Goal: Information Seeking & Learning: Learn about a topic

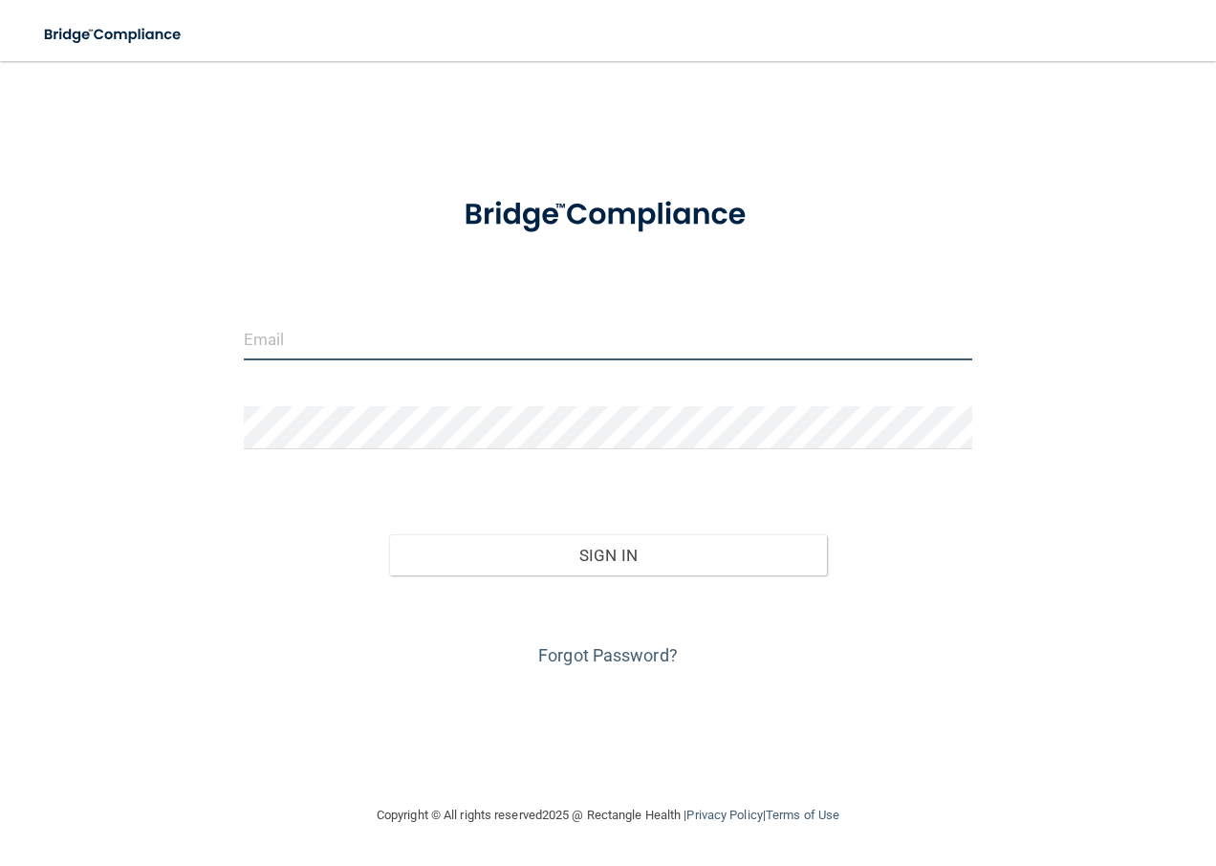
click at [587, 343] on input "email" at bounding box center [609, 338] width 730 height 43
type input "[EMAIL_ADDRESS][DOMAIN_NAME]"
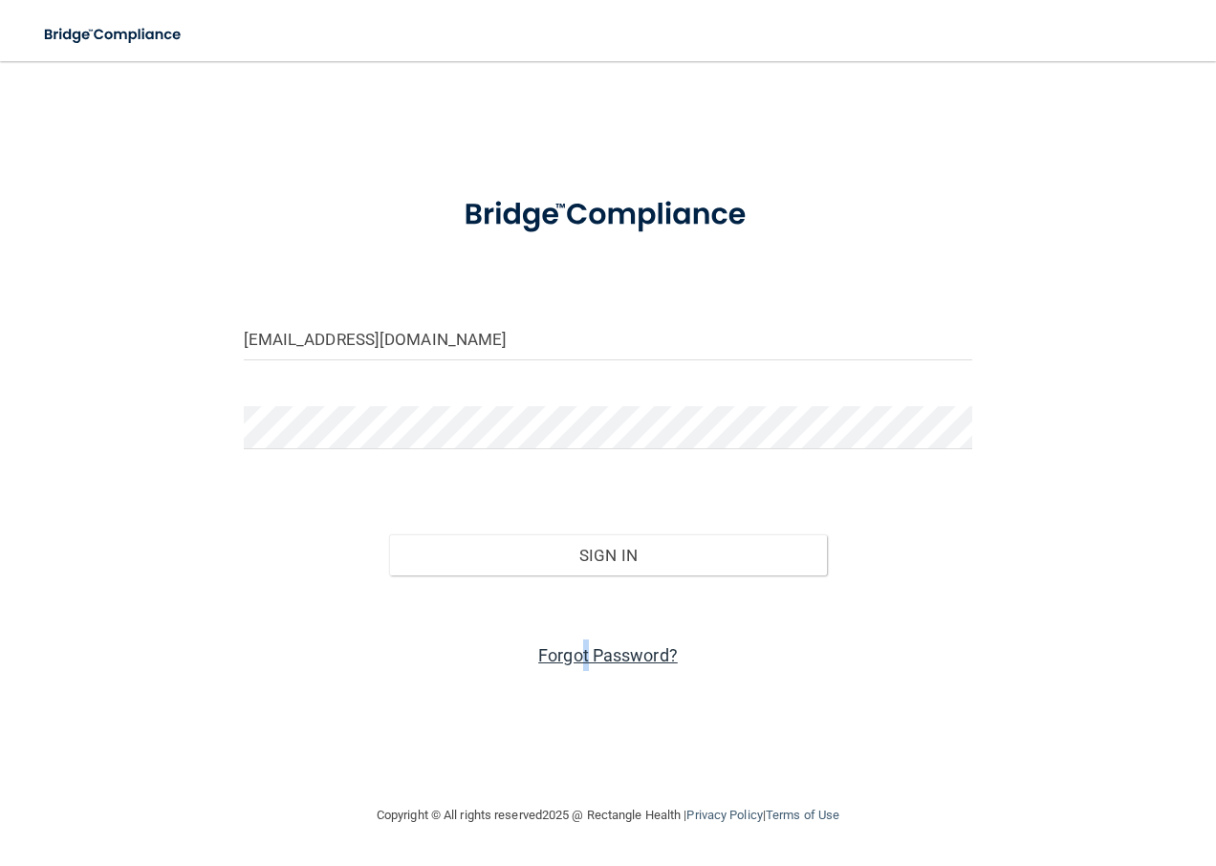
drag, startPoint x: 581, startPoint y: 651, endPoint x: 588, endPoint y: 660, distance: 10.9
click at [588, 660] on link "Forgot Password?" at bounding box center [608, 655] width 140 height 20
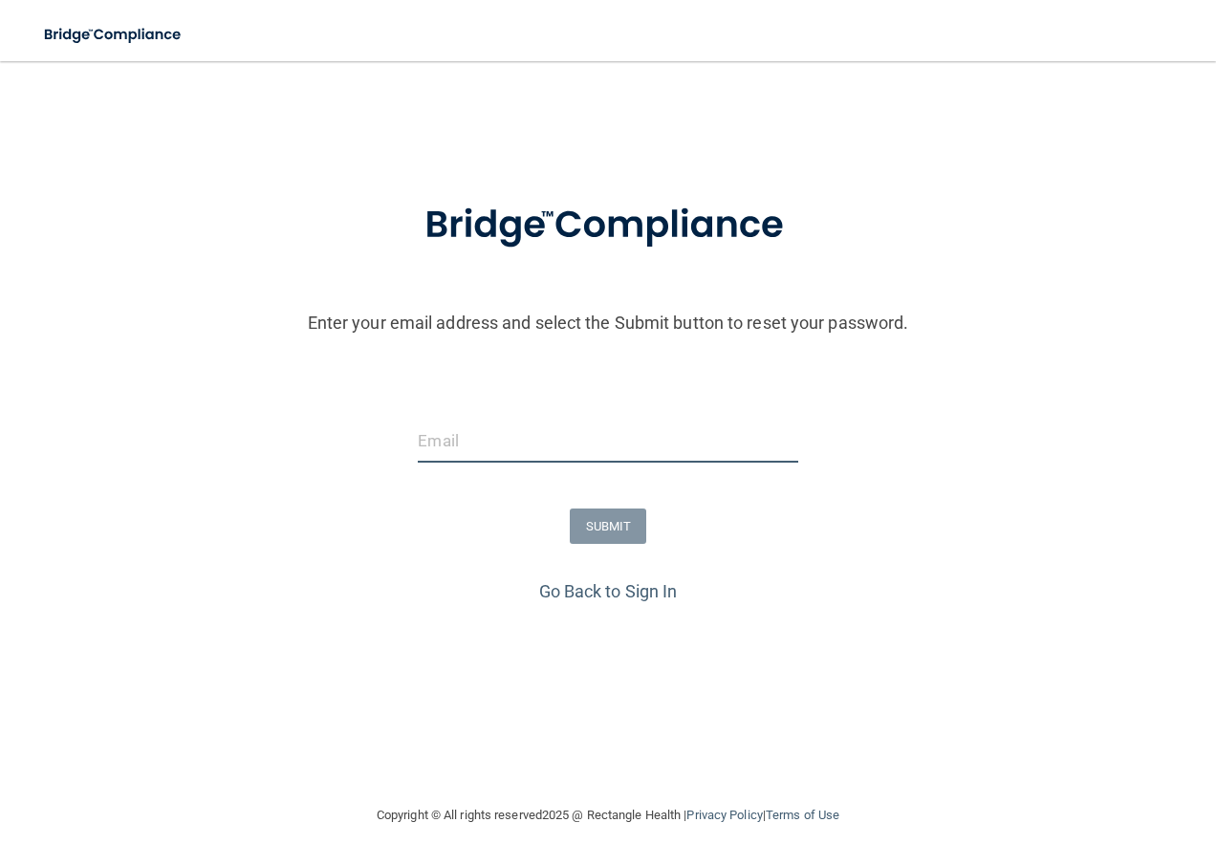
drag, startPoint x: 588, startPoint y: 660, endPoint x: 465, endPoint y: 431, distance: 259.7
click at [465, 431] on input "email" at bounding box center [608, 441] width 380 height 43
type input "castellanishandy@gmai.com"
click at [605, 529] on button "SUBMIT" at bounding box center [608, 526] width 77 height 35
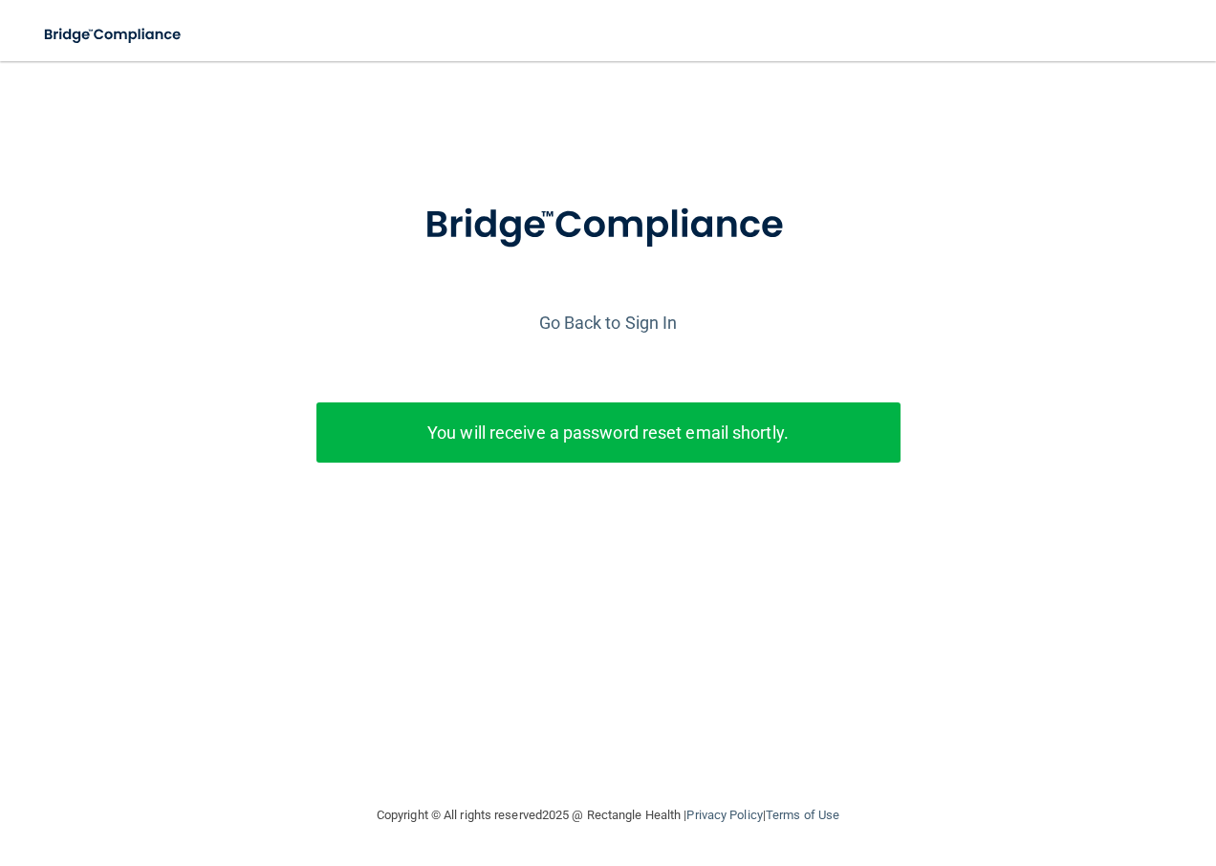
click at [695, 453] on div "You will receive a password reset email shortly." at bounding box center [609, 433] width 584 height 60
click at [597, 330] on link "Go Back to Sign In" at bounding box center [608, 323] width 139 height 20
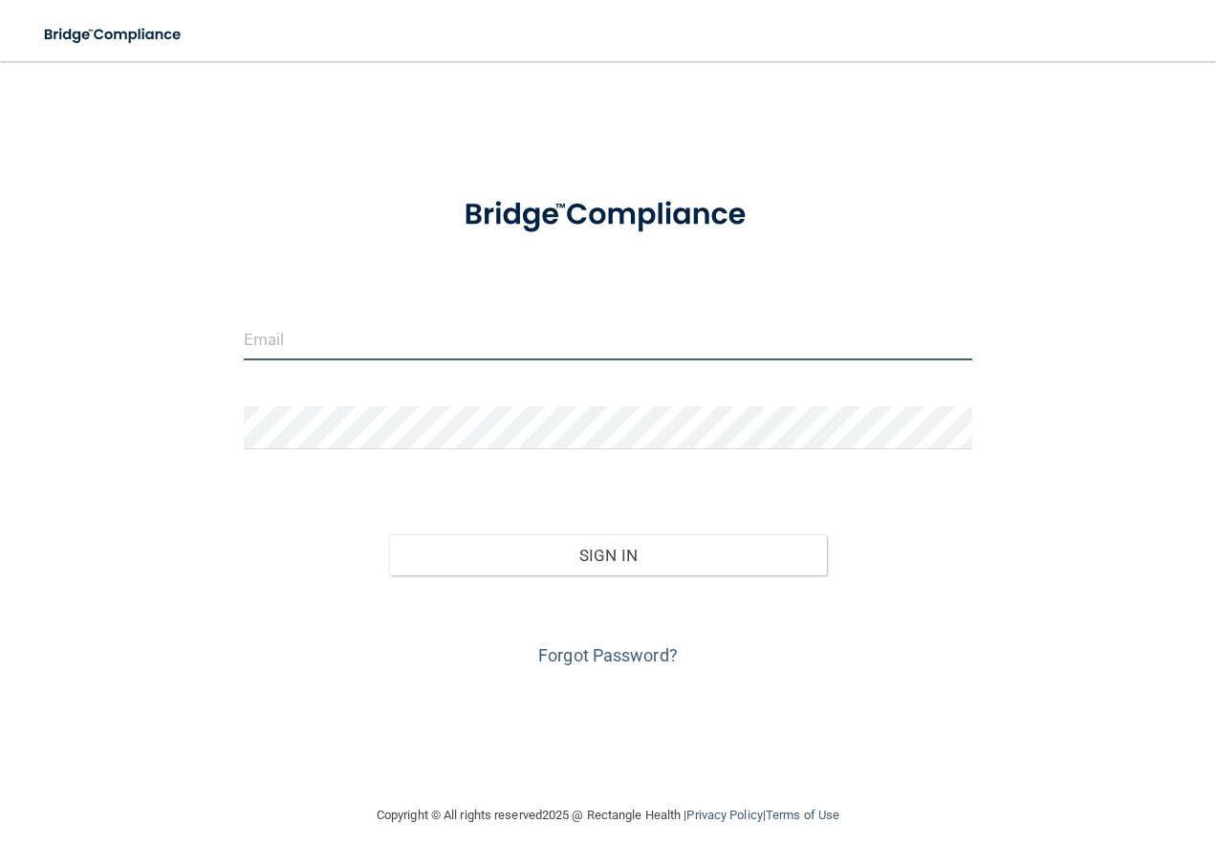
click at [577, 337] on input "email" at bounding box center [609, 338] width 730 height 43
type input "castellanishandy@gmai.com"
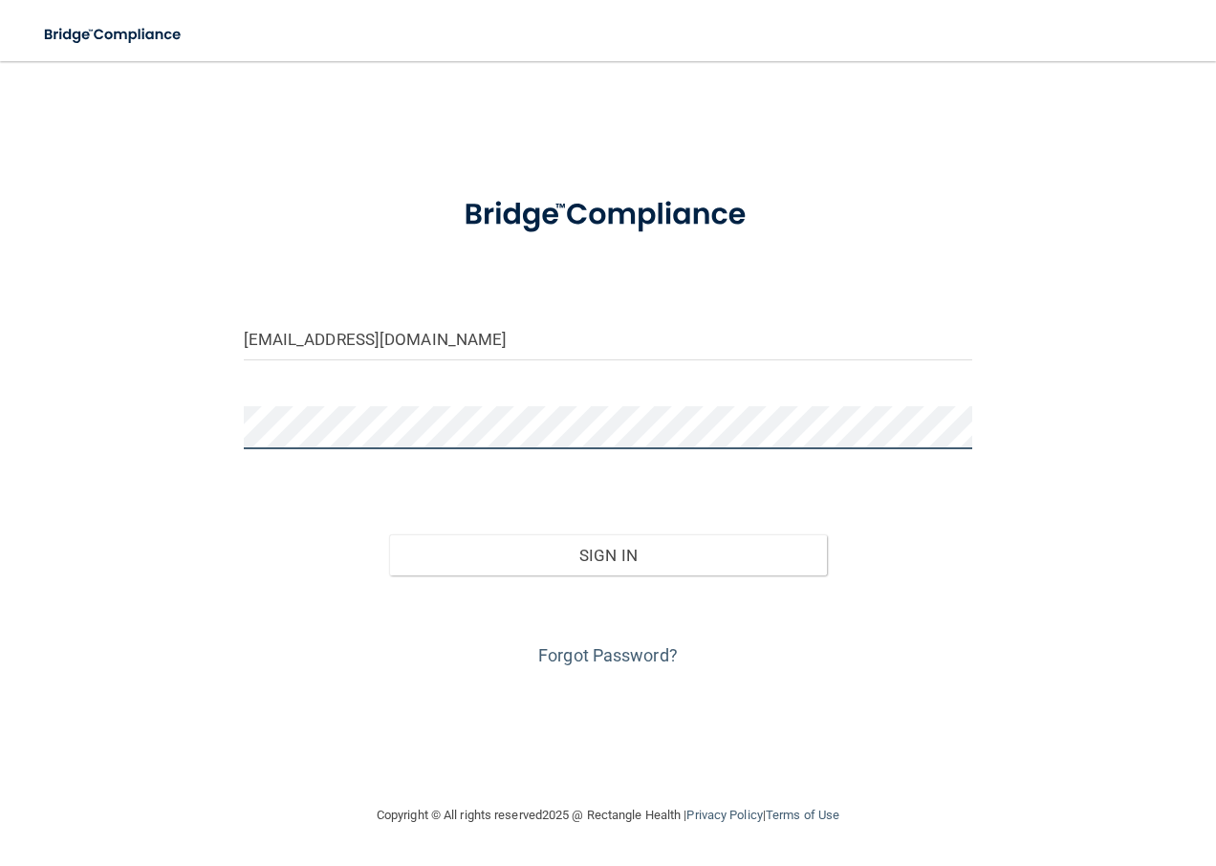
click at [389, 535] on button "Sign In" at bounding box center [608, 556] width 438 height 42
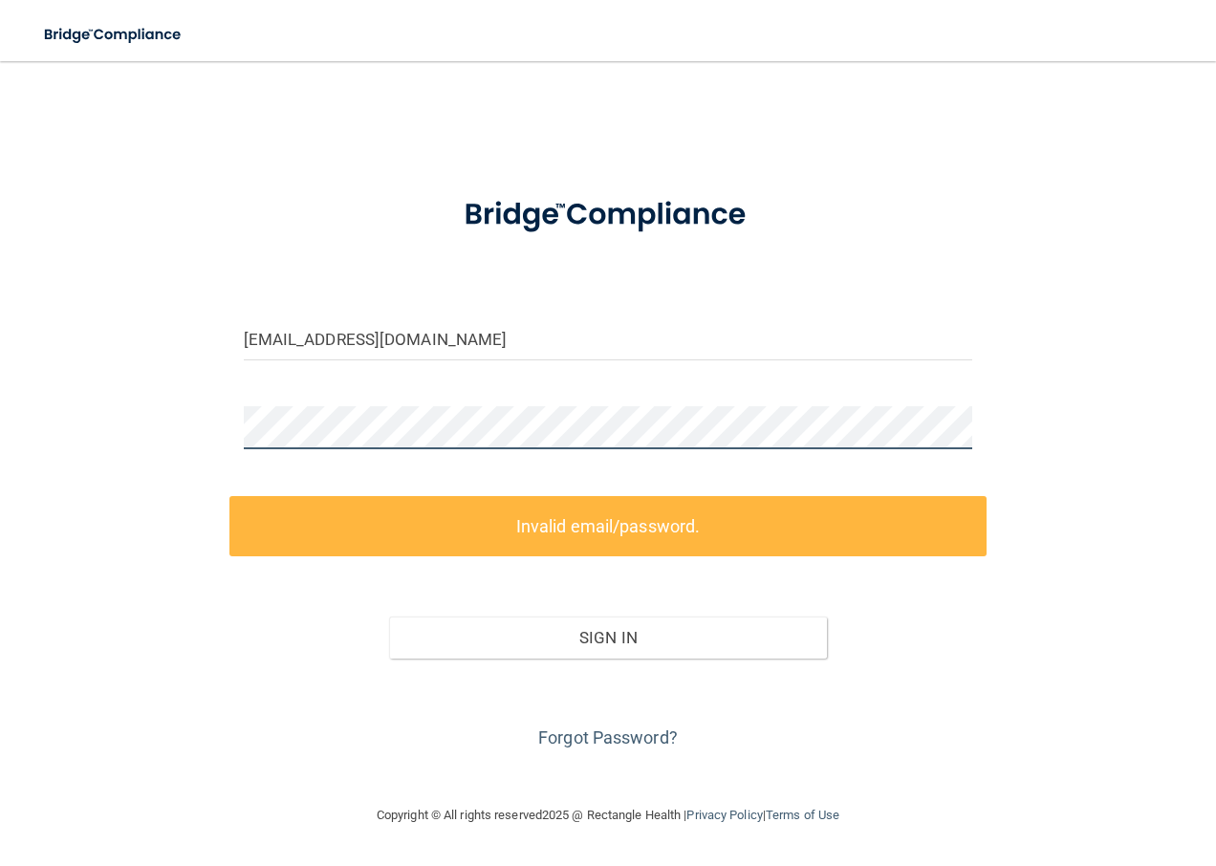
click at [97, 330] on div "castellanishandy@gmai.com Invalid email/password. You don't have permission to …" at bounding box center [608, 432] width 1140 height 705
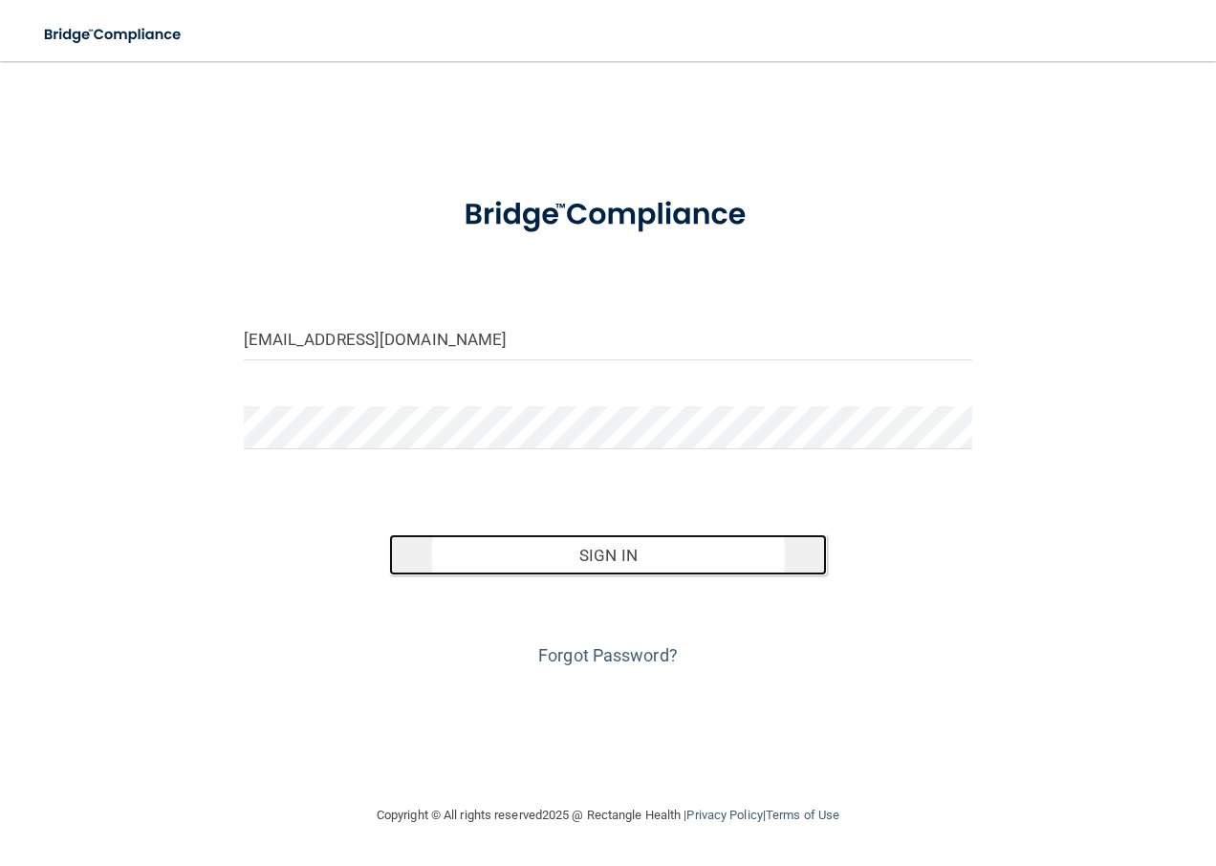
click at [602, 549] on button "Sign In" at bounding box center [608, 556] width 438 height 42
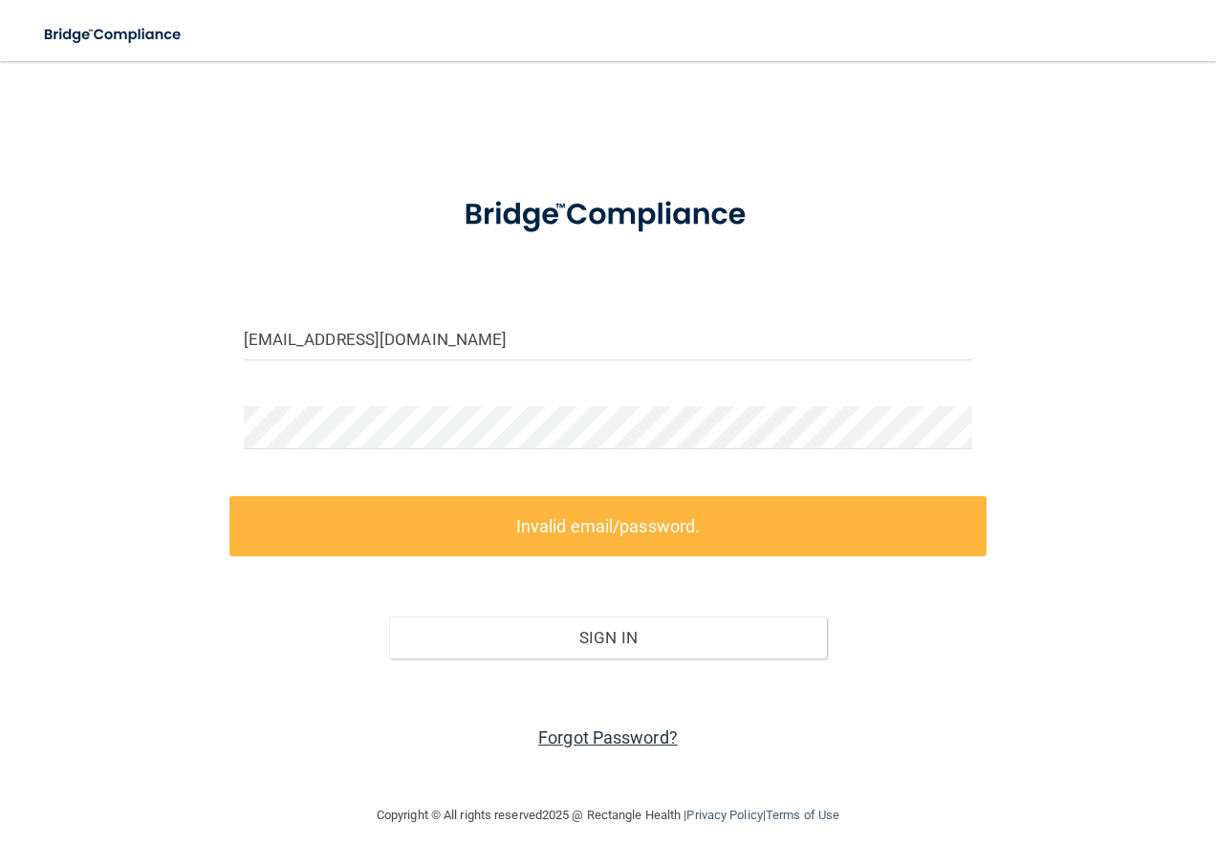
click at [594, 735] on link "Forgot Password?" at bounding box center [608, 738] width 140 height 20
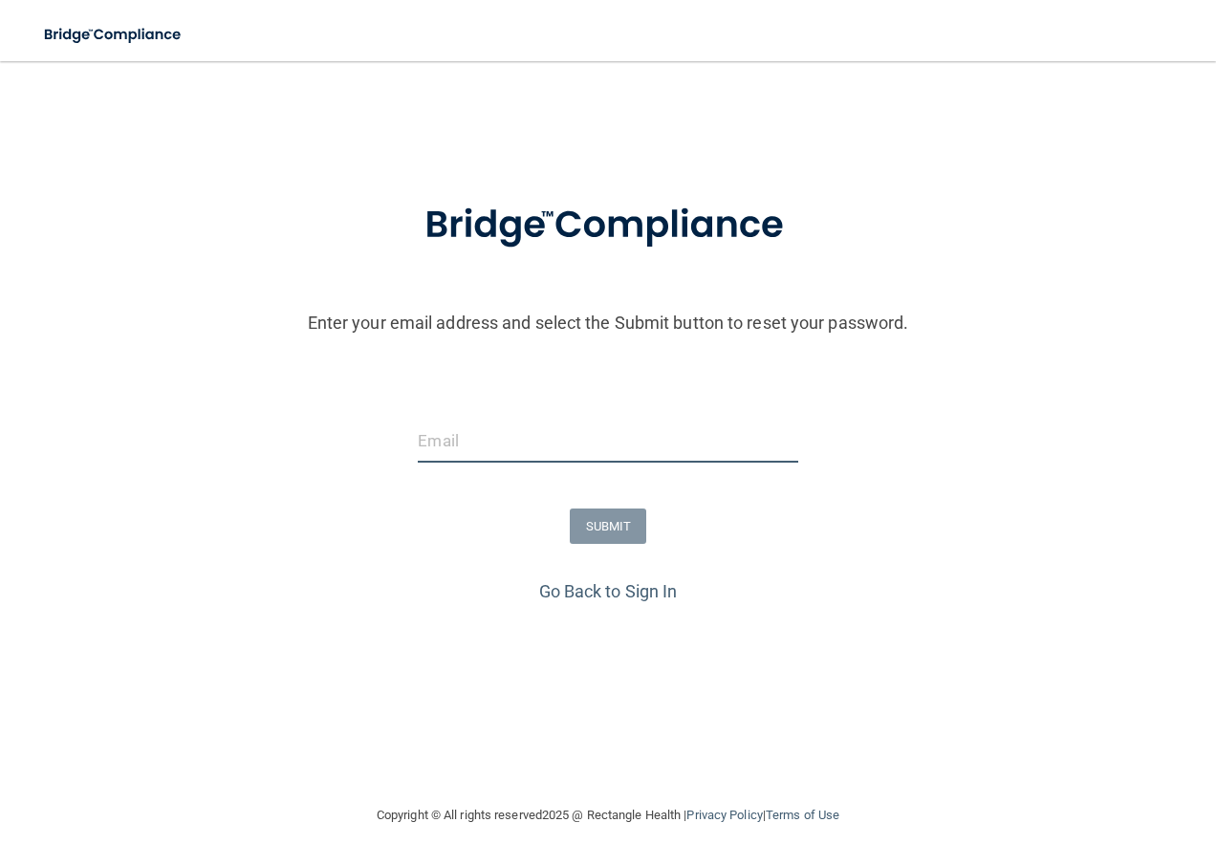
click at [530, 435] on input "email" at bounding box center [608, 441] width 380 height 43
click at [593, 441] on input "castellanishandy@gmai.com" at bounding box center [608, 441] width 380 height 43
type input "[EMAIL_ADDRESS][DOMAIN_NAME]"
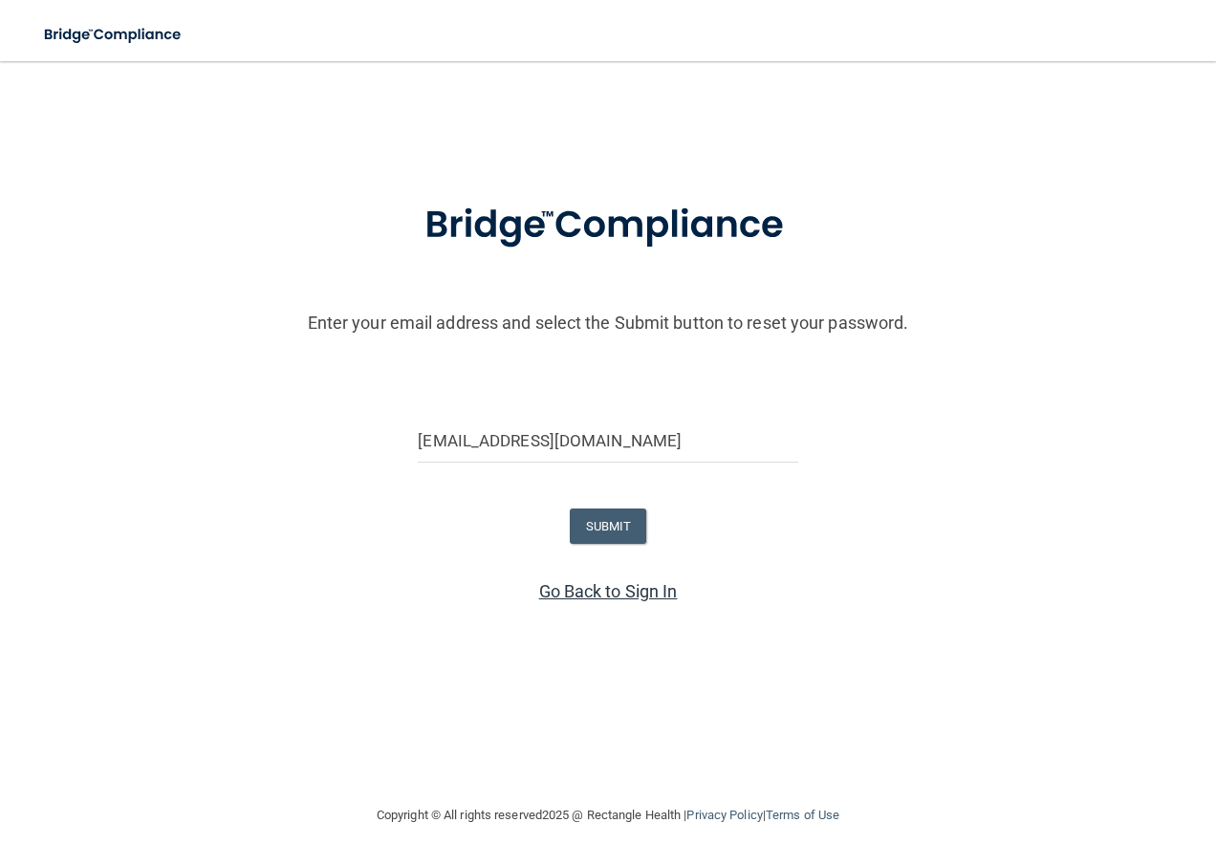
click at [629, 585] on link "Go Back to Sign In" at bounding box center [608, 591] width 139 height 20
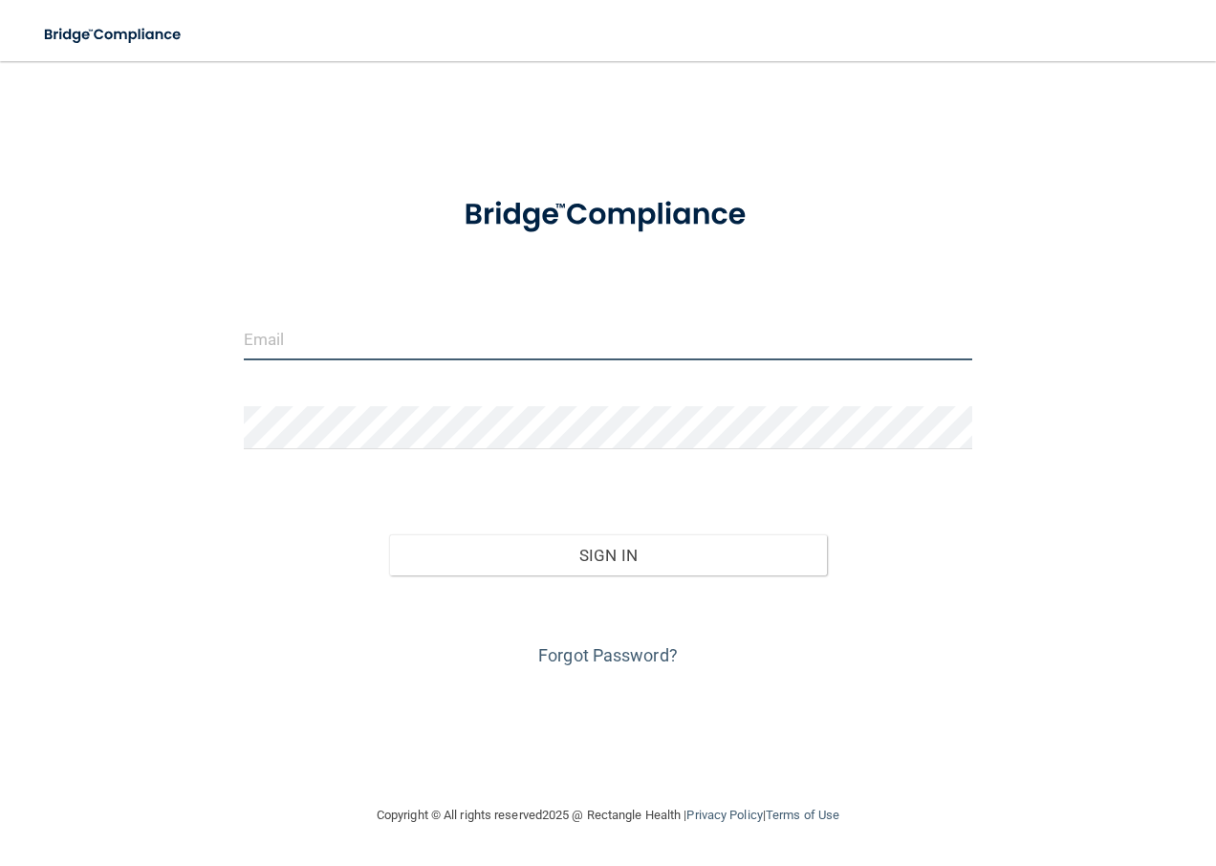
click at [401, 340] on input "email" at bounding box center [609, 338] width 730 height 43
drag, startPoint x: 416, startPoint y: 339, endPoint x: 423, endPoint y: 353, distance: 15.8
click at [418, 341] on input "castellanishandy@gmai.com" at bounding box center [609, 338] width 730 height 43
type input "[EMAIL_ADDRESS][DOMAIN_NAME]"
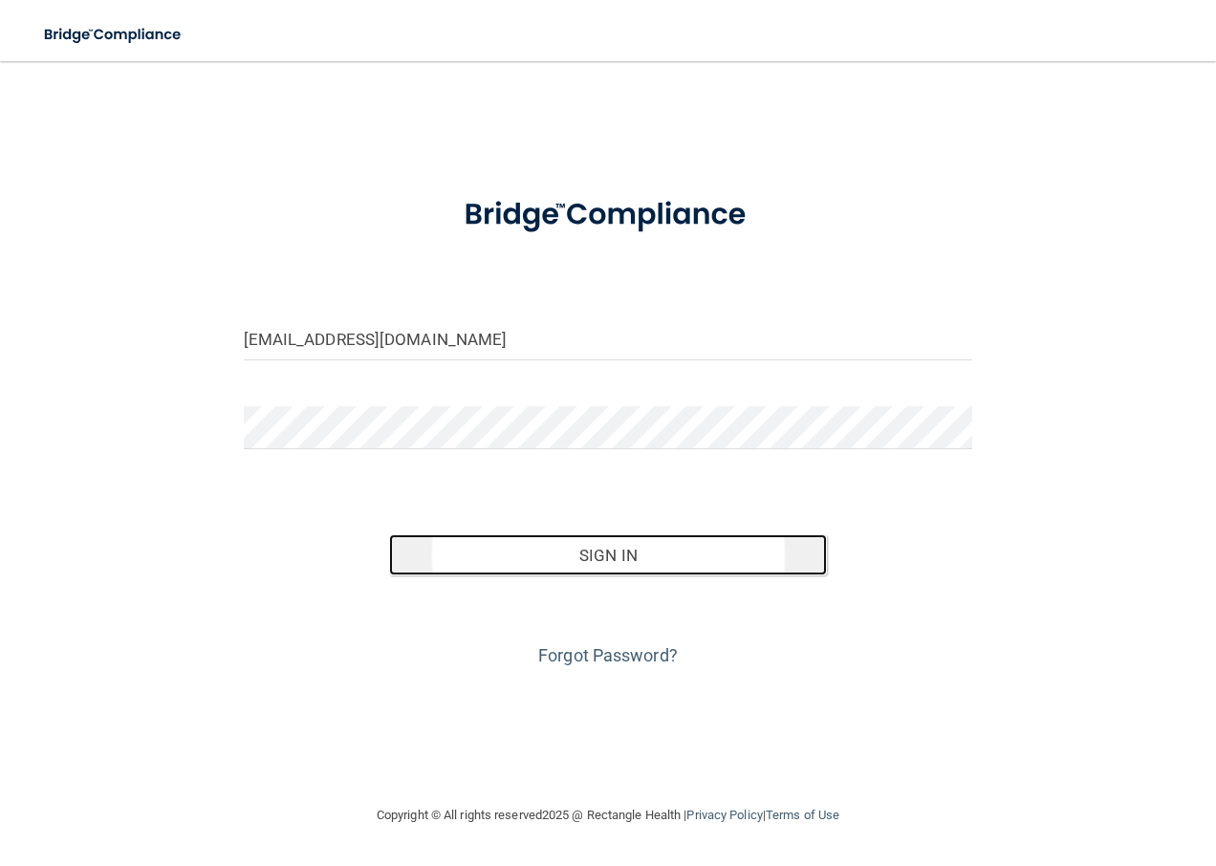
click at [478, 541] on button "Sign In" at bounding box center [608, 556] width 438 height 42
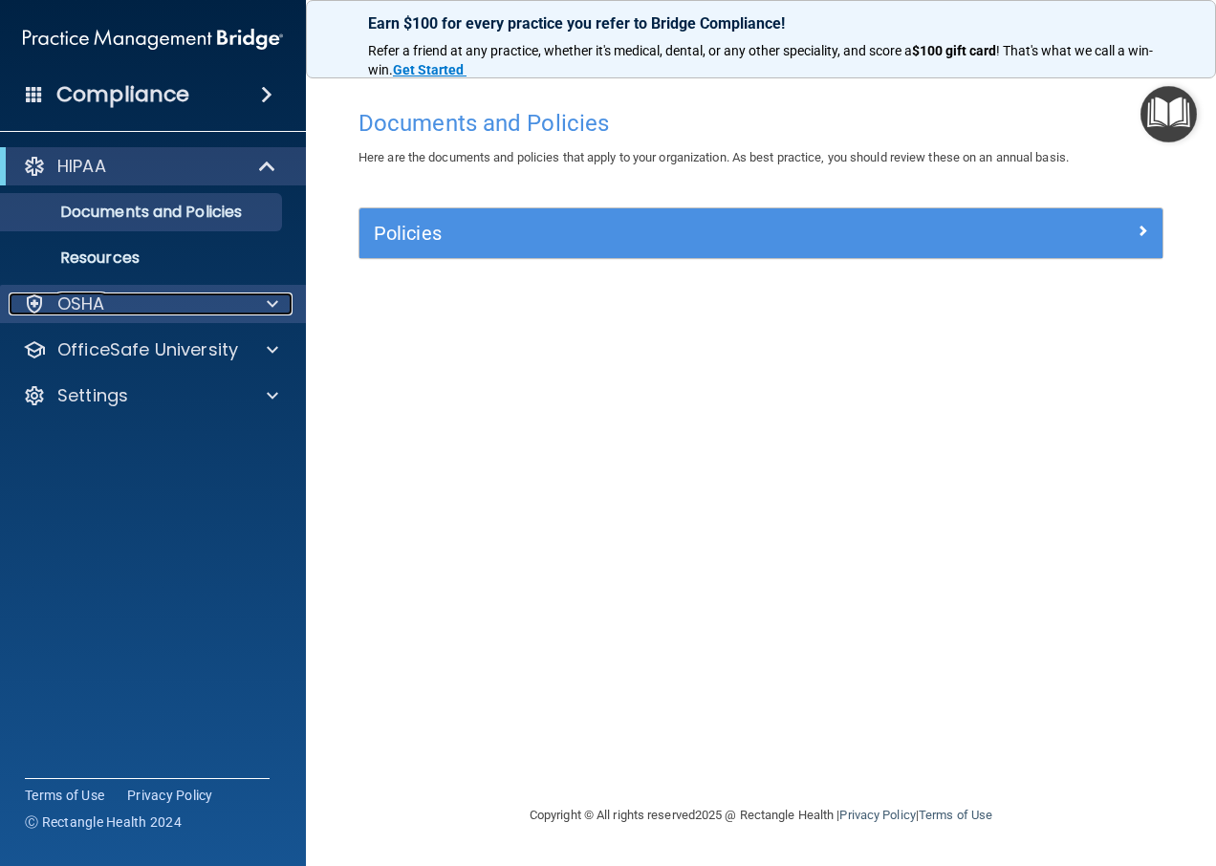
click at [129, 299] on div "OSHA" at bounding box center [127, 304] width 237 height 23
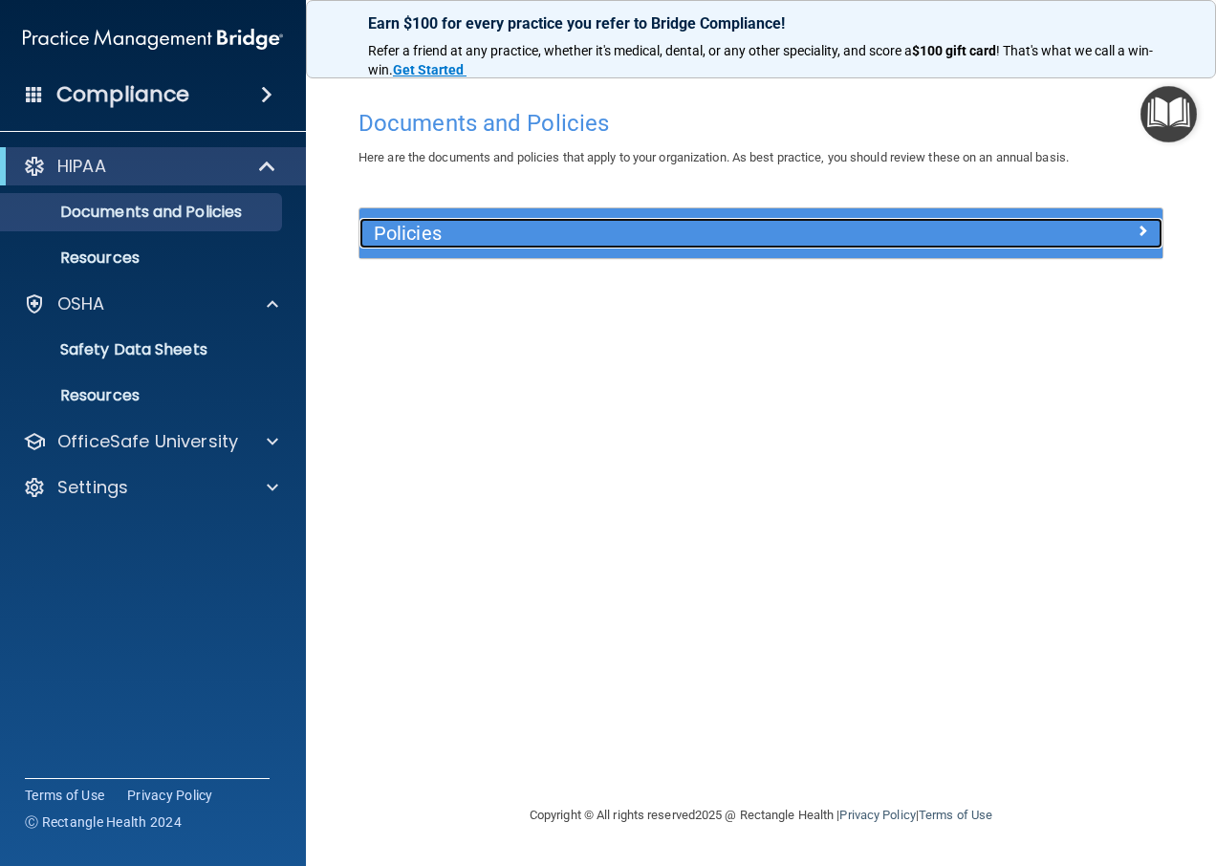
click at [558, 232] on h5 "Policies" at bounding box center [661, 233] width 574 height 21
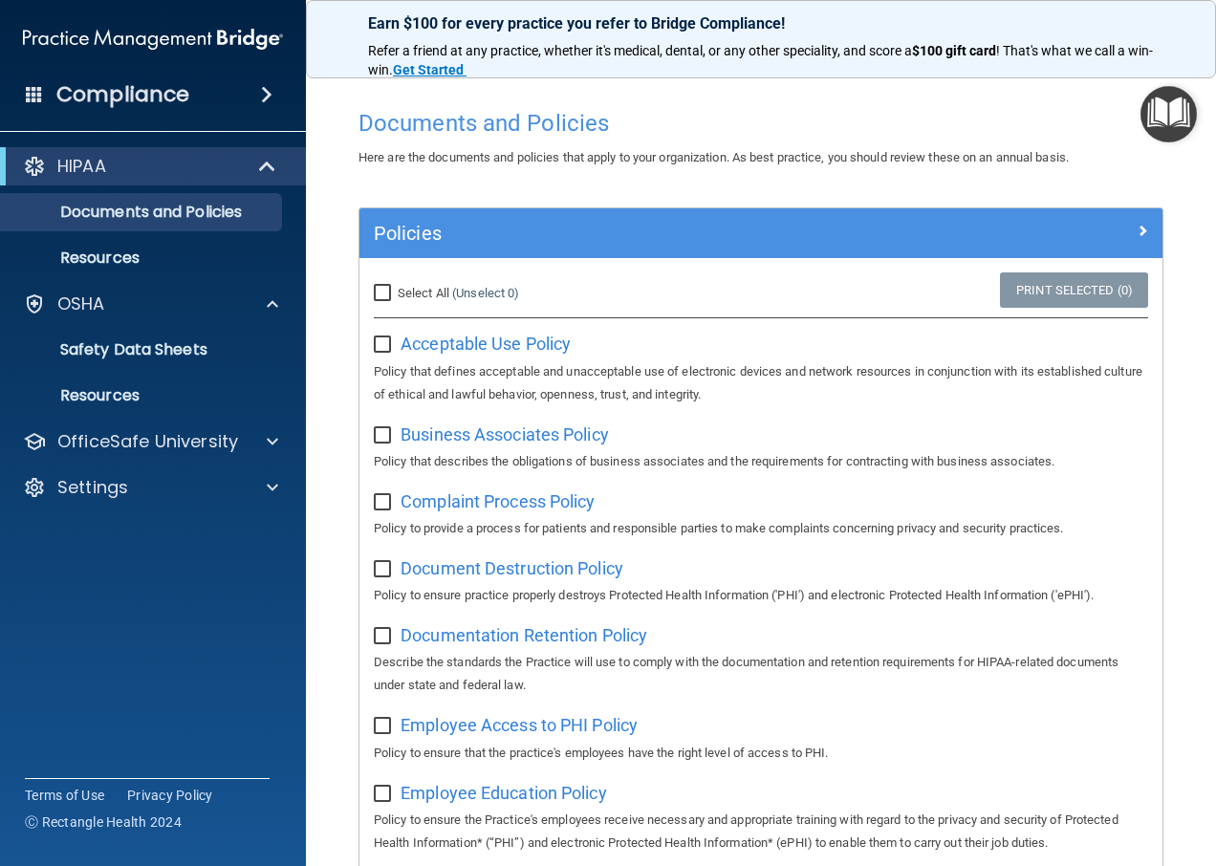
click at [381, 286] on input "Select All (Unselect 0) Unselect All" at bounding box center [385, 293] width 22 height 15
checkbox input "true"
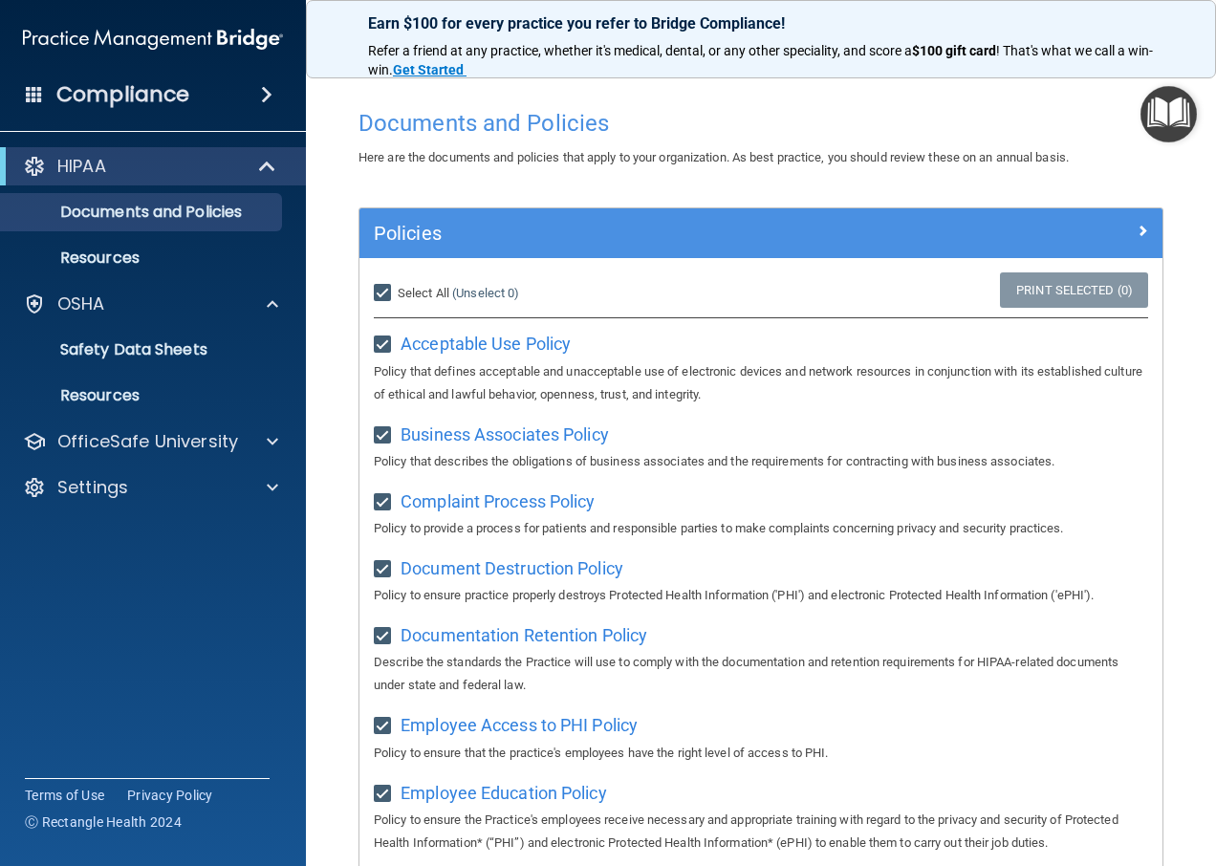
checkbox input "true"
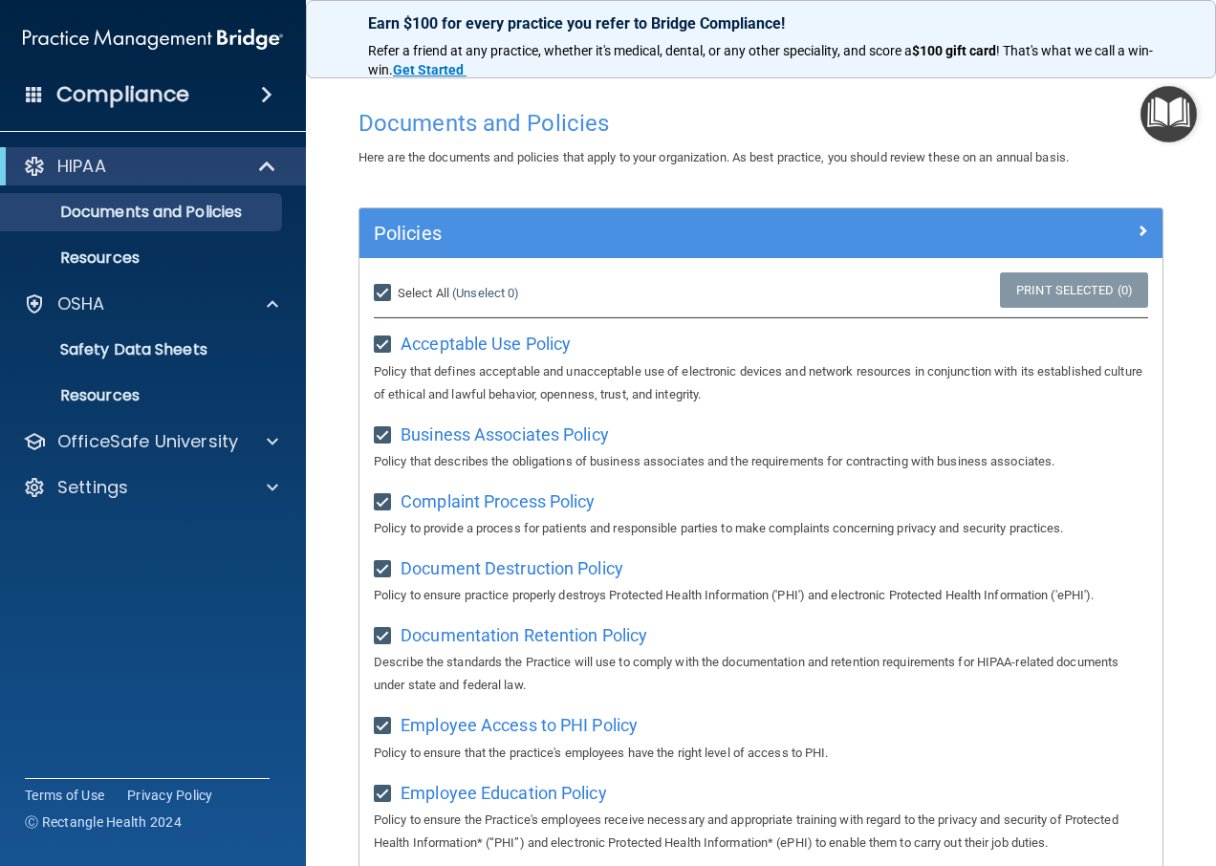
checkbox input "true"
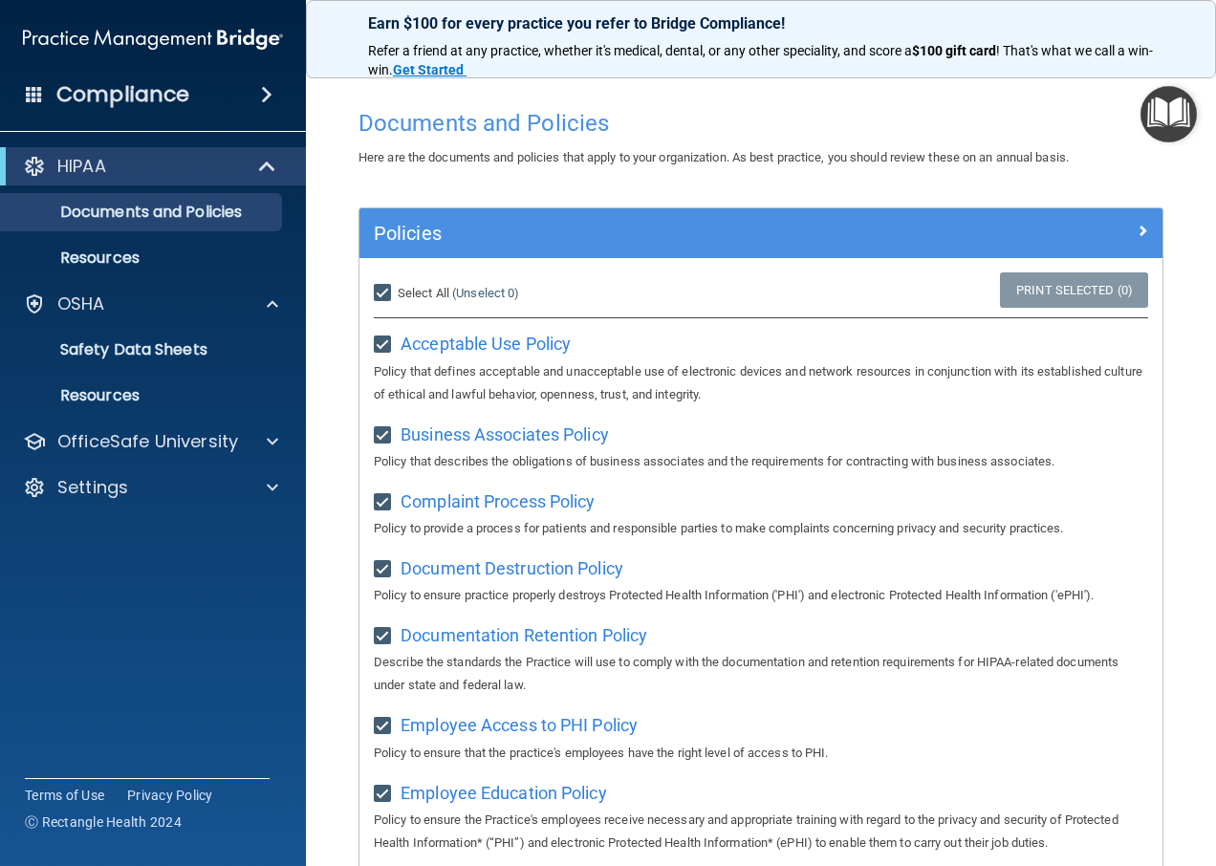
checkbox input "true"
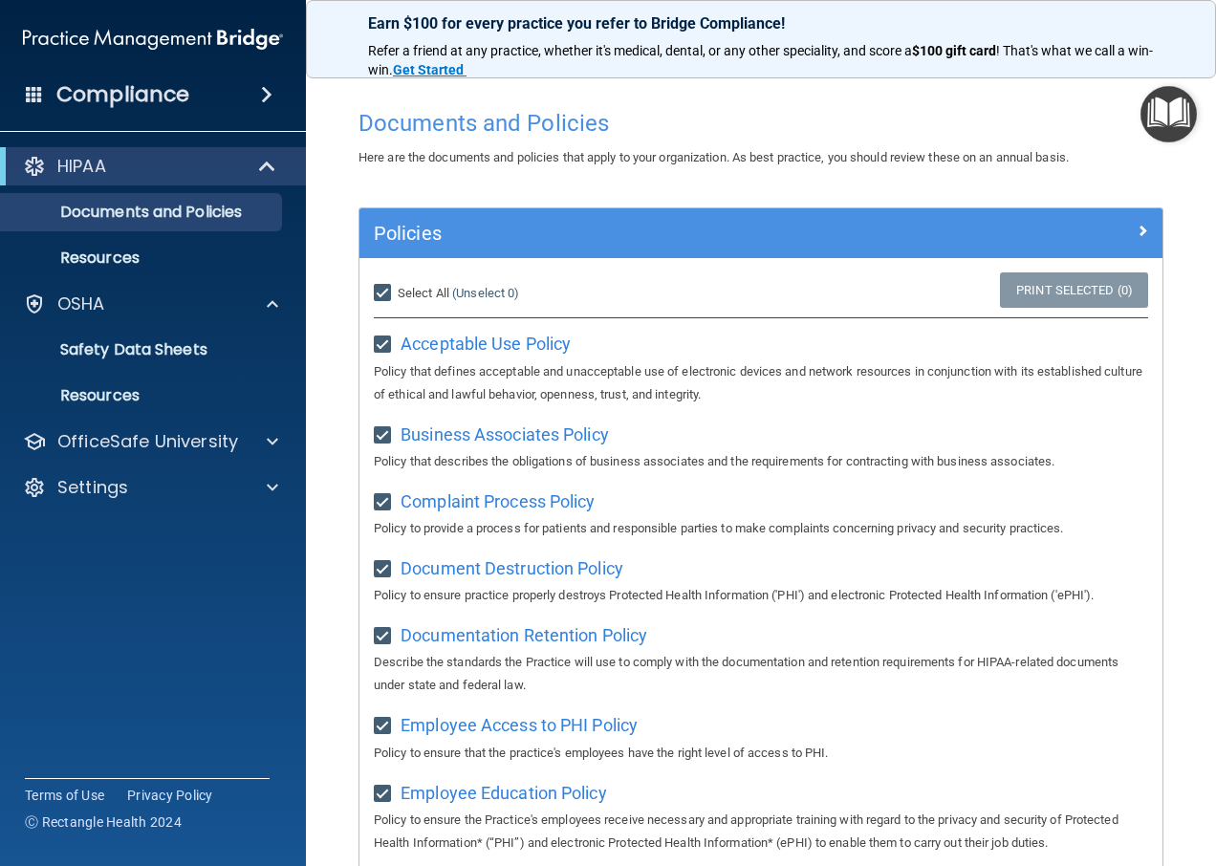
checkbox input "true"
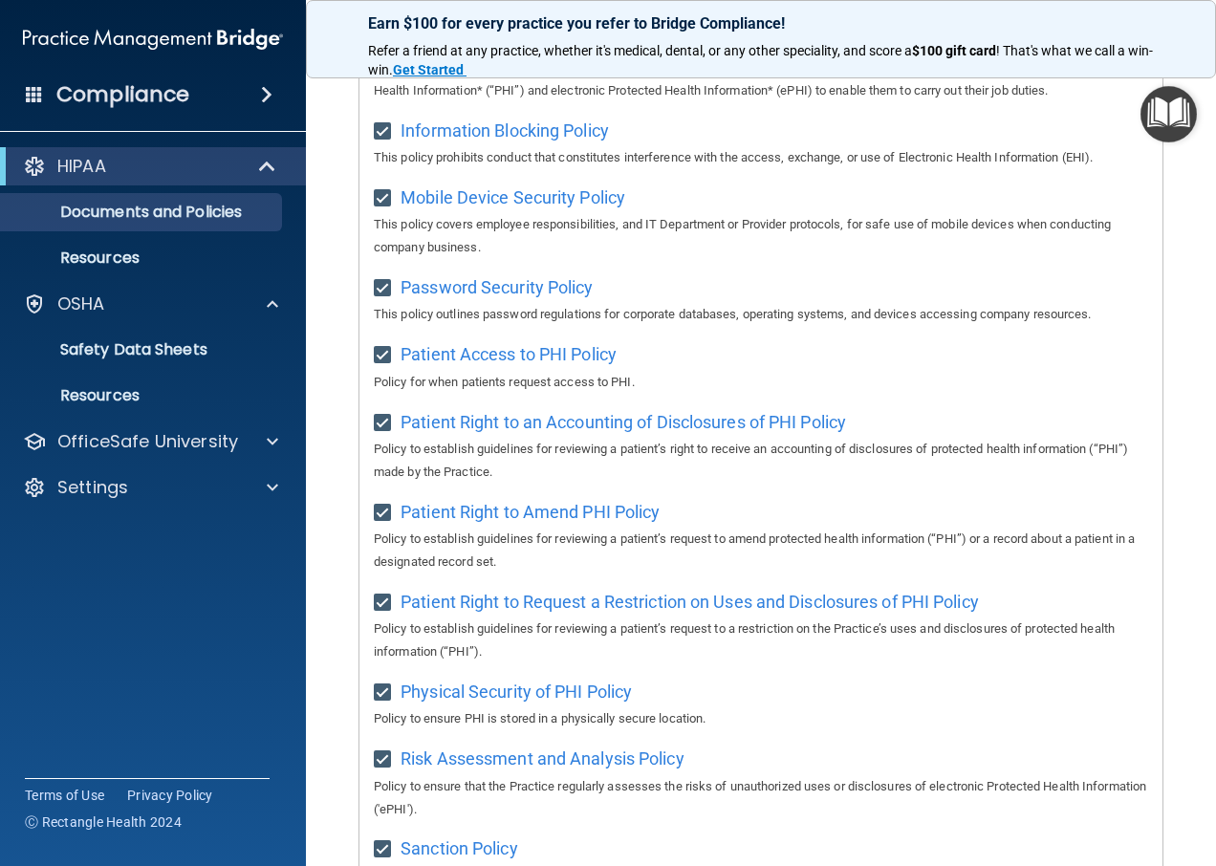
scroll to position [83, 0]
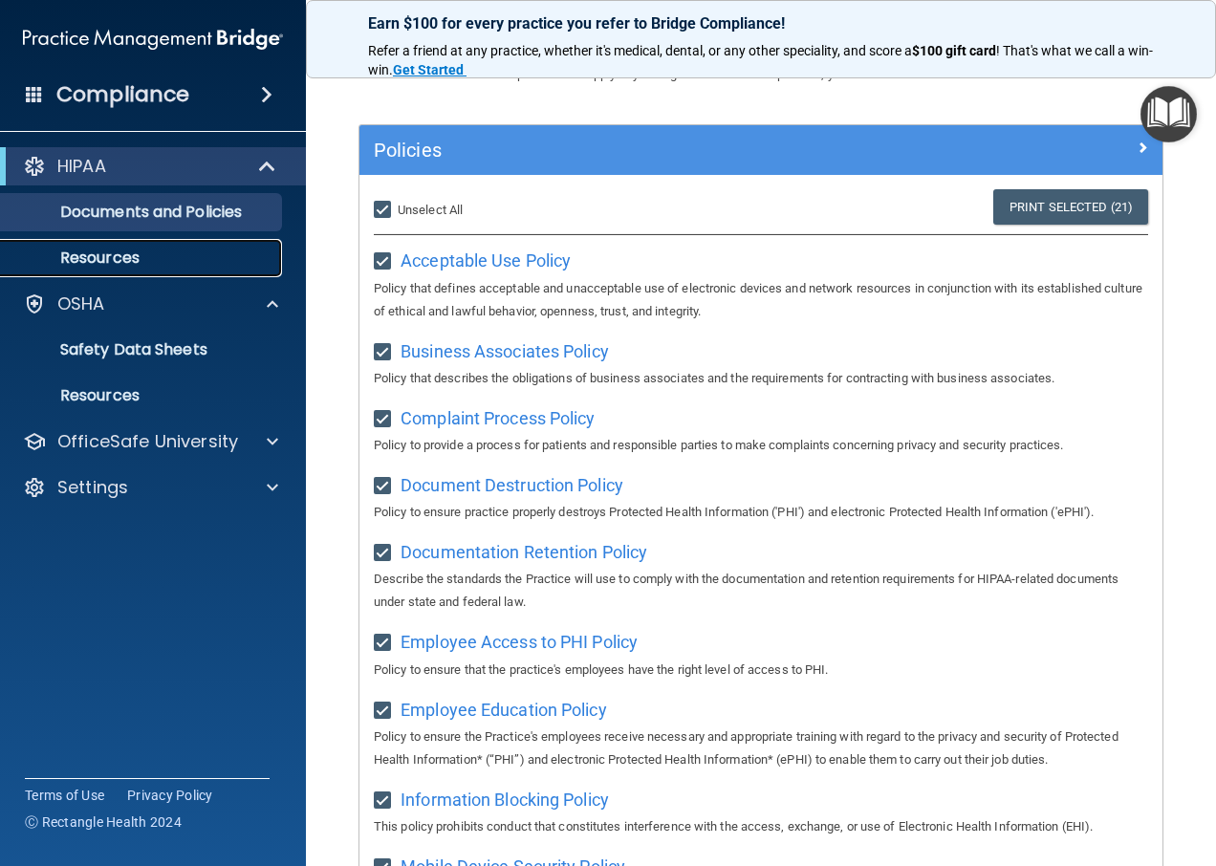
click at [187, 264] on p "Resources" at bounding box center [142, 258] width 261 height 19
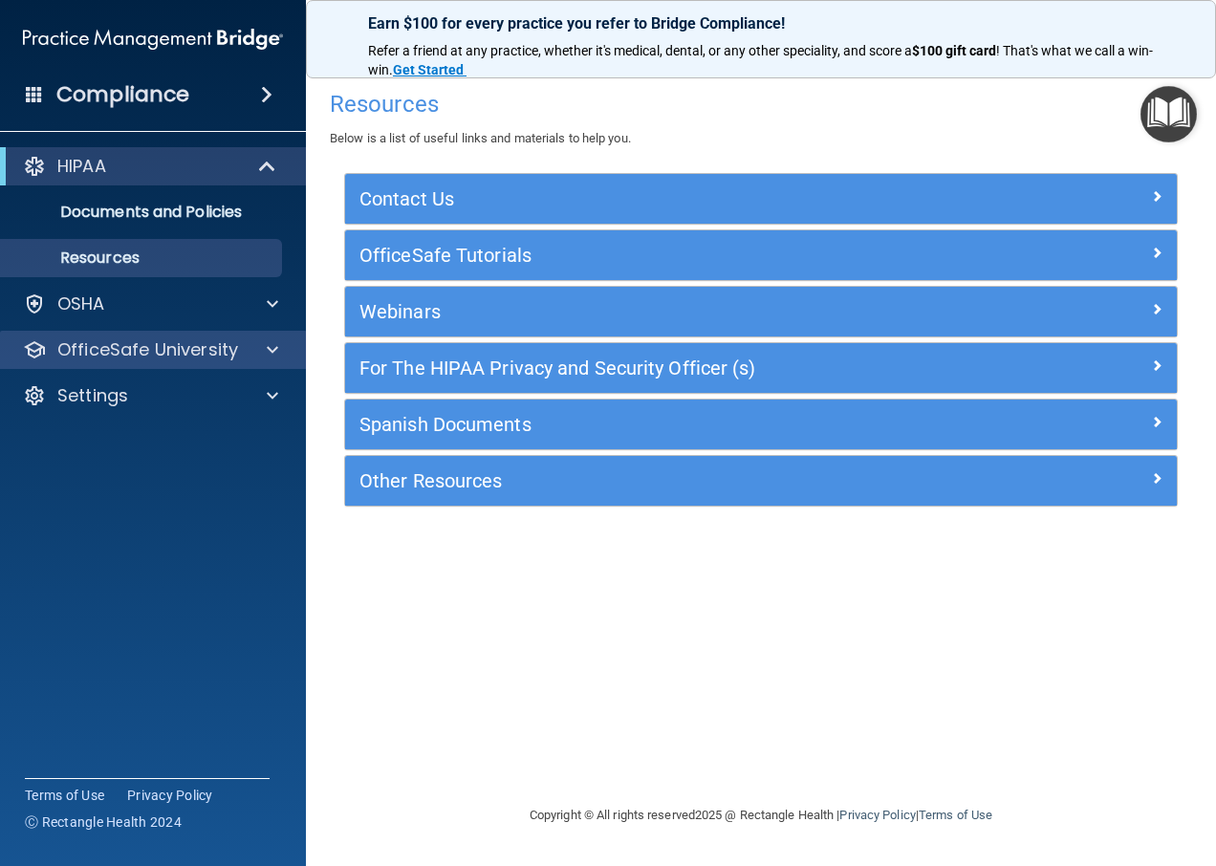
click at [143, 363] on div "OfficeSafe University" at bounding box center [153, 350] width 307 height 38
click at [269, 346] on span at bounding box center [272, 350] width 11 height 23
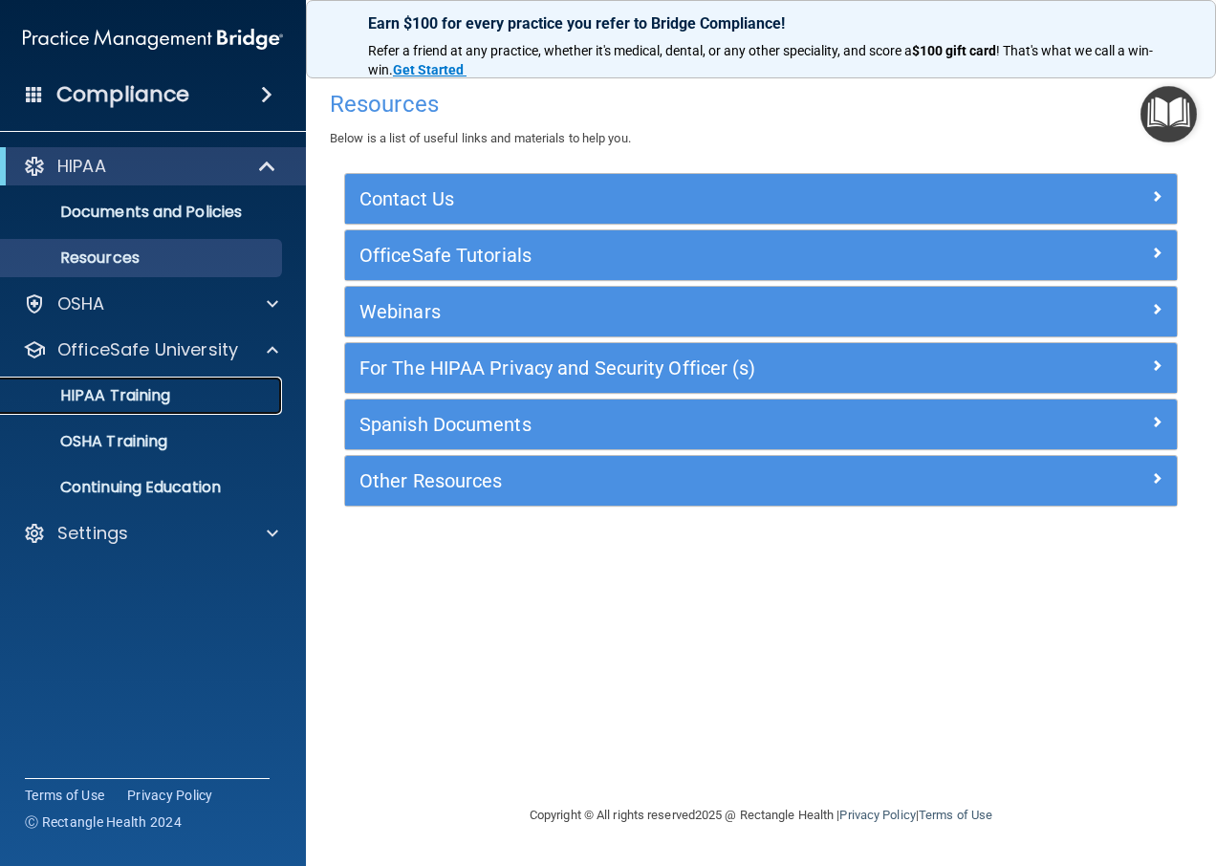
click at [132, 403] on p "HIPAA Training" at bounding box center [91, 395] width 158 height 19
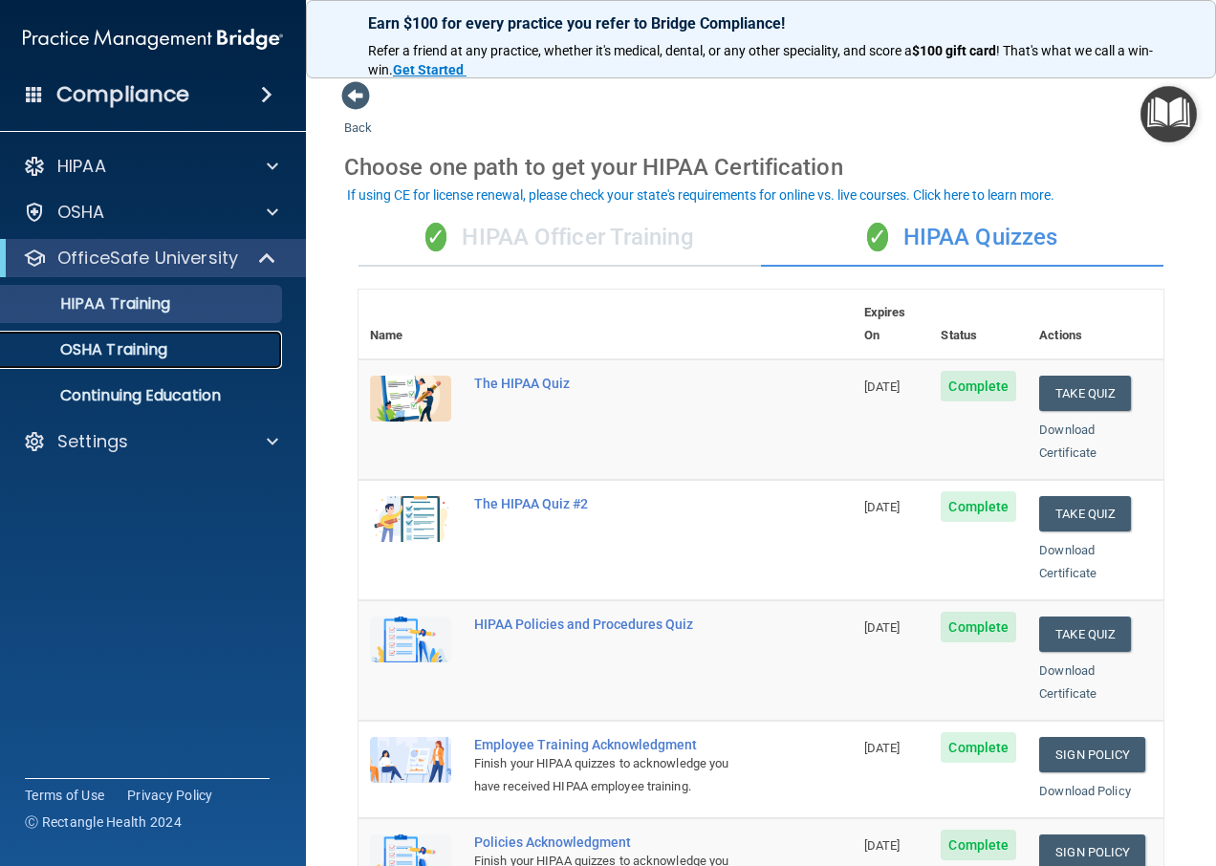
click at [99, 353] on p "OSHA Training" at bounding box center [89, 349] width 155 height 19
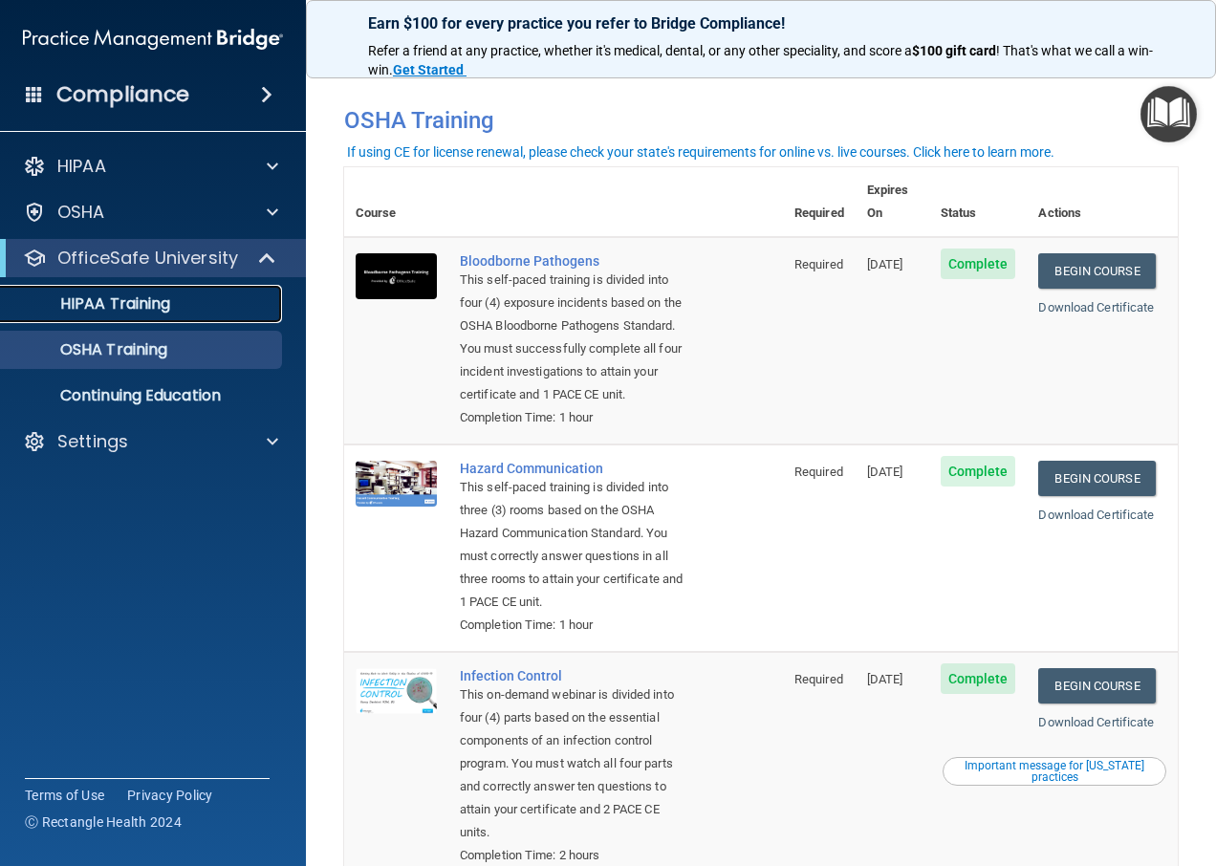
click at [170, 304] on p "HIPAA Training" at bounding box center [91, 304] width 158 height 19
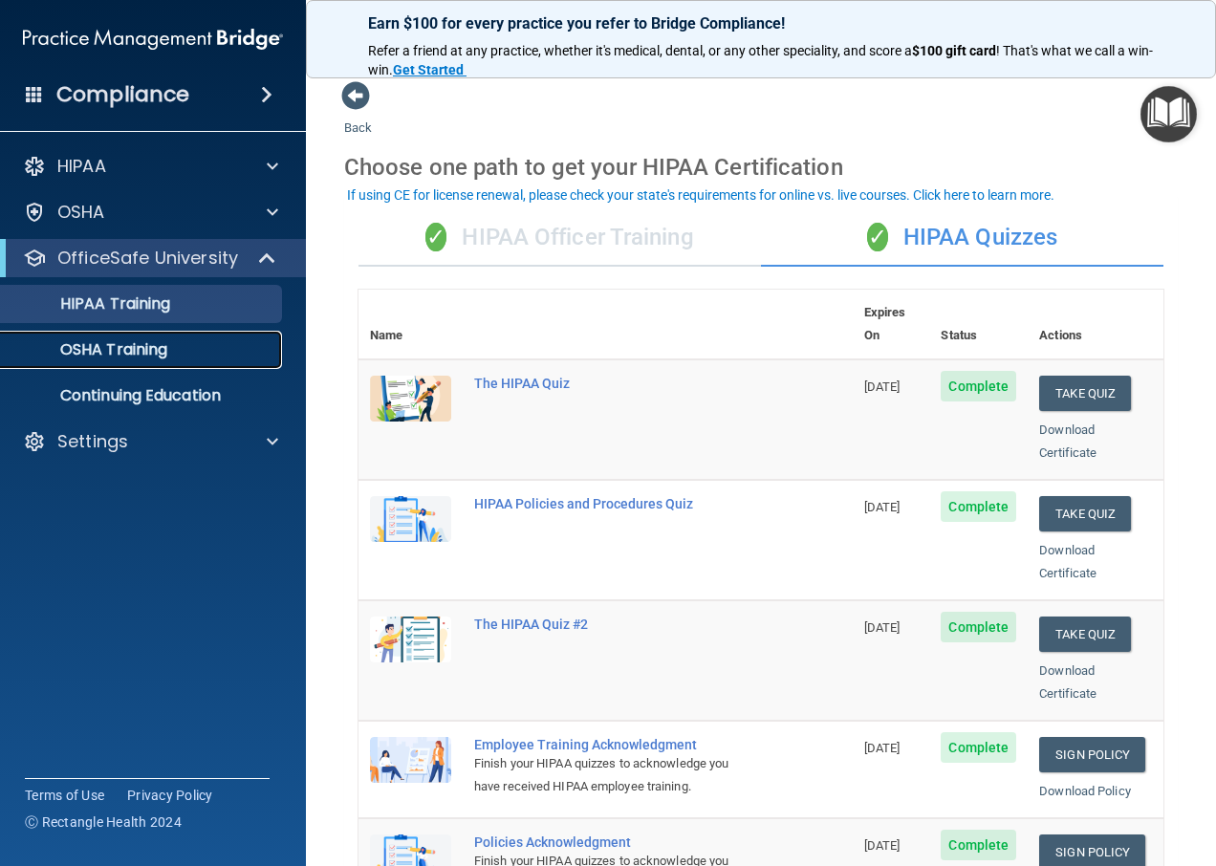
click at [77, 340] on p "OSHA Training" at bounding box center [89, 349] width 155 height 19
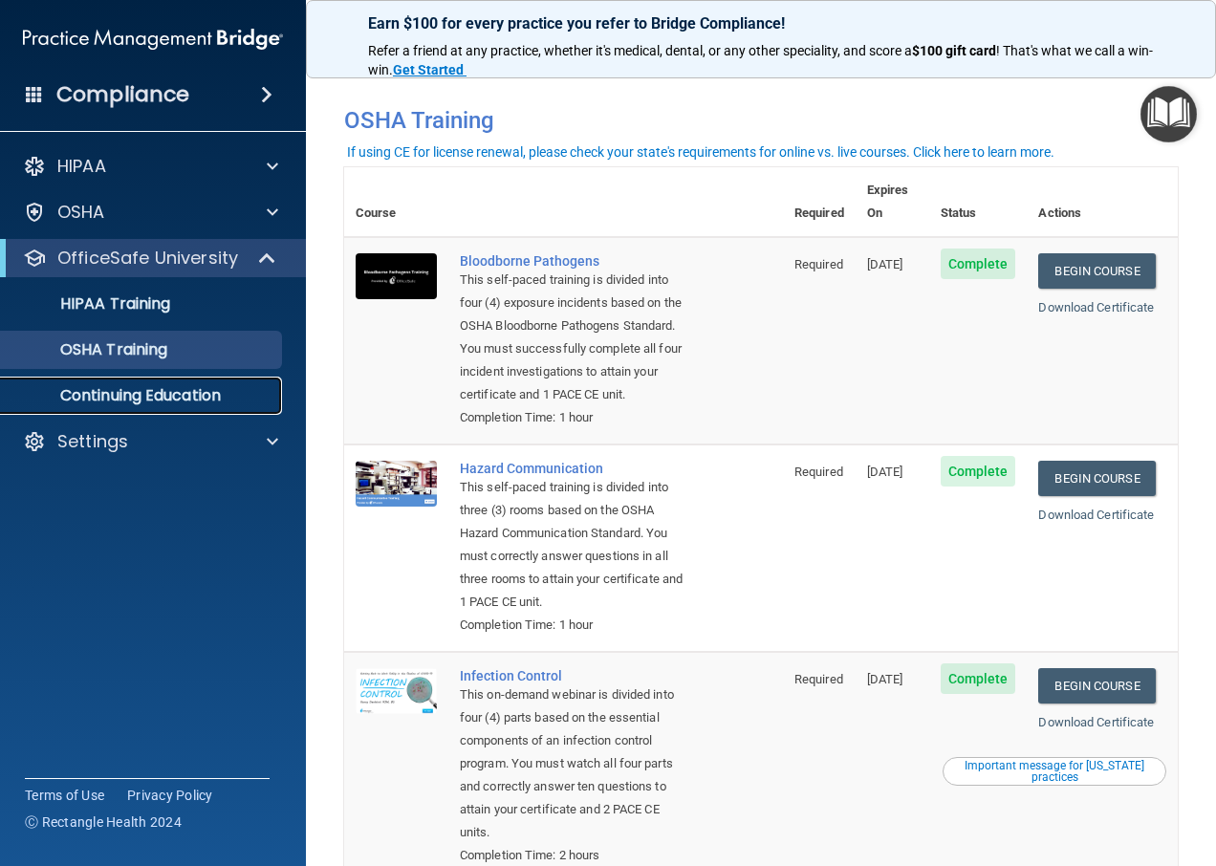
click at [187, 406] on link "Continuing Education" at bounding box center [131, 396] width 301 height 38
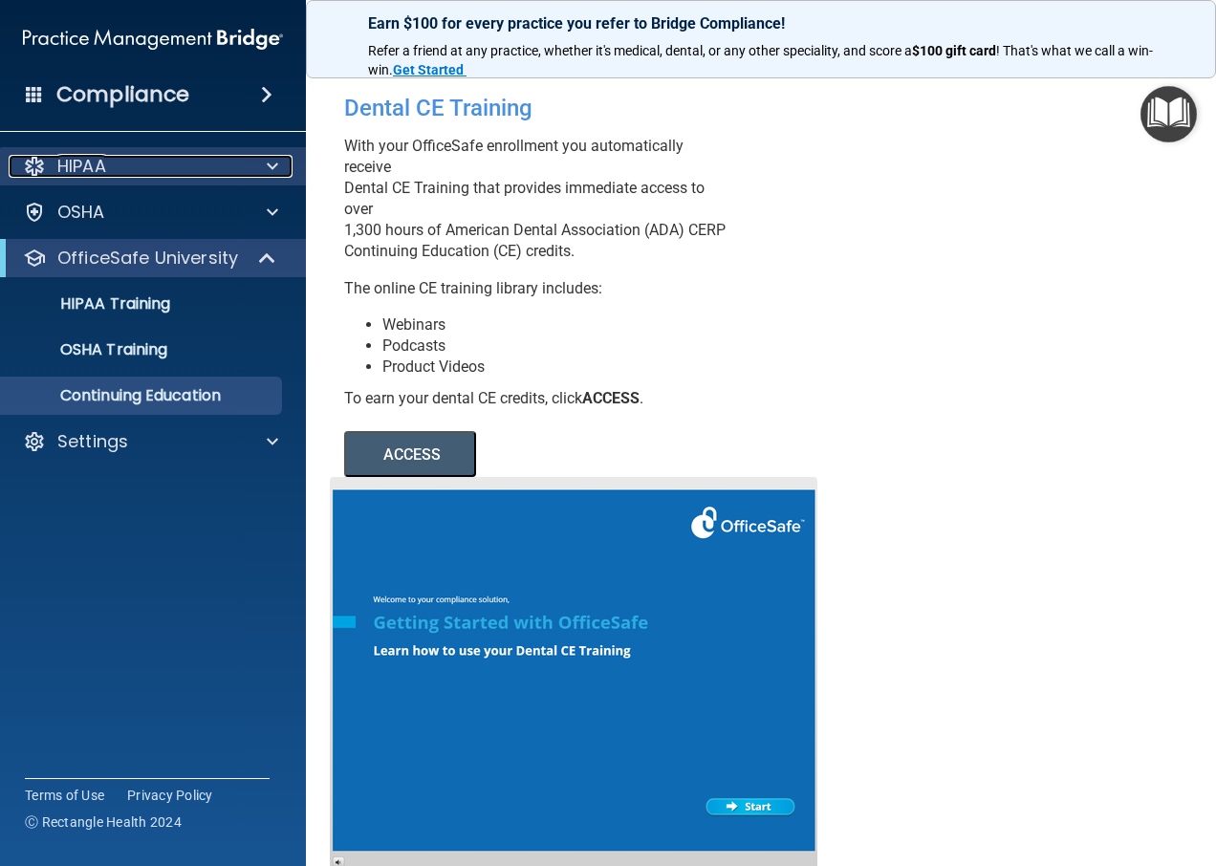
click at [266, 159] on div at bounding box center [270, 166] width 48 height 23
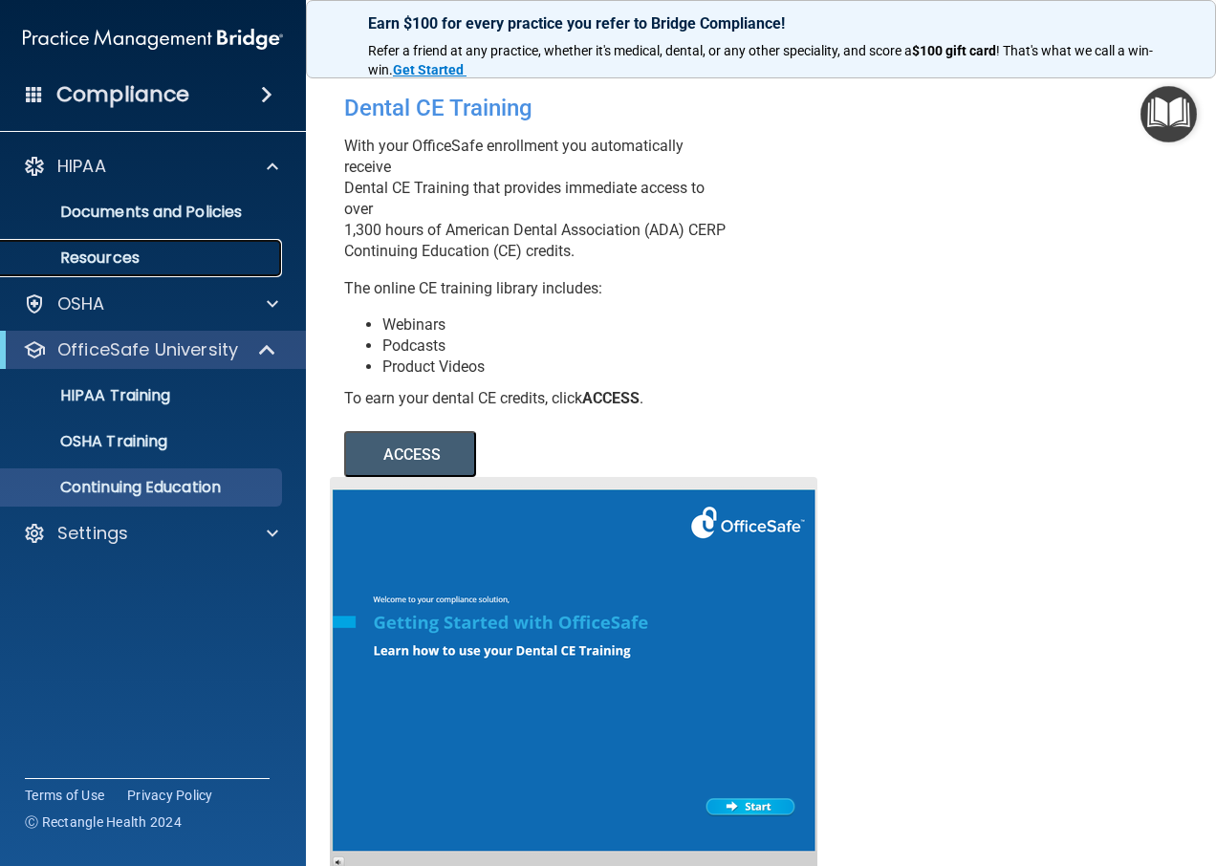
click at [122, 253] on p "Resources" at bounding box center [142, 258] width 261 height 19
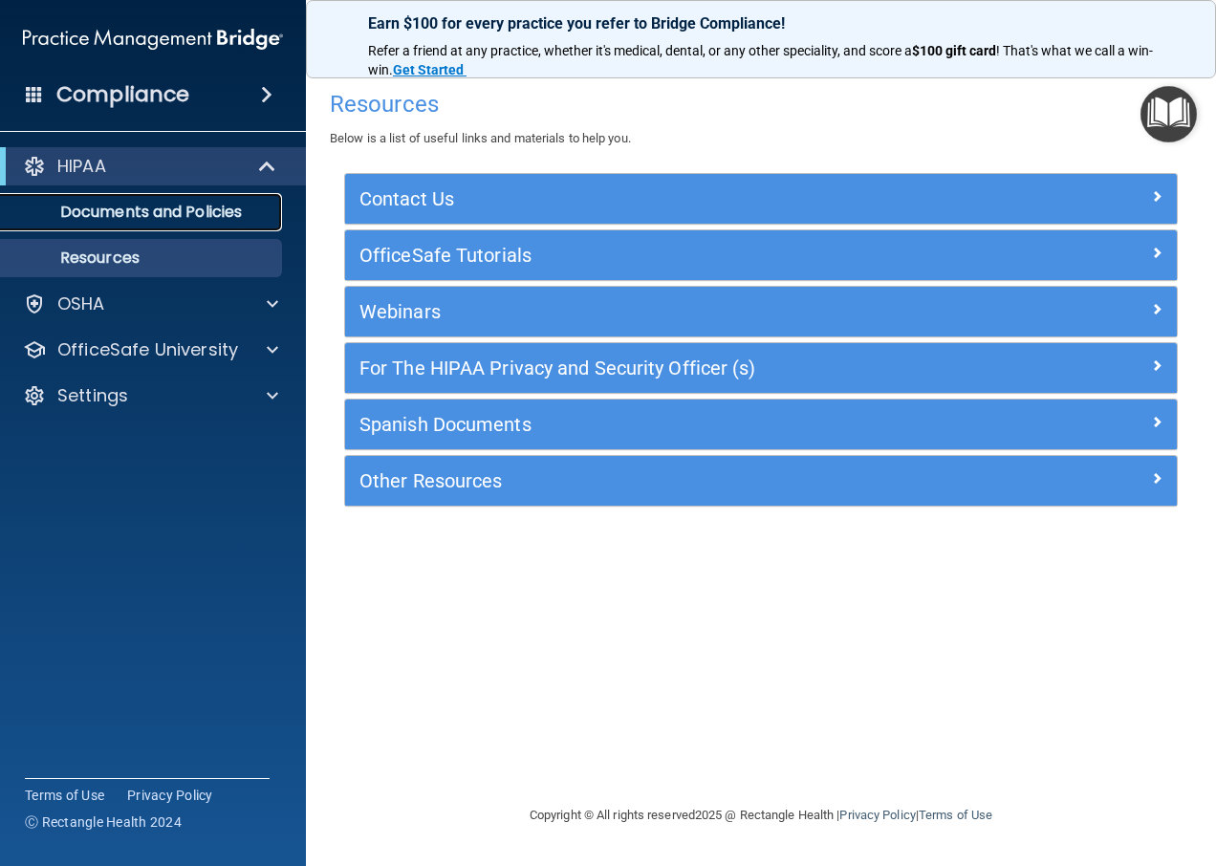
click at [204, 208] on p "Documents and Policies" at bounding box center [142, 212] width 261 height 19
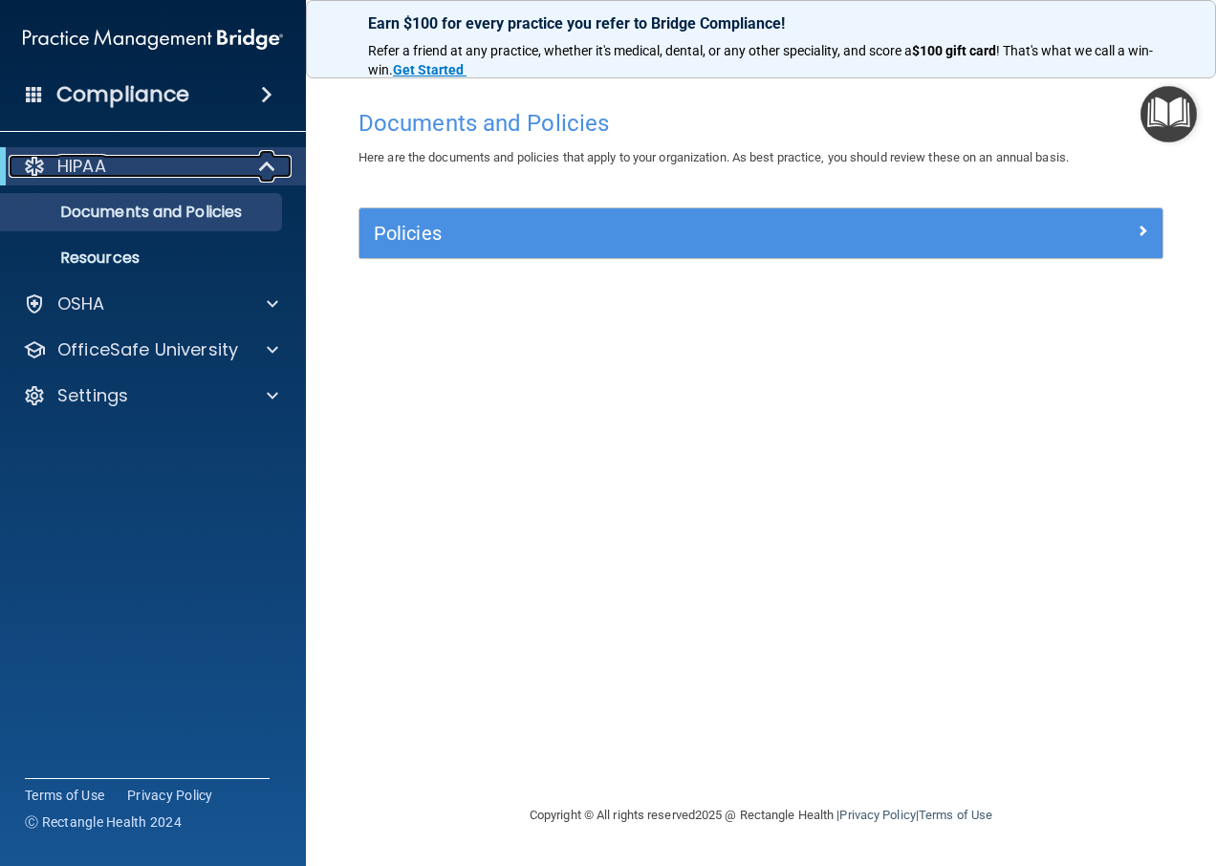
click at [169, 176] on div "HIPAA" at bounding box center [127, 166] width 236 height 23
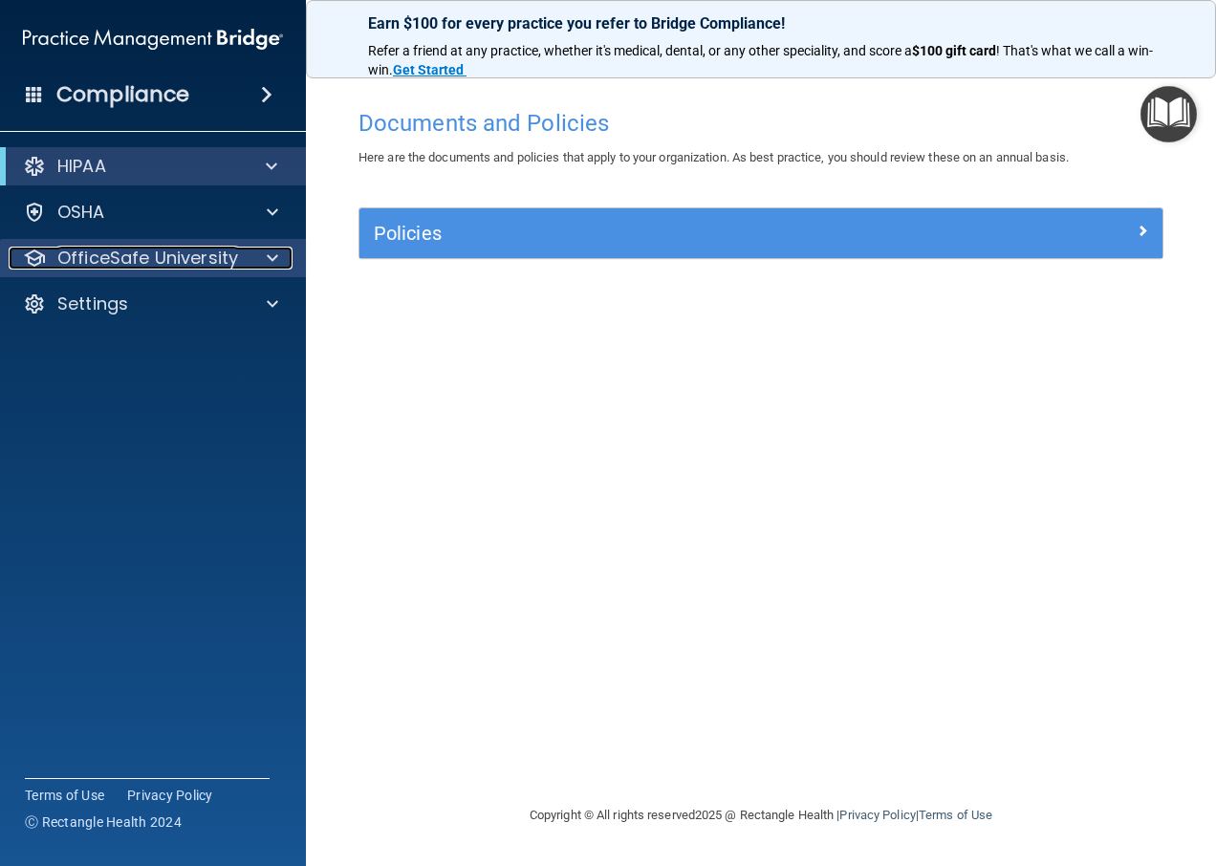
click at [195, 250] on p "OfficeSafe University" at bounding box center [147, 258] width 181 height 23
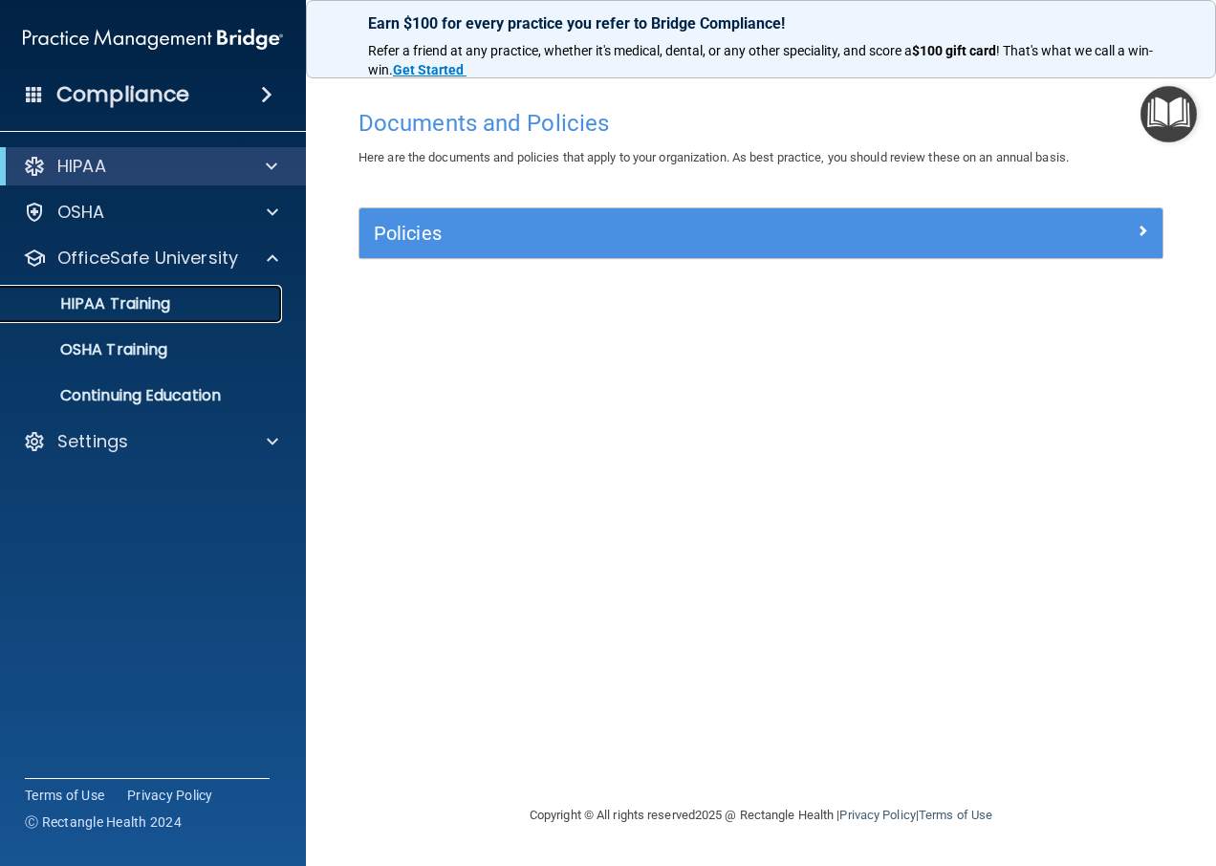
click at [136, 310] on p "HIPAA Training" at bounding box center [91, 304] width 158 height 19
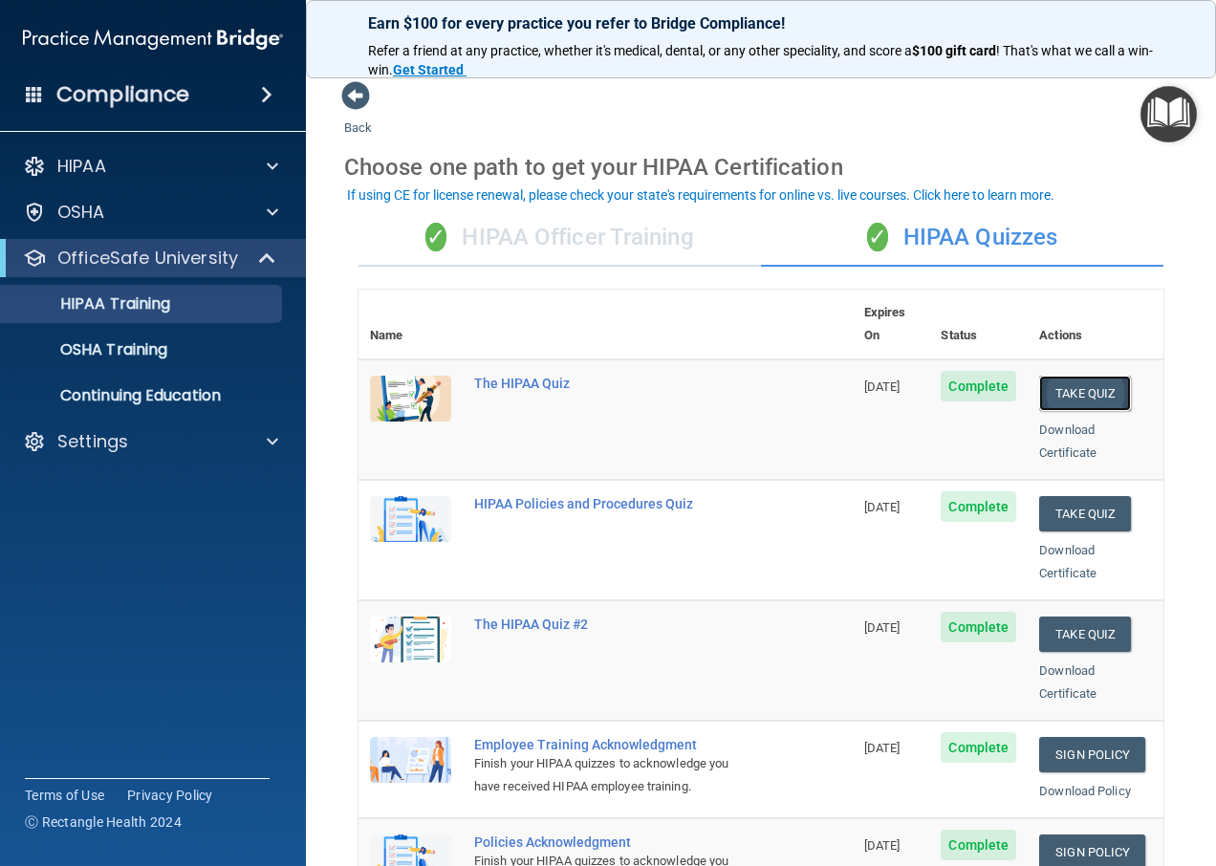
click at [1080, 376] on button "Take Quiz" at bounding box center [1085, 393] width 92 height 35
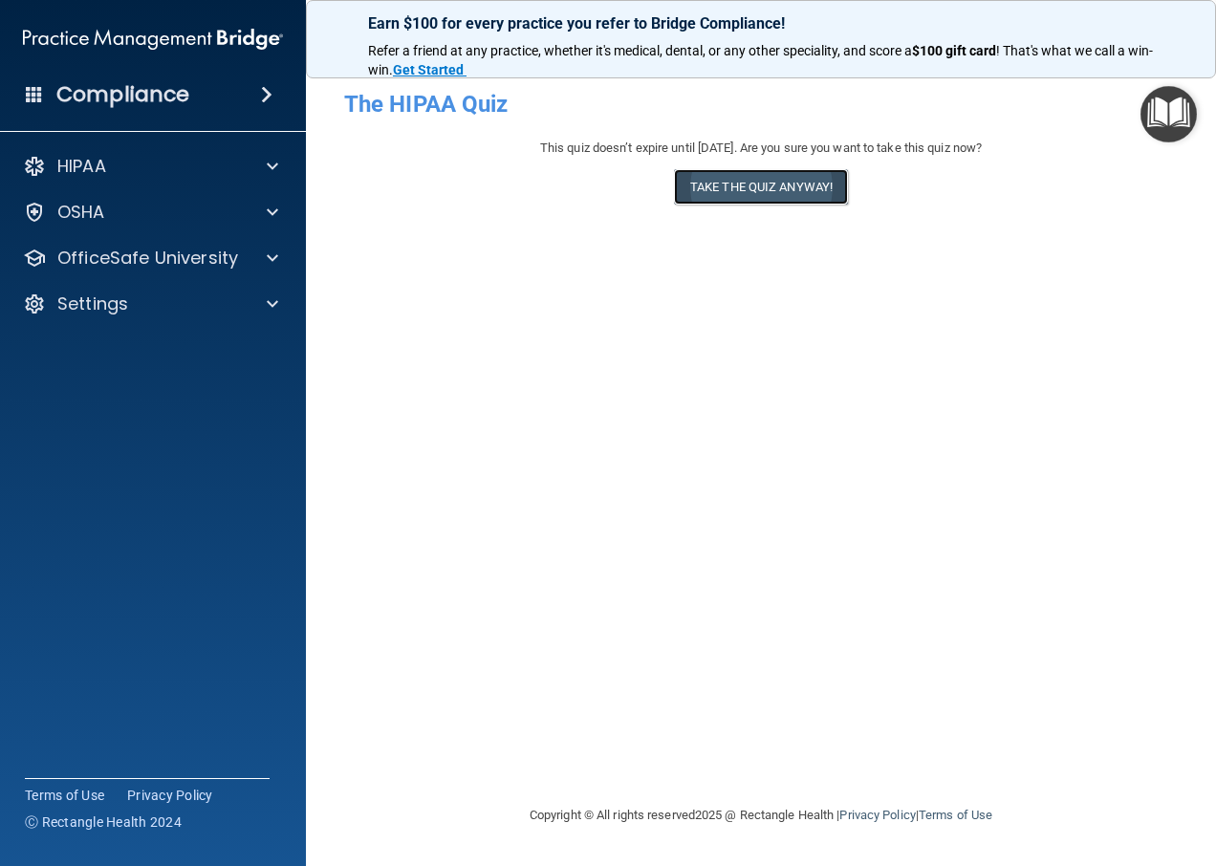
click at [762, 189] on button "Take the quiz anyway!" at bounding box center [761, 186] width 174 height 35
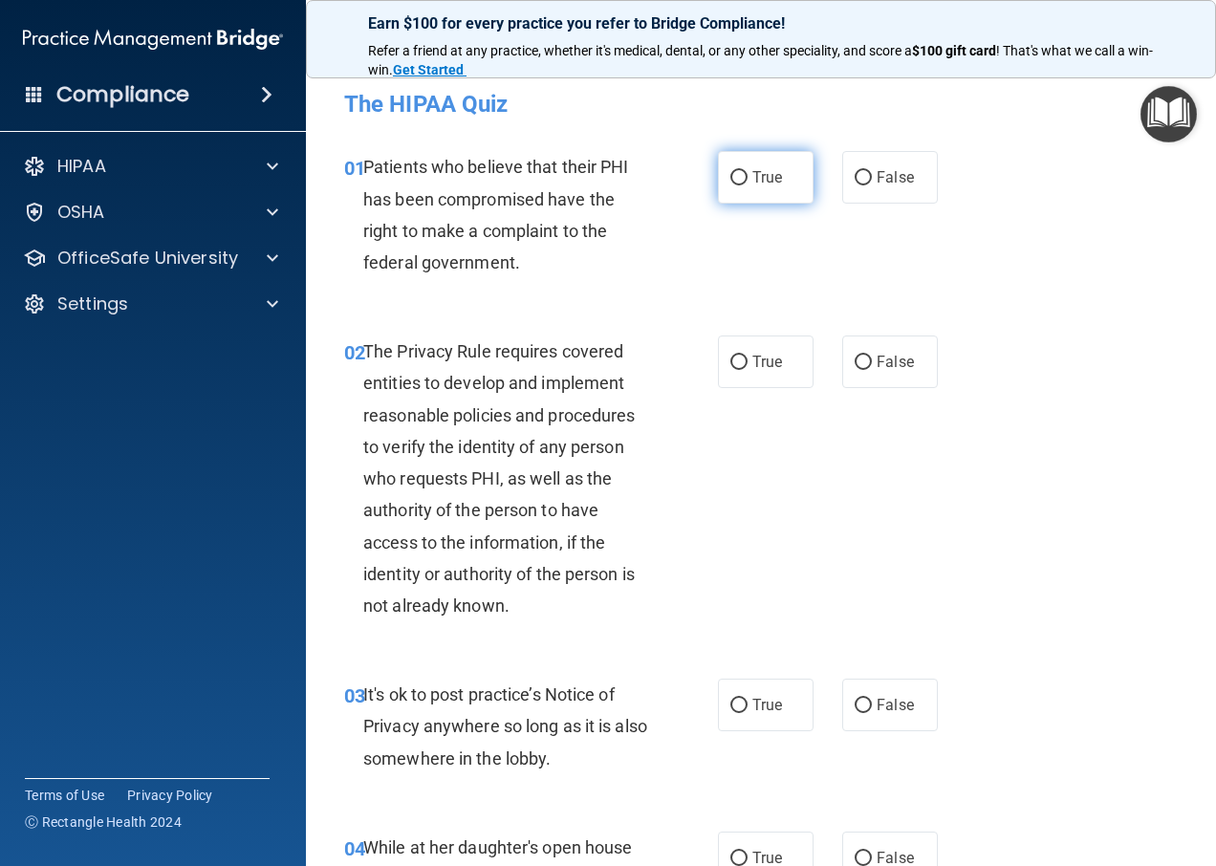
click at [731, 184] on input "True" at bounding box center [739, 178] width 17 height 14
radio input "true"
click at [753, 358] on span "True" at bounding box center [768, 362] width 30 height 18
click at [747, 358] on input "True" at bounding box center [739, 363] width 17 height 14
radio input "true"
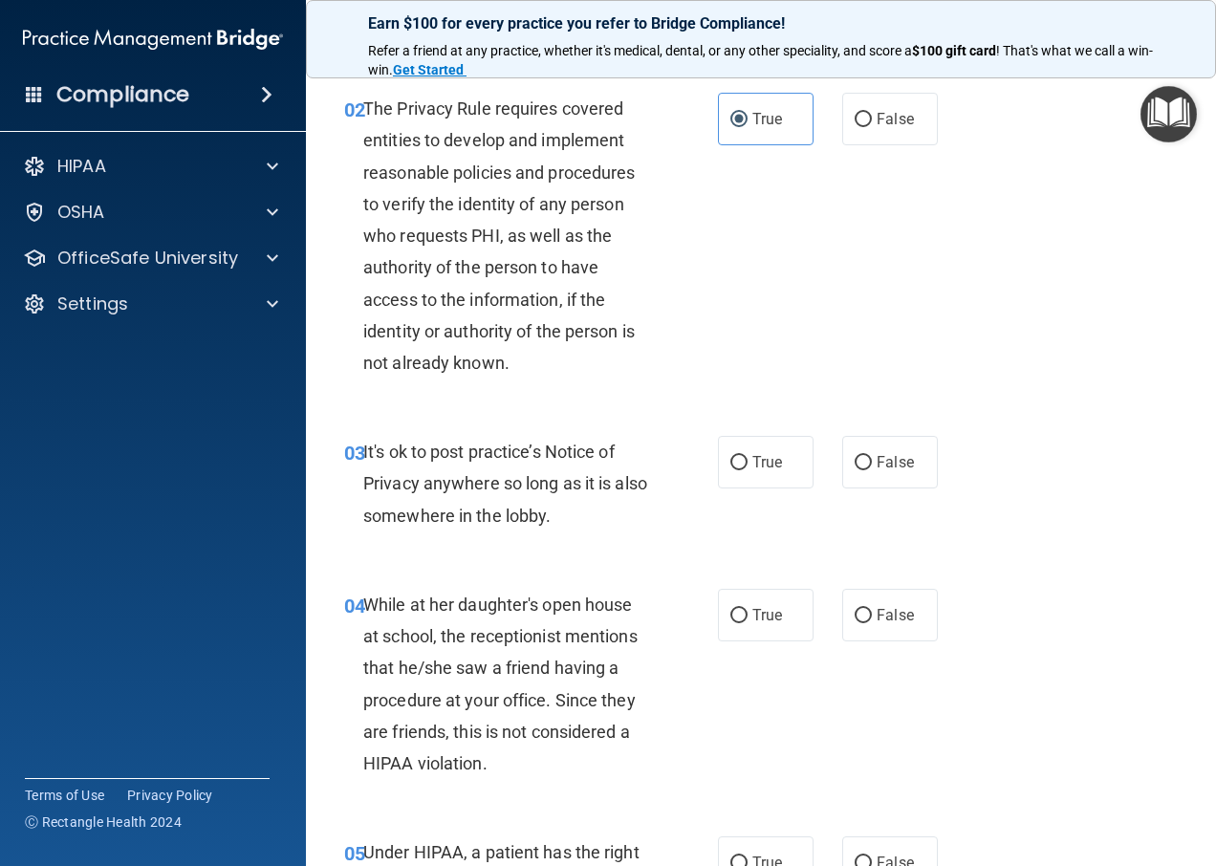
scroll to position [287, 0]
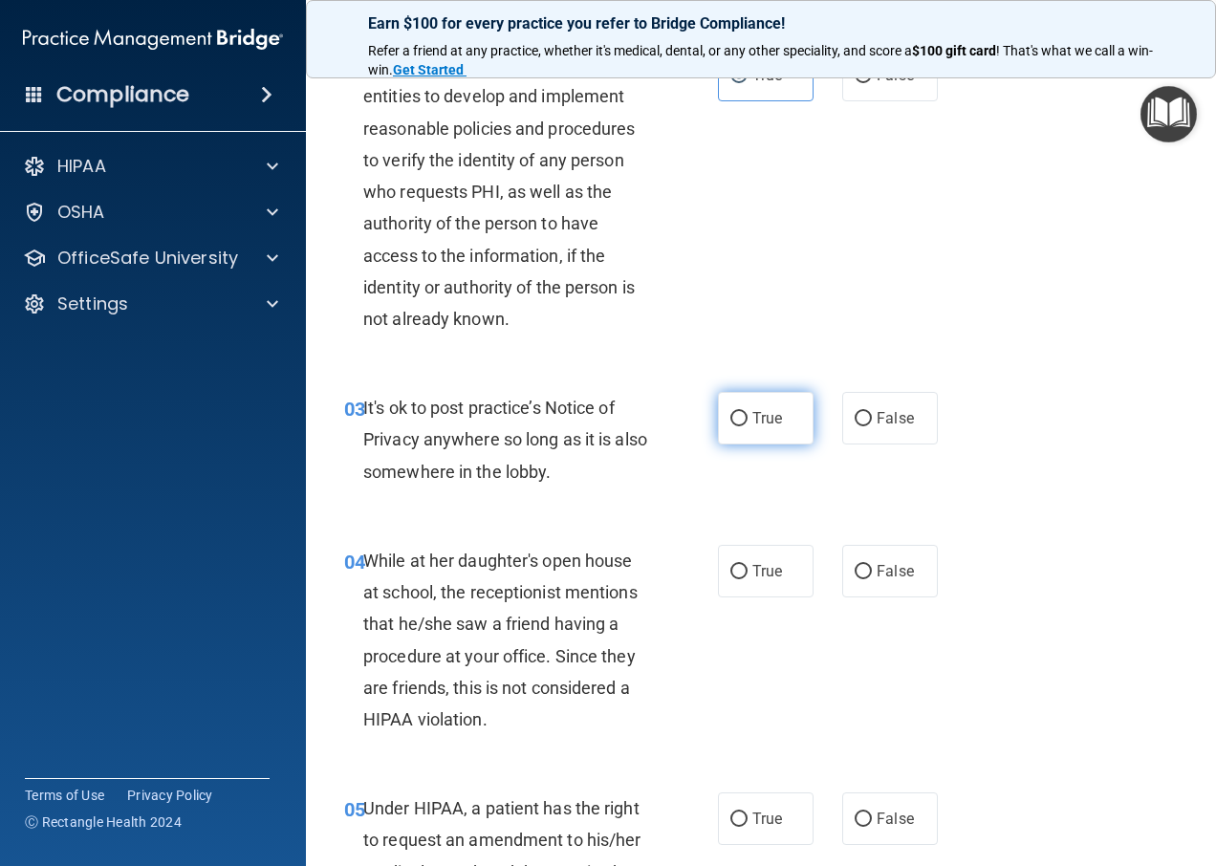
click at [745, 404] on label "True" at bounding box center [766, 418] width 96 height 53
click at [745, 412] on input "True" at bounding box center [739, 419] width 17 height 14
radio input "true"
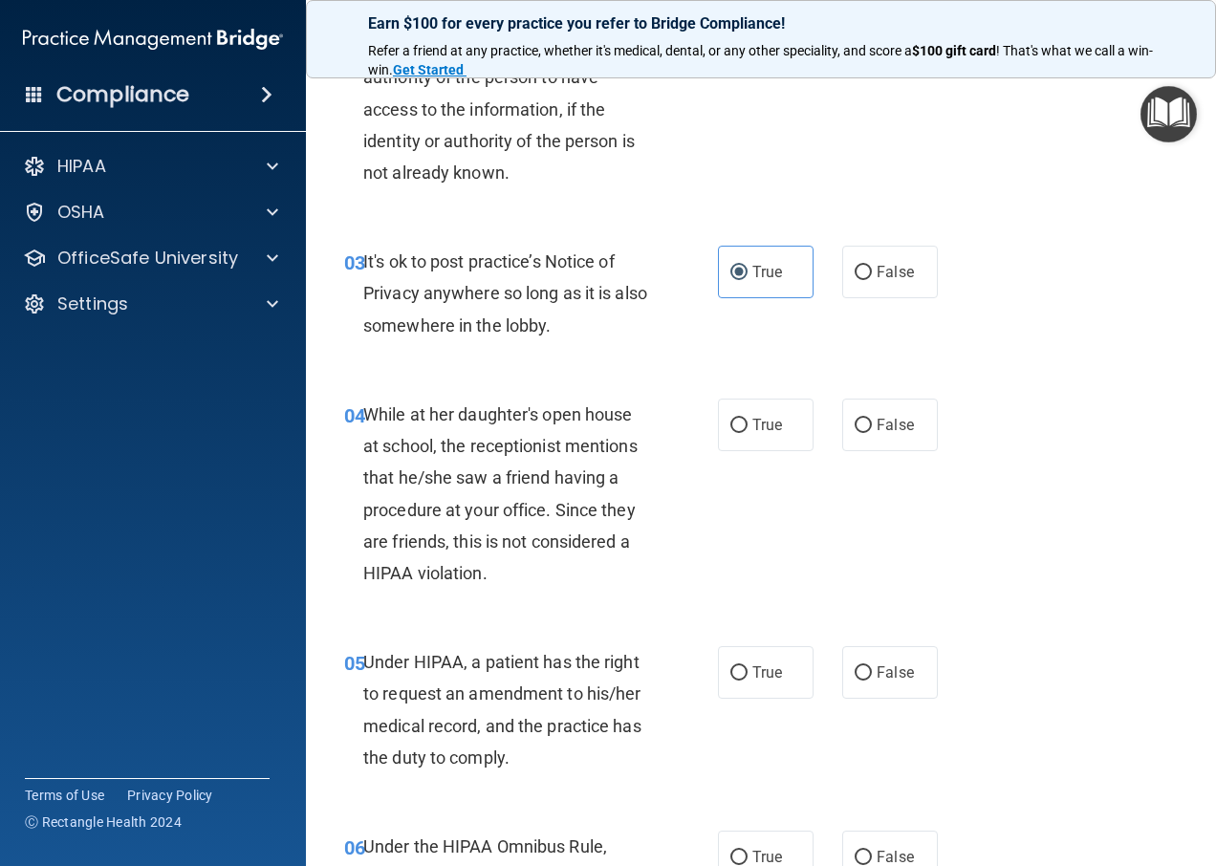
scroll to position [478, 0]
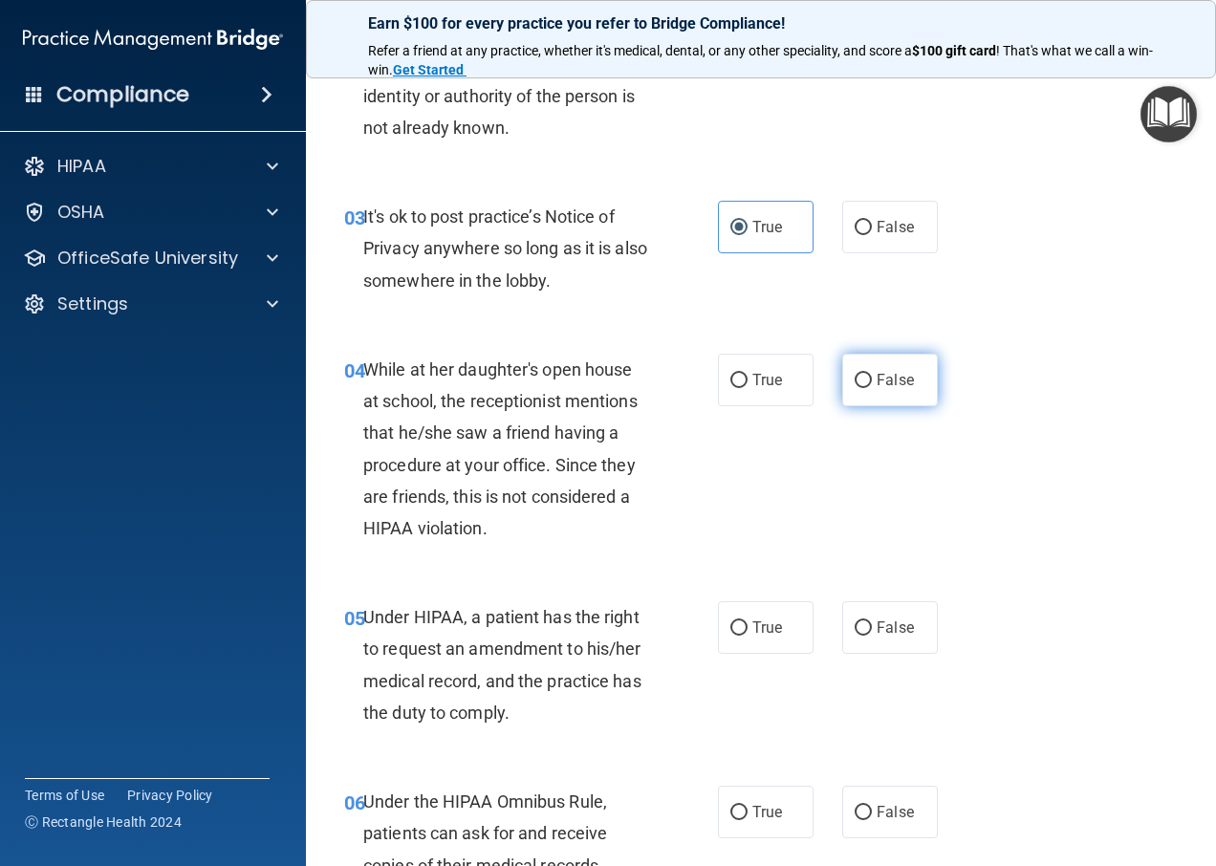
drag, startPoint x: 863, startPoint y: 381, endPoint x: 881, endPoint y: 375, distance: 18.1
click at [874, 377] on label "False" at bounding box center [890, 380] width 96 height 53
click at [872, 377] on input "False" at bounding box center [863, 381] width 17 height 14
radio input "true"
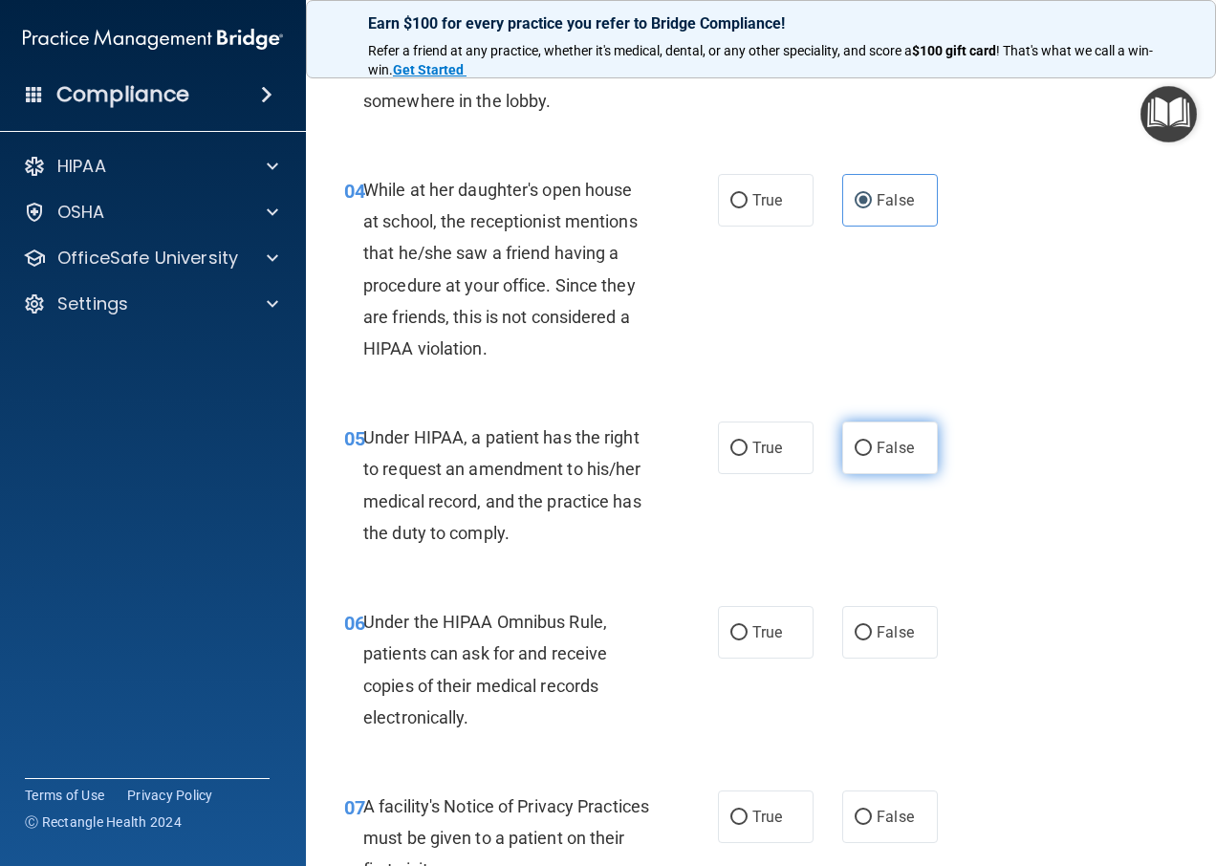
scroll to position [669, 0]
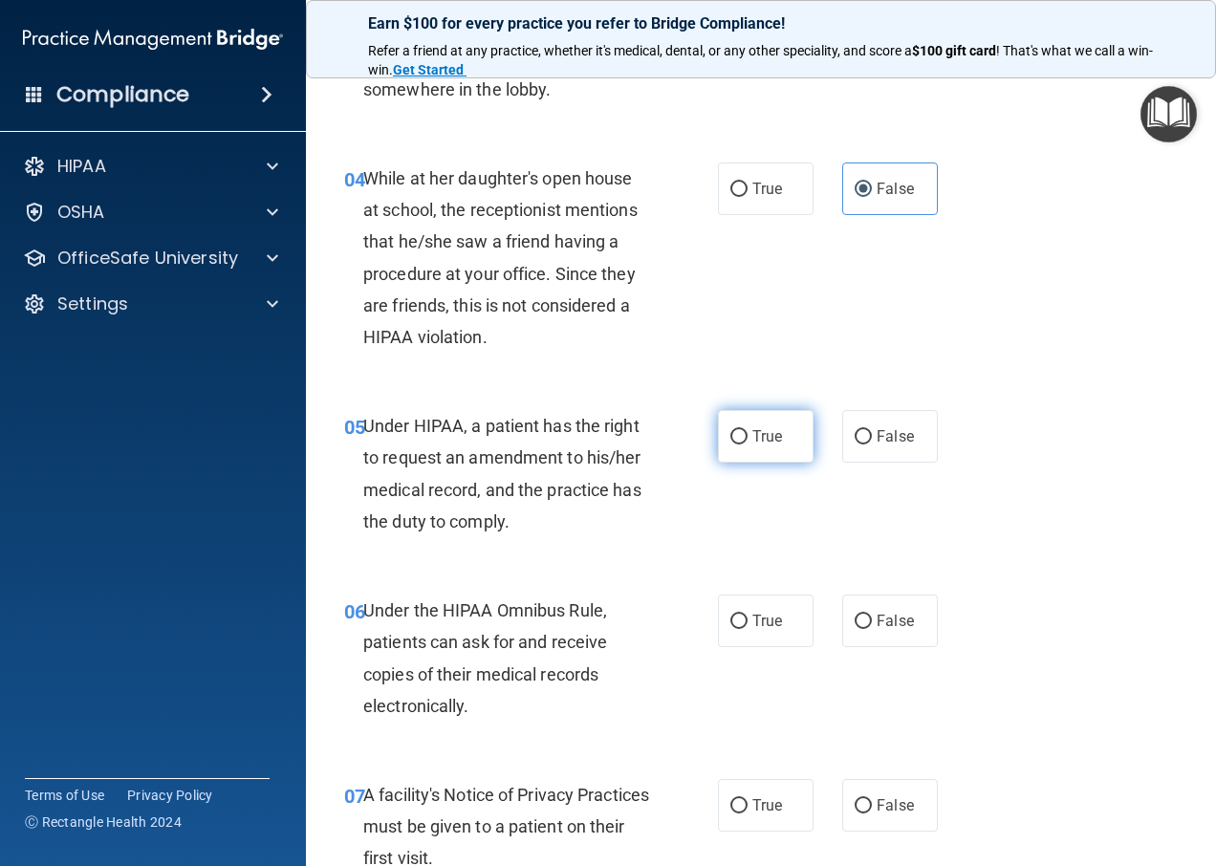
click at [731, 430] on input "True" at bounding box center [739, 437] width 17 height 14
radio input "true"
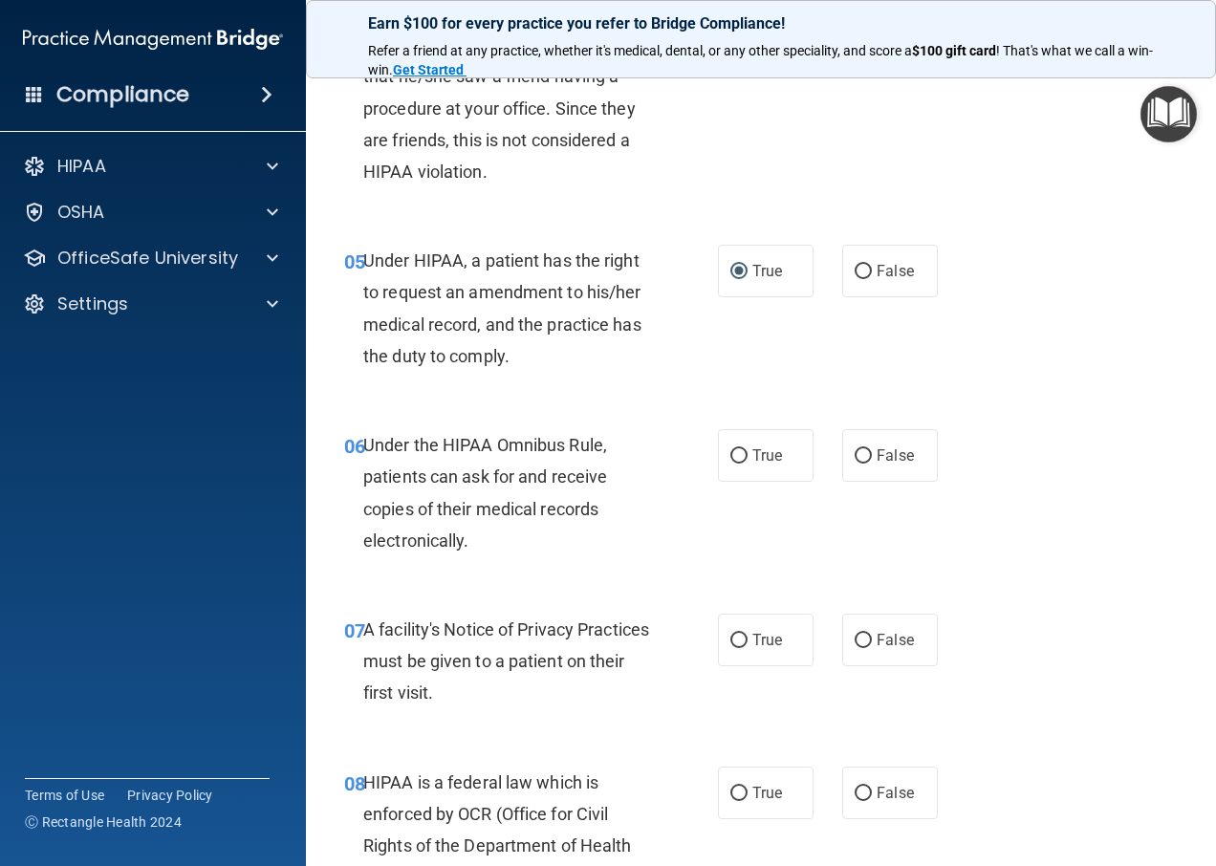
scroll to position [861, 0]
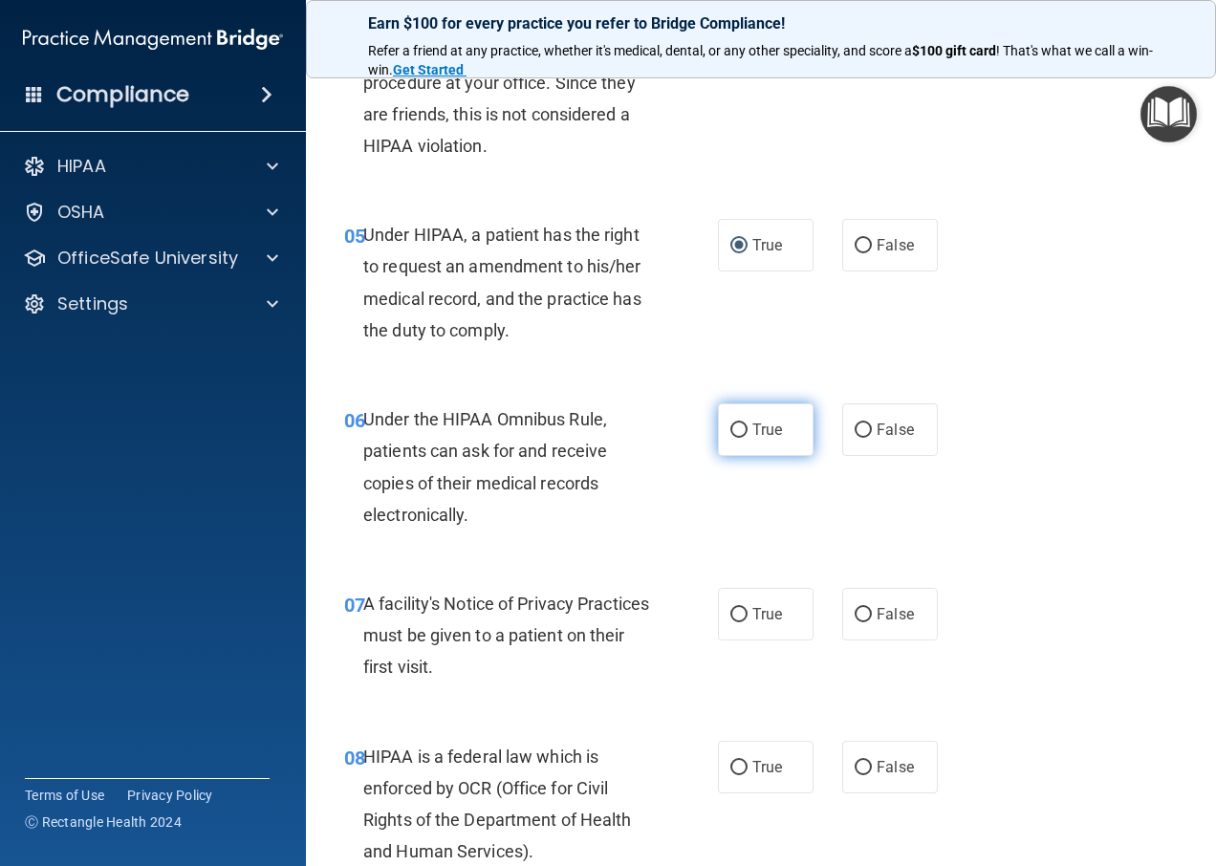
click at [731, 438] on input "True" at bounding box center [739, 431] width 17 height 14
radio input "true"
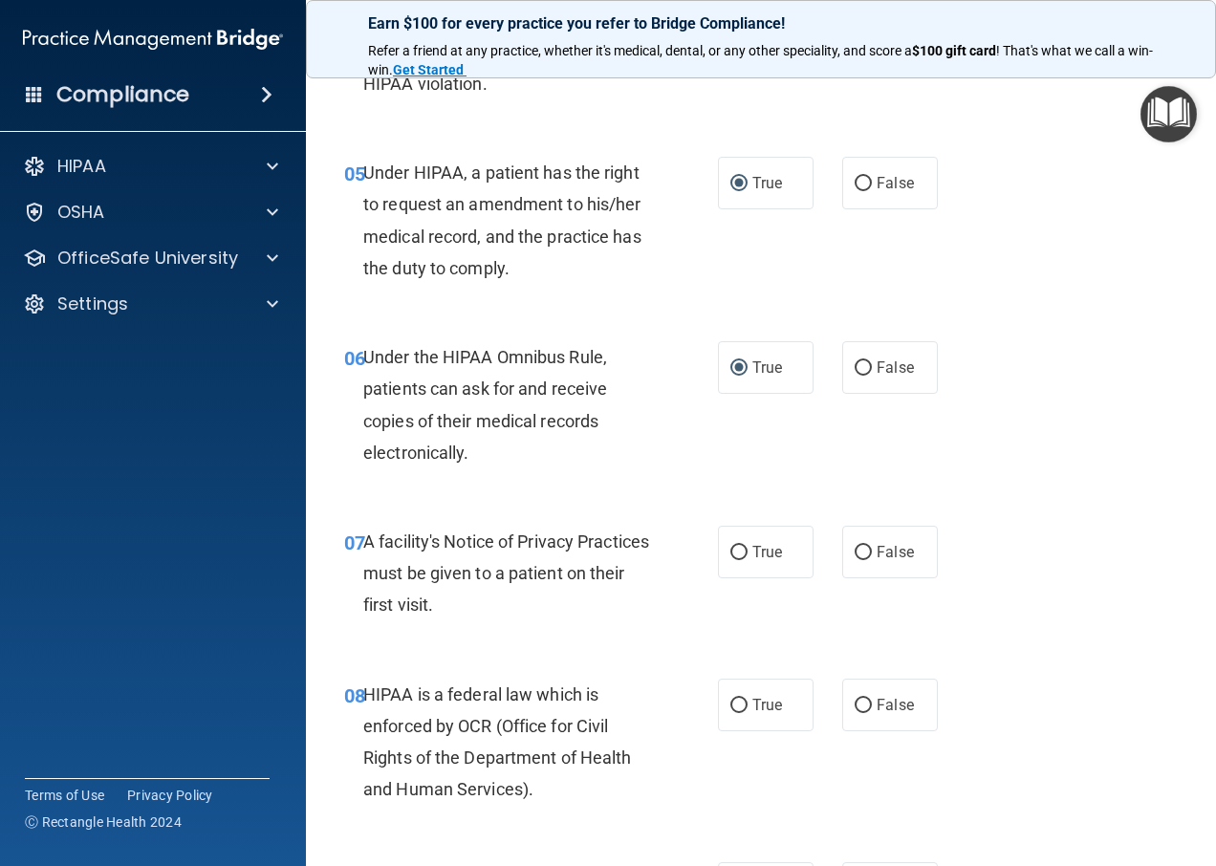
scroll to position [956, 0]
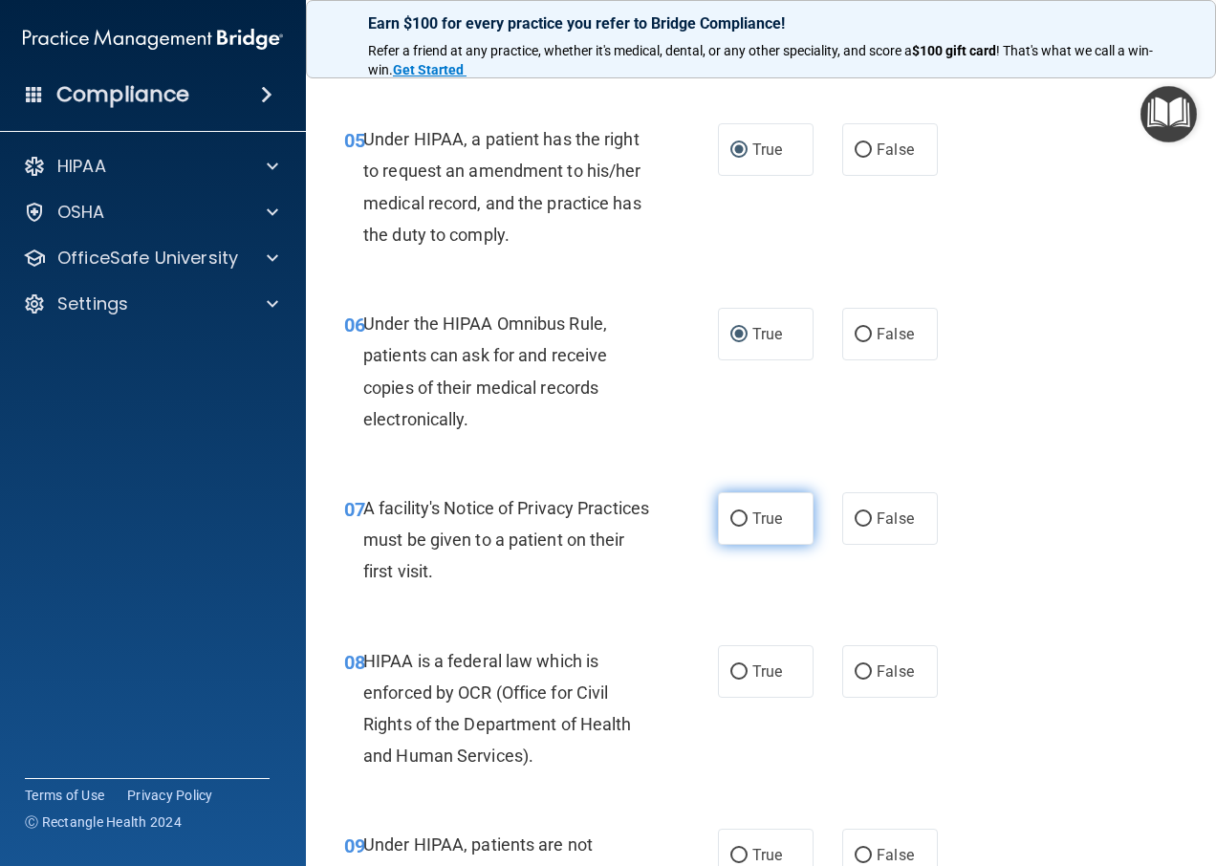
click at [755, 516] on span "True" at bounding box center [768, 519] width 30 height 18
click at [748, 516] on input "True" at bounding box center [739, 520] width 17 height 14
radio input "true"
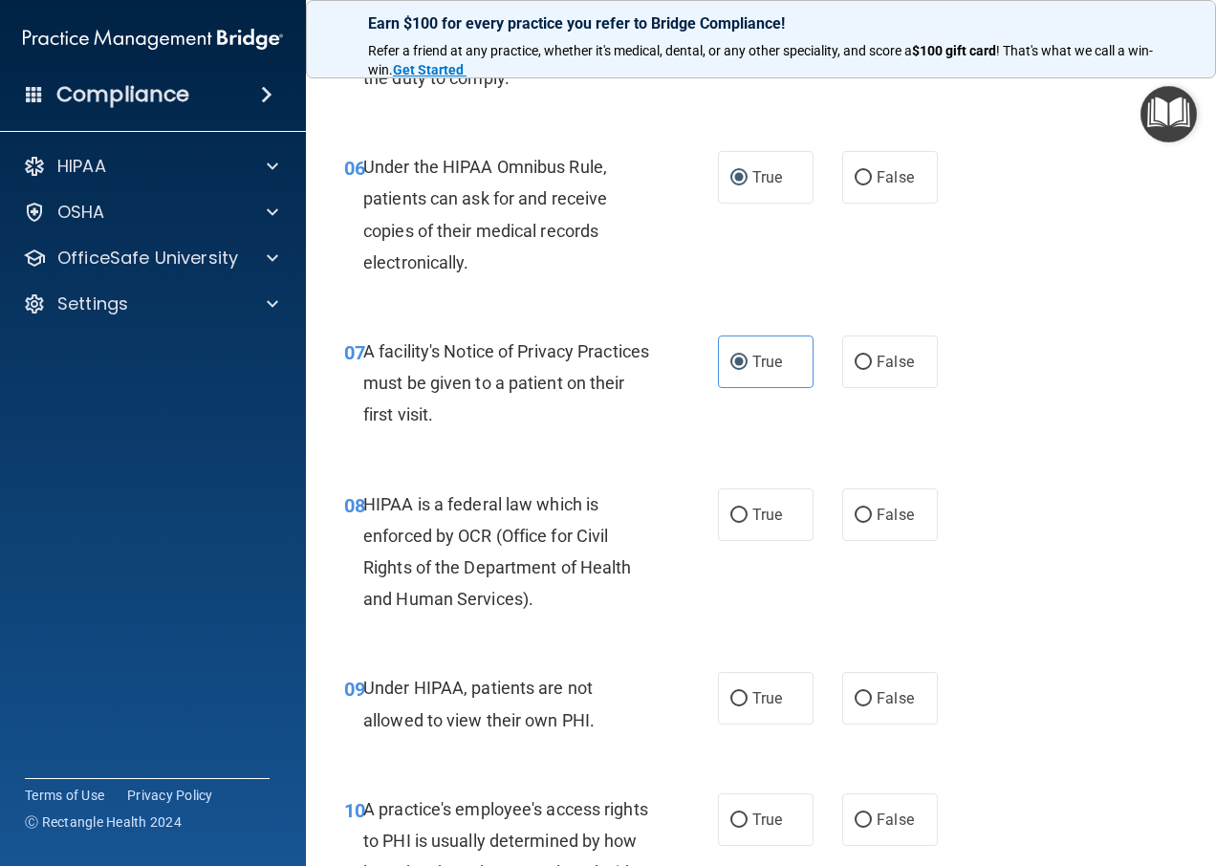
scroll to position [1147, 0]
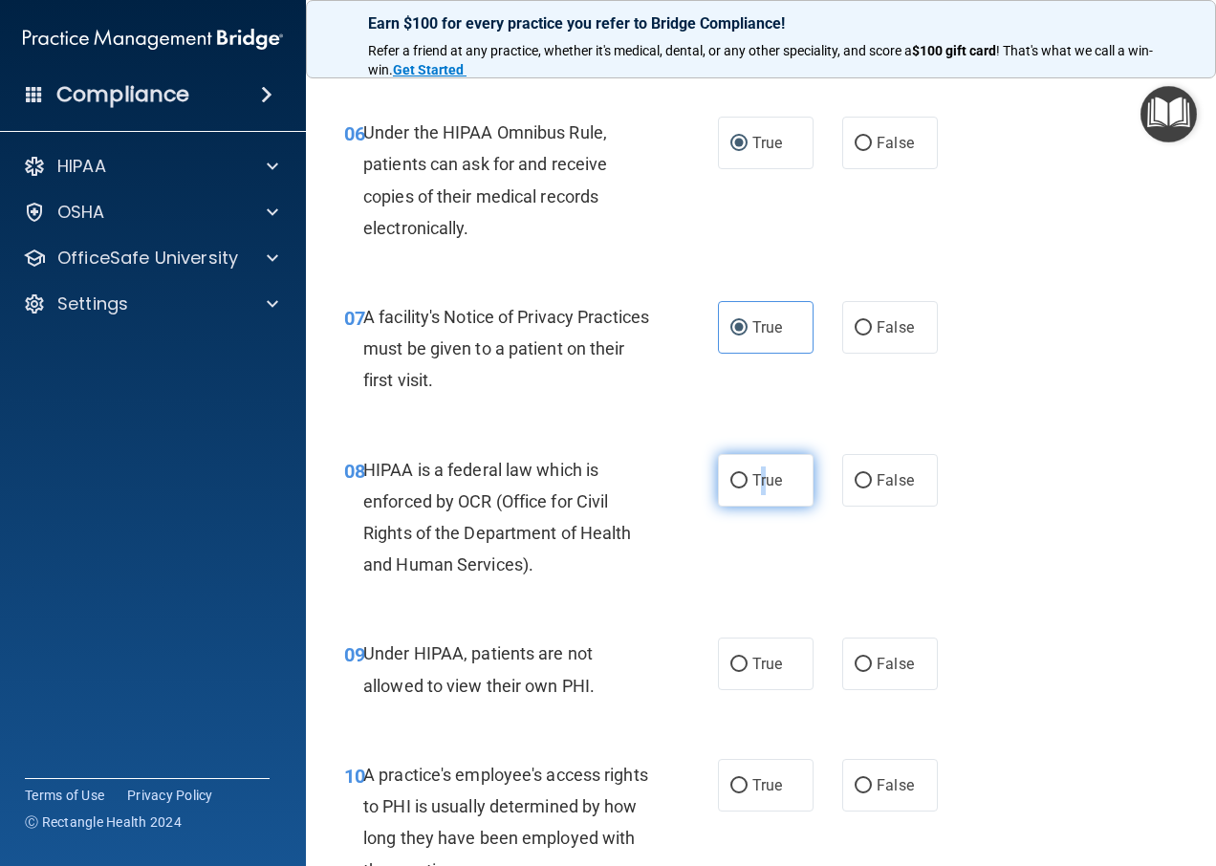
click at [755, 471] on span "True" at bounding box center [768, 480] width 30 height 18
drag, startPoint x: 755, startPoint y: 471, endPoint x: 731, endPoint y: 476, distance: 25.3
click at [731, 474] on input "True" at bounding box center [739, 481] width 17 height 14
radio input "true"
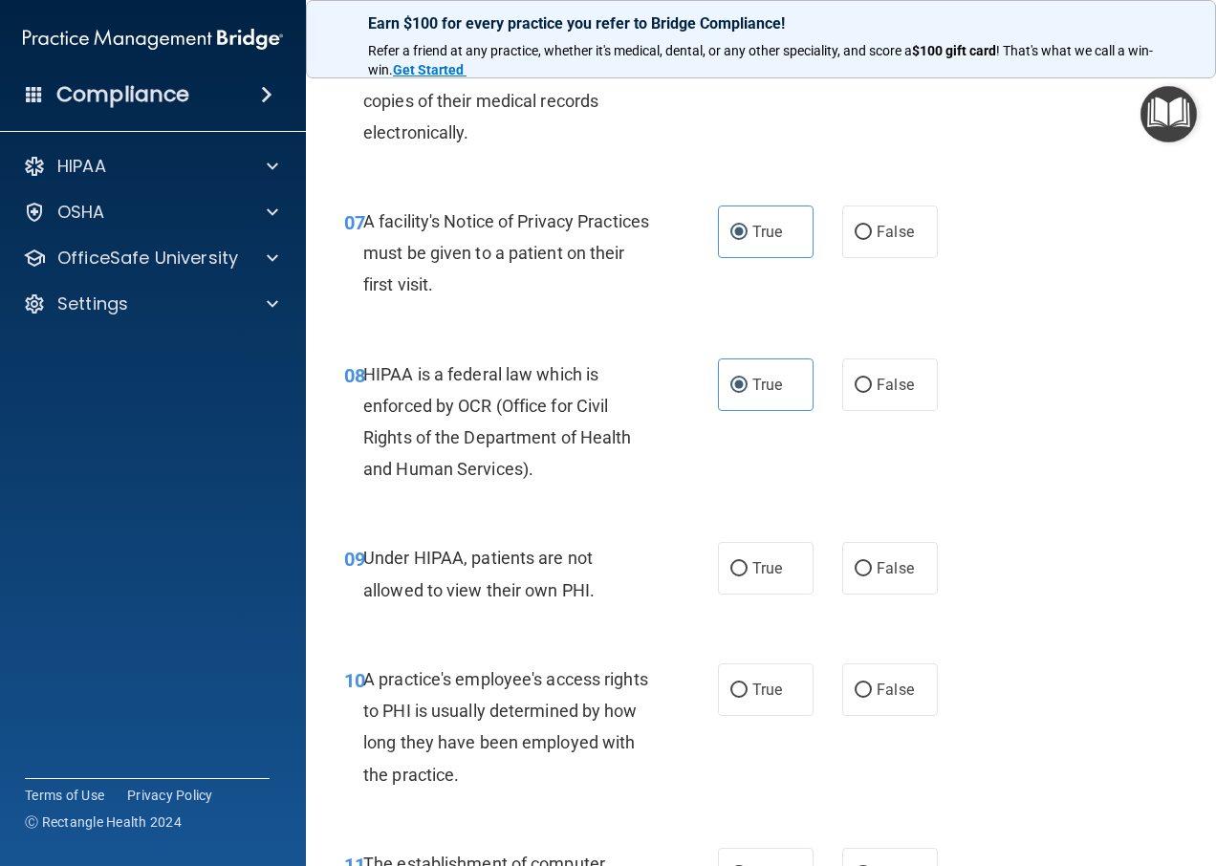
click at [1083, 632] on div "09 Under HIPAA, patients are not allowed to view their own PHI. True False" at bounding box center [761, 578] width 863 height 120
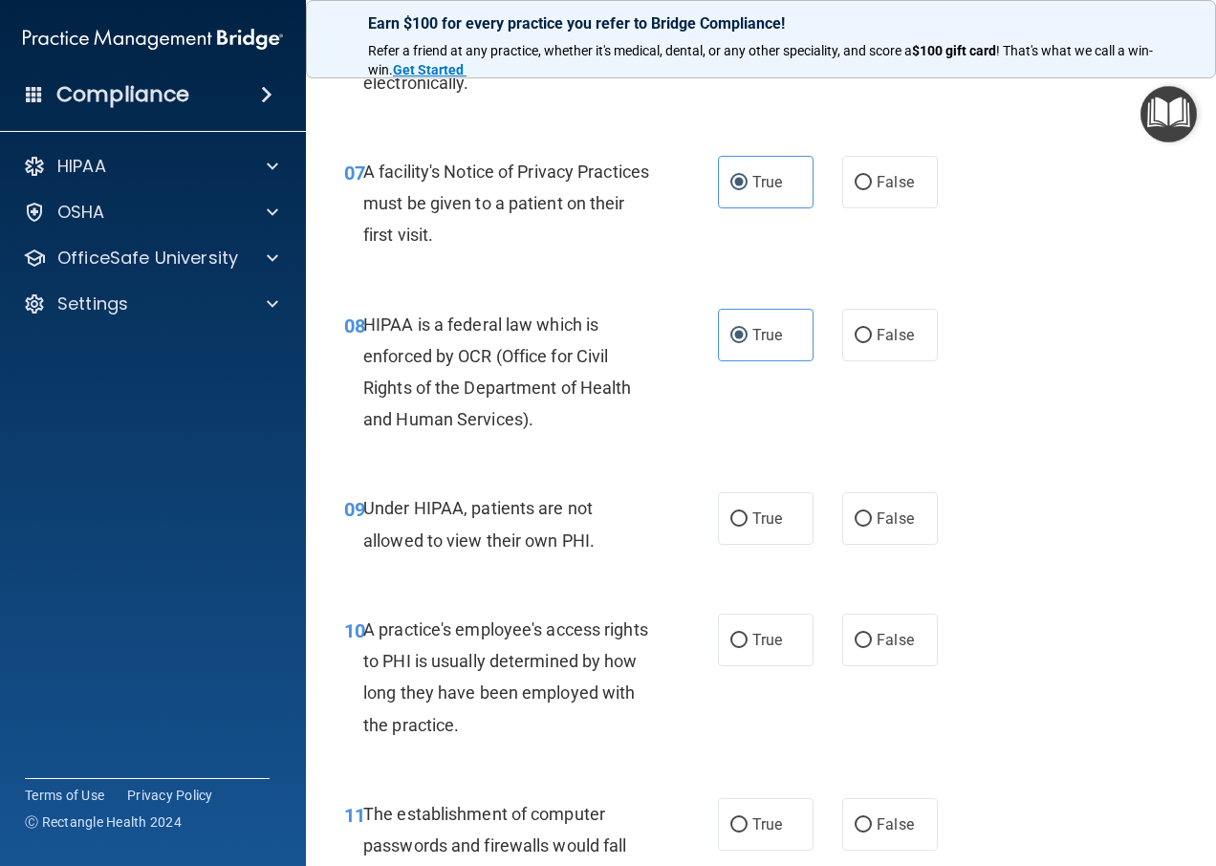
scroll to position [1339, 0]
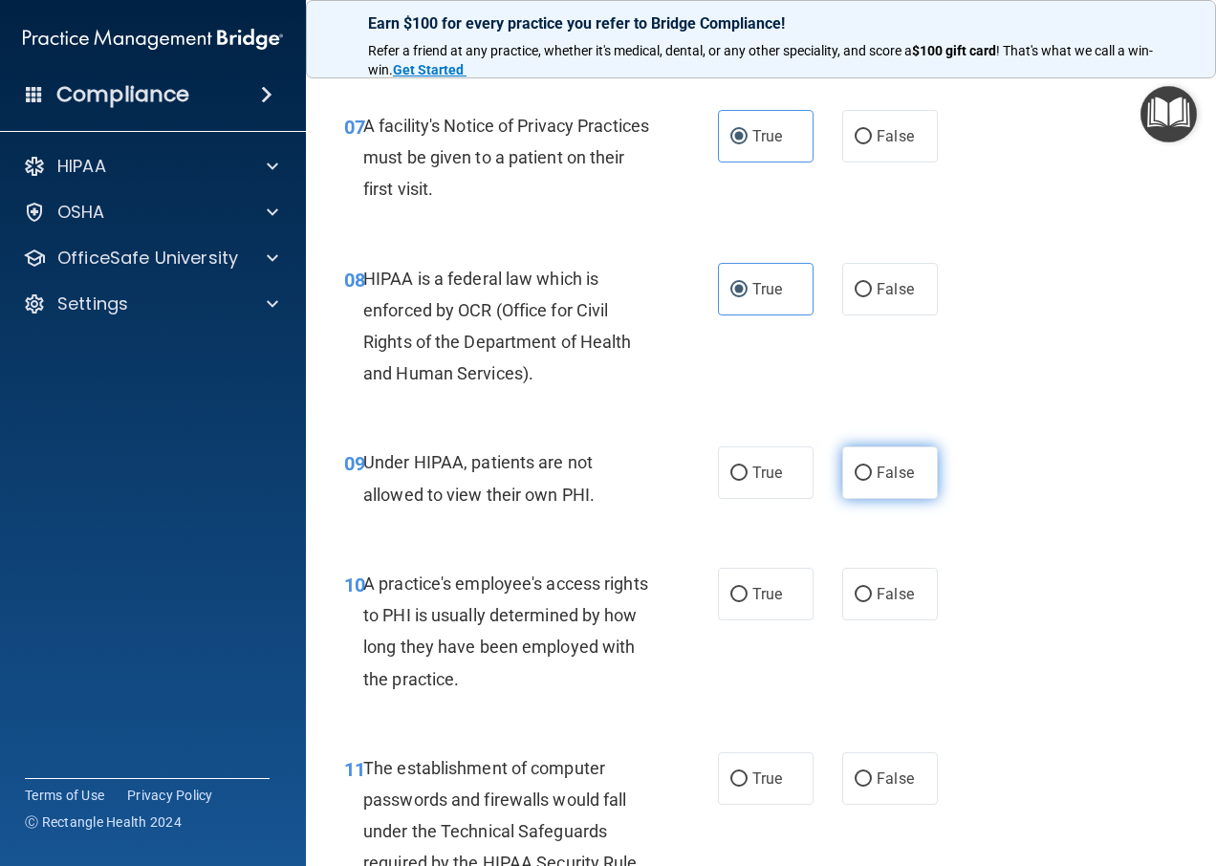
click at [870, 463] on label "False" at bounding box center [890, 473] width 96 height 53
click at [870, 467] on input "False" at bounding box center [863, 474] width 17 height 14
radio input "true"
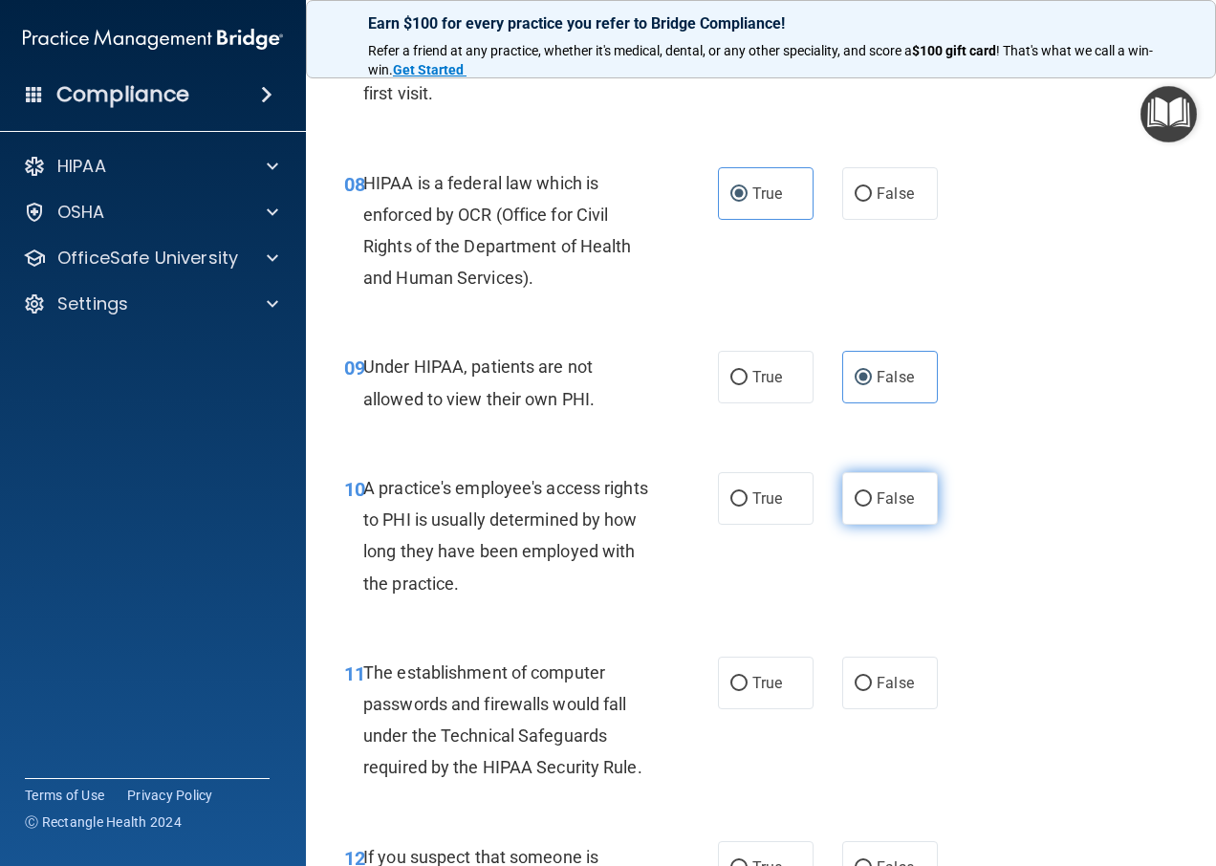
click at [856, 484] on label "False" at bounding box center [890, 498] width 96 height 53
click at [856, 492] on input "False" at bounding box center [863, 499] width 17 height 14
radio input "true"
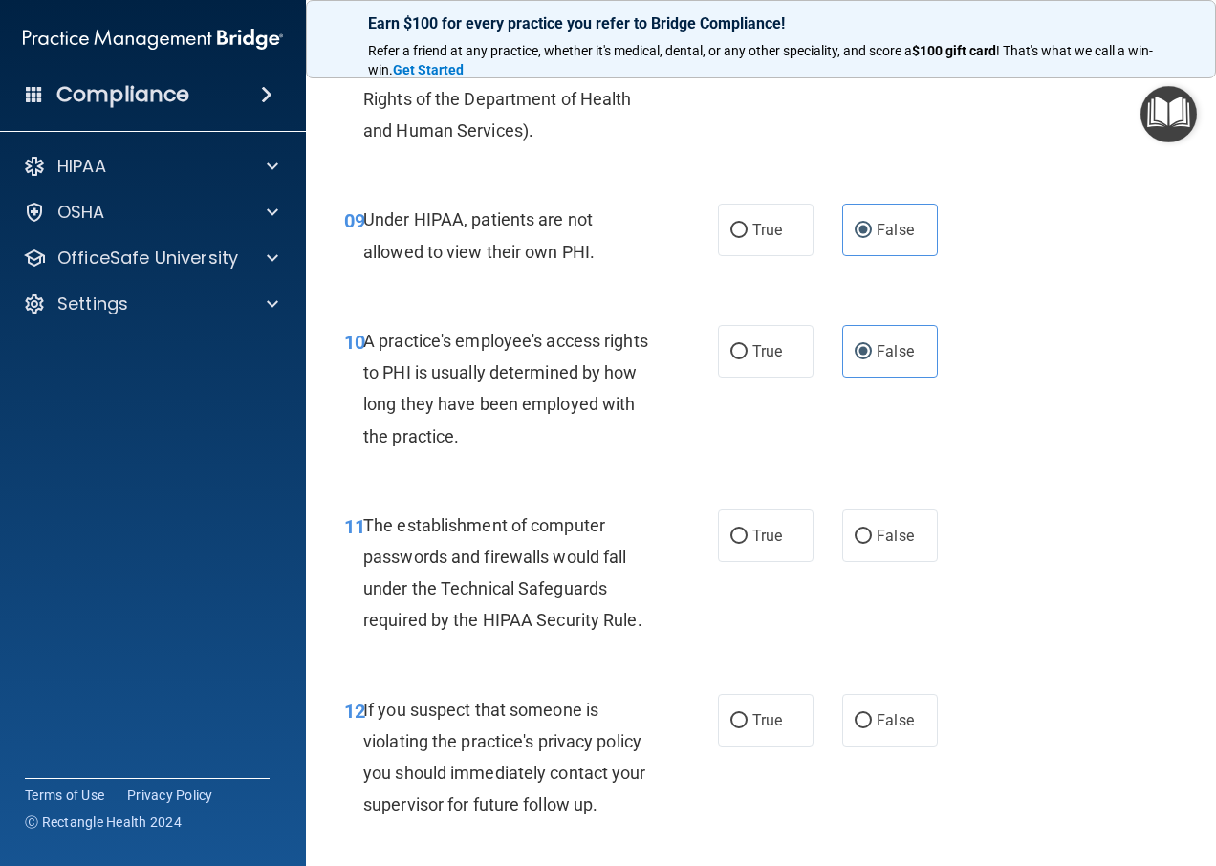
scroll to position [1626, 0]
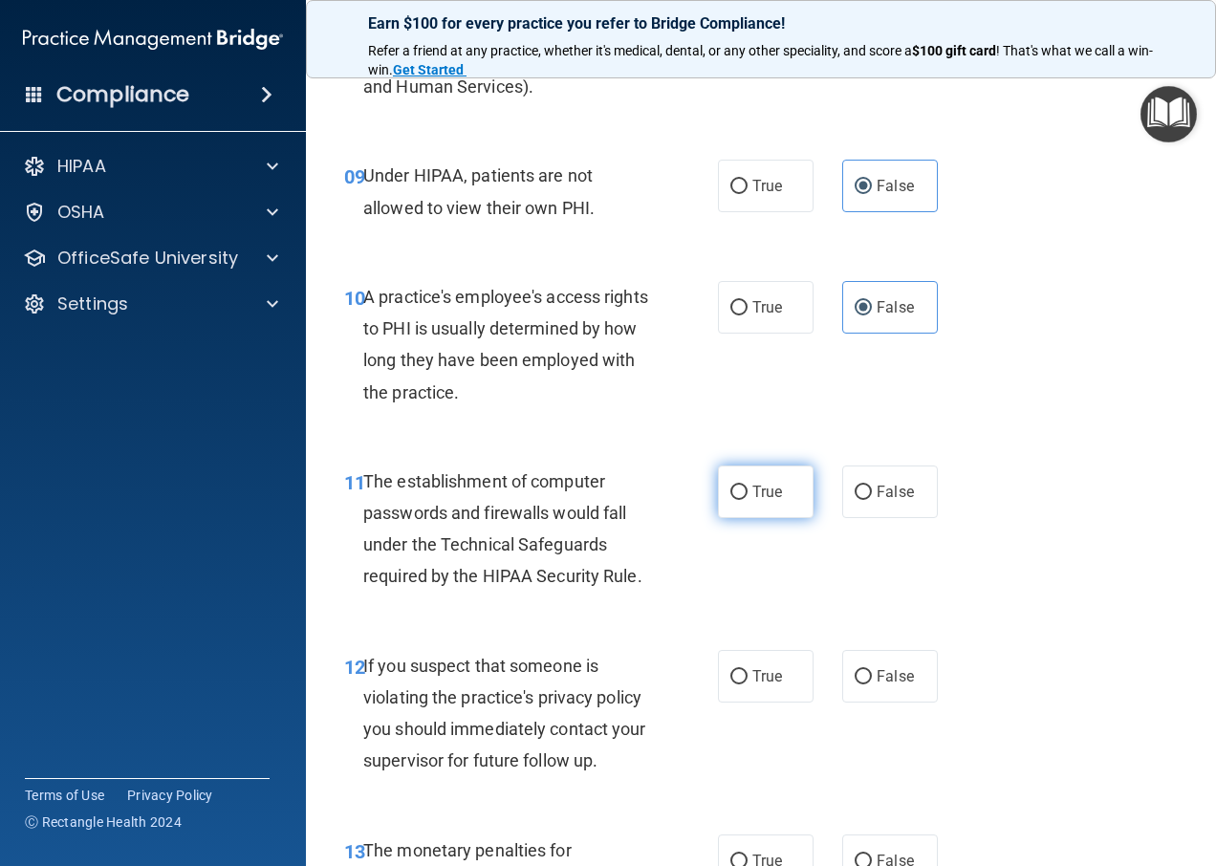
click at [761, 497] on span "True" at bounding box center [768, 492] width 30 height 18
click at [748, 497] on input "True" at bounding box center [739, 493] width 17 height 14
radio input "true"
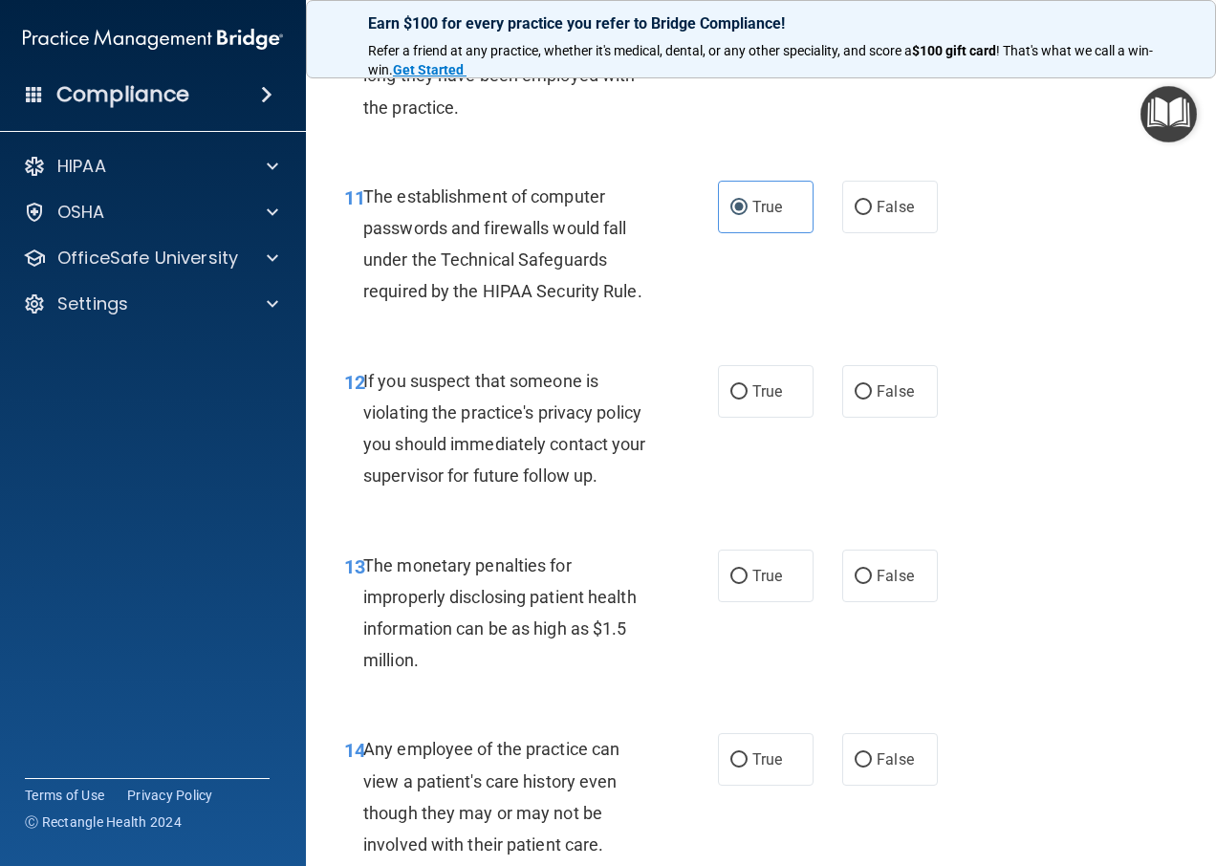
scroll to position [1912, 0]
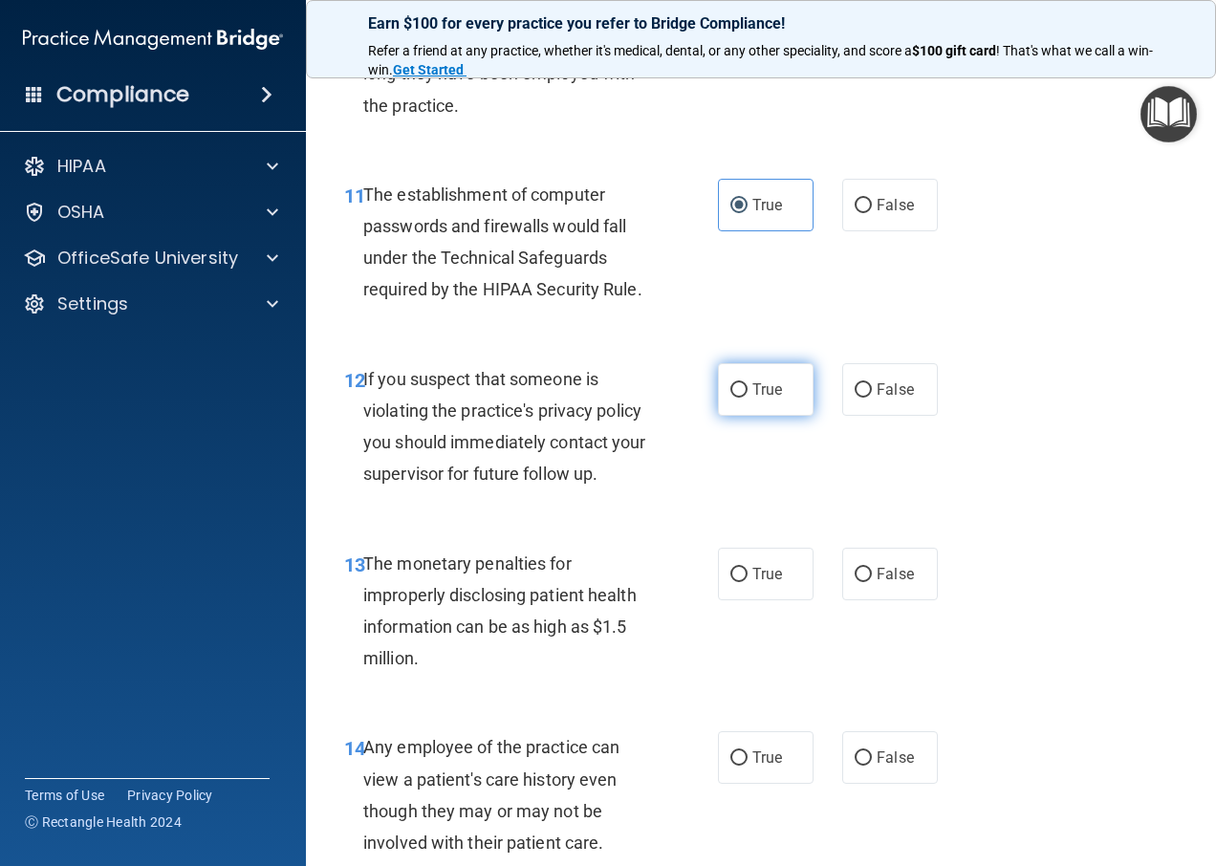
click at [735, 389] on input "True" at bounding box center [739, 390] width 17 height 14
radio input "true"
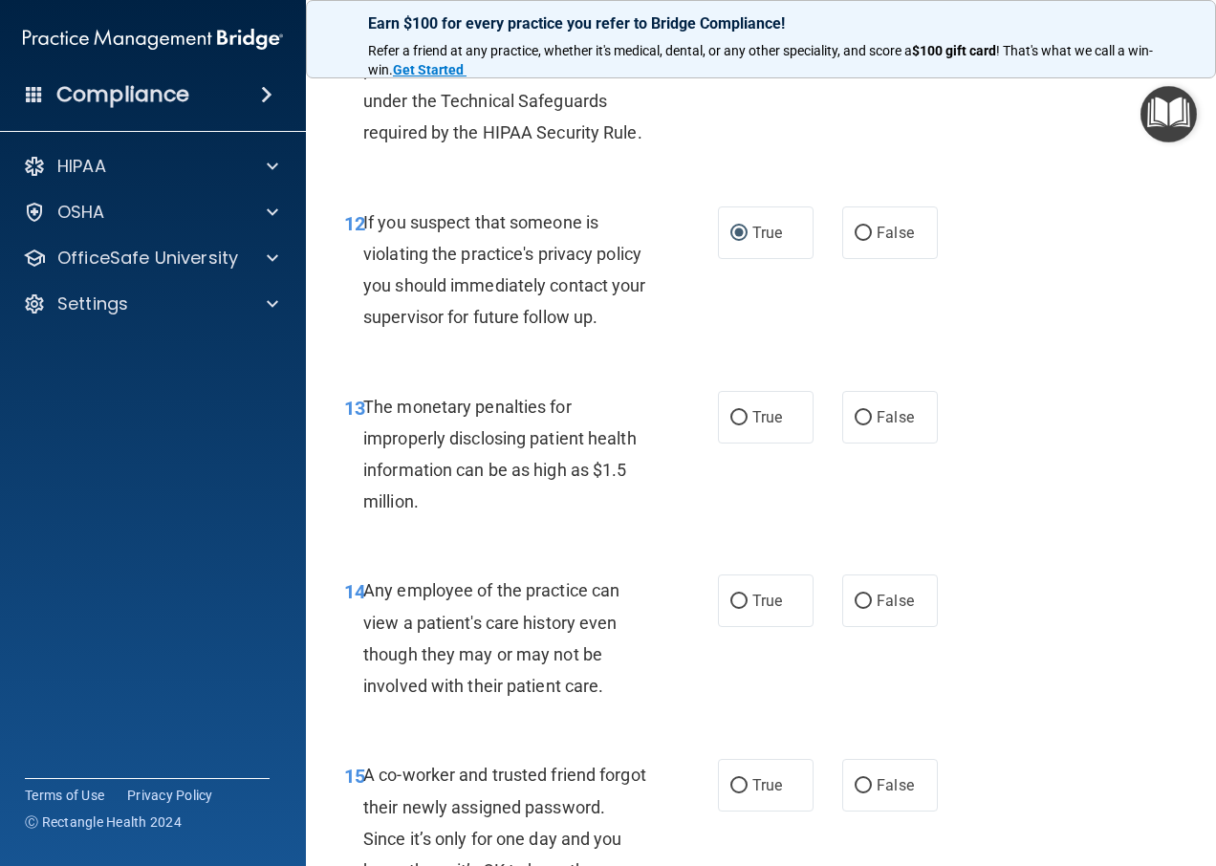
scroll to position [2104, 0]
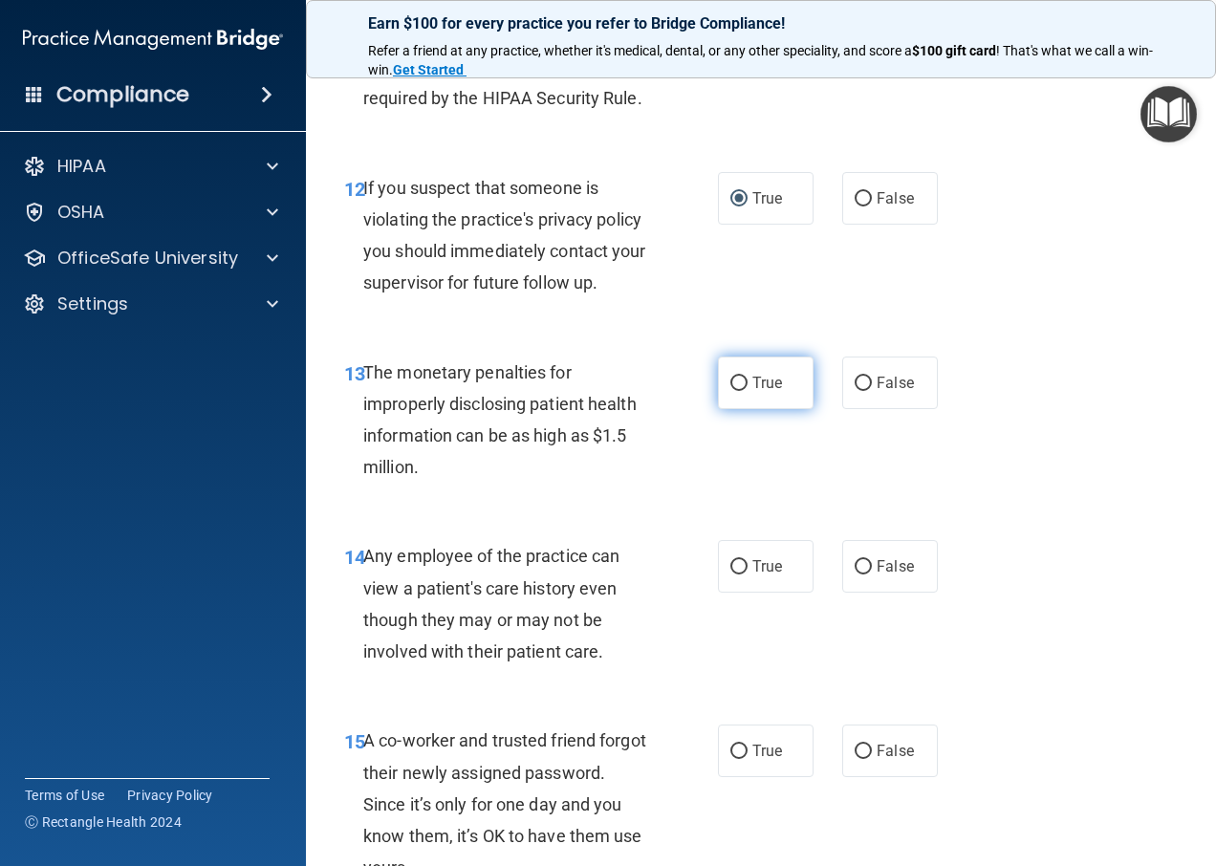
click at [754, 387] on span "True" at bounding box center [768, 383] width 30 height 18
click at [748, 387] on input "True" at bounding box center [739, 384] width 17 height 14
radio input "true"
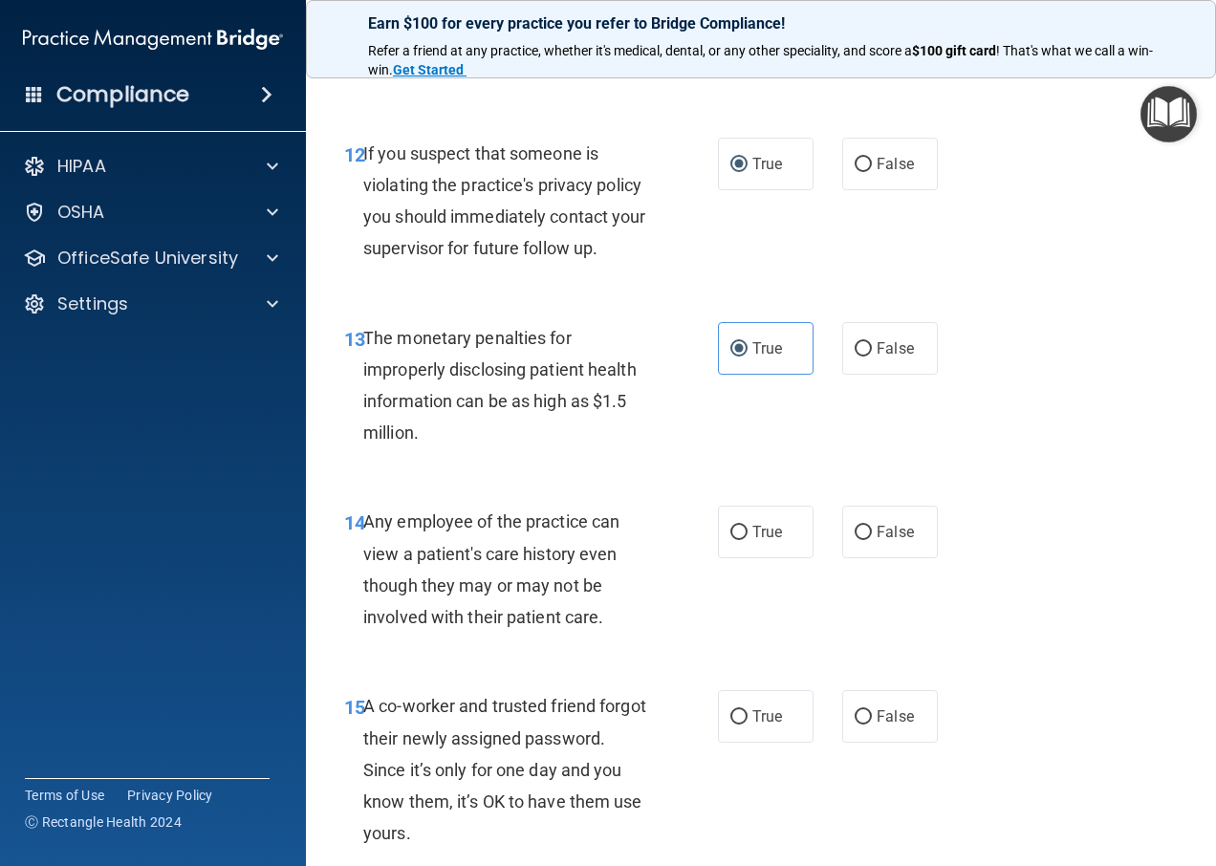
scroll to position [2199, 0]
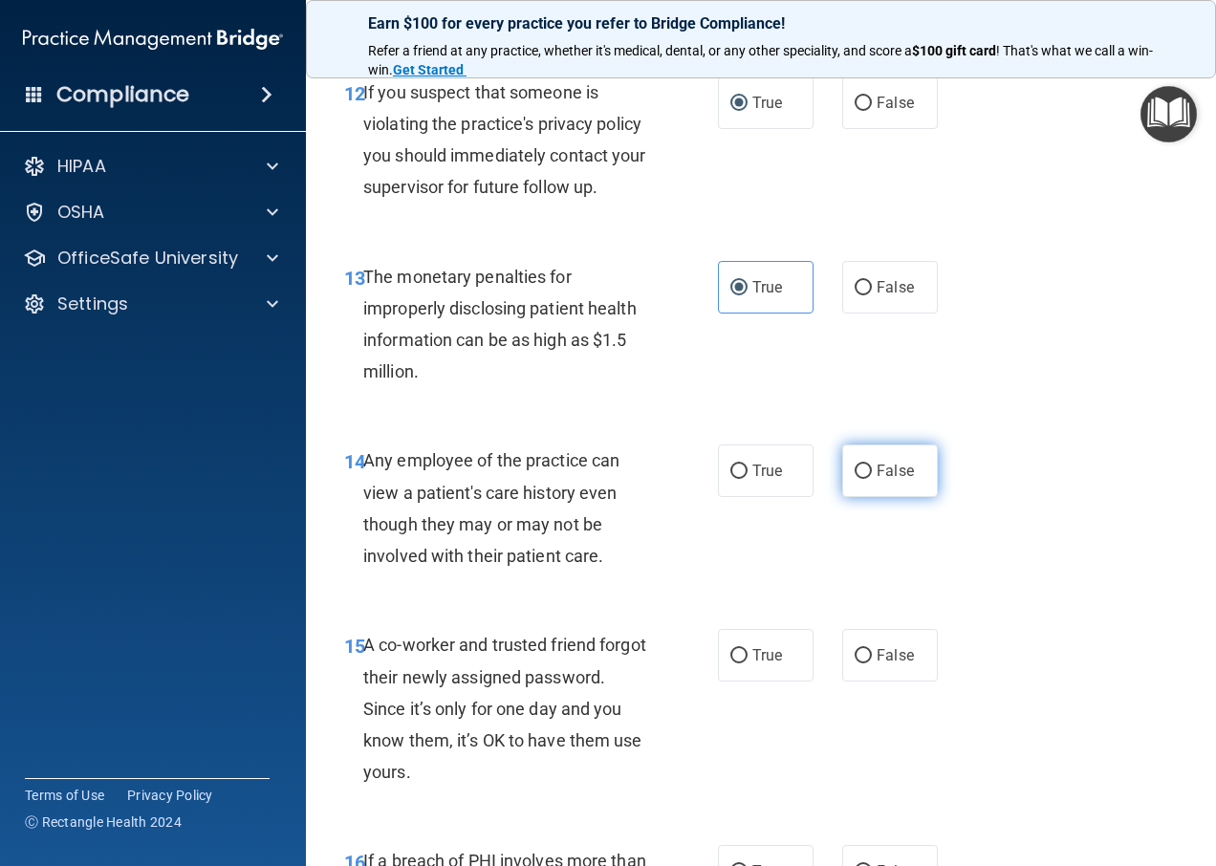
click at [860, 470] on input "False" at bounding box center [863, 472] width 17 height 14
radio input "true"
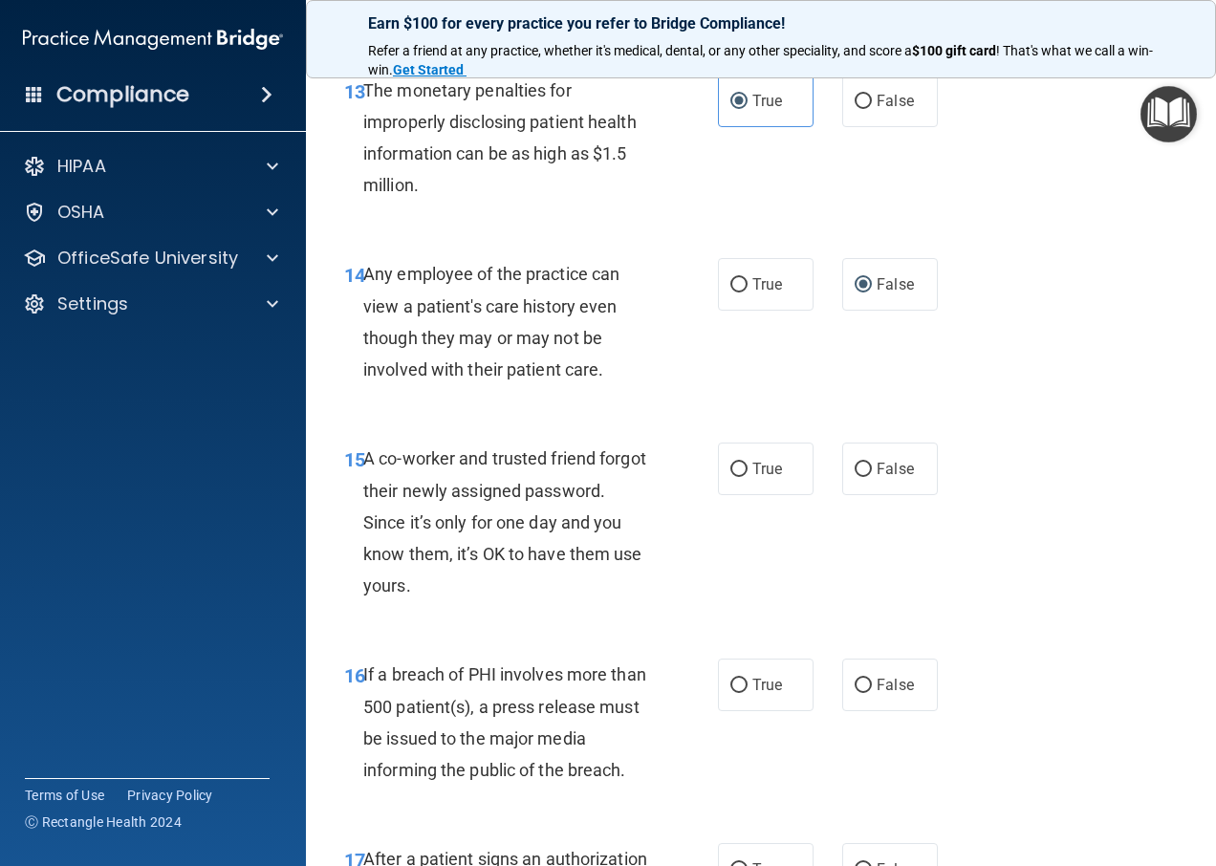
scroll to position [2391, 0]
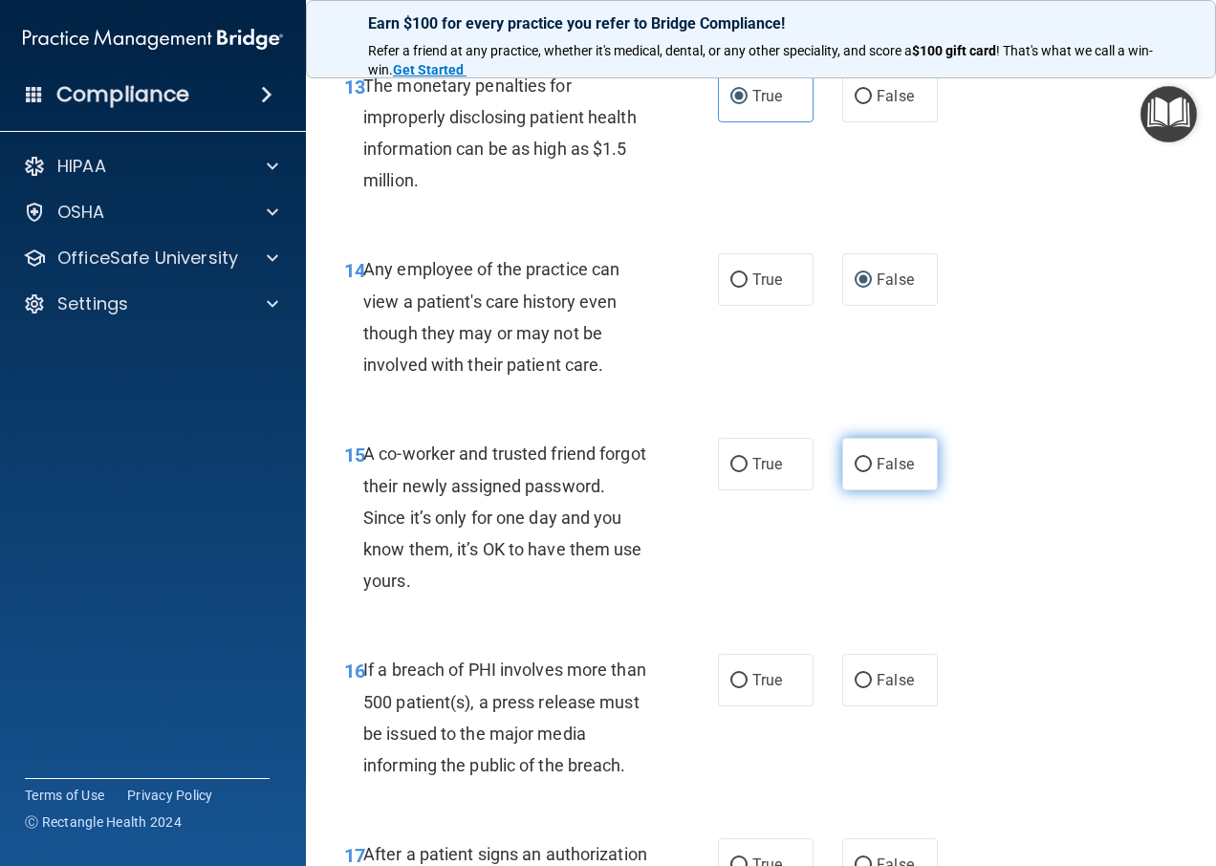
click at [858, 469] on input "False" at bounding box center [863, 465] width 17 height 14
radio input "true"
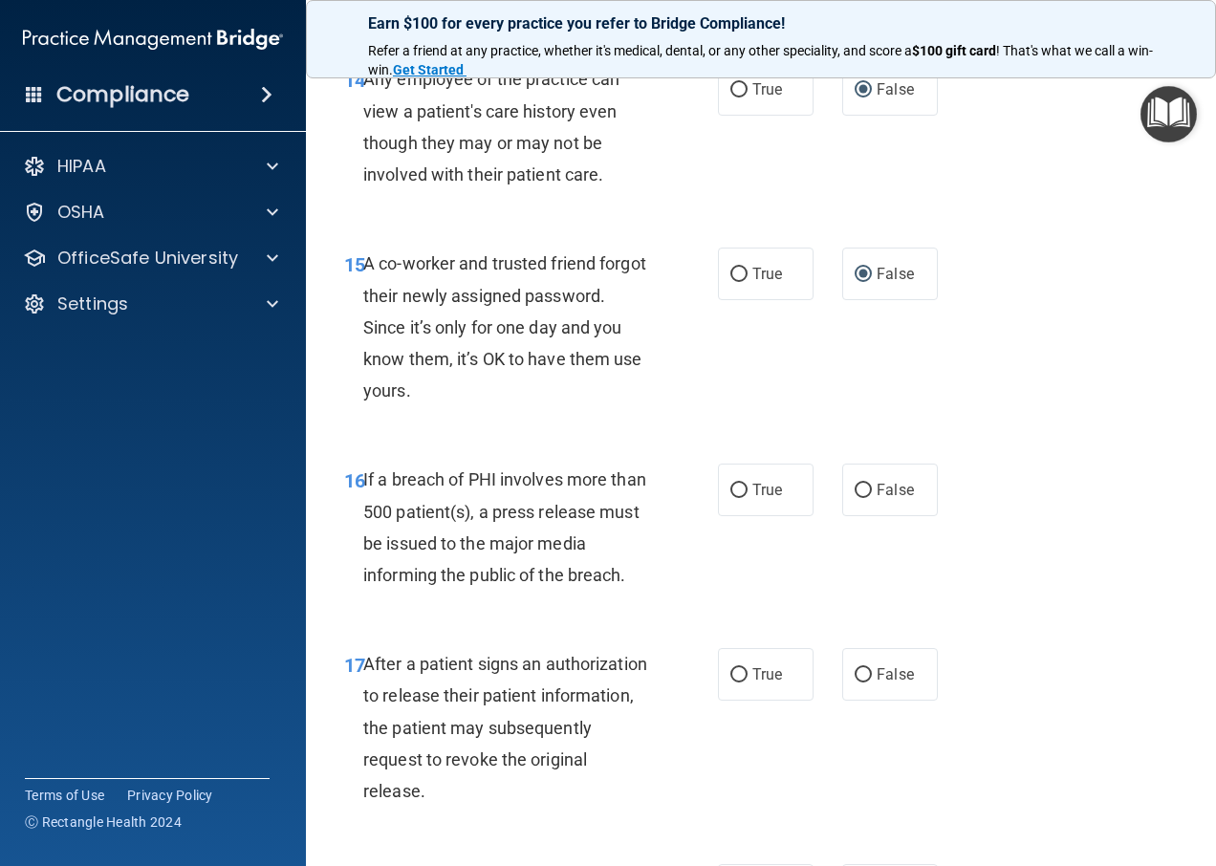
scroll to position [2582, 0]
drag, startPoint x: 763, startPoint y: 496, endPoint x: 775, endPoint y: 496, distance: 11.5
click at [773, 496] on span "True" at bounding box center [768, 489] width 30 height 18
drag, startPoint x: 775, startPoint y: 496, endPoint x: 740, endPoint y: 485, distance: 36.3
click at [740, 485] on label "True" at bounding box center [766, 489] width 96 height 53
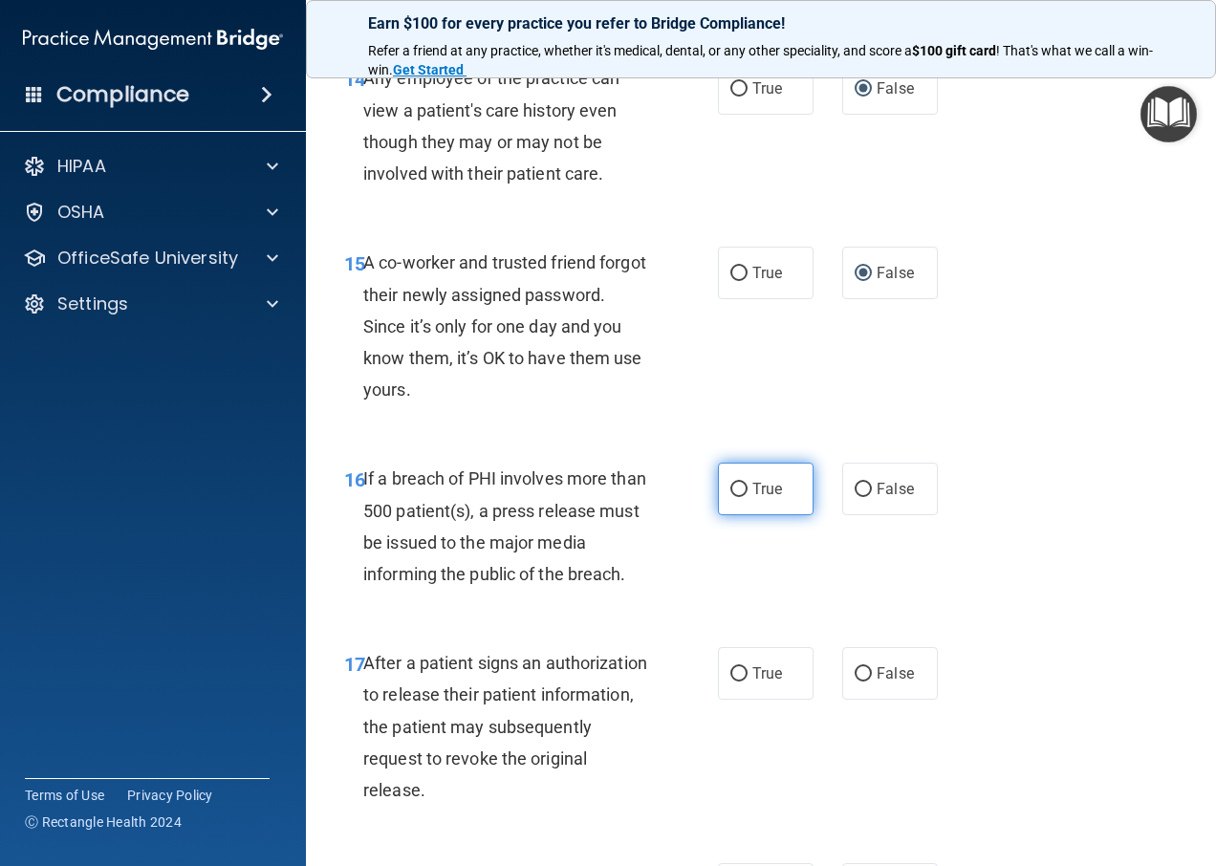
click at [731, 493] on input "True" at bounding box center [739, 490] width 17 height 14
radio input "true"
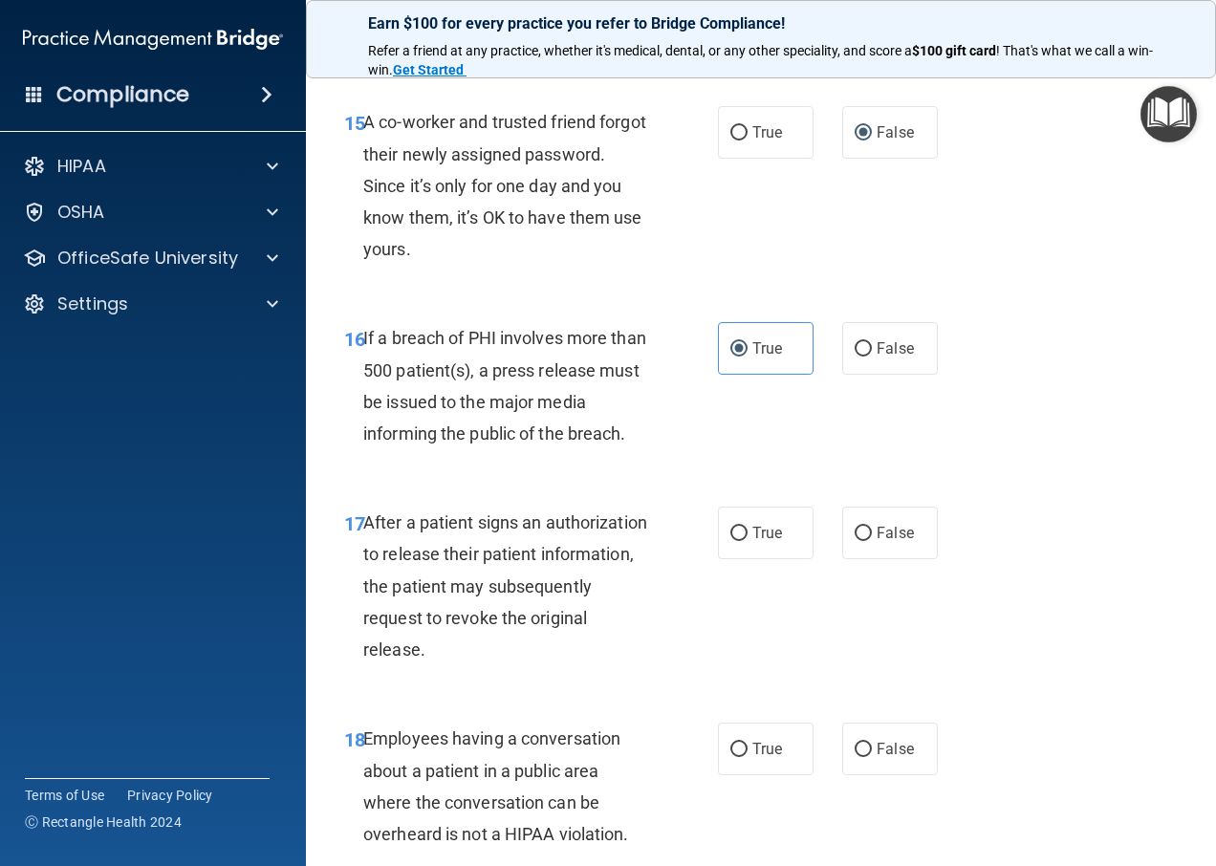
scroll to position [2773, 0]
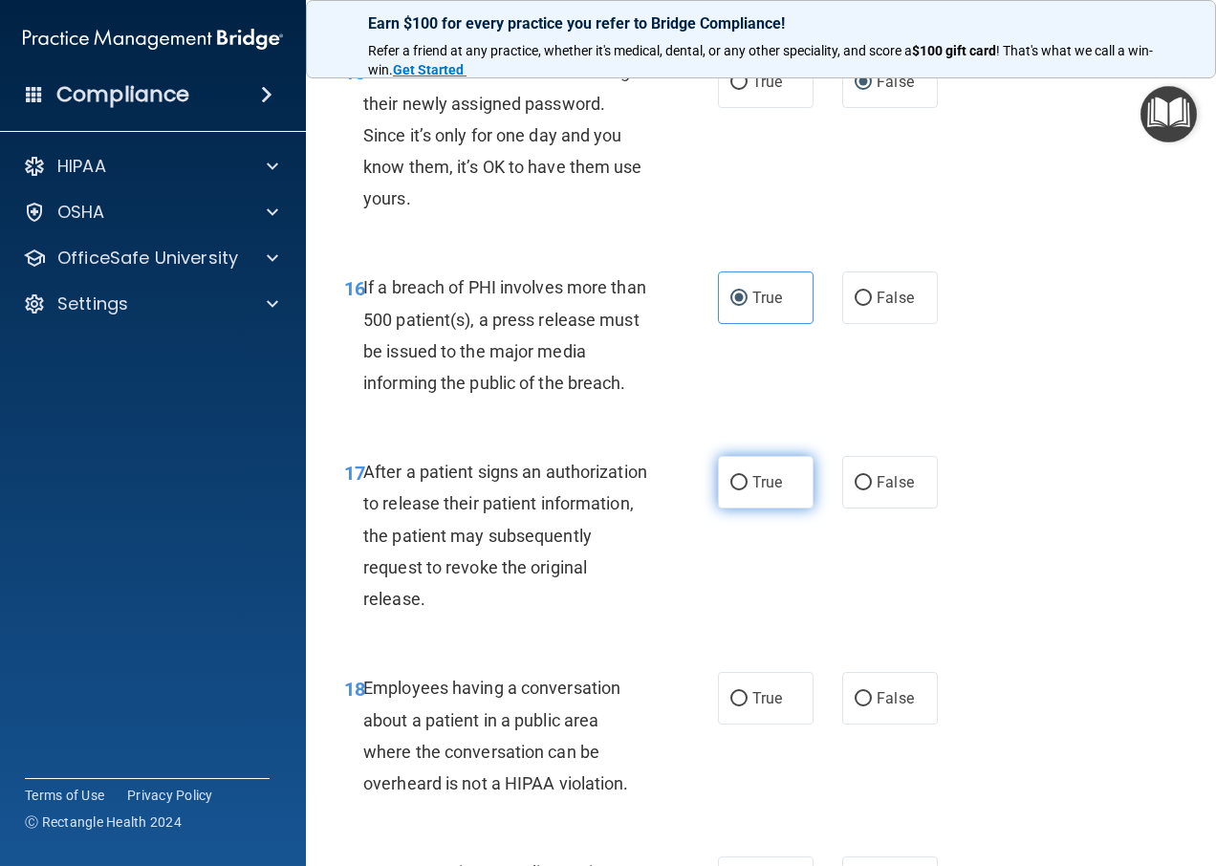
click at [736, 477] on input "True" at bounding box center [739, 483] width 17 height 14
radio input "true"
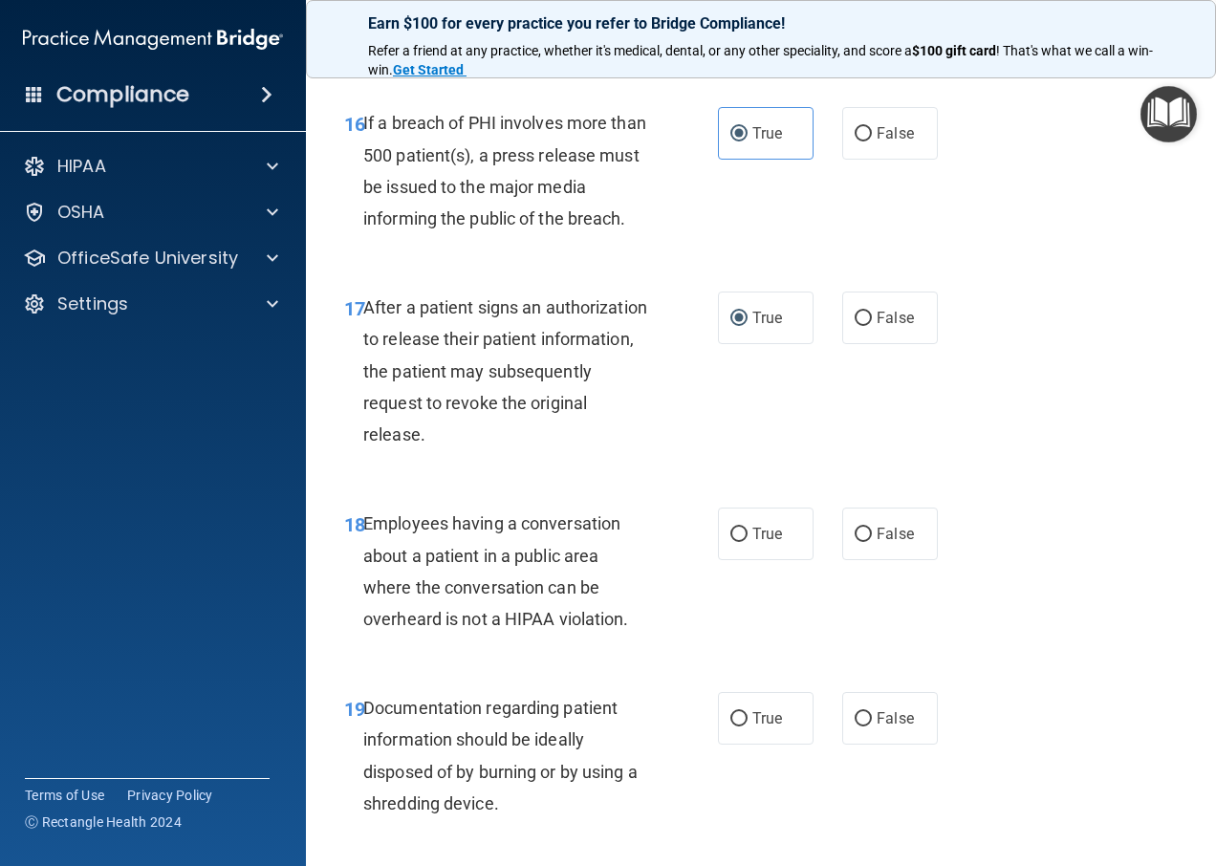
scroll to position [2964, 0]
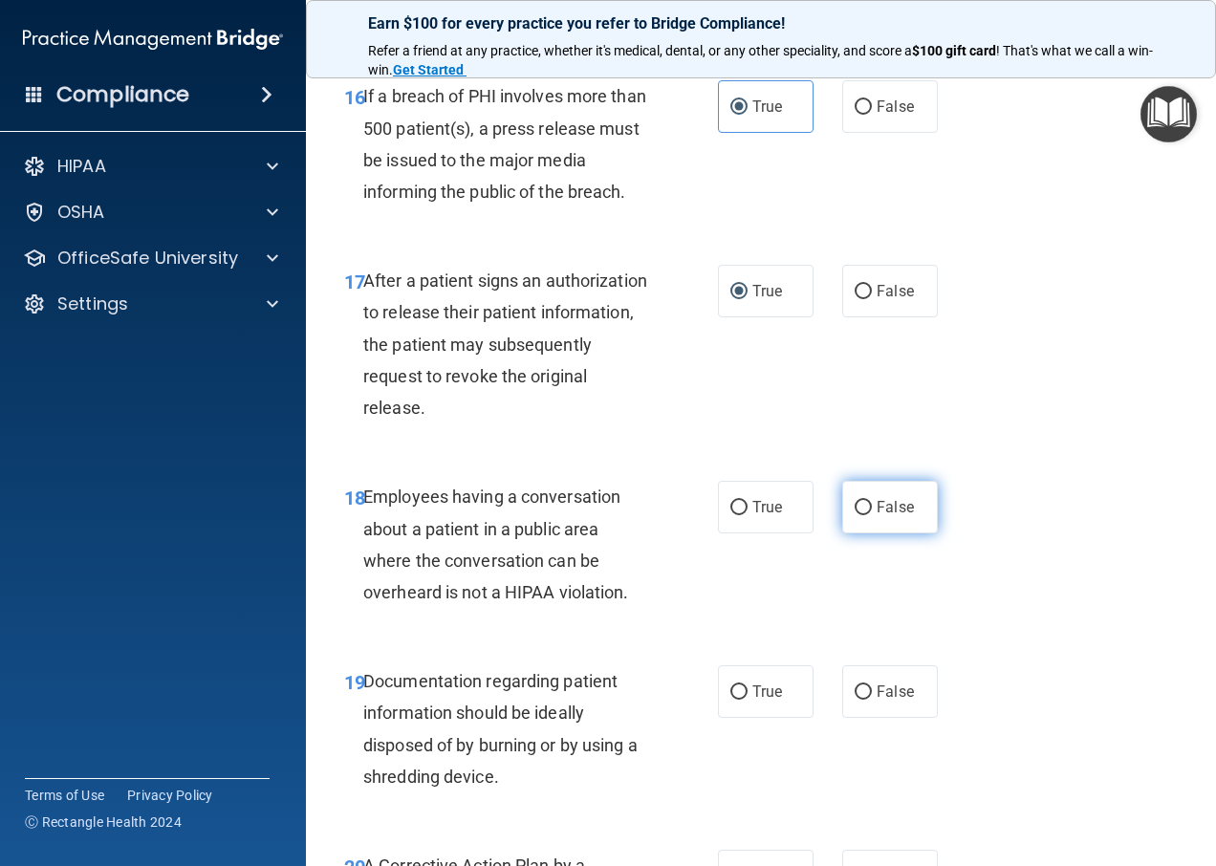
click at [855, 501] on input "False" at bounding box center [863, 508] width 17 height 14
radio input "true"
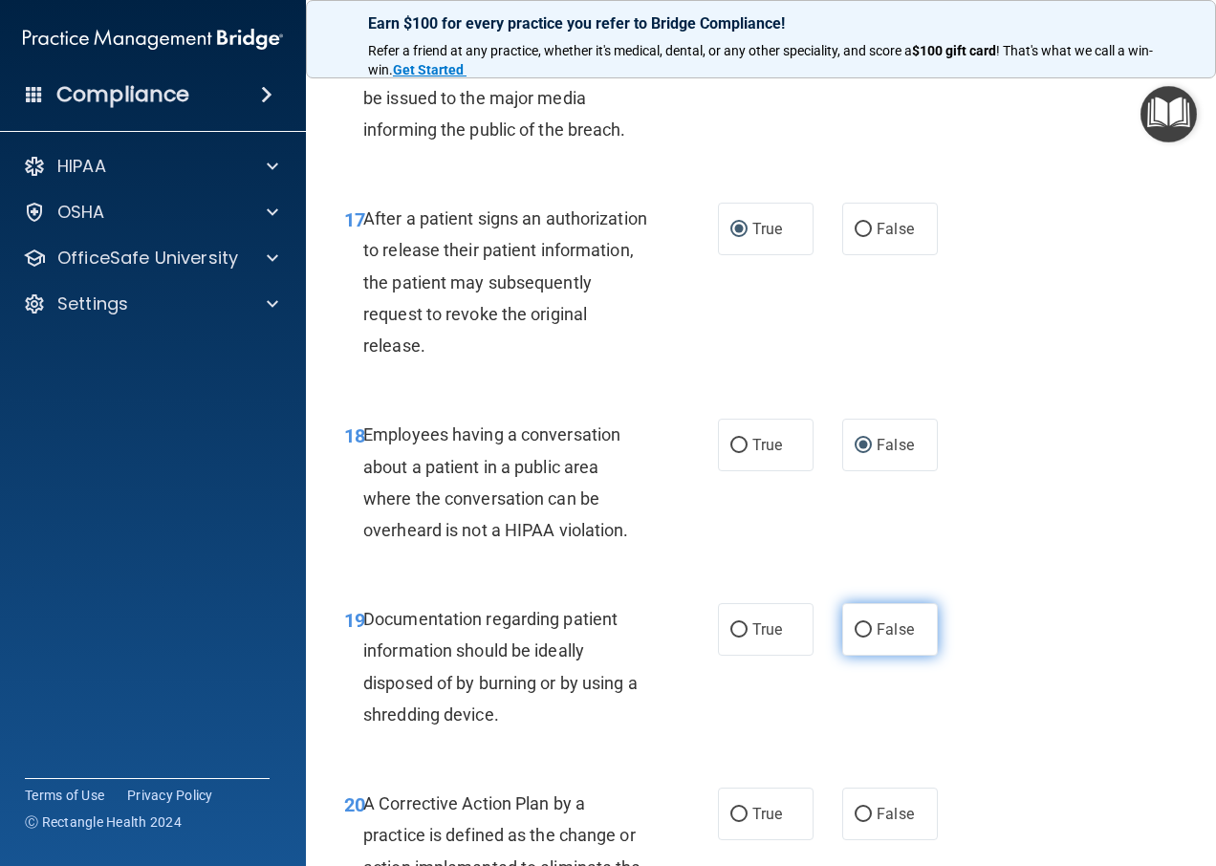
scroll to position [3156, 0]
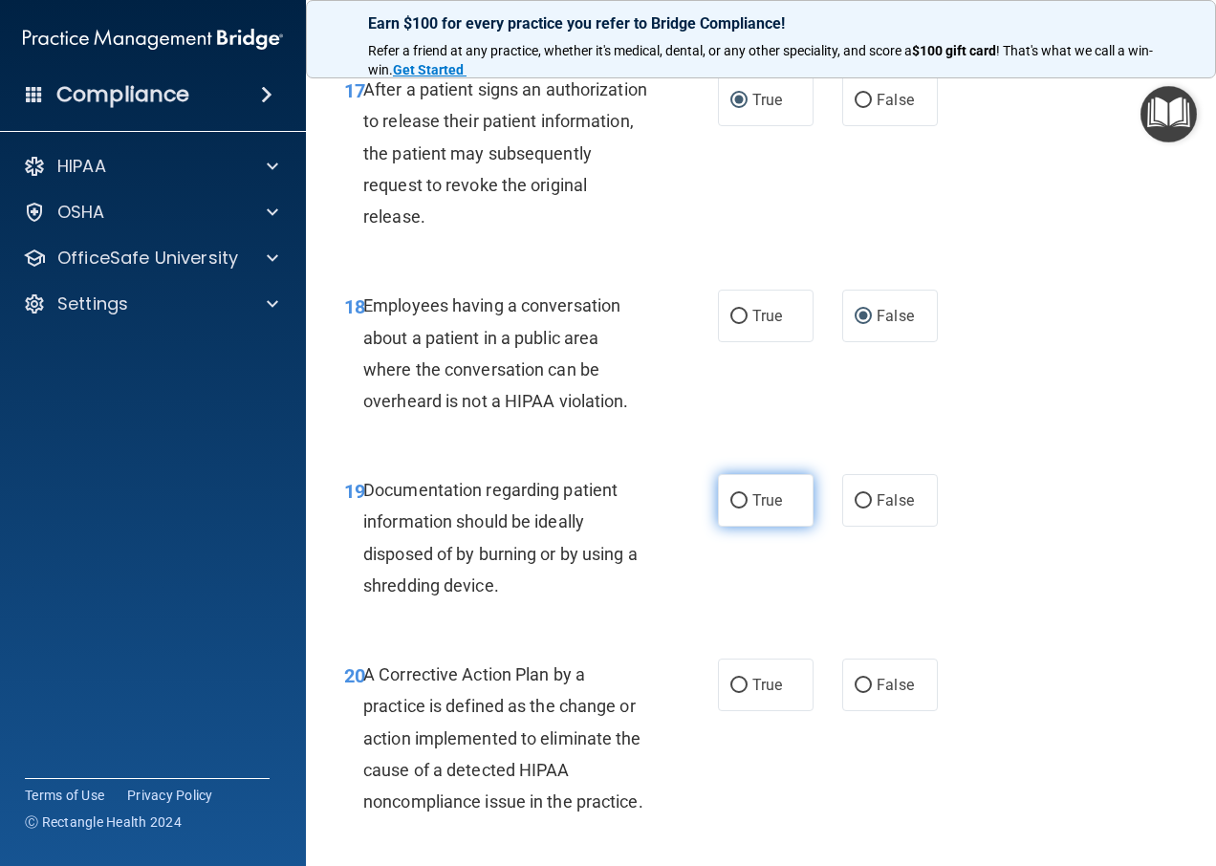
click at [741, 495] on label "True" at bounding box center [766, 500] width 96 height 53
click at [741, 495] on input "True" at bounding box center [739, 501] width 17 height 14
radio input "true"
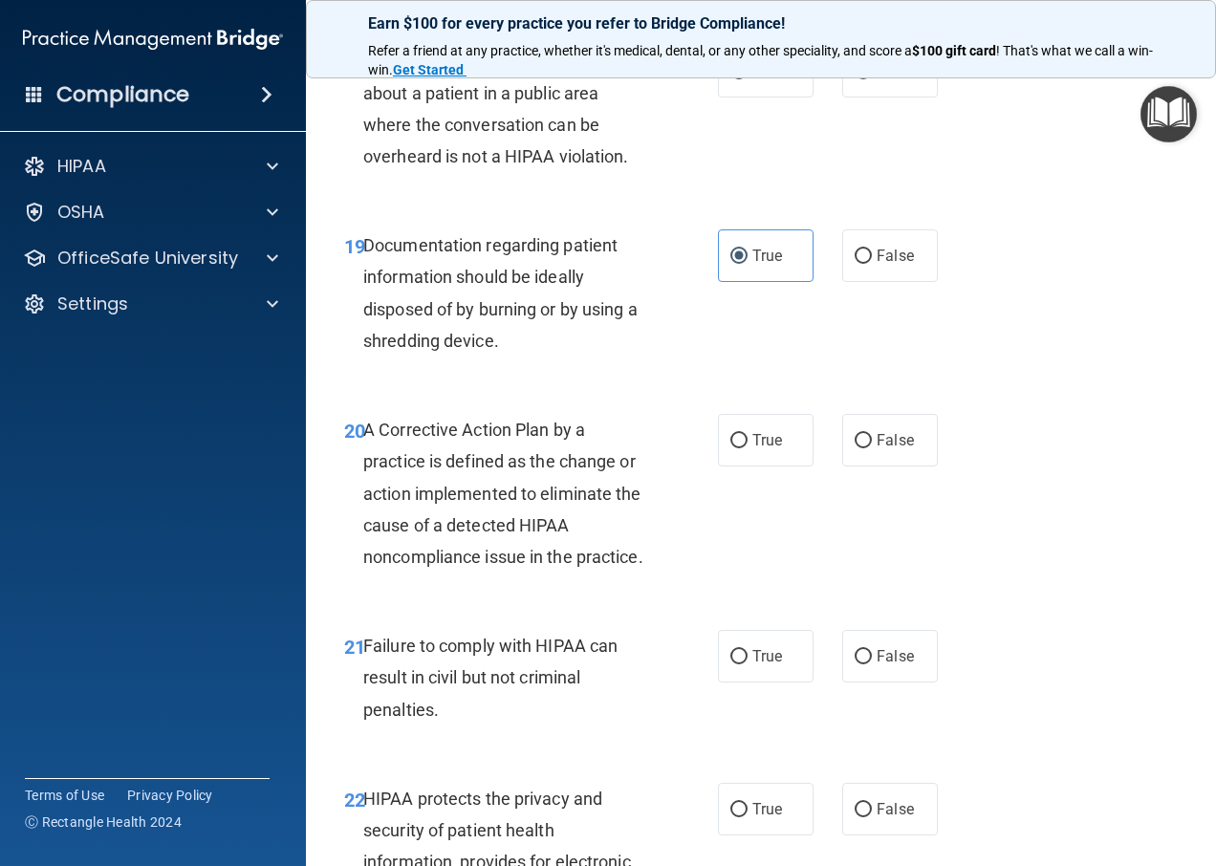
scroll to position [3442, 0]
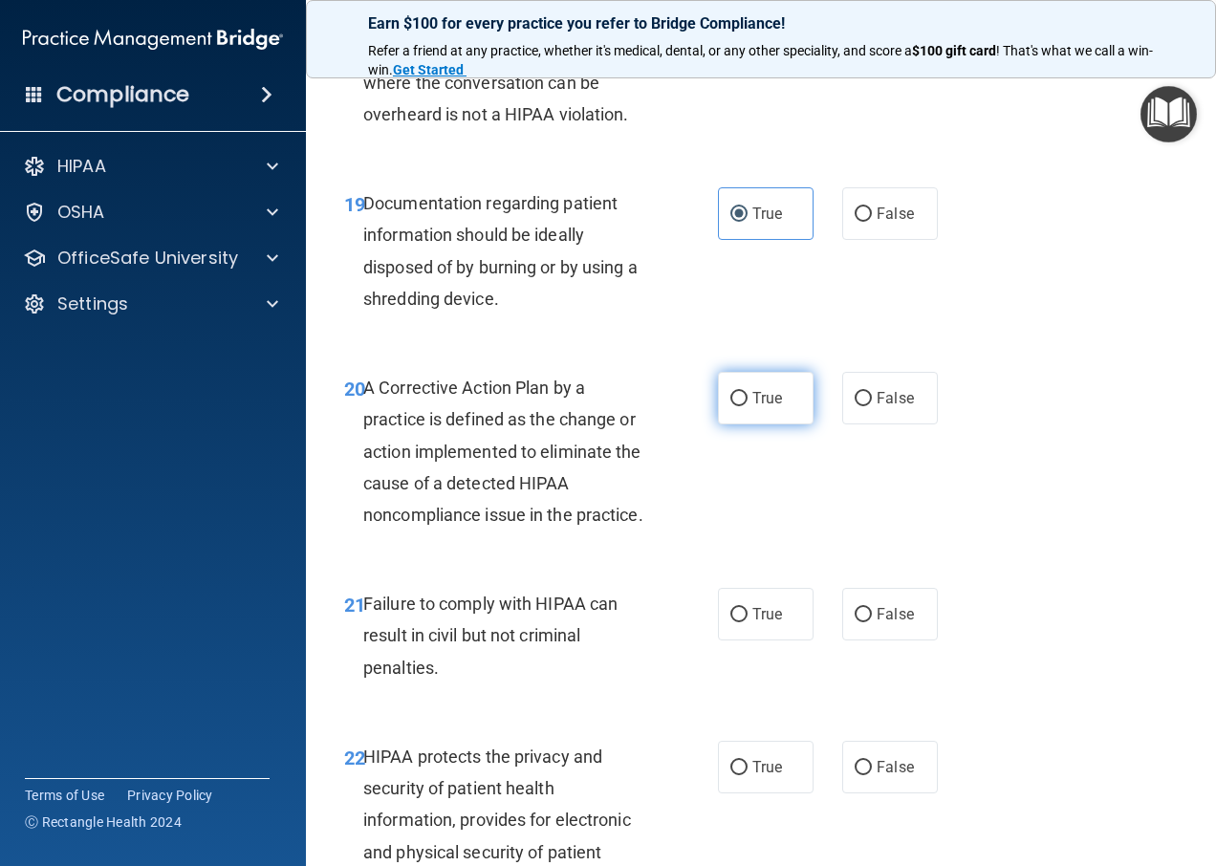
click at [769, 392] on span "True" at bounding box center [768, 398] width 30 height 18
click at [748, 392] on input "True" at bounding box center [739, 399] width 17 height 14
radio input "true"
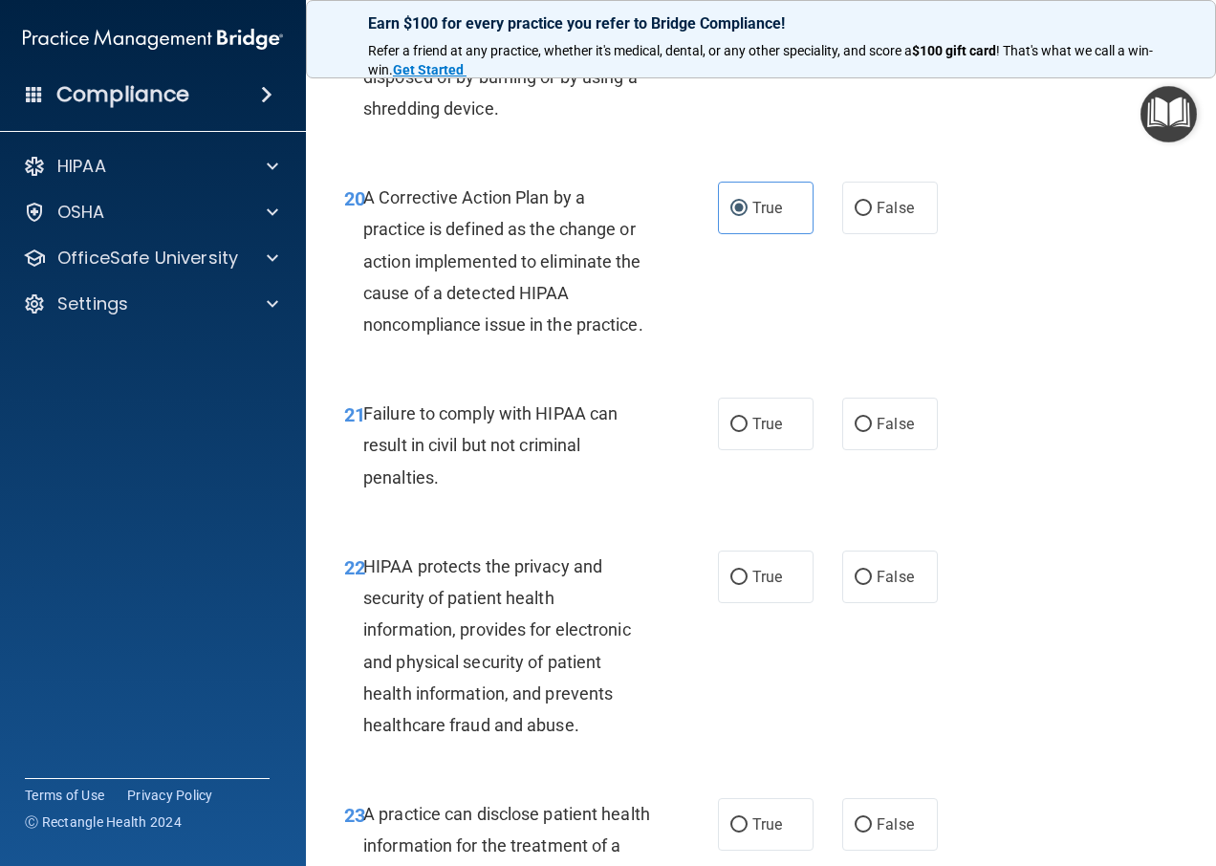
scroll to position [3634, 0]
click at [862, 431] on input "False" at bounding box center [863, 424] width 17 height 14
radio input "true"
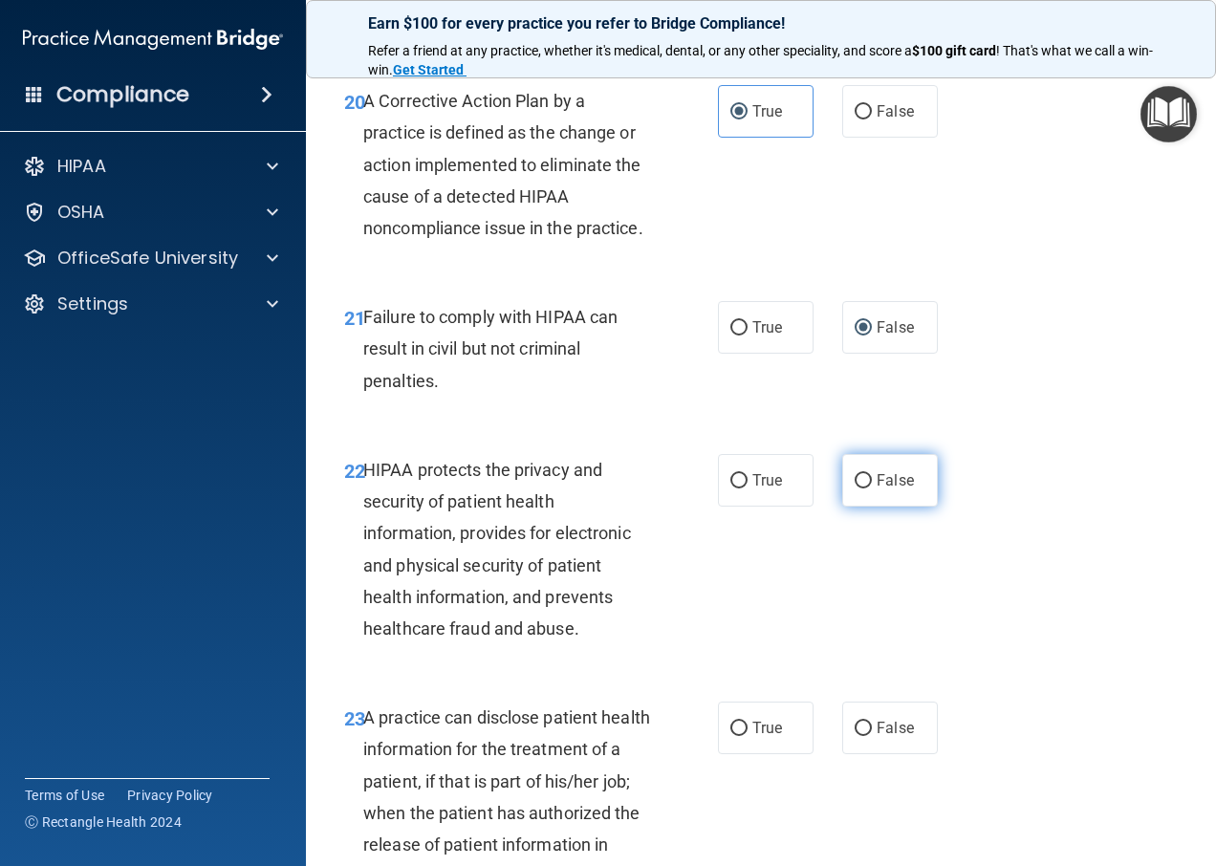
scroll to position [3825, 0]
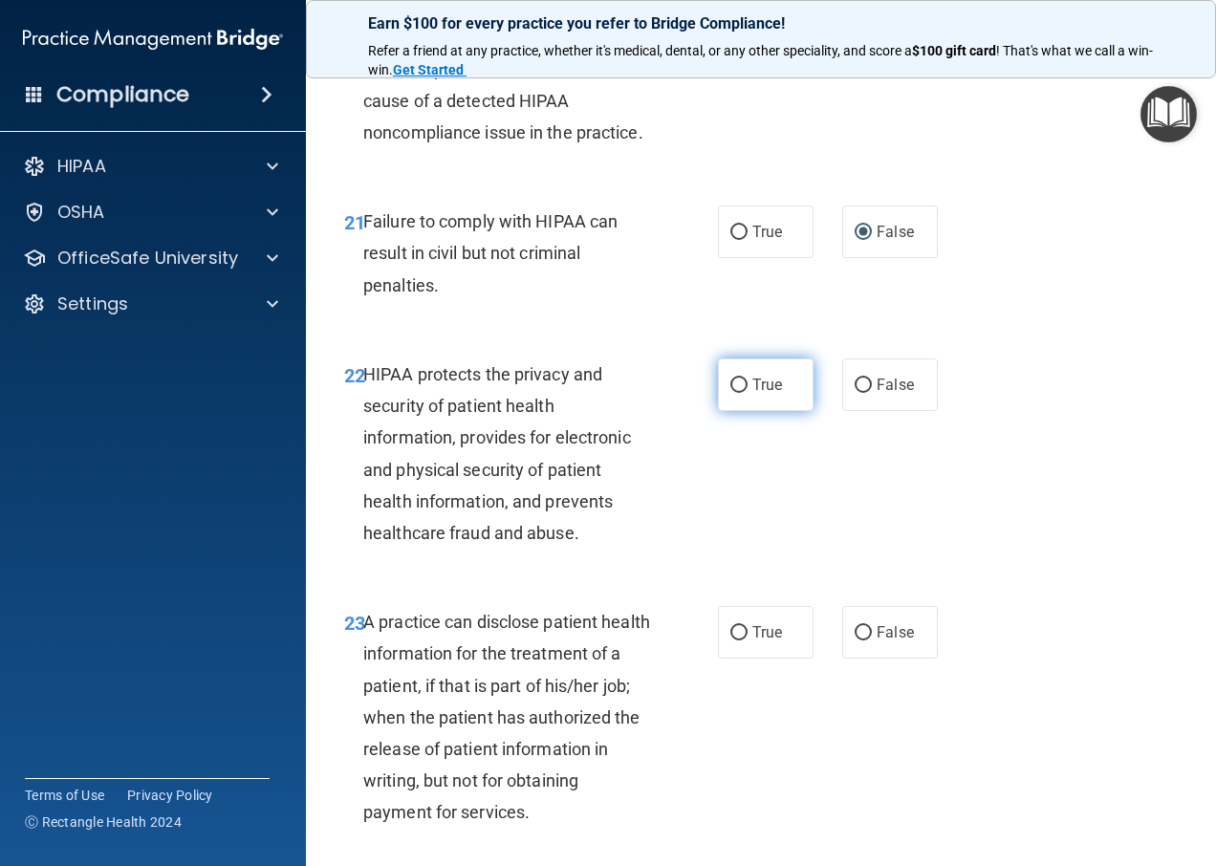
click at [753, 394] on span "True" at bounding box center [768, 385] width 30 height 18
click at [748, 393] on input "True" at bounding box center [739, 386] width 17 height 14
radio input "true"
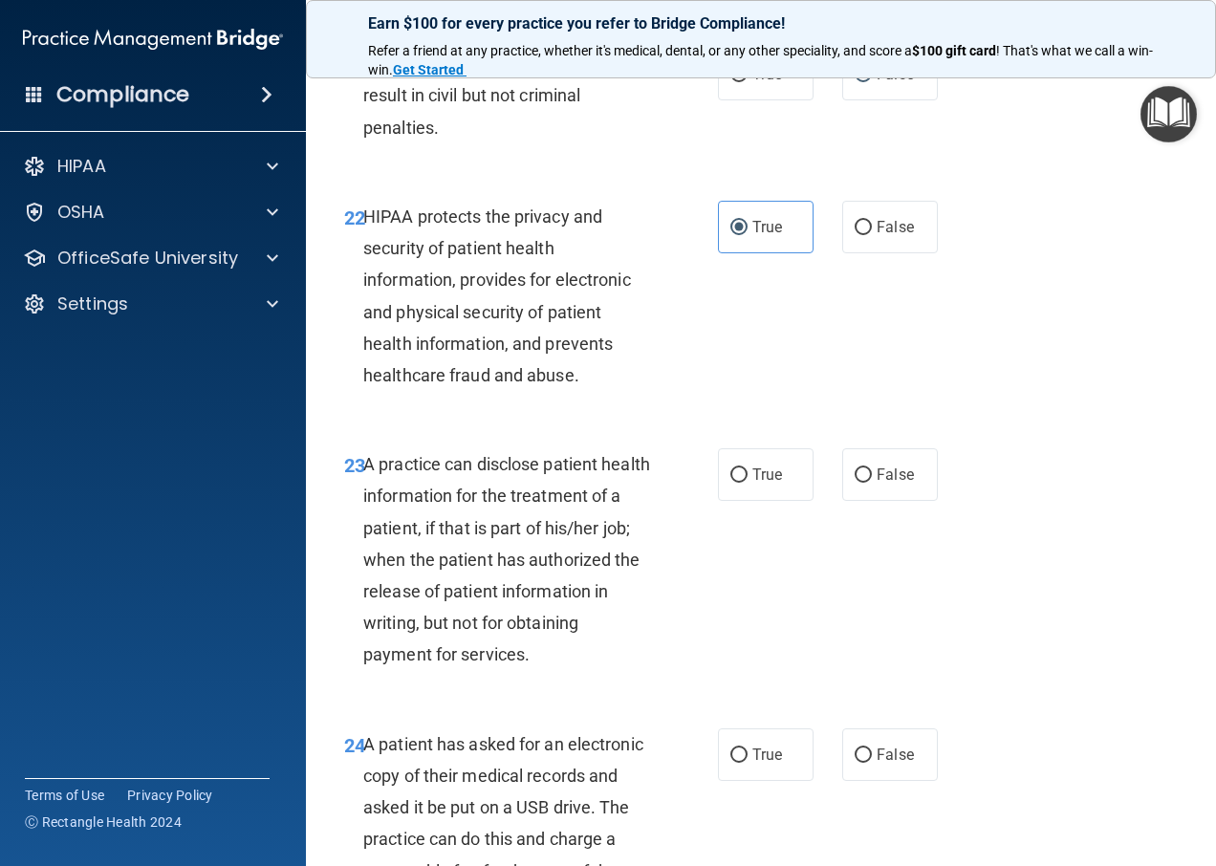
scroll to position [4016, 0]
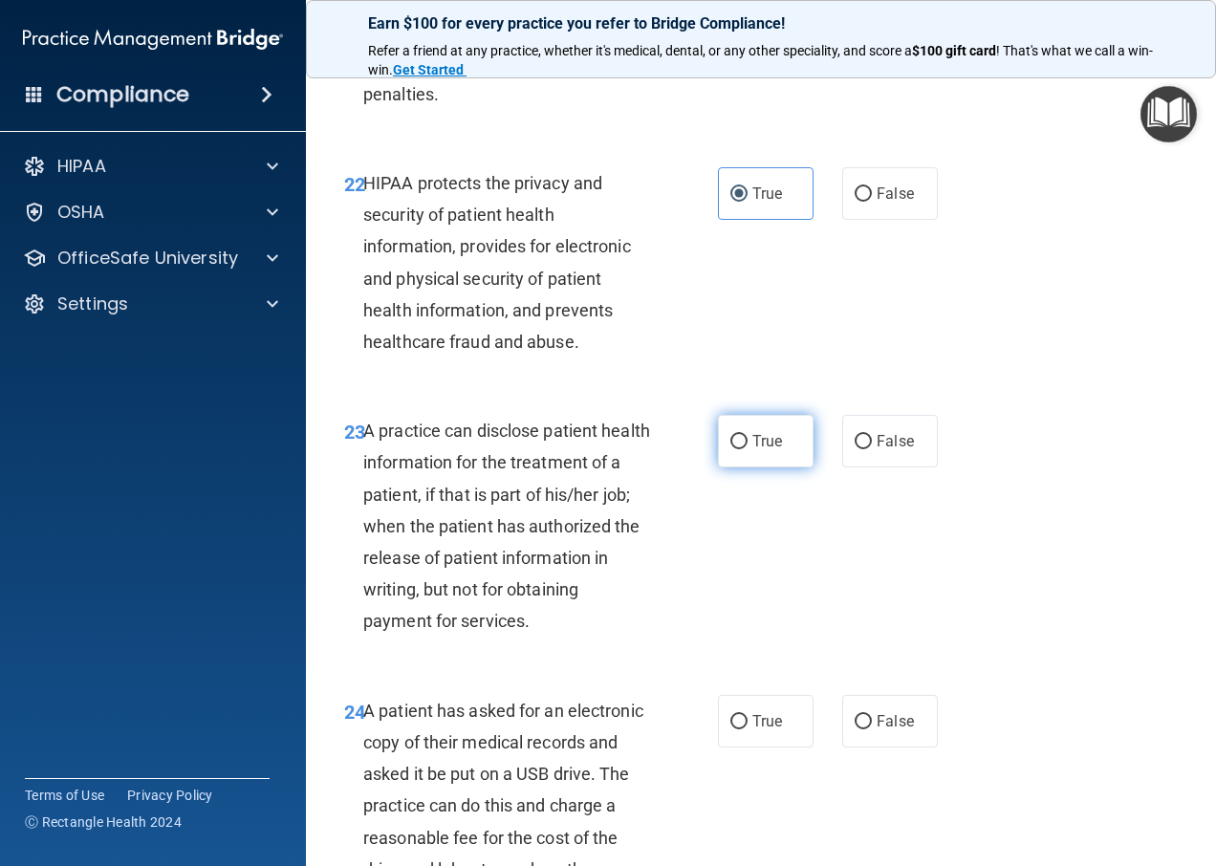
click at [753, 450] on span "True" at bounding box center [768, 441] width 30 height 18
click at [748, 449] on input "True" at bounding box center [739, 442] width 17 height 14
radio input "true"
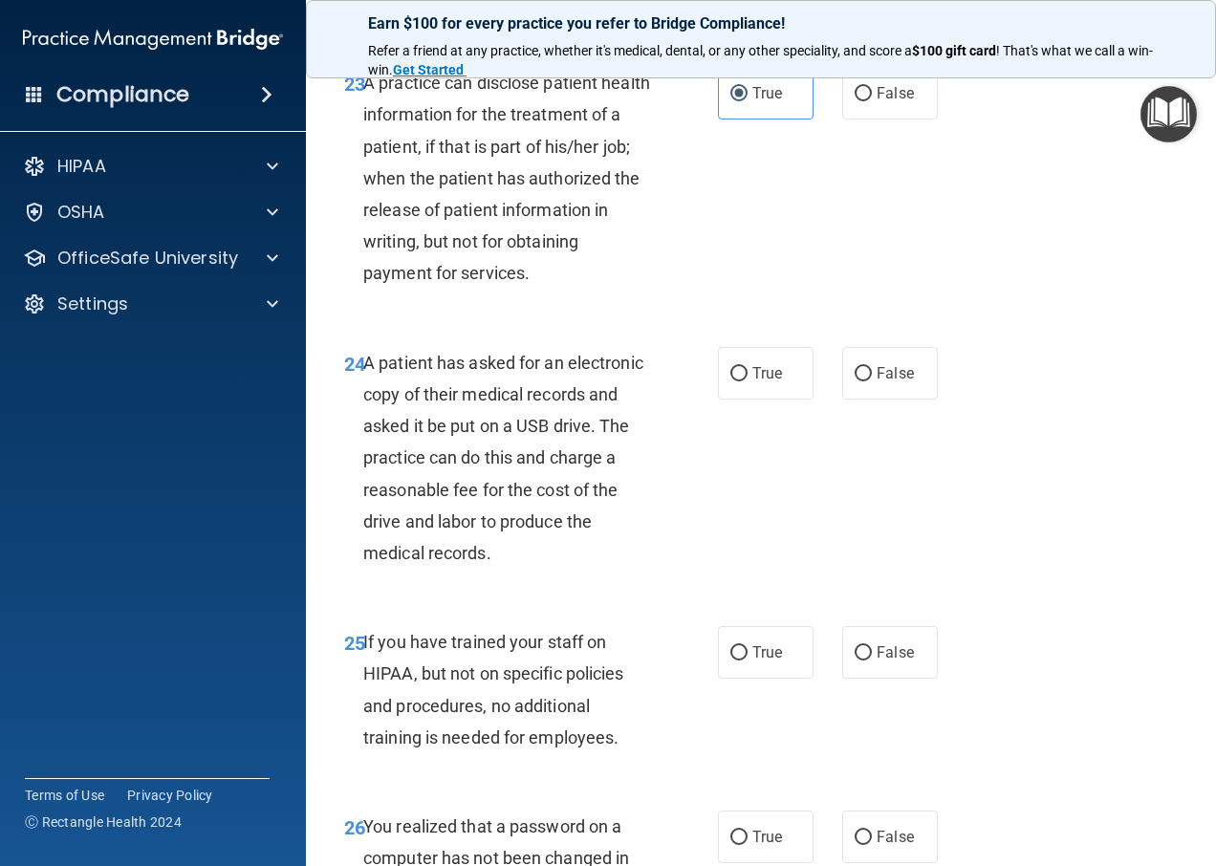
scroll to position [4399, 0]
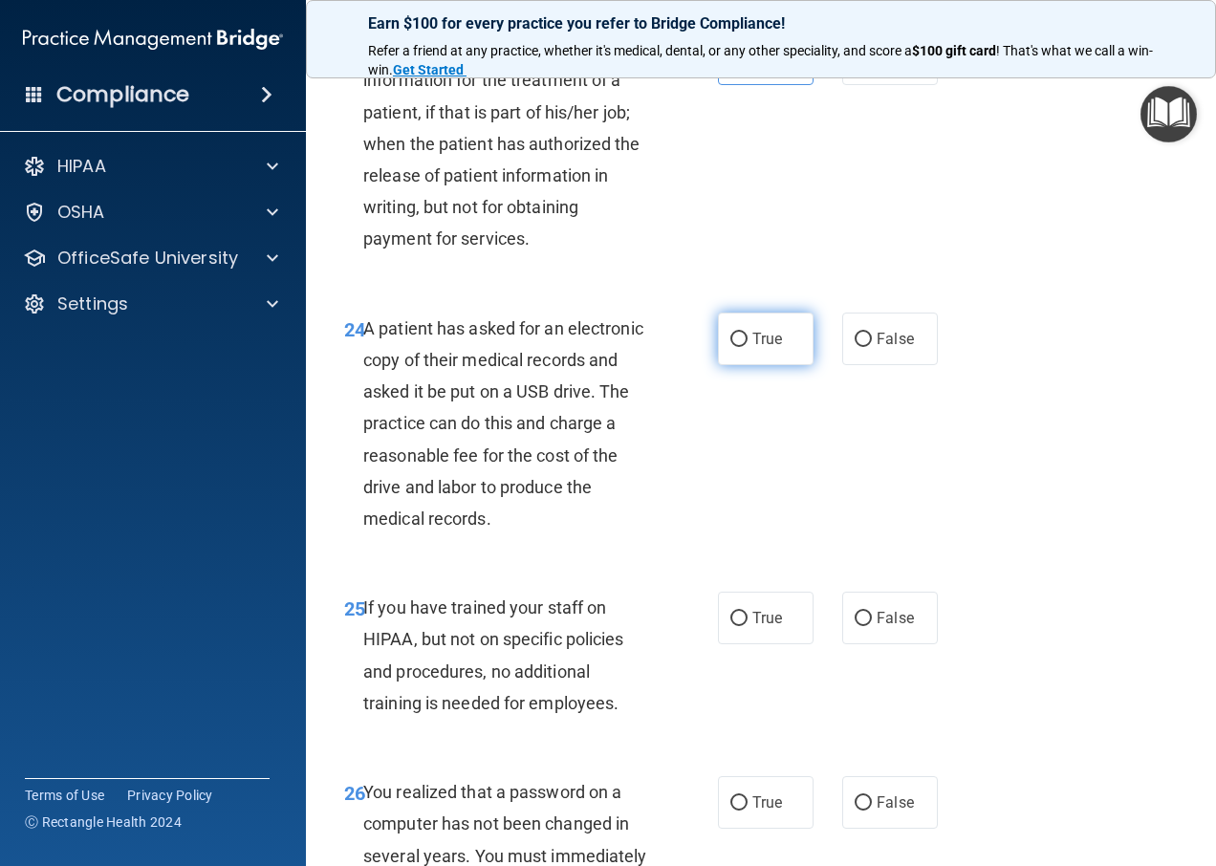
click at [758, 348] on span "True" at bounding box center [768, 339] width 30 height 18
click at [748, 347] on input "True" at bounding box center [739, 340] width 17 height 14
radio input "true"
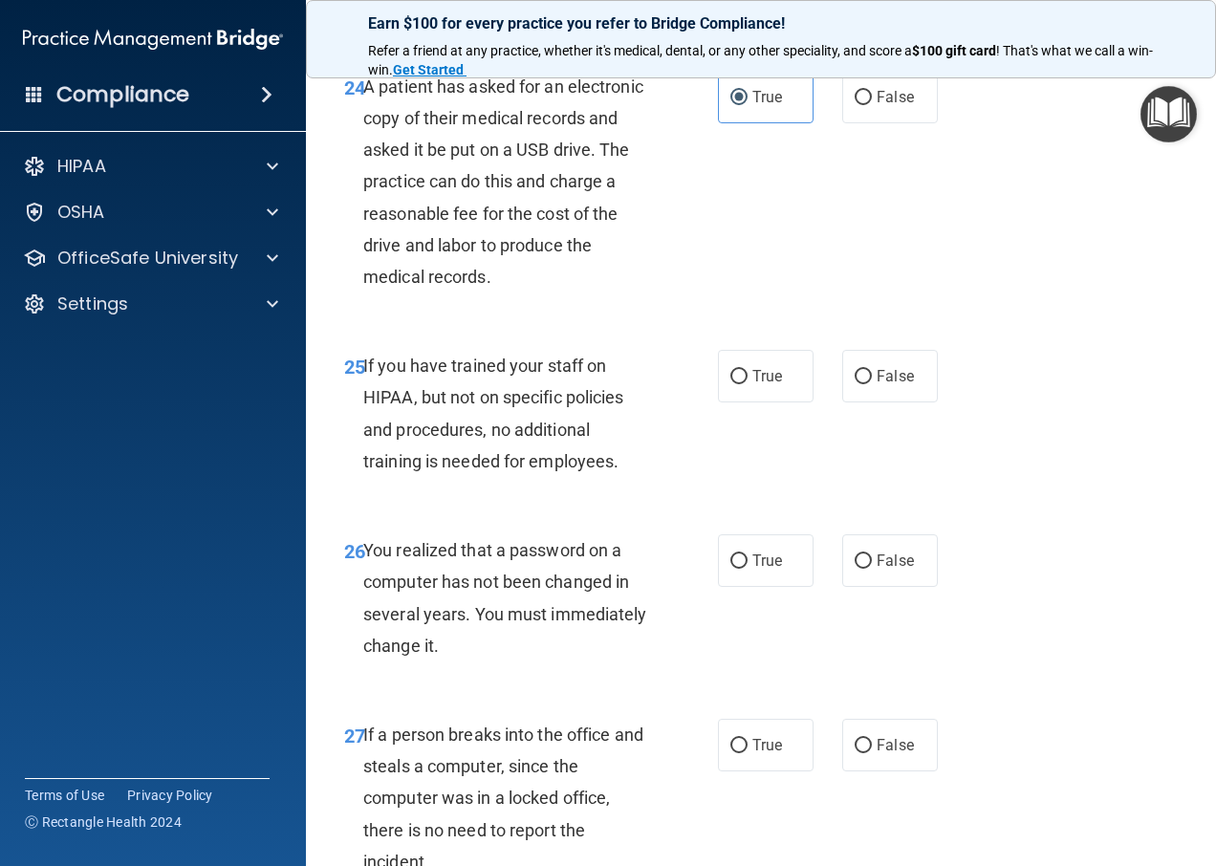
scroll to position [4686, 0]
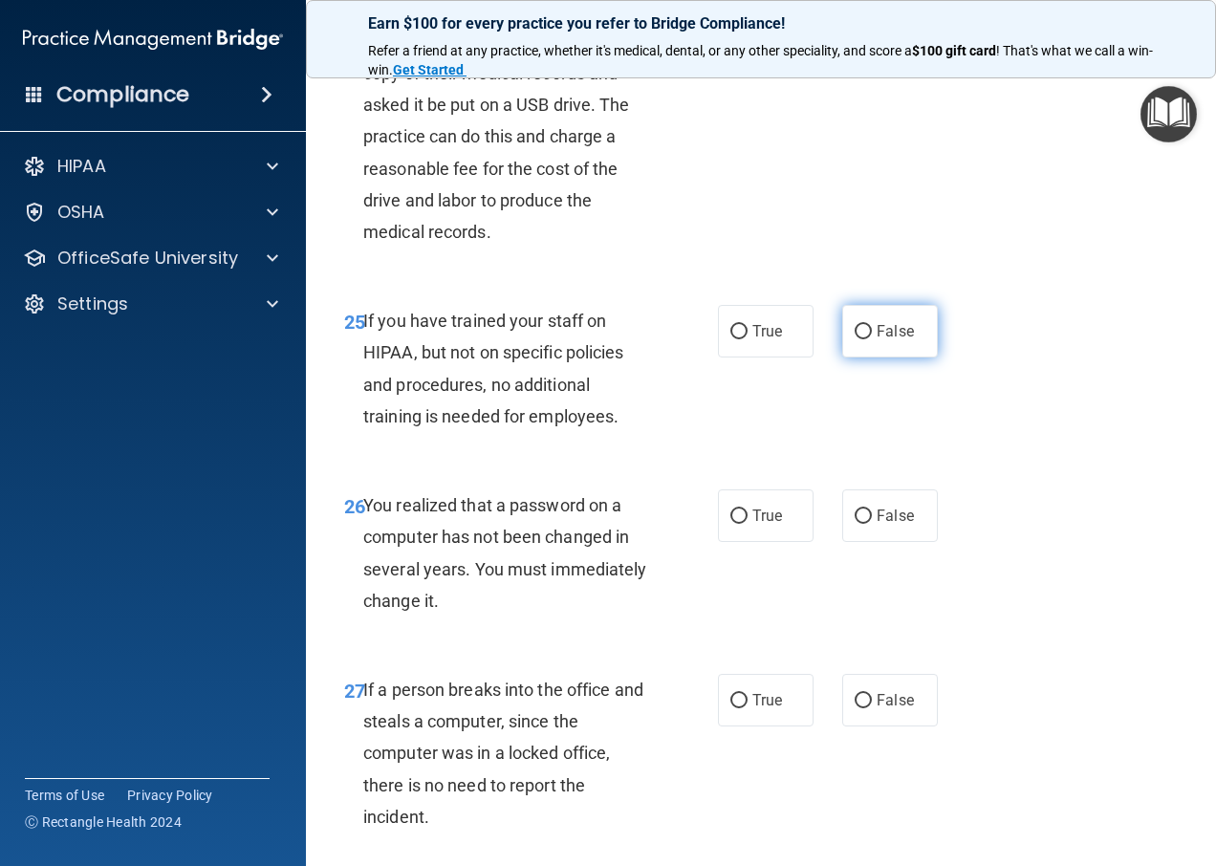
click at [861, 348] on label "False" at bounding box center [890, 331] width 96 height 53
click at [861, 339] on input "False" at bounding box center [863, 332] width 17 height 14
radio input "true"
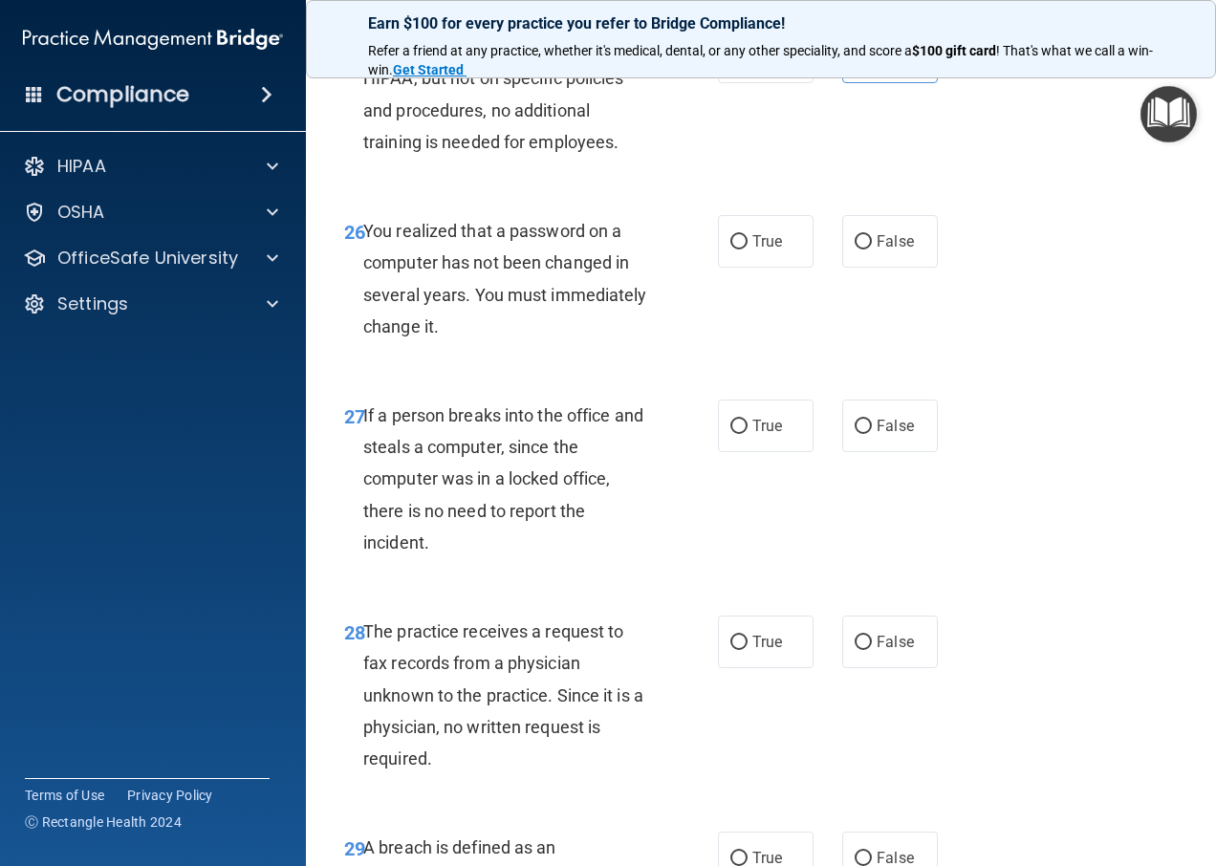
scroll to position [4972, 0]
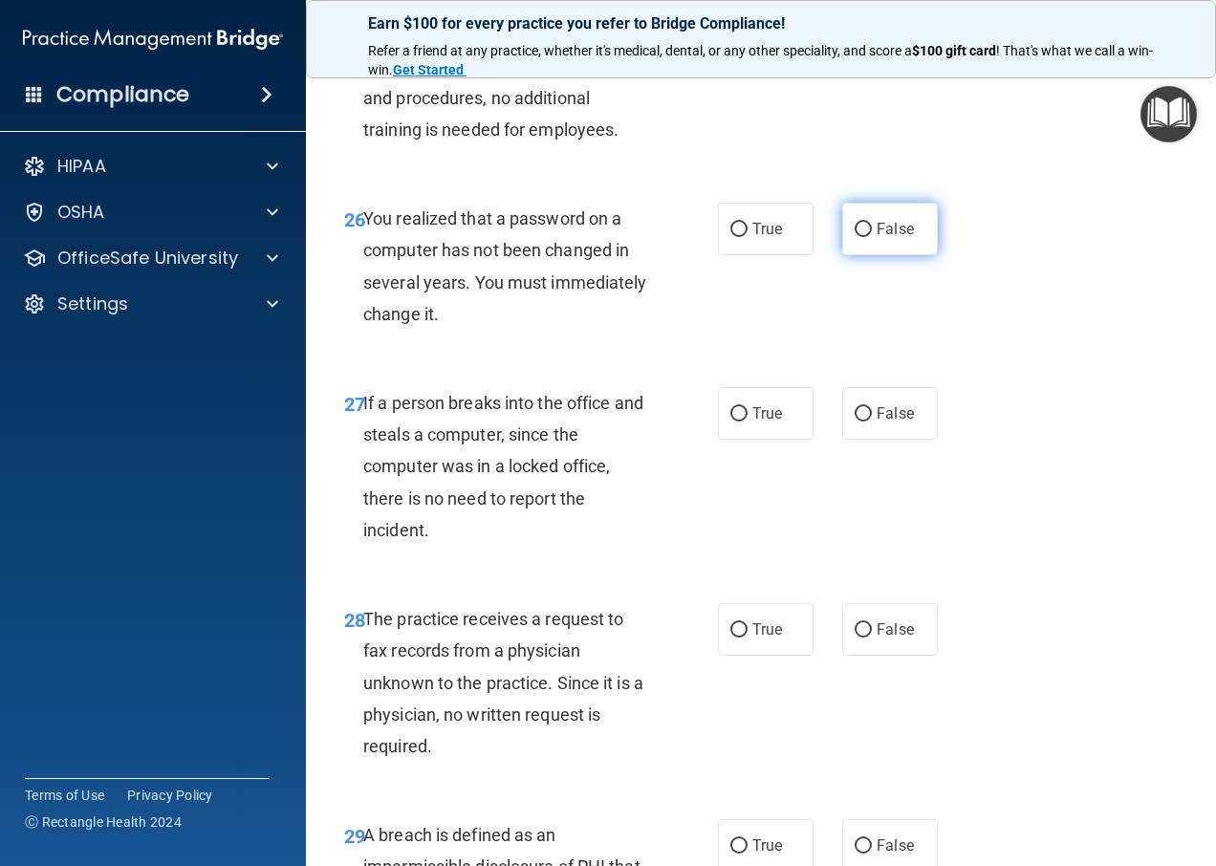
click at [877, 238] on span "False" at bounding box center [895, 229] width 37 height 18
click at [872, 237] on input "False" at bounding box center [863, 230] width 17 height 14
radio input "true"
click at [858, 422] on input "False" at bounding box center [863, 414] width 17 height 14
radio input "true"
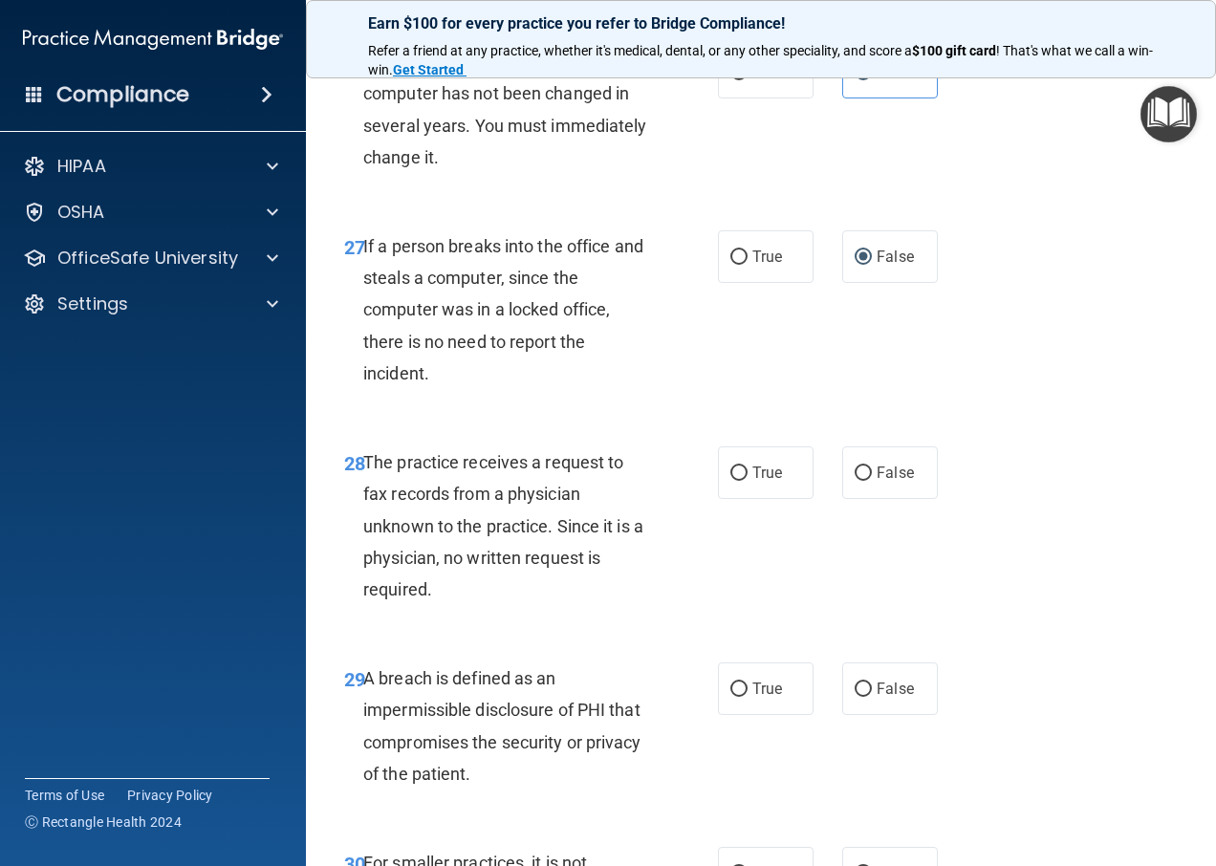
scroll to position [5164, 0]
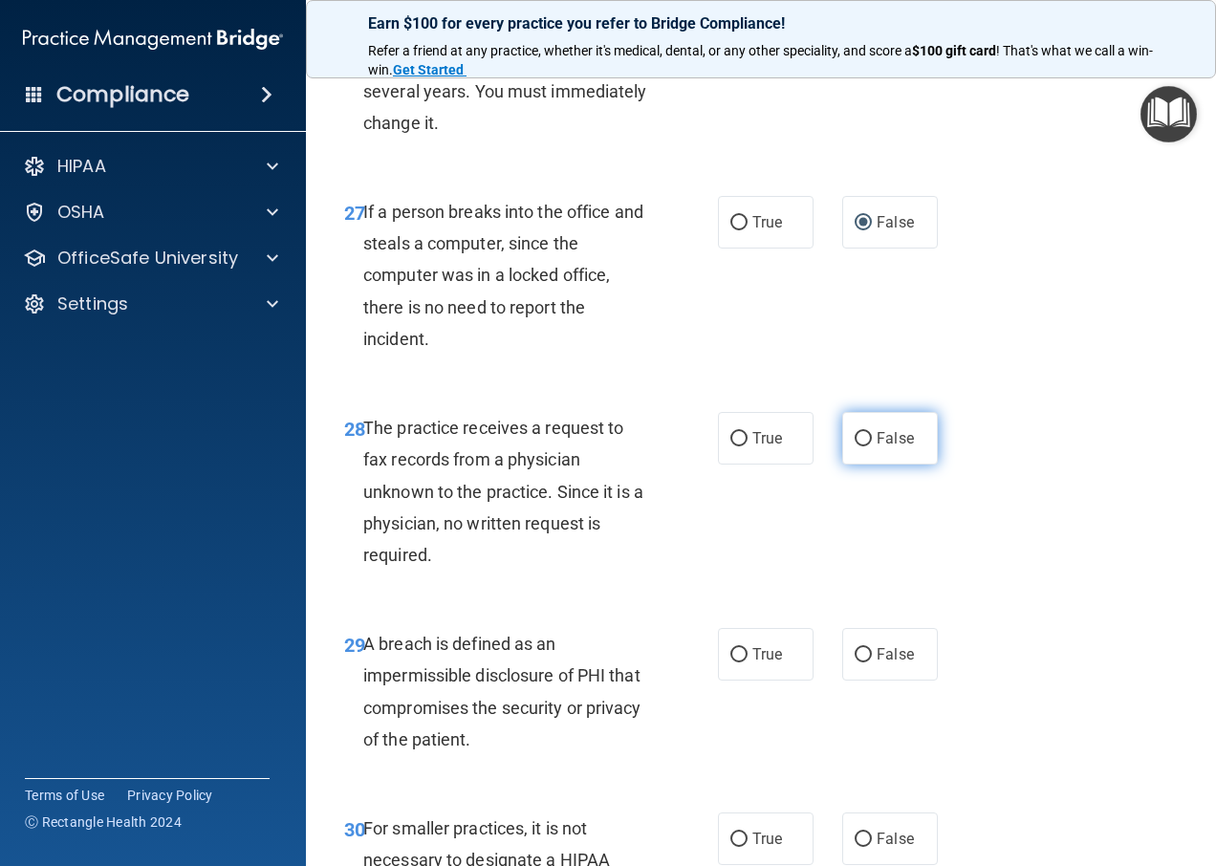
click at [859, 465] on label "False" at bounding box center [890, 438] width 96 height 53
click at [859, 447] on input "False" at bounding box center [863, 439] width 17 height 14
radio input "true"
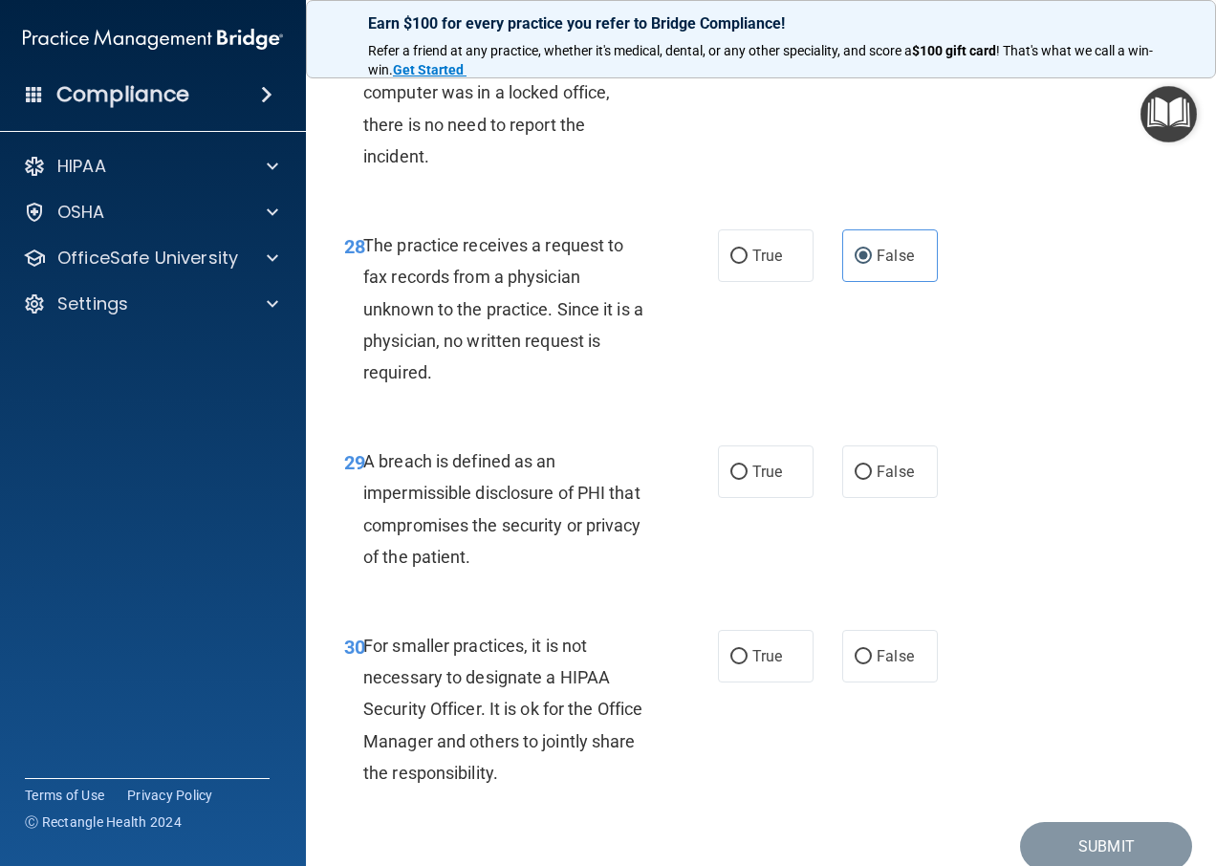
scroll to position [5355, 0]
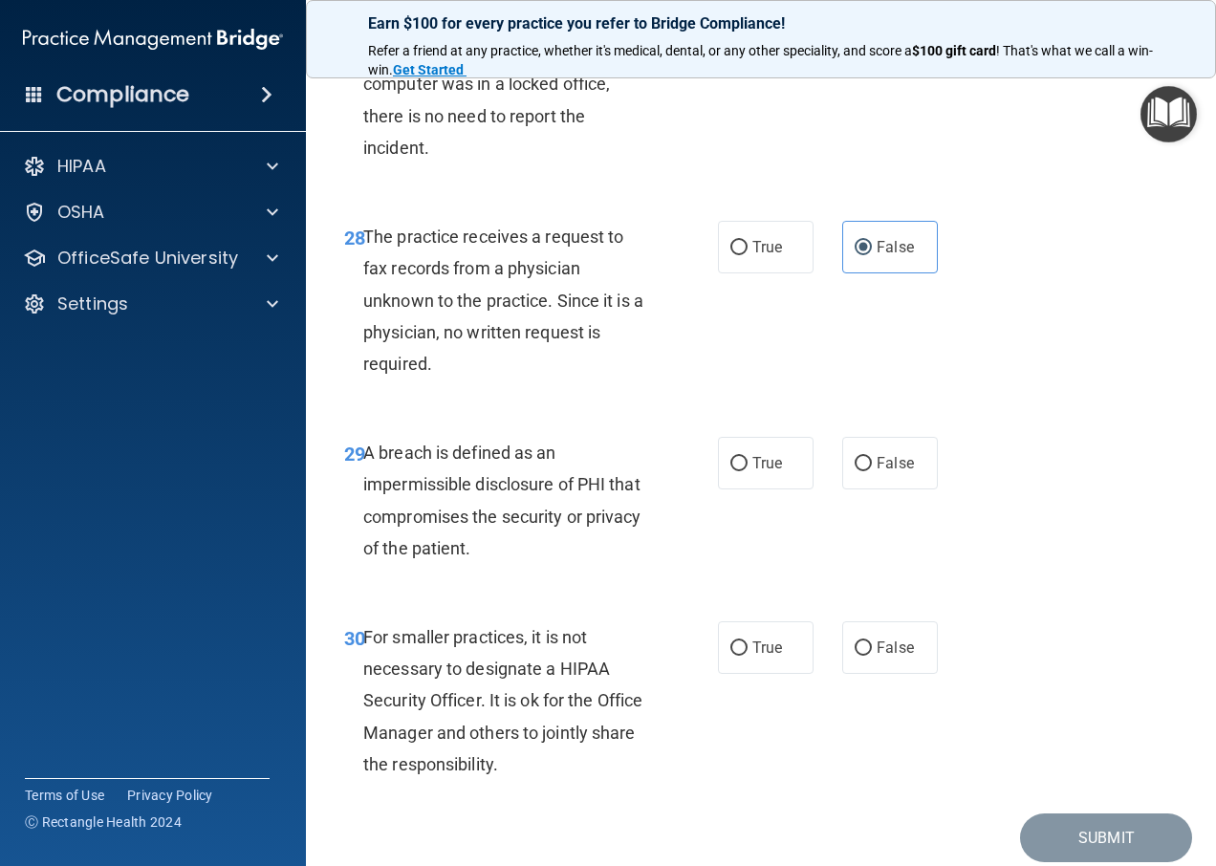
drag, startPoint x: 754, startPoint y: 499, endPoint x: 852, endPoint y: 637, distance: 169.3
click at [754, 472] on span "True" at bounding box center [768, 463] width 30 height 18
click at [748, 471] on input "True" at bounding box center [739, 464] width 17 height 14
radio input "true"
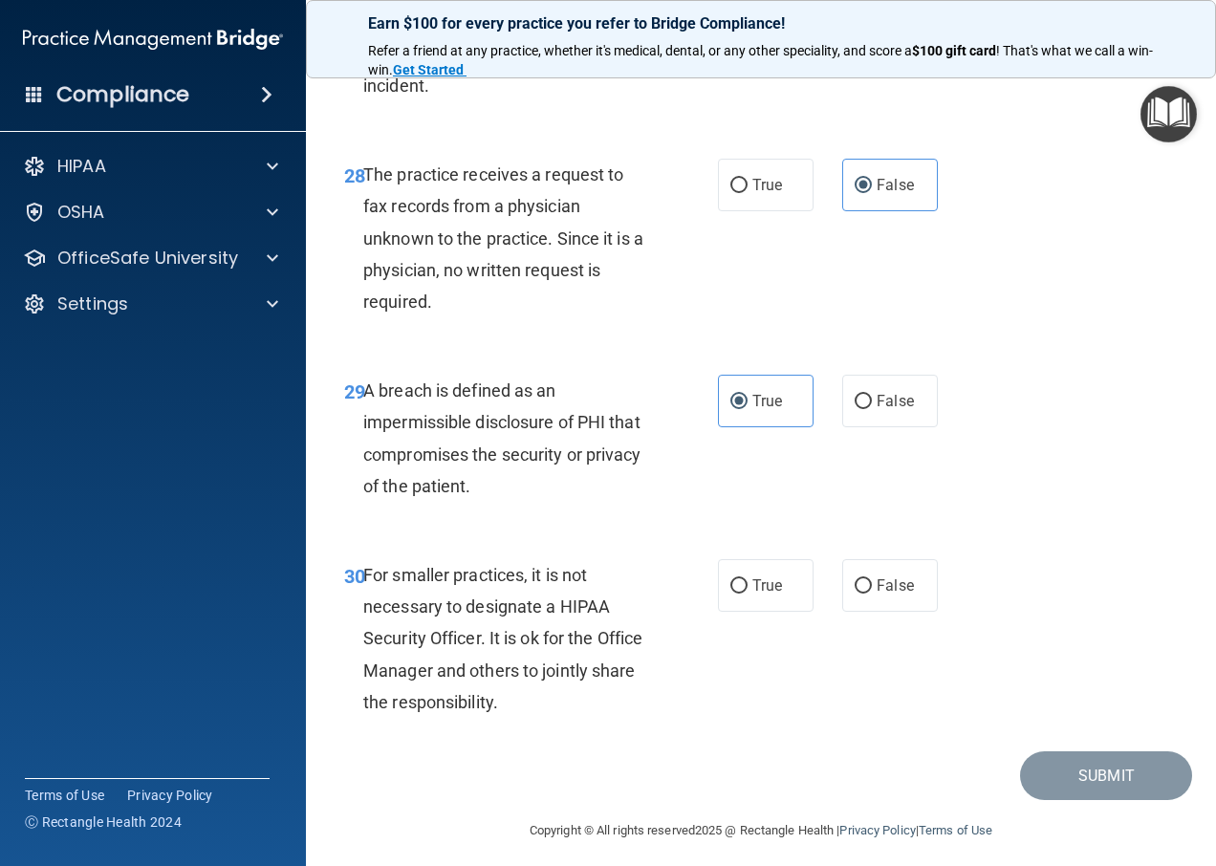
scroll to position [5451, 0]
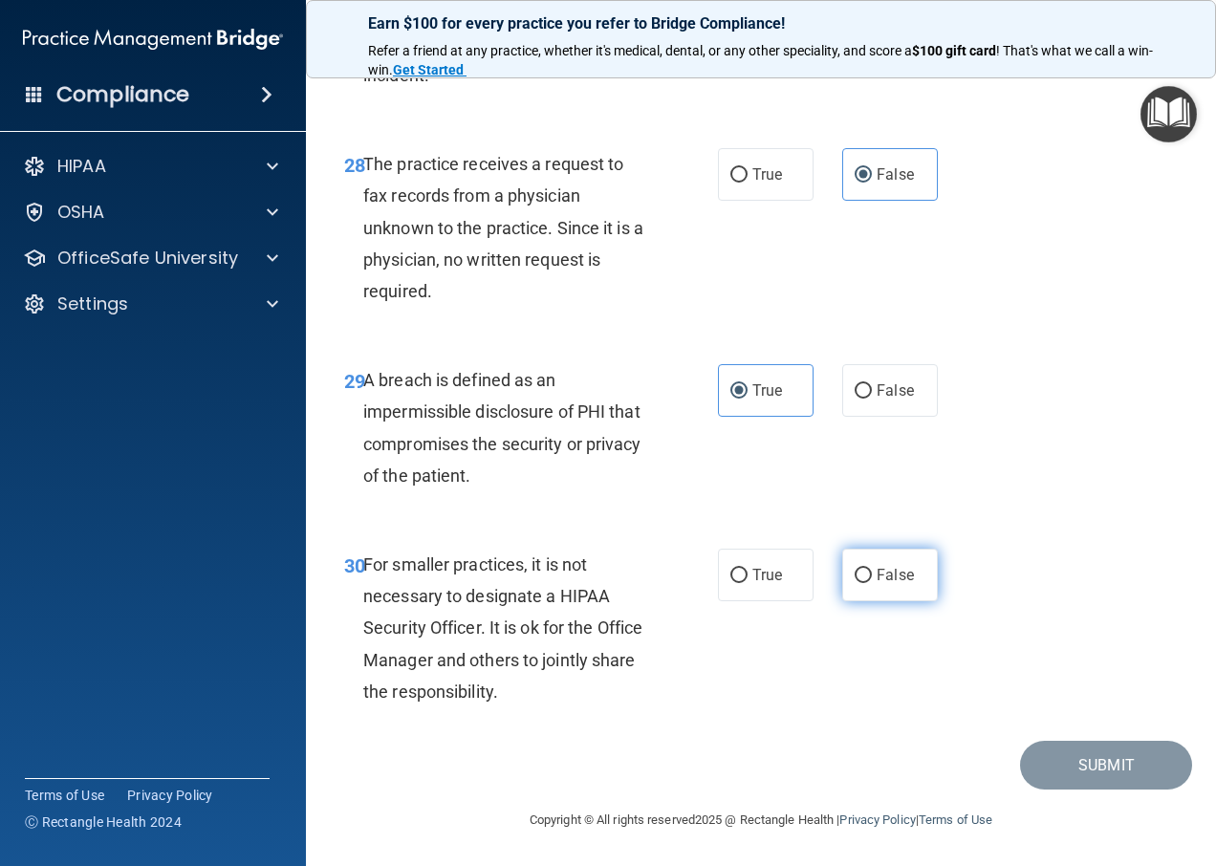
click at [855, 583] on input "False" at bounding box center [863, 576] width 17 height 14
radio input "true"
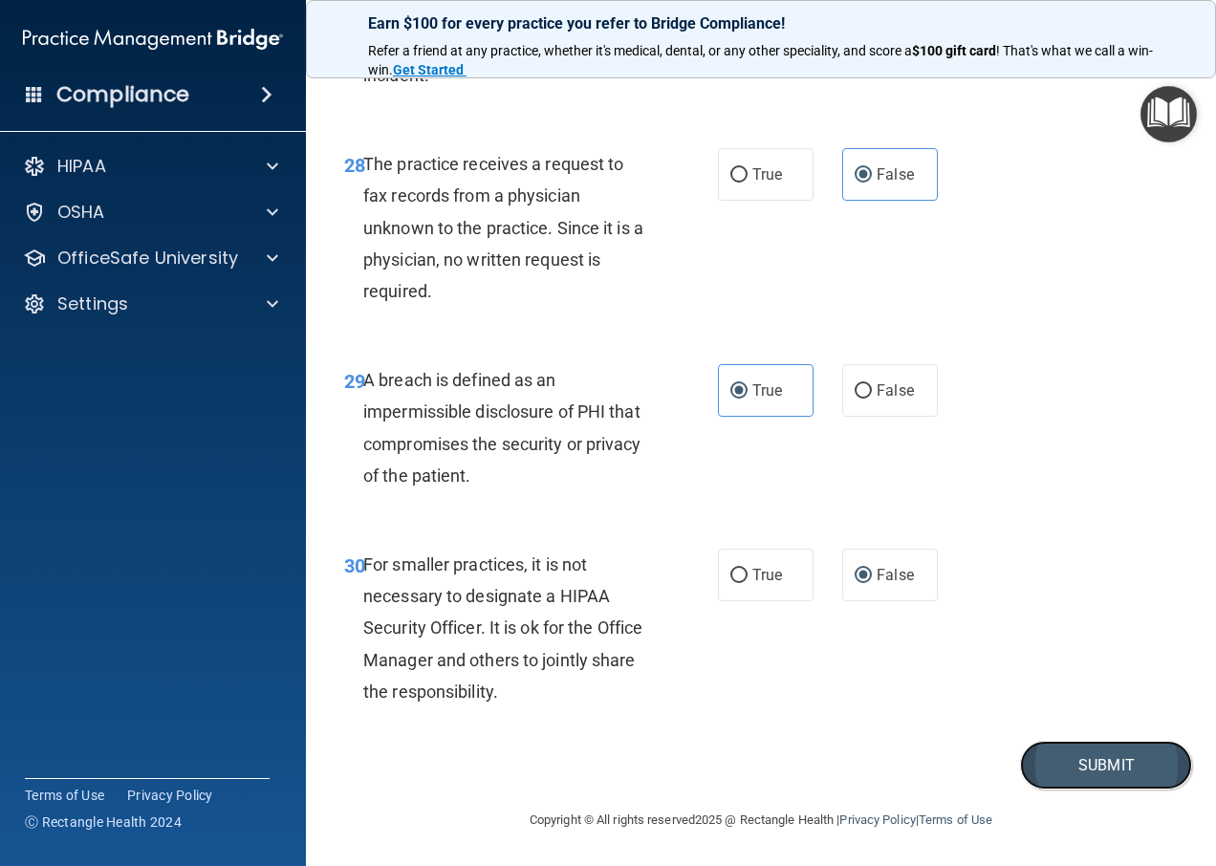
click at [1038, 789] on button "Submit" at bounding box center [1106, 765] width 172 height 49
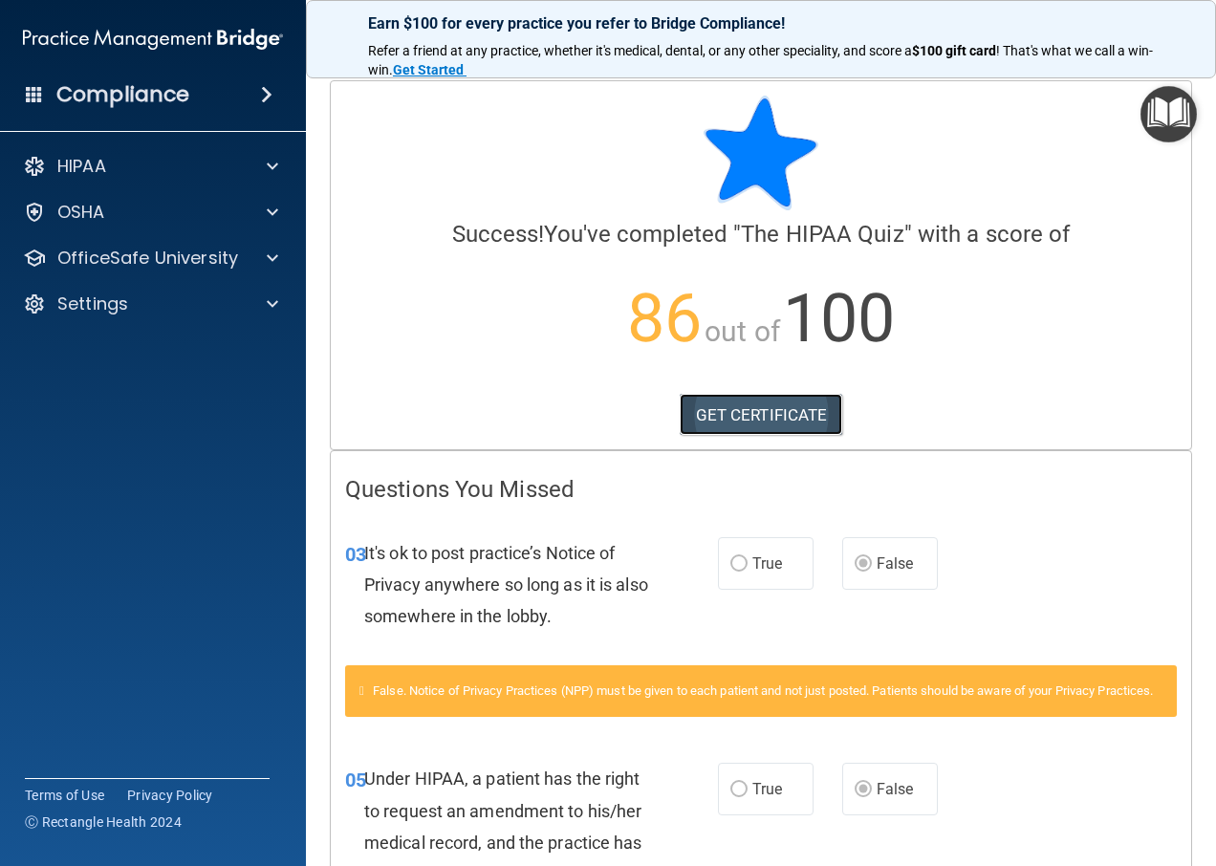
click at [726, 431] on link "GET CERTIFICATE" at bounding box center [762, 415] width 164 height 42
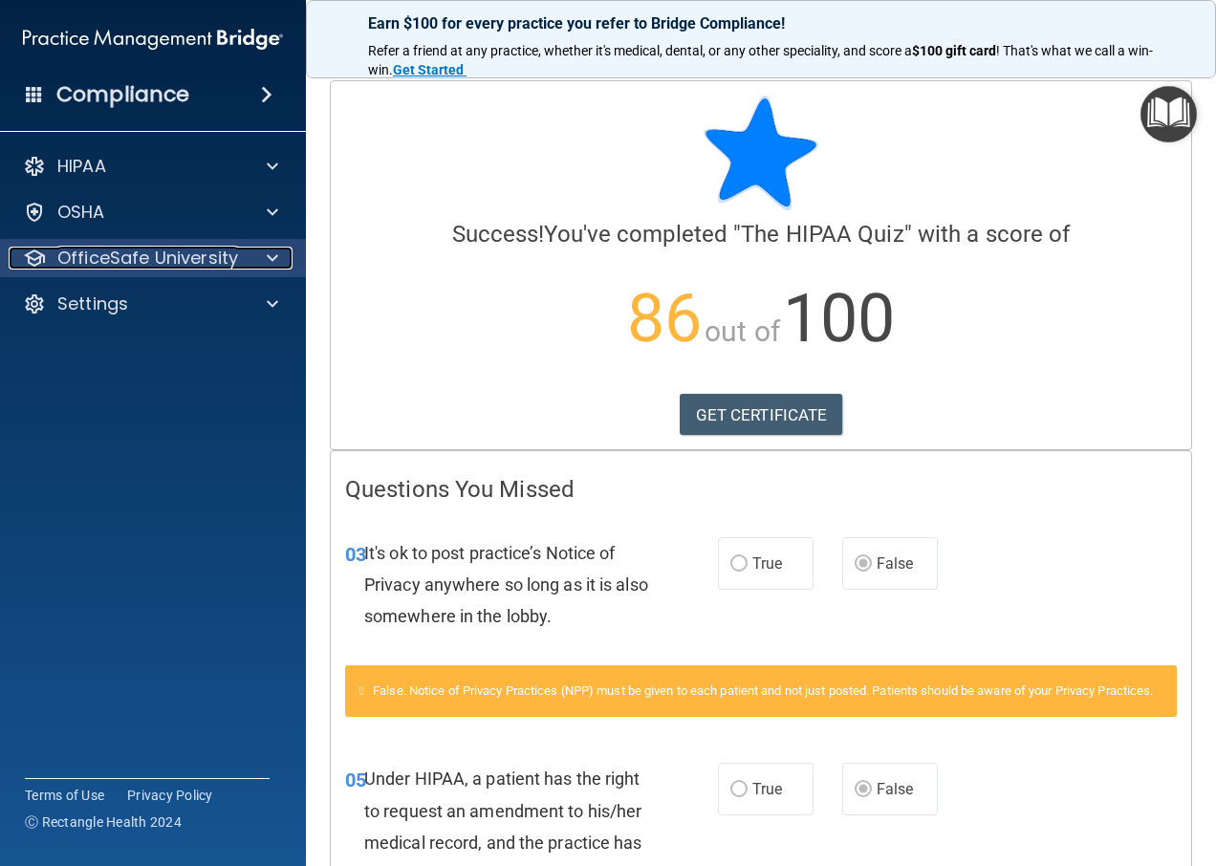
click at [203, 258] on p "OfficeSafe University" at bounding box center [147, 258] width 181 height 23
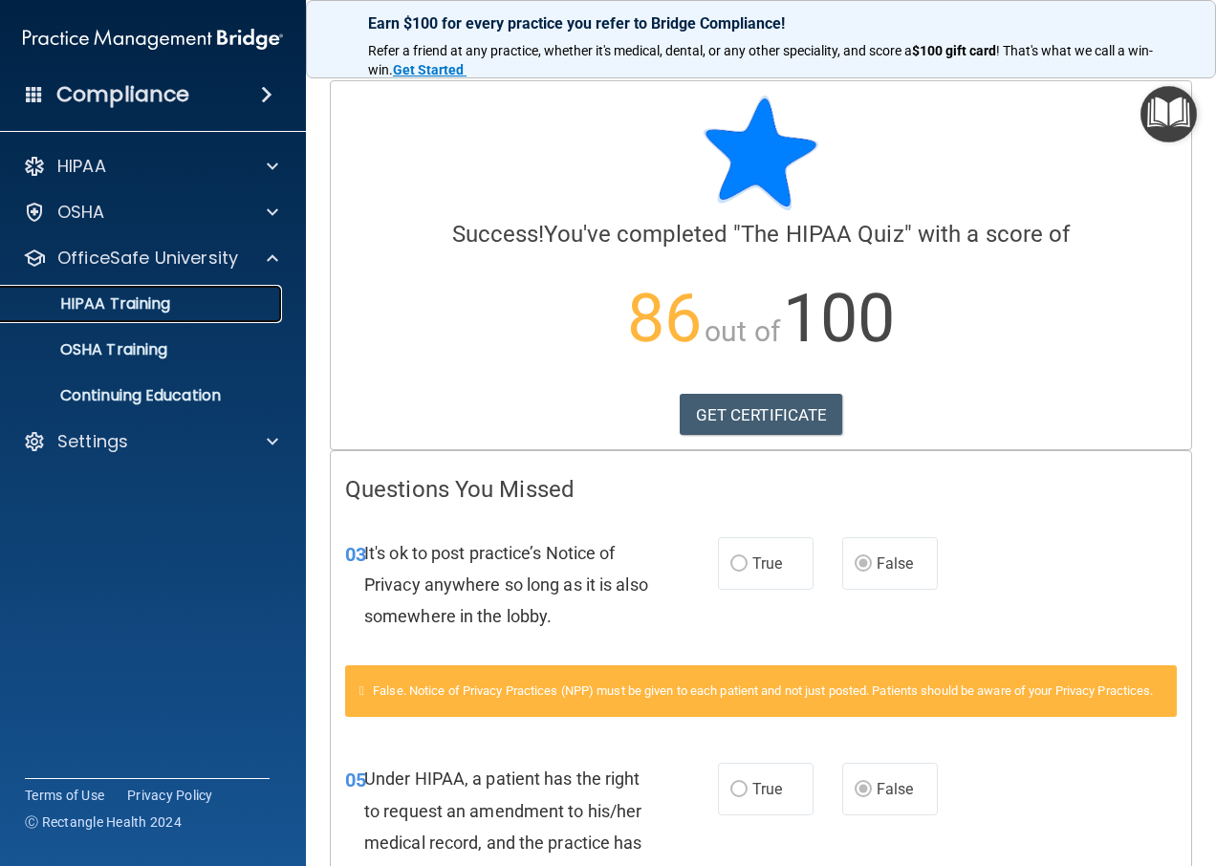
click at [148, 300] on p "HIPAA Training" at bounding box center [91, 304] width 158 height 19
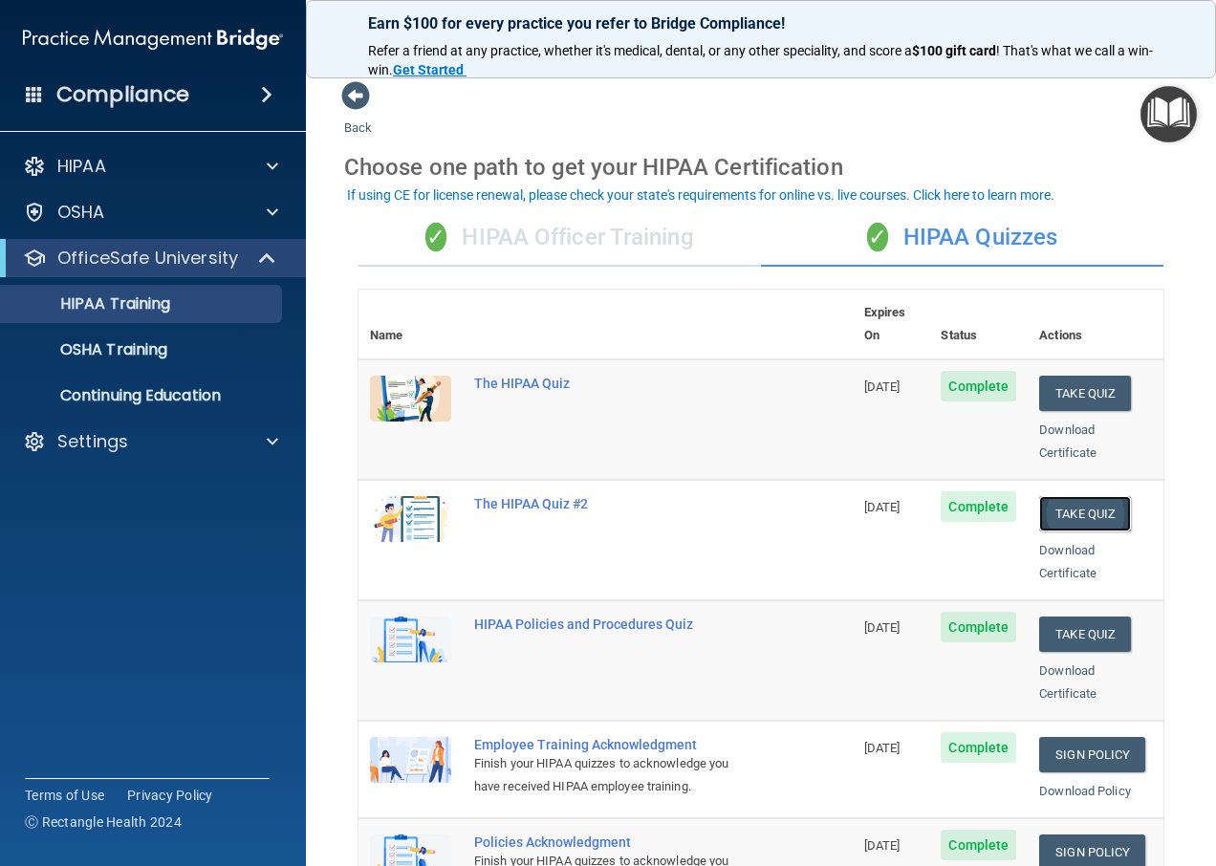
click at [1069, 496] on button "Take Quiz" at bounding box center [1085, 513] width 92 height 35
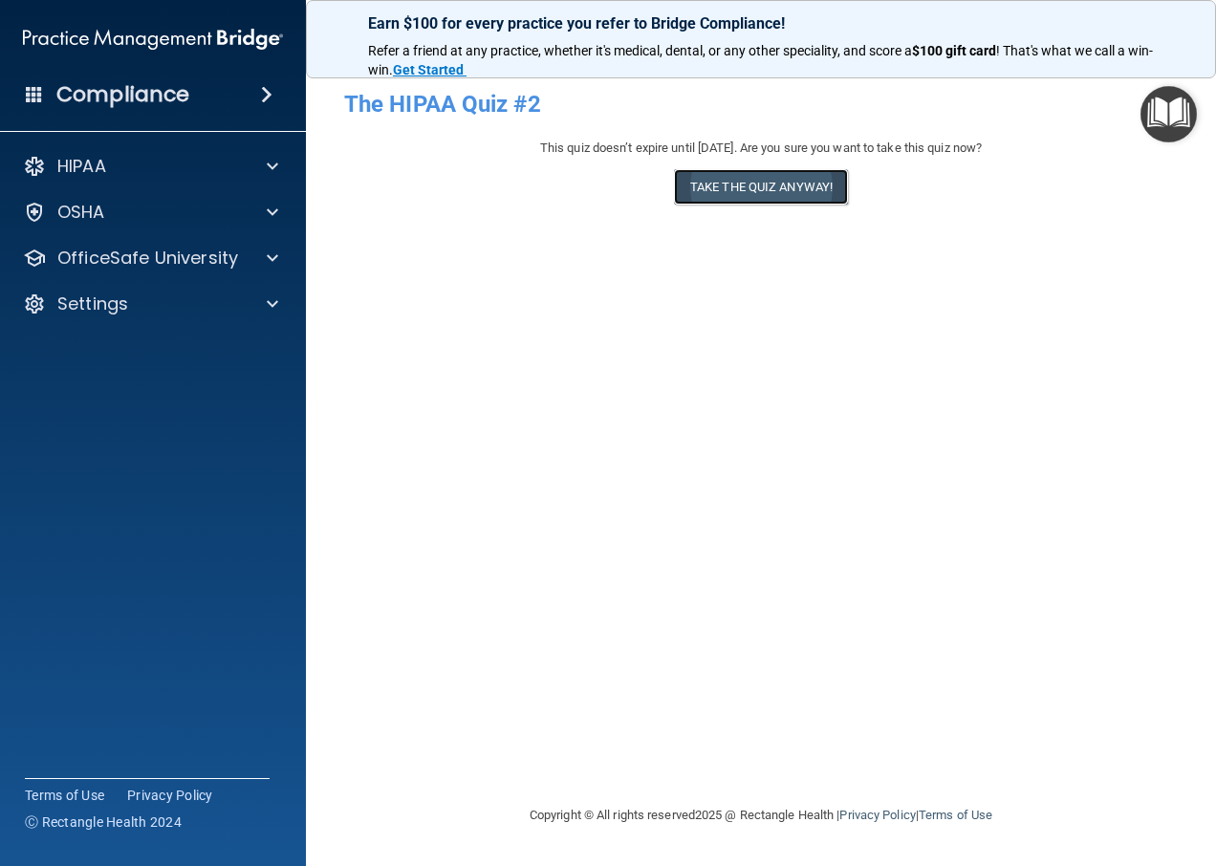
click at [820, 186] on button "Take the quiz anyway!" at bounding box center [761, 186] width 174 height 35
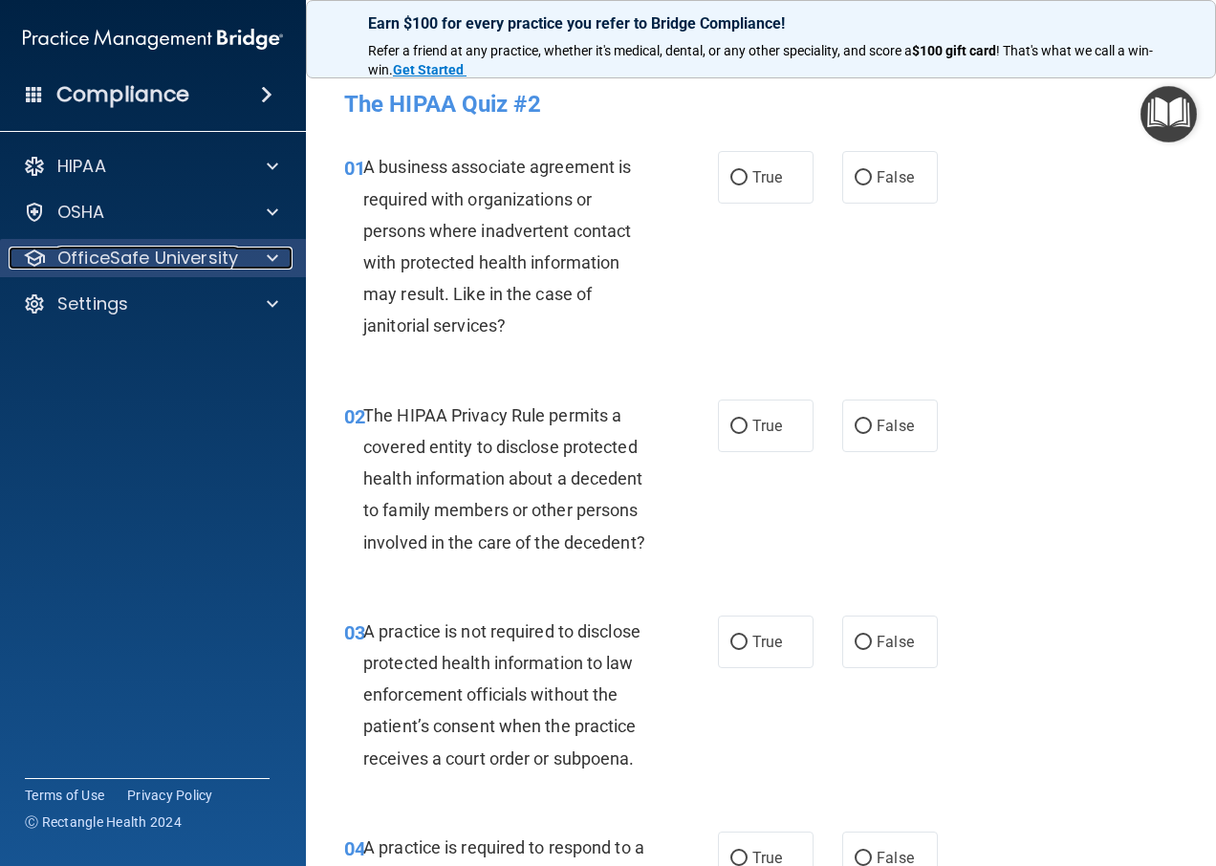
click at [250, 261] on div at bounding box center [270, 258] width 48 height 23
drag, startPoint x: 249, startPoint y: 261, endPoint x: 245, endPoint y: 243, distance: 18.6
click at [248, 261] on div at bounding box center [270, 258] width 48 height 23
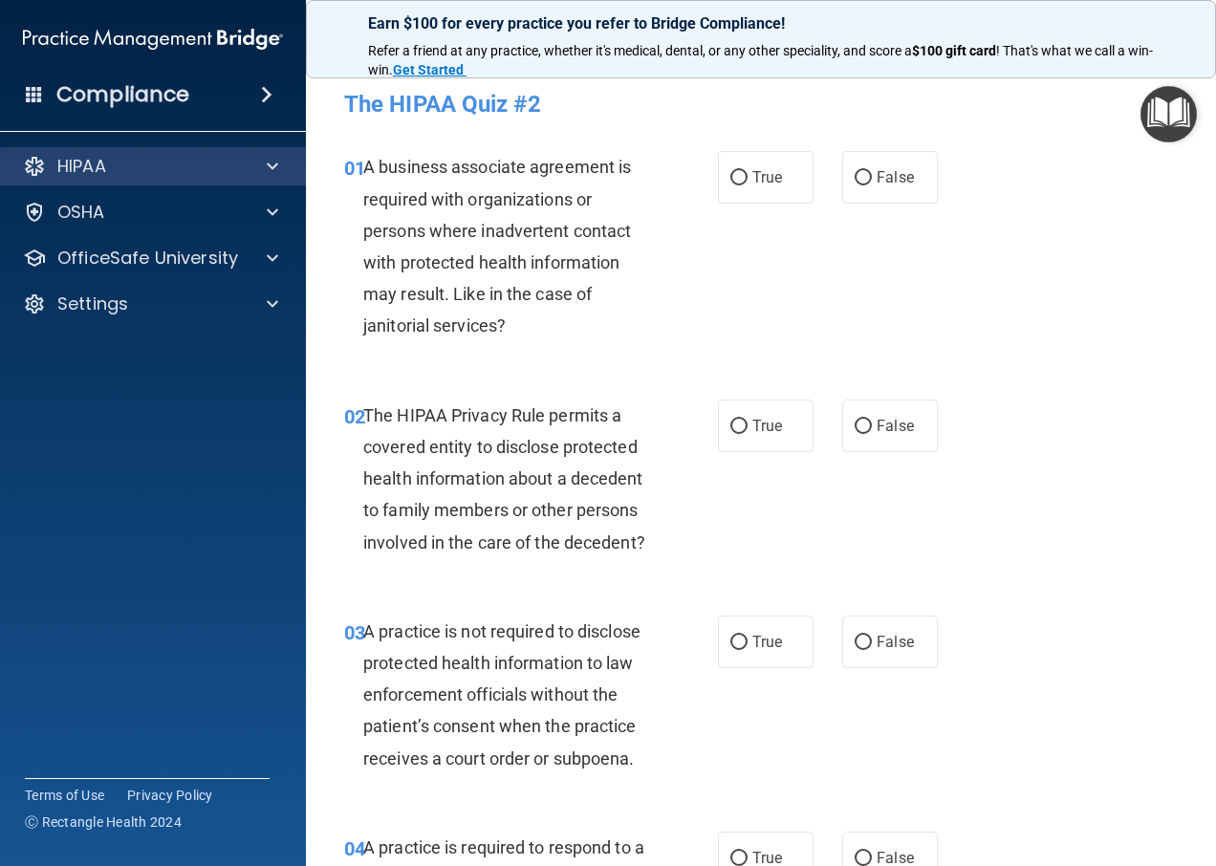
click at [247, 180] on div "HIPAA" at bounding box center [153, 166] width 307 height 38
click at [273, 160] on span at bounding box center [272, 166] width 11 height 23
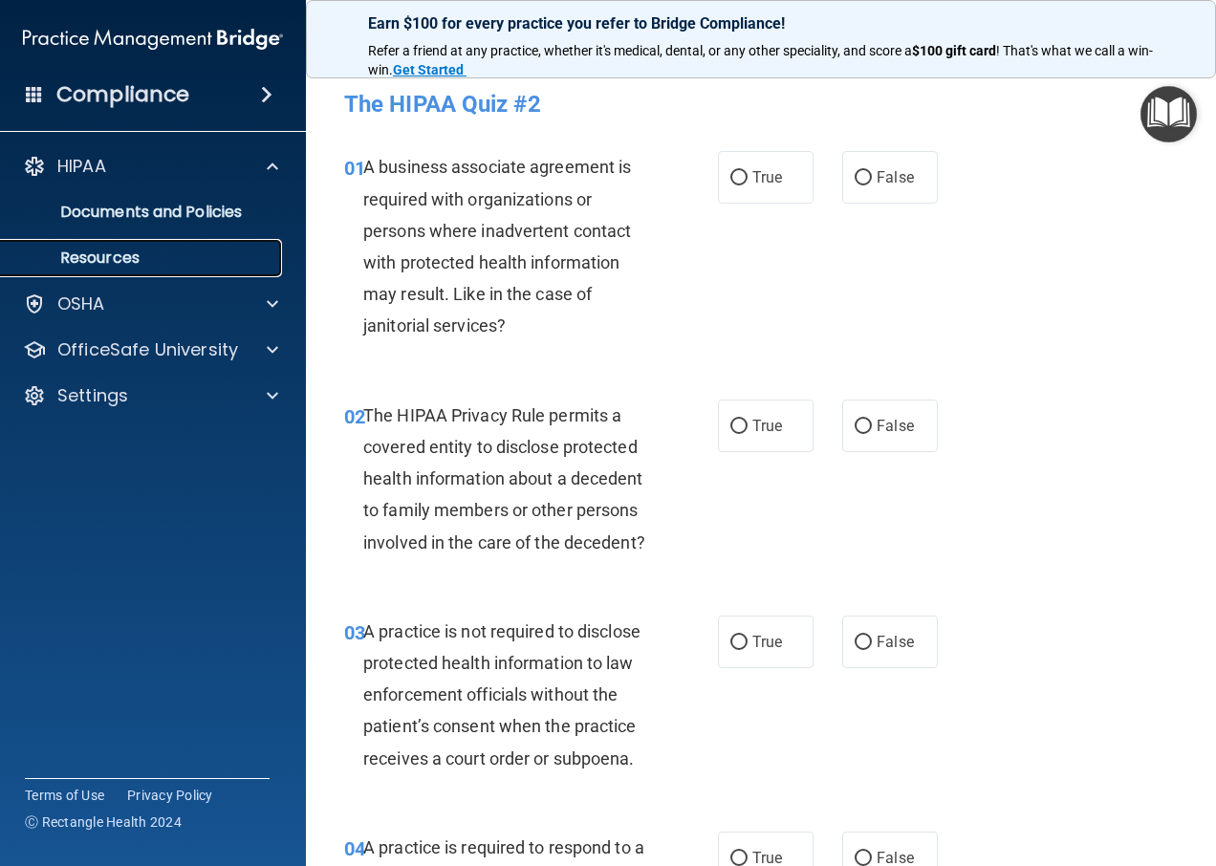
click at [86, 243] on link "Resources" at bounding box center [131, 258] width 301 height 38
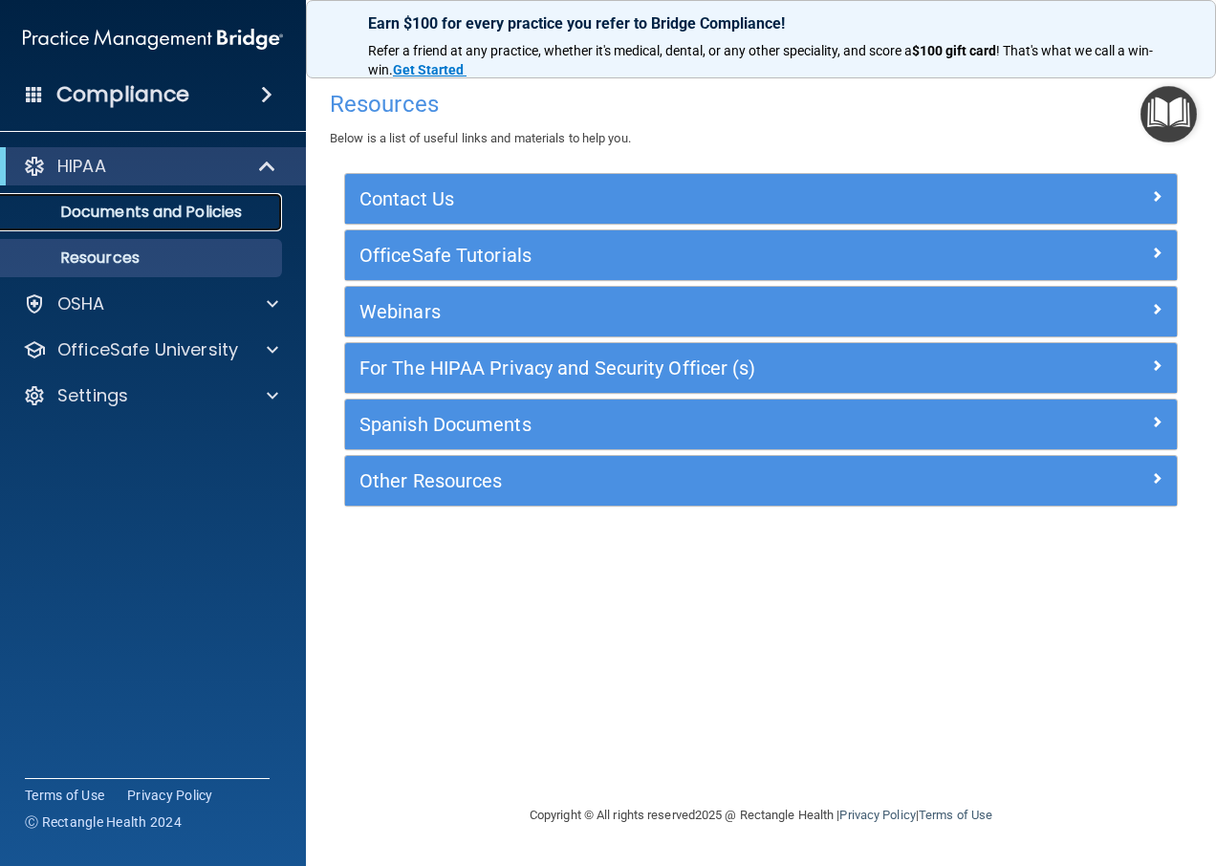
click at [178, 217] on p "Documents and Policies" at bounding box center [142, 212] width 261 height 19
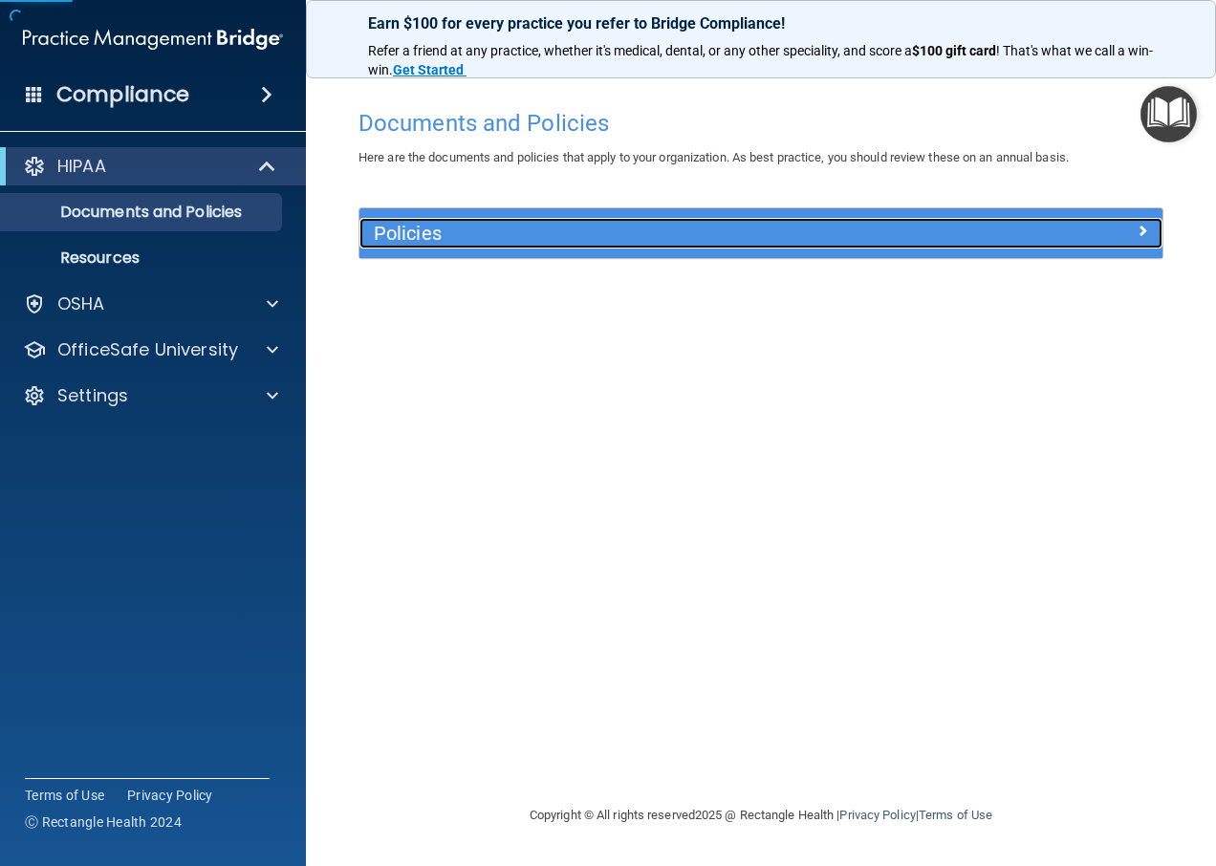
click at [510, 249] on div "Policies" at bounding box center [661, 233] width 602 height 31
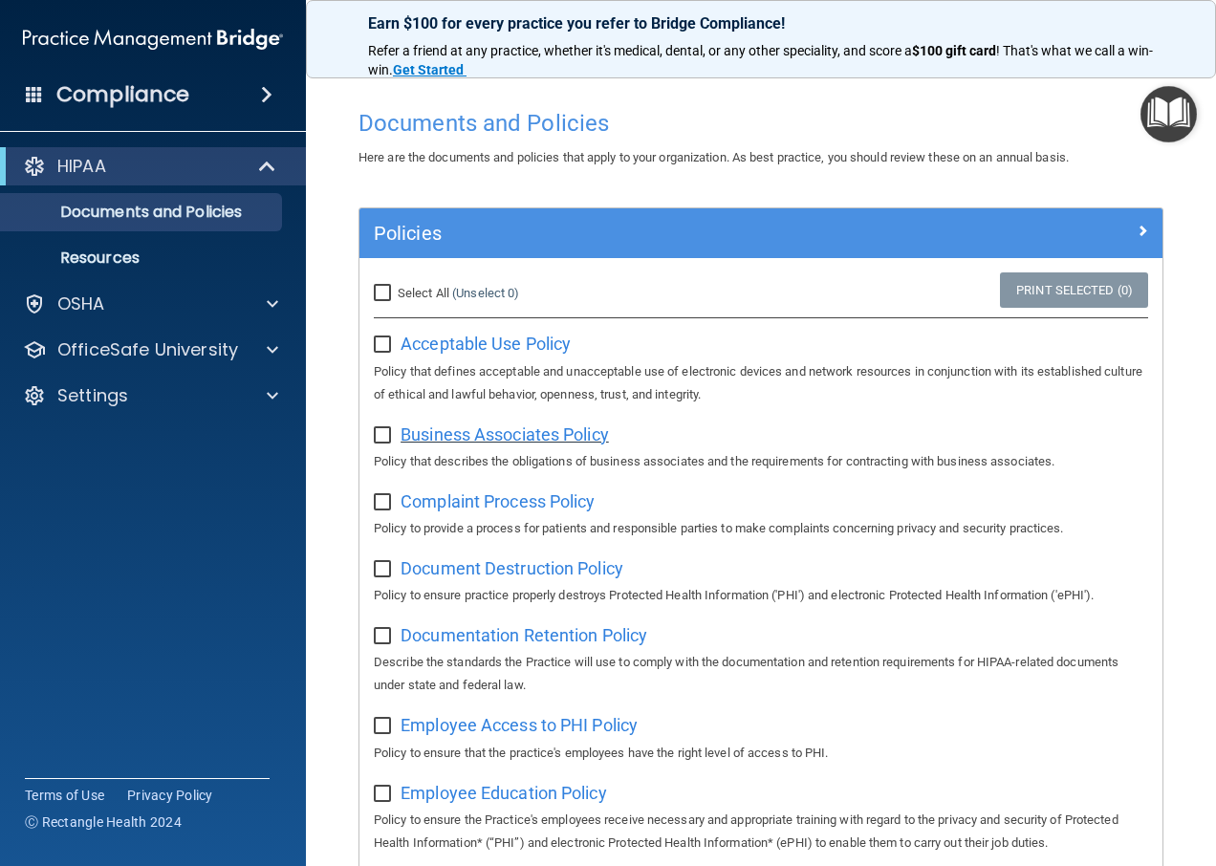
click at [491, 428] on span "Business Associates Policy" at bounding box center [505, 435] width 208 height 20
click at [169, 336] on div "OfficeSafe University" at bounding box center [153, 350] width 307 height 38
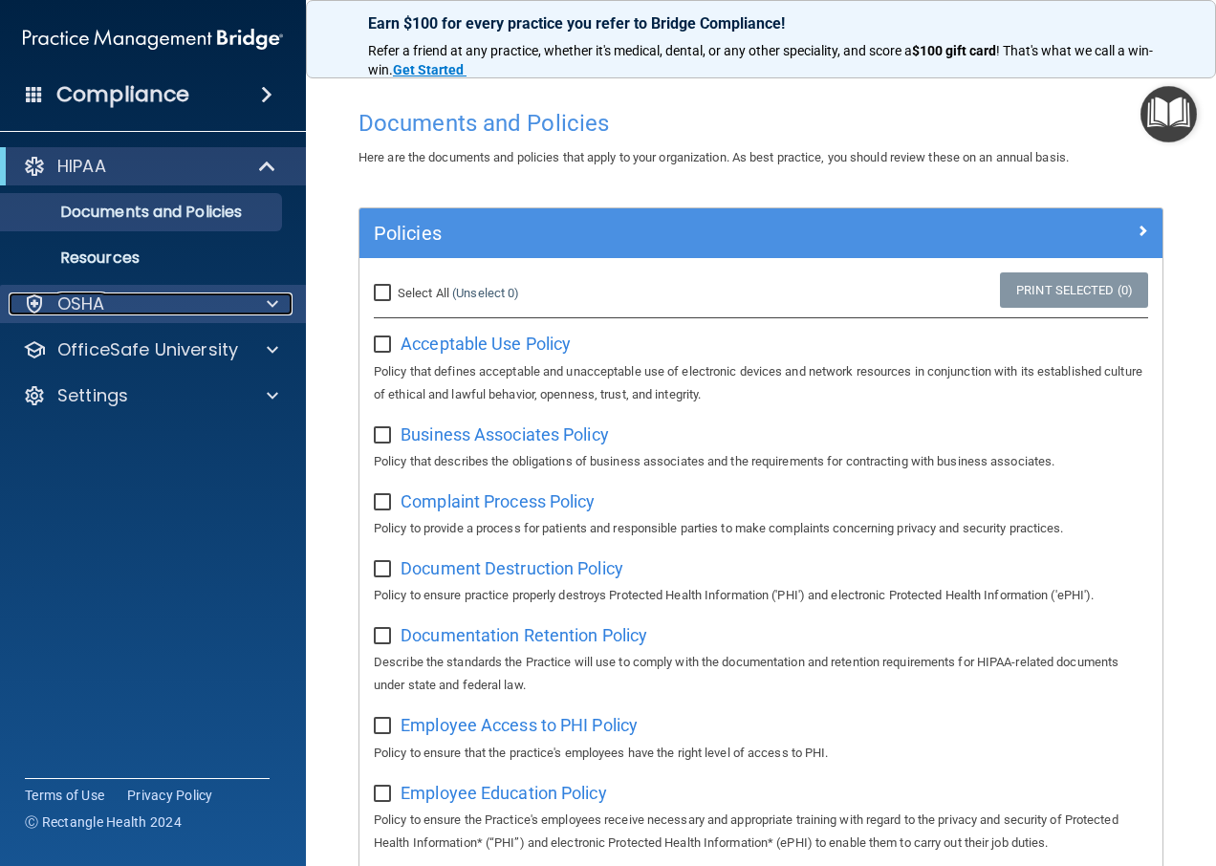
click at [165, 309] on div "OSHA" at bounding box center [127, 304] width 237 height 23
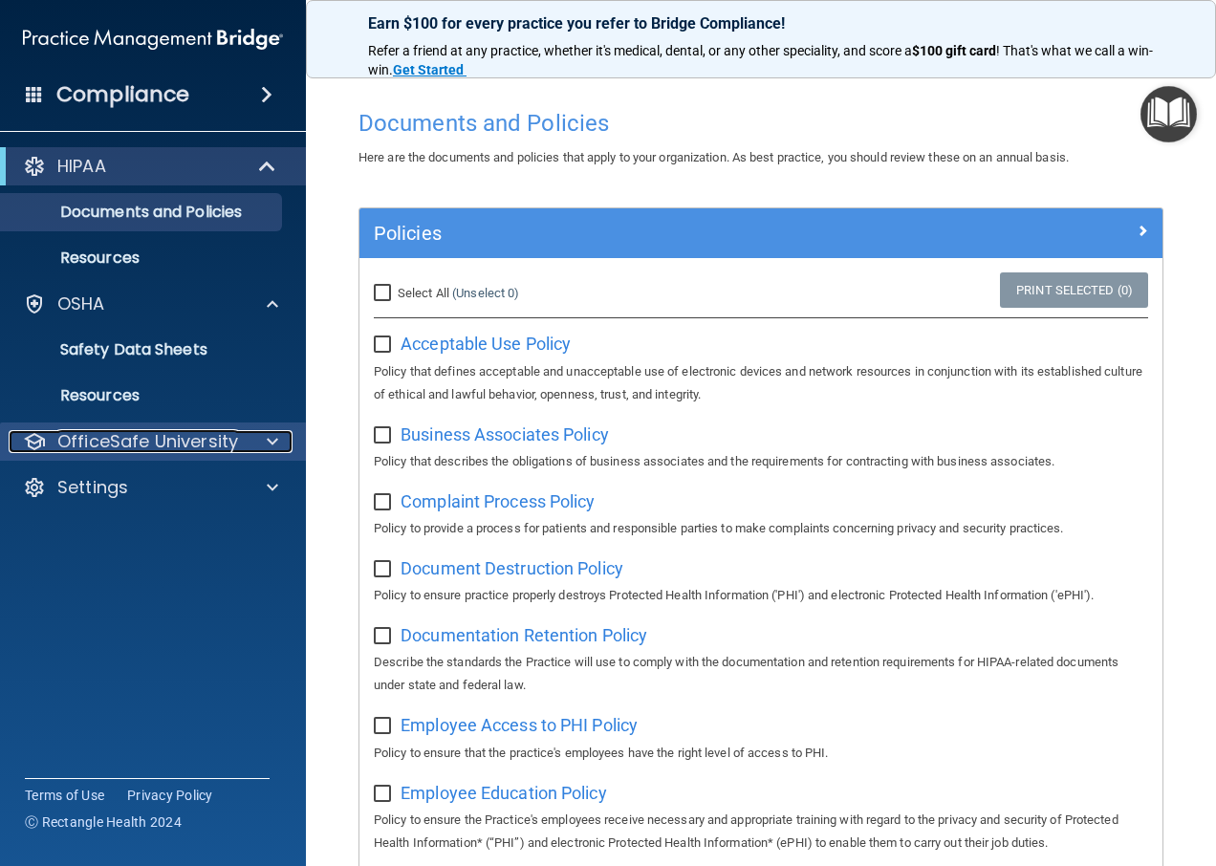
click at [203, 438] on p "OfficeSafe University" at bounding box center [147, 441] width 181 height 23
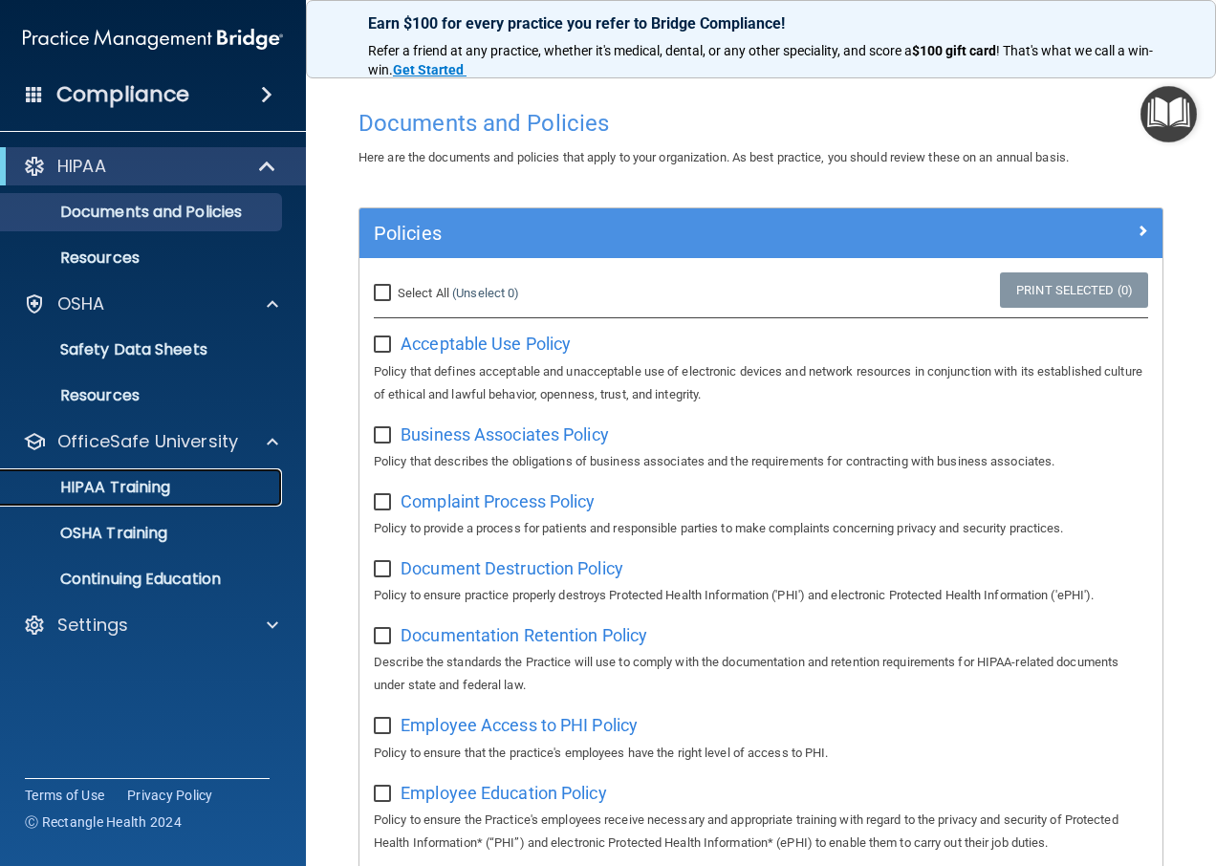
click at [132, 492] on p "HIPAA Training" at bounding box center [91, 487] width 158 height 19
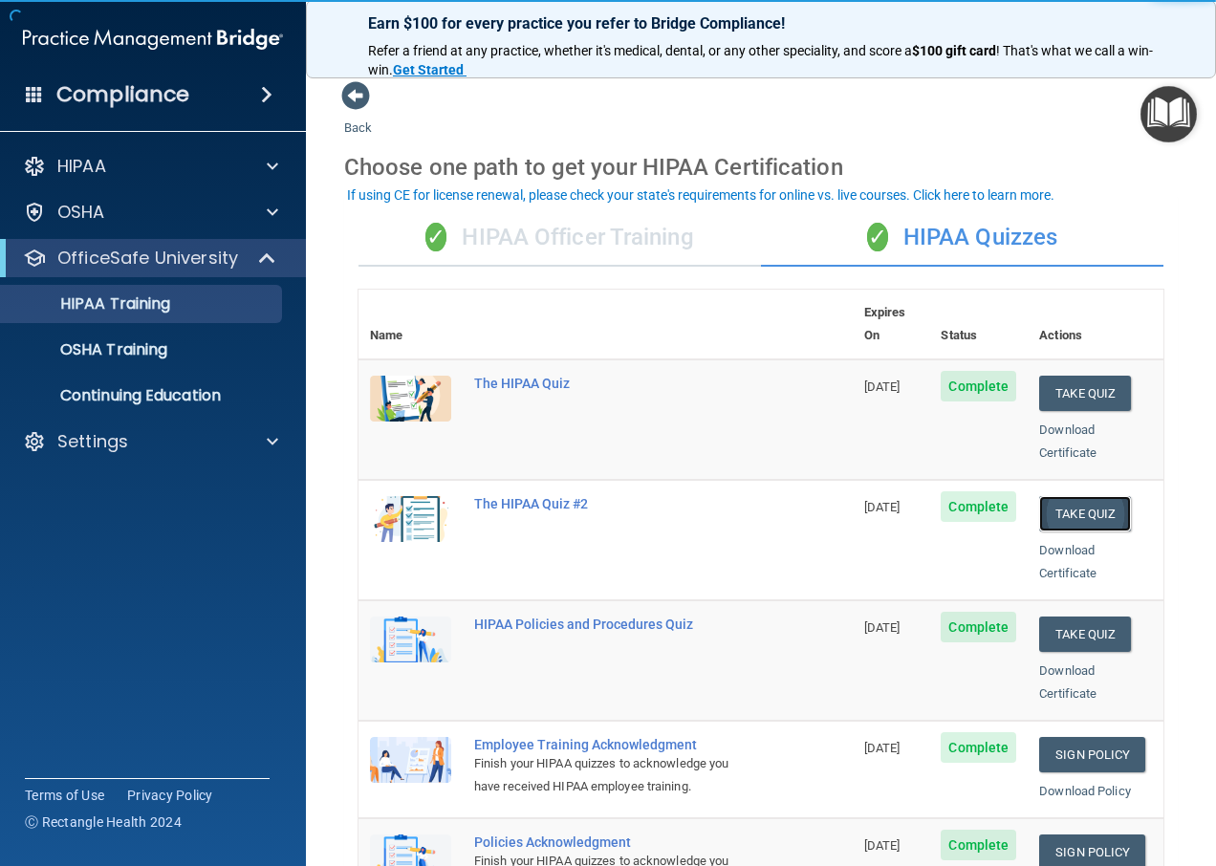
click at [1069, 496] on button "Take Quiz" at bounding box center [1085, 513] width 92 height 35
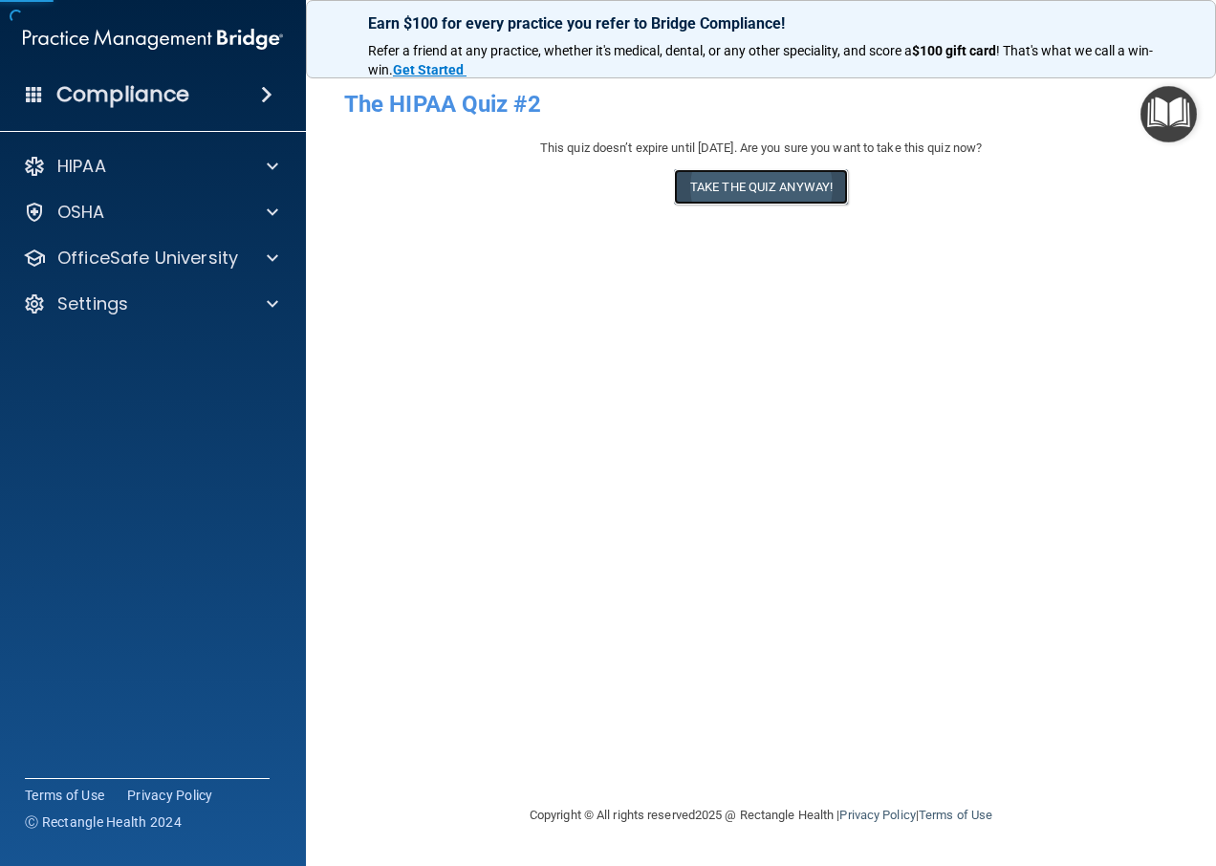
click at [759, 193] on button "Take the quiz anyway!" at bounding box center [761, 186] width 174 height 35
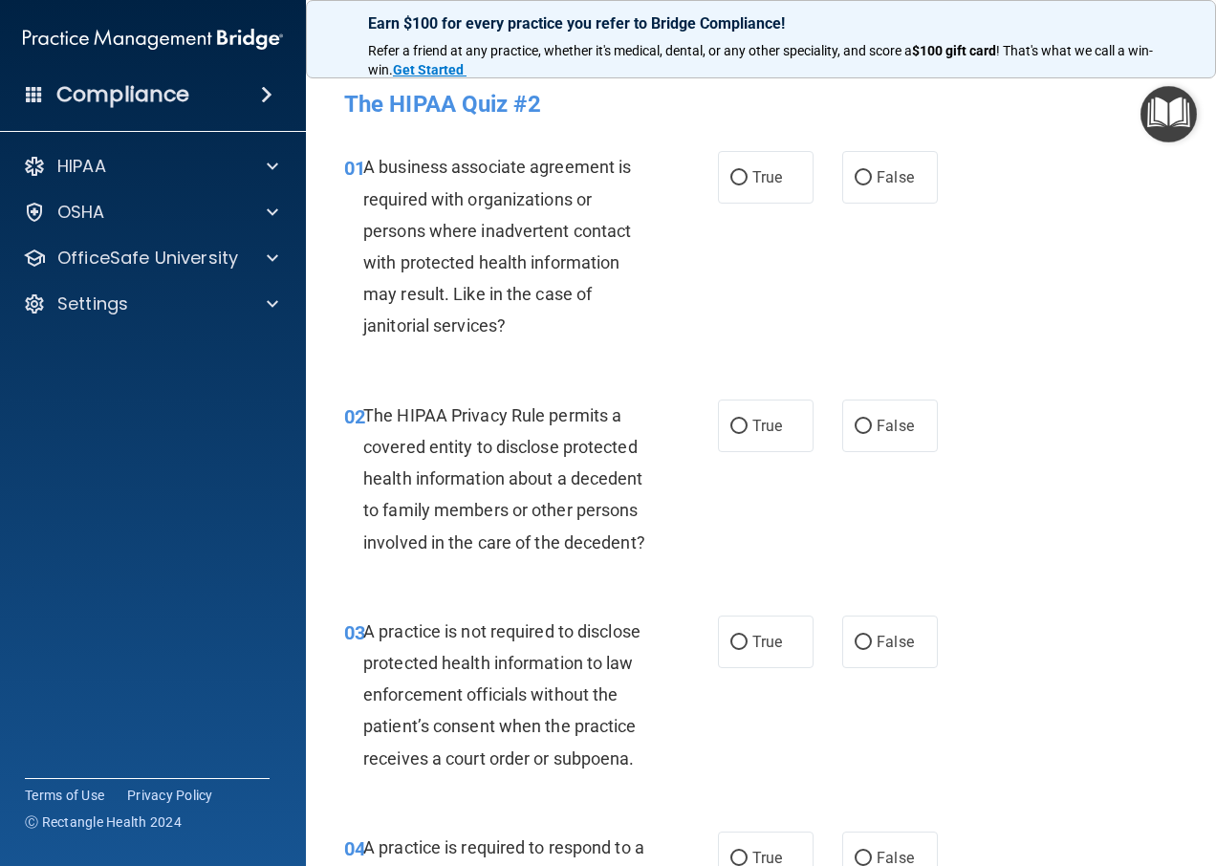
drag, startPoint x: 864, startPoint y: 169, endPoint x: 883, endPoint y: 213, distance: 47.6
click at [869, 191] on label "False" at bounding box center [890, 177] width 96 height 53
click at [869, 186] on input "False" at bounding box center [863, 178] width 17 height 14
radio input "true"
click at [744, 178] on label "True" at bounding box center [766, 177] width 96 height 53
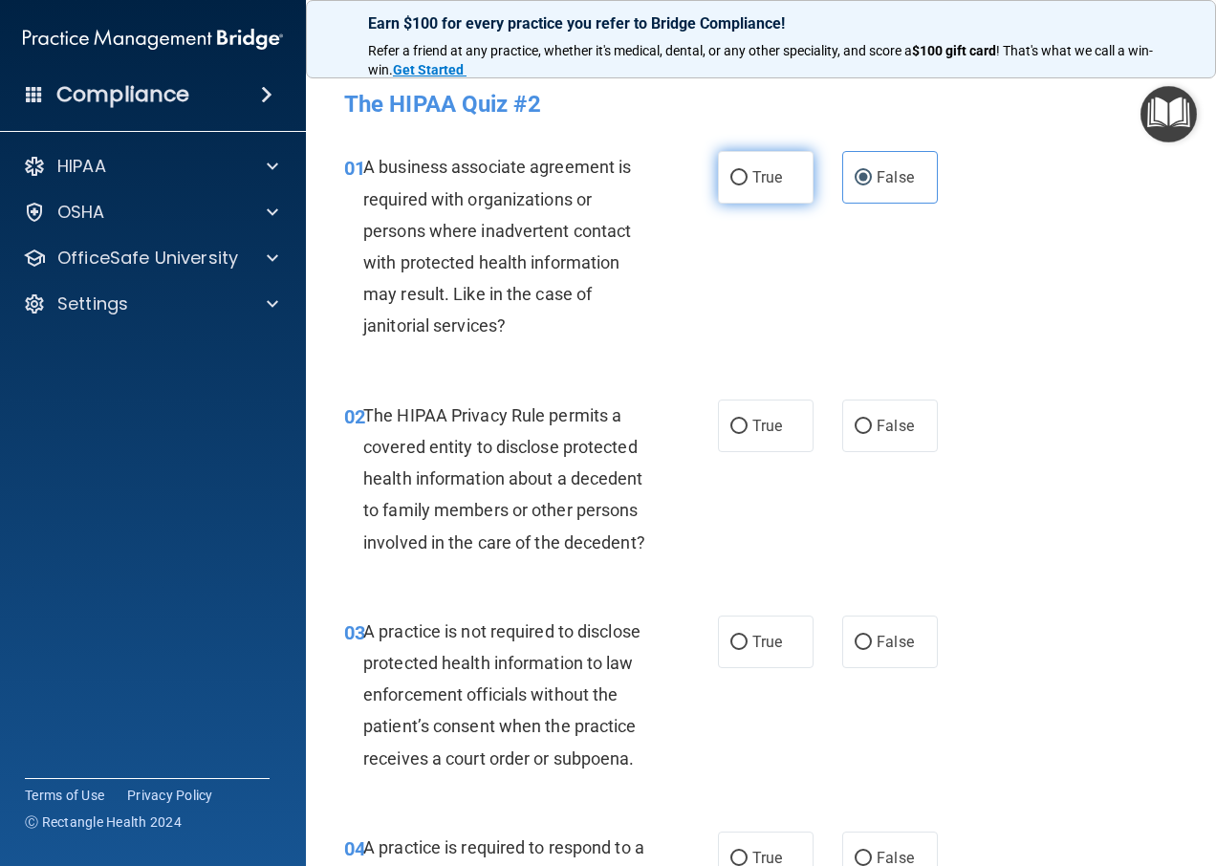
click at [744, 178] on input "True" at bounding box center [739, 178] width 17 height 14
radio input "true"
radio input "false"
click at [753, 422] on span "True" at bounding box center [768, 426] width 30 height 18
click at [746, 422] on input "True" at bounding box center [739, 427] width 17 height 14
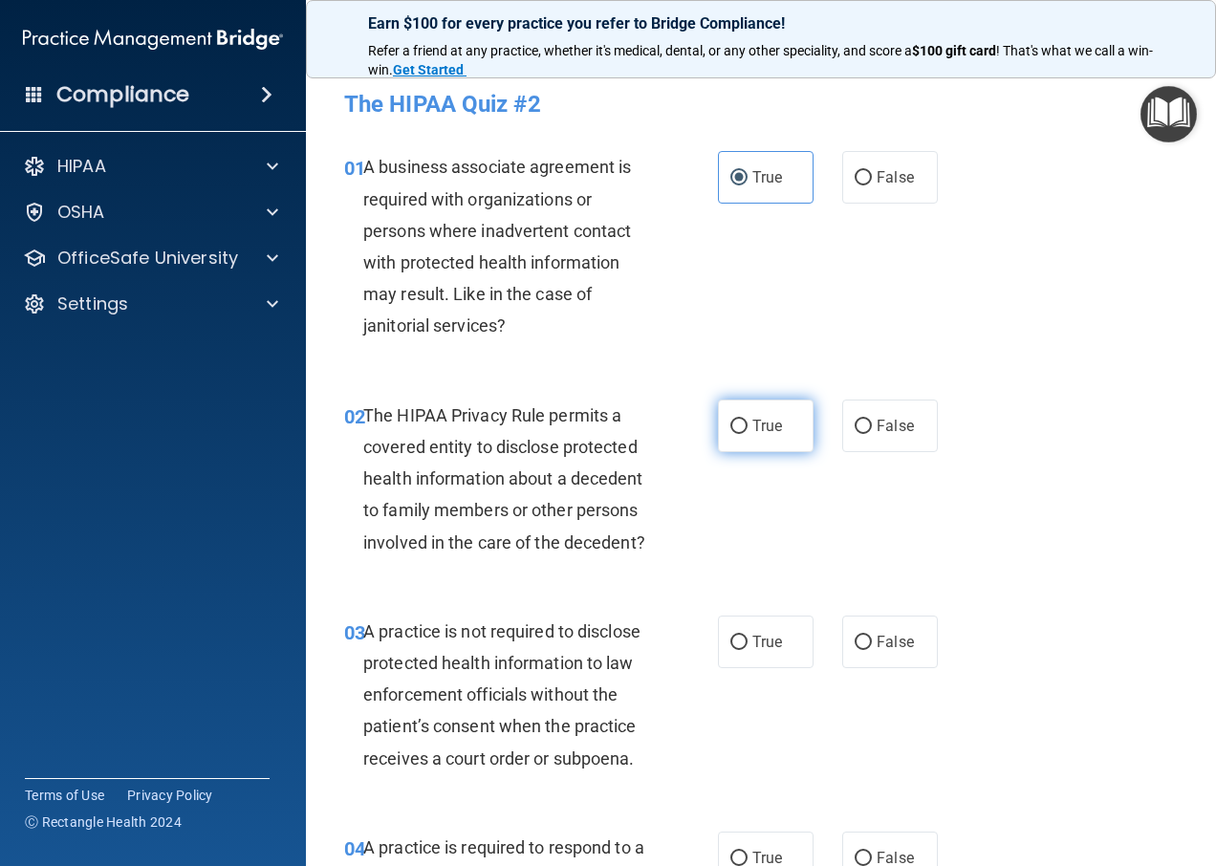
radio input "true"
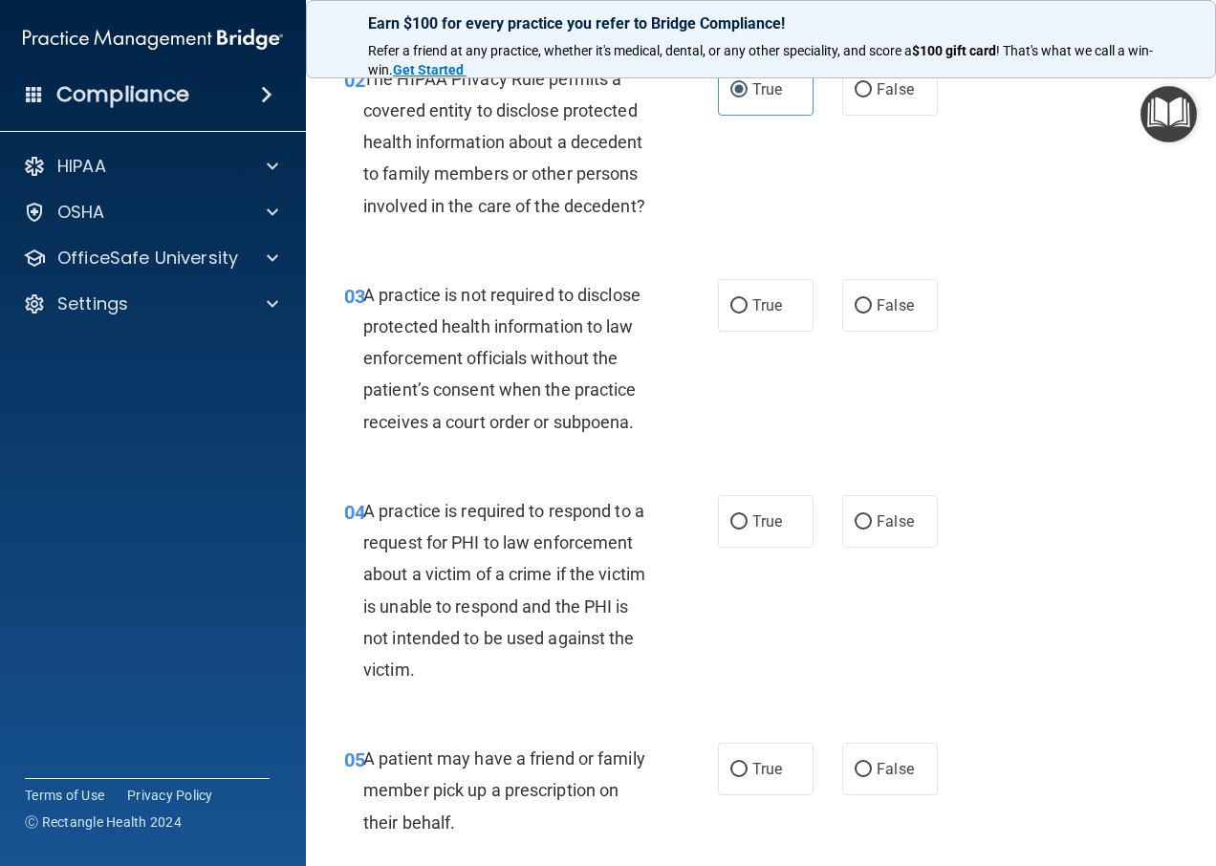
scroll to position [382, 0]
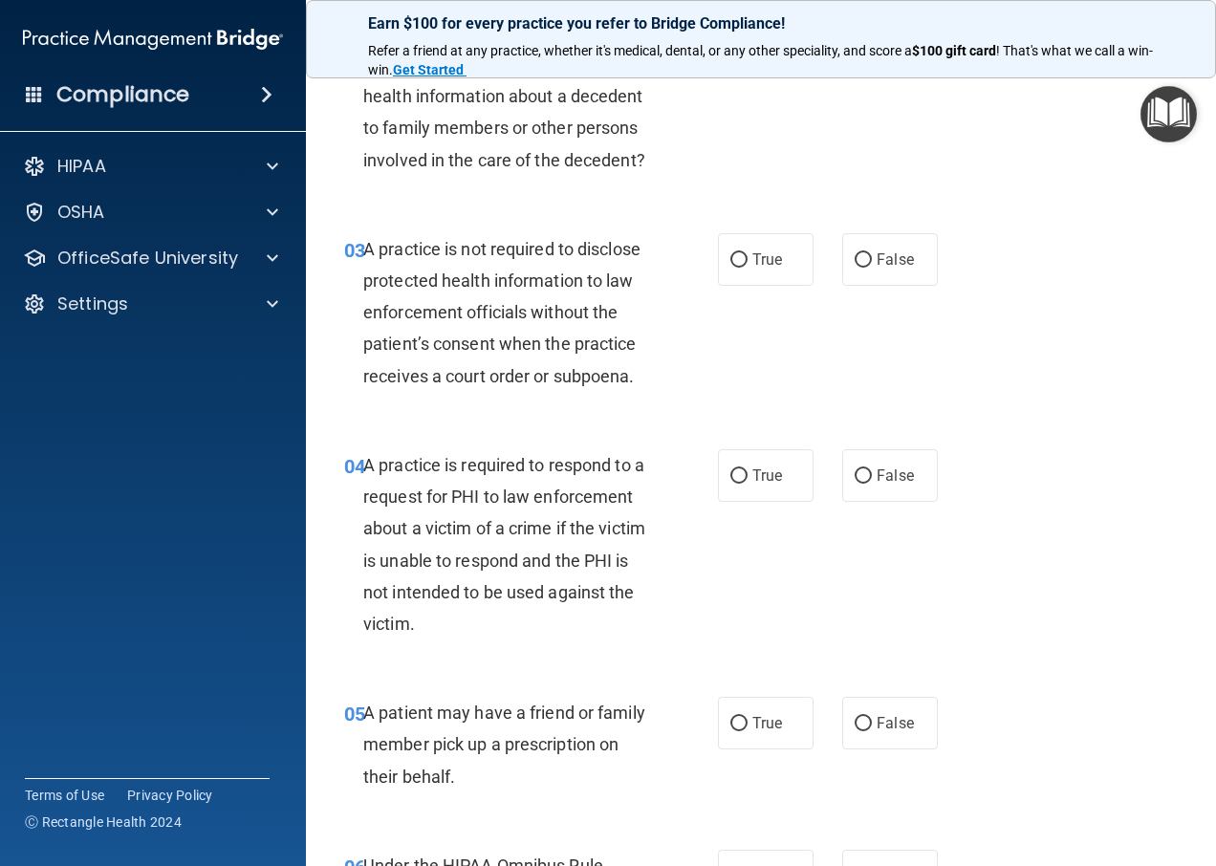
drag, startPoint x: 728, startPoint y: 291, endPoint x: 747, endPoint y: 385, distance: 96.6
click at [731, 268] on input "True" at bounding box center [739, 260] width 17 height 14
radio input "true"
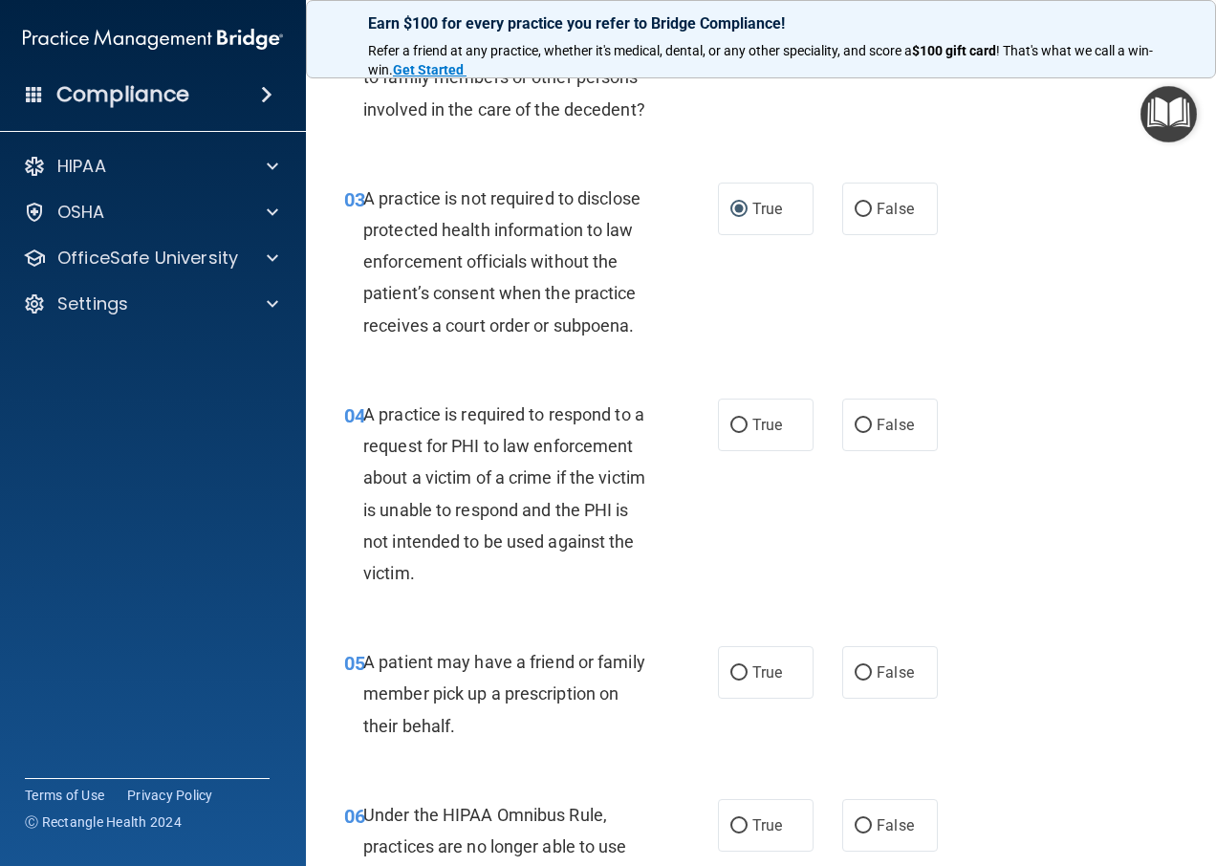
scroll to position [478, 0]
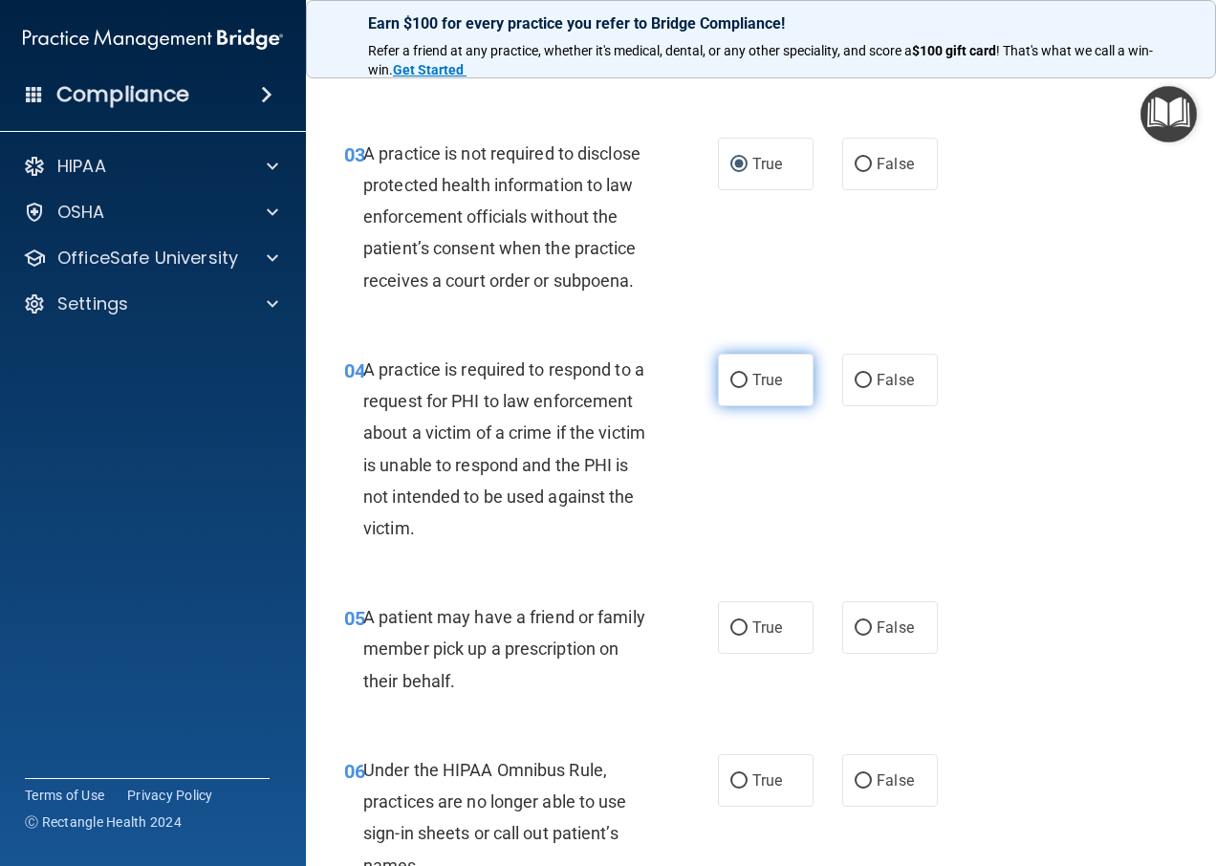
click at [753, 389] on span "True" at bounding box center [768, 380] width 30 height 18
click at [748, 388] on input "True" at bounding box center [739, 381] width 17 height 14
radio input "true"
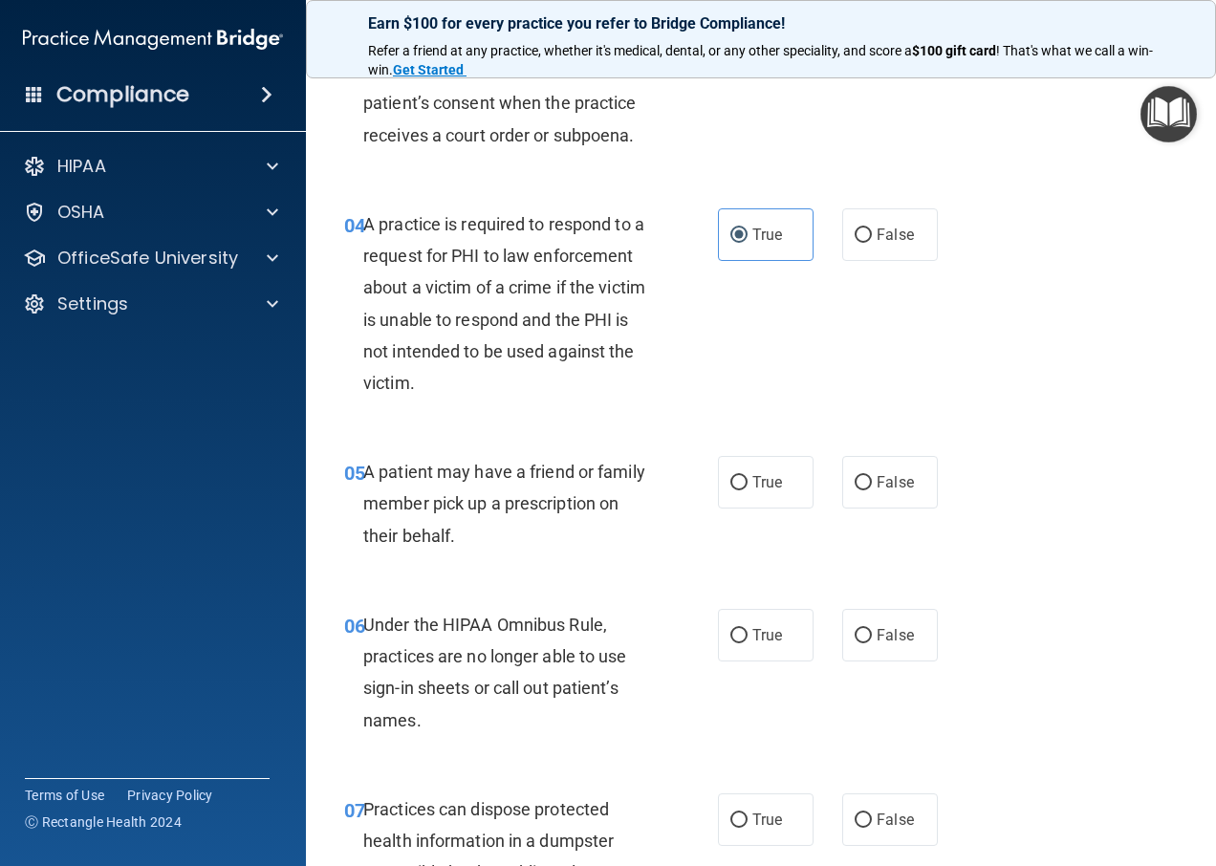
scroll to position [669, 0]
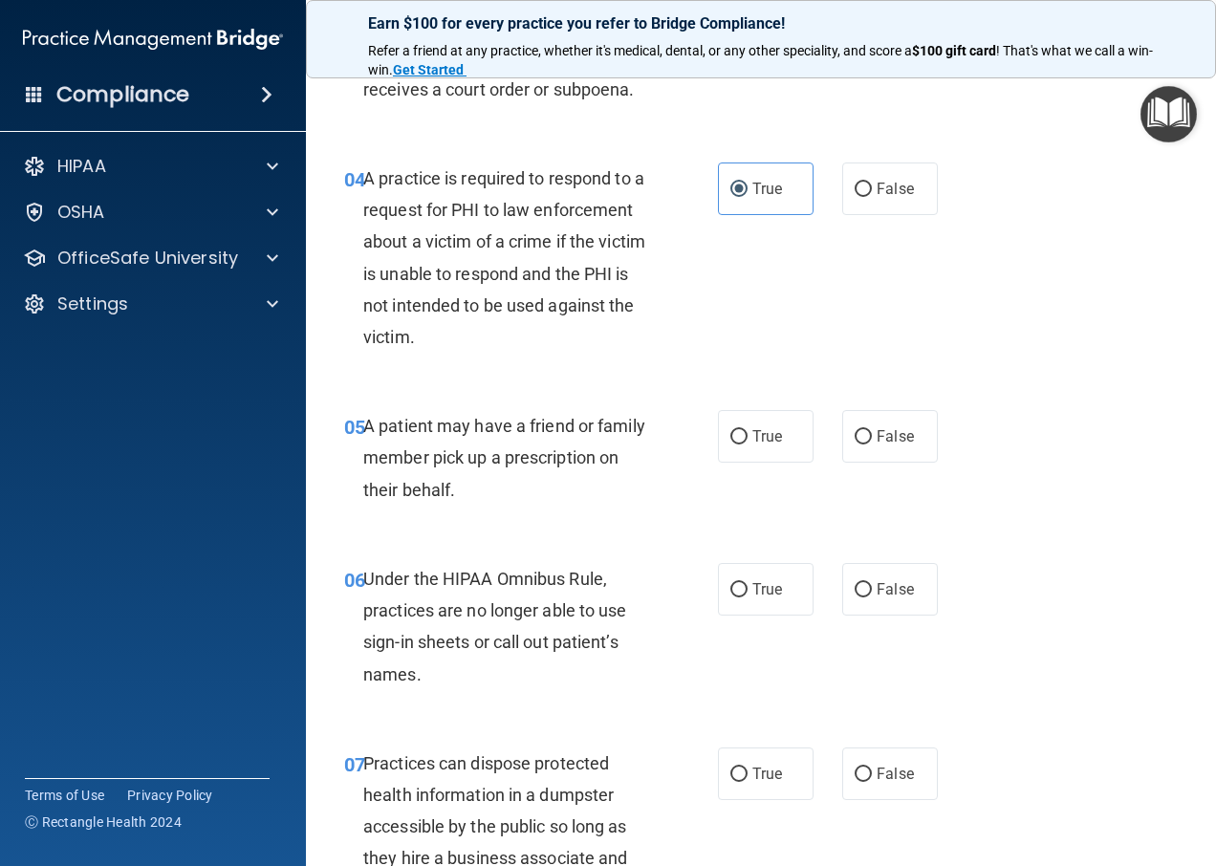
drag, startPoint x: 732, startPoint y: 469, endPoint x: 773, endPoint y: 511, distance: 58.2
click at [749, 463] on label "True" at bounding box center [766, 436] width 96 height 53
click at [748, 445] on input "True" at bounding box center [739, 437] width 17 height 14
radio input "true"
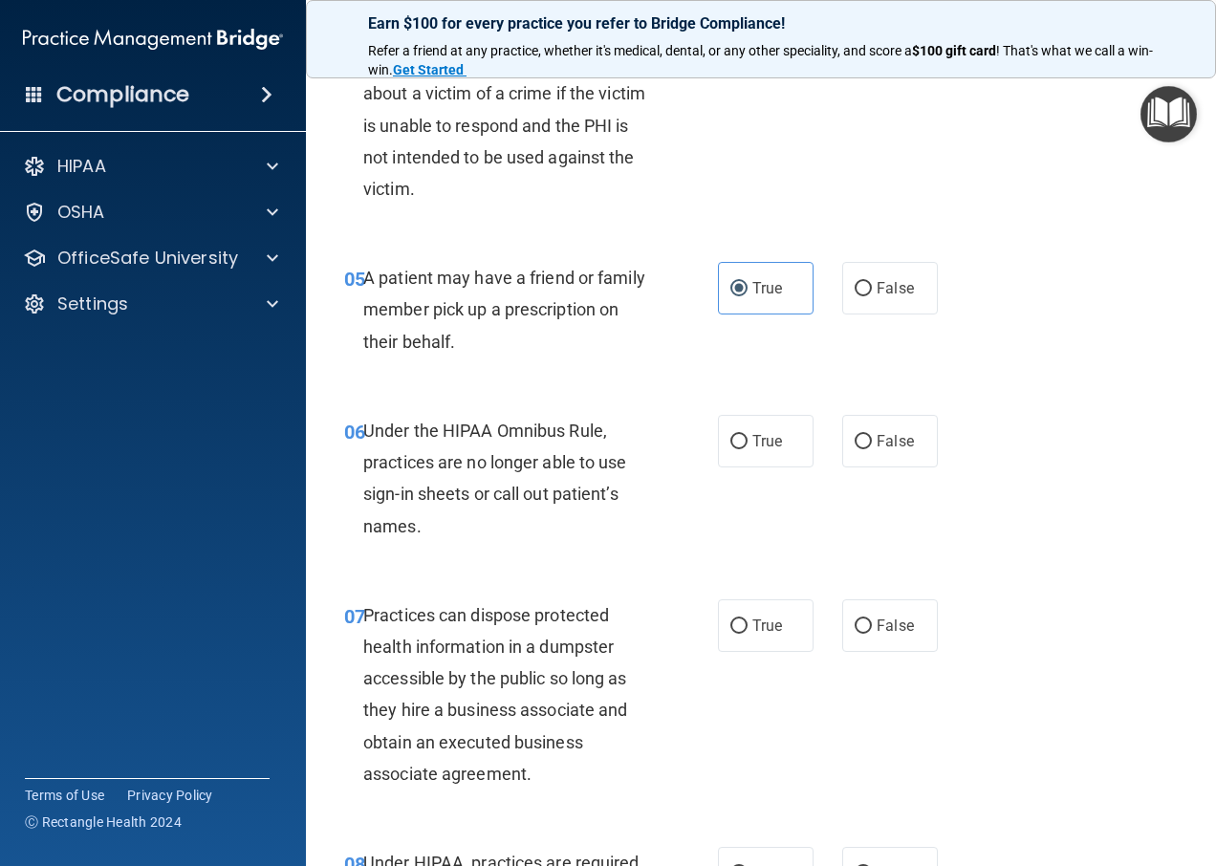
scroll to position [861, 0]
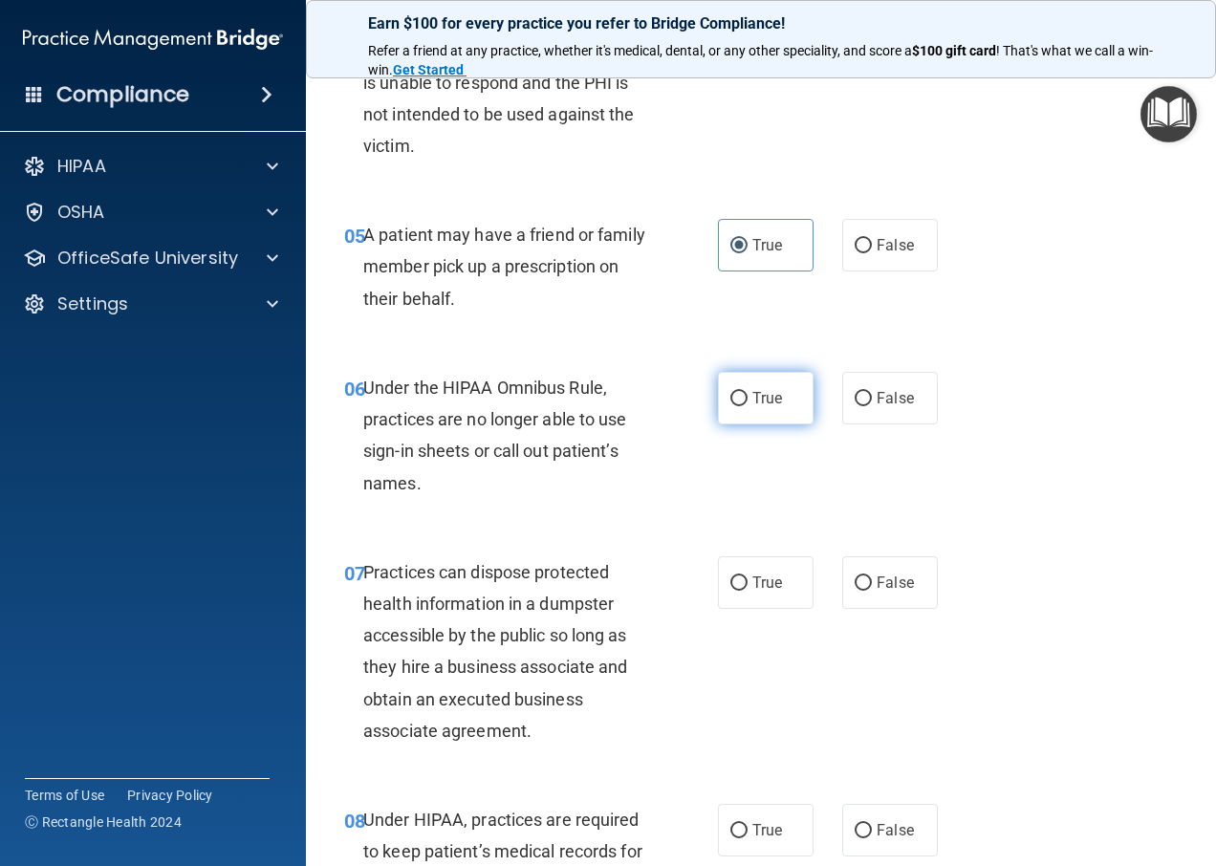
click at [753, 407] on span "True" at bounding box center [768, 398] width 30 height 18
click at [748, 406] on input "True" at bounding box center [739, 399] width 17 height 14
radio input "true"
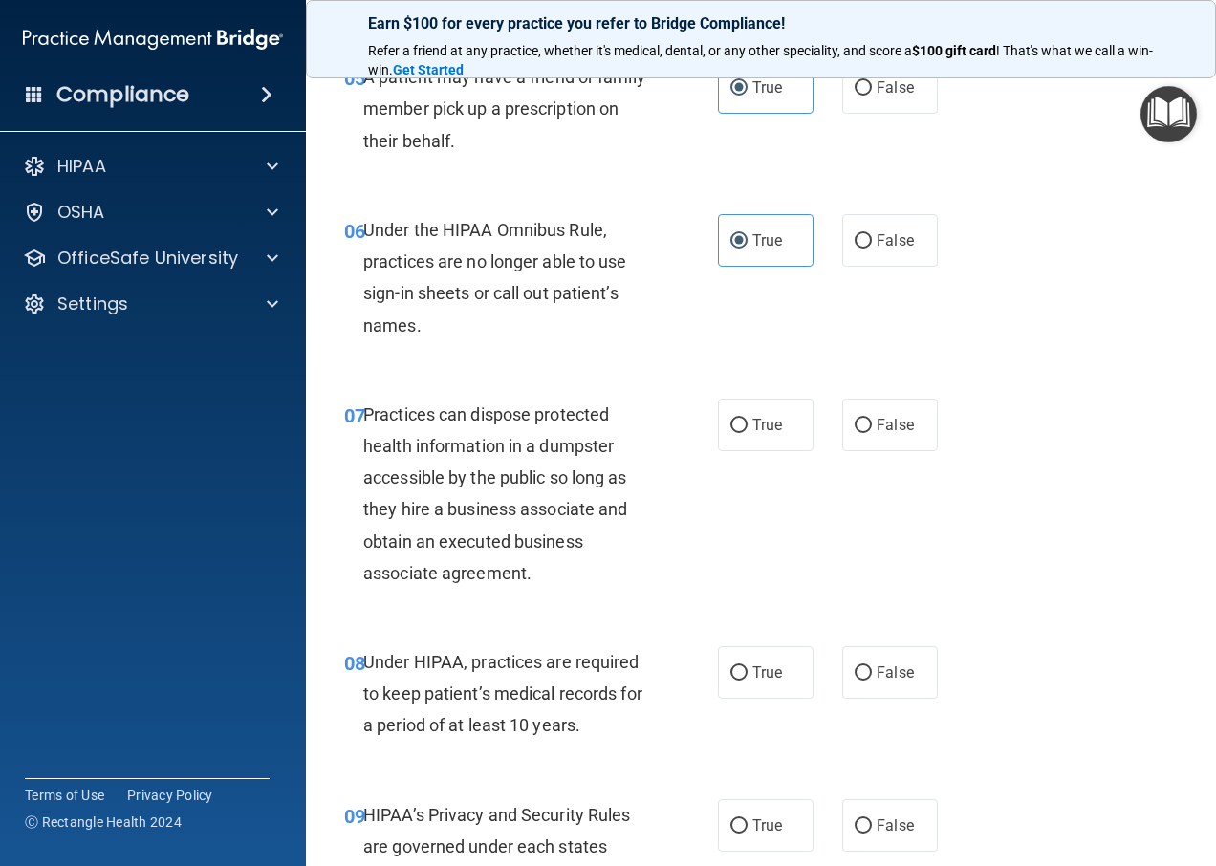
scroll to position [1052, 0]
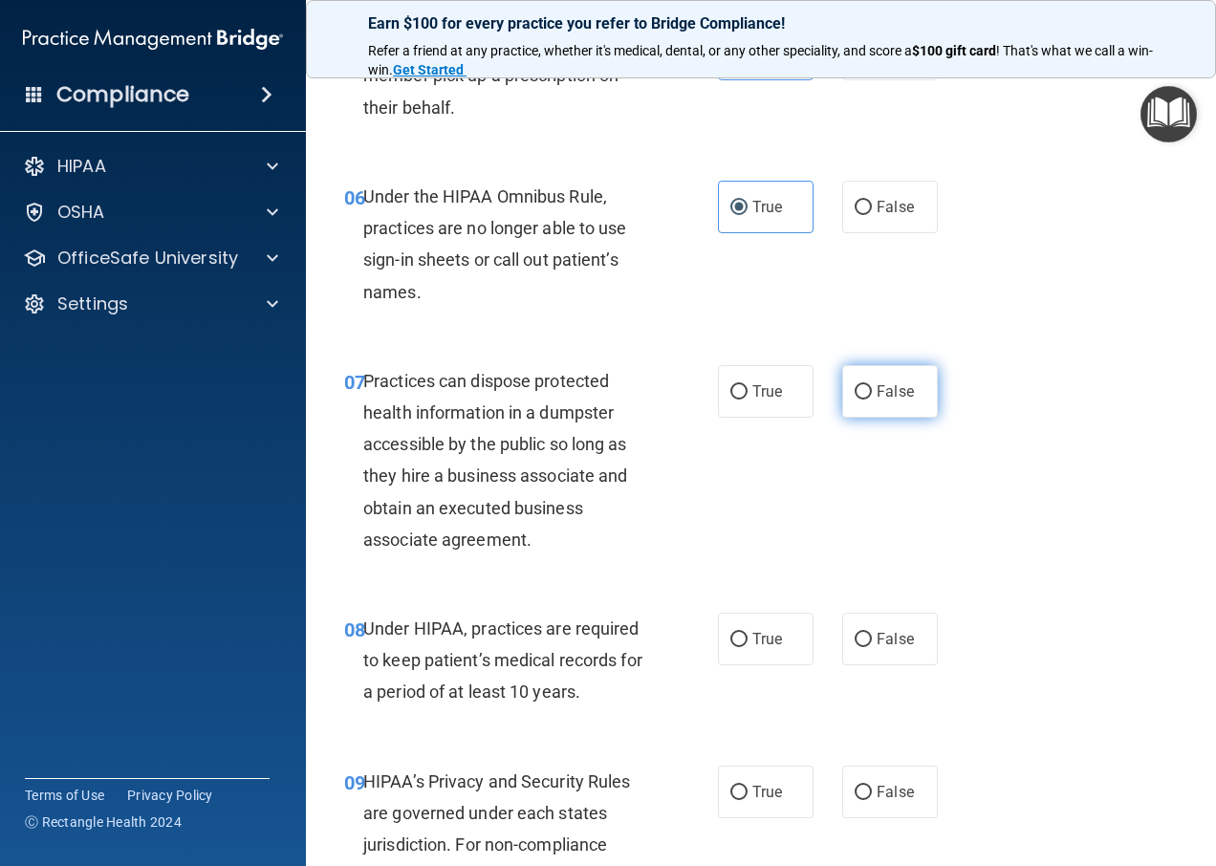
click at [877, 401] on span "False" at bounding box center [895, 391] width 37 height 18
click at [868, 400] on input "False" at bounding box center [863, 392] width 17 height 14
radio input "true"
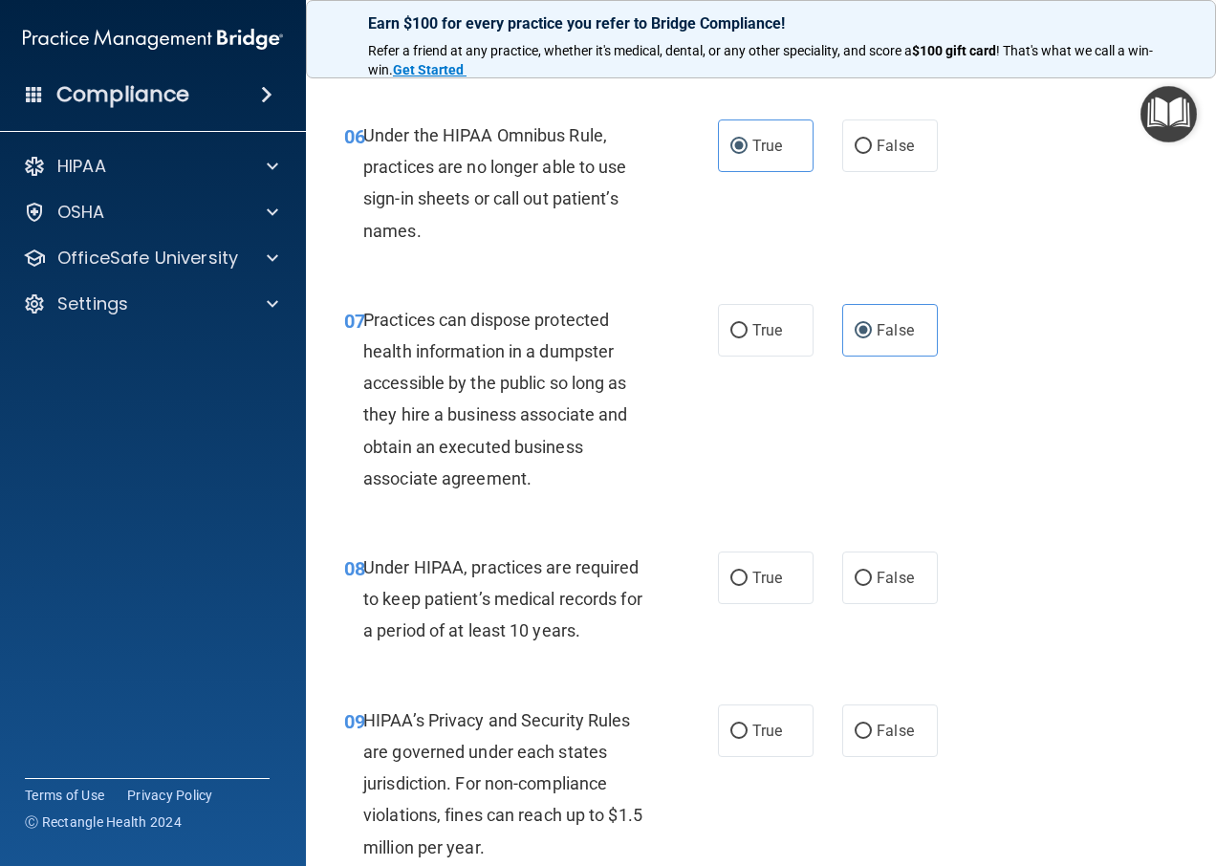
scroll to position [1147, 0]
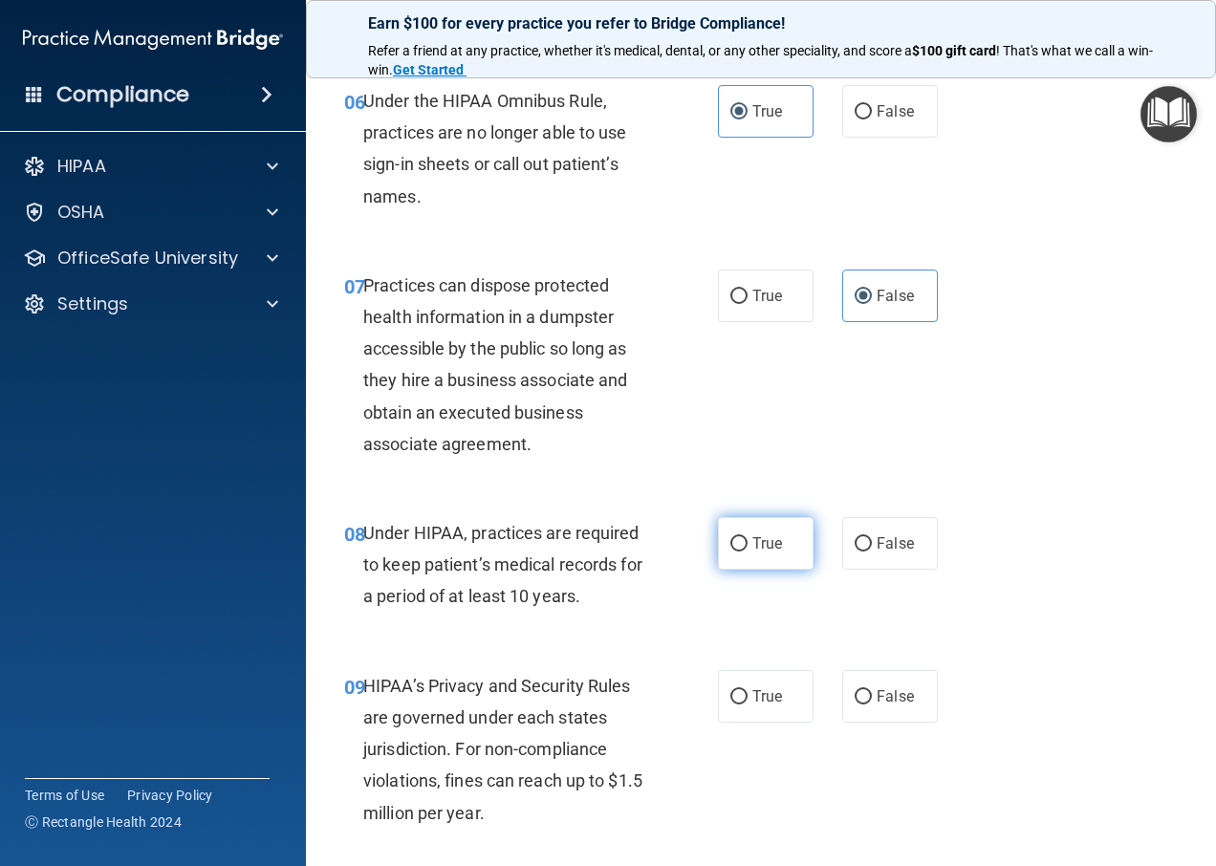
click at [758, 553] on span "True" at bounding box center [768, 544] width 30 height 18
click at [748, 552] on input "True" at bounding box center [739, 544] width 17 height 14
radio input "true"
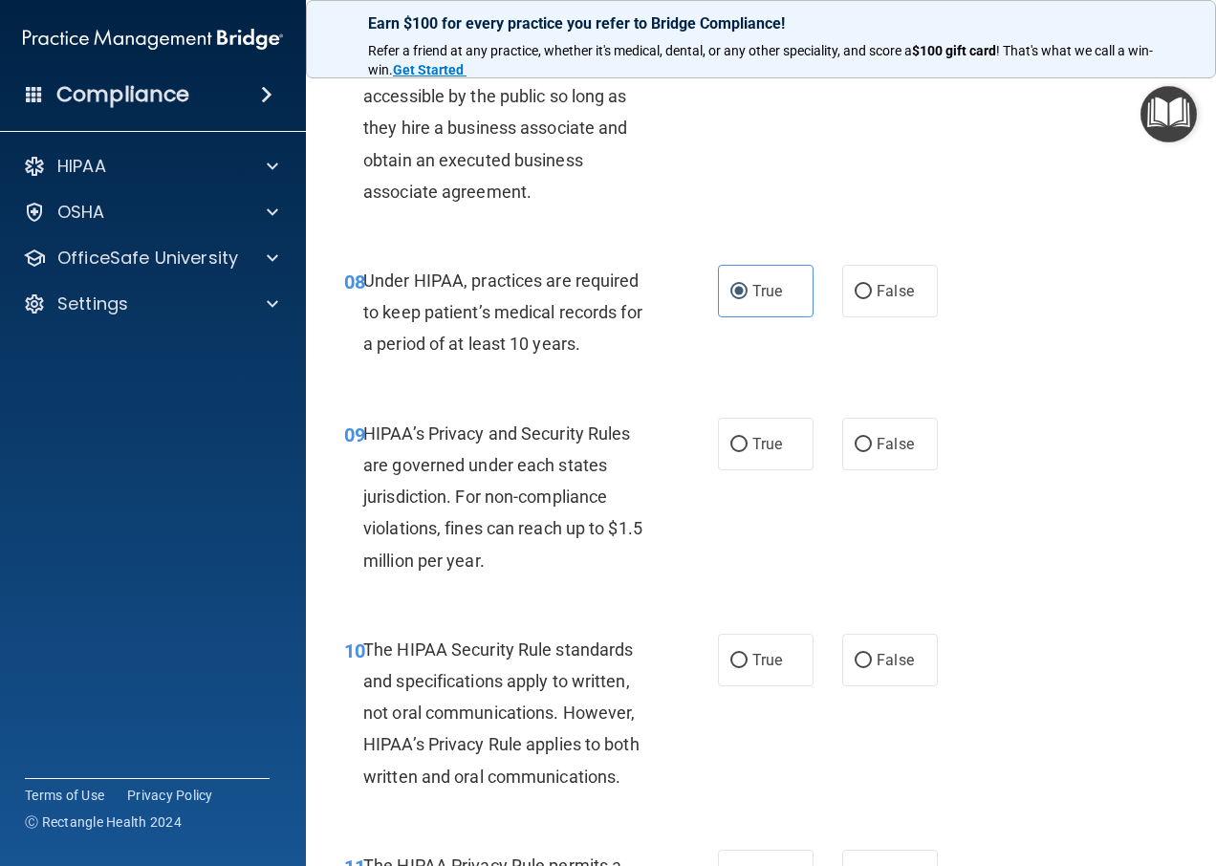
scroll to position [1434, 0]
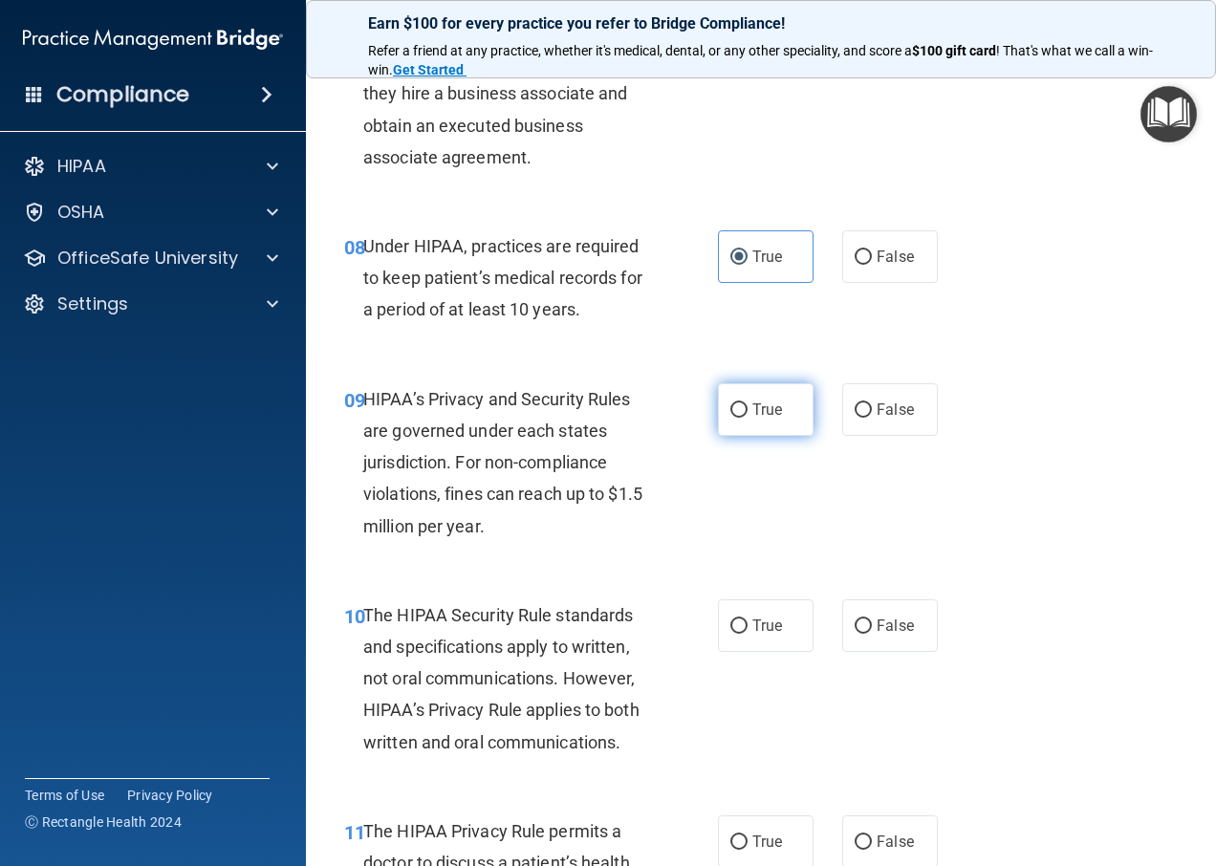
drag, startPoint x: 720, startPoint y: 435, endPoint x: 726, endPoint y: 448, distance: 13.7
click at [726, 436] on label "True" at bounding box center [766, 409] width 96 height 53
drag, startPoint x: 726, startPoint y: 448, endPoint x: 741, endPoint y: 450, distance: 15.6
click at [741, 436] on label "True" at bounding box center [766, 409] width 96 height 53
click at [741, 418] on input "True" at bounding box center [739, 411] width 17 height 14
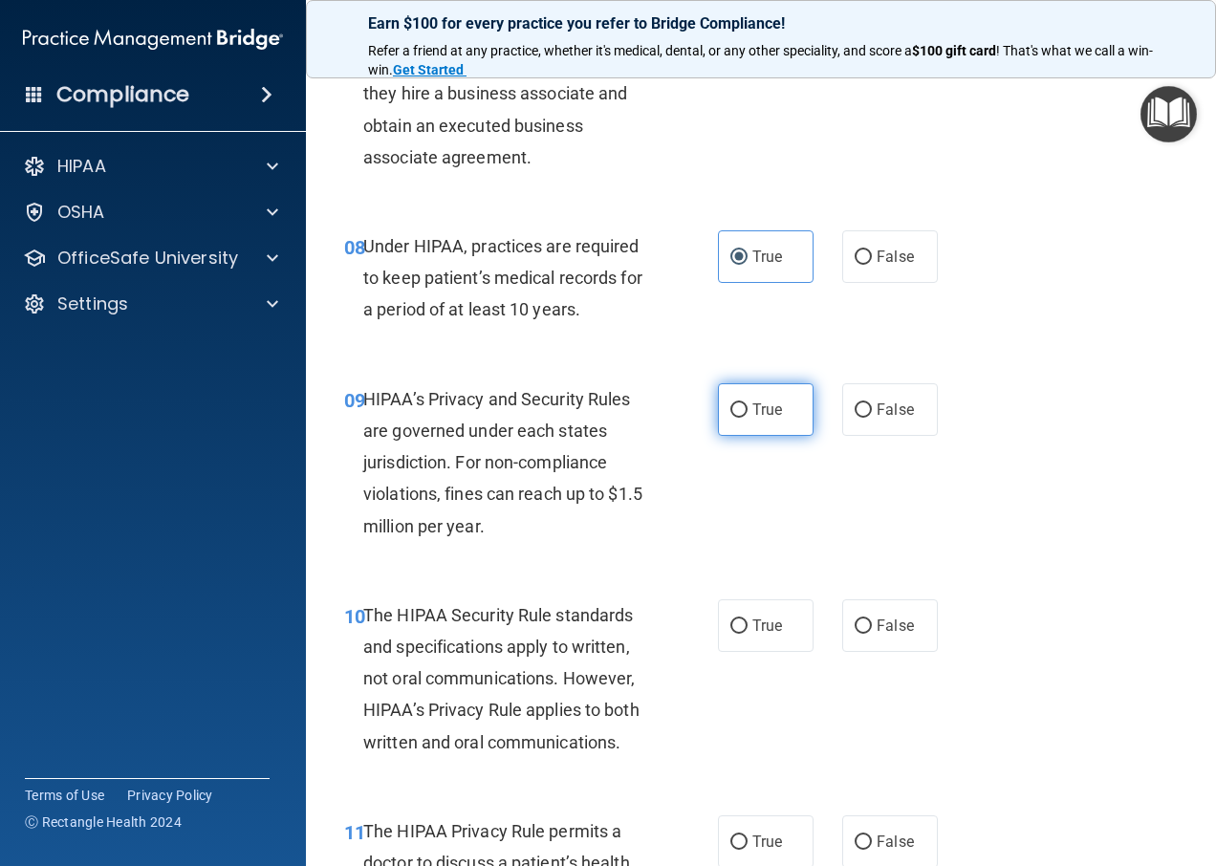
radio input "true"
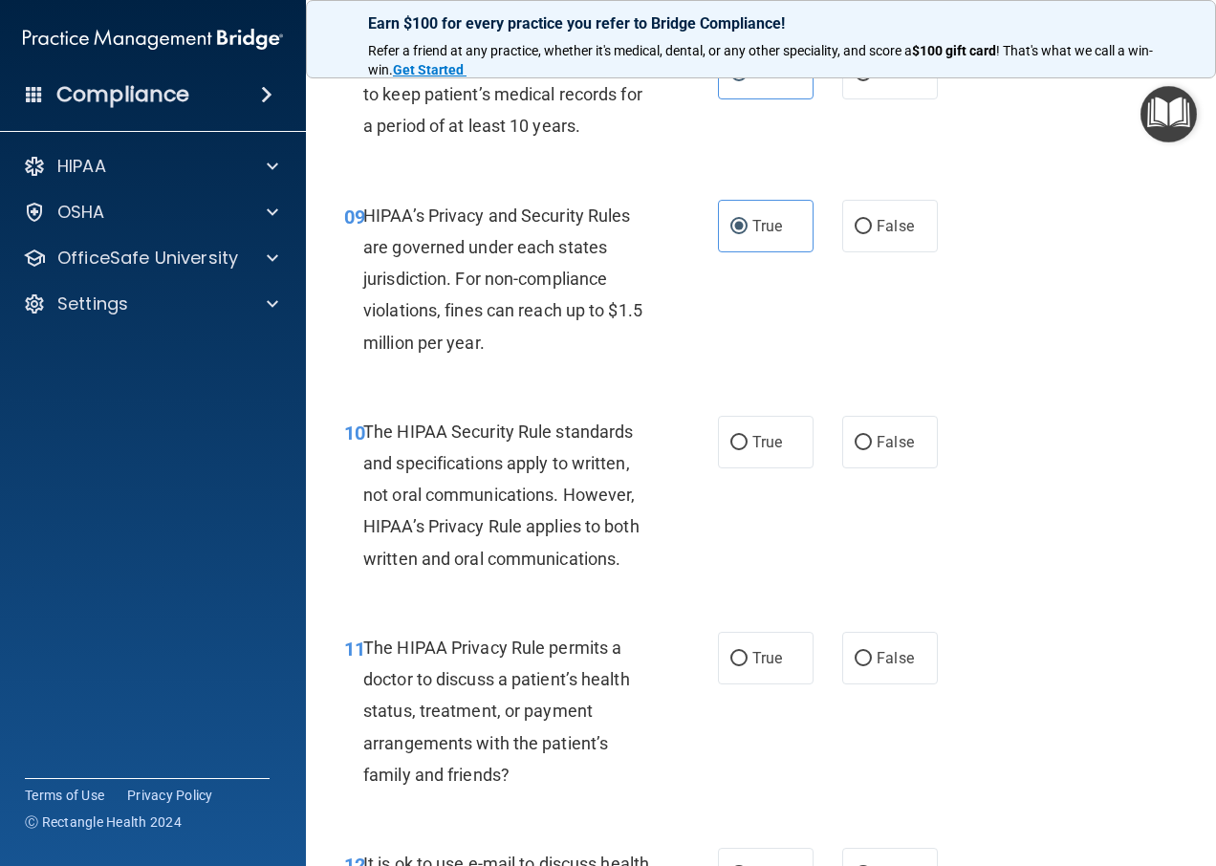
scroll to position [1626, 0]
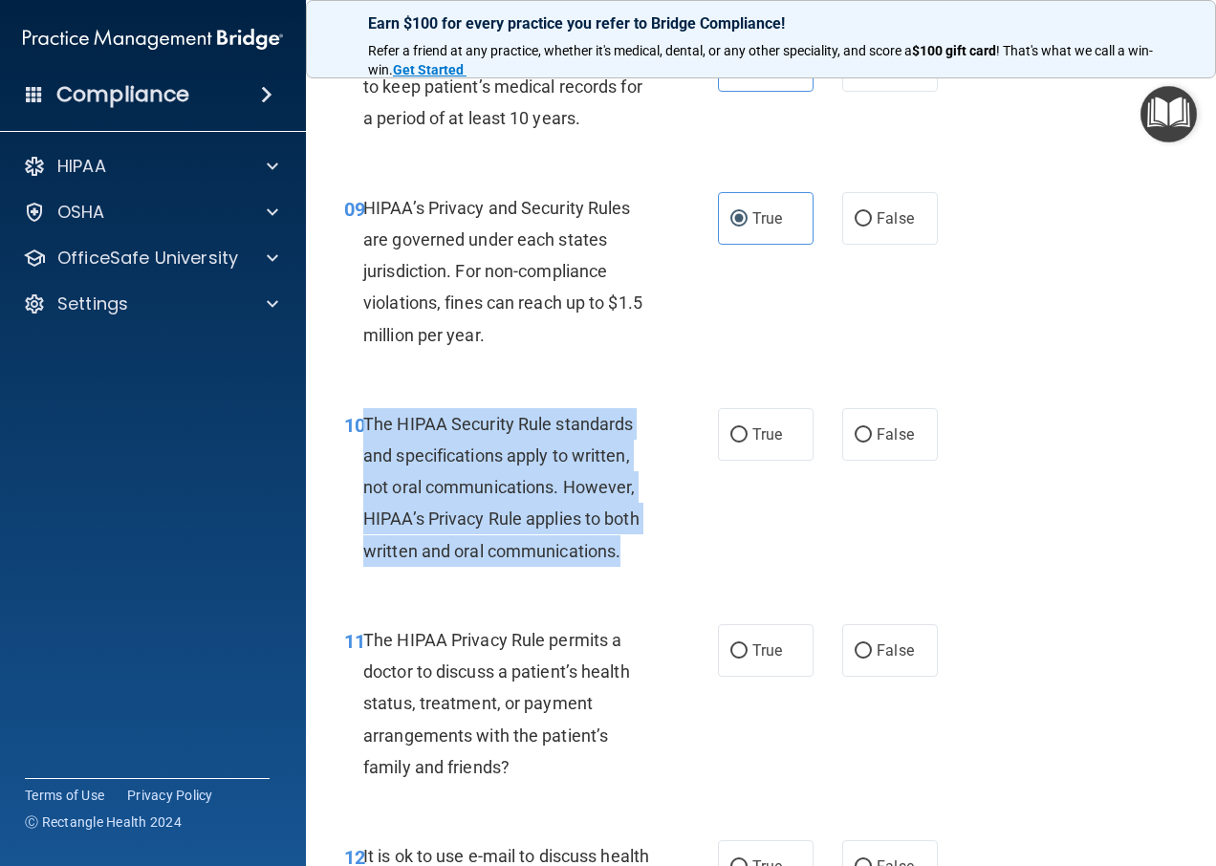
drag, startPoint x: 632, startPoint y: 579, endPoint x: 363, endPoint y: 449, distance: 298.1
click at [363, 449] on div "The HIPAA Security Rule standards and specifications apply to written, not oral…" at bounding box center [514, 487] width 302 height 159
drag, startPoint x: 363, startPoint y: 449, endPoint x: 440, endPoint y: 470, distance: 79.1
copy span "The HIPAA Security Rule standards and specifications apply to written, not oral…"
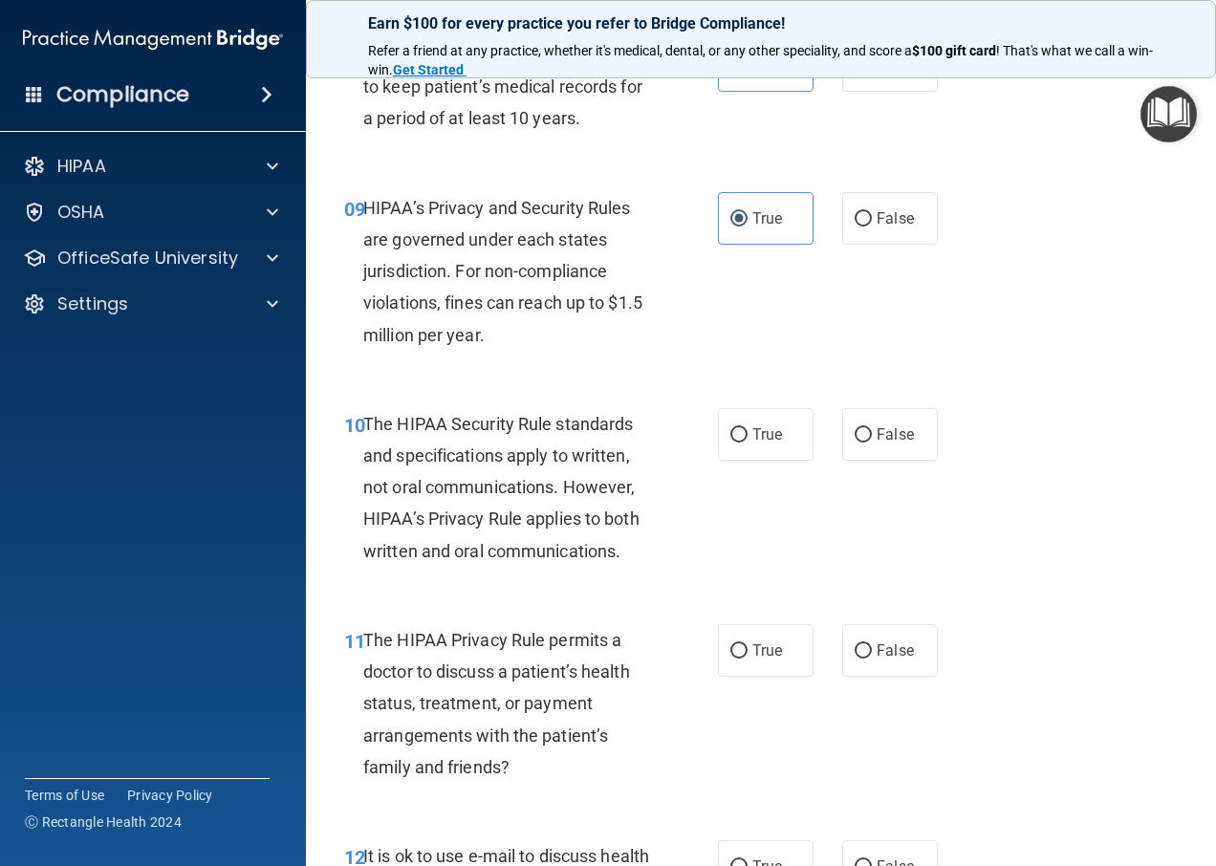
click at [663, 360] on div "09 HIPAA’s Privacy and Security Rules are governed under each states jurisdicti…" at bounding box center [531, 276] width 431 height 168
click at [765, 451] on label "True" at bounding box center [766, 434] width 96 height 53
click at [748, 443] on input "True" at bounding box center [739, 435] width 17 height 14
radio input "true"
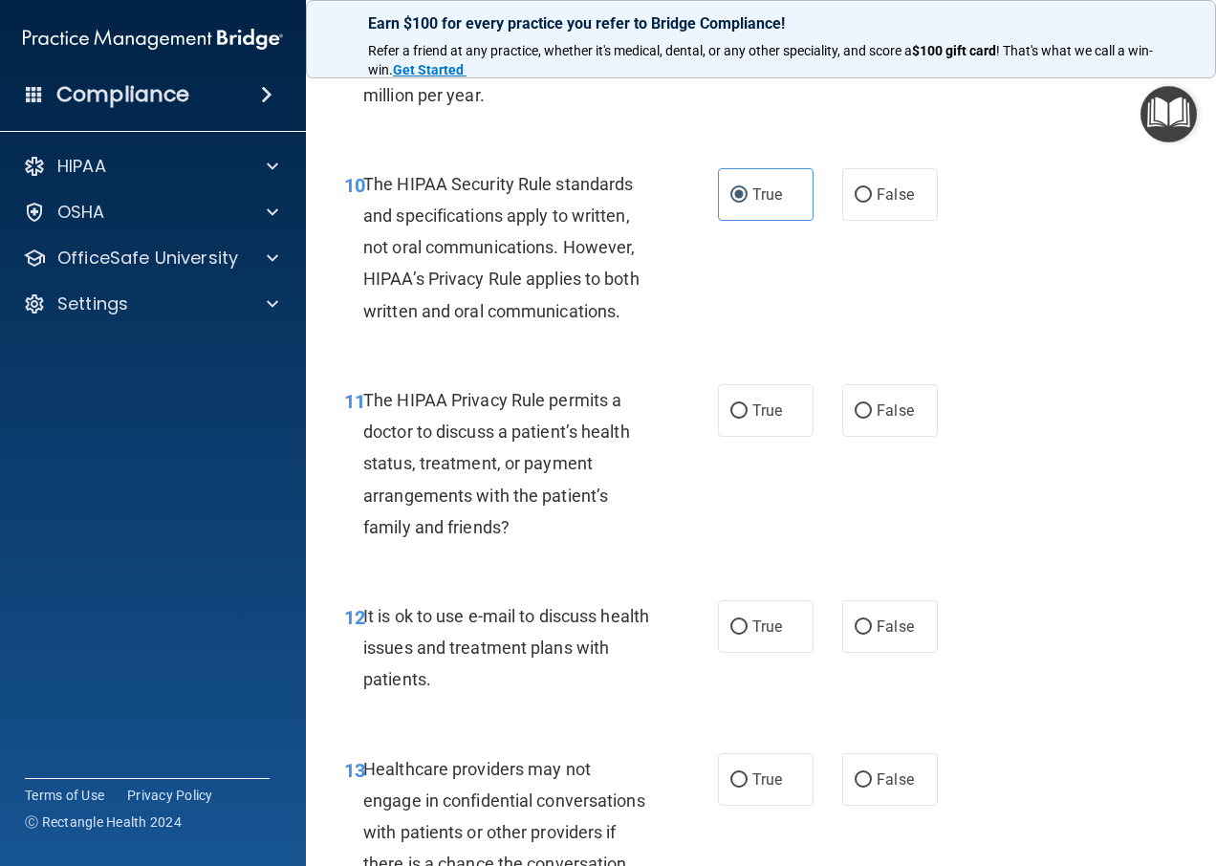
scroll to position [1912, 0]
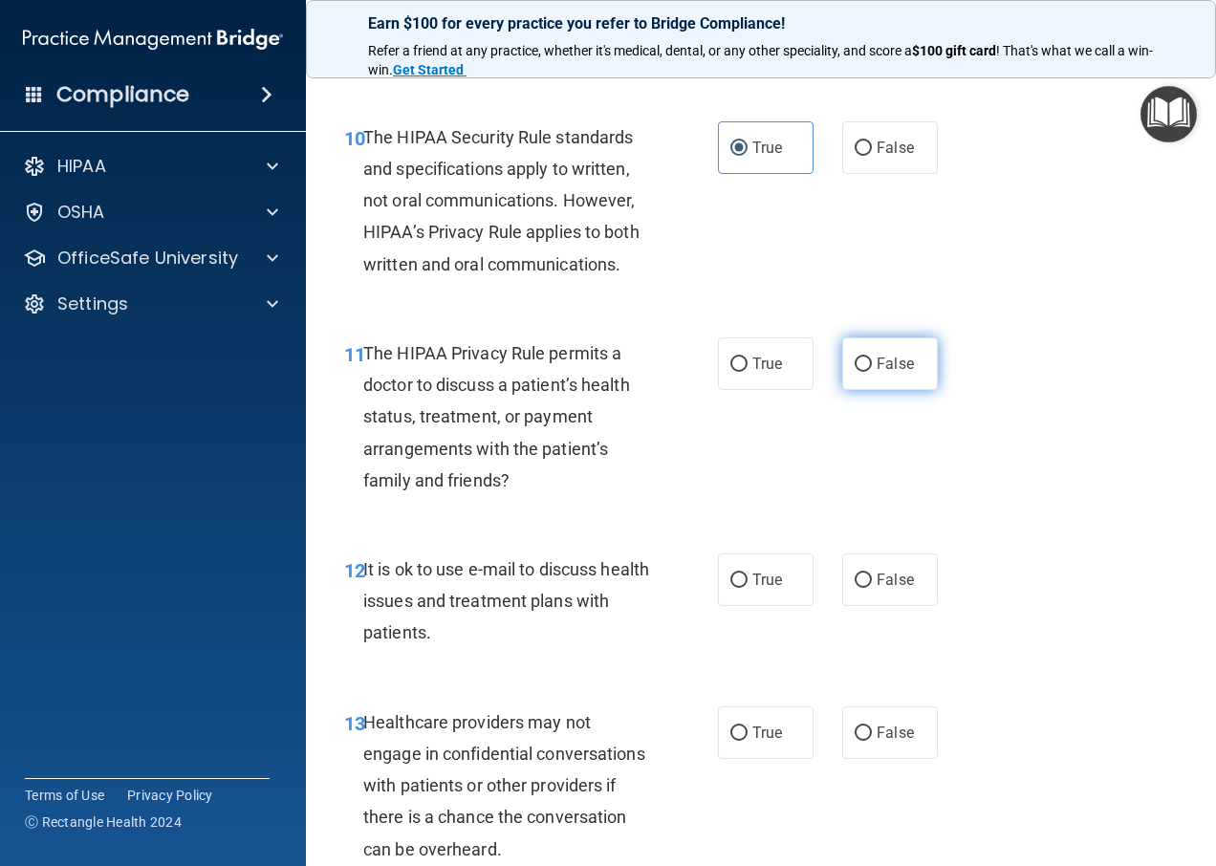
click at [853, 385] on label "False" at bounding box center [890, 364] width 96 height 53
click at [855, 372] on input "False" at bounding box center [863, 365] width 17 height 14
radio input "true"
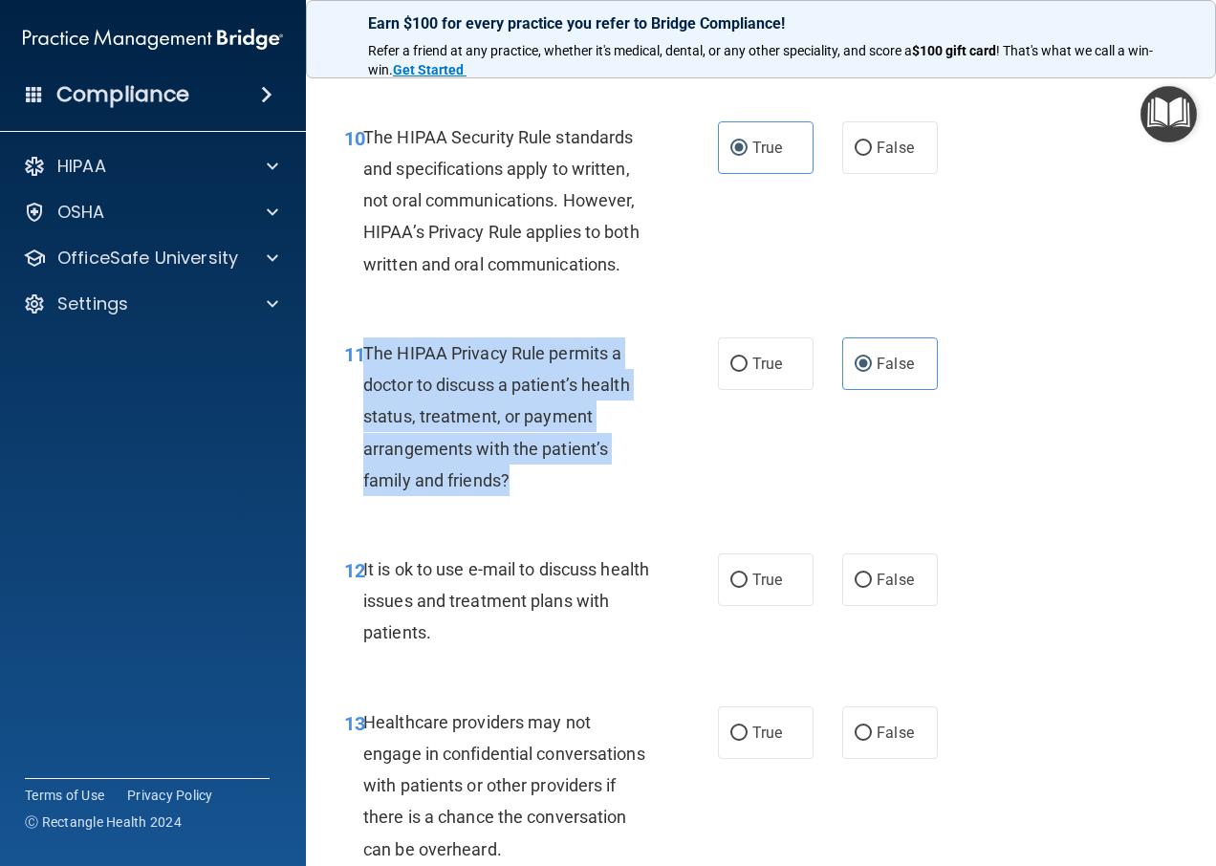
drag, startPoint x: 513, startPoint y: 513, endPoint x: 365, endPoint y: 388, distance: 193.4
click at [365, 388] on div "The HIPAA Privacy Rule permits a doctor to discuss a patient’s health status, t…" at bounding box center [514, 417] width 302 height 159
drag, startPoint x: 365, startPoint y: 388, endPoint x: 478, endPoint y: 372, distance: 114.0
copy span "The HIPAA Privacy Rule permits a doctor to discuss a patient’s health status, t…"
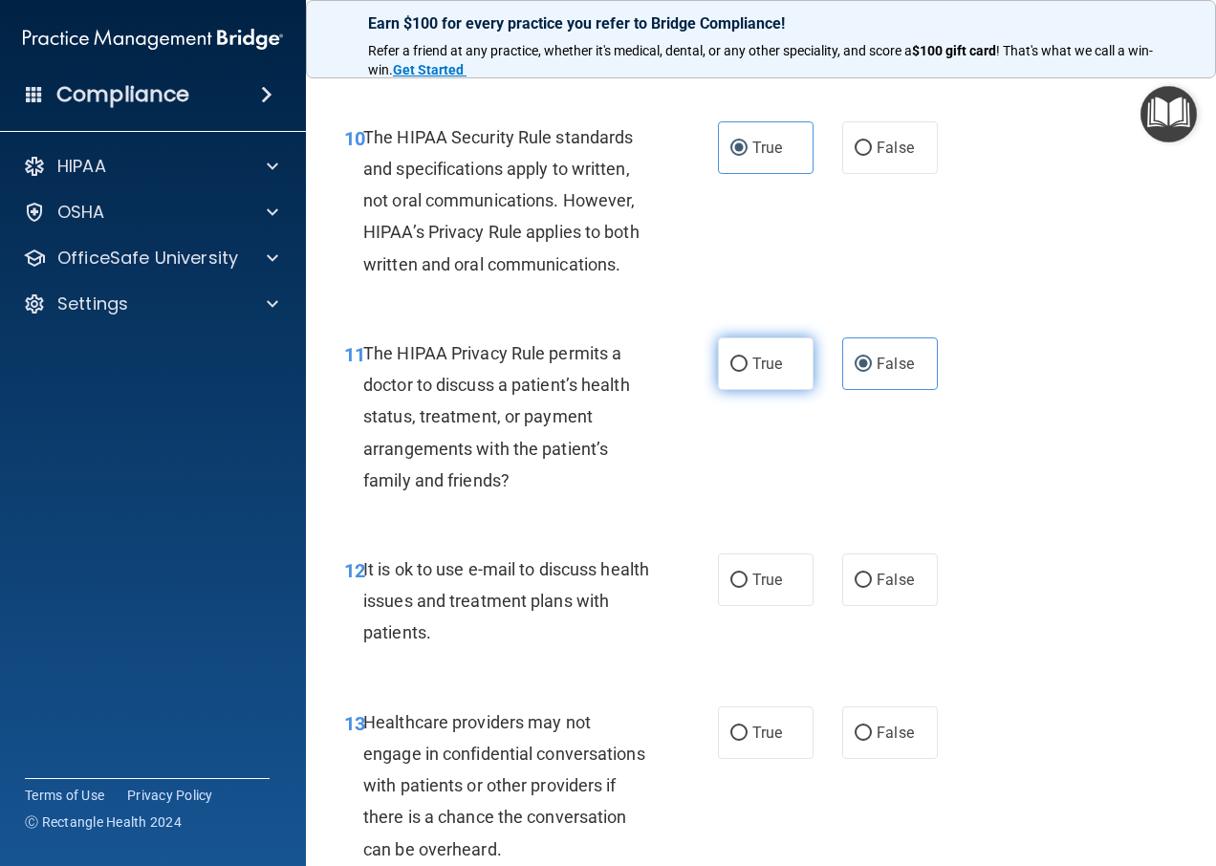
click at [731, 382] on label "True" at bounding box center [766, 364] width 96 height 53
click at [731, 372] on input "True" at bounding box center [739, 365] width 17 height 14
radio input "true"
radio input "false"
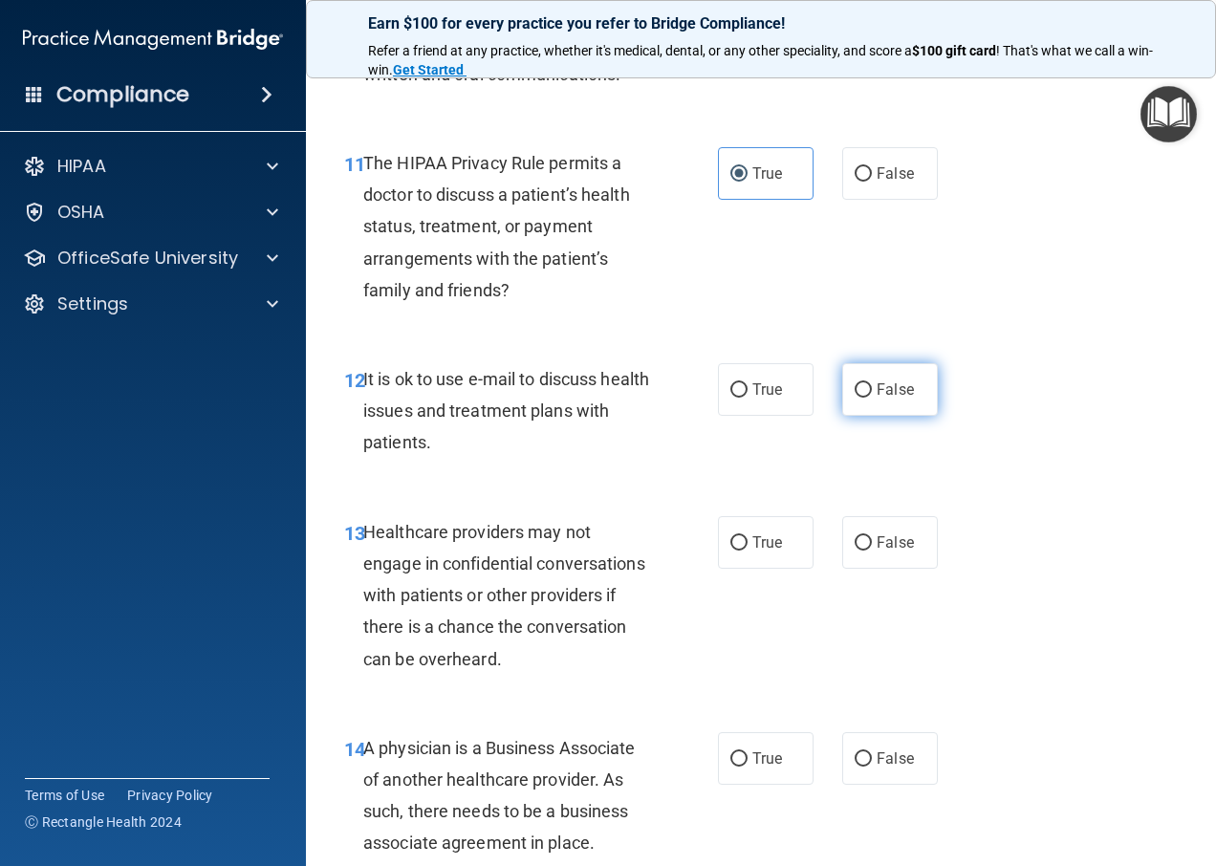
scroll to position [2104, 0]
click at [725, 412] on label "True" at bounding box center [766, 388] width 96 height 53
click at [731, 397] on input "True" at bounding box center [739, 389] width 17 height 14
radio input "true"
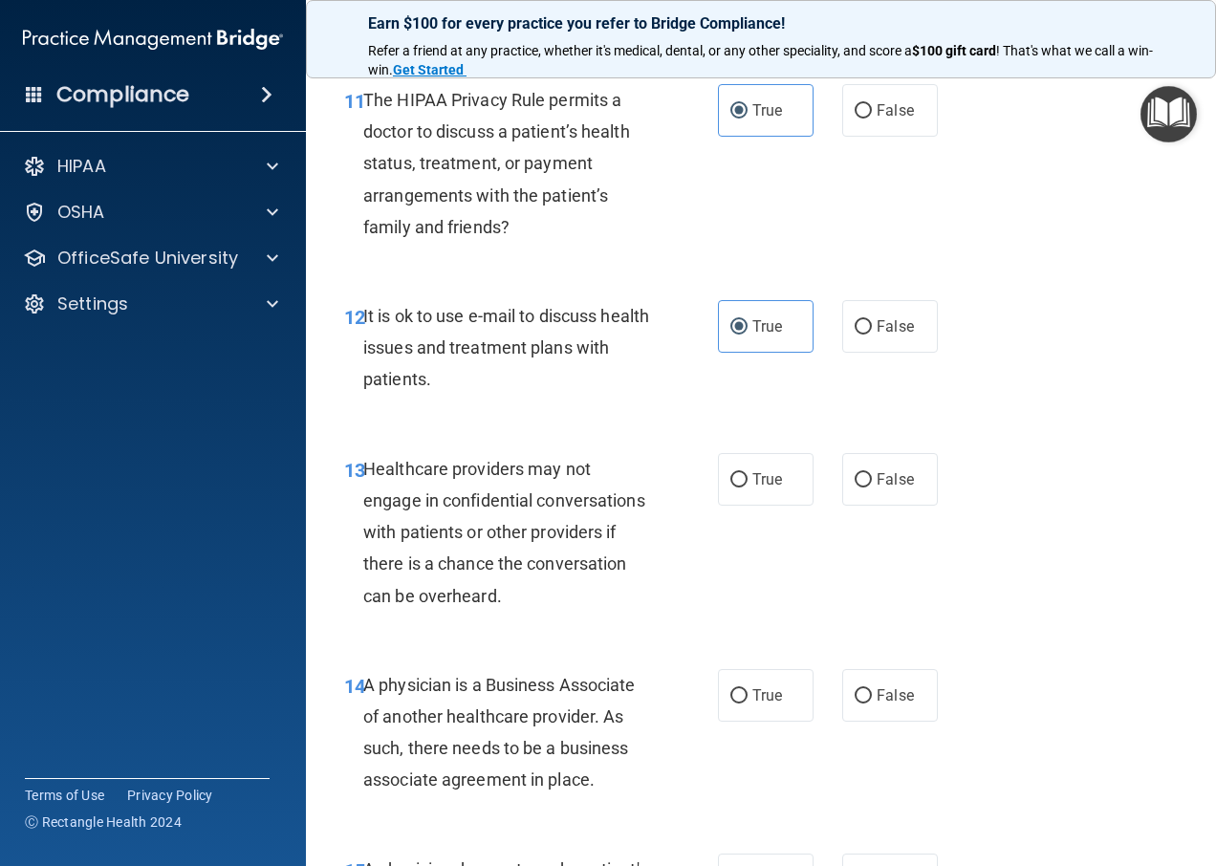
scroll to position [2199, 0]
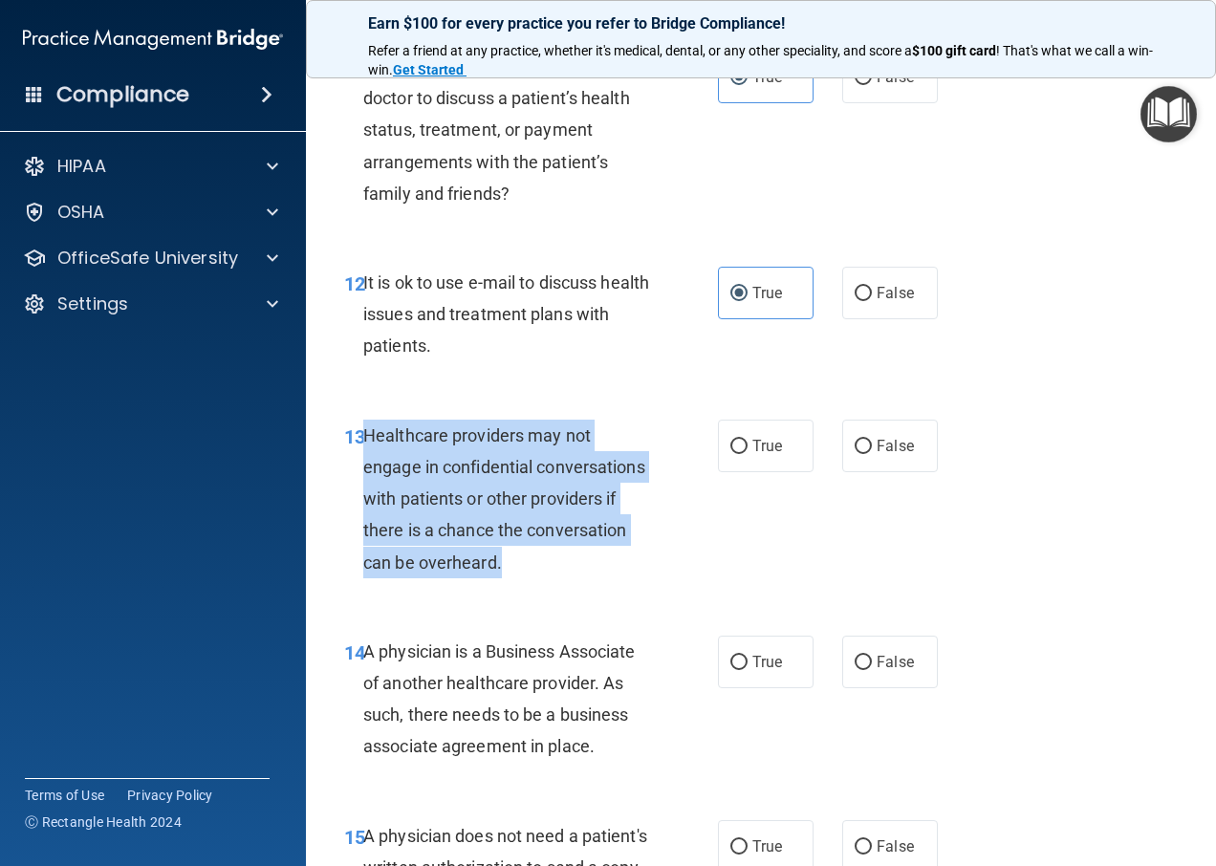
drag, startPoint x: 608, startPoint y: 596, endPoint x: 363, endPoint y: 481, distance: 270.4
click at [363, 481] on div "Healthcare providers may not engage in confidential conversations with patients…" at bounding box center [514, 499] width 302 height 159
copy span "Healthcare providers may not engage in confidential conversations with patients…"
click at [856, 454] on input "False" at bounding box center [863, 447] width 17 height 14
radio input "true"
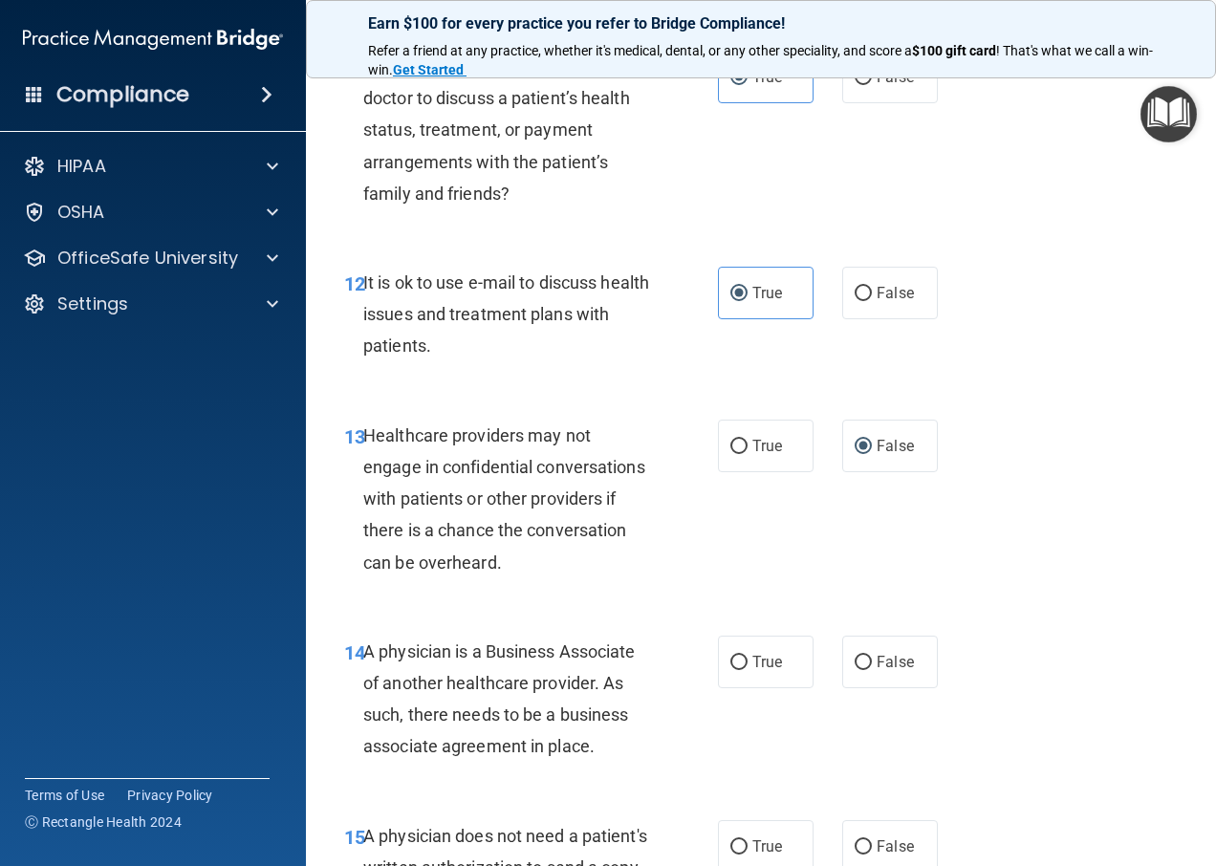
click at [746, 556] on div "13 Healthcare providers may not engage in confidential conversations with patie…" at bounding box center [761, 504] width 863 height 216
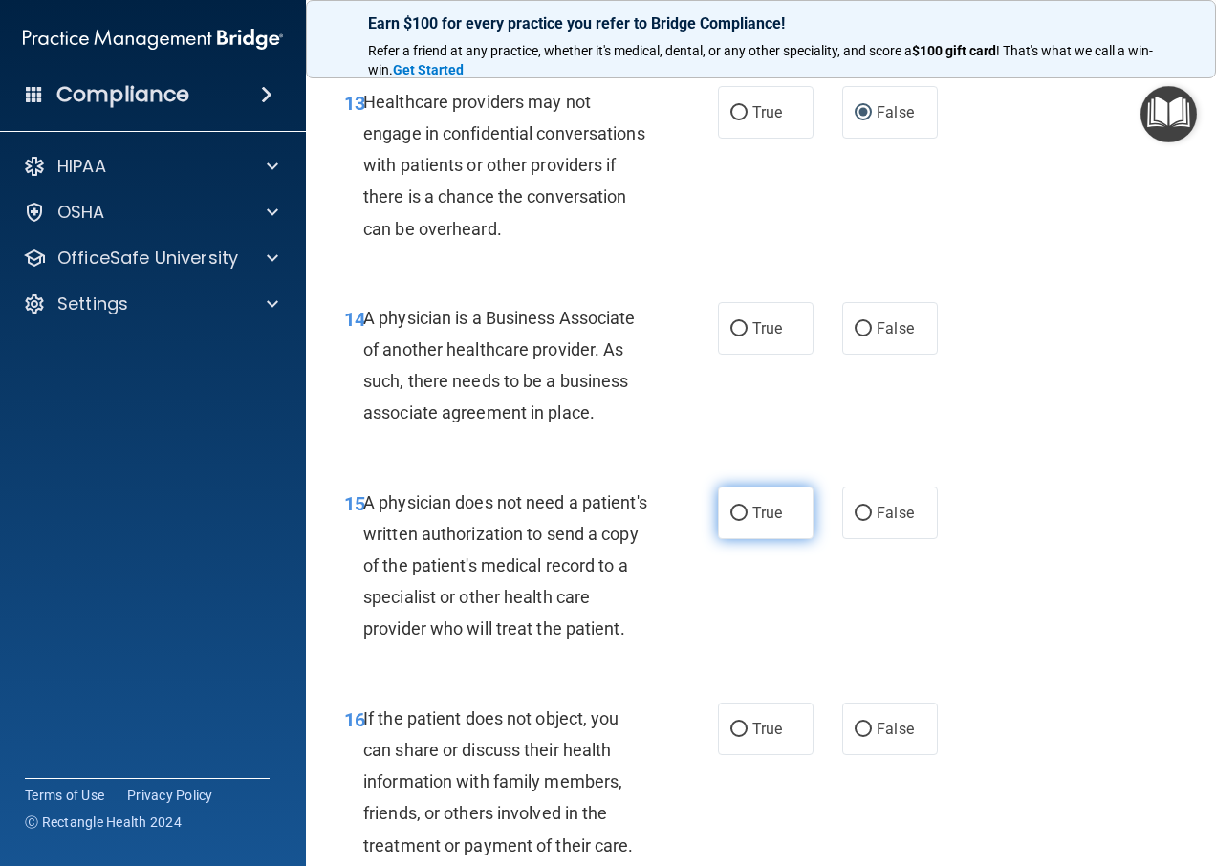
scroll to position [2486, 0]
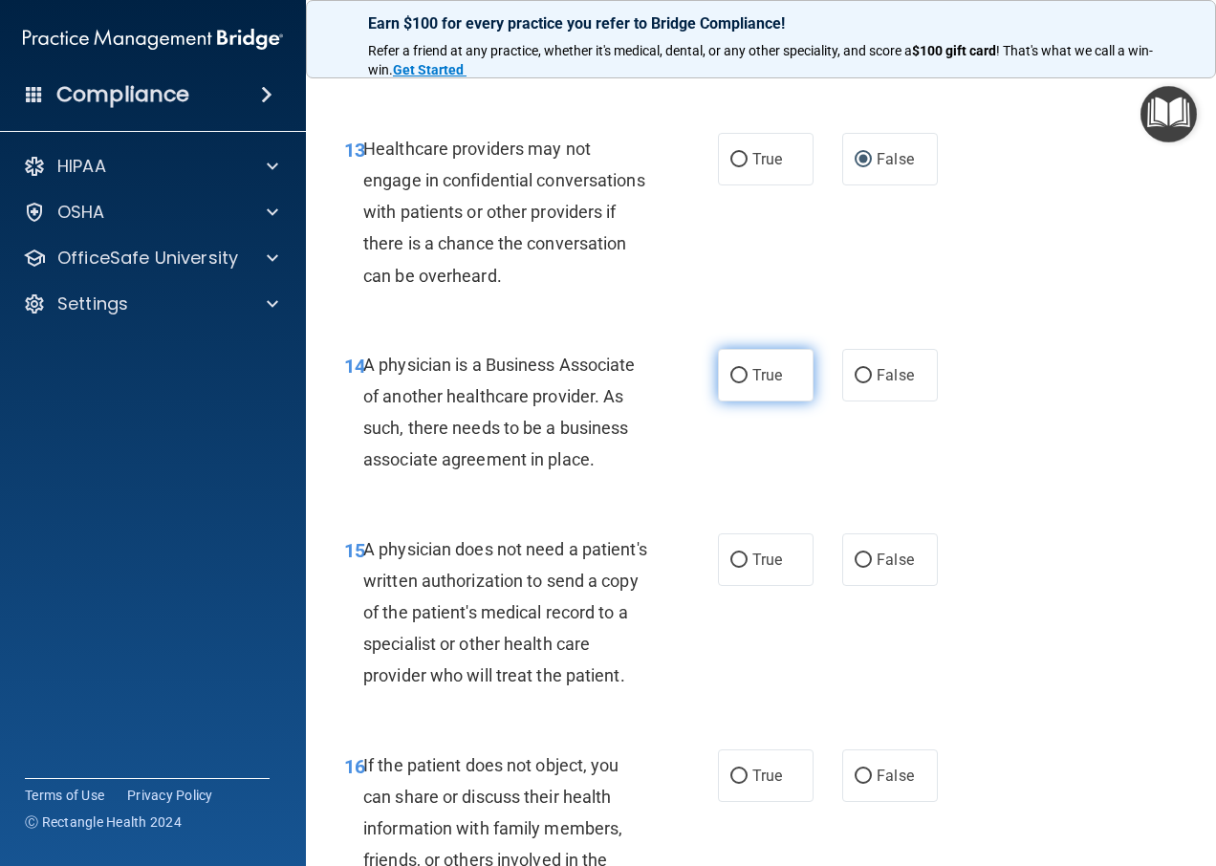
click at [745, 402] on label "True" at bounding box center [766, 375] width 96 height 53
click at [745, 383] on input "True" at bounding box center [739, 376] width 17 height 14
radio input "true"
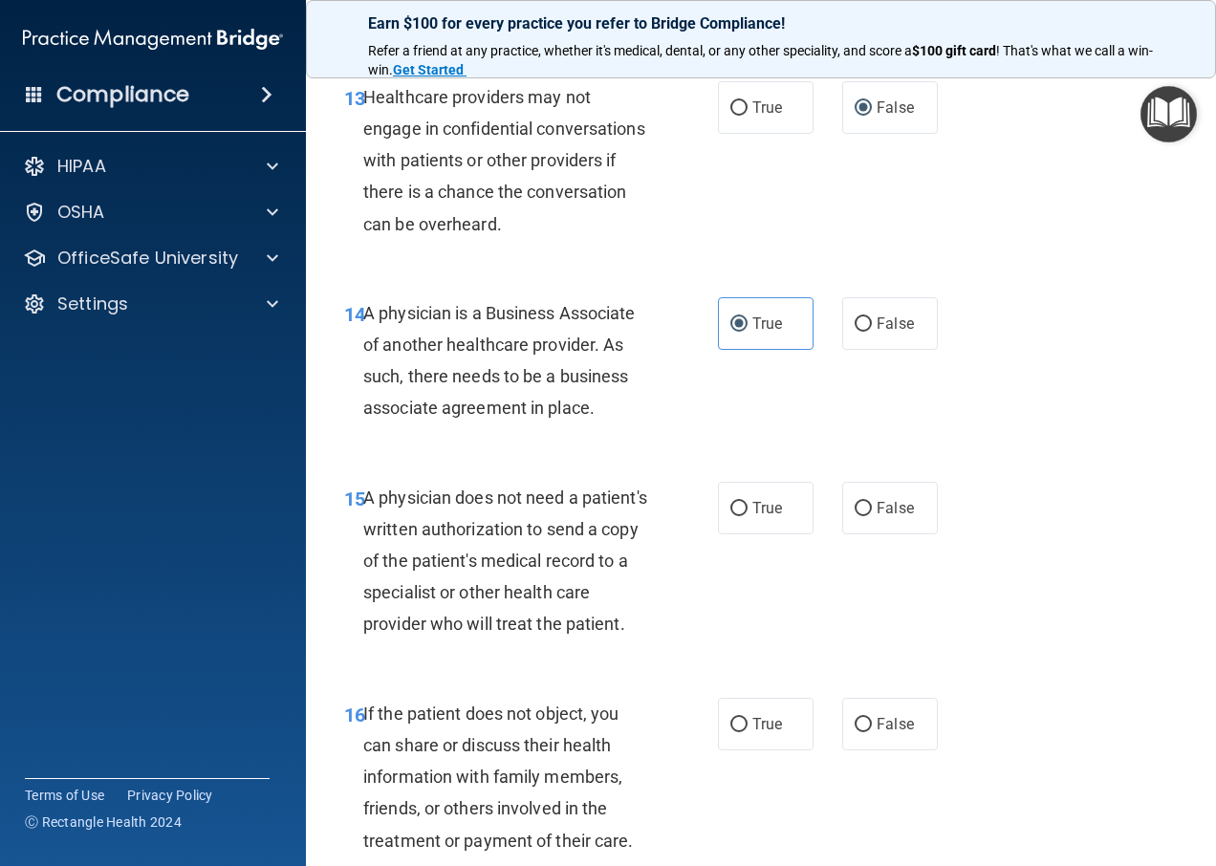
scroll to position [2582, 0]
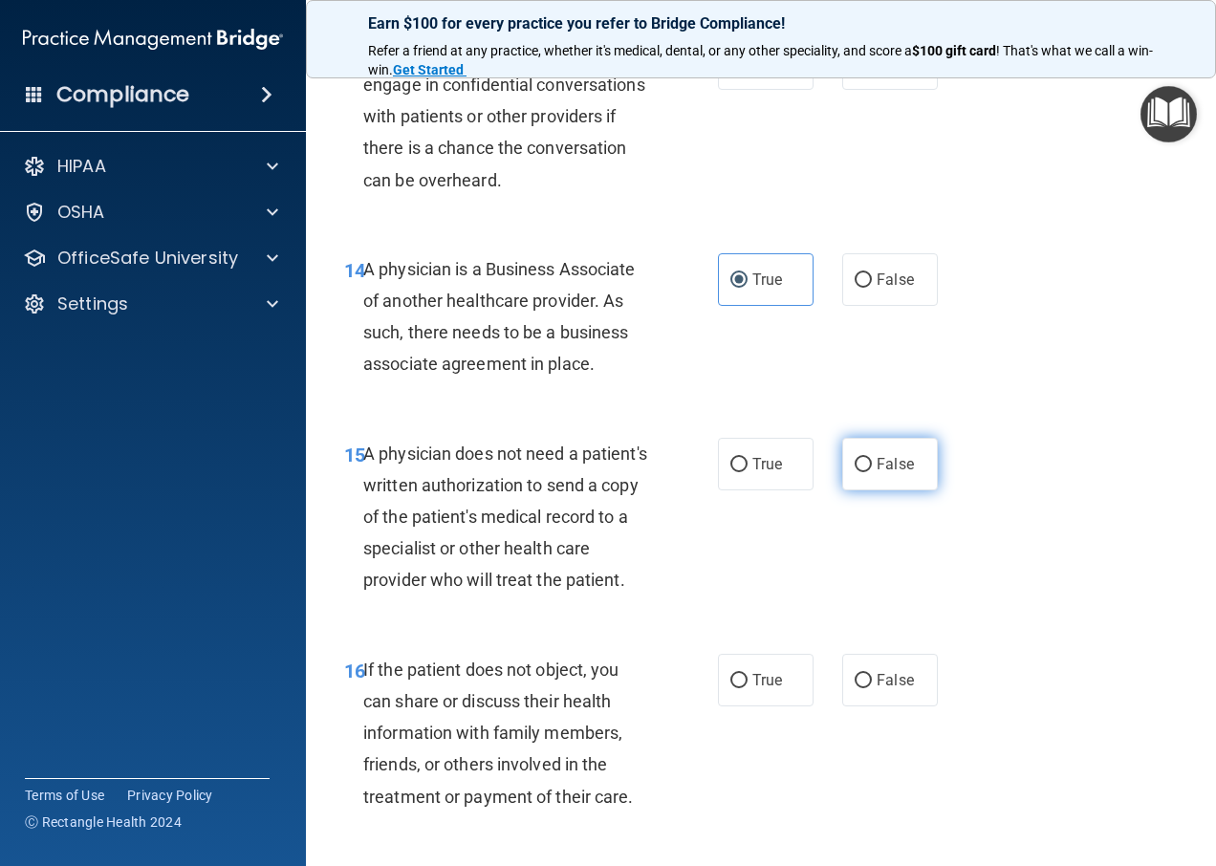
click at [855, 480] on label "False" at bounding box center [890, 464] width 96 height 53
click at [855, 472] on input "False" at bounding box center [863, 465] width 17 height 14
radio input "true"
click at [732, 472] on input "True" at bounding box center [739, 465] width 17 height 14
radio input "true"
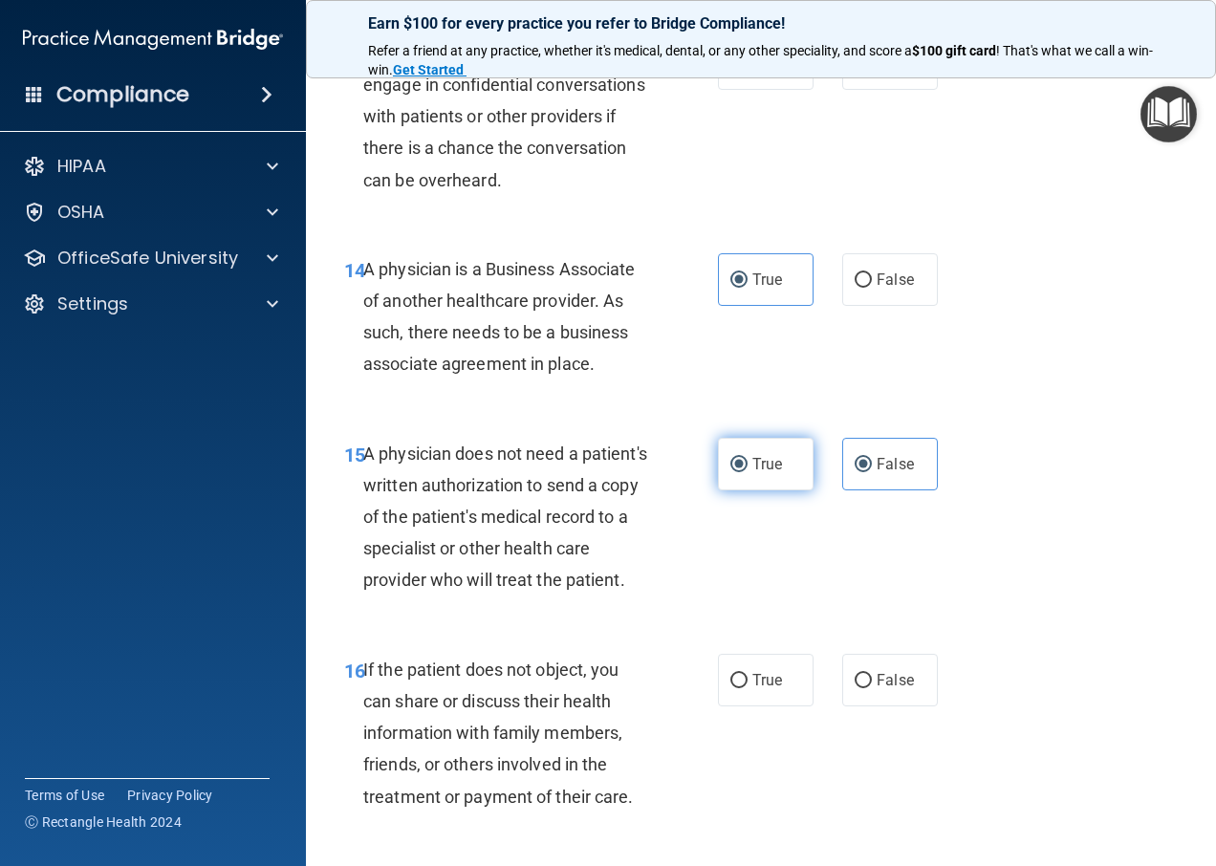
radio input "false"
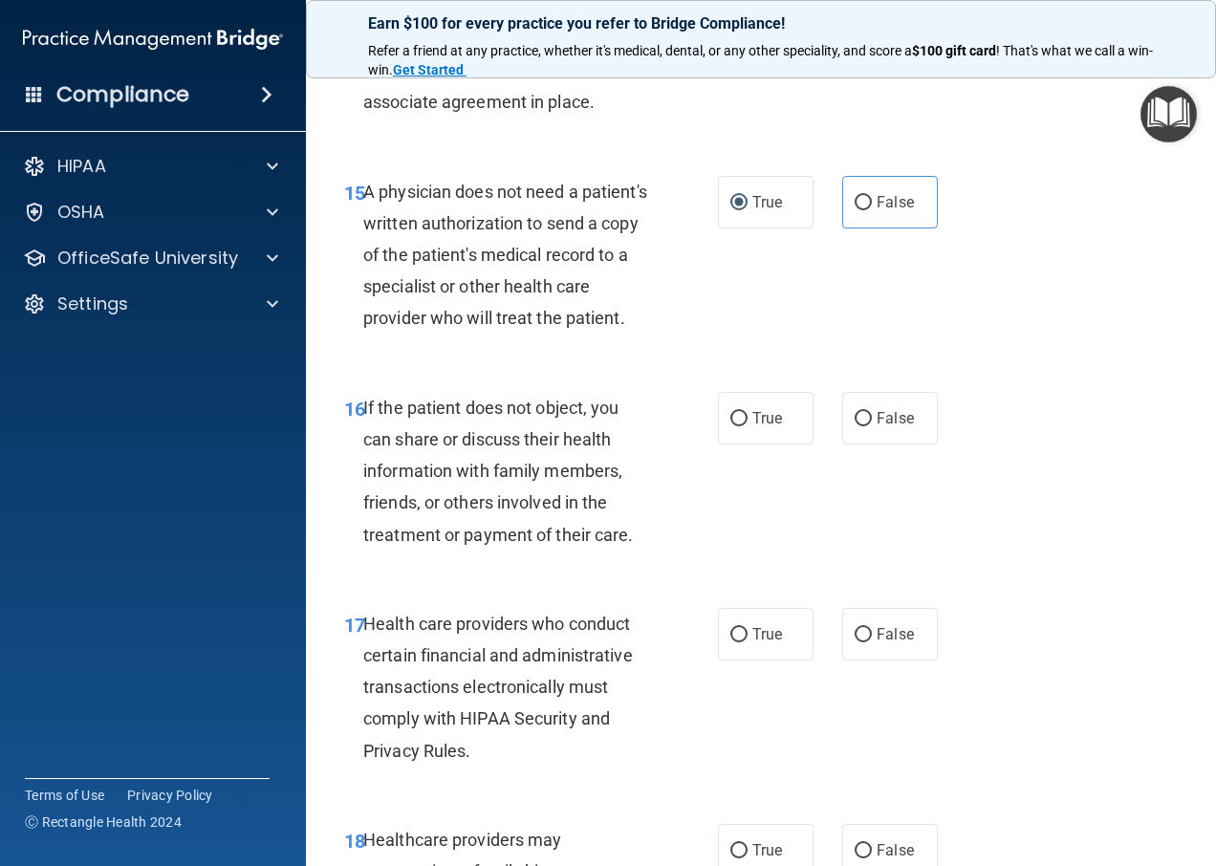
scroll to position [2869, 0]
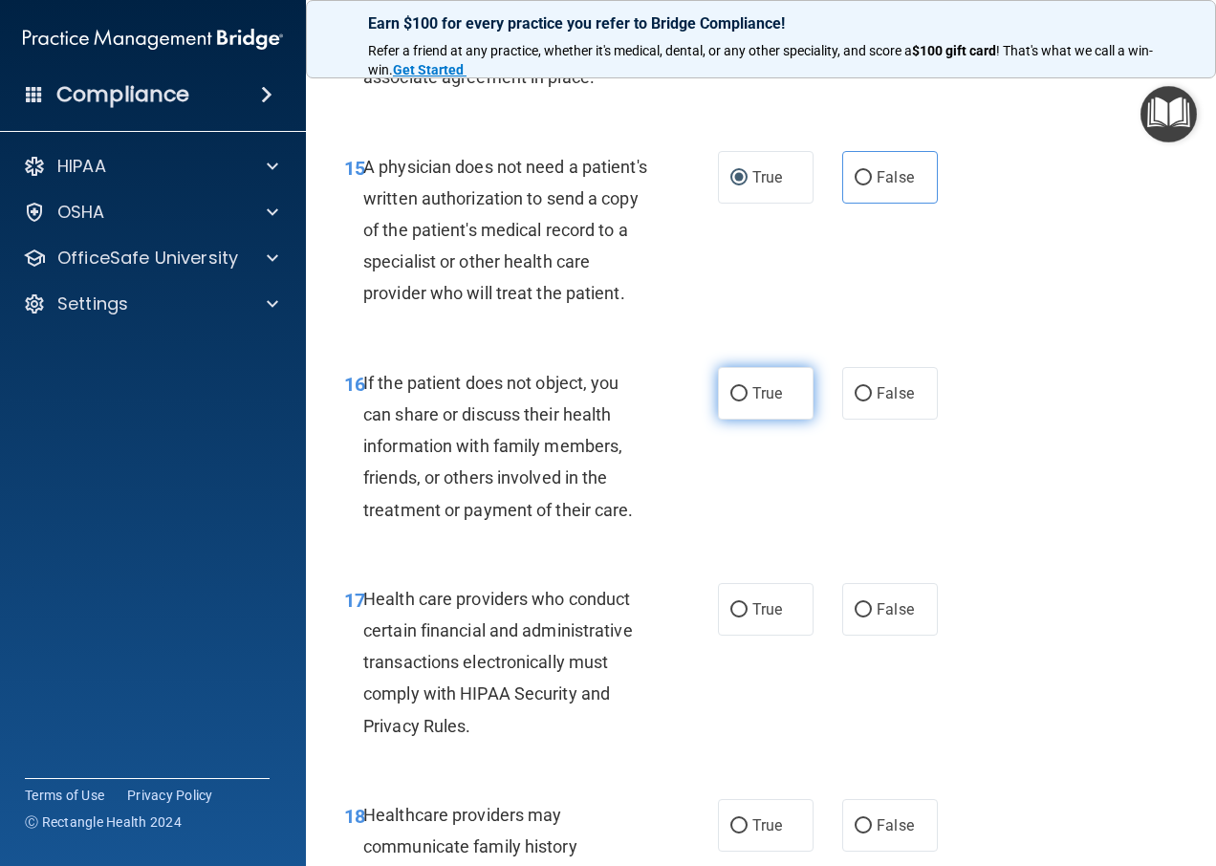
click at [743, 420] on label "True" at bounding box center [766, 393] width 96 height 53
click at [743, 402] on input "True" at bounding box center [739, 394] width 17 height 14
radio input "true"
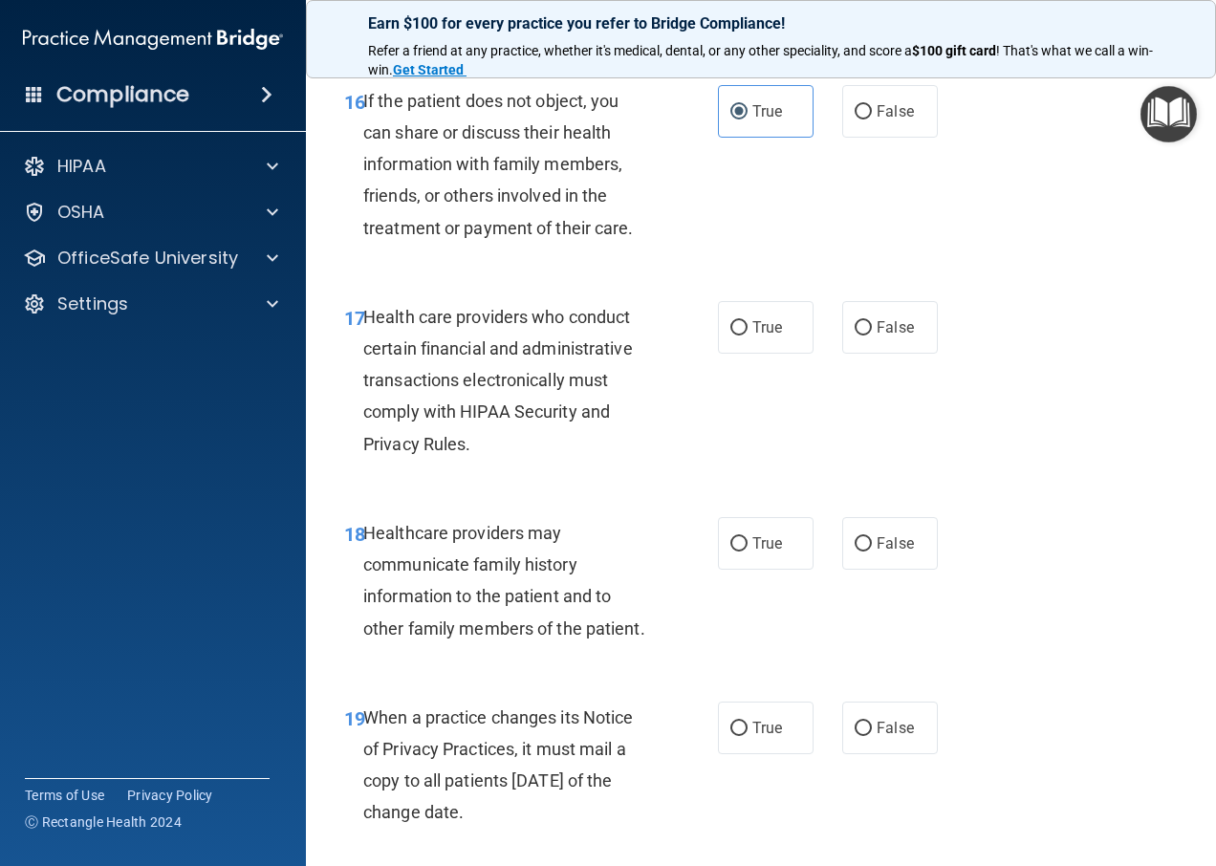
scroll to position [3156, 0]
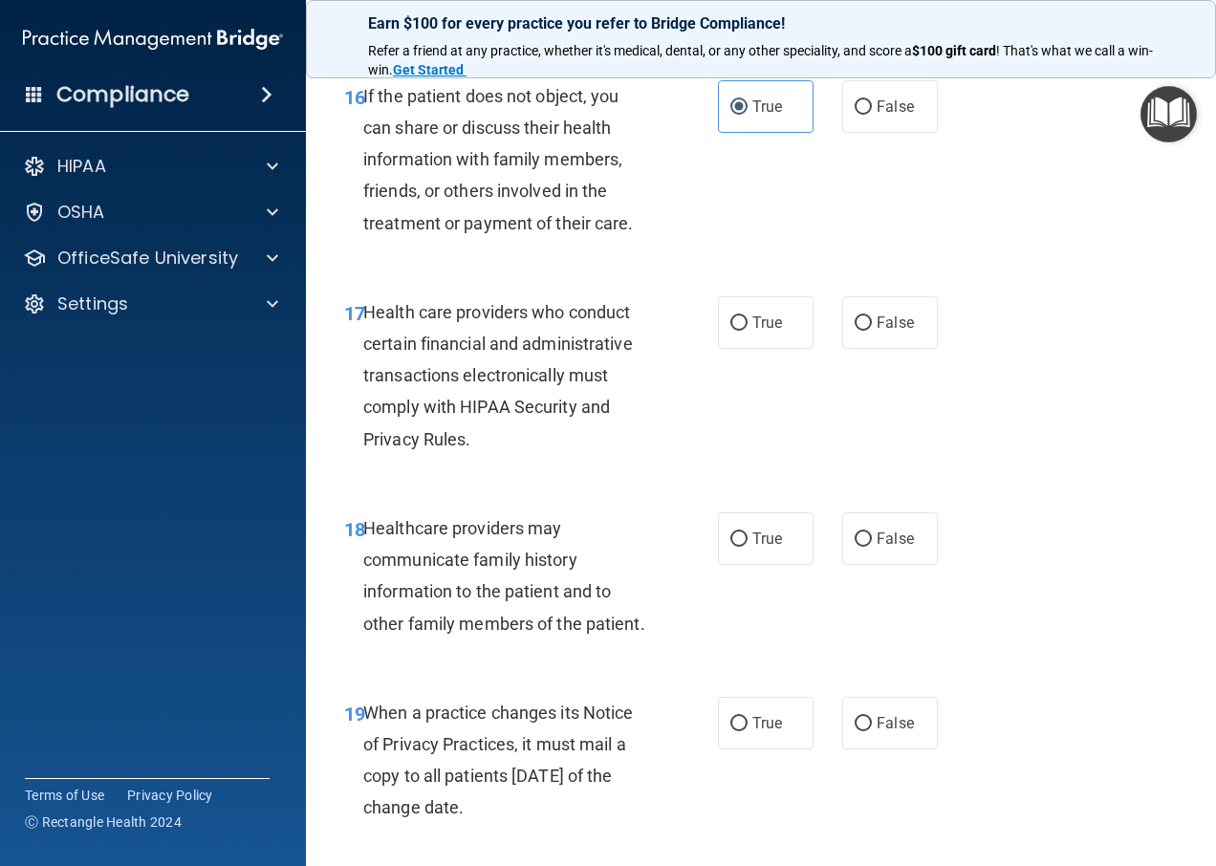
drag, startPoint x: 757, startPoint y: 385, endPoint x: 785, endPoint y: 472, distance: 91.3
click at [758, 332] on span "True" at bounding box center [768, 323] width 30 height 18
click at [748, 331] on input "True" at bounding box center [739, 324] width 17 height 14
radio input "true"
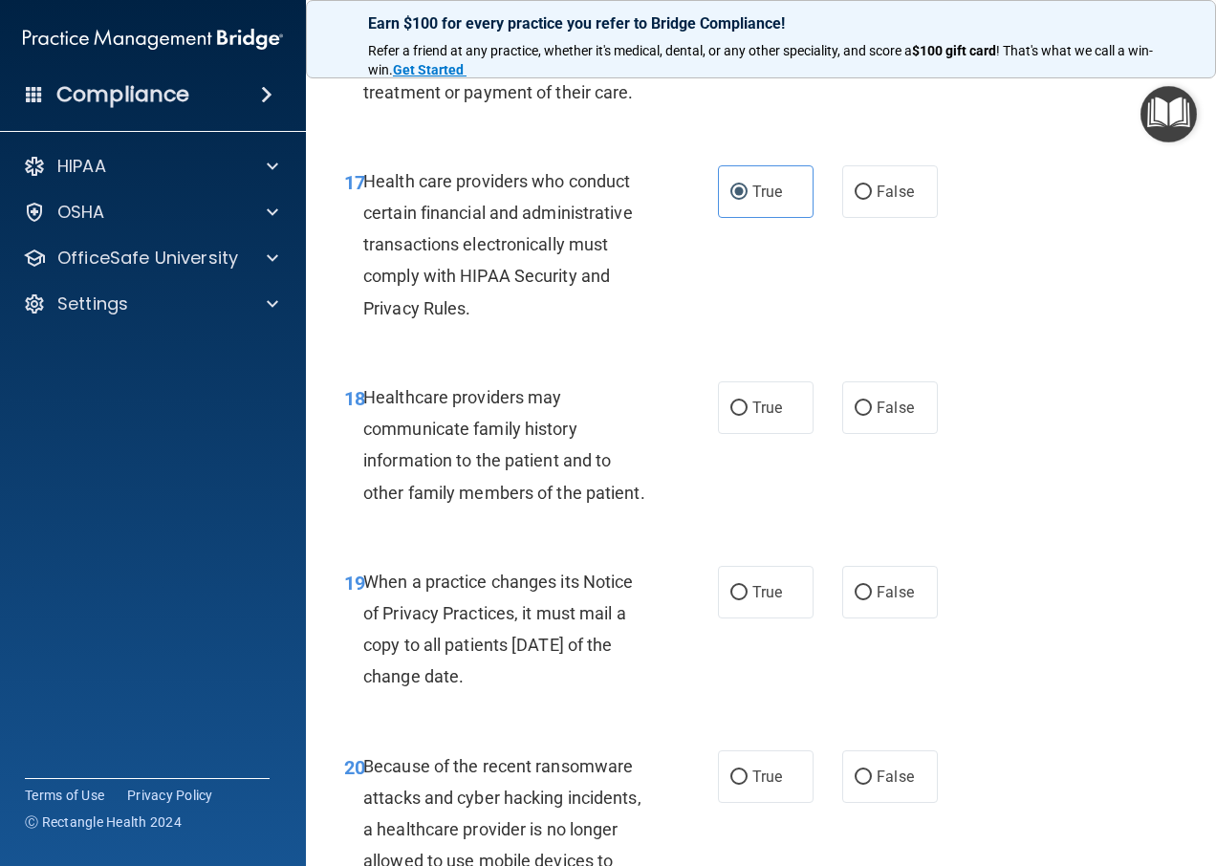
scroll to position [3347, 0]
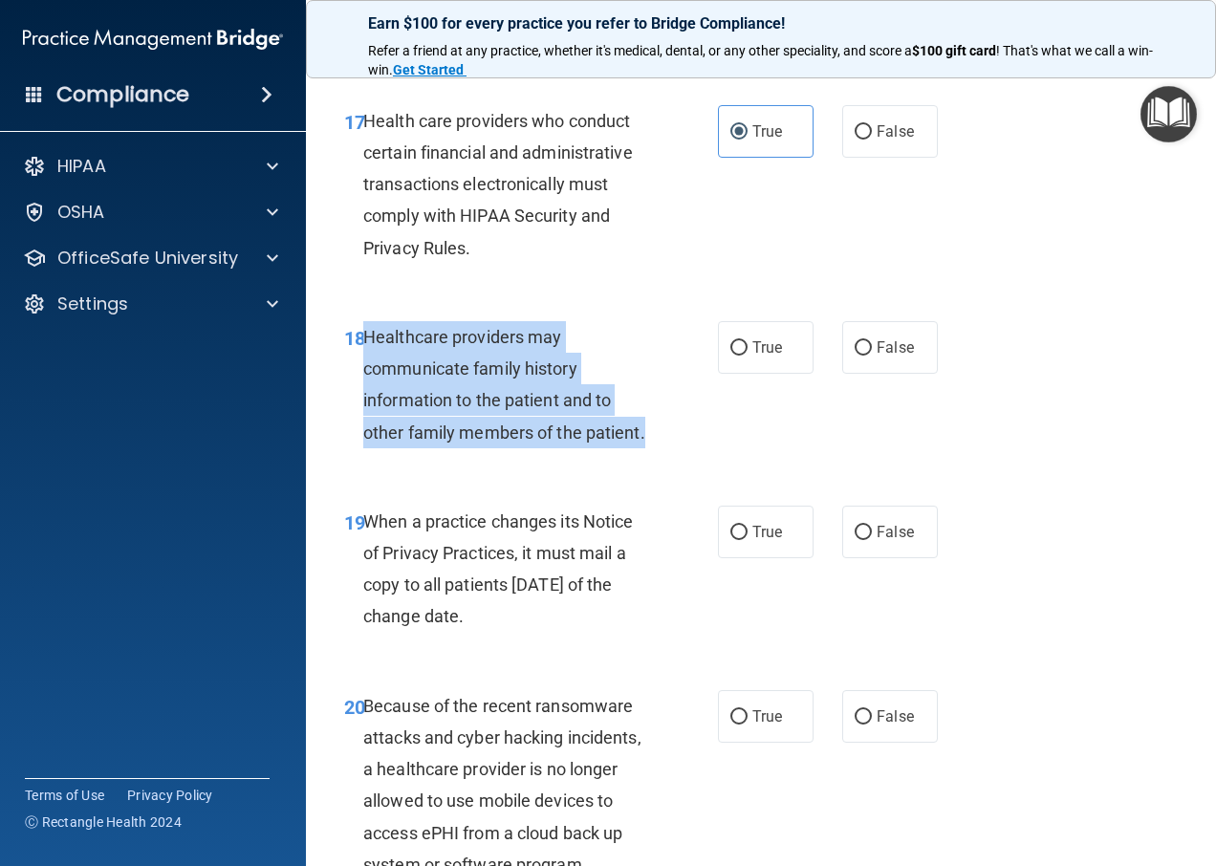
drag, startPoint x: 667, startPoint y: 499, endPoint x: 367, endPoint y: 384, distance: 321.4
click at [367, 384] on div "18 Healthcare providers may communicate family history information to the patie…" at bounding box center [531, 389] width 431 height 137
copy span "Healthcare providers may communicate family history information to the patient …"
click at [623, 385] on div "Healthcare providers may communicate family history information to the patient …" at bounding box center [514, 384] width 302 height 127
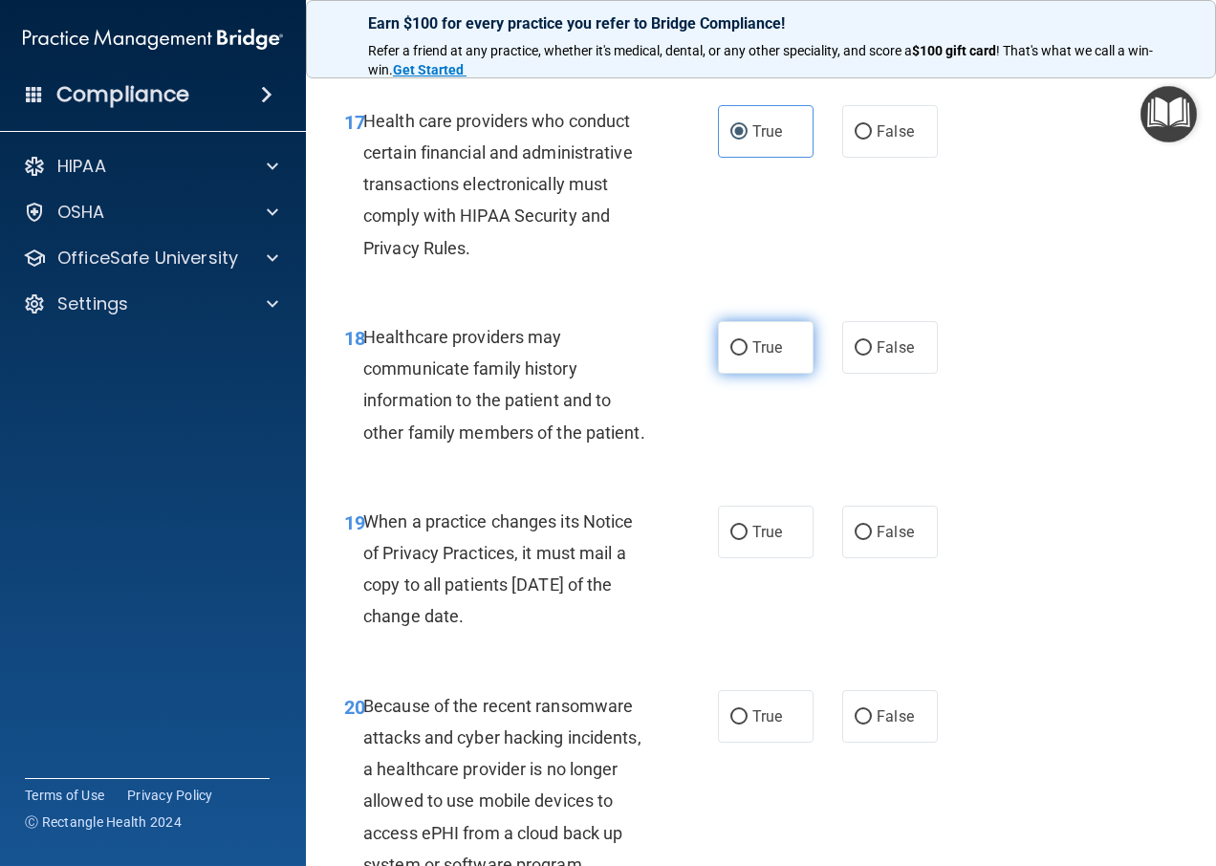
click at [762, 357] on span "True" at bounding box center [768, 348] width 30 height 18
click at [748, 356] on input "True" at bounding box center [739, 348] width 17 height 14
radio input "true"
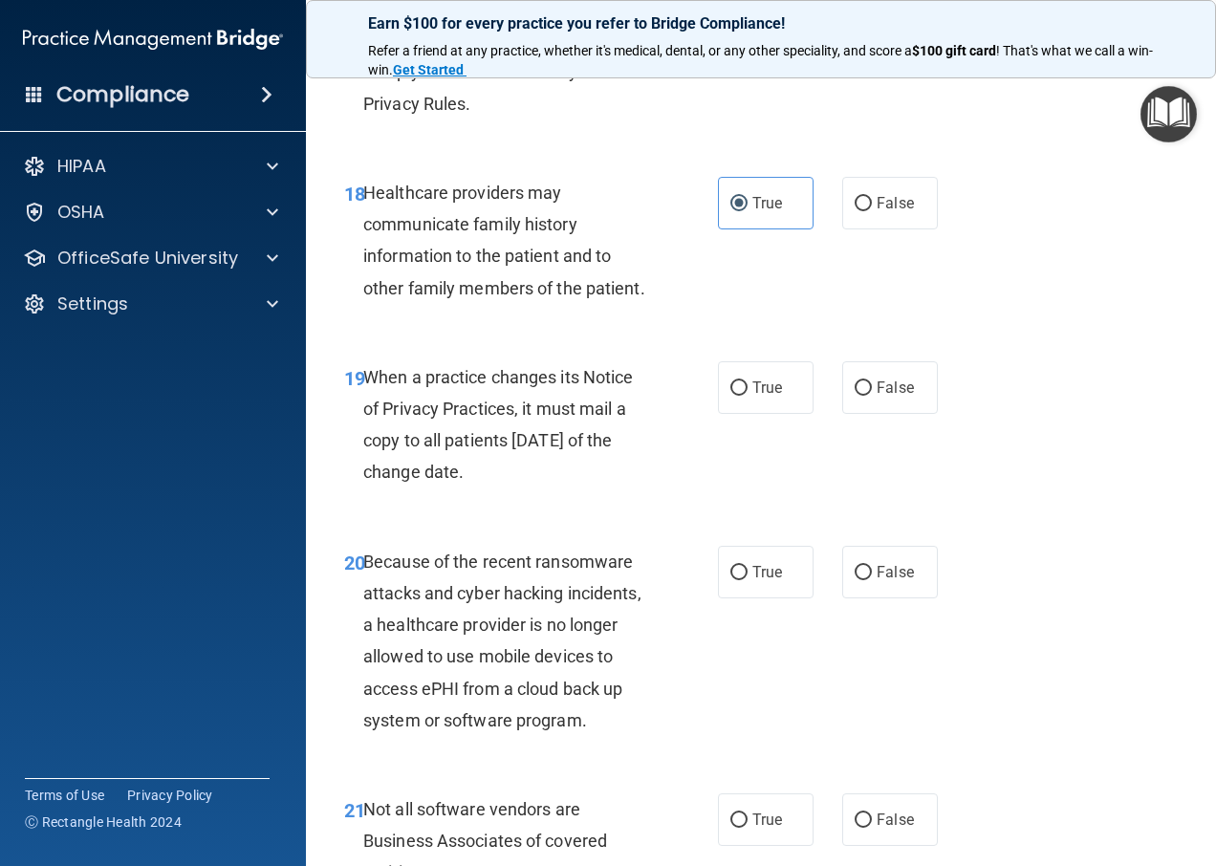
scroll to position [3538, 0]
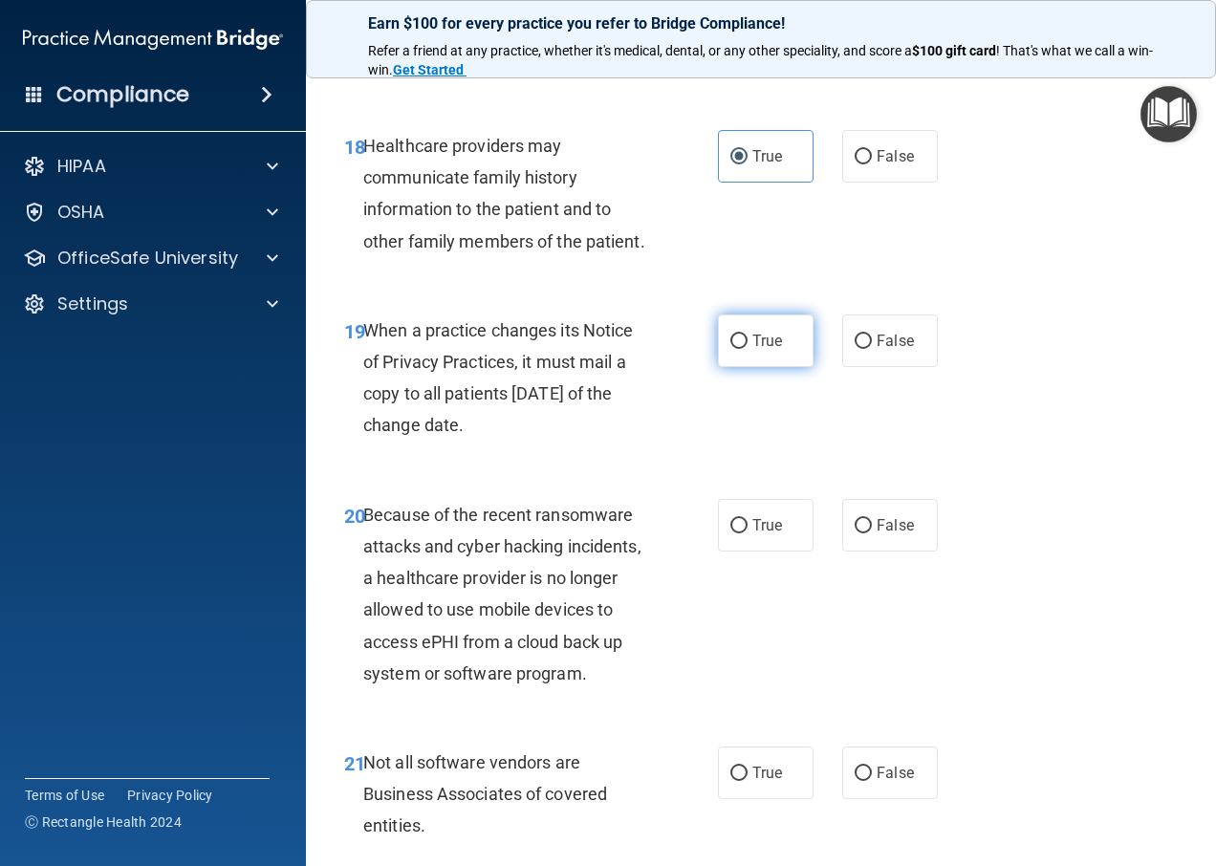
click at [753, 350] on span "True" at bounding box center [768, 341] width 30 height 18
click at [748, 349] on input "True" at bounding box center [739, 342] width 17 height 14
radio input "true"
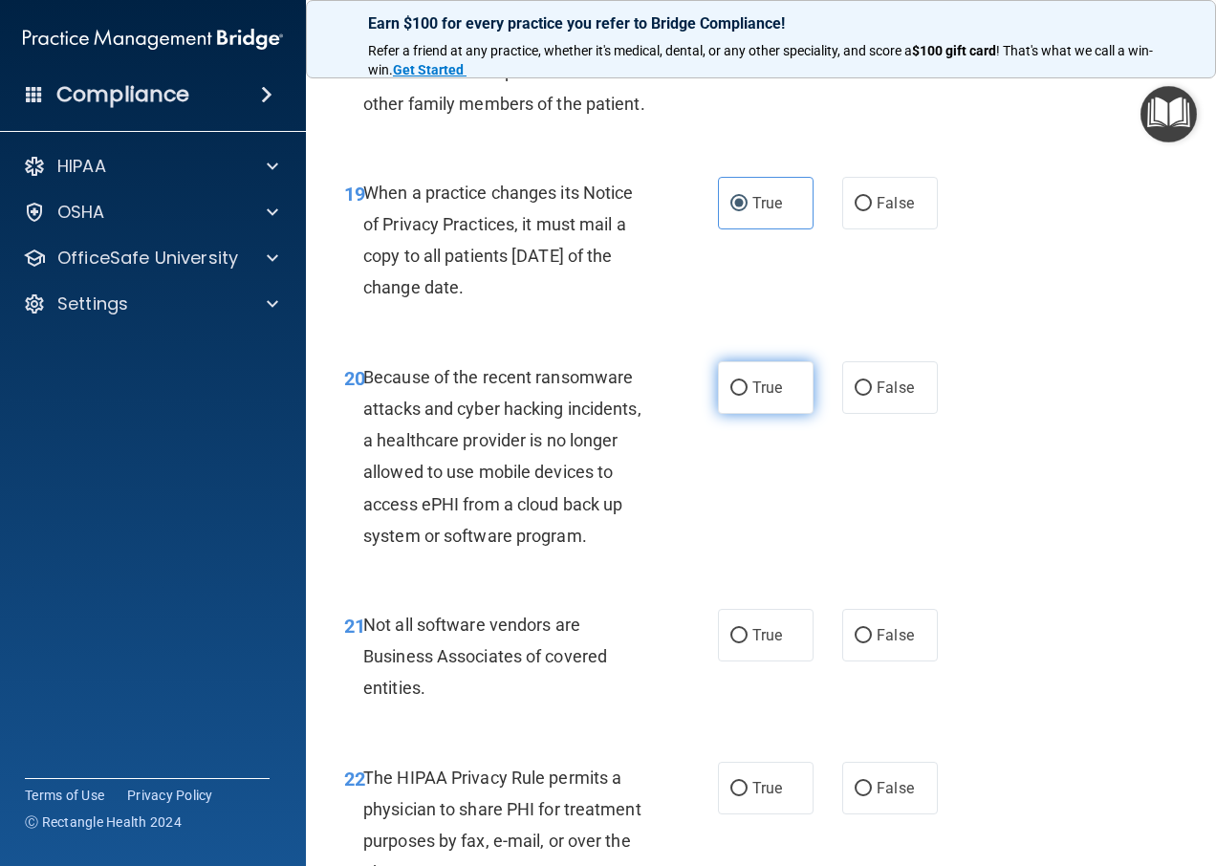
scroll to position [3729, 0]
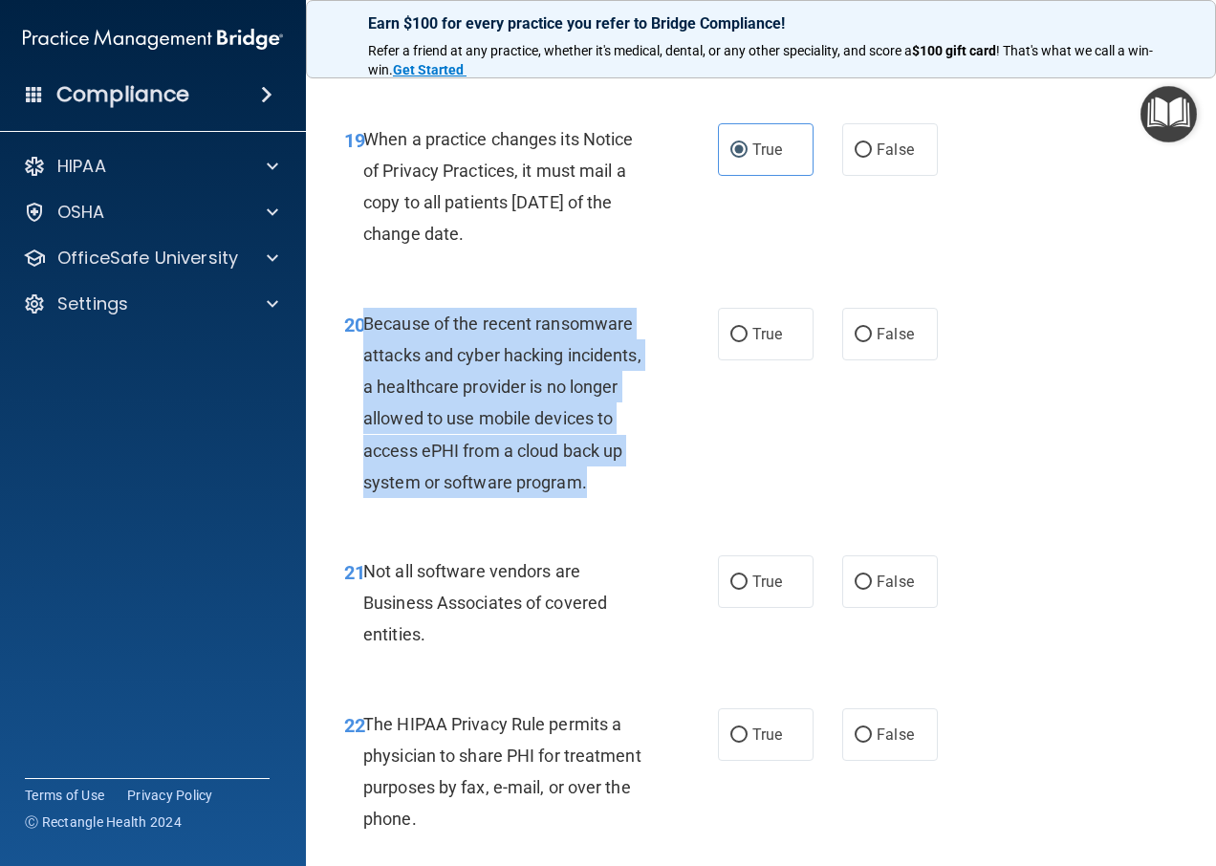
drag, startPoint x: 596, startPoint y: 543, endPoint x: 363, endPoint y: 373, distance: 288.0
click at [363, 373] on div "Because of the recent ransomware attacks and cyber hacking incidents, a healthc…" at bounding box center [514, 403] width 302 height 190
copy span "Because of the recent ransomware attacks and cyber hacking incidents, a healthc…"
click at [714, 468] on div "20 Because of the recent ransomware attacks and cyber hacking incidents, a heal…" at bounding box center [531, 408] width 431 height 200
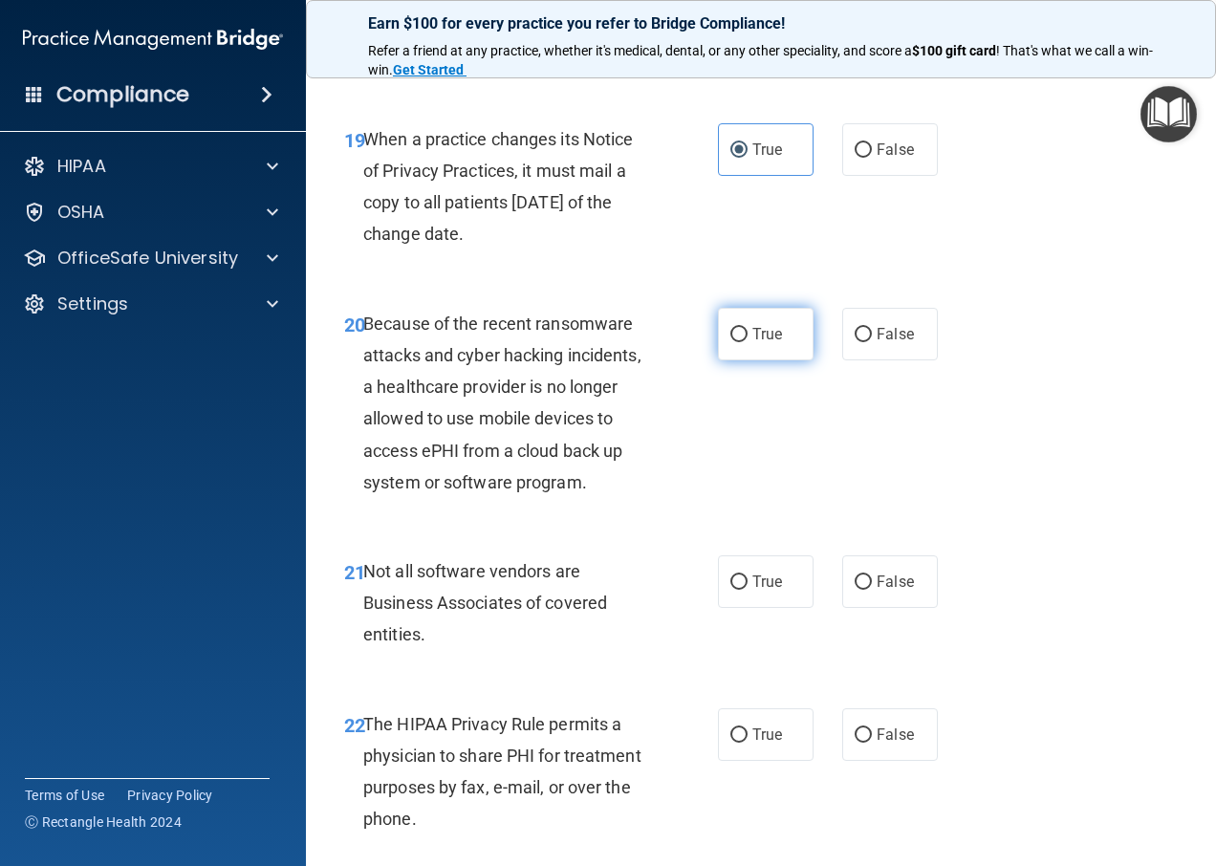
click at [743, 360] on label "True" at bounding box center [766, 334] width 96 height 53
click at [743, 342] on input "True" at bounding box center [739, 335] width 17 height 14
radio input "true"
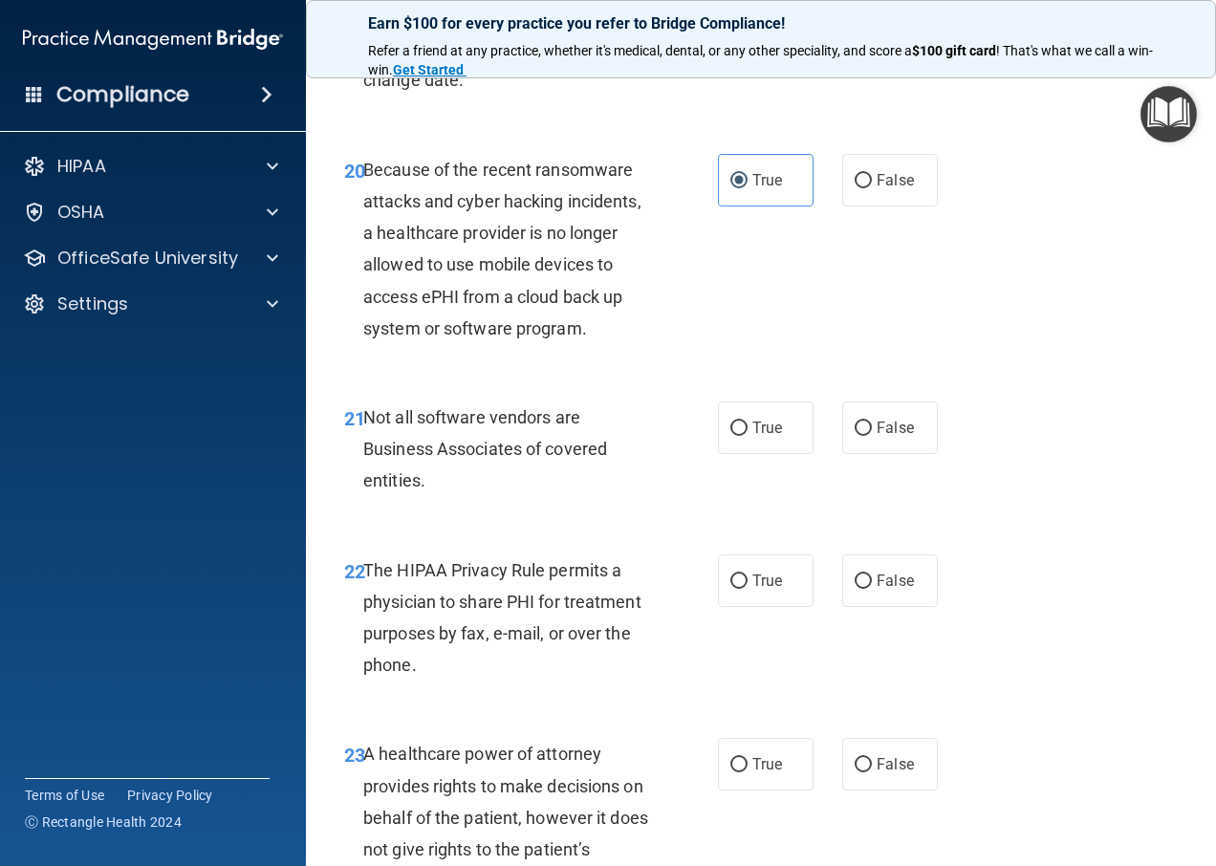
scroll to position [3921, 0]
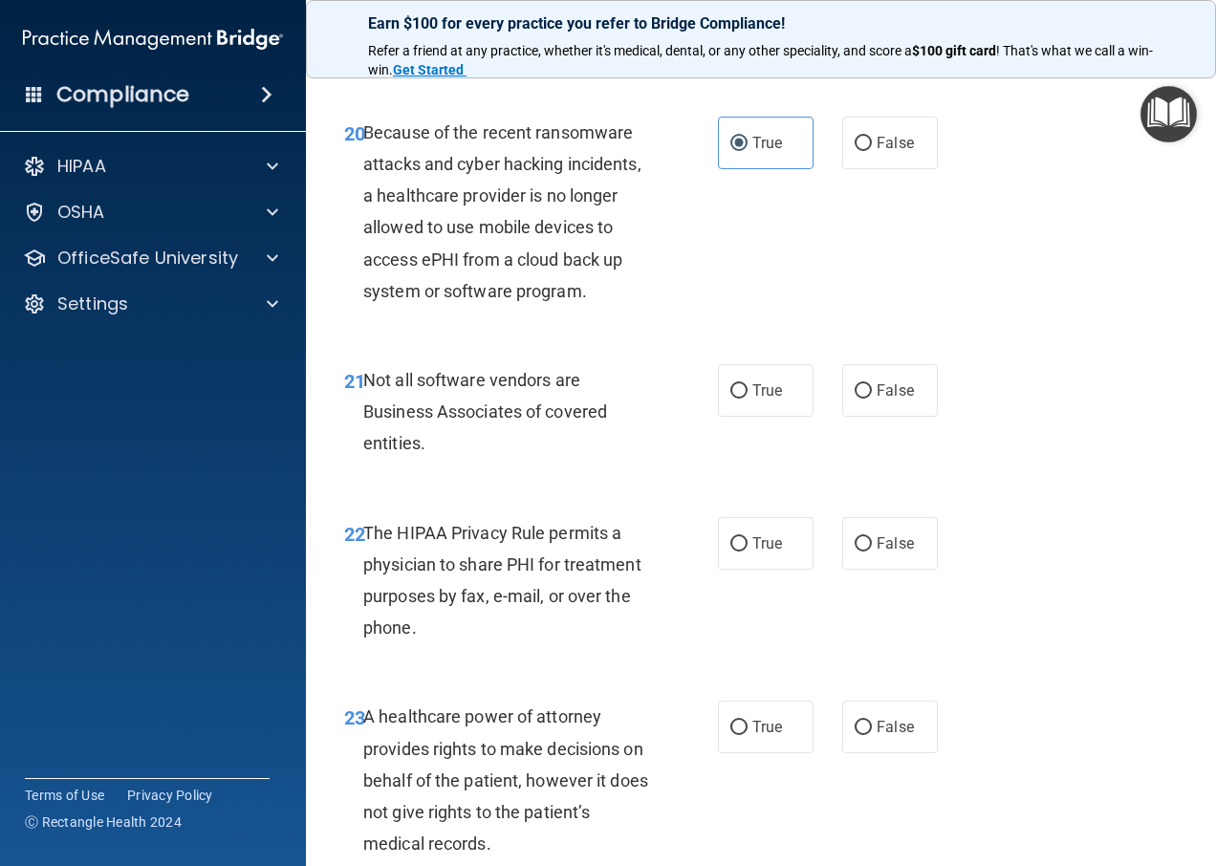
drag, startPoint x: 765, startPoint y: 451, endPoint x: 774, endPoint y: 485, distance: 34.6
click at [765, 400] on span "True" at bounding box center [768, 391] width 30 height 18
click at [748, 399] on input "True" at bounding box center [739, 391] width 17 height 14
radio input "true"
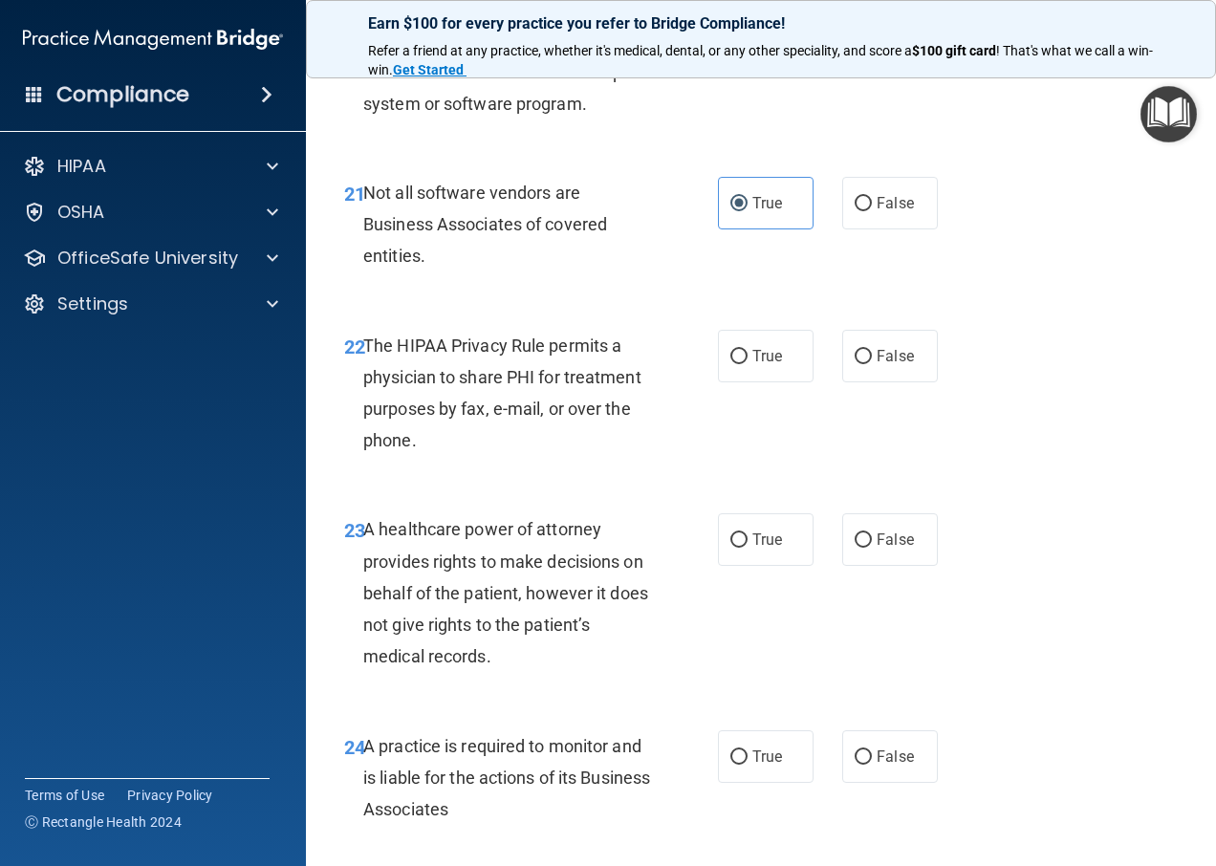
scroll to position [4112, 0]
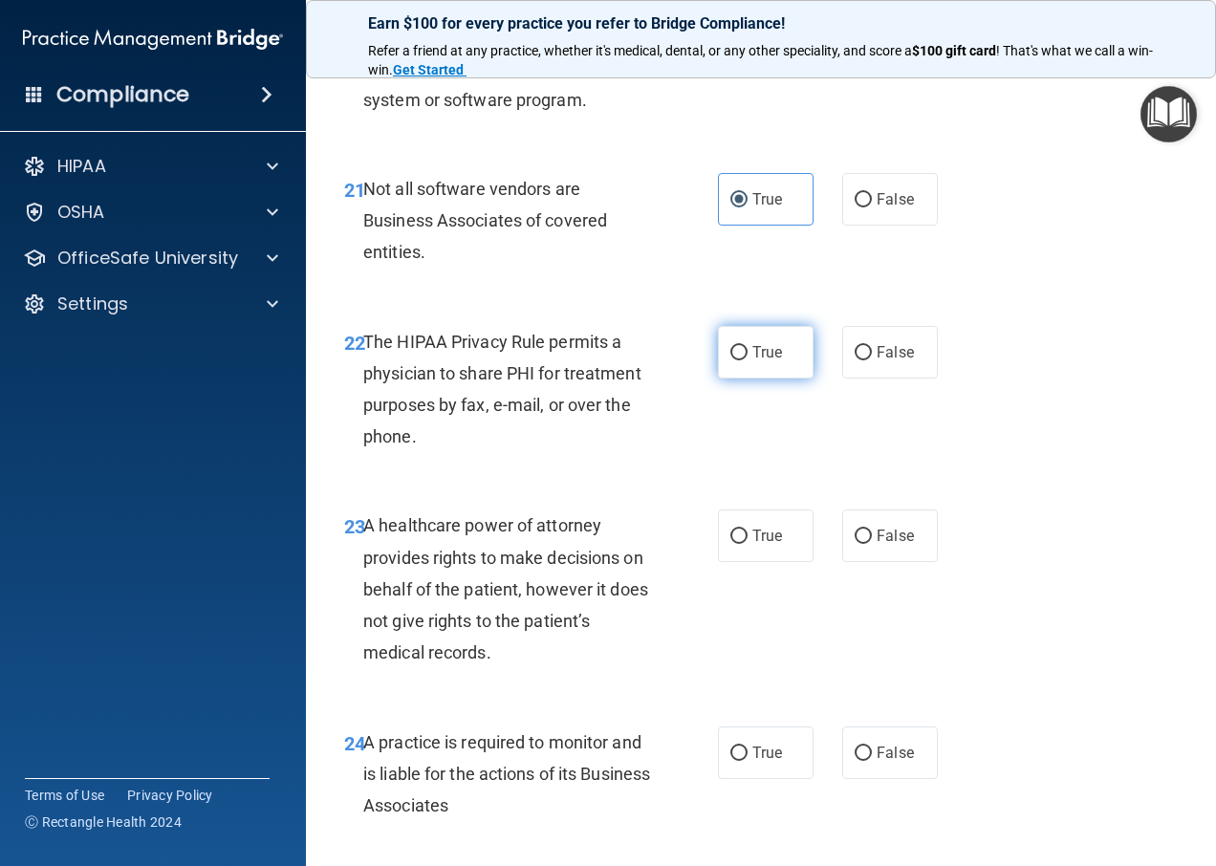
click at [732, 360] on input "True" at bounding box center [739, 353] width 17 height 14
radio input "true"
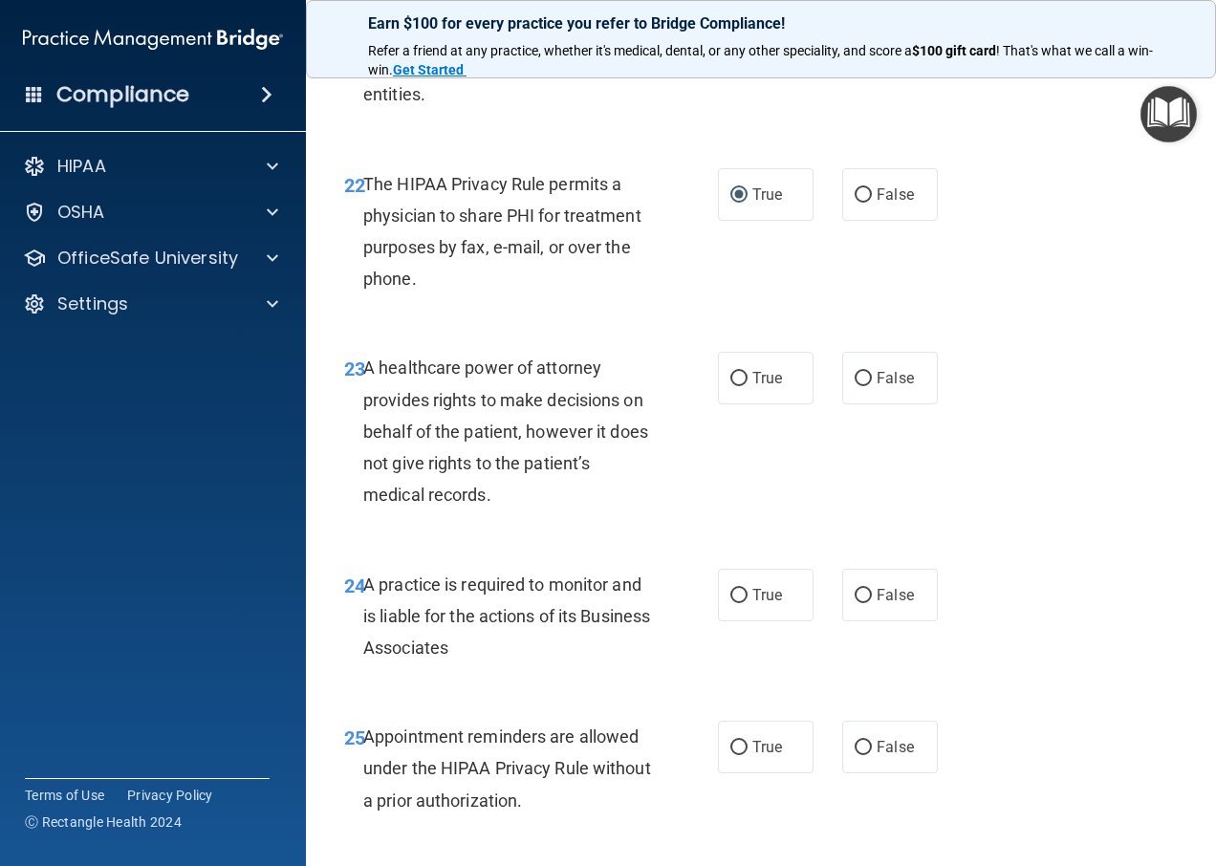
scroll to position [4303, 0]
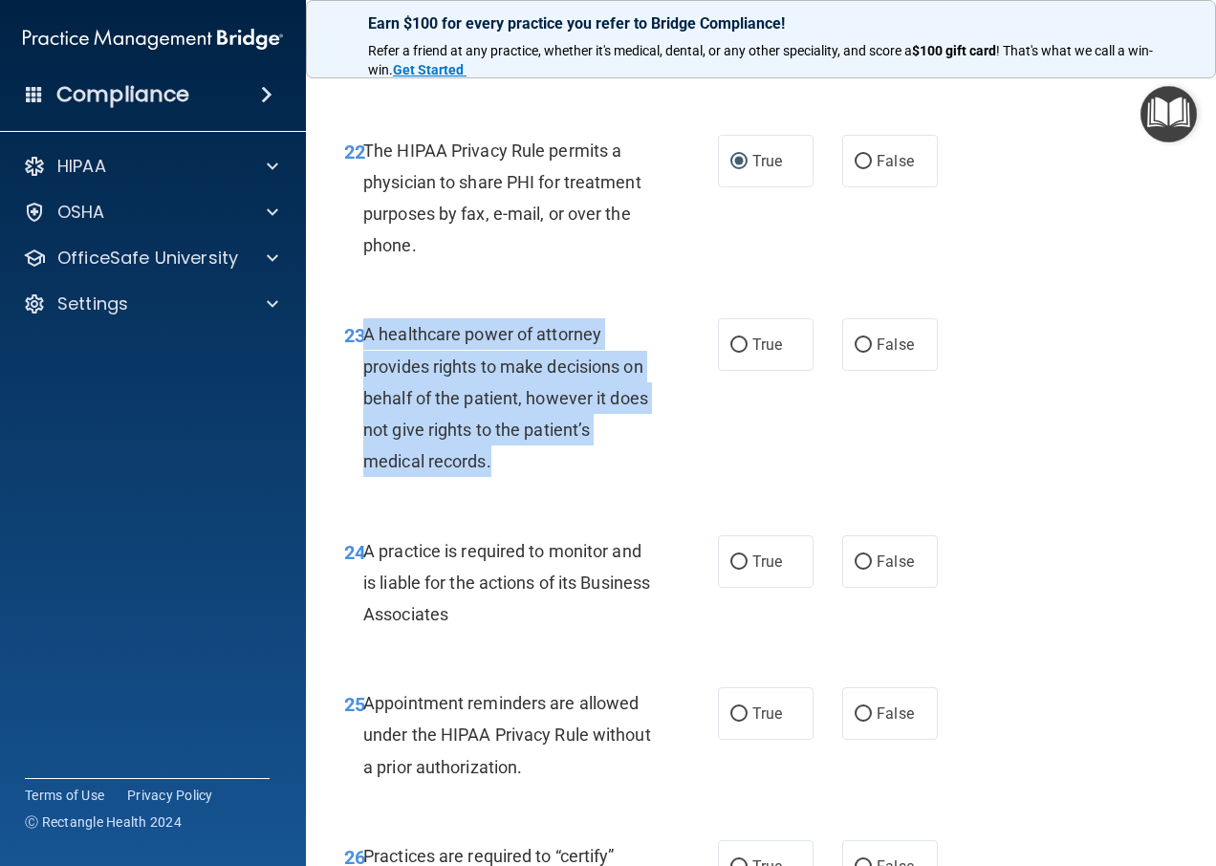
drag, startPoint x: 494, startPoint y: 527, endPoint x: 364, endPoint y: 383, distance: 193.6
click at [364, 383] on div "A healthcare power of attorney provides rights to make decisions on behalf of t…" at bounding box center [514, 397] width 302 height 159
copy span "A healthcare power of attorney provides rights to make decisions on behalf of t…"
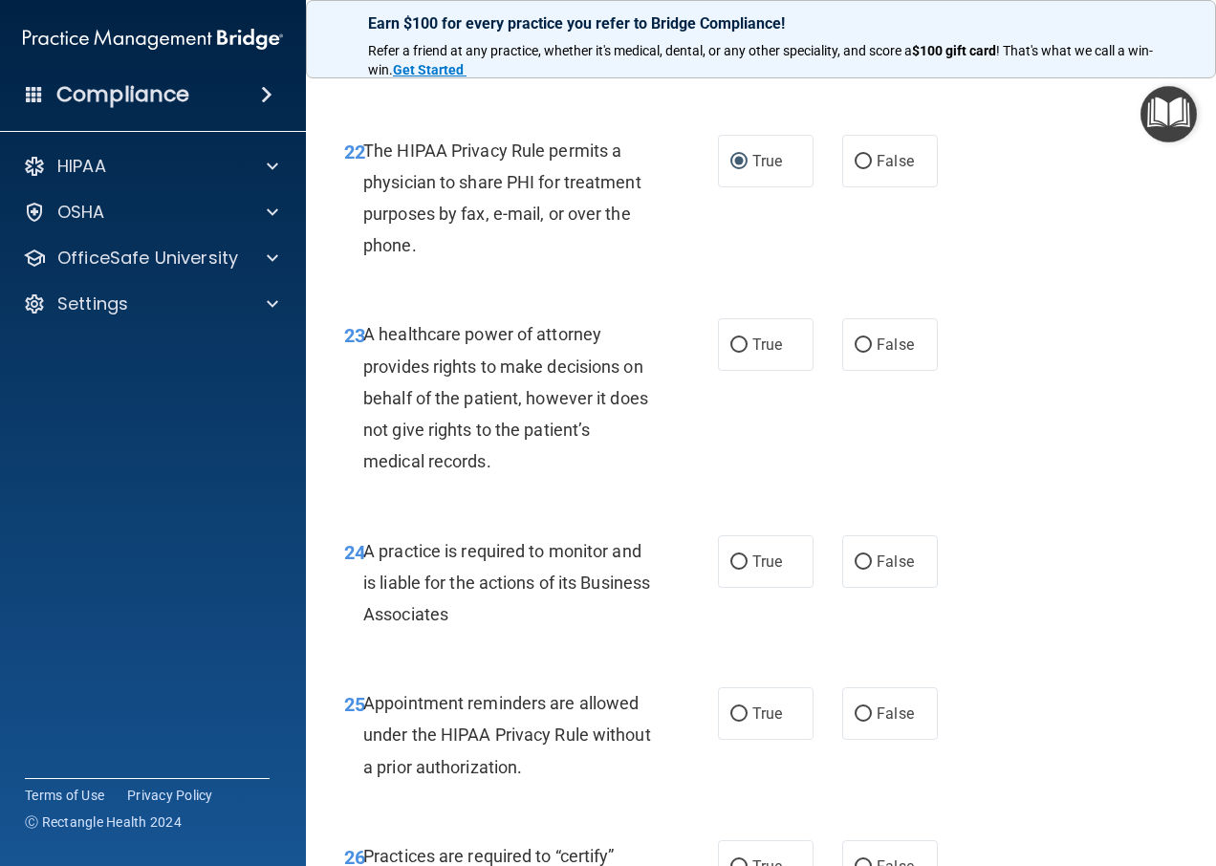
click at [803, 480] on div "23 A healthcare power of attorney provides rights to make decisions on behalf o…" at bounding box center [761, 403] width 863 height 216
click at [742, 371] on label "True" at bounding box center [766, 344] width 96 height 53
click at [742, 353] on input "True" at bounding box center [739, 346] width 17 height 14
radio input "true"
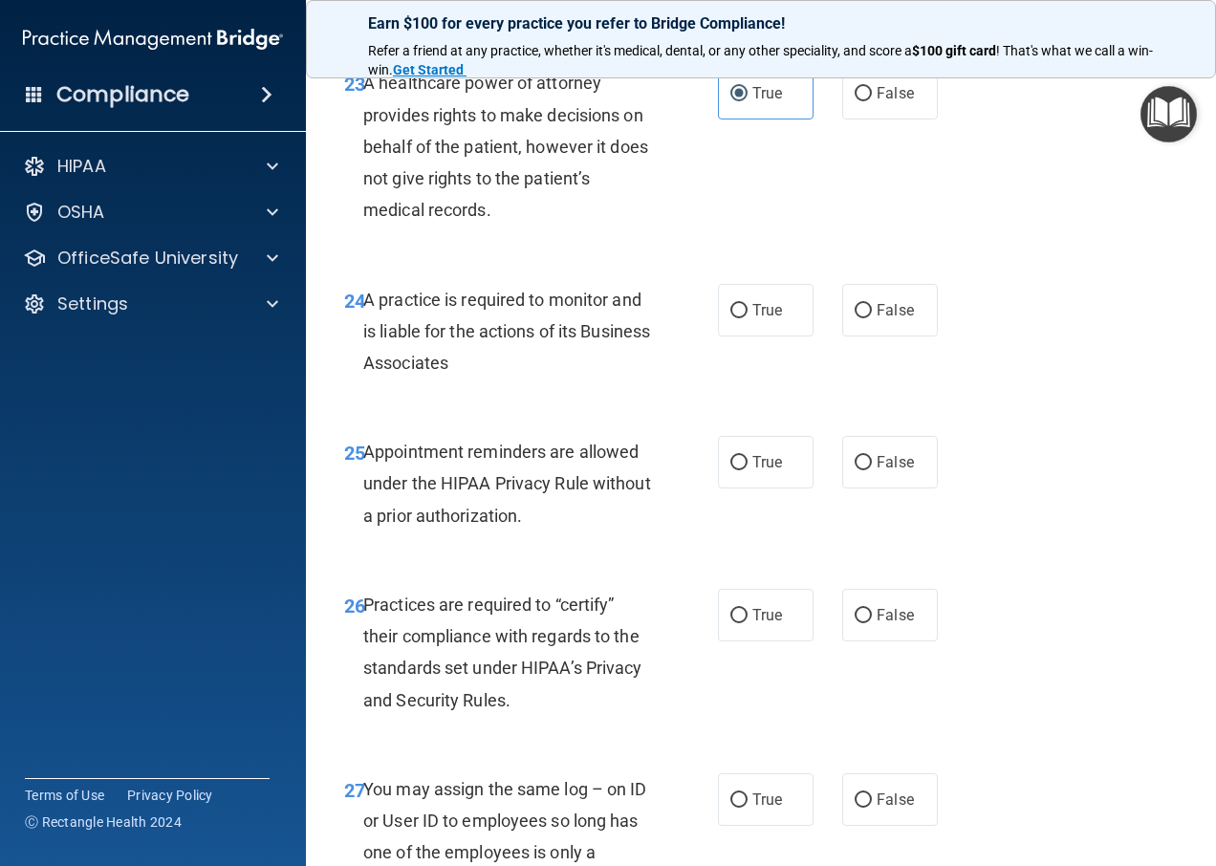
scroll to position [4590, 0]
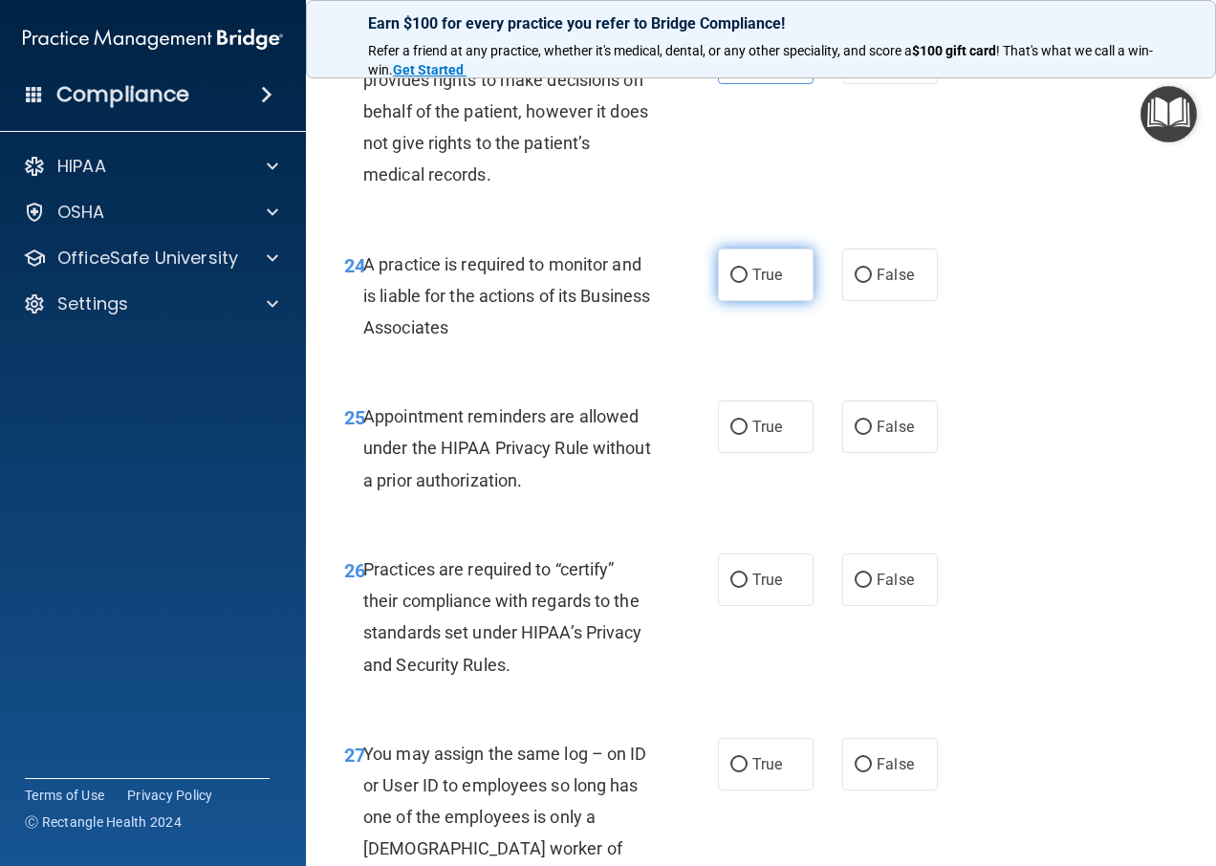
click at [774, 301] on label "True" at bounding box center [766, 275] width 96 height 53
click at [748, 283] on input "True" at bounding box center [739, 276] width 17 height 14
radio input "true"
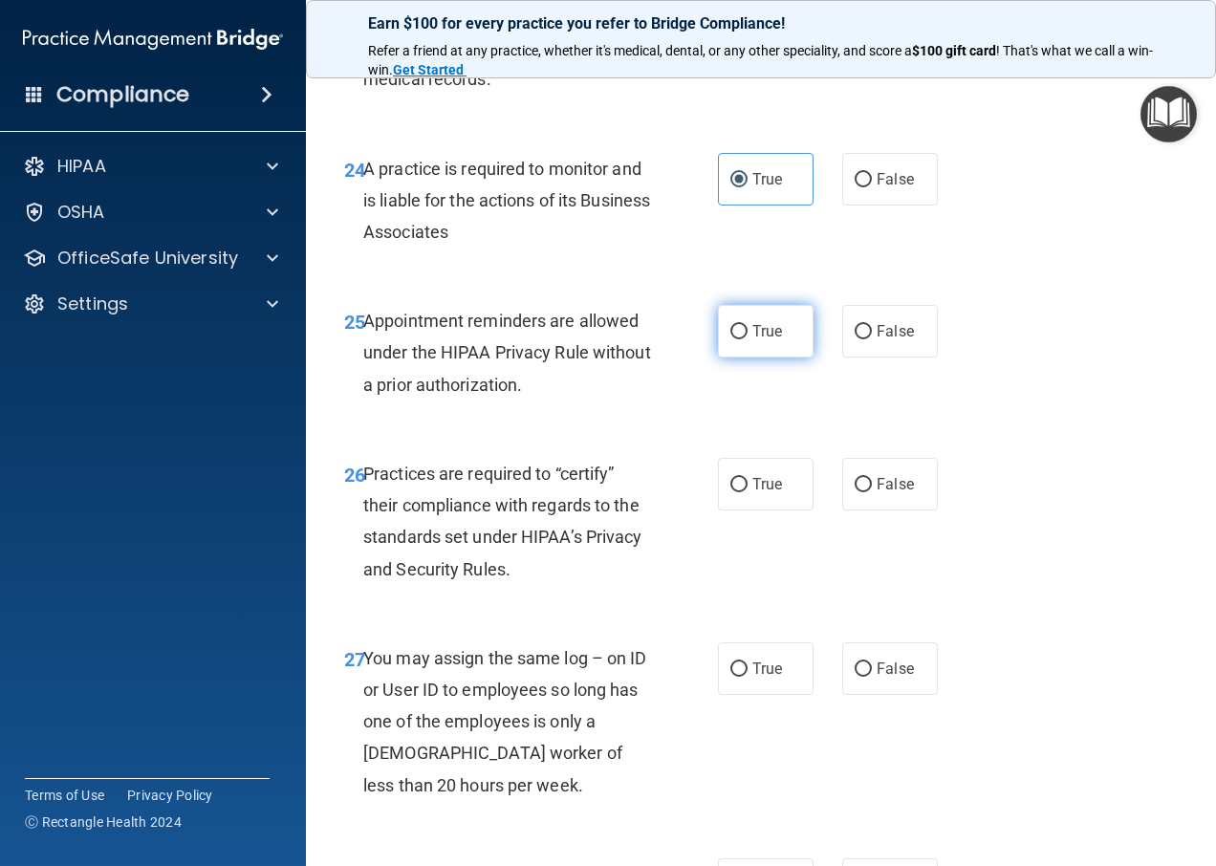
click at [754, 358] on label "True" at bounding box center [766, 331] width 96 height 53
click at [748, 339] on input "True" at bounding box center [739, 332] width 17 height 14
radio input "true"
click at [899, 358] on label "False" at bounding box center [890, 331] width 96 height 53
click at [872, 339] on input "False" at bounding box center [863, 332] width 17 height 14
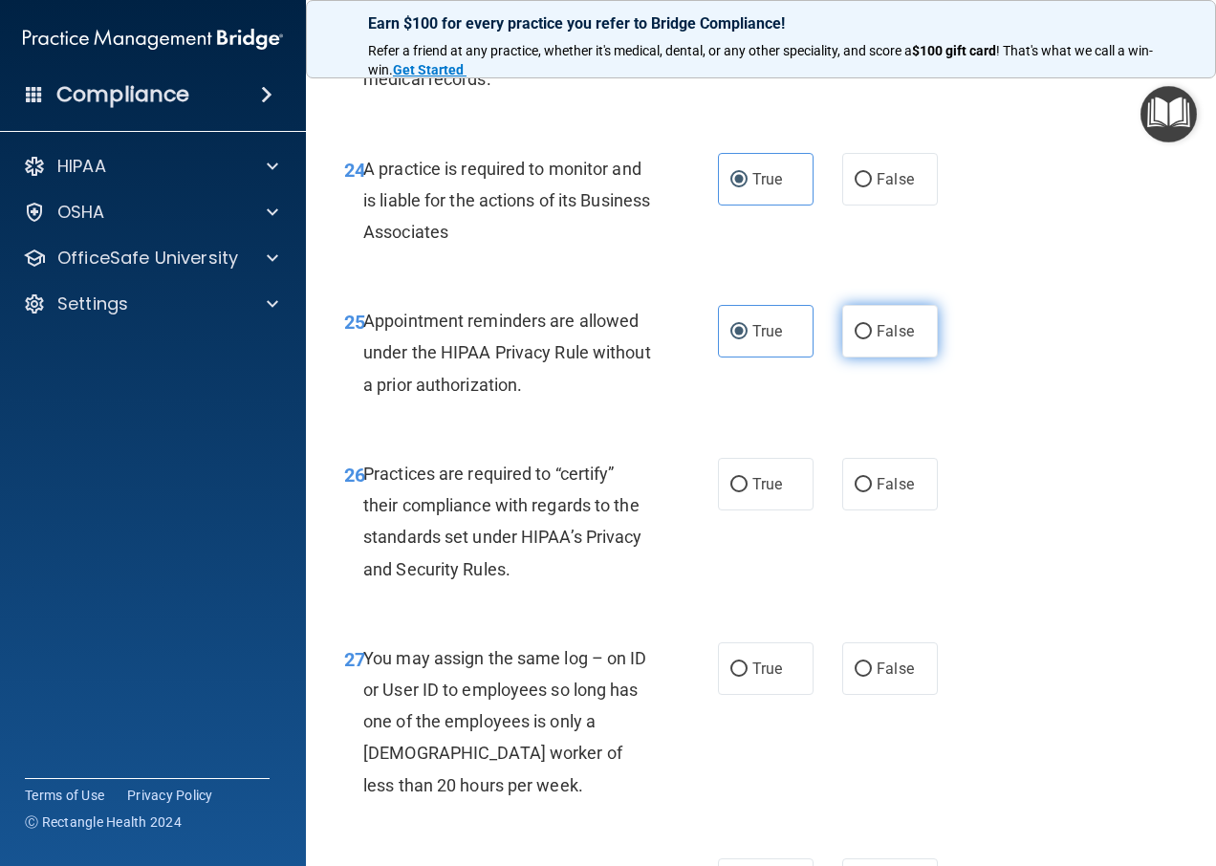
radio input "true"
radio input "false"
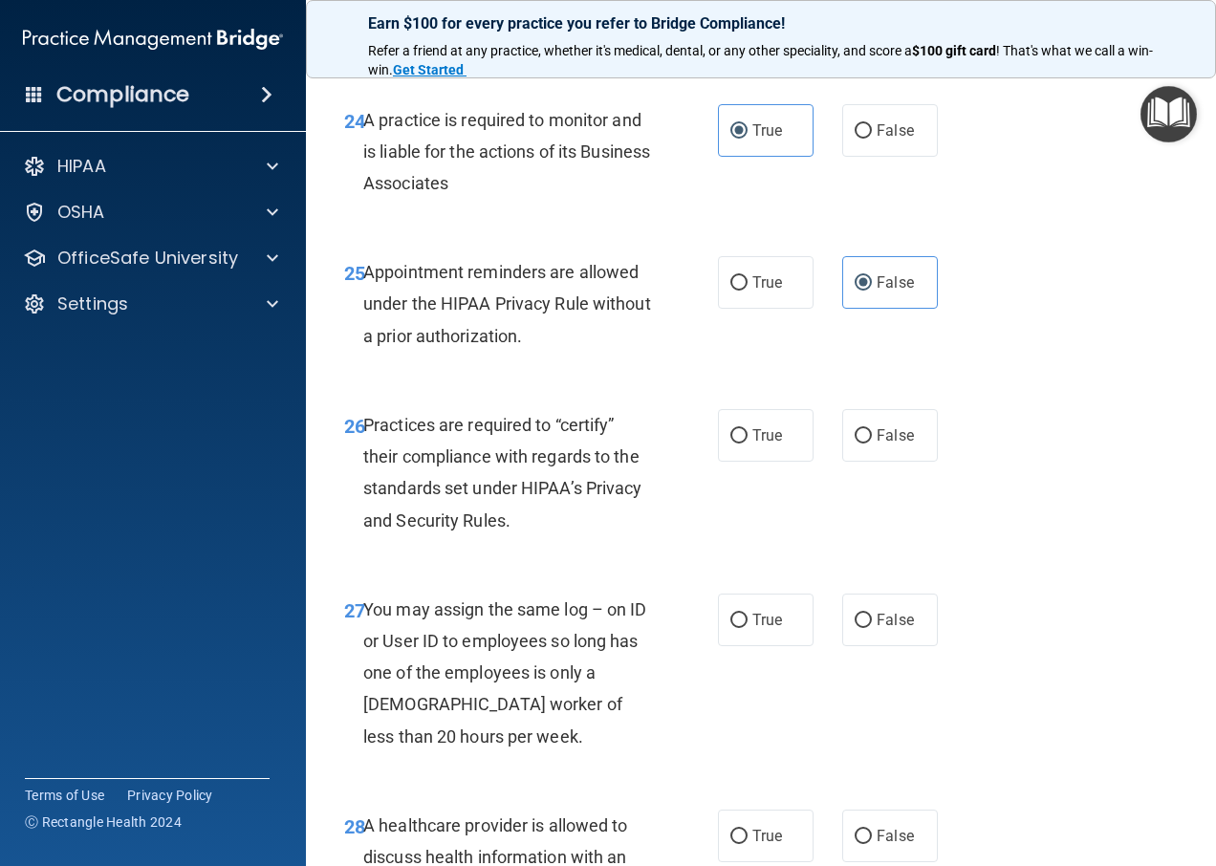
scroll to position [4781, 0]
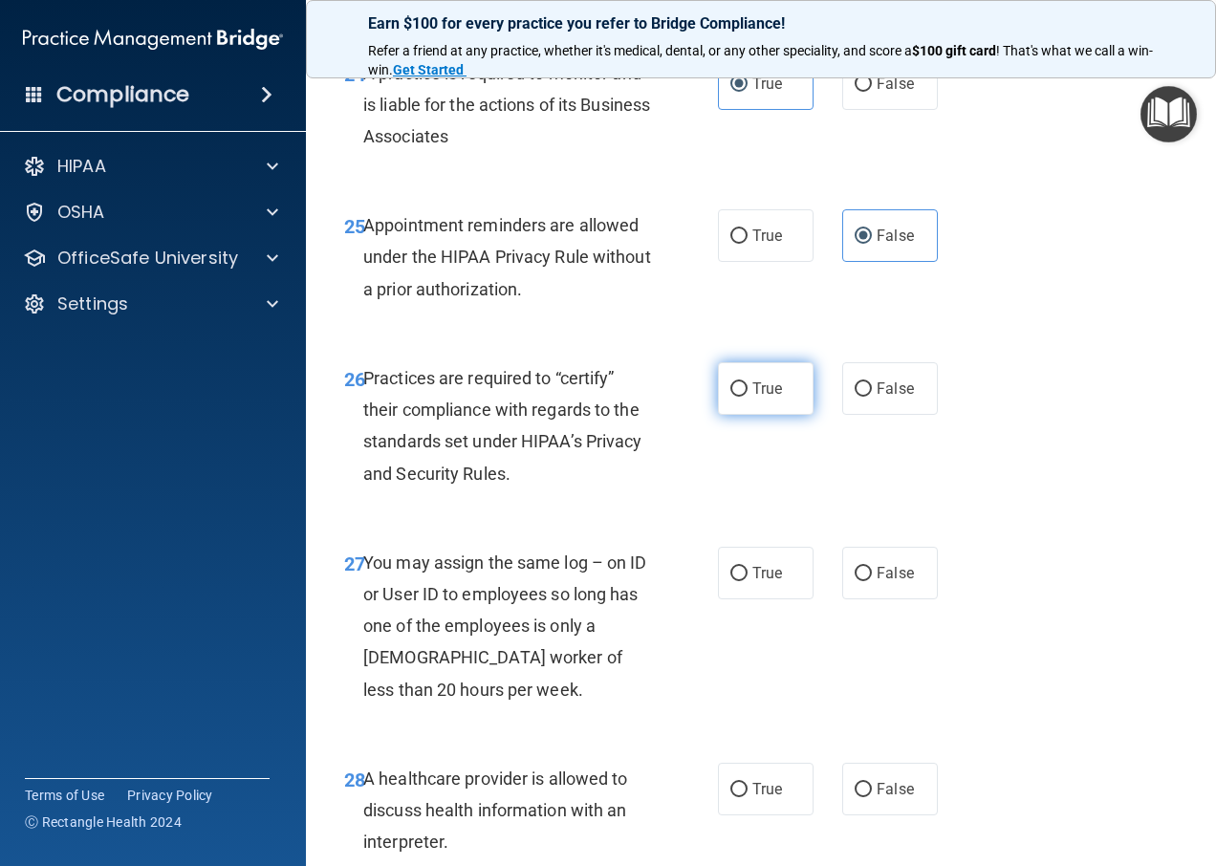
click at [732, 415] on label "True" at bounding box center [766, 388] width 96 height 53
click at [732, 397] on input "True" at bounding box center [739, 389] width 17 height 14
radio input "true"
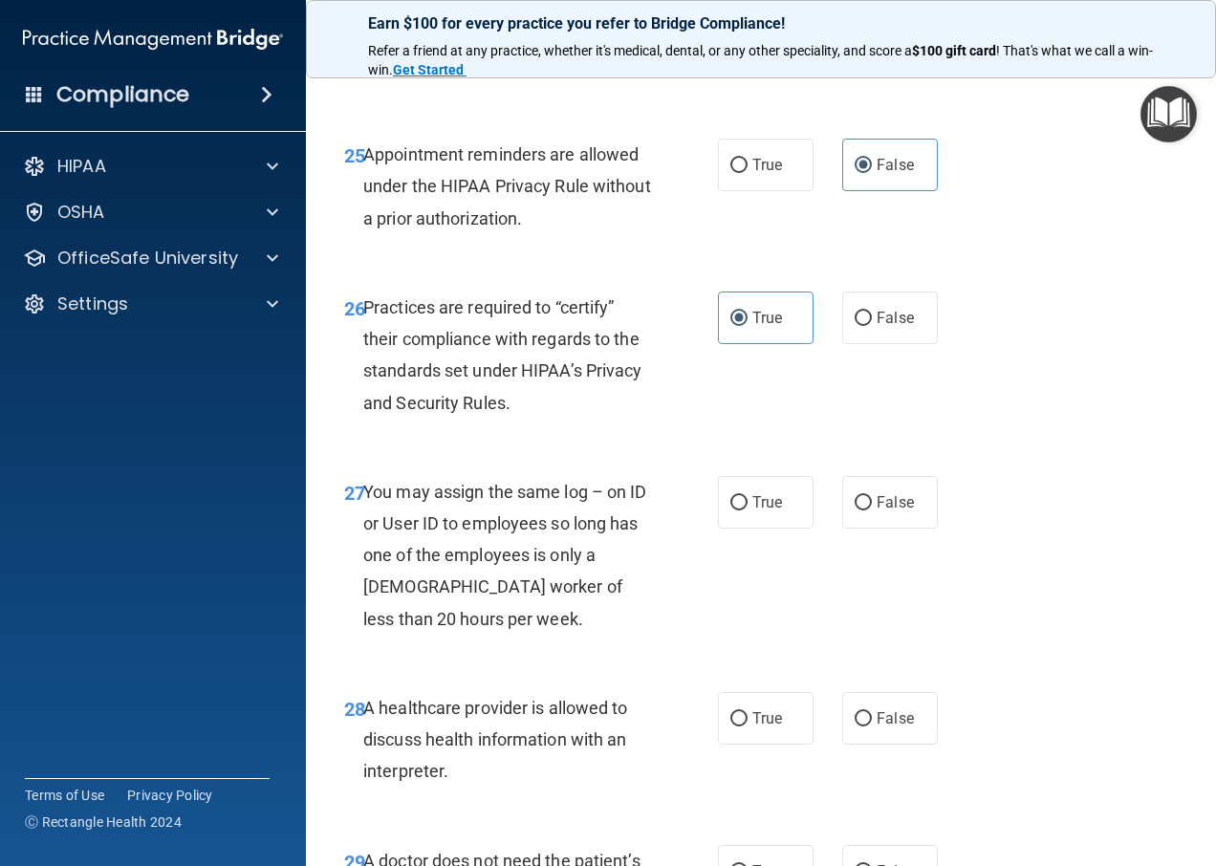
scroll to position [4877, 0]
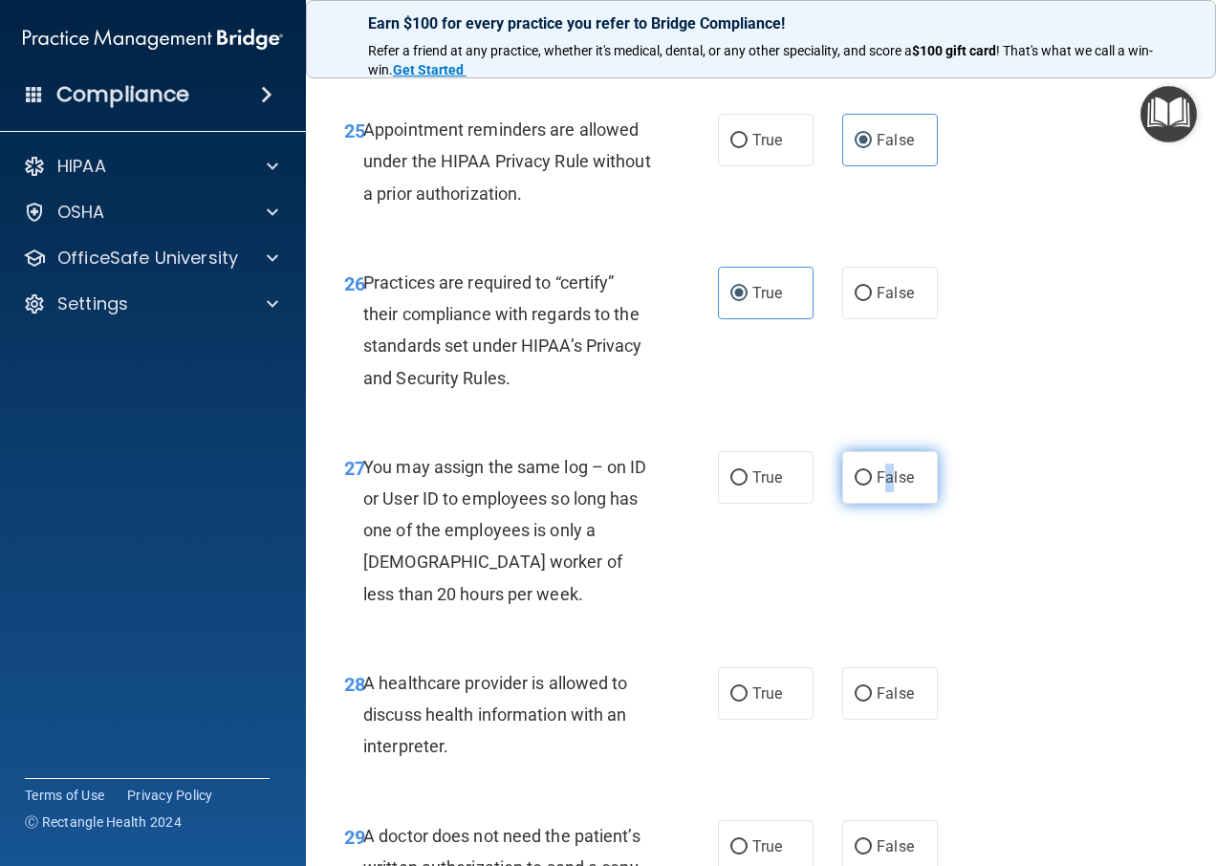
click at [884, 487] on span "False" at bounding box center [895, 478] width 37 height 18
drag, startPoint x: 884, startPoint y: 544, endPoint x: 866, endPoint y: 556, distance: 20.7
click at [877, 487] on span "False" at bounding box center [895, 478] width 37 height 18
click at [868, 486] on input "False" at bounding box center [863, 478] width 17 height 14
radio input "true"
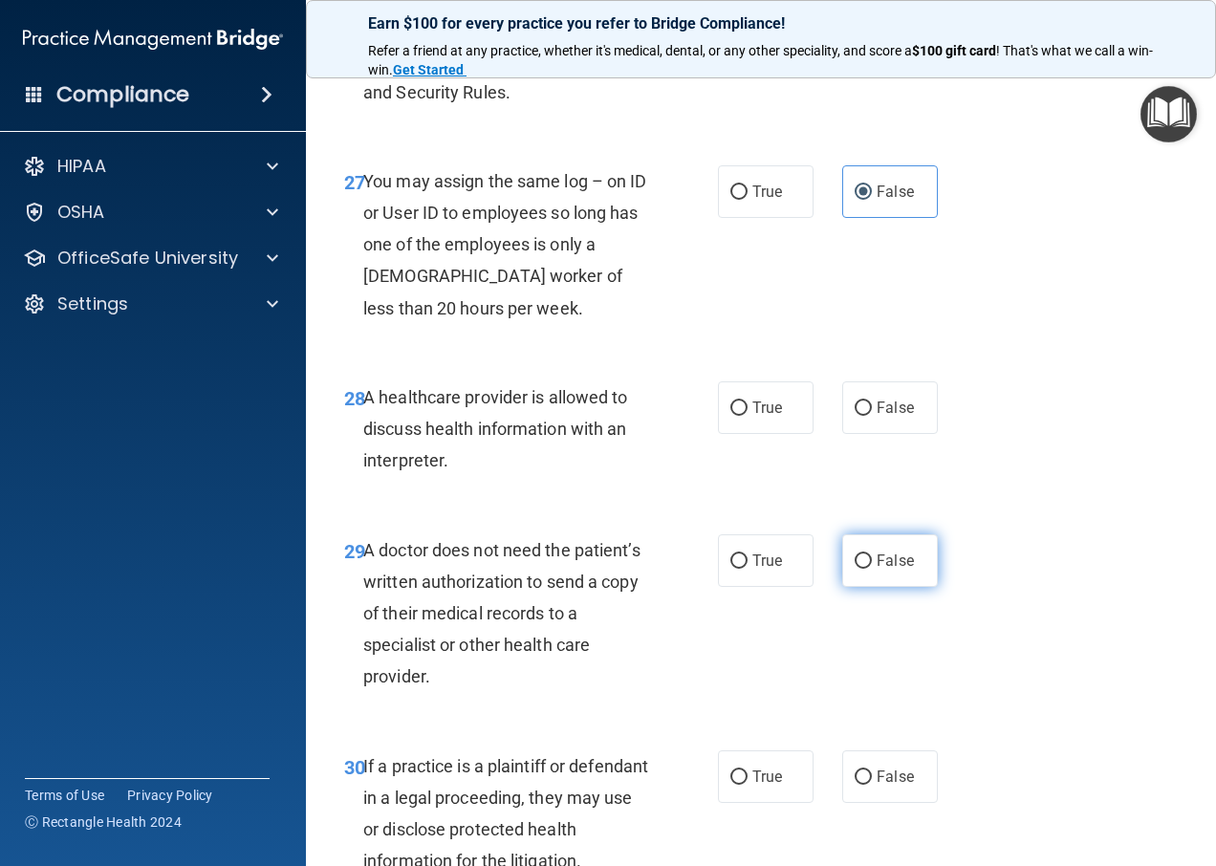
scroll to position [5164, 0]
click at [777, 433] on label "True" at bounding box center [766, 407] width 96 height 53
click at [748, 415] on input "True" at bounding box center [739, 408] width 17 height 14
radio input "true"
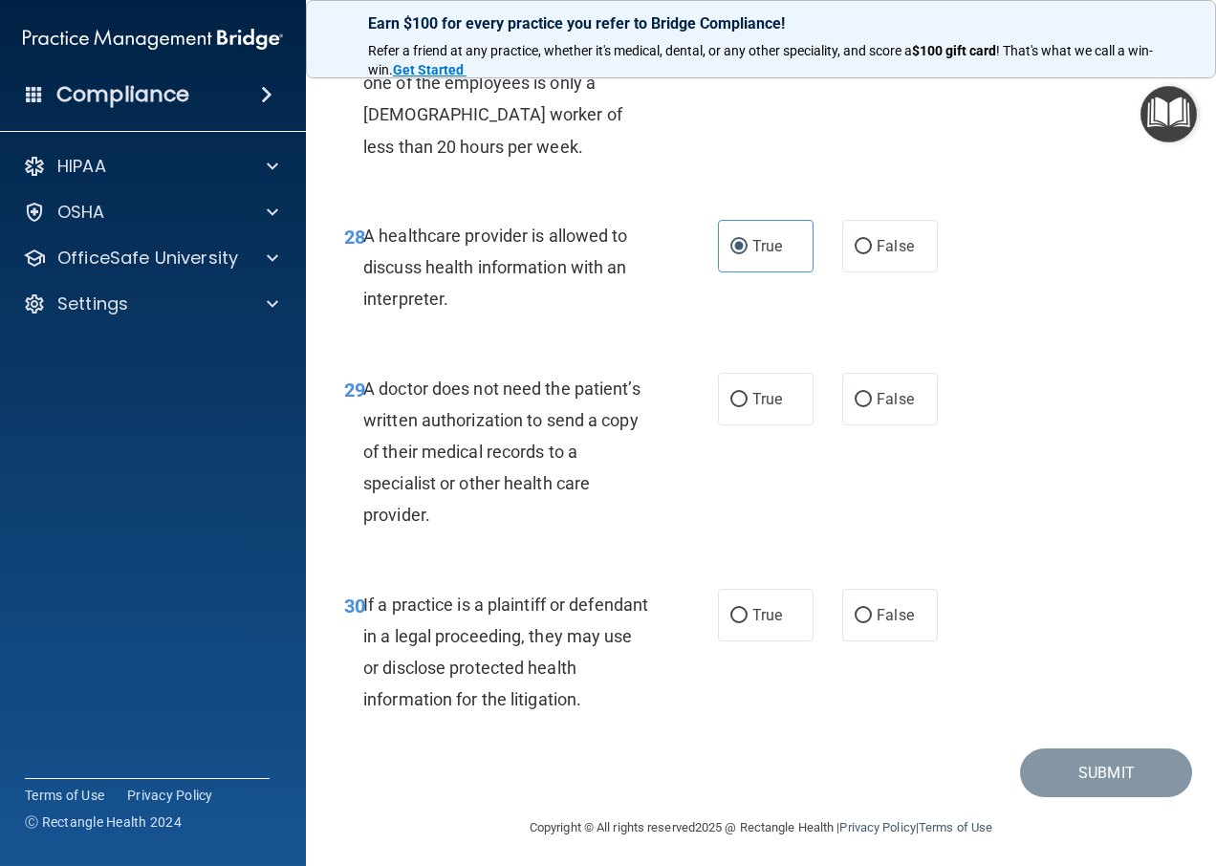
scroll to position [5355, 0]
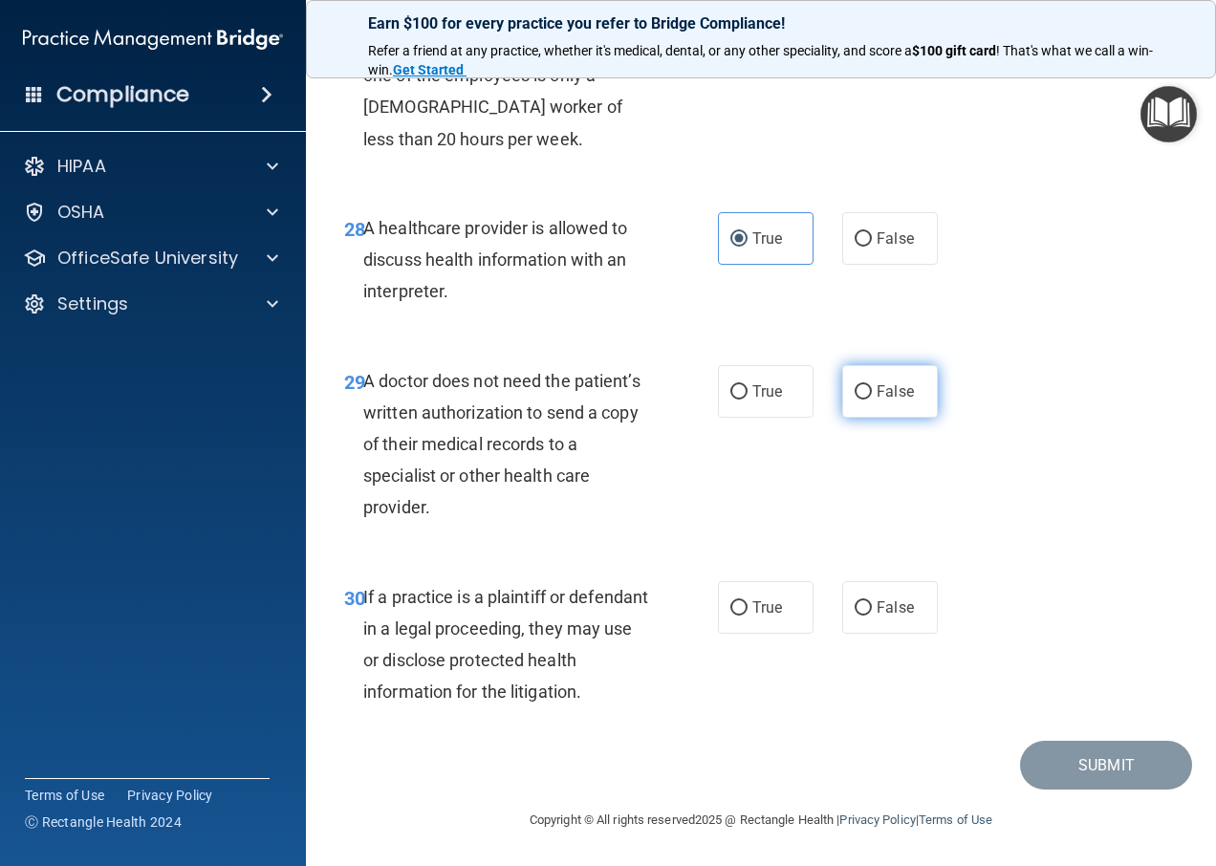
click at [893, 401] on span "False" at bounding box center [895, 391] width 37 height 18
click at [872, 400] on input "False" at bounding box center [863, 392] width 17 height 14
radio input "true"
click at [768, 401] on span "True" at bounding box center [768, 391] width 30 height 18
click at [748, 400] on input "True" at bounding box center [739, 392] width 17 height 14
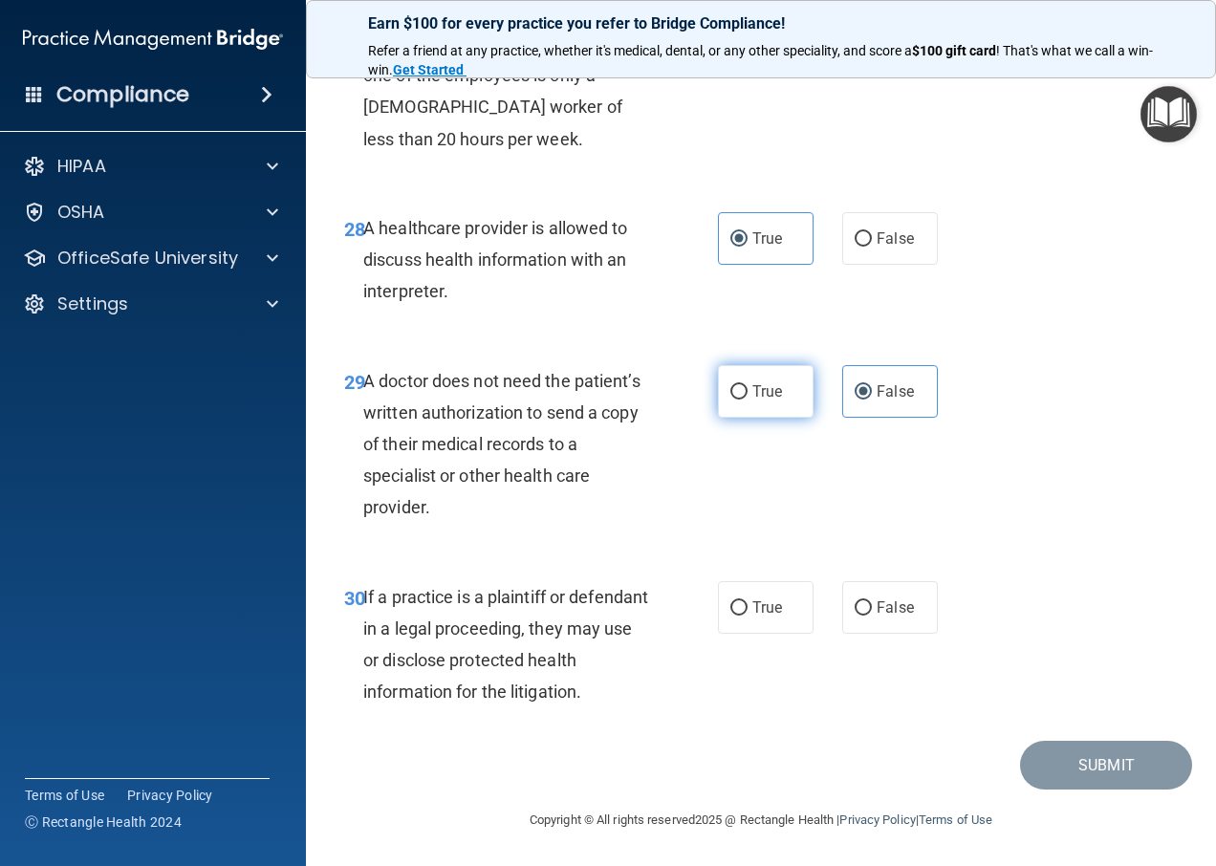
radio input "true"
radio input "false"
click at [877, 609] on span "False" at bounding box center [895, 608] width 37 height 18
click at [872, 609] on input "False" at bounding box center [863, 608] width 17 height 14
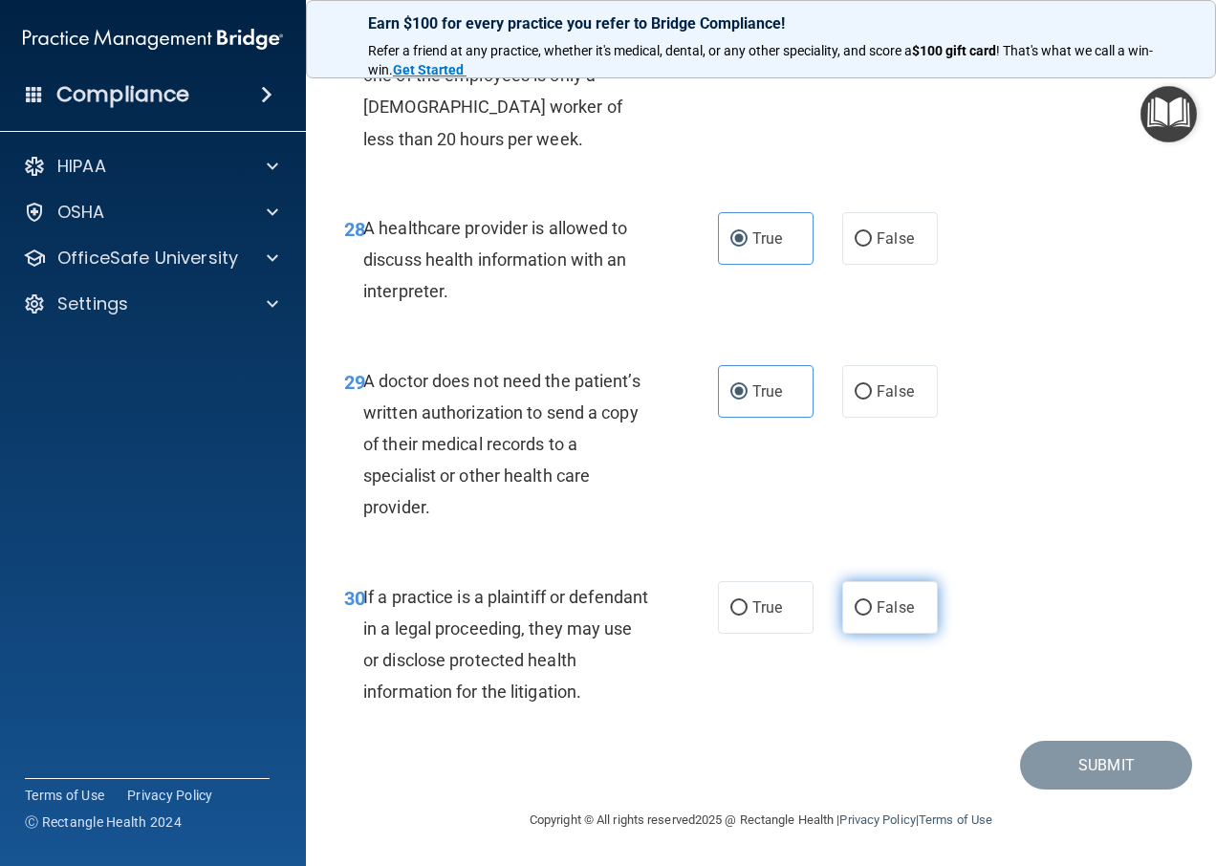
radio input "true"
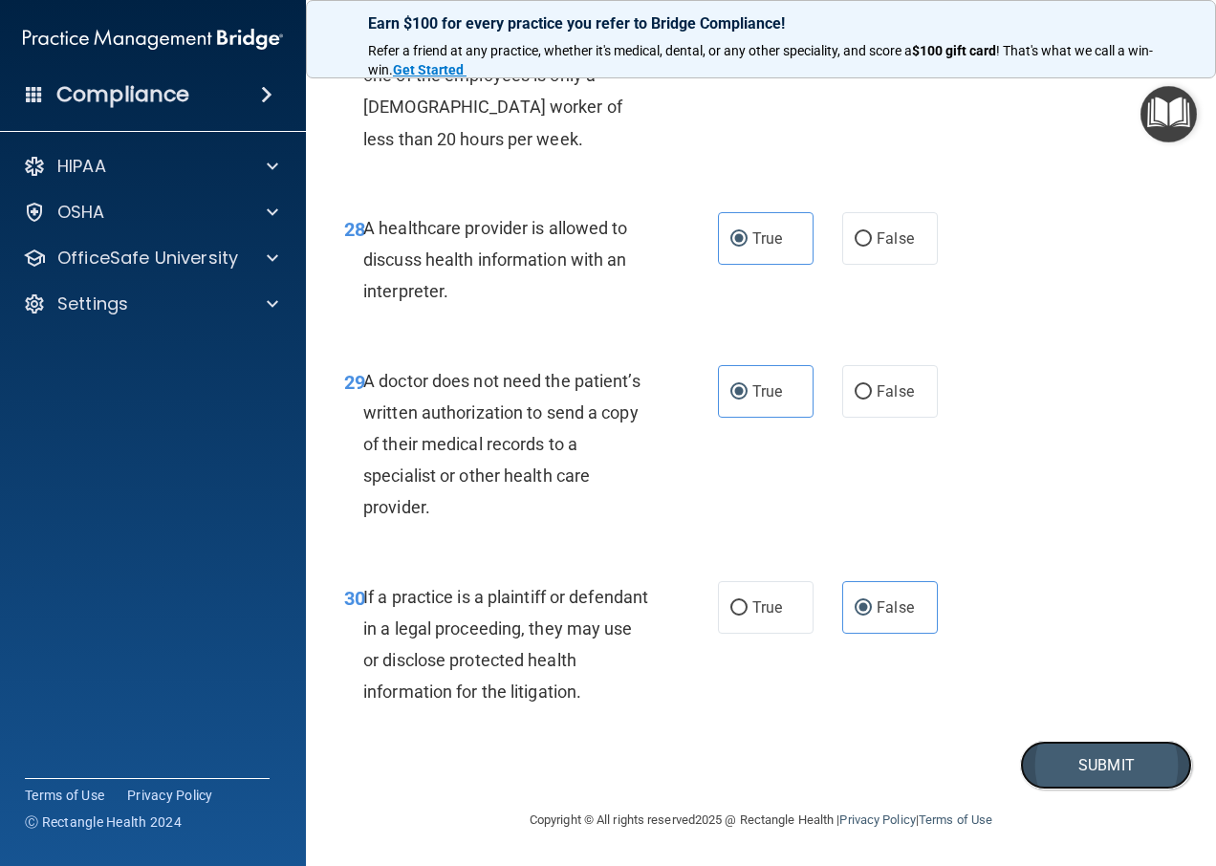
click at [1094, 755] on button "Submit" at bounding box center [1106, 765] width 172 height 49
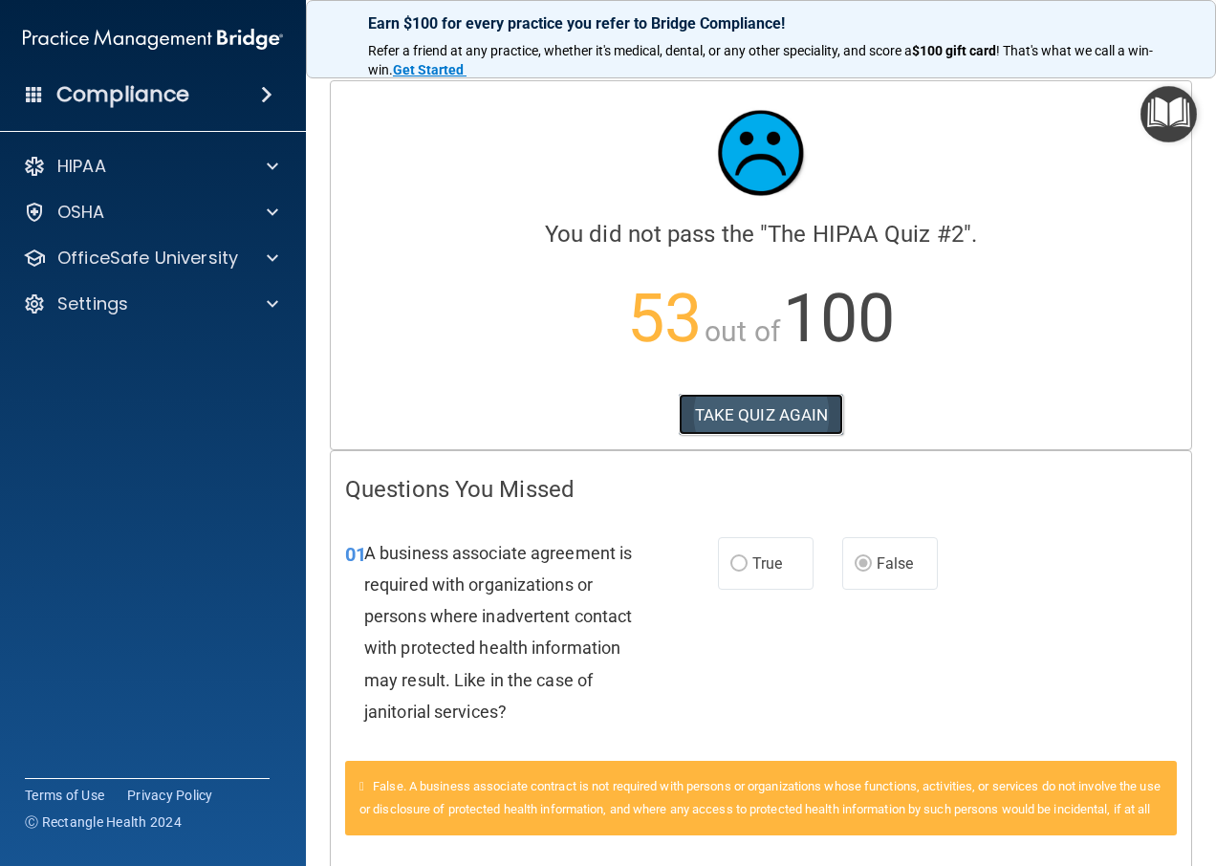
click at [777, 418] on button "TAKE QUIZ AGAIN" at bounding box center [761, 415] width 165 height 42
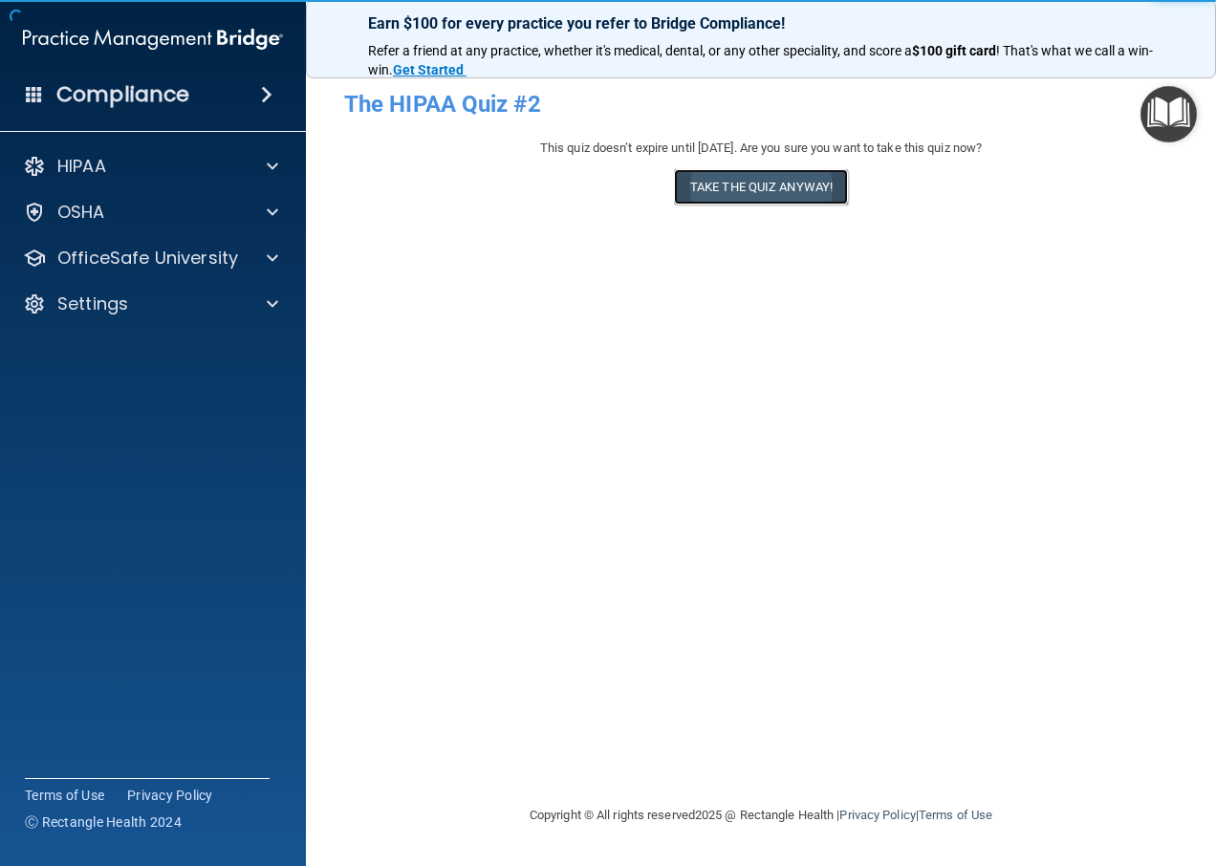
click at [733, 190] on button "Take the quiz anyway!" at bounding box center [761, 186] width 174 height 35
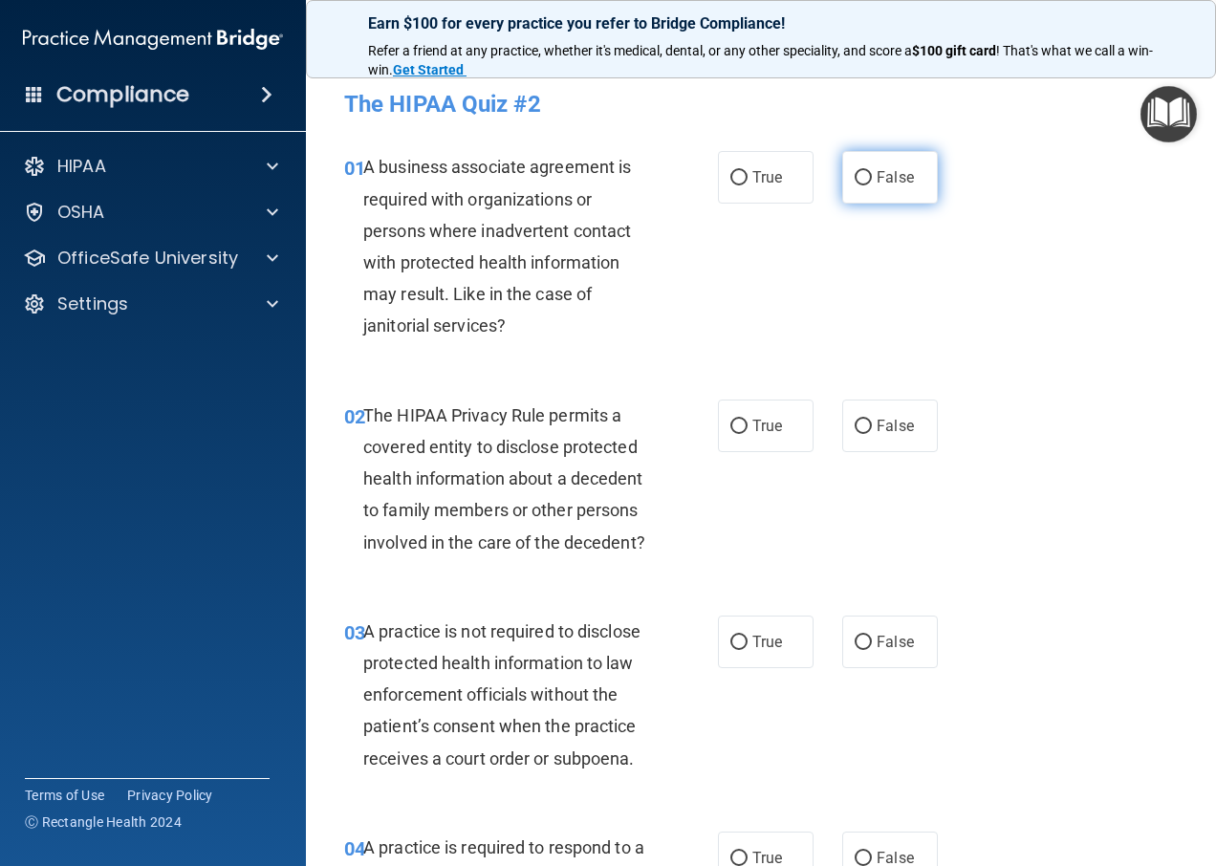
click at [856, 177] on input "False" at bounding box center [863, 178] width 17 height 14
radio input "true"
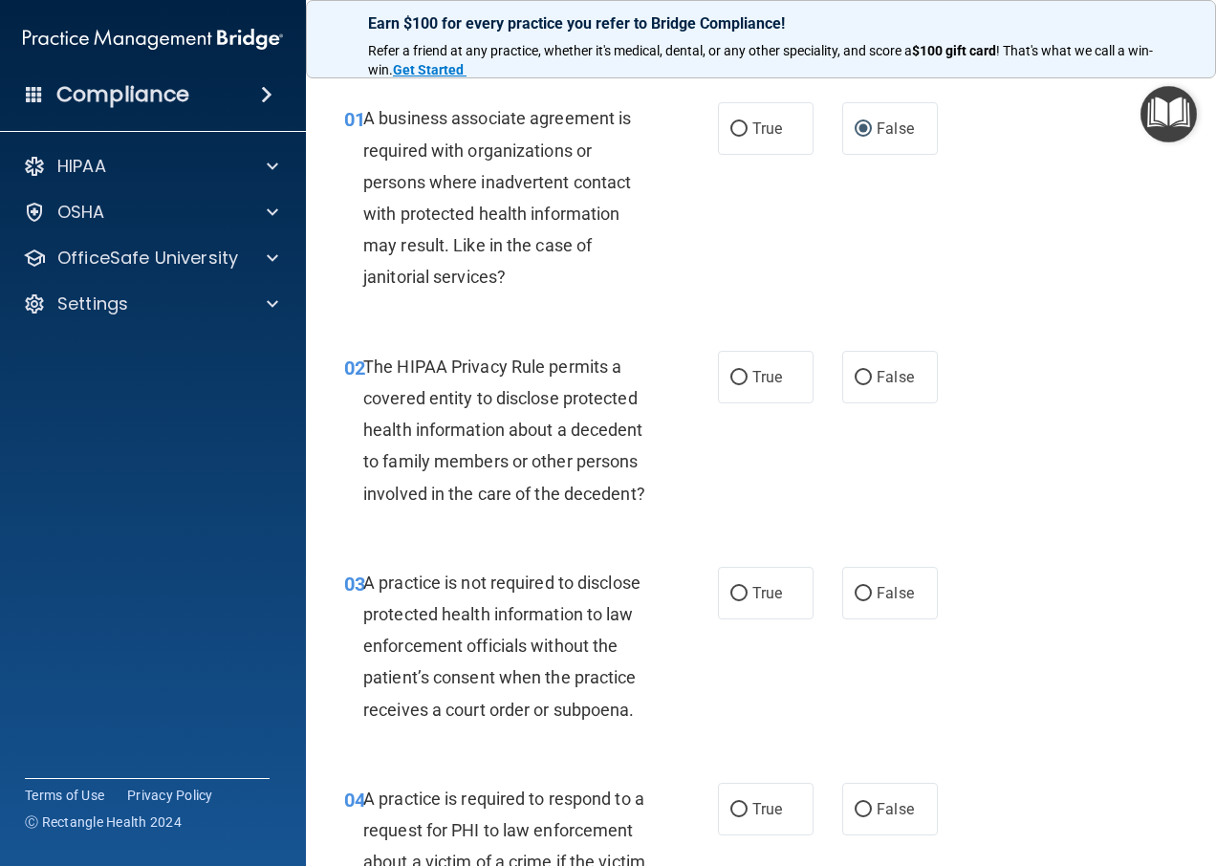
scroll to position [96, 0]
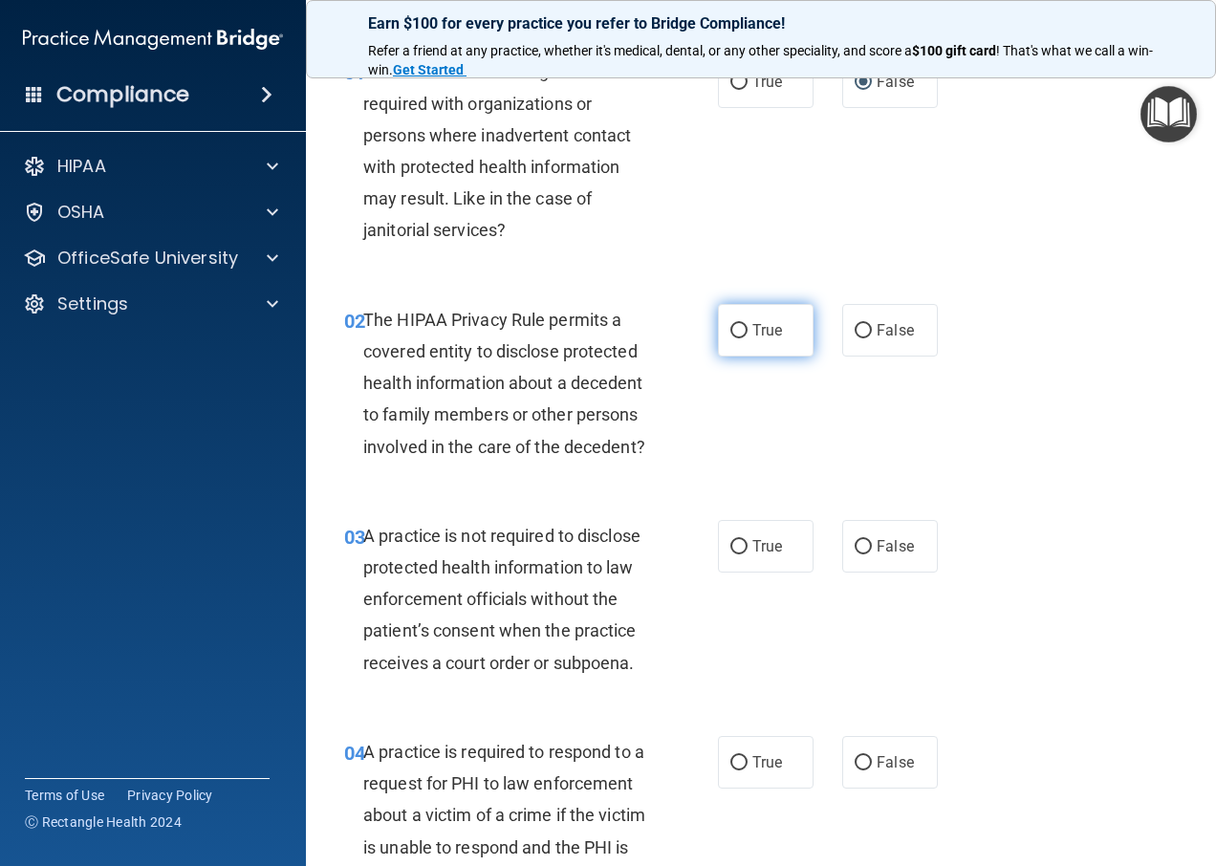
click at [734, 324] on input "True" at bounding box center [739, 331] width 17 height 14
radio input "true"
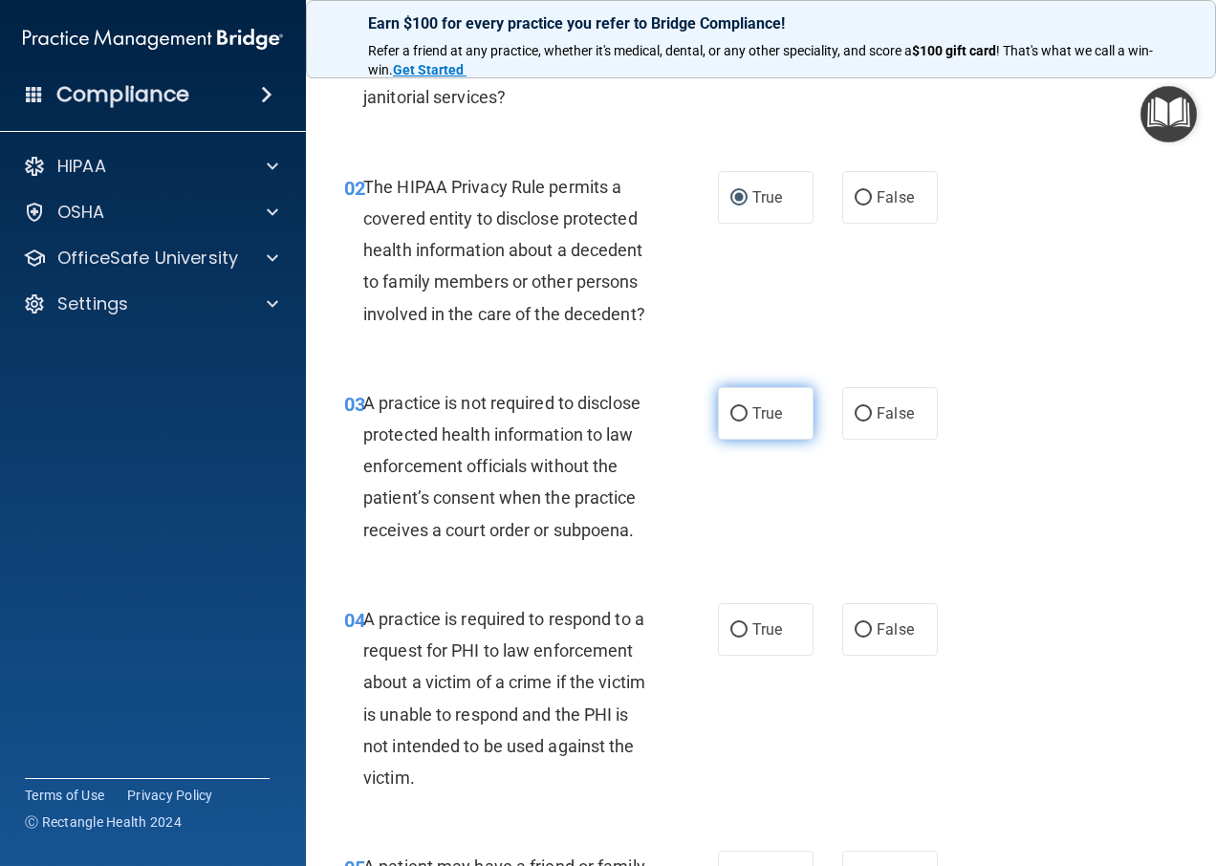
scroll to position [287, 0]
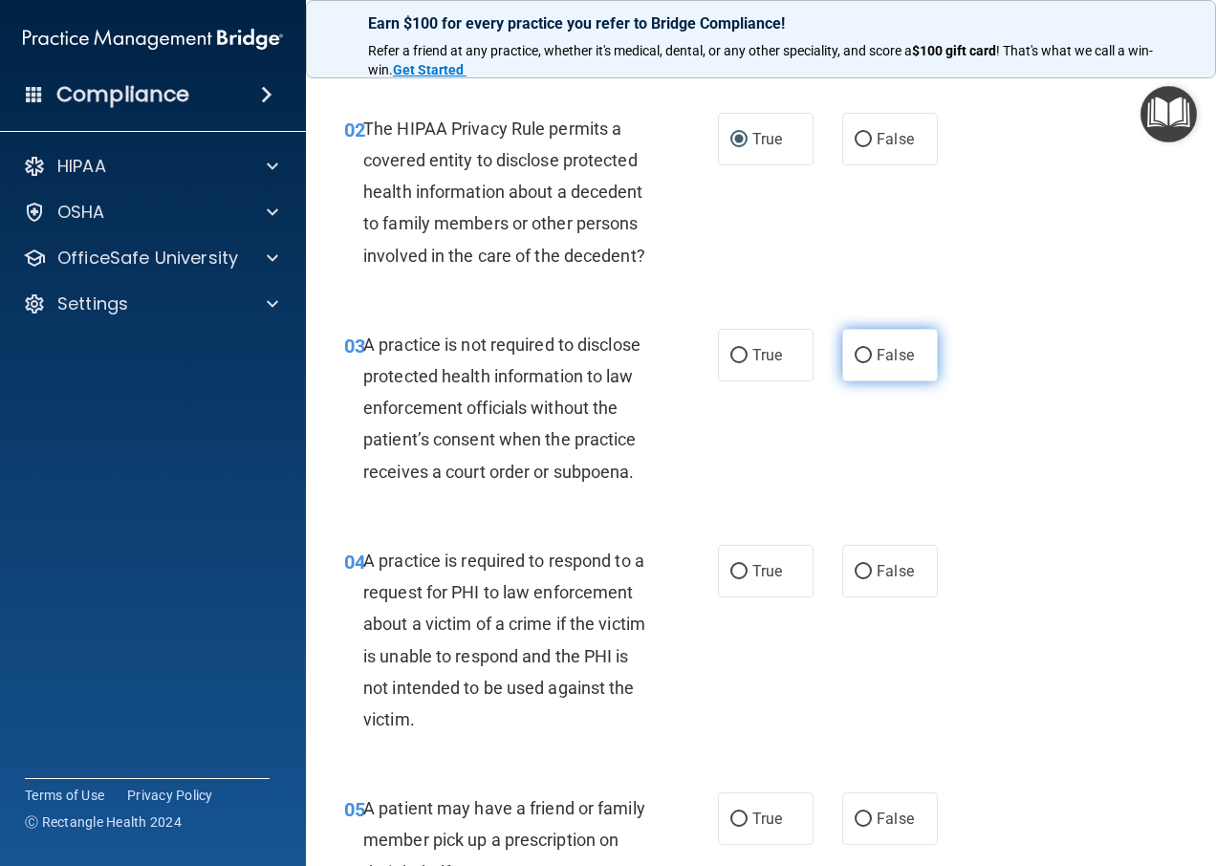
click at [855, 363] on input "False" at bounding box center [863, 356] width 17 height 14
radio input "true"
click at [756, 580] on span "True" at bounding box center [768, 571] width 30 height 18
click at [748, 579] on input "True" at bounding box center [739, 572] width 17 height 14
radio input "true"
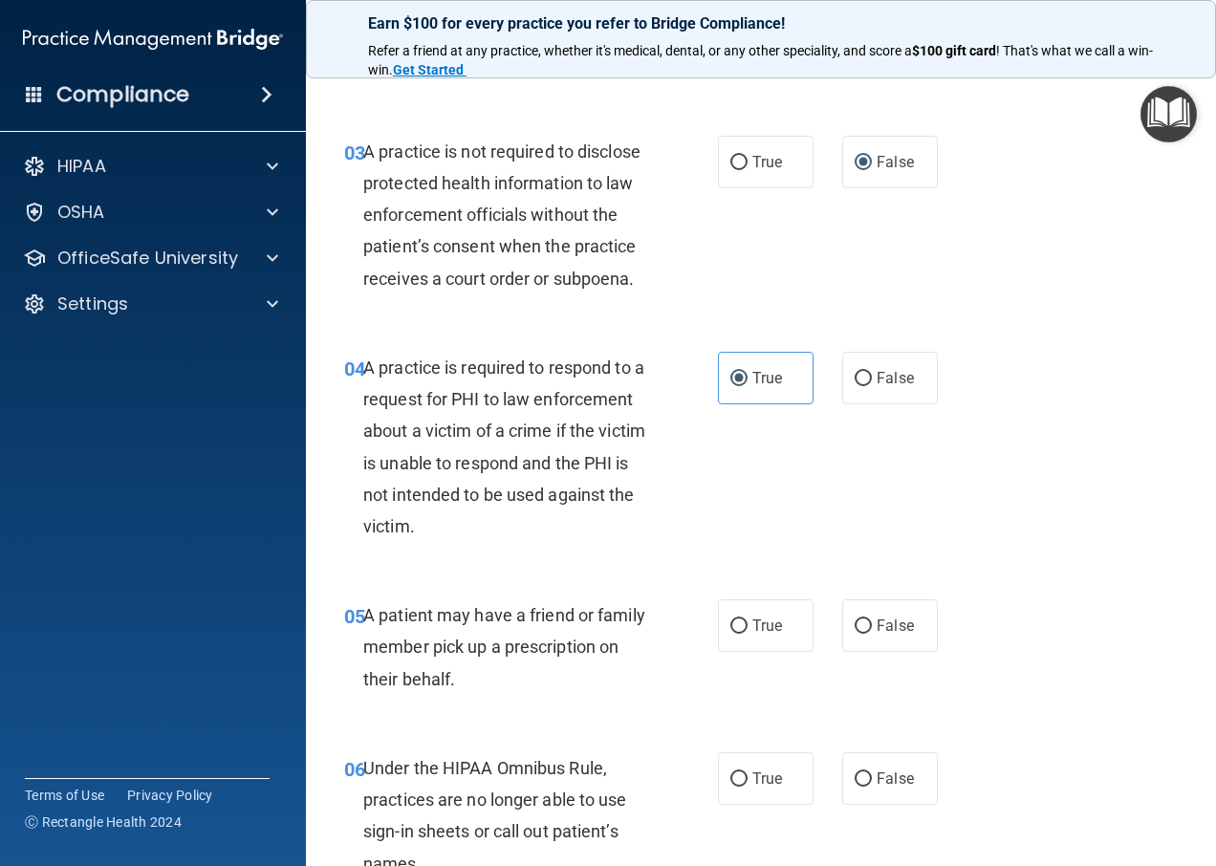
scroll to position [574, 0]
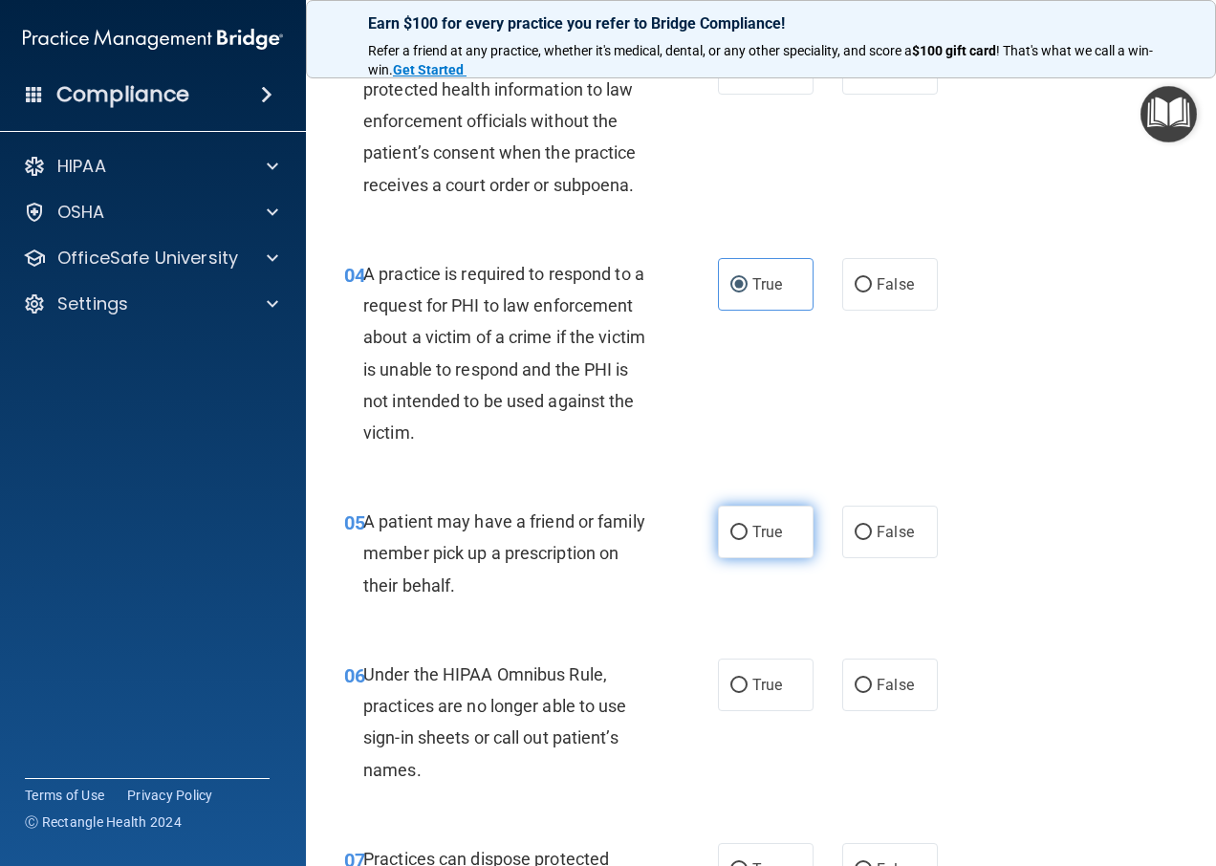
click at [759, 541] on span "True" at bounding box center [768, 532] width 30 height 18
click at [748, 540] on input "True" at bounding box center [739, 533] width 17 height 14
radio input "true"
click at [861, 711] on label "False" at bounding box center [890, 685] width 96 height 53
click at [861, 693] on input "False" at bounding box center [863, 686] width 17 height 14
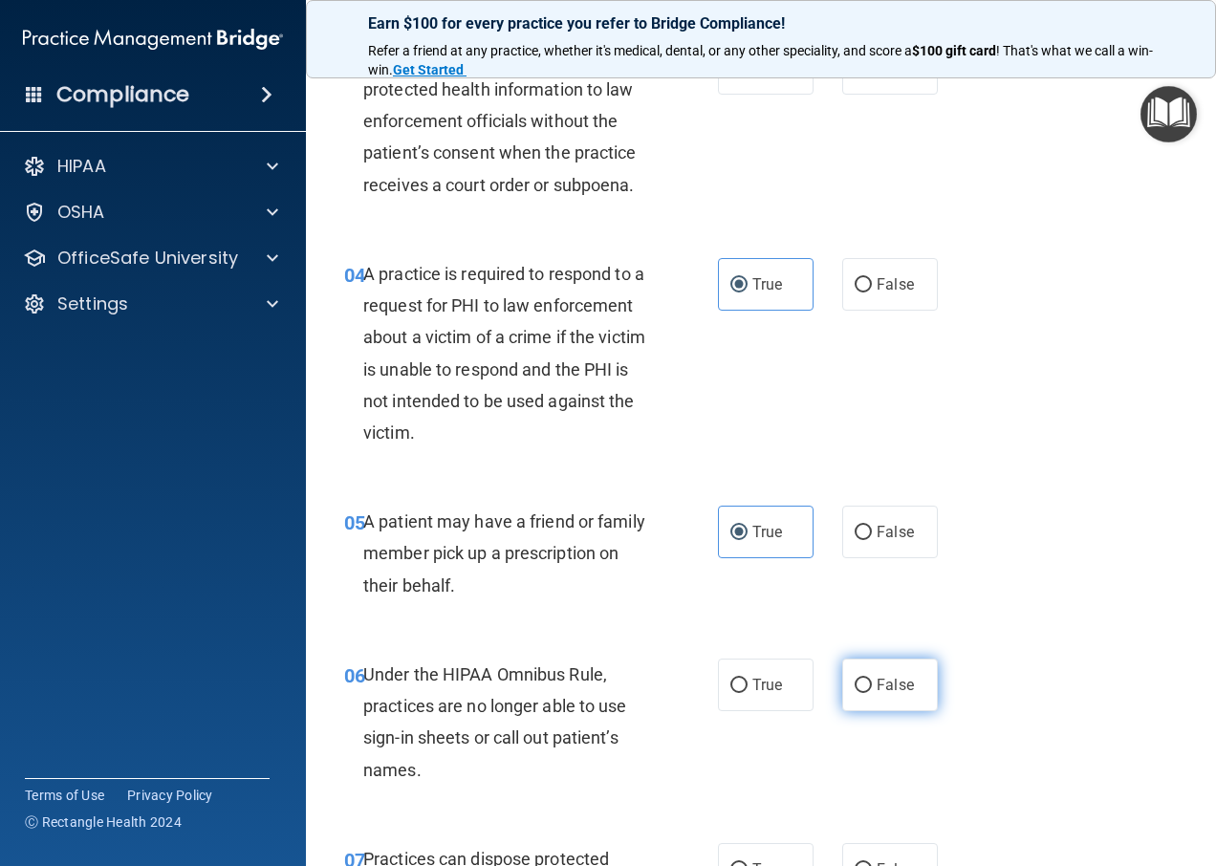
radio input "true"
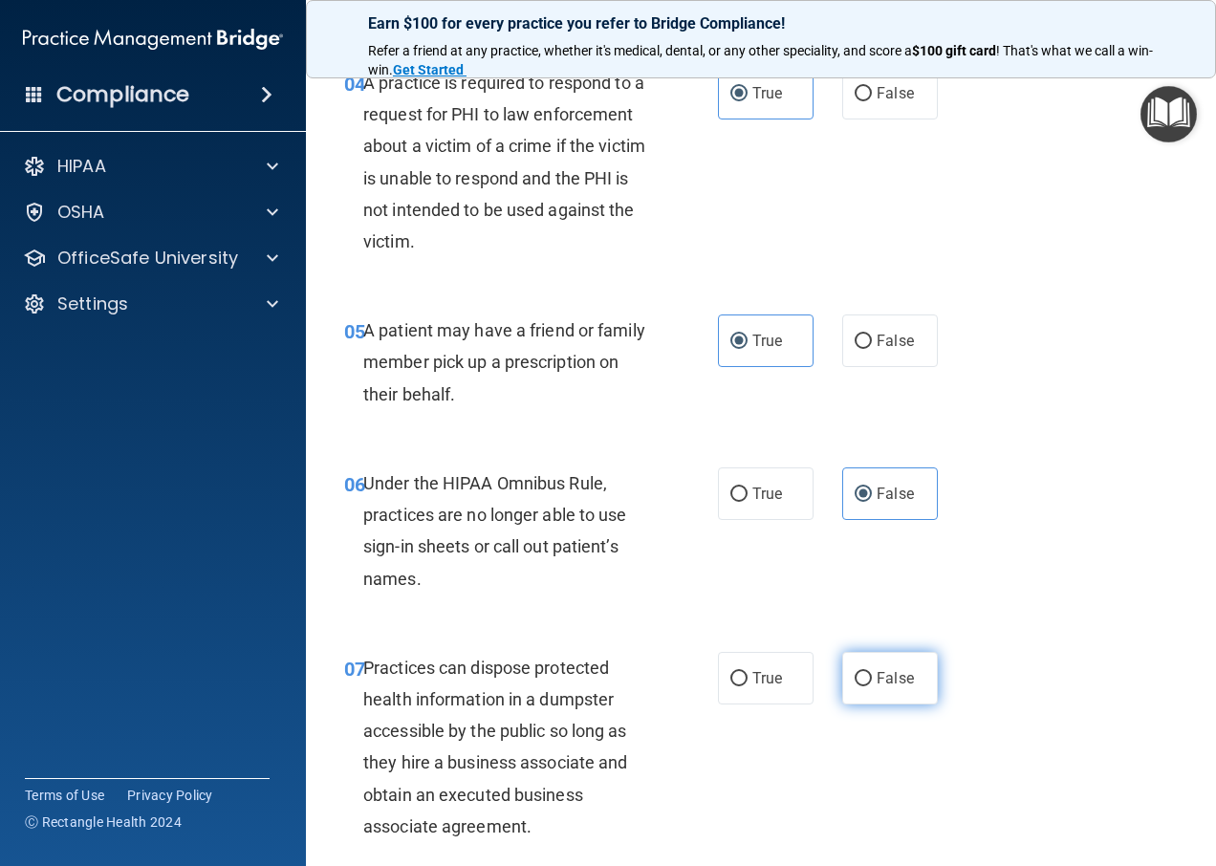
click at [851, 705] on label "False" at bounding box center [890, 678] width 96 height 53
click at [855, 687] on input "False" at bounding box center [863, 679] width 17 height 14
radio input "true"
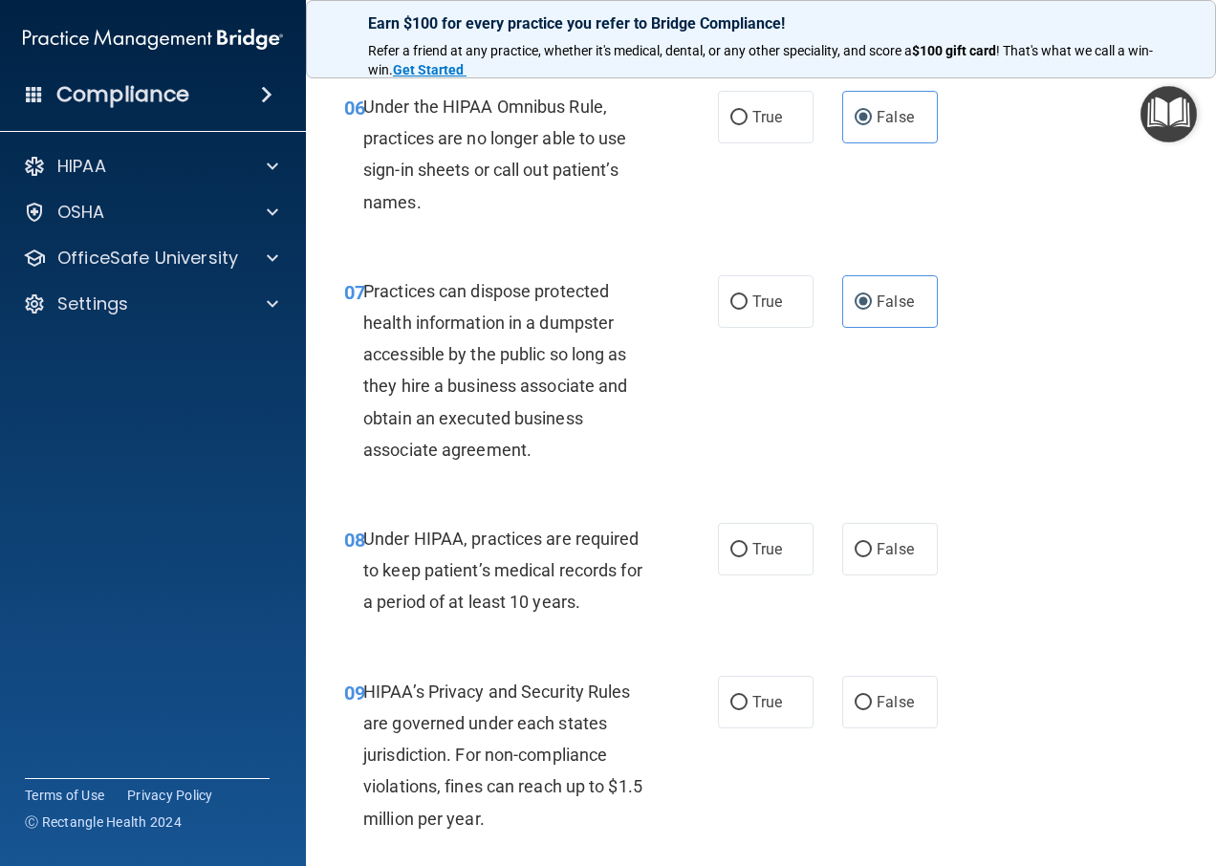
scroll to position [1147, 0]
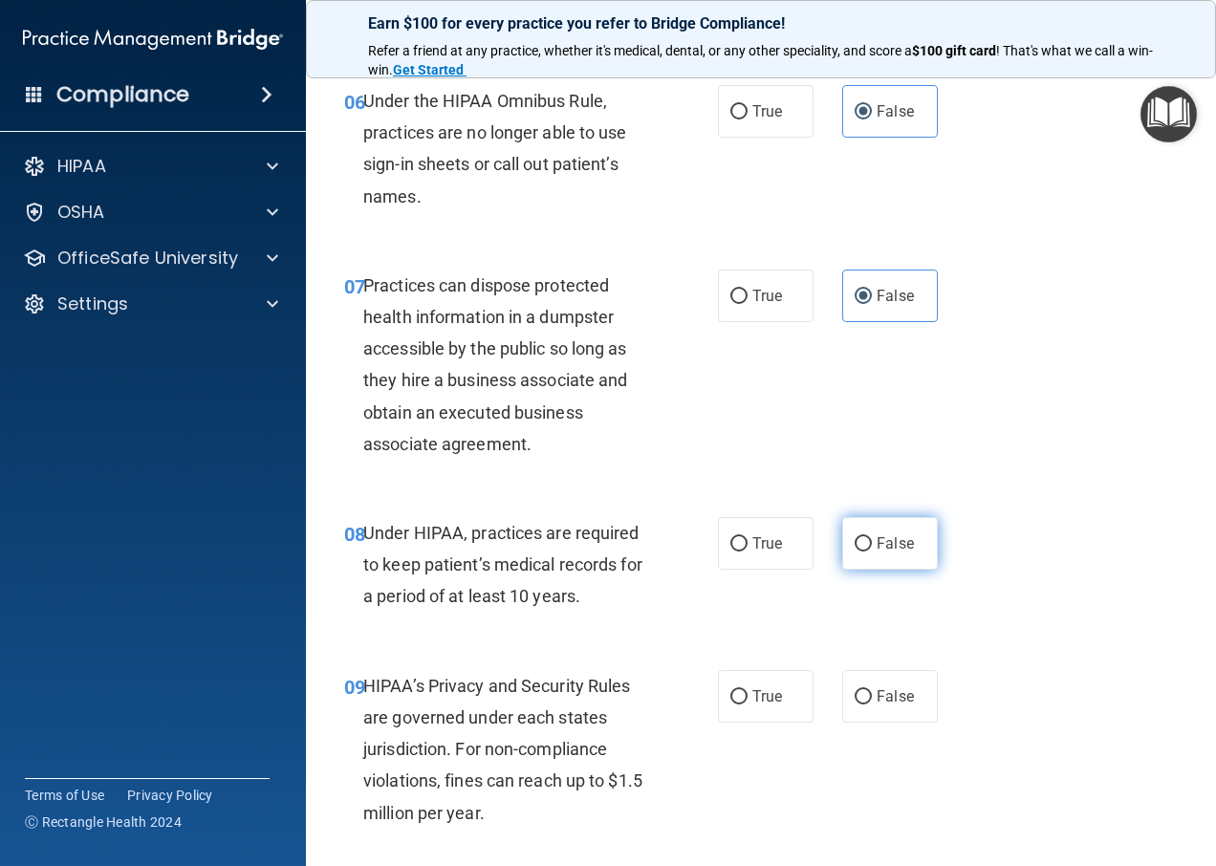
click at [888, 570] on label "False" at bounding box center [890, 543] width 96 height 53
click at [872, 552] on input "False" at bounding box center [863, 544] width 17 height 14
radio input "true"
click at [862, 723] on label "False" at bounding box center [890, 696] width 96 height 53
click at [862, 705] on input "False" at bounding box center [863, 697] width 17 height 14
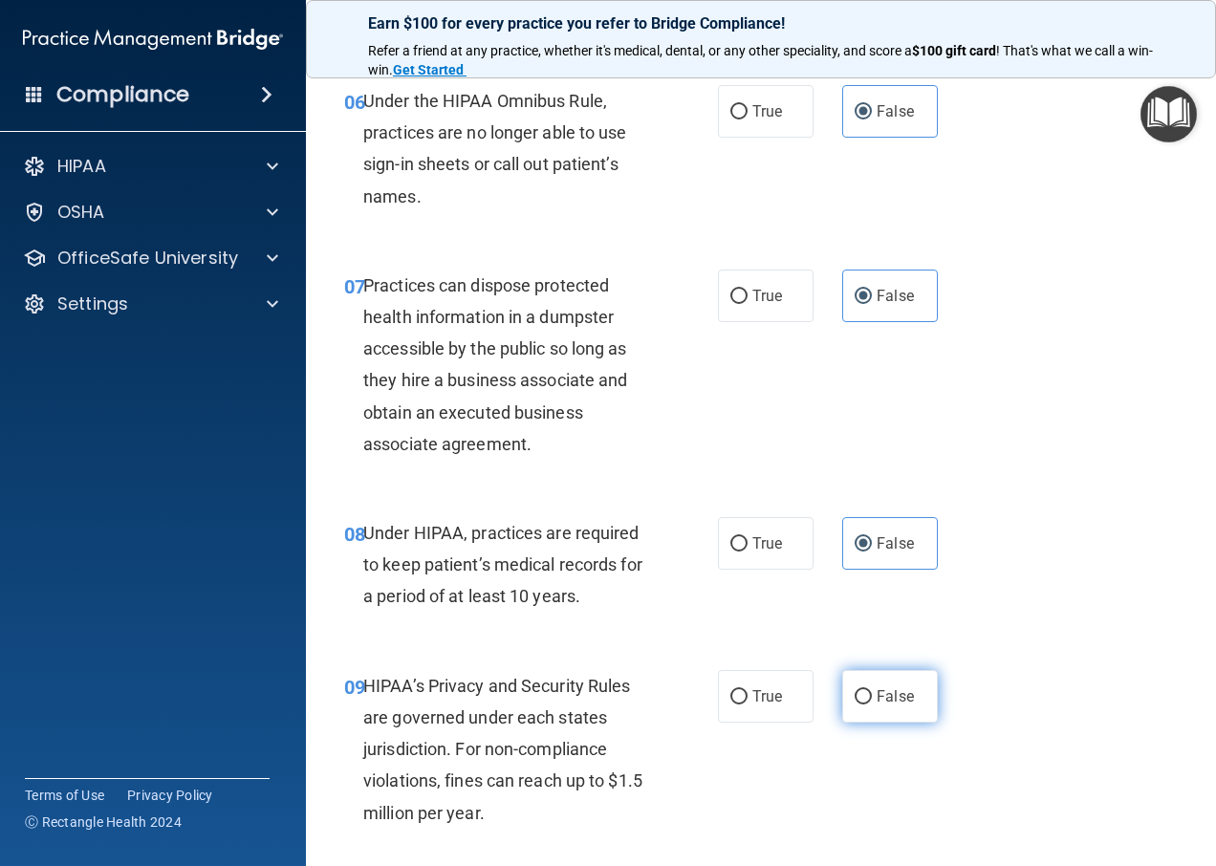
radio input "true"
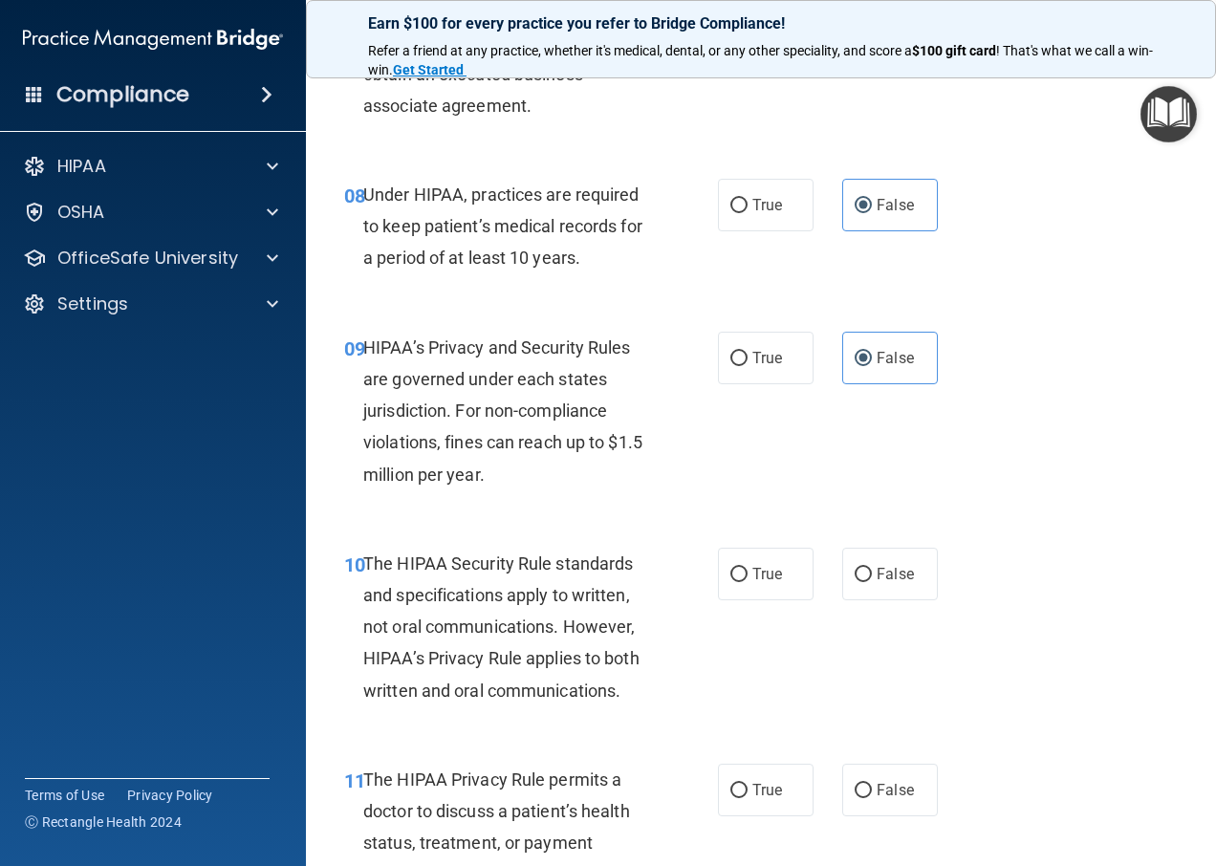
scroll to position [1530, 0]
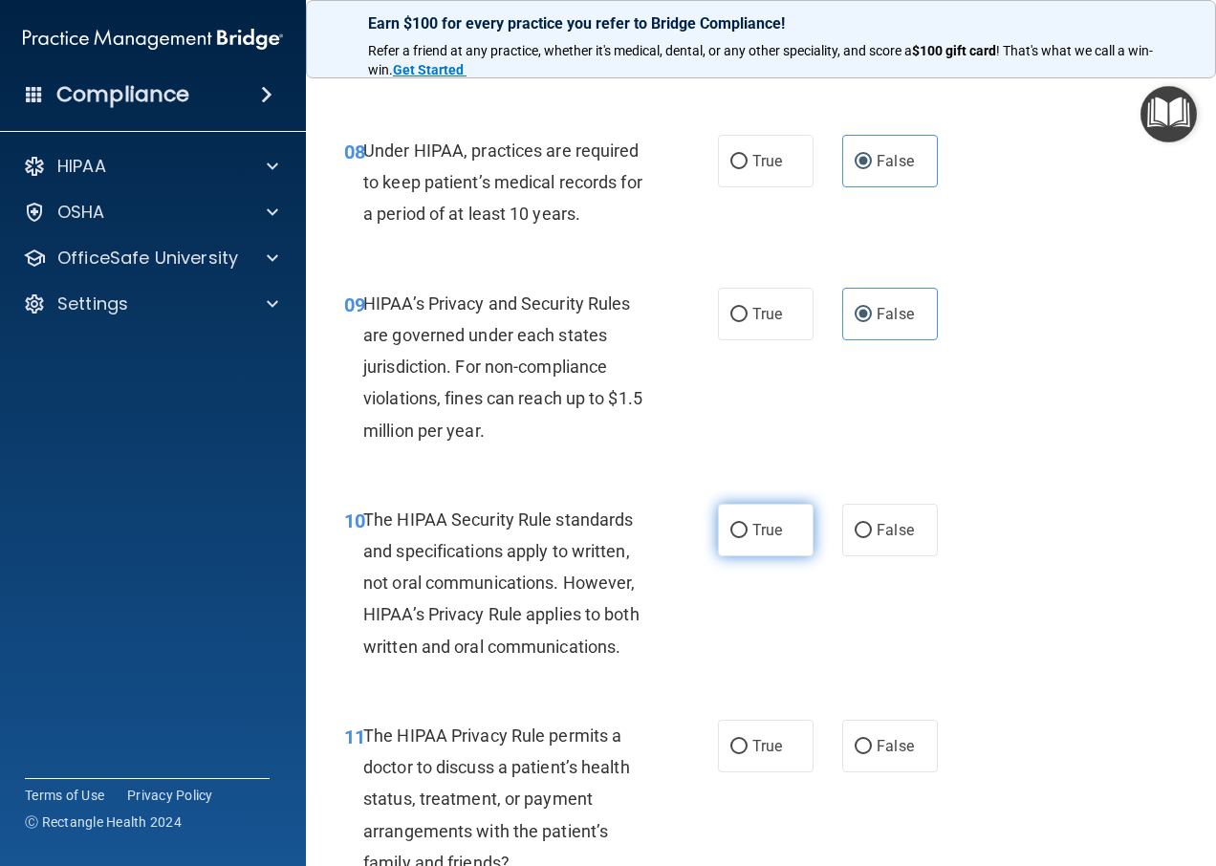
click at [755, 549] on label "True" at bounding box center [766, 530] width 96 height 53
click at [748, 538] on input "True" at bounding box center [739, 531] width 17 height 14
radio input "true"
click at [767, 755] on span "True" at bounding box center [768, 746] width 30 height 18
click at [748, 754] on input "True" at bounding box center [739, 747] width 17 height 14
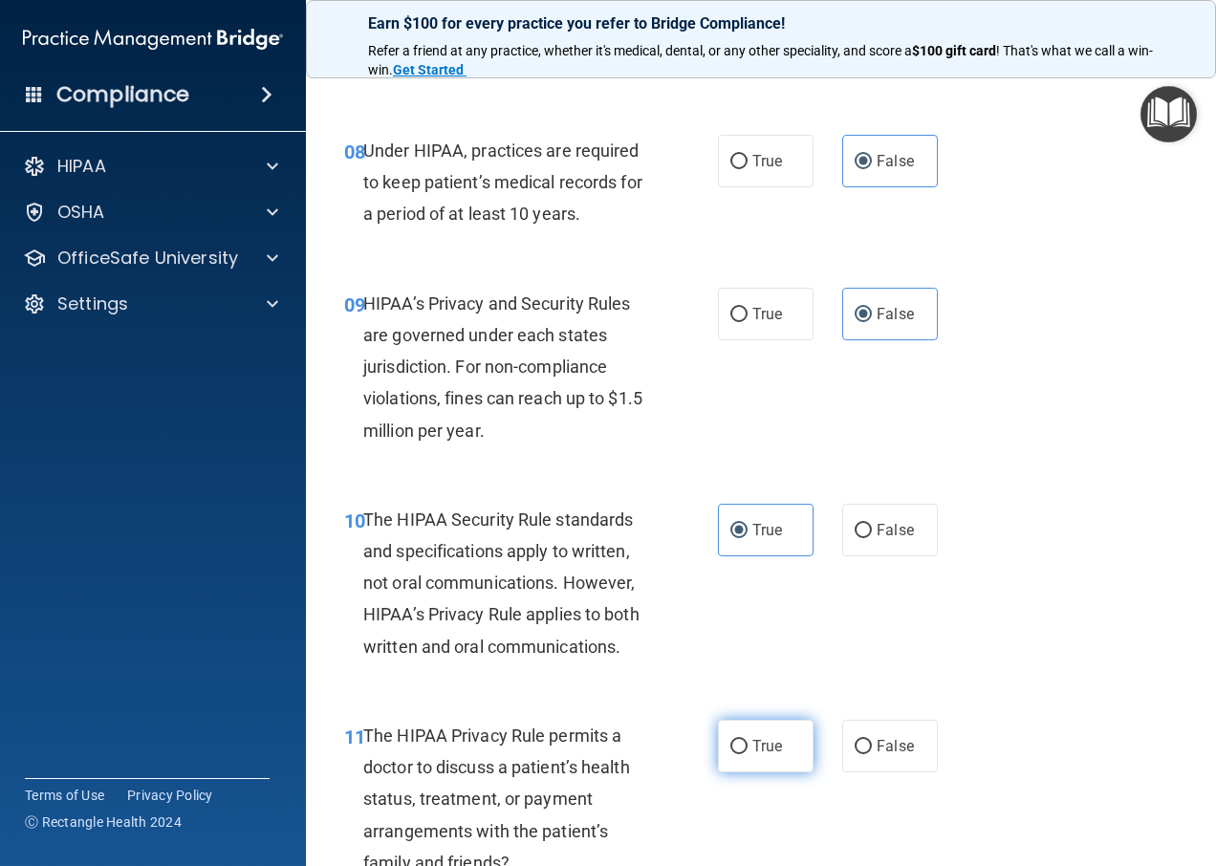
radio input "true"
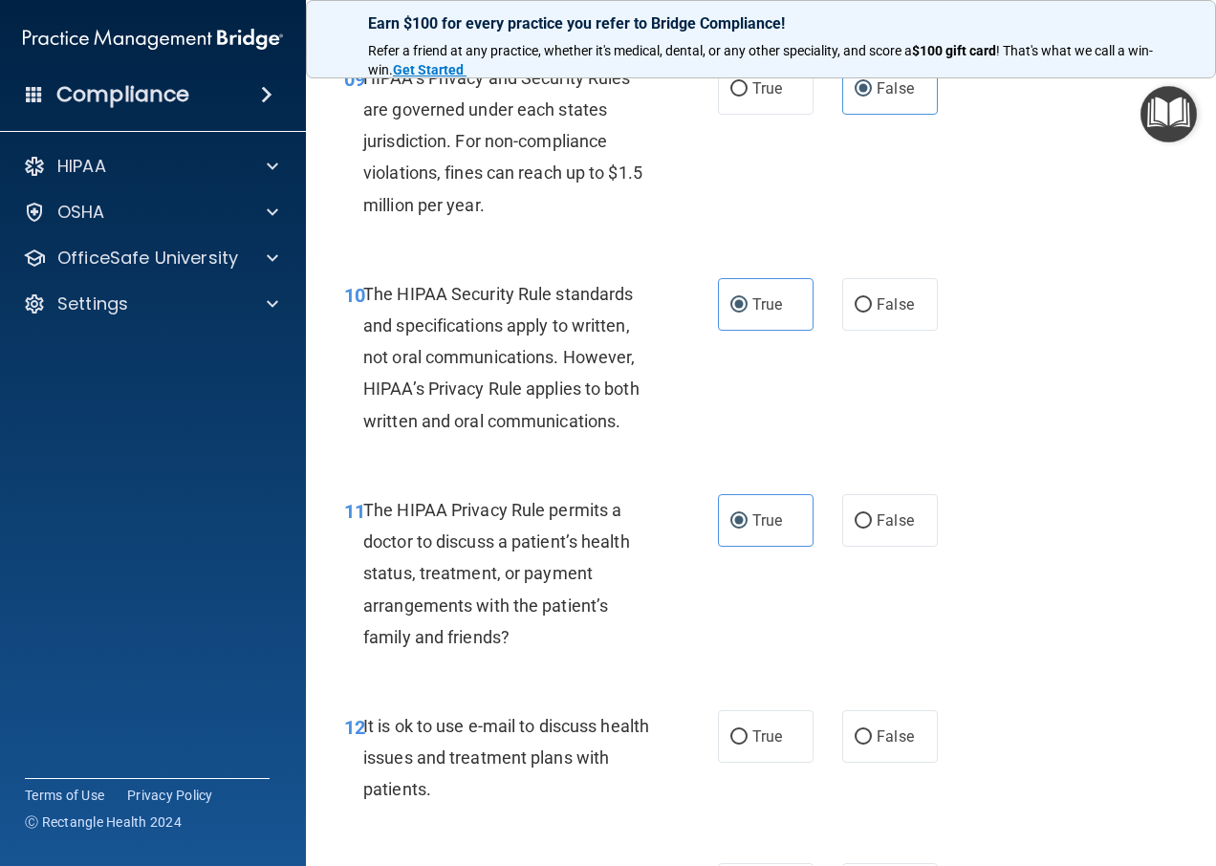
scroll to position [1817, 0]
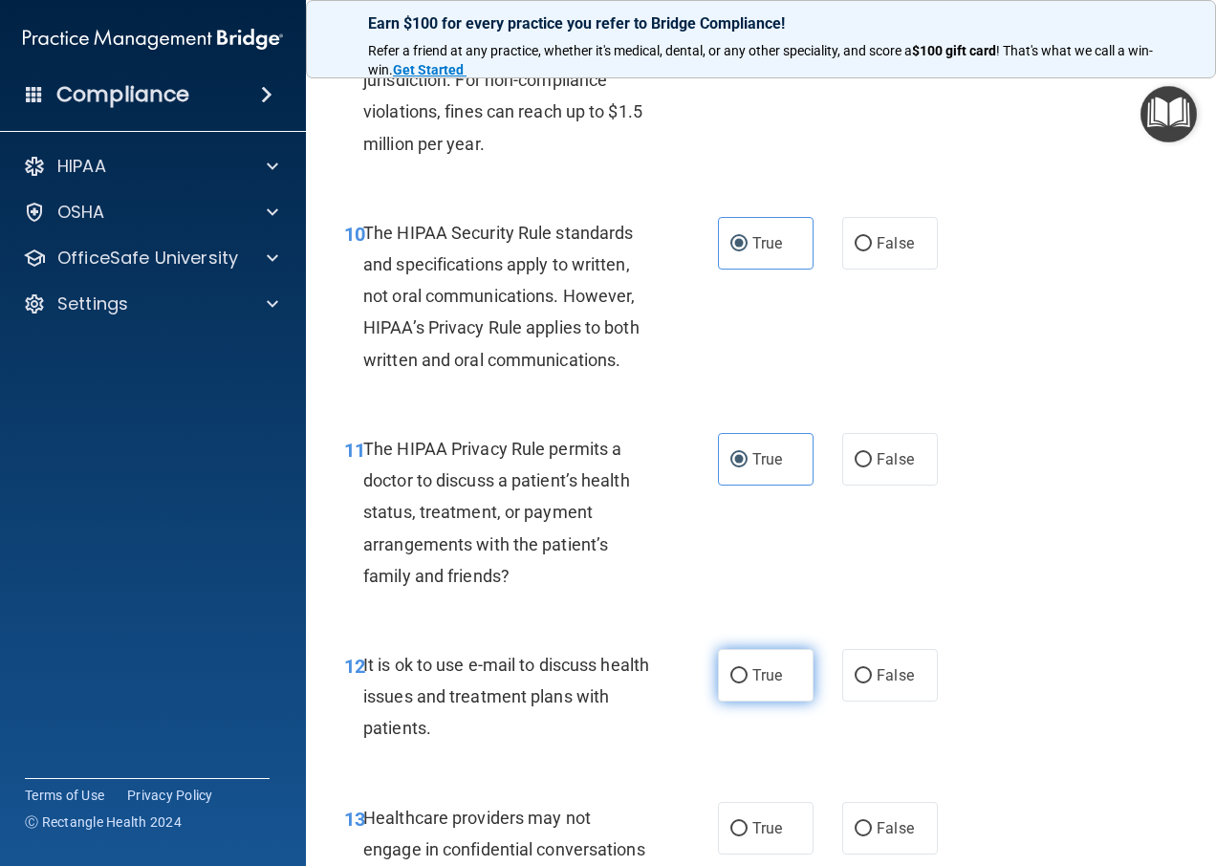
click at [768, 685] on span "True" at bounding box center [768, 675] width 30 height 18
click at [748, 684] on input "True" at bounding box center [739, 676] width 17 height 14
radio input "true"
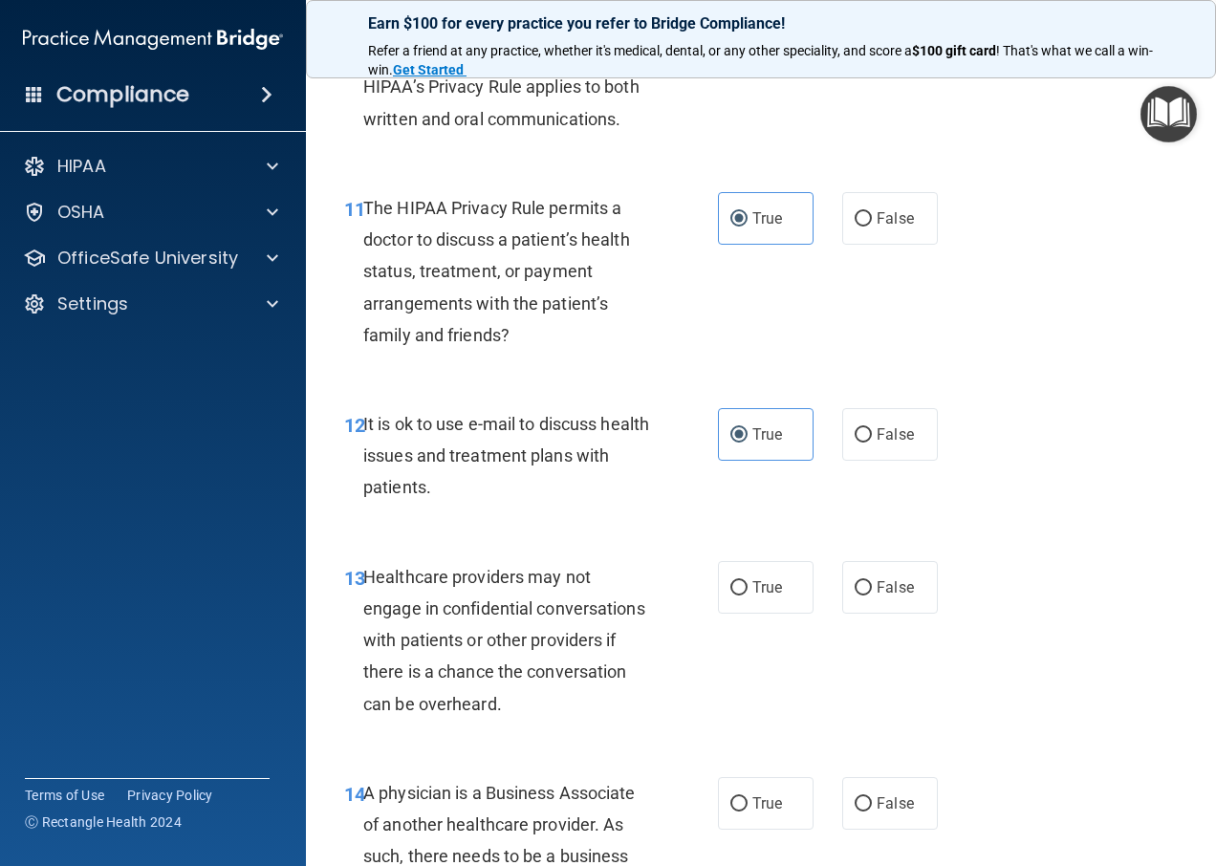
scroll to position [2104, 0]
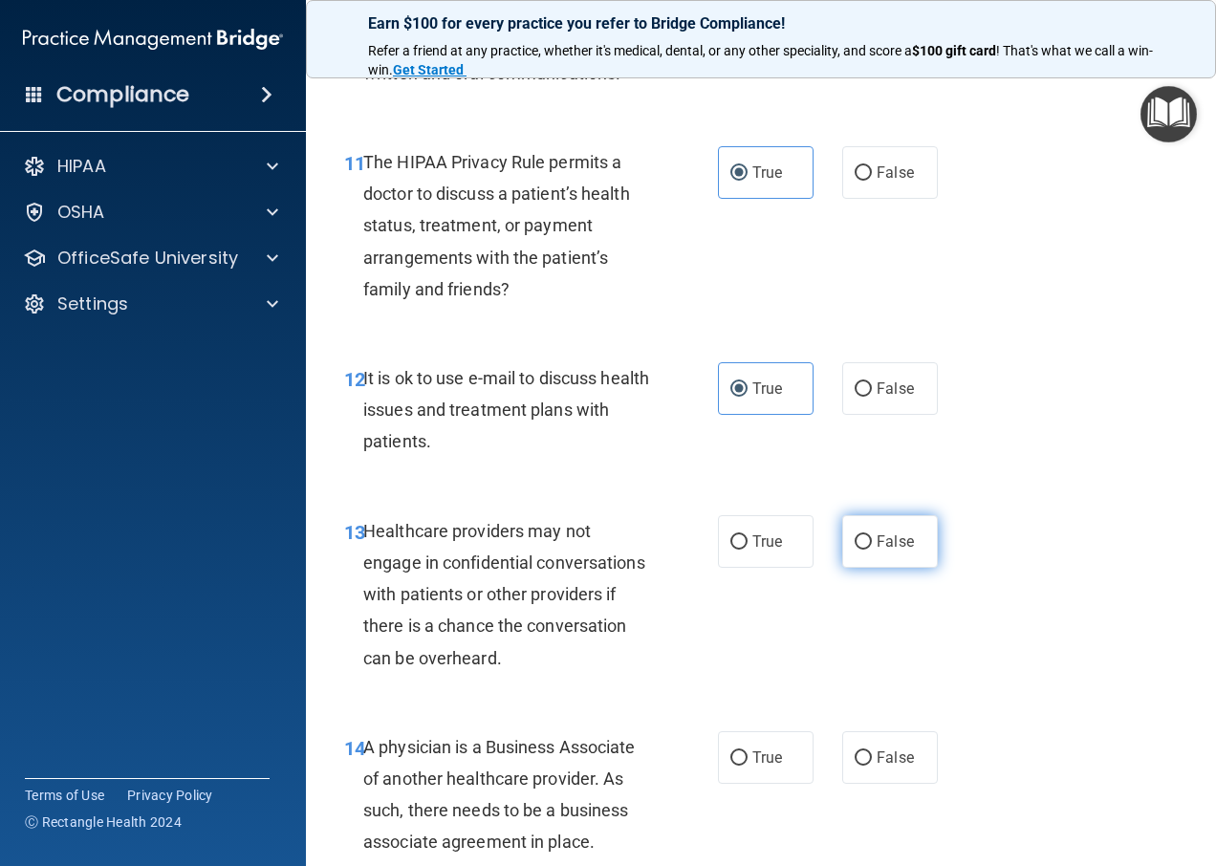
click at [860, 550] on input "False" at bounding box center [863, 542] width 17 height 14
radio input "true"
click at [867, 784] on label "False" at bounding box center [890, 758] width 96 height 53
click at [867, 766] on input "False" at bounding box center [863, 759] width 17 height 14
radio input "true"
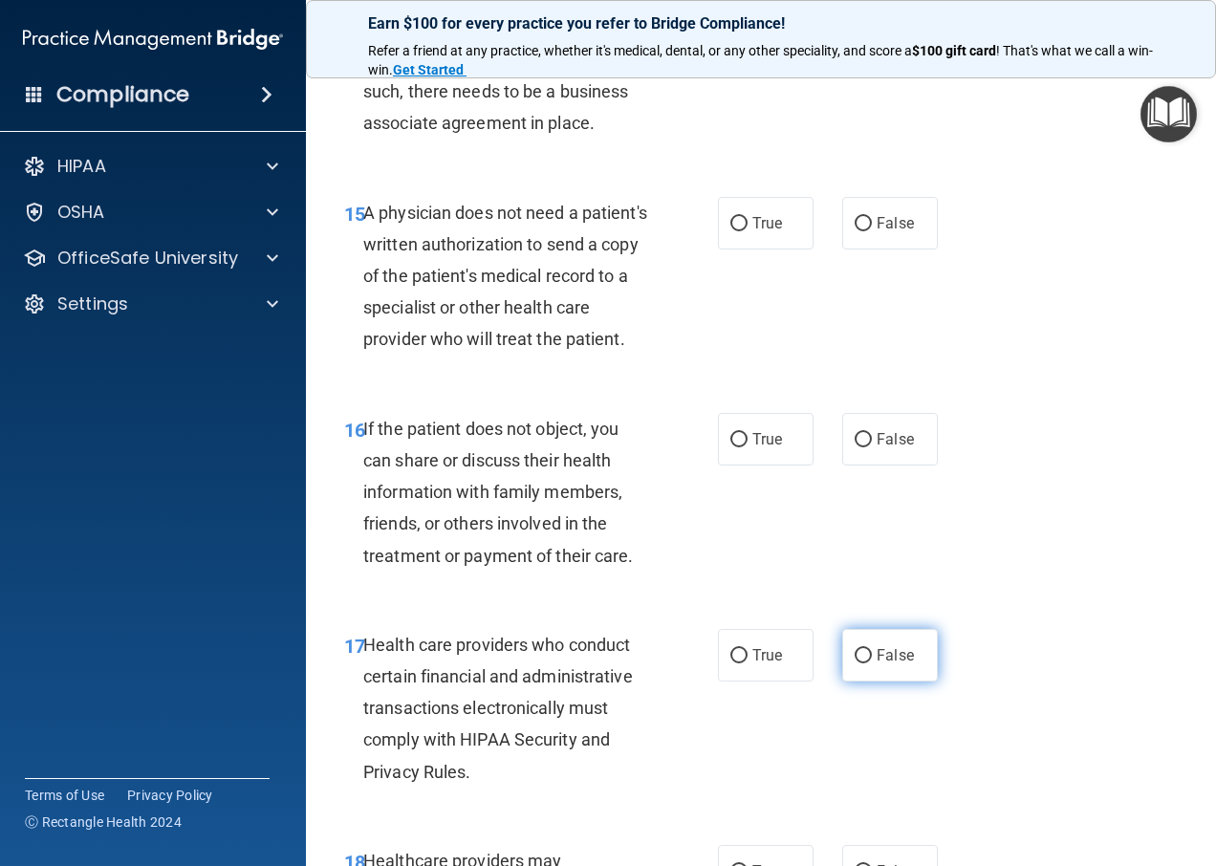
scroll to position [2869, 0]
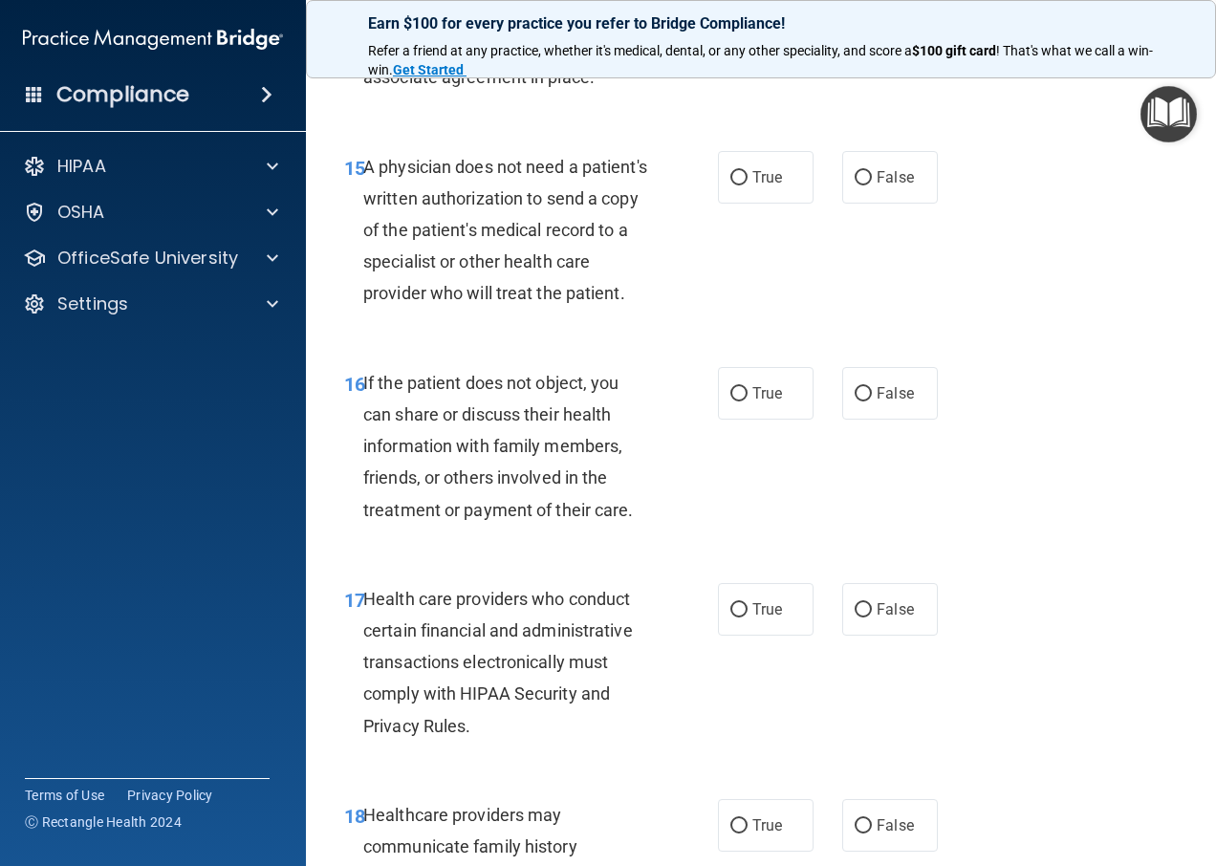
drag, startPoint x: 722, startPoint y: 209, endPoint x: 730, endPoint y: 320, distance: 111.2
click at [726, 204] on label "True" at bounding box center [766, 177] width 96 height 53
click at [731, 186] on input "True" at bounding box center [739, 178] width 17 height 14
radio input "true"
click at [752, 485] on div "16 If the patient does not object, you can share or discuss their health inform…" at bounding box center [761, 451] width 863 height 216
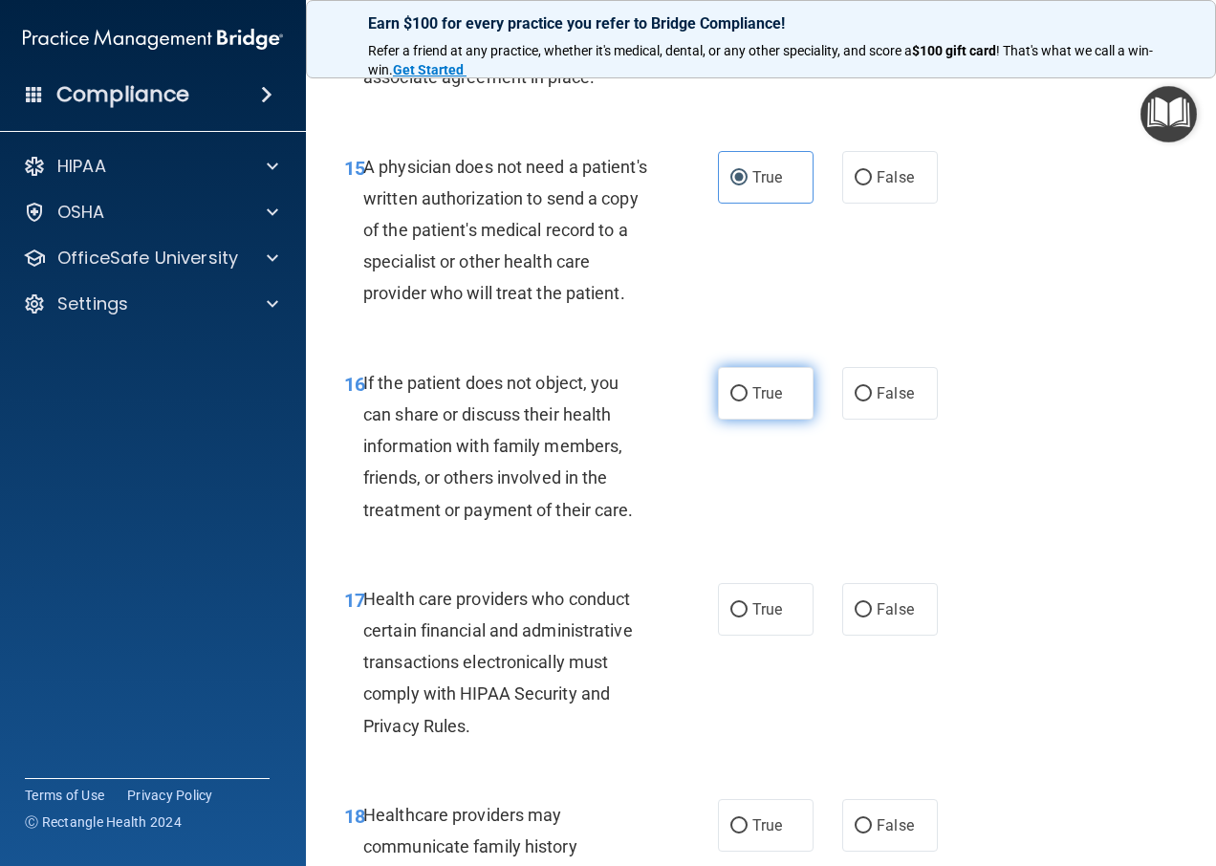
click at [748, 420] on label "True" at bounding box center [766, 393] width 96 height 53
click at [748, 402] on input "True" at bounding box center [739, 394] width 17 height 14
radio input "true"
click at [770, 636] on label "True" at bounding box center [766, 609] width 96 height 53
click at [748, 618] on input "True" at bounding box center [739, 610] width 17 height 14
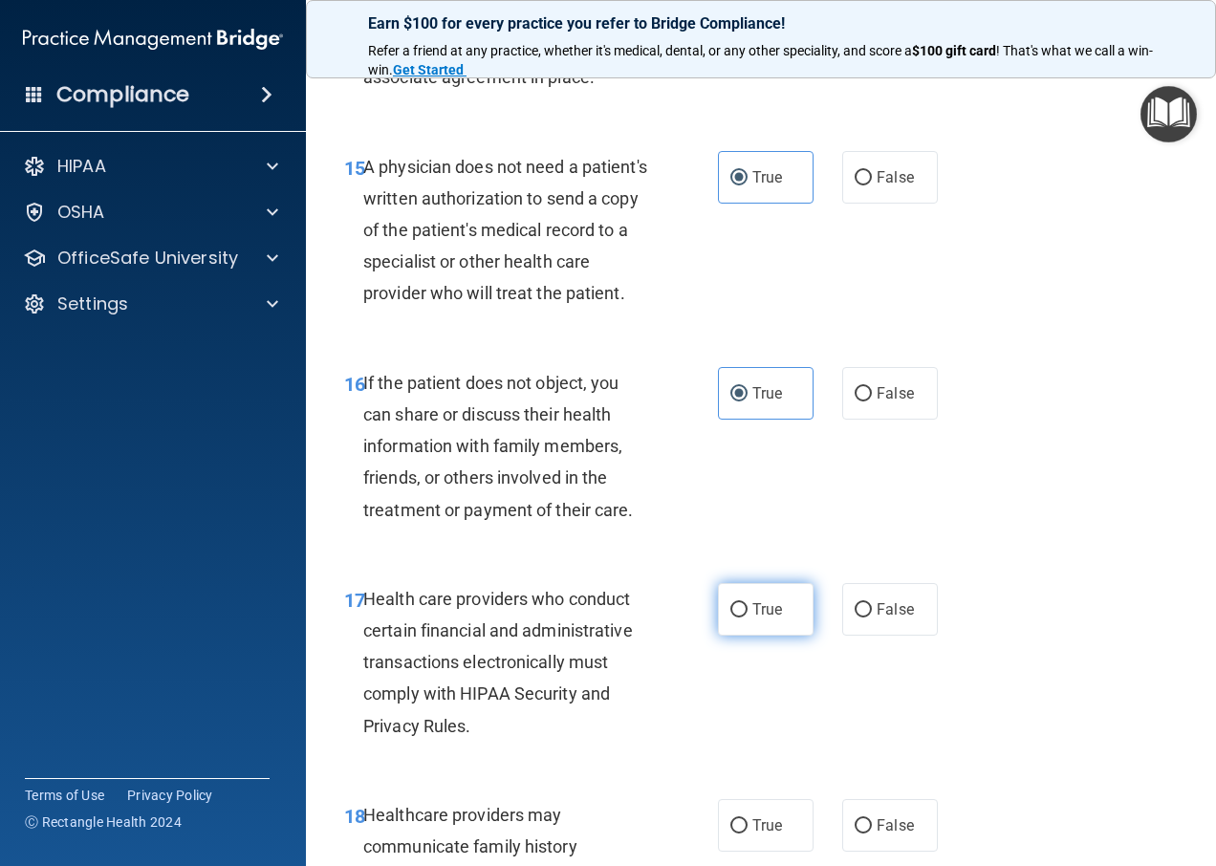
radio input "true"
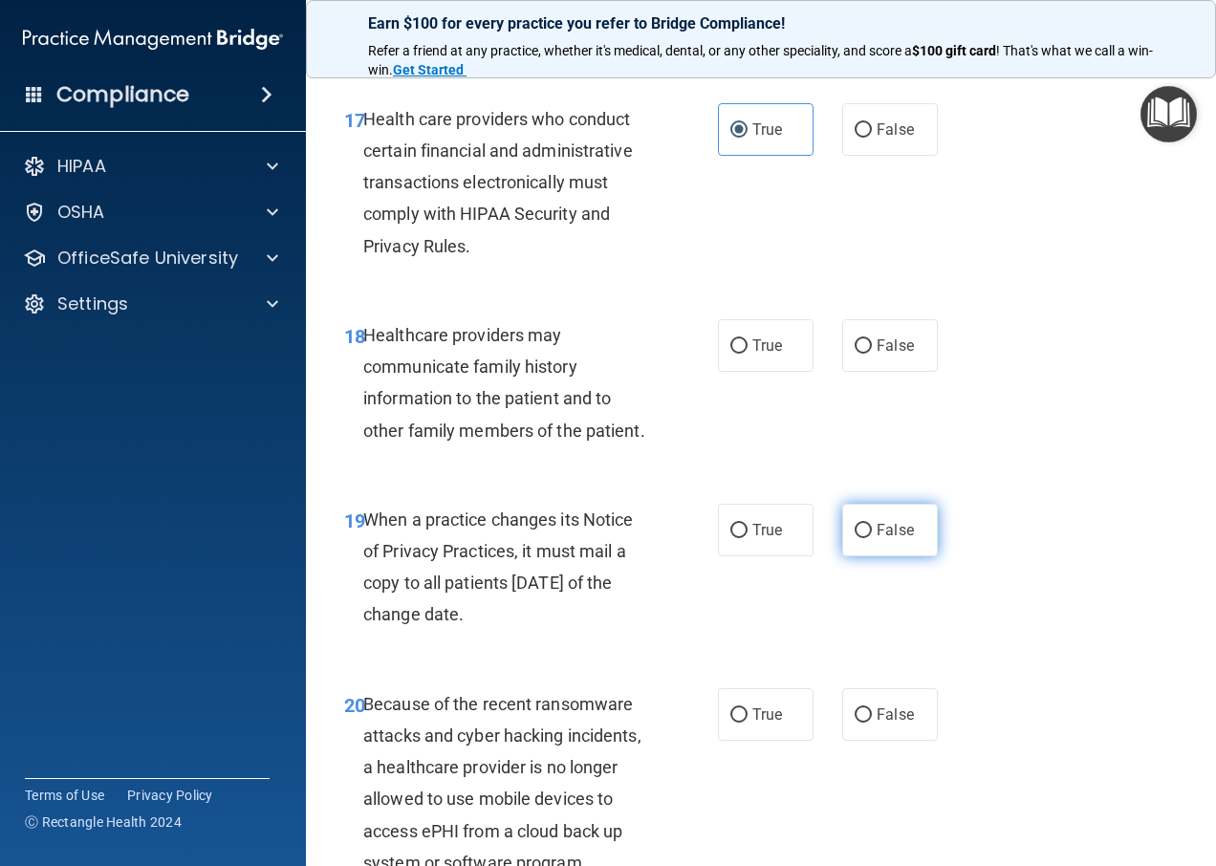
scroll to position [3442, 0]
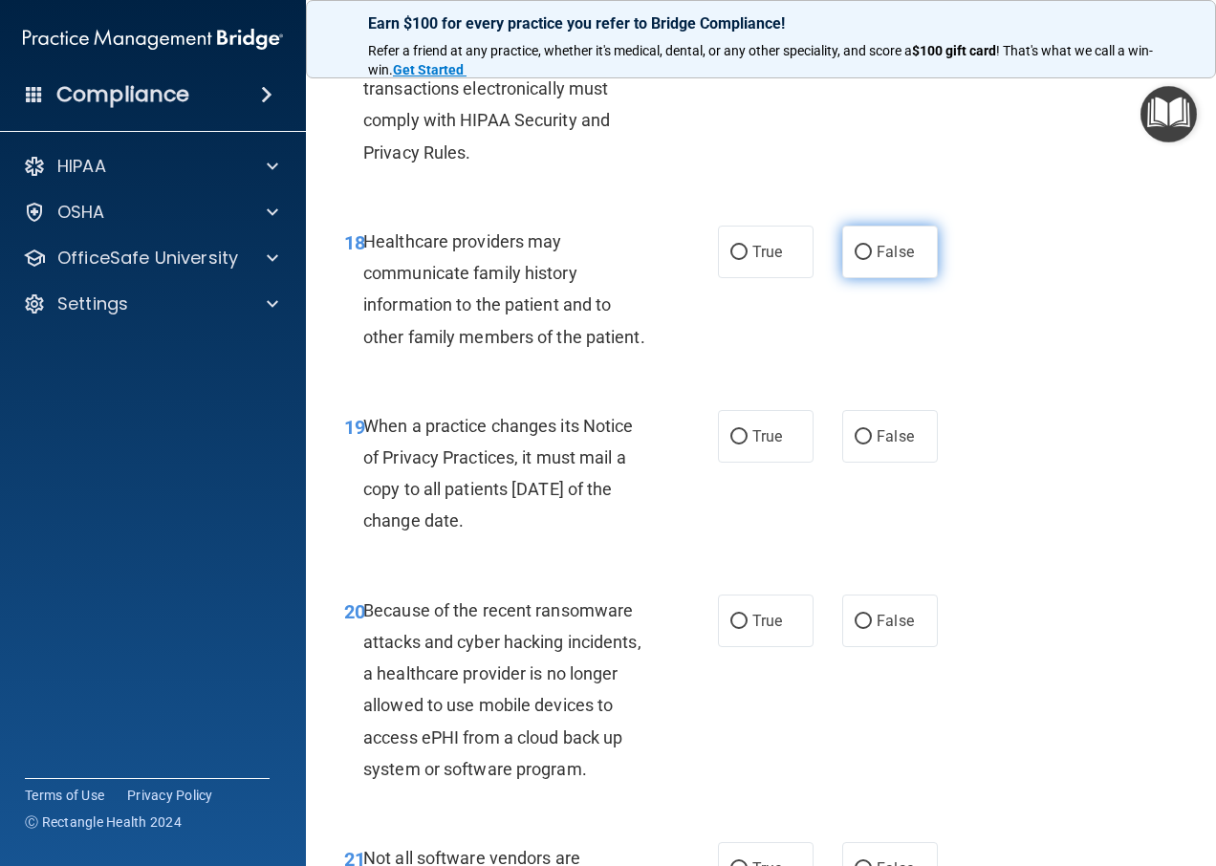
click at [872, 278] on label "False" at bounding box center [890, 252] width 96 height 53
click at [872, 260] on input "False" at bounding box center [863, 253] width 17 height 14
radio input "true"
click at [867, 463] on label "False" at bounding box center [890, 436] width 96 height 53
click at [867, 445] on input "False" at bounding box center [863, 437] width 17 height 14
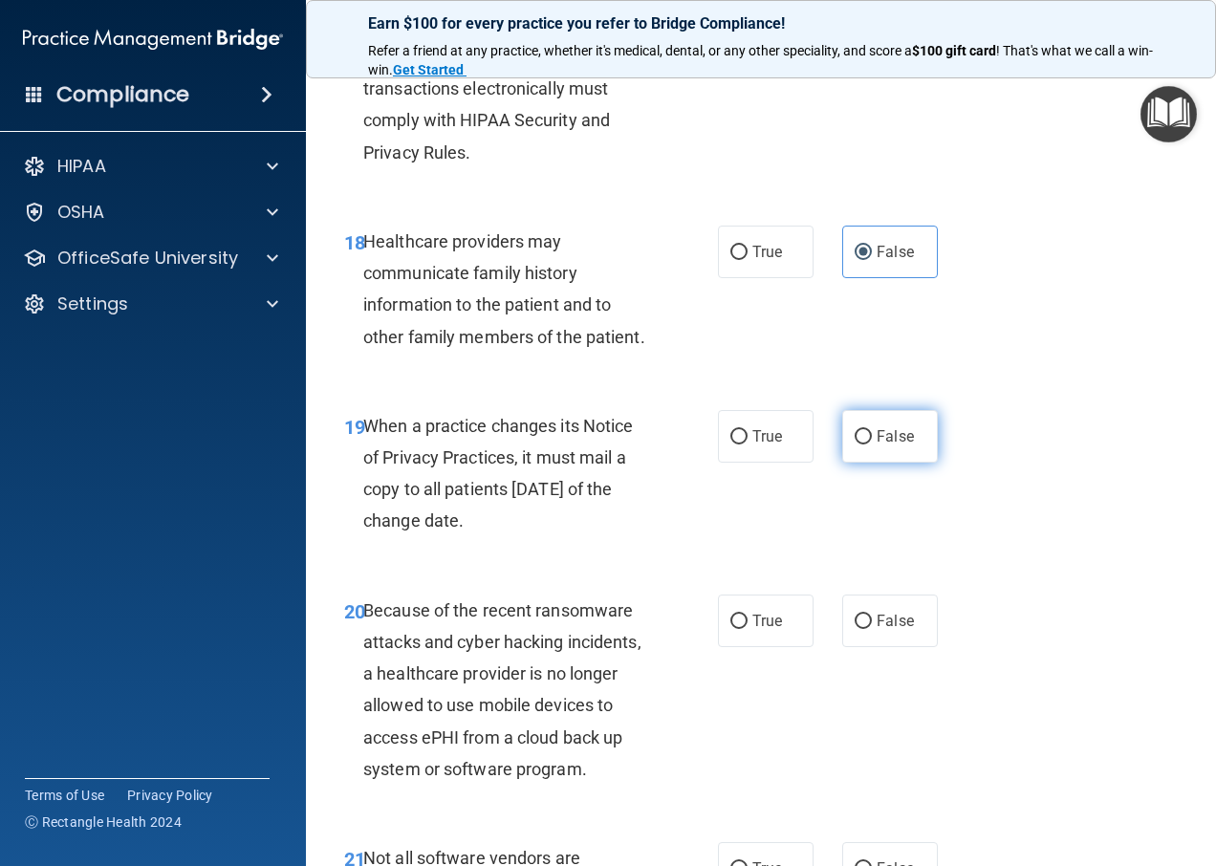
radio input "true"
click at [862, 647] on label "False" at bounding box center [890, 621] width 96 height 53
click at [862, 629] on input "False" at bounding box center [863, 622] width 17 height 14
radio input "true"
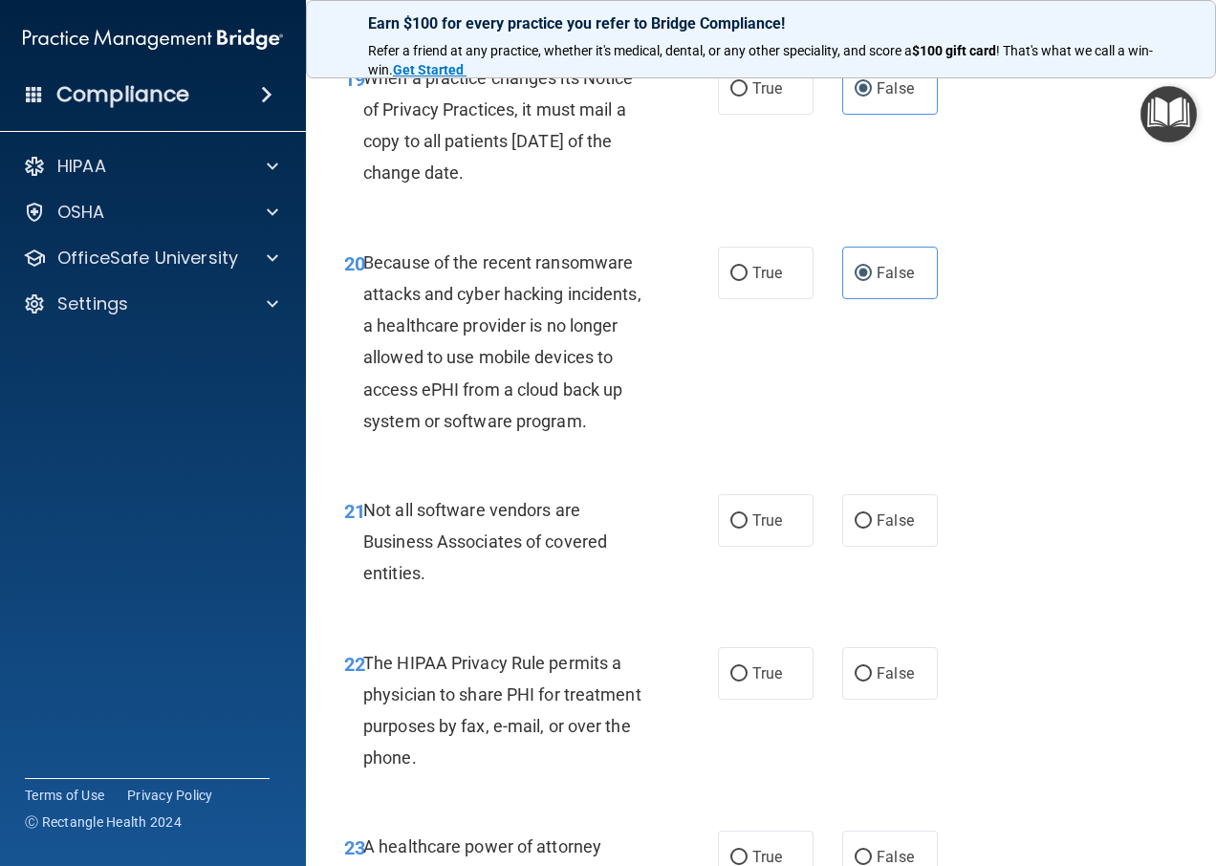
scroll to position [3825, 0]
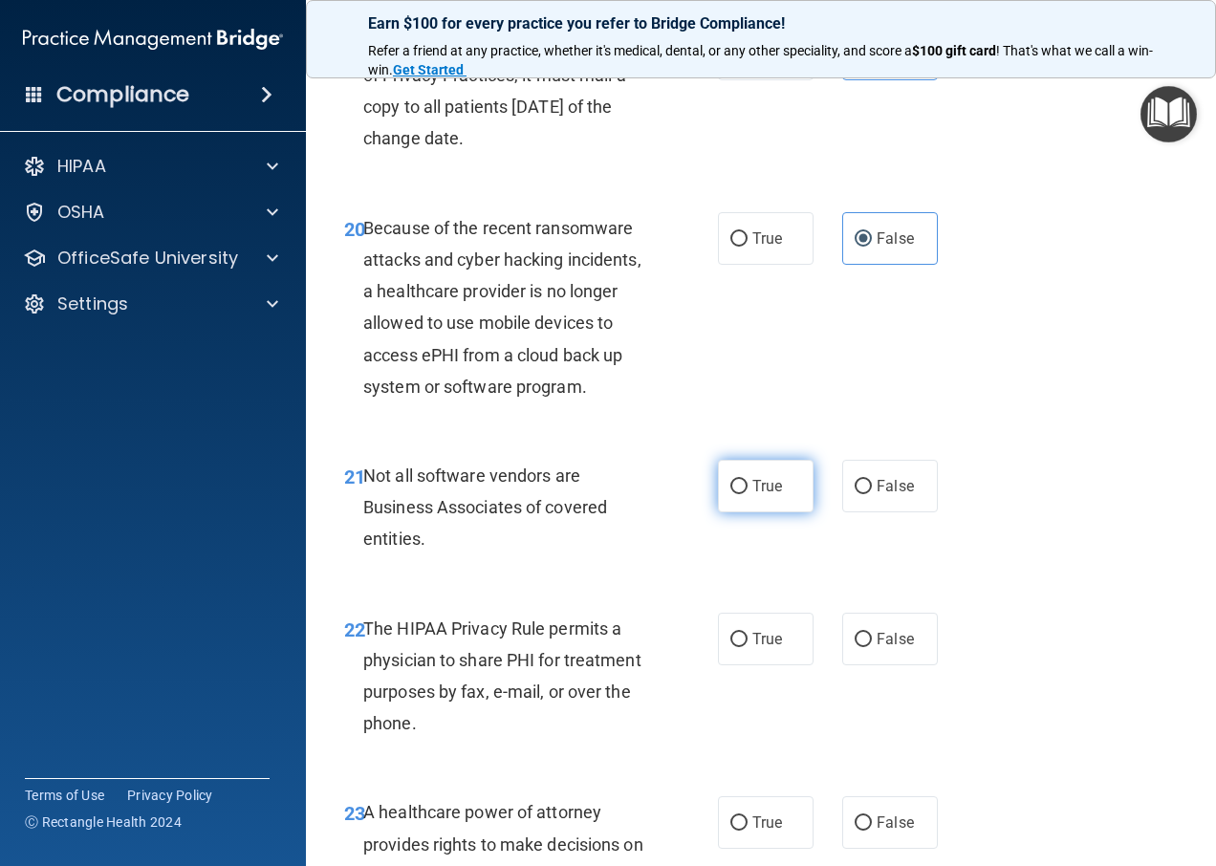
click at [764, 495] on span "True" at bounding box center [768, 486] width 30 height 18
drag, startPoint x: 764, startPoint y: 557, endPoint x: 730, endPoint y: 548, distance: 35.7
click at [728, 513] on label "True" at bounding box center [766, 486] width 96 height 53
click at [732, 494] on input "True" at bounding box center [739, 487] width 17 height 14
radio input "true"
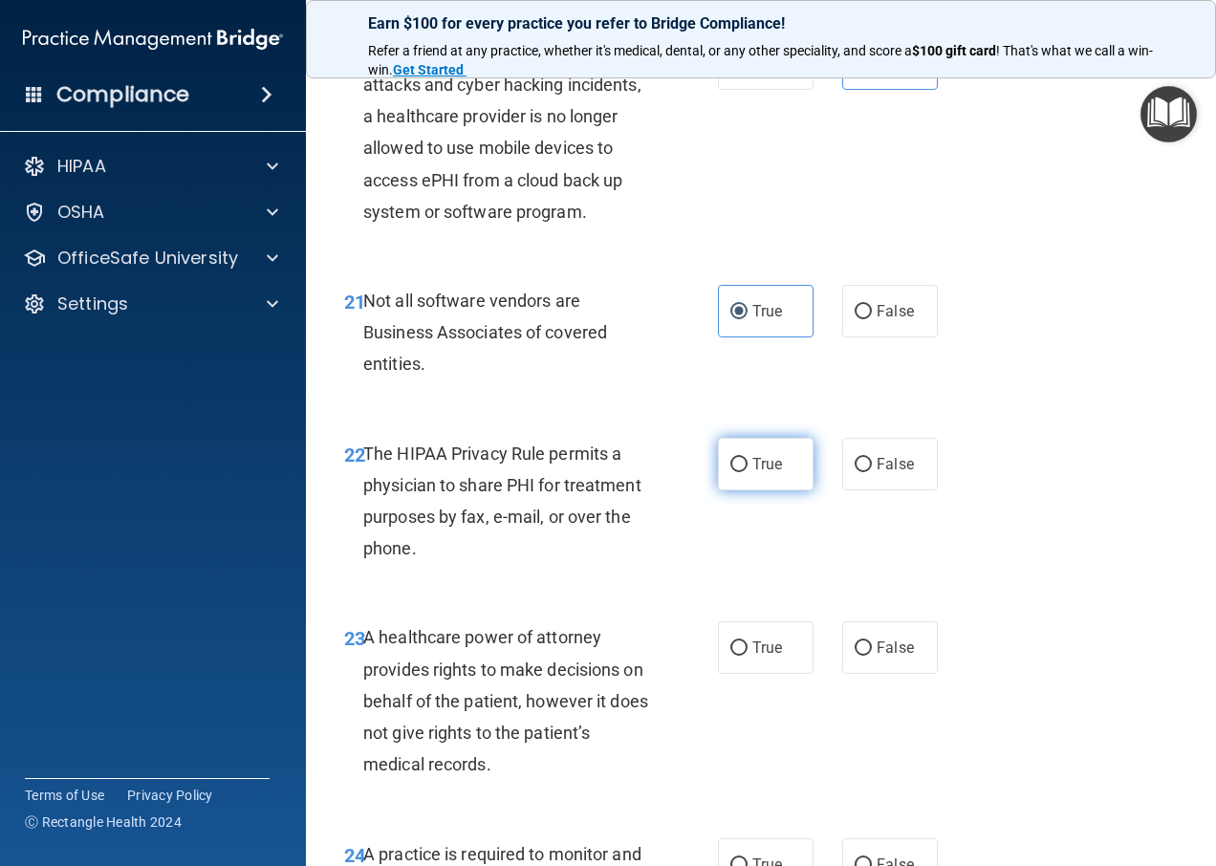
scroll to position [4016, 0]
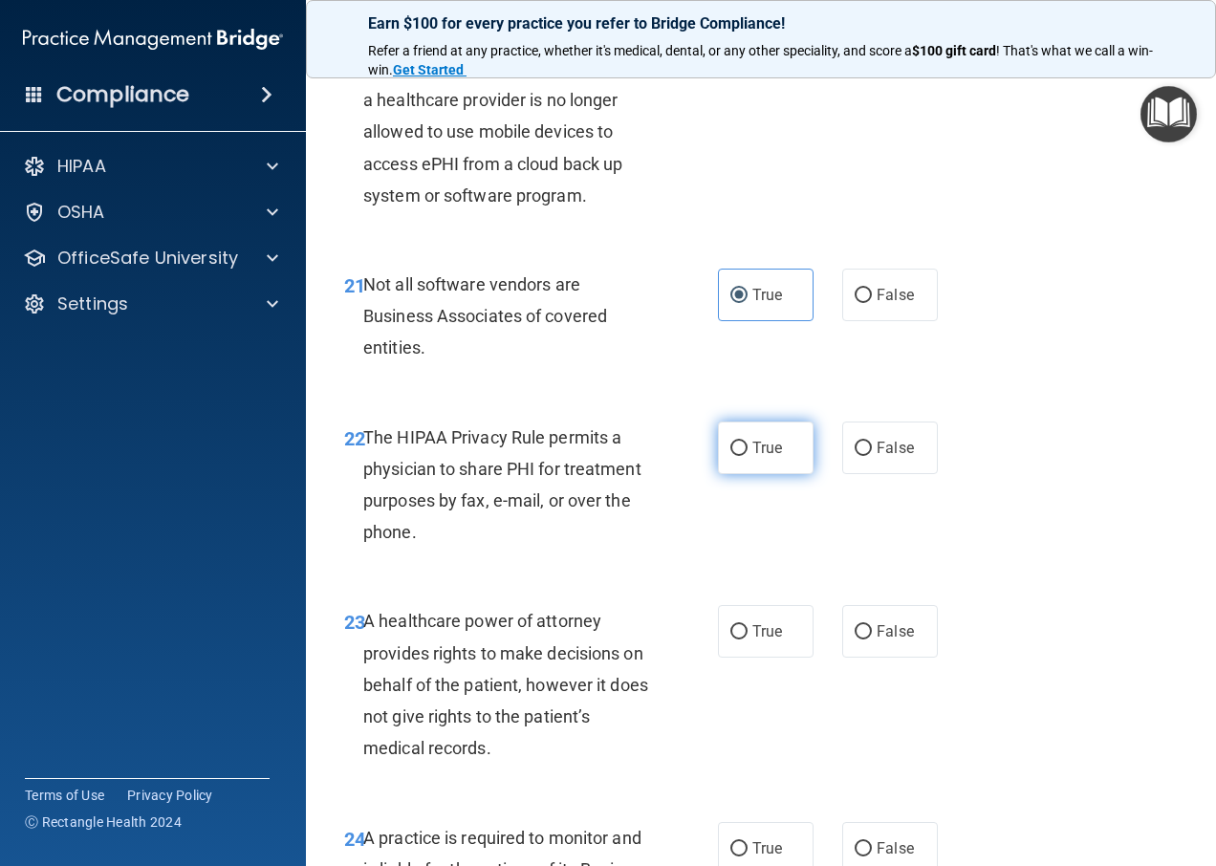
click at [731, 456] on input "True" at bounding box center [739, 449] width 17 height 14
radio input "true"
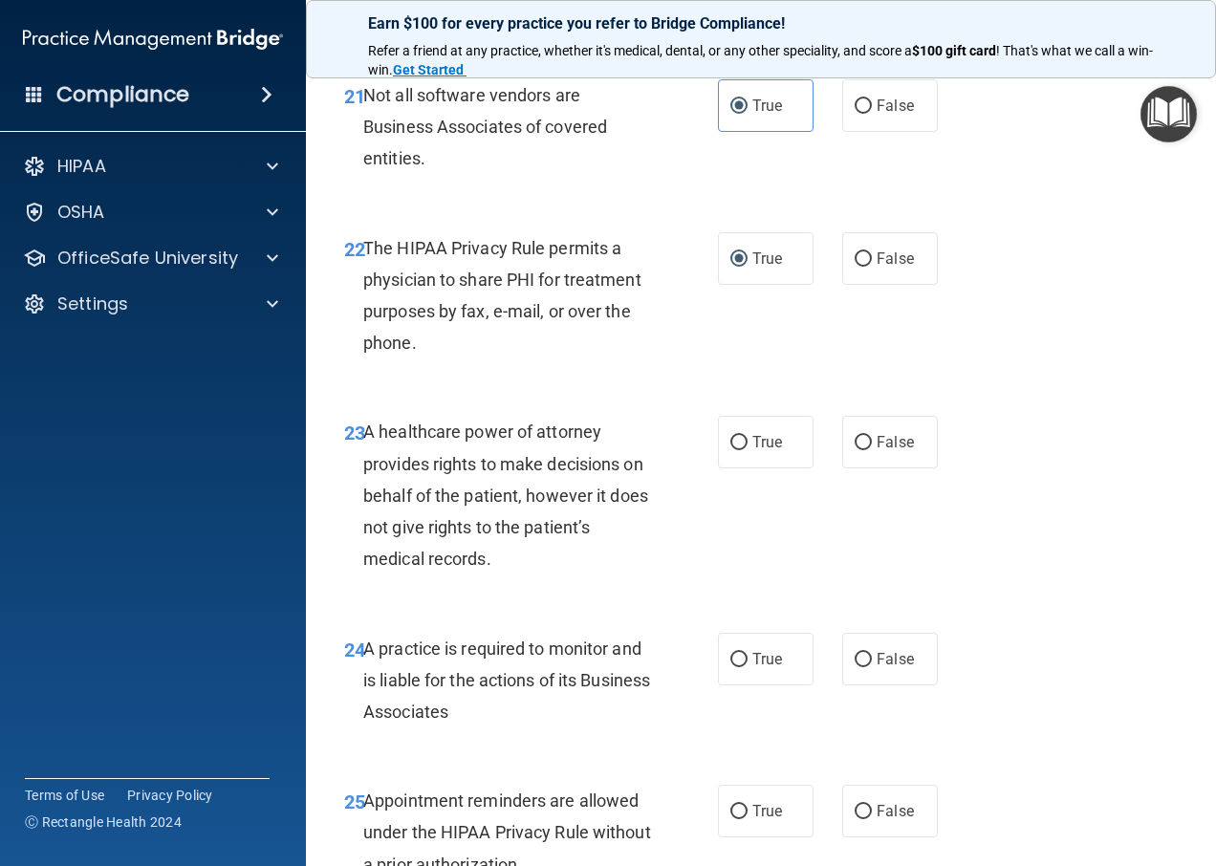
scroll to position [4207, 0]
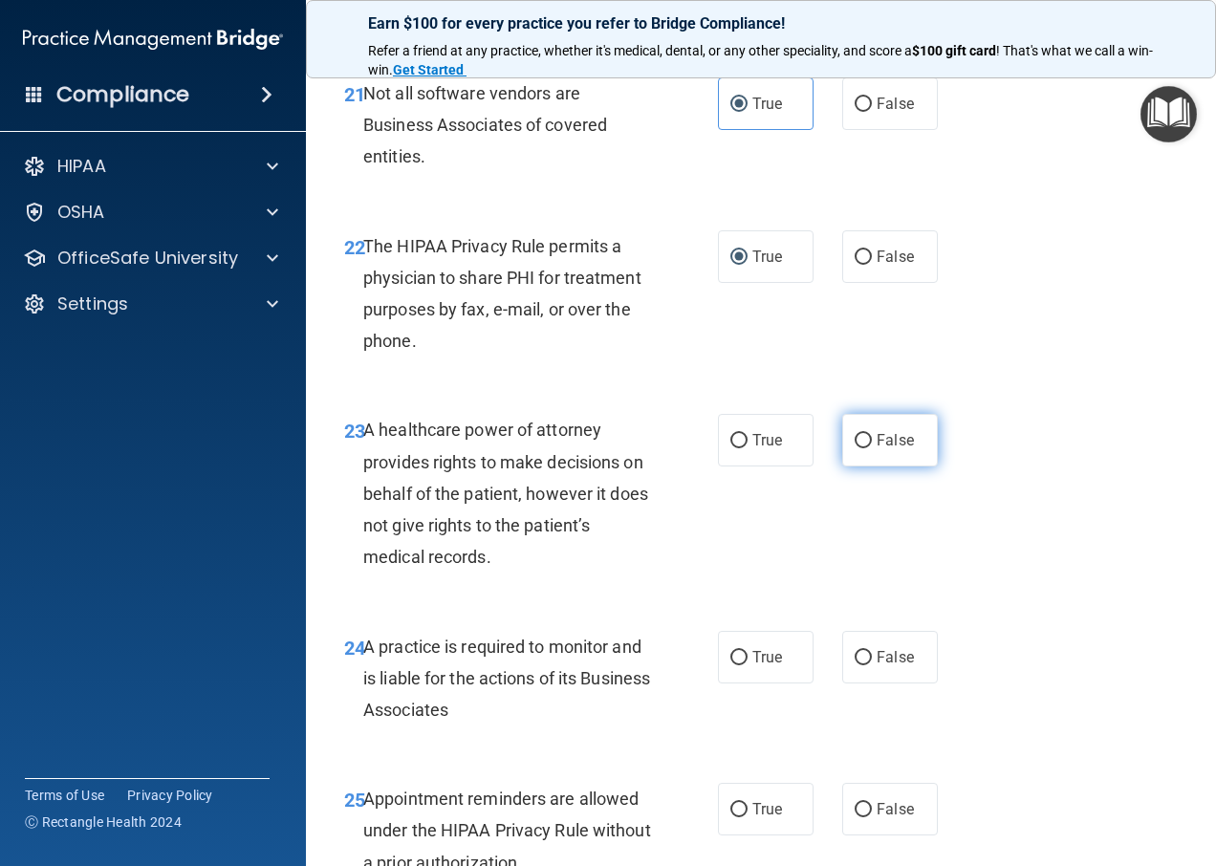
click at [877, 449] on span "False" at bounding box center [895, 440] width 37 height 18
click at [869, 448] on input "False" at bounding box center [863, 441] width 17 height 14
radio input "true"
click at [869, 684] on label "False" at bounding box center [890, 657] width 96 height 53
click at [869, 666] on input "False" at bounding box center [863, 658] width 17 height 14
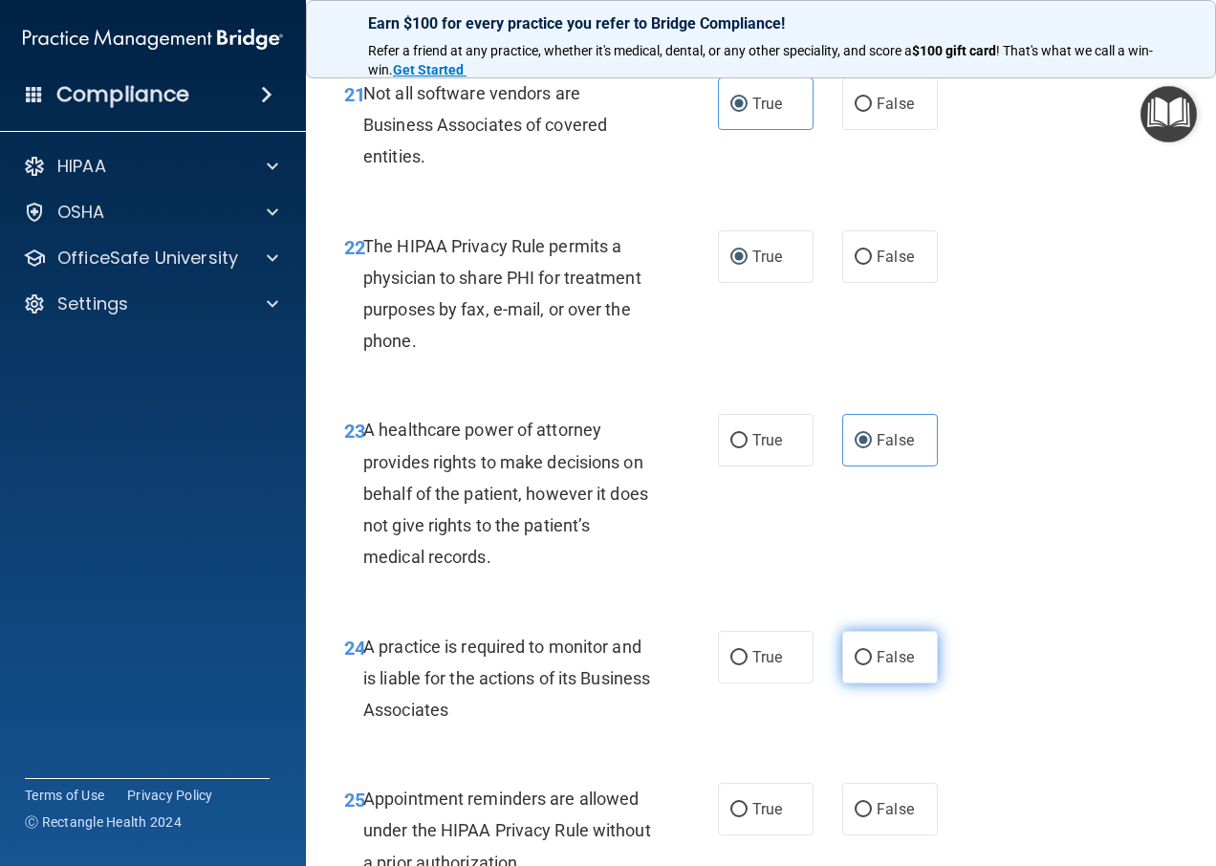
radio input "true"
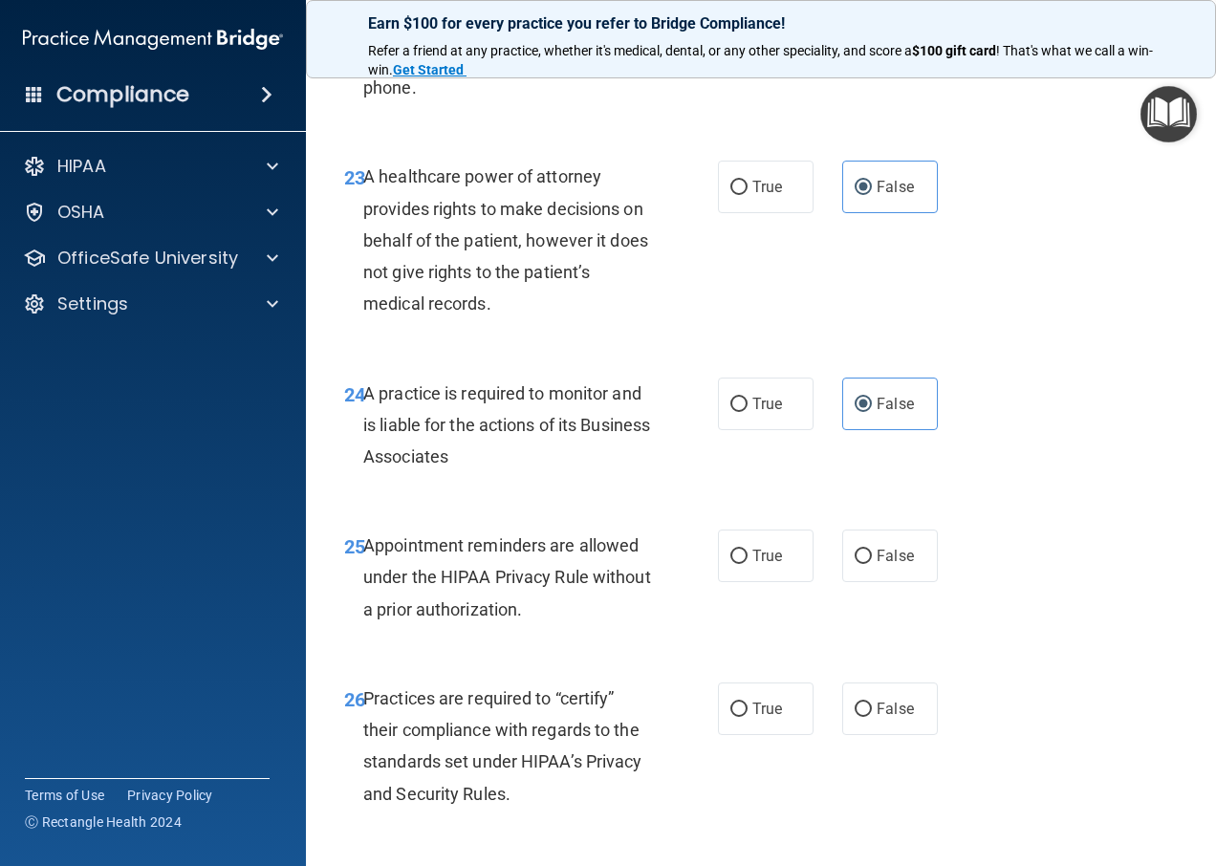
scroll to position [4590, 0]
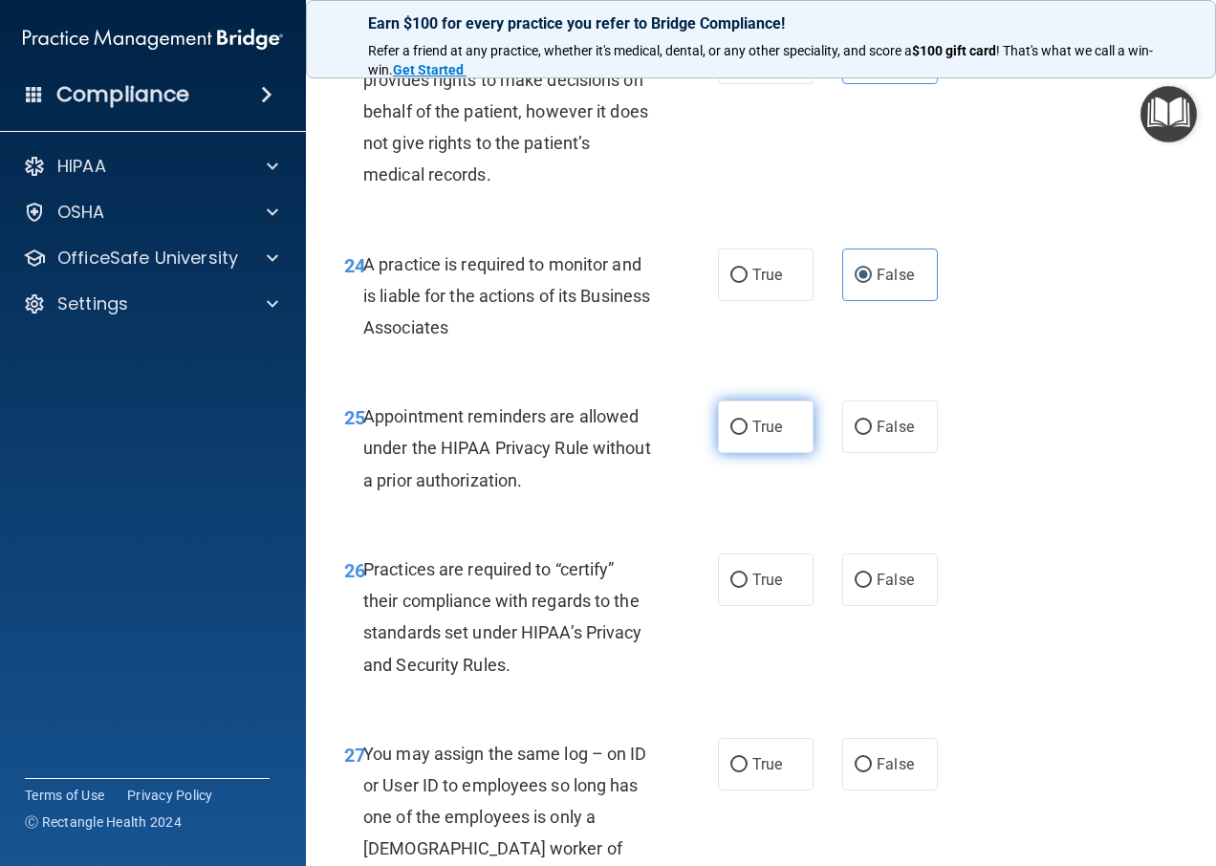
click at [732, 453] on label "True" at bounding box center [766, 427] width 96 height 53
click at [732, 435] on input "True" at bounding box center [739, 428] width 17 height 14
radio input "true"
click at [863, 588] on input "False" at bounding box center [863, 581] width 17 height 14
radio input "true"
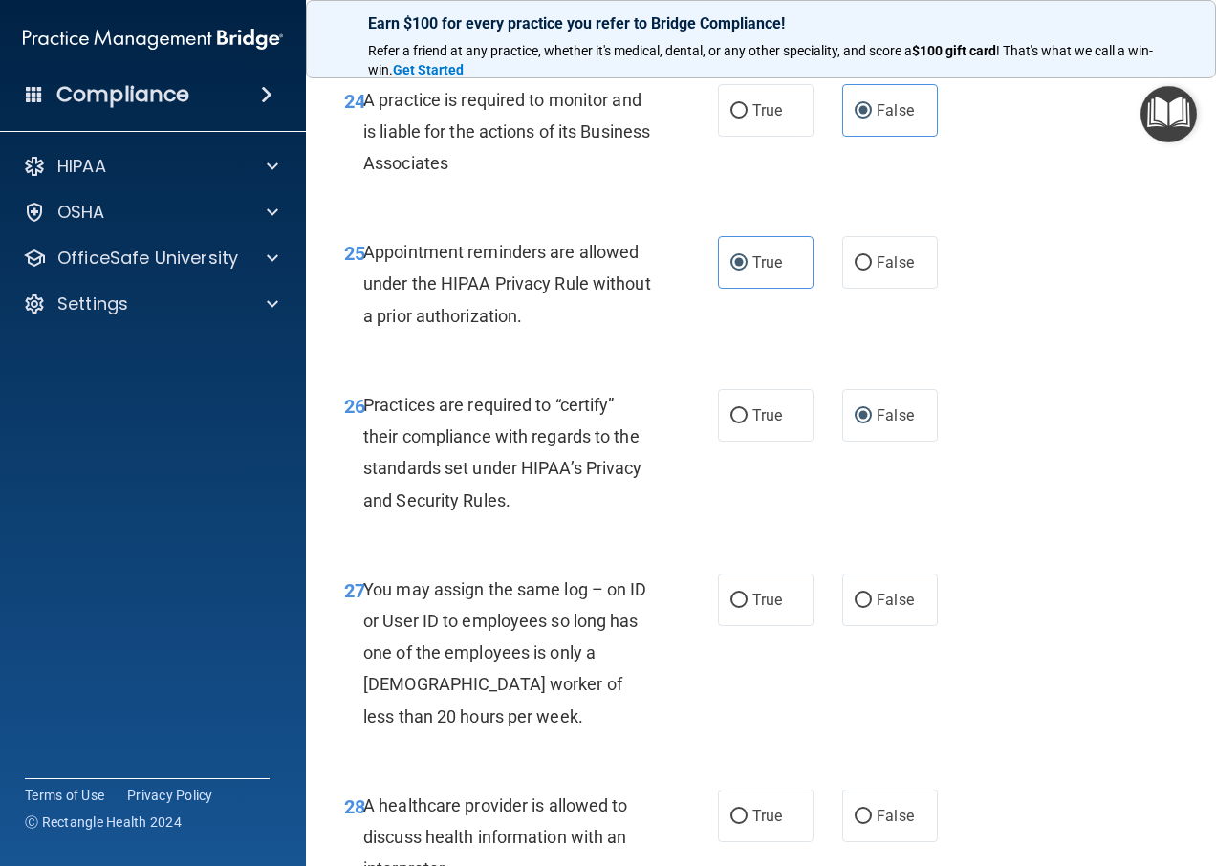
scroll to position [4781, 0]
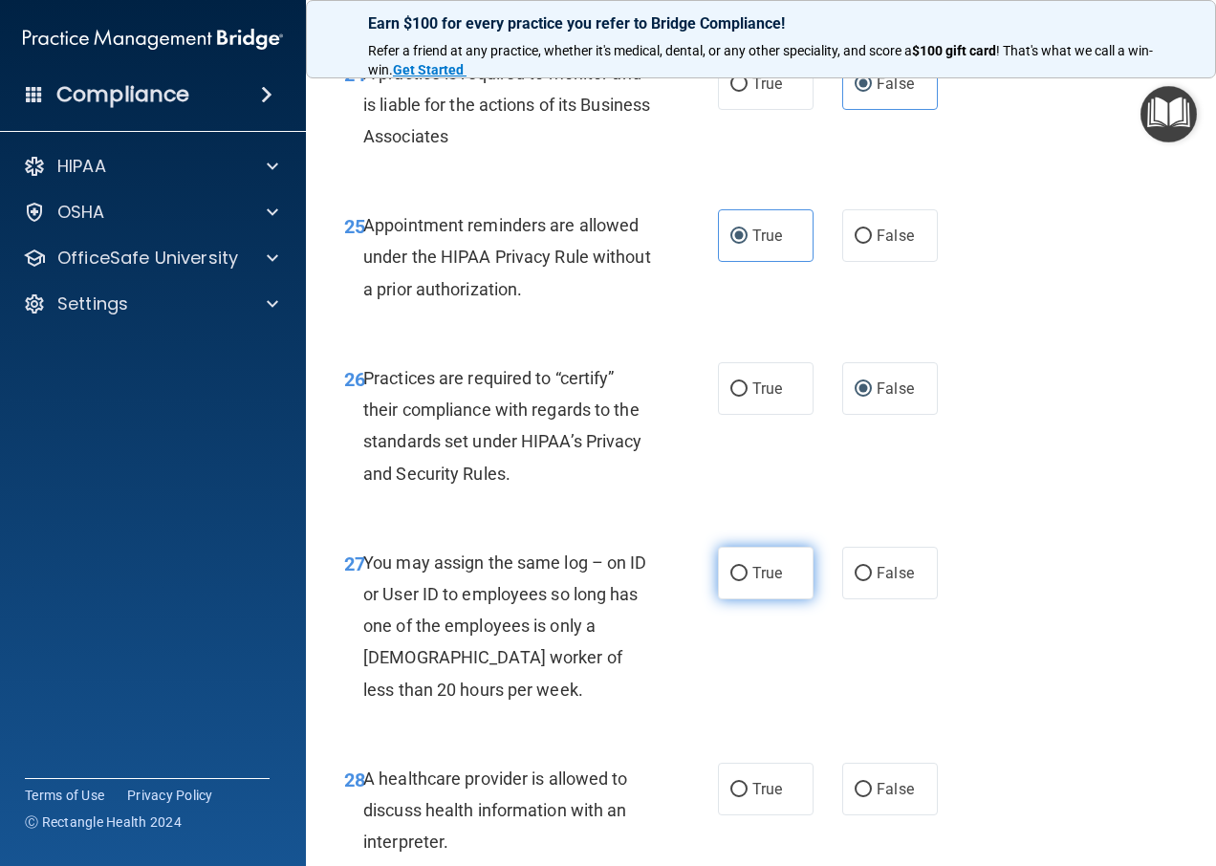
click at [754, 600] on label "True" at bounding box center [766, 573] width 96 height 53
click at [748, 581] on input "True" at bounding box center [739, 574] width 17 height 14
radio input "true"
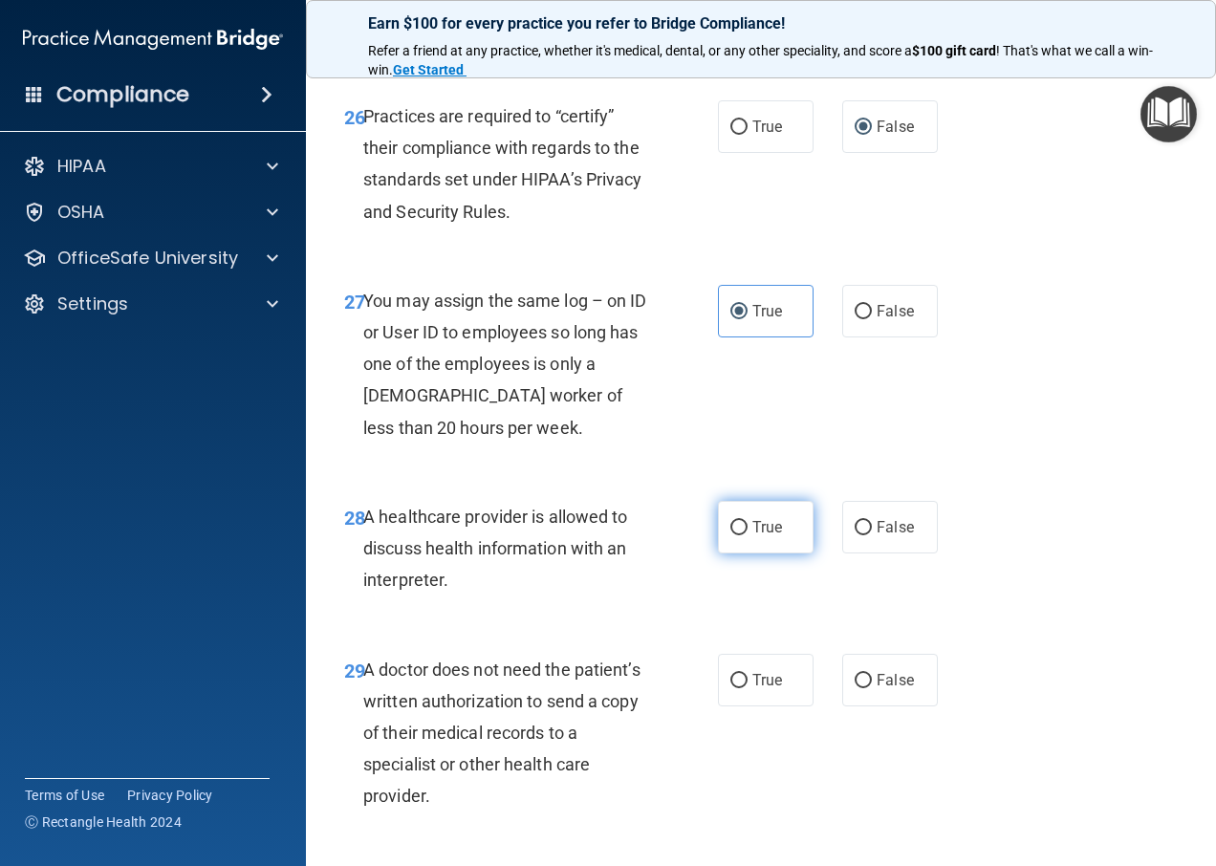
scroll to position [5068, 0]
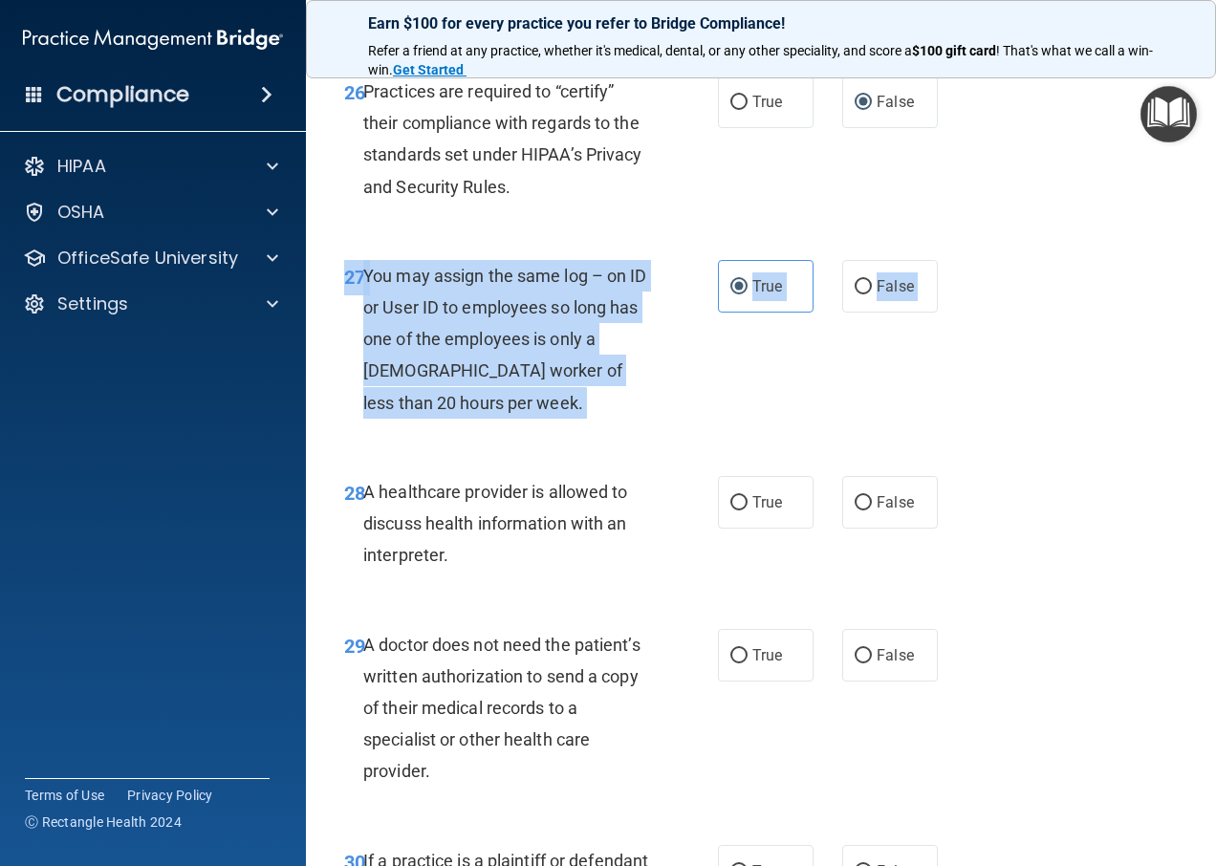
drag, startPoint x: 751, startPoint y: 593, endPoint x: 758, endPoint y: 470, distance: 122.6
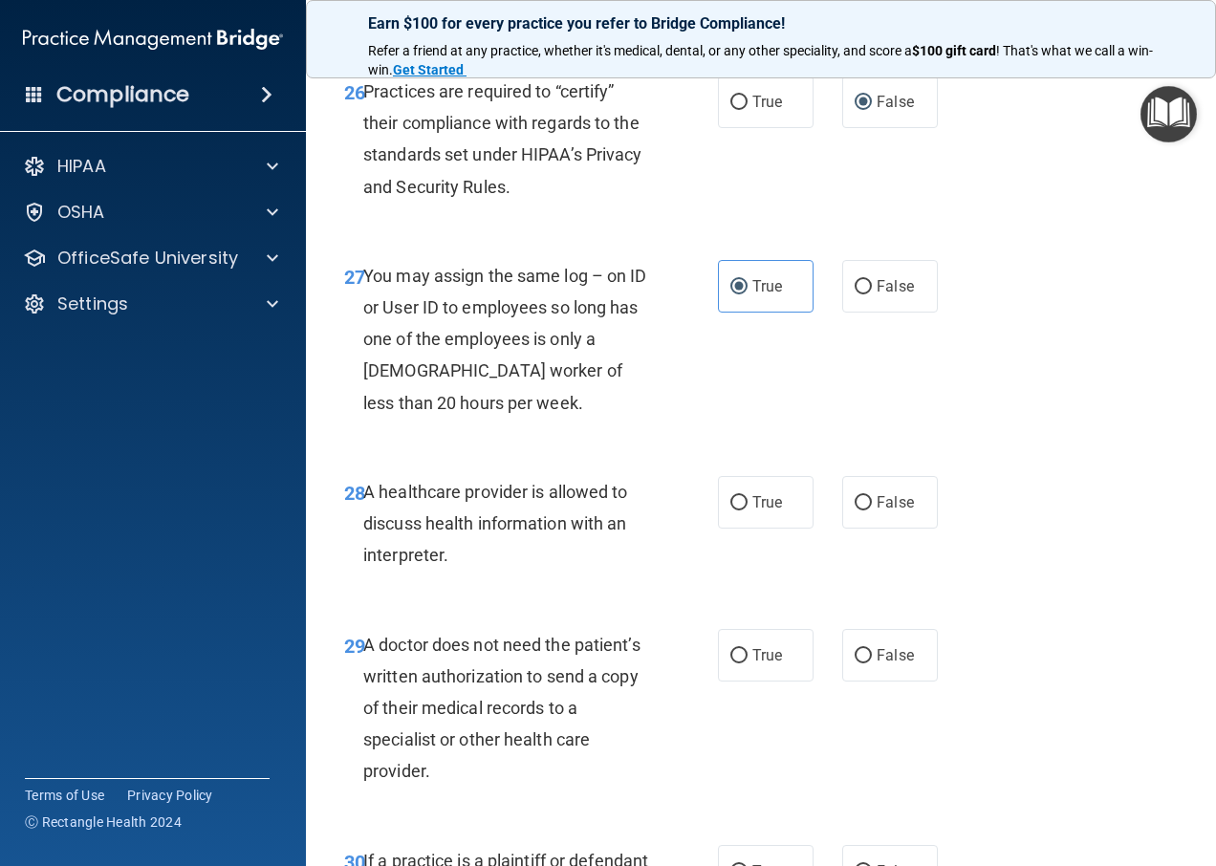
click at [758, 452] on div "27 You may assign the same log – on ID or User ID to employees so long has one …" at bounding box center [761, 344] width 863 height 216
click at [855, 295] on input "False" at bounding box center [863, 287] width 17 height 14
radio input "true"
radio input "false"
click at [731, 511] on input "True" at bounding box center [739, 503] width 17 height 14
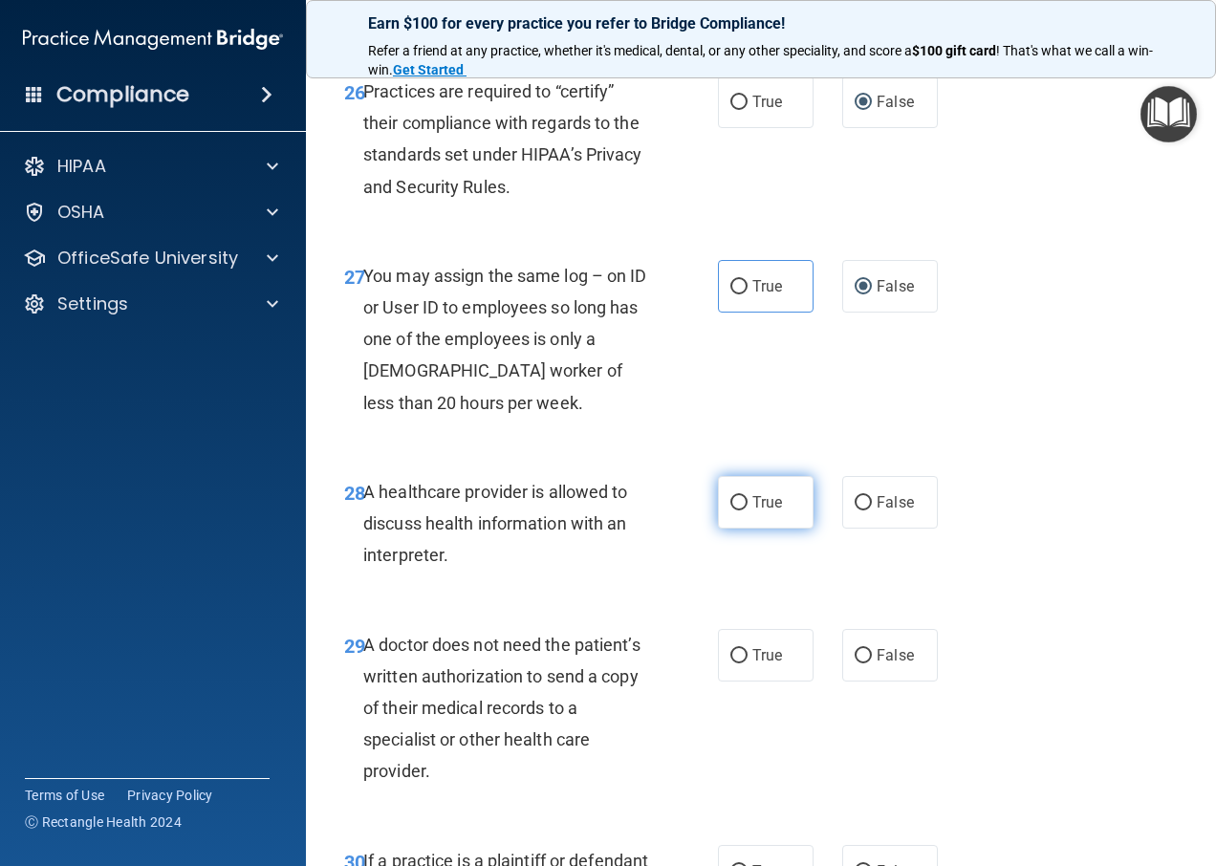
radio input "true"
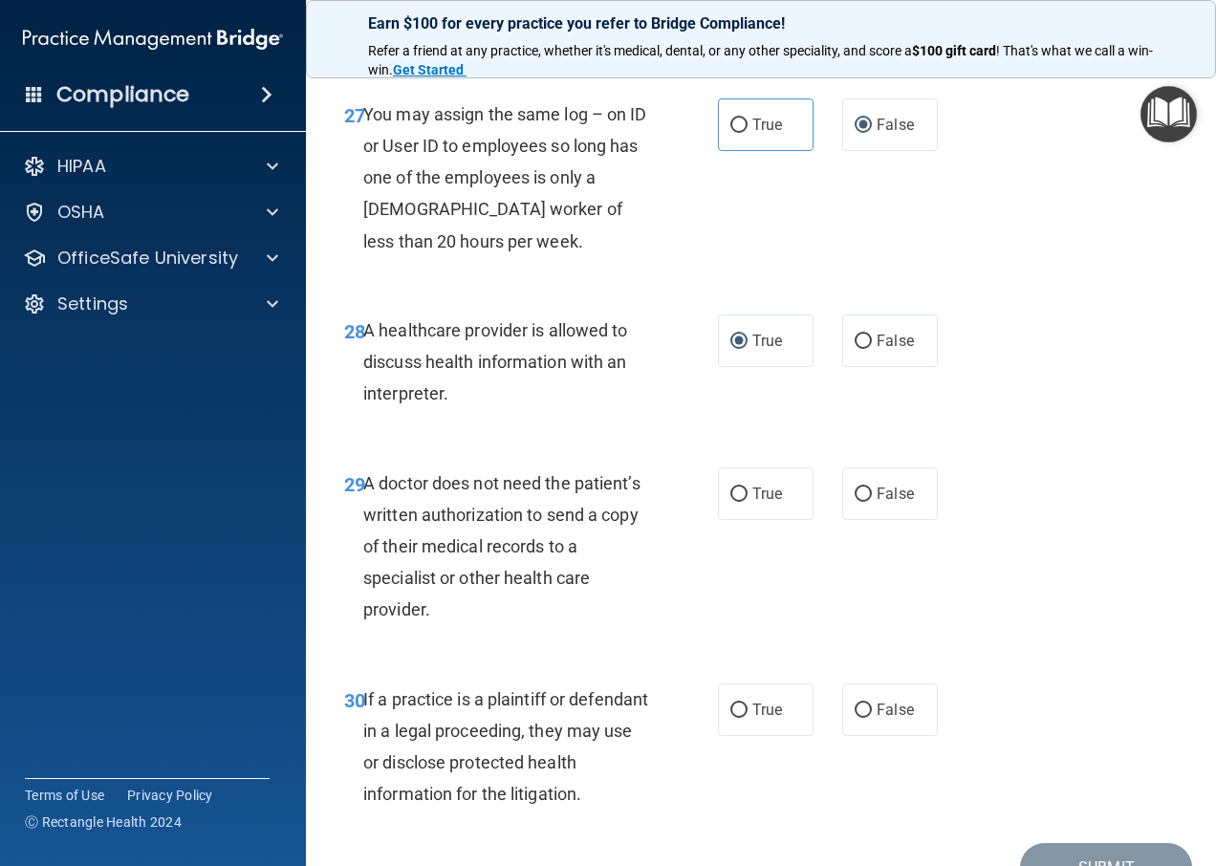
scroll to position [5259, 0]
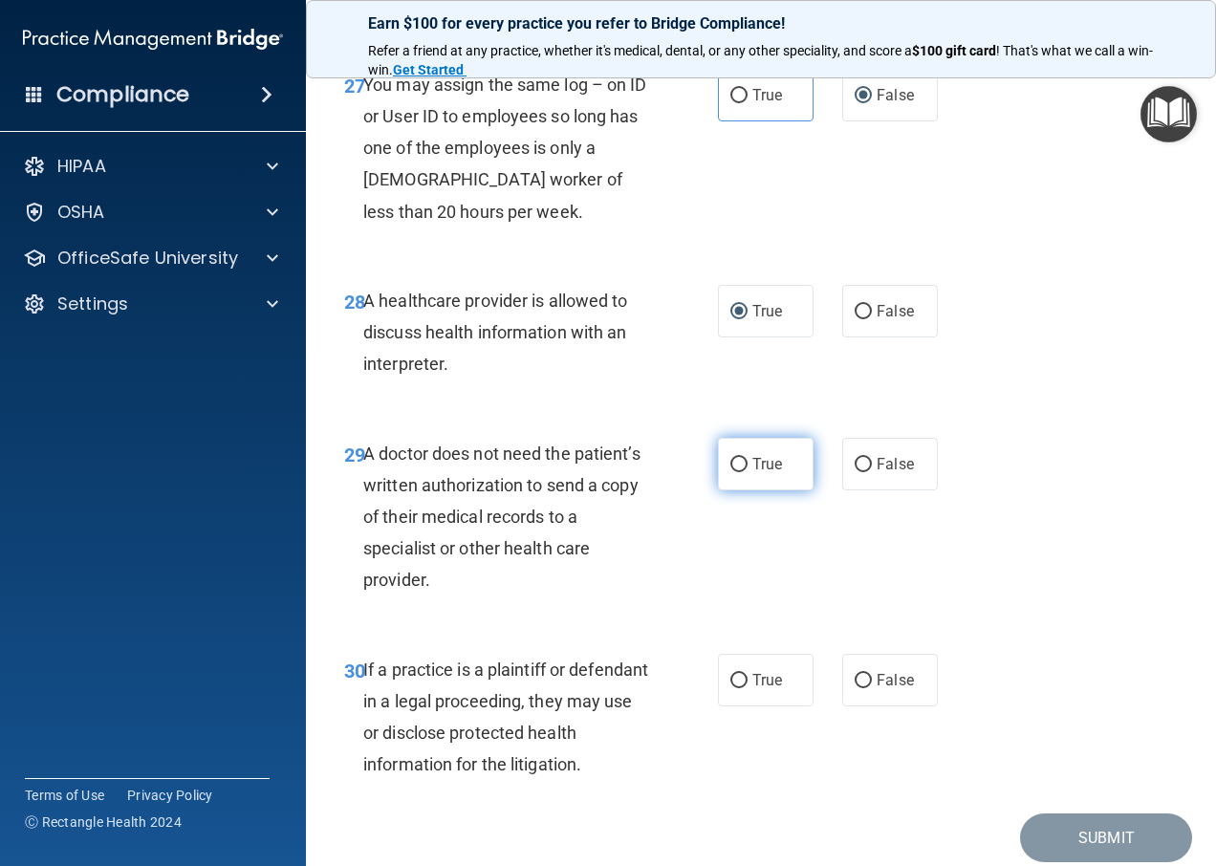
click at [732, 472] on input "True" at bounding box center [739, 465] width 17 height 14
radio input "true"
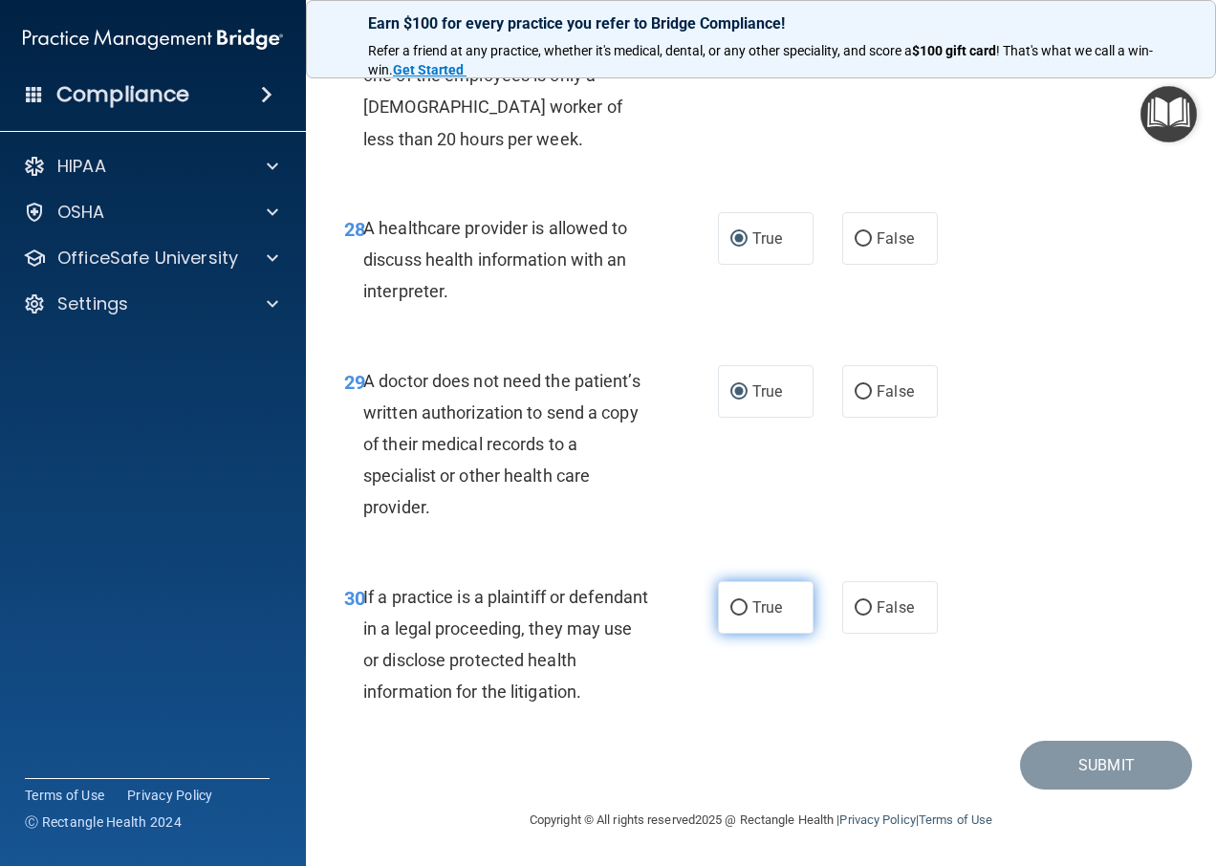
scroll to position [5395, 0]
drag, startPoint x: 826, startPoint y: 609, endPoint x: 867, endPoint y: 612, distance: 41.2
click at [867, 612] on div "True False" at bounding box center [833, 607] width 230 height 53
click at [867, 612] on label "False" at bounding box center [890, 607] width 96 height 53
click at [867, 612] on input "False" at bounding box center [863, 608] width 17 height 14
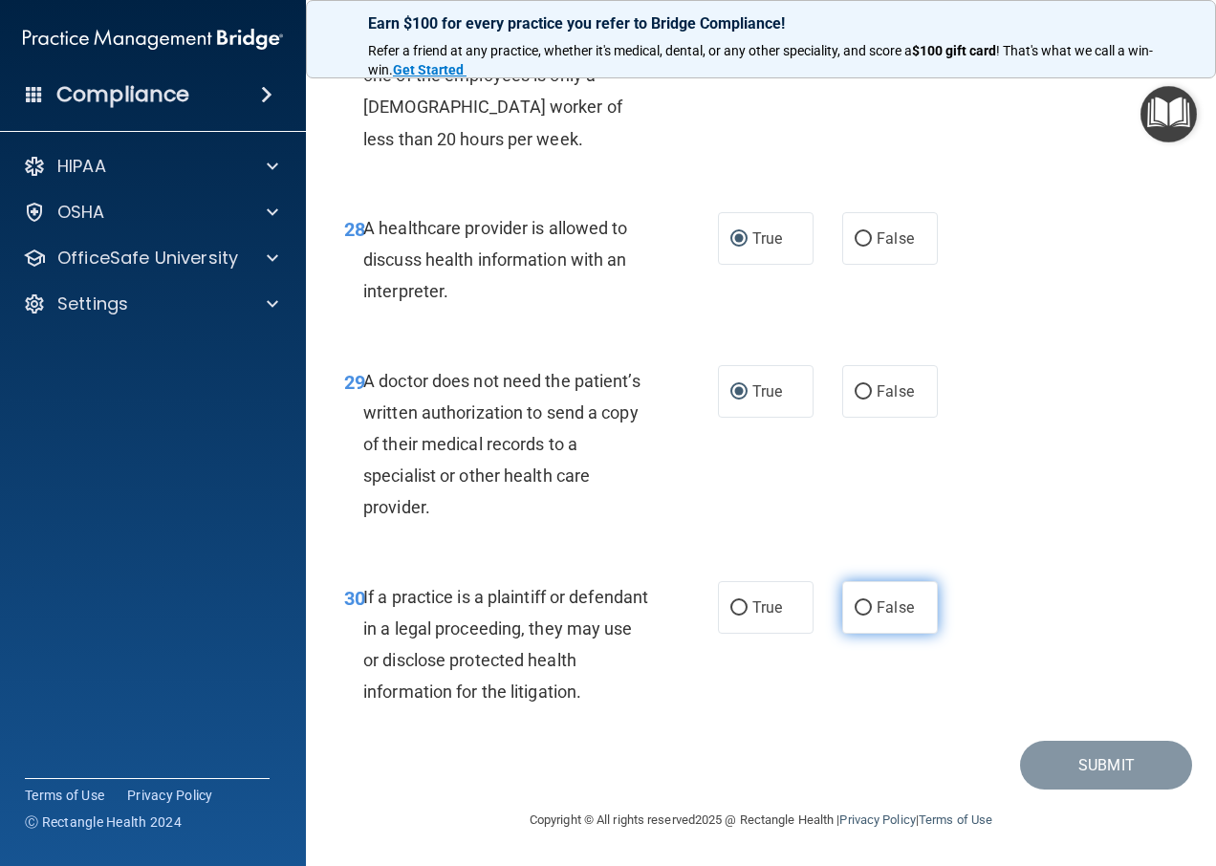
radio input "true"
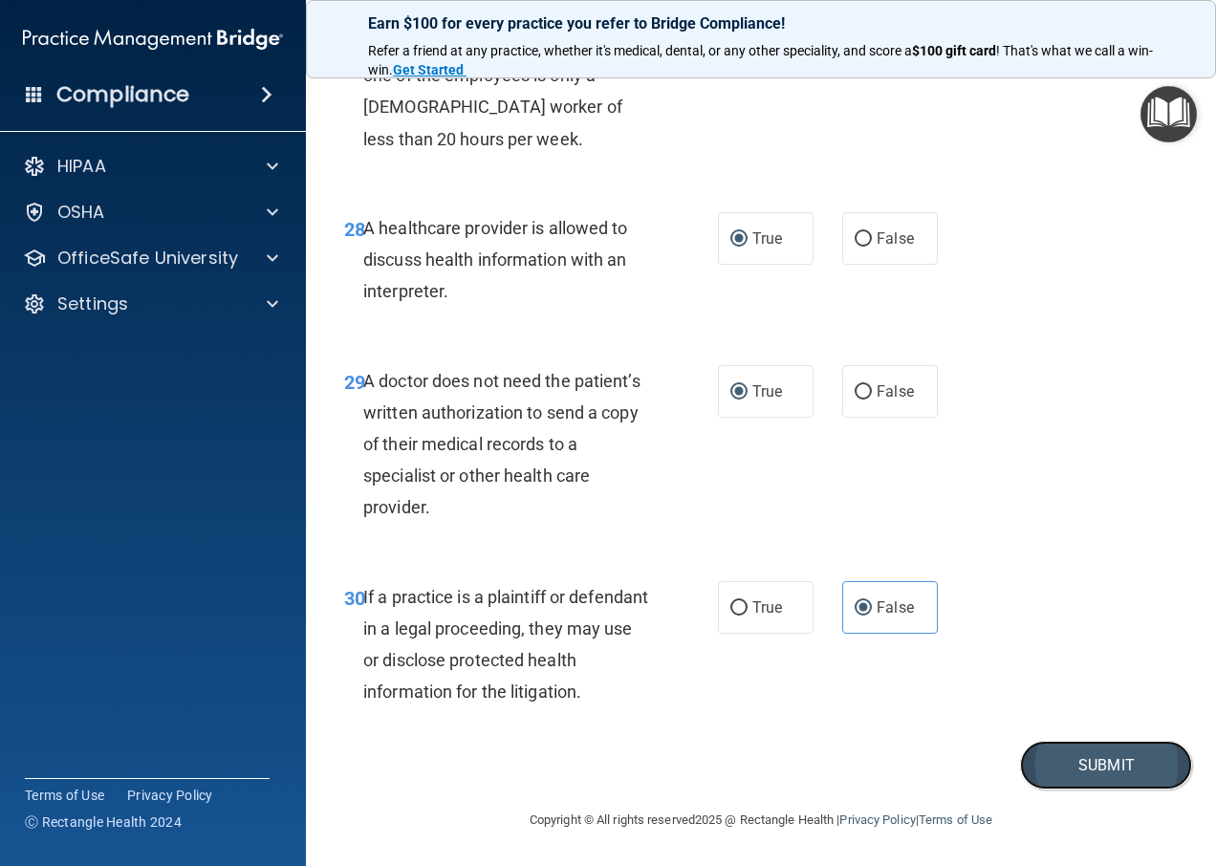
click at [1091, 772] on button "Submit" at bounding box center [1106, 765] width 172 height 49
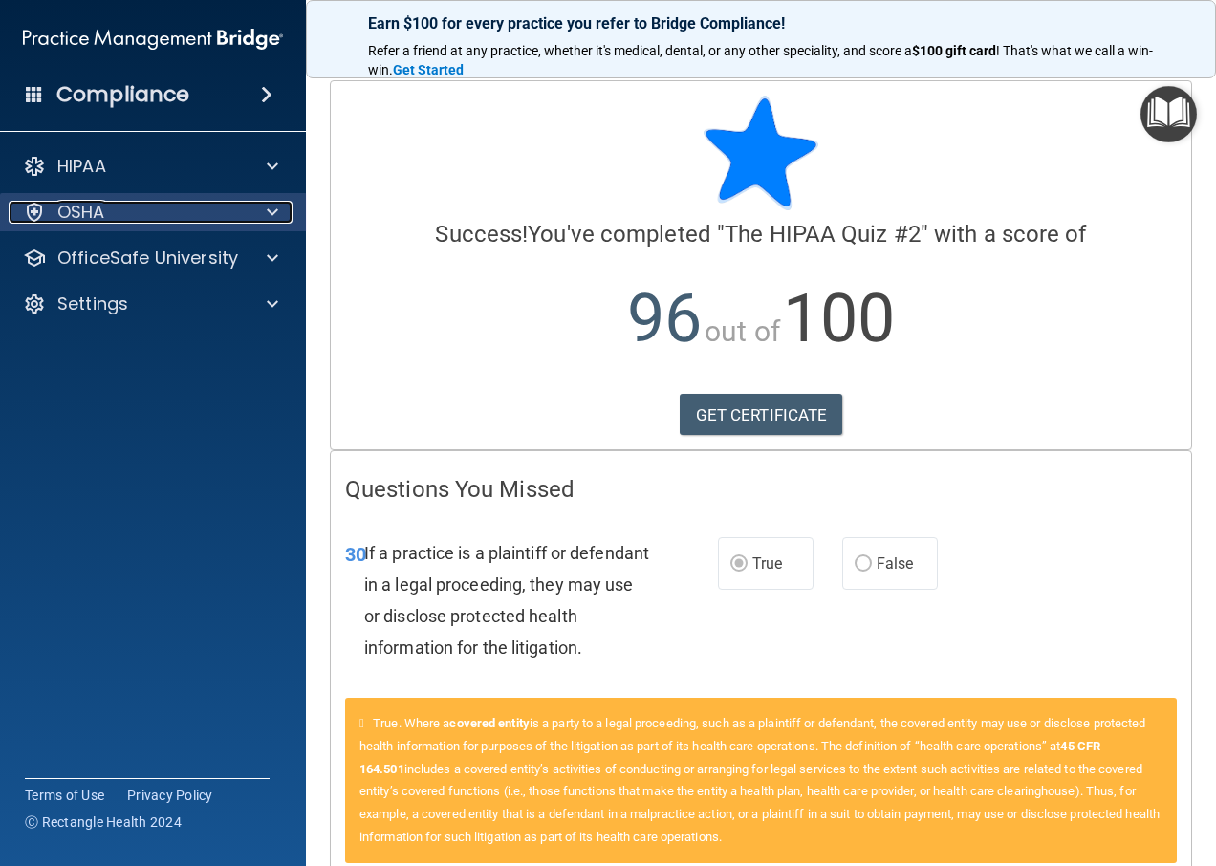
click at [128, 221] on div "OSHA" at bounding box center [127, 212] width 237 height 23
click at [146, 209] on div "OSHA" at bounding box center [127, 212] width 237 height 23
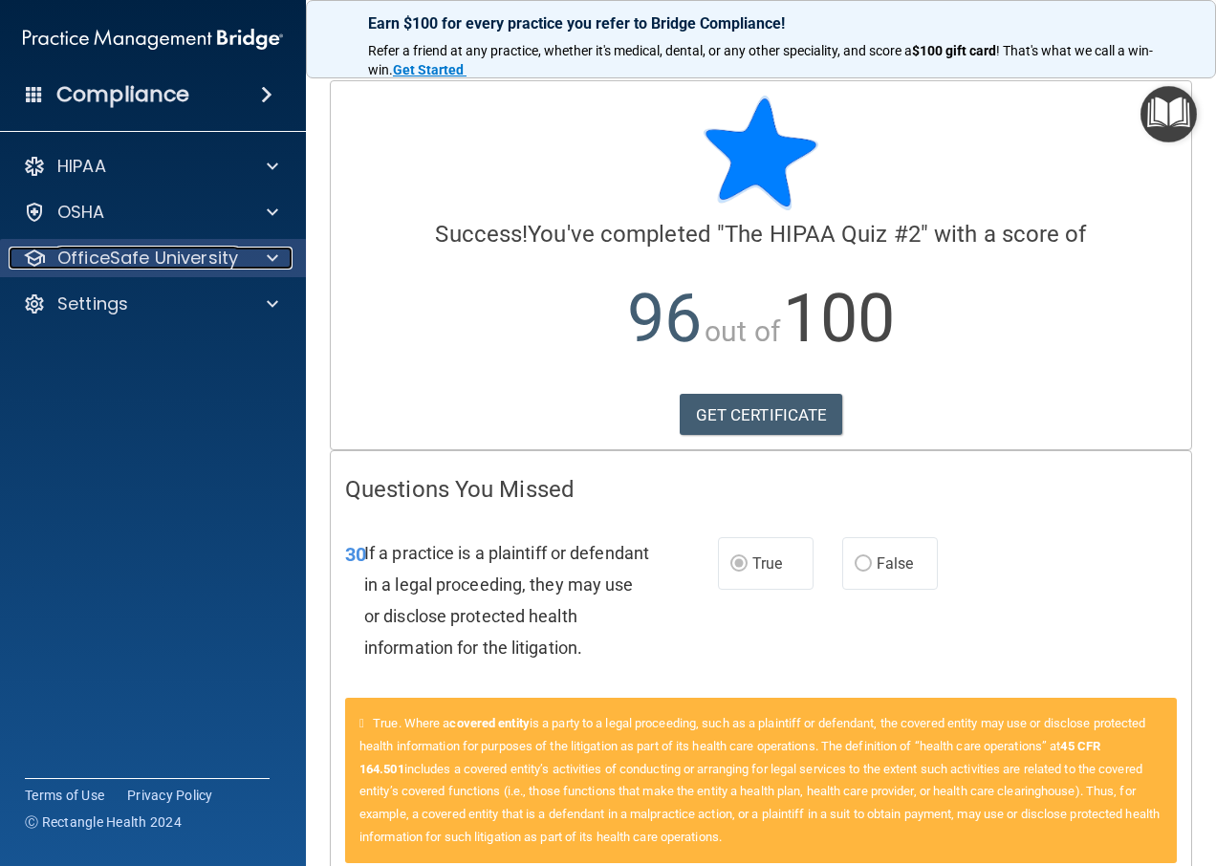
click at [169, 262] on p "OfficeSafe University" at bounding box center [147, 258] width 181 height 23
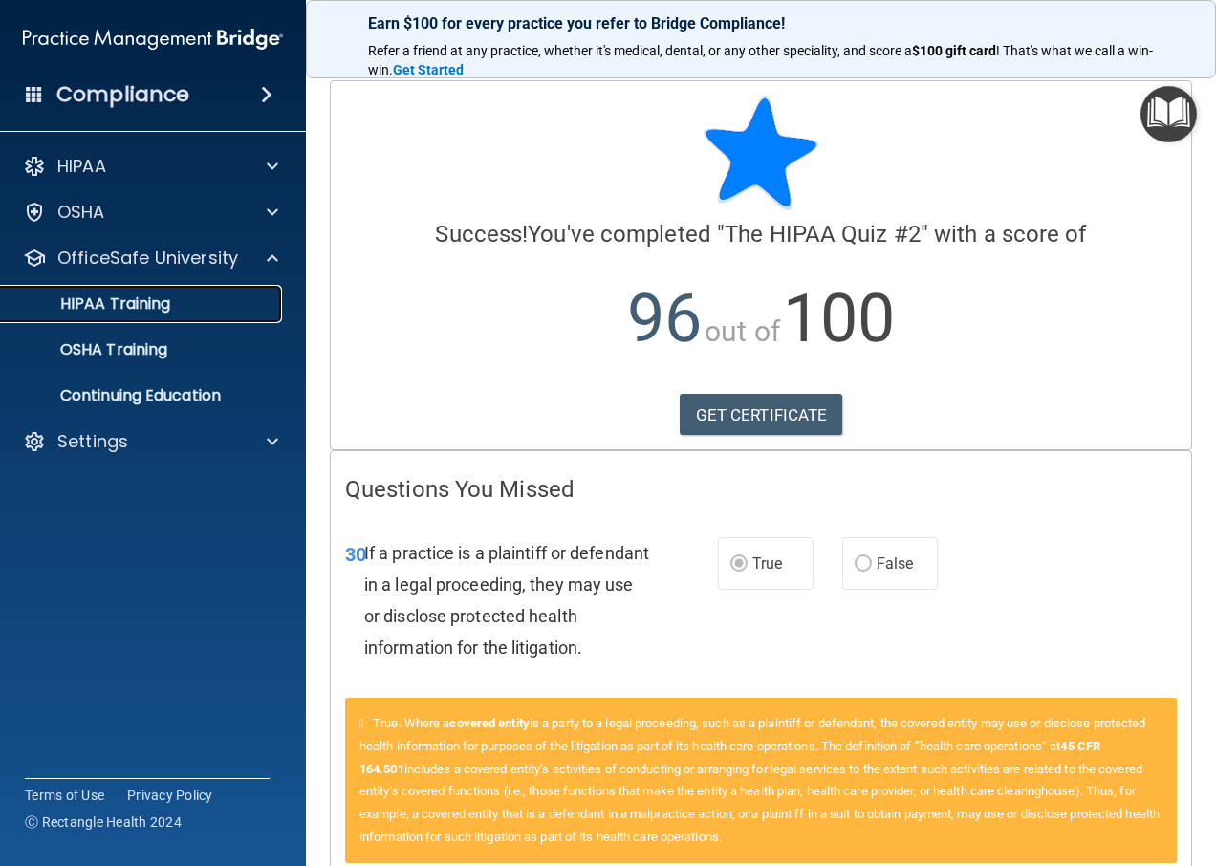
click at [133, 299] on p "HIPAA Training" at bounding box center [91, 304] width 158 height 19
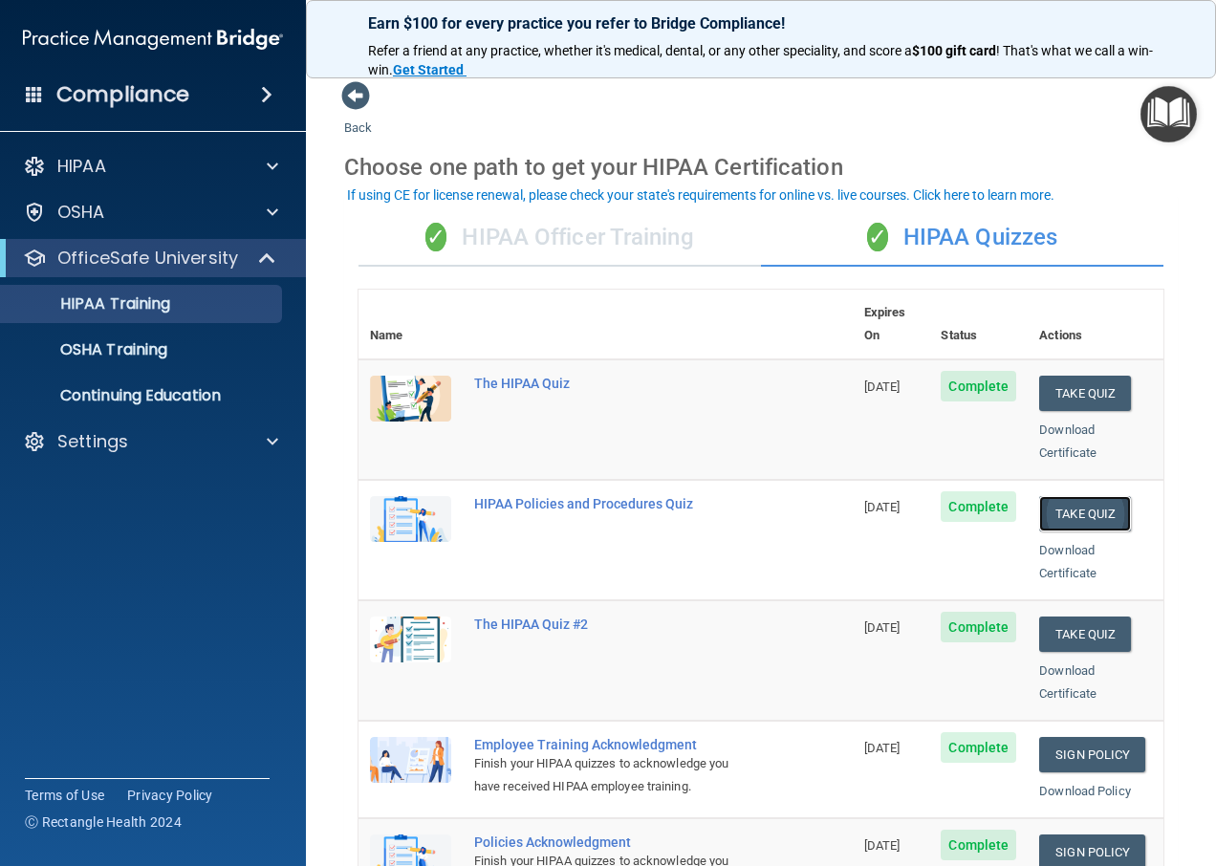
click at [1050, 496] on button "Take Quiz" at bounding box center [1085, 513] width 92 height 35
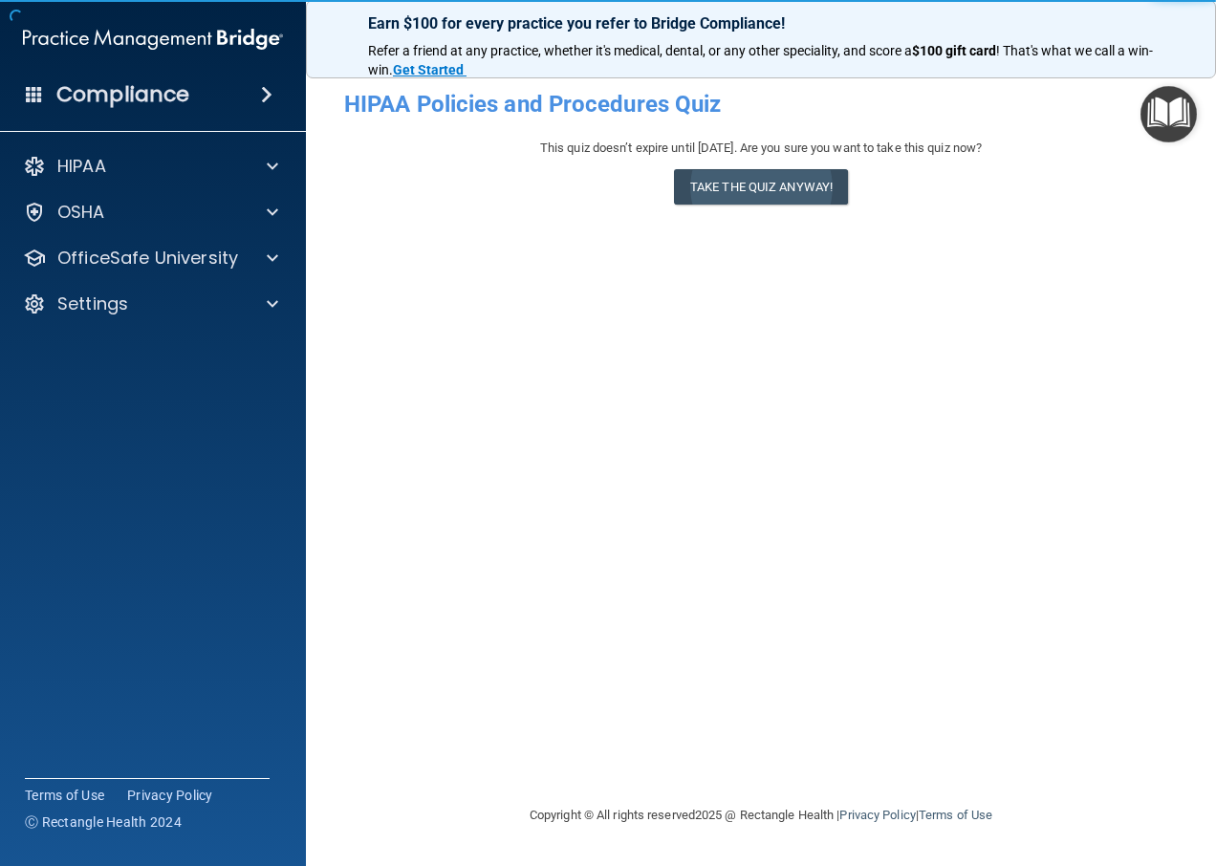
drag, startPoint x: 805, startPoint y: 206, endPoint x: 793, endPoint y: 185, distance: 24.4
click at [801, 197] on div "This quiz doesn’t expire until 10/13/2025. Are you sure you want to take this q…" at bounding box center [761, 175] width 834 height 77
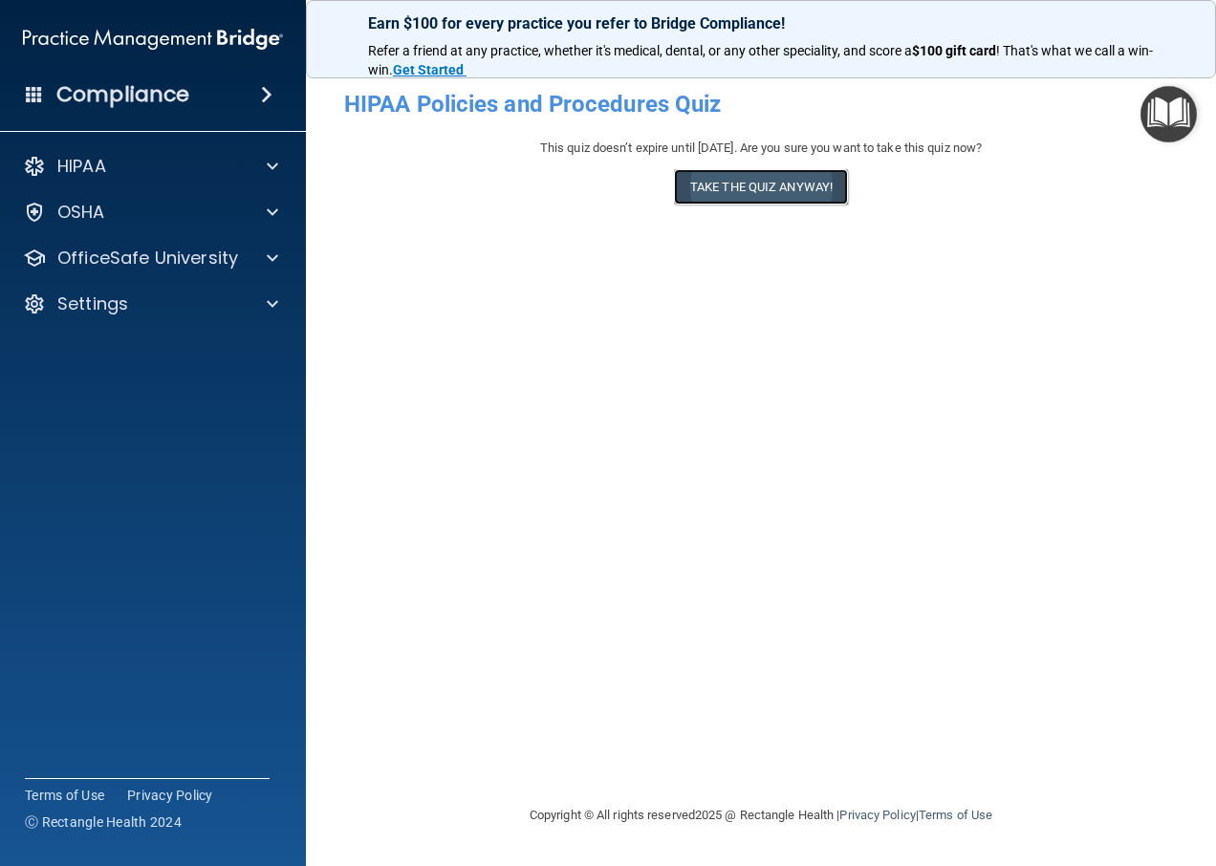
click at [793, 183] on button "Take the quiz anyway!" at bounding box center [761, 186] width 174 height 35
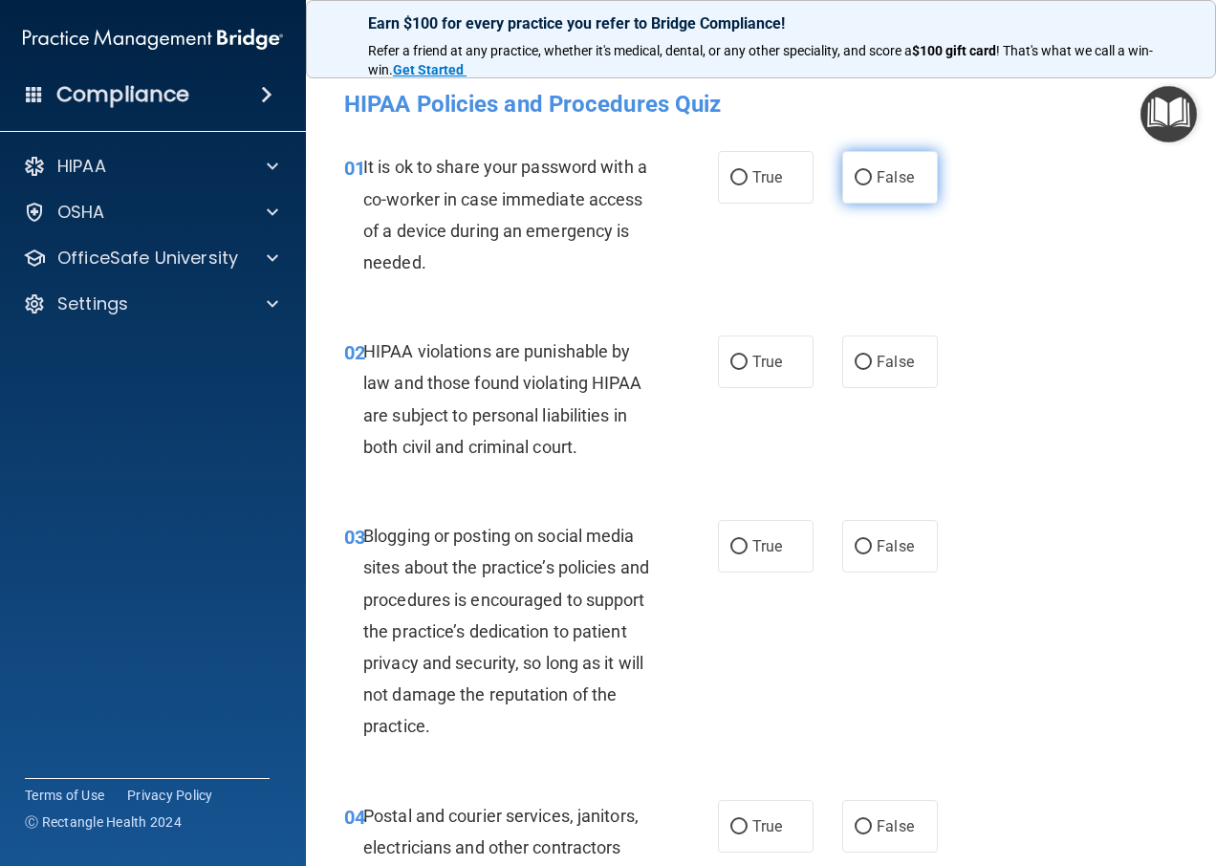
click at [858, 178] on input "False" at bounding box center [863, 178] width 17 height 14
radio input "true"
click at [731, 362] on input "True" at bounding box center [739, 363] width 17 height 14
radio input "true"
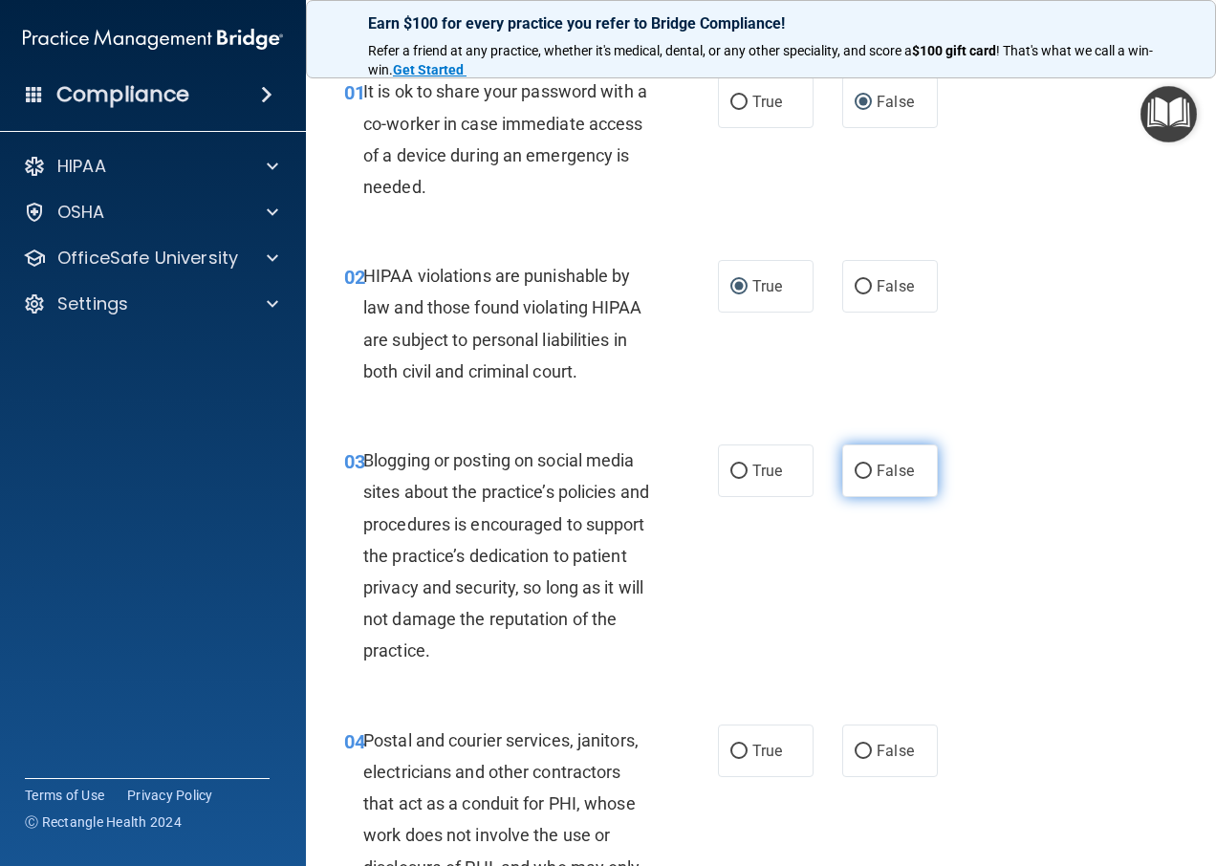
scroll to position [191, 0]
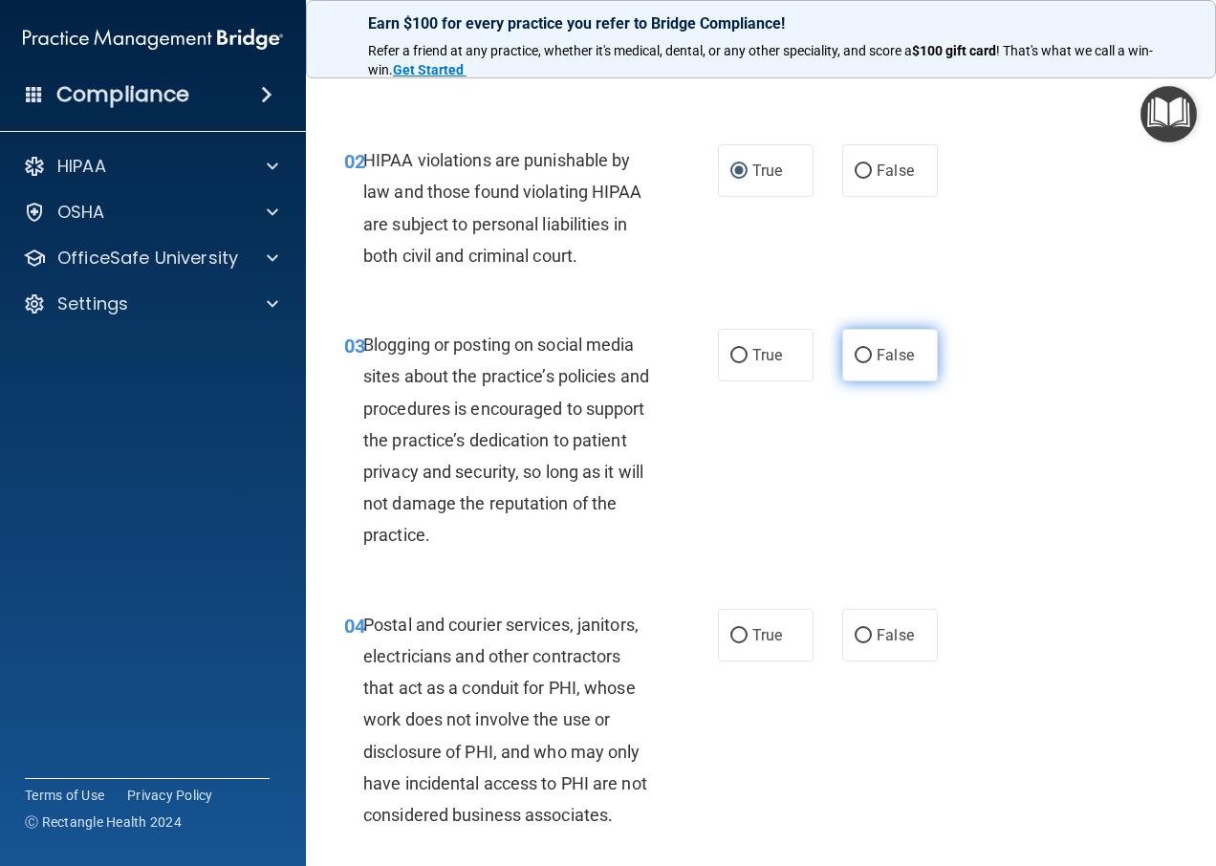
drag, startPoint x: 871, startPoint y: 350, endPoint x: 881, endPoint y: 347, distance: 10.0
click at [881, 347] on span "False" at bounding box center [895, 355] width 37 height 18
drag, startPoint x: 881, startPoint y: 347, endPoint x: 1060, endPoint y: 435, distance: 200.1
click at [1059, 434] on div "03 Blogging or posting on social media sites about the practice’s policies and …" at bounding box center [761, 445] width 863 height 280
click at [842, 350] on label "False" at bounding box center [890, 355] width 96 height 53
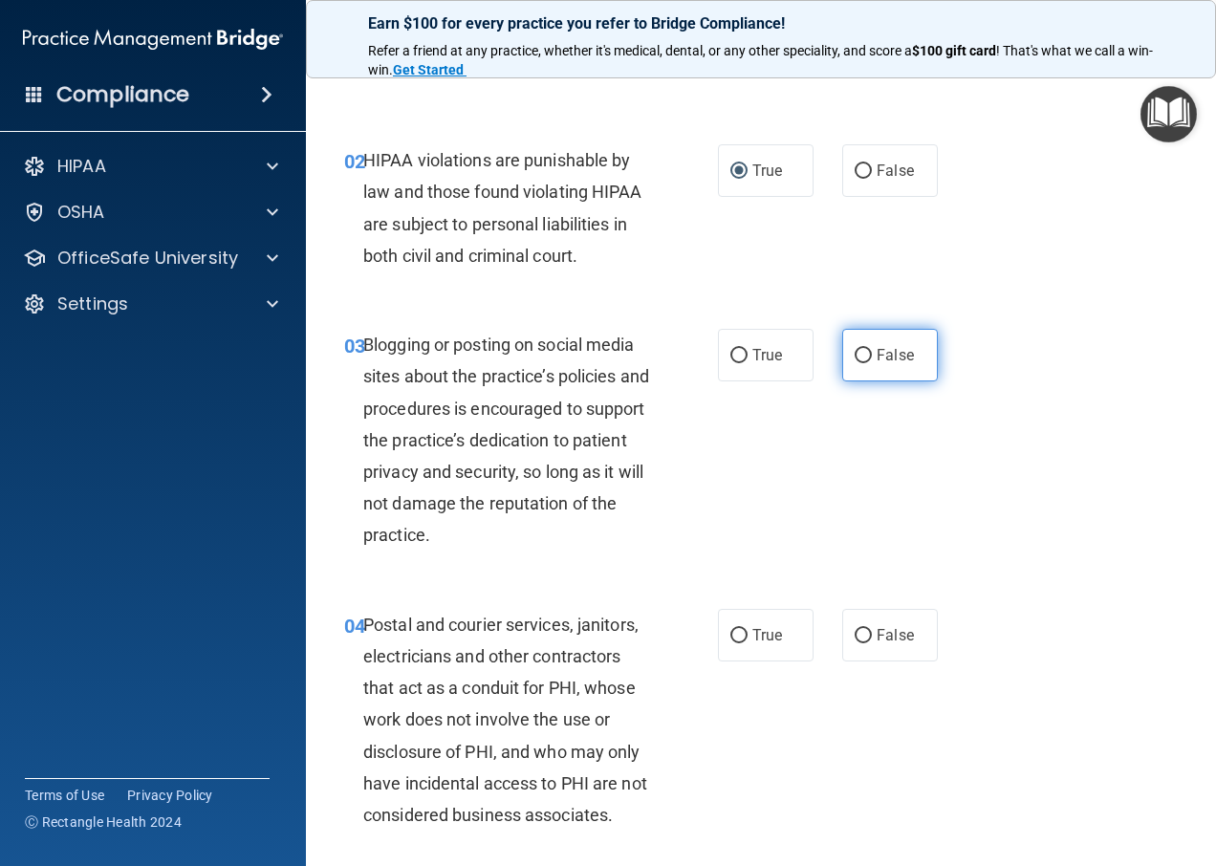
click at [855, 350] on input "False" at bounding box center [863, 356] width 17 height 14
radio input "true"
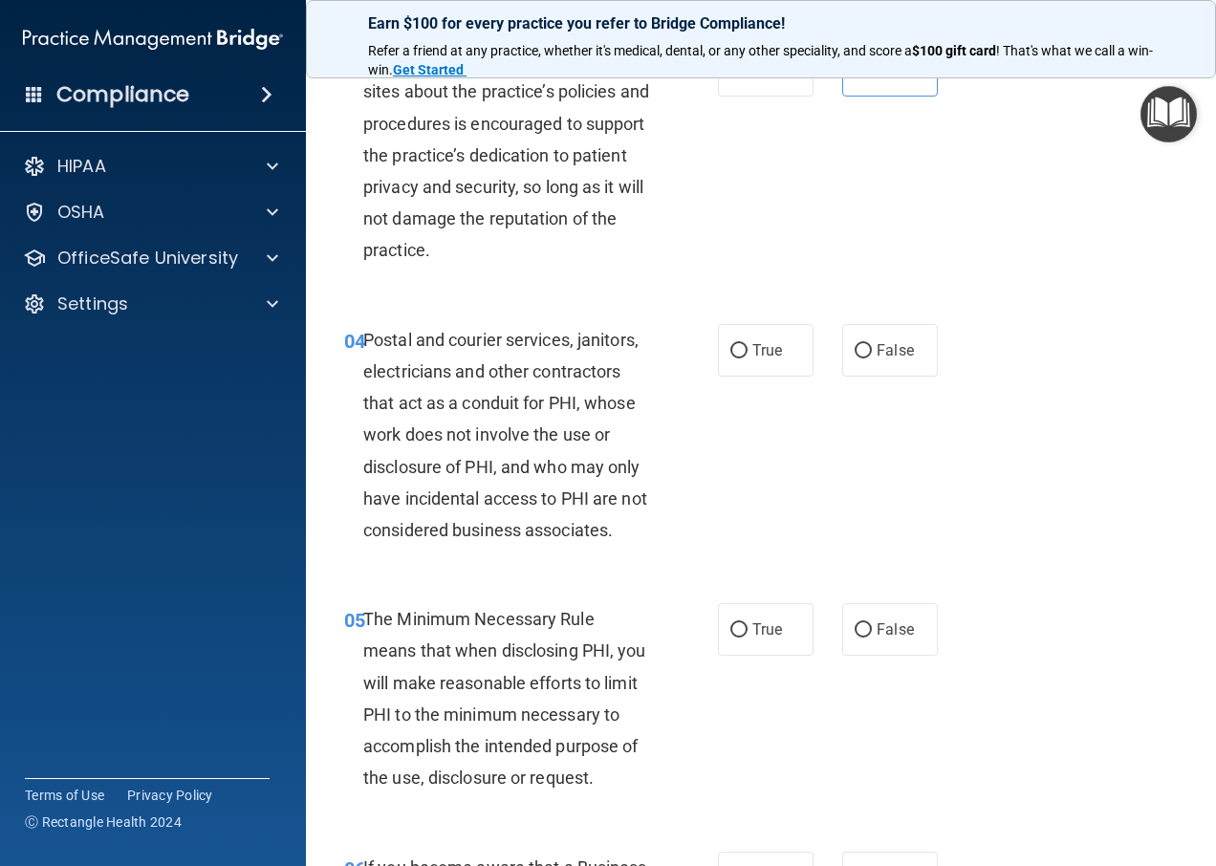
scroll to position [478, 0]
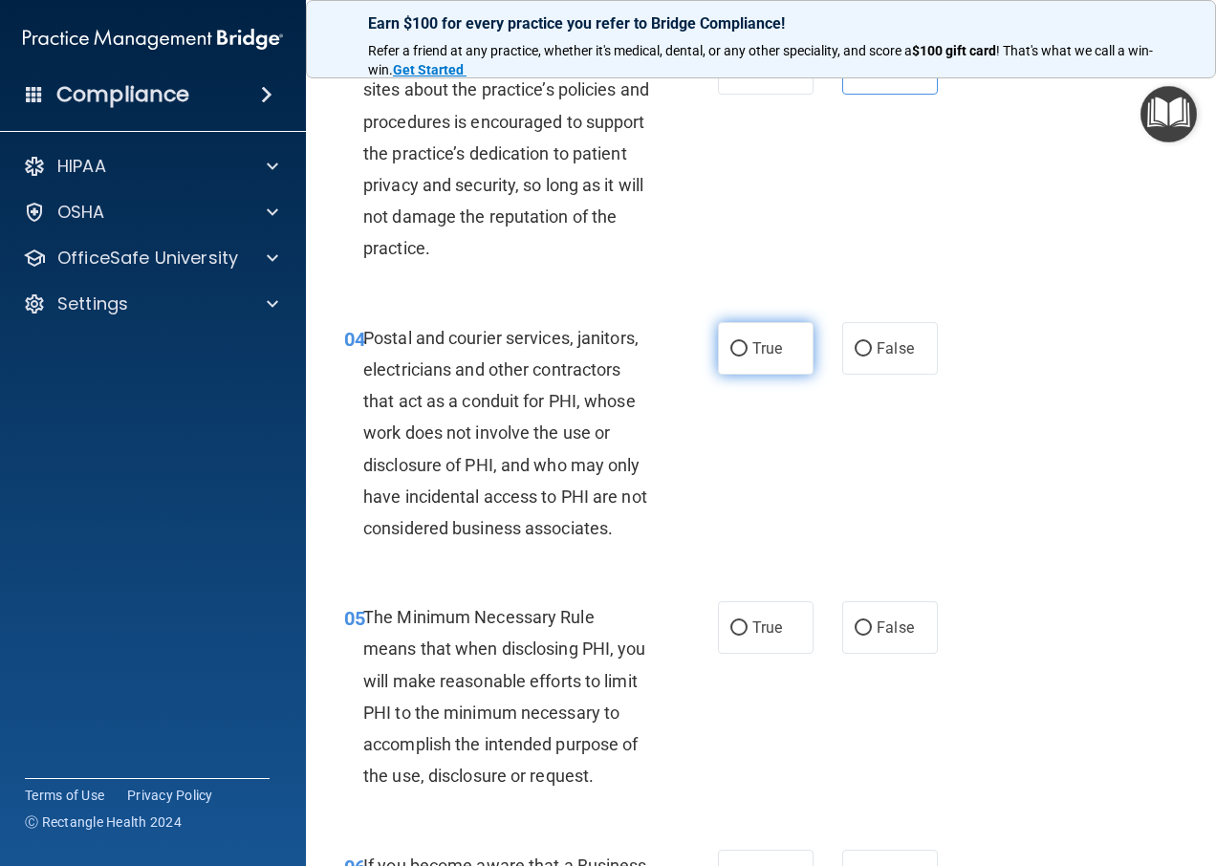
click at [783, 354] on label "True" at bounding box center [766, 348] width 96 height 53
click at [748, 354] on input "True" at bounding box center [739, 349] width 17 height 14
radio input "true"
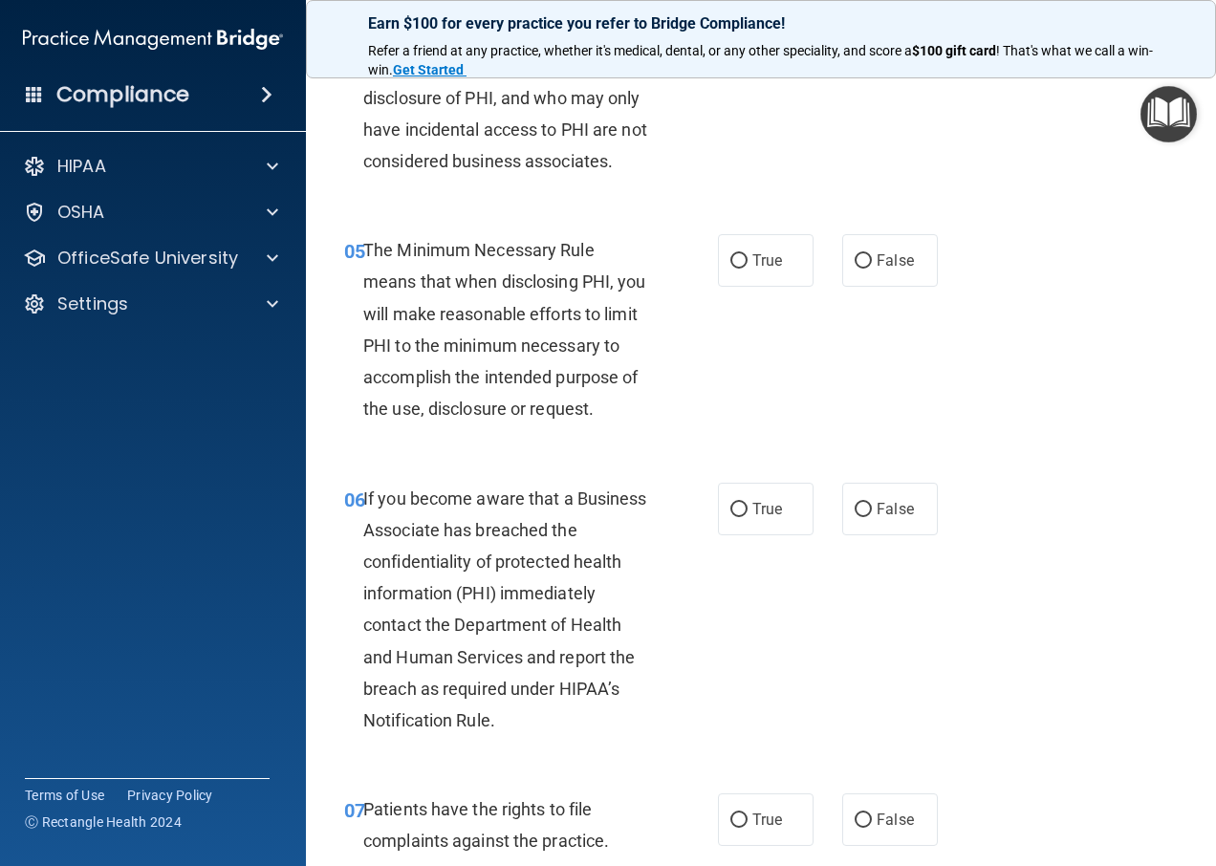
scroll to position [861, 0]
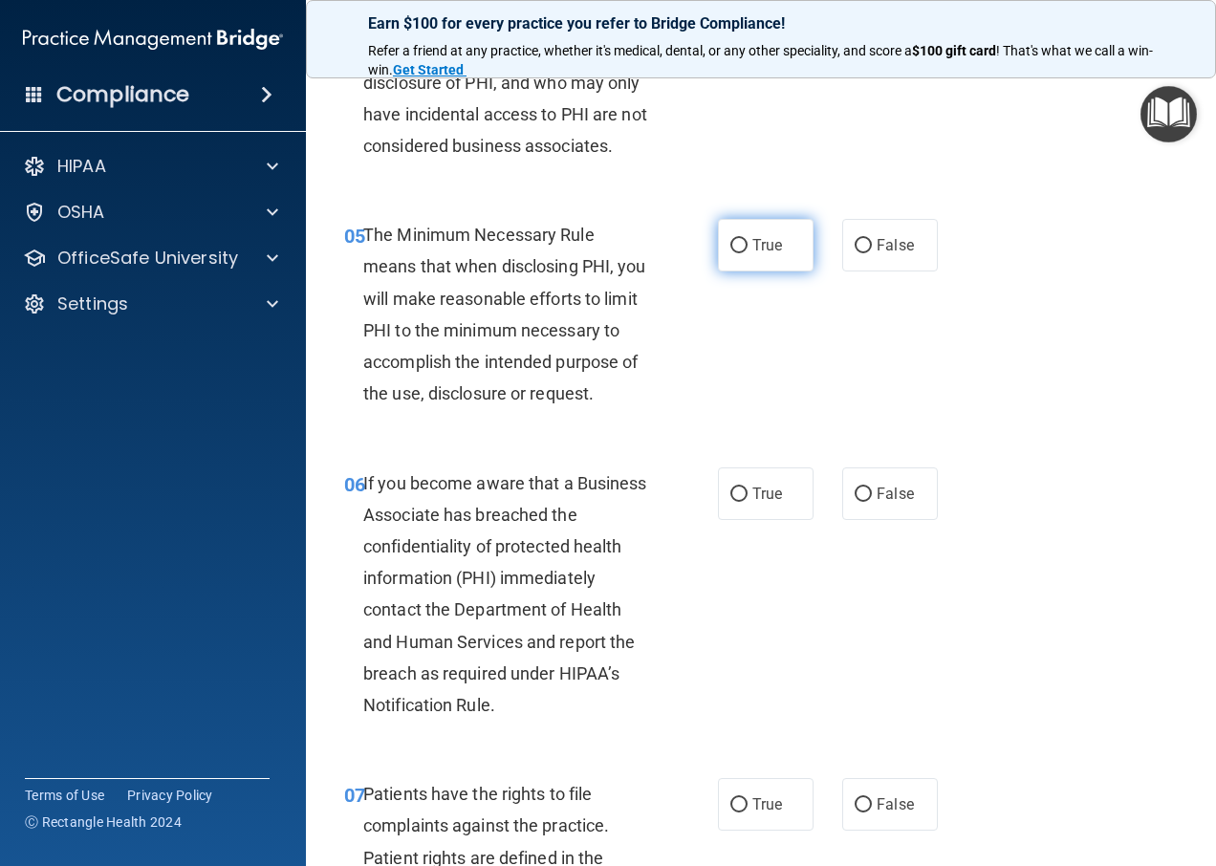
click at [734, 242] on label "True" at bounding box center [766, 245] width 96 height 53
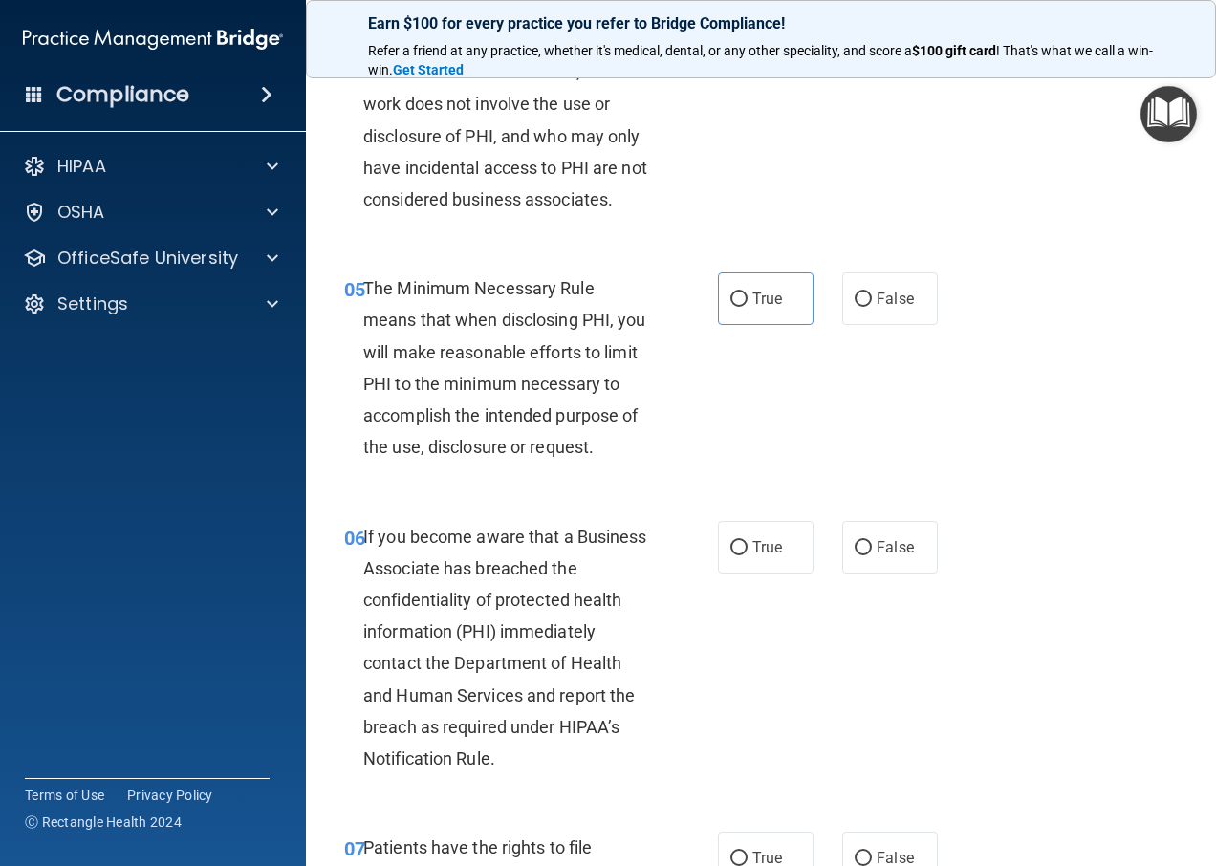
scroll to position [765, 0]
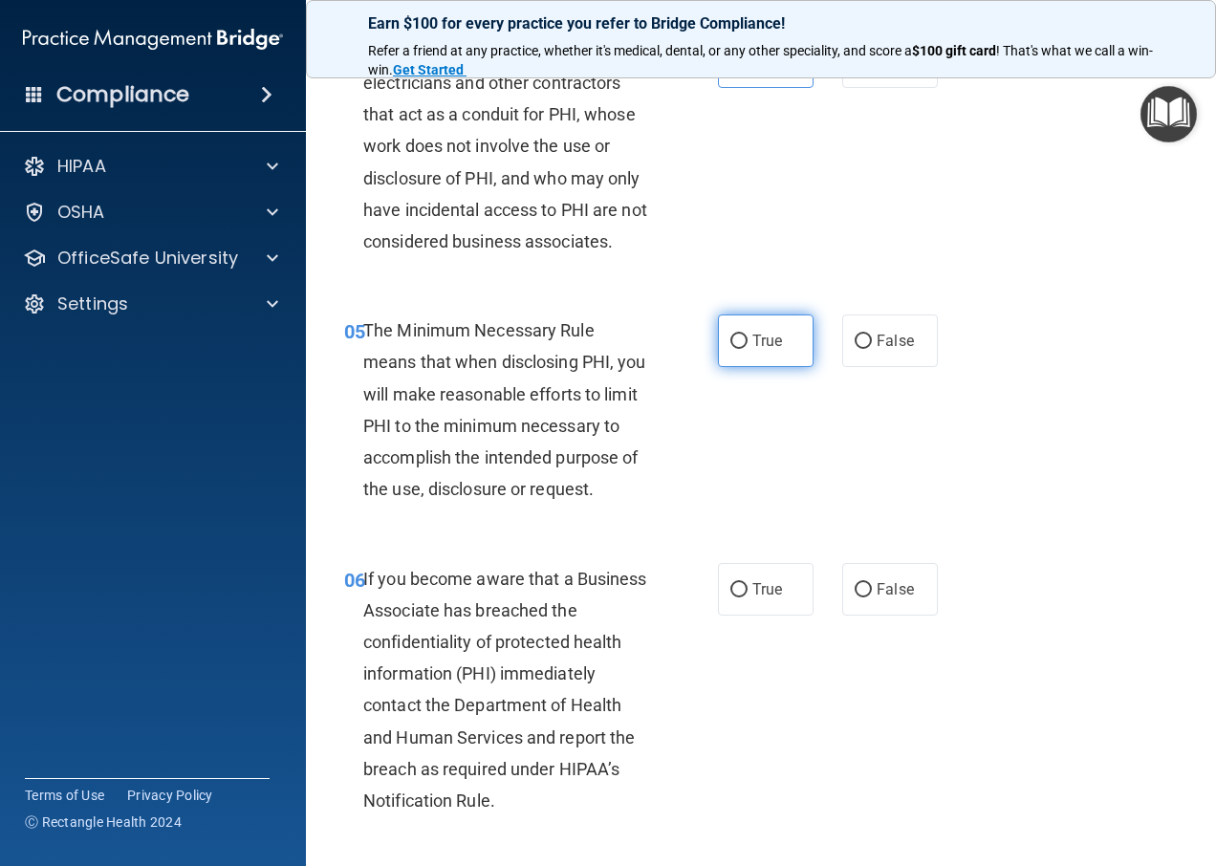
click at [734, 344] on input "True" at bounding box center [739, 342] width 17 height 14
radio input "true"
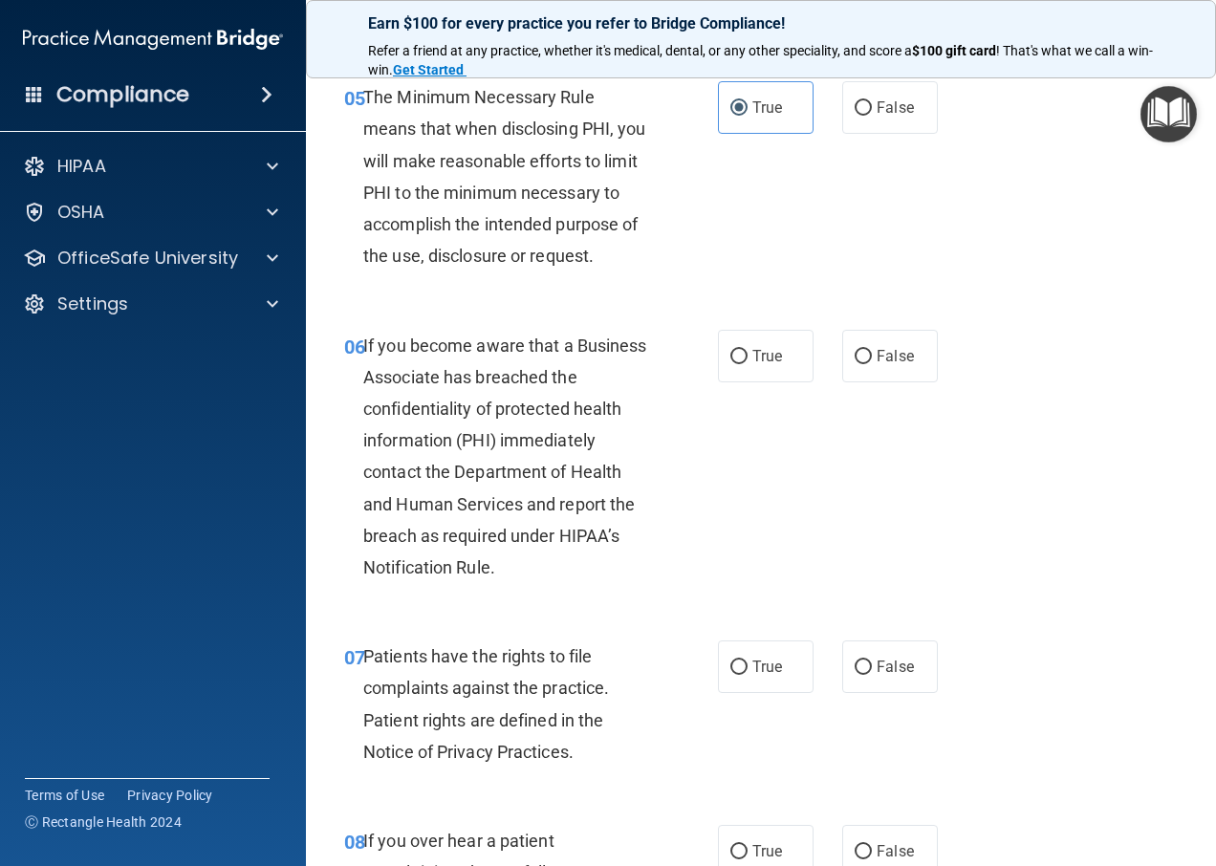
scroll to position [956, 0]
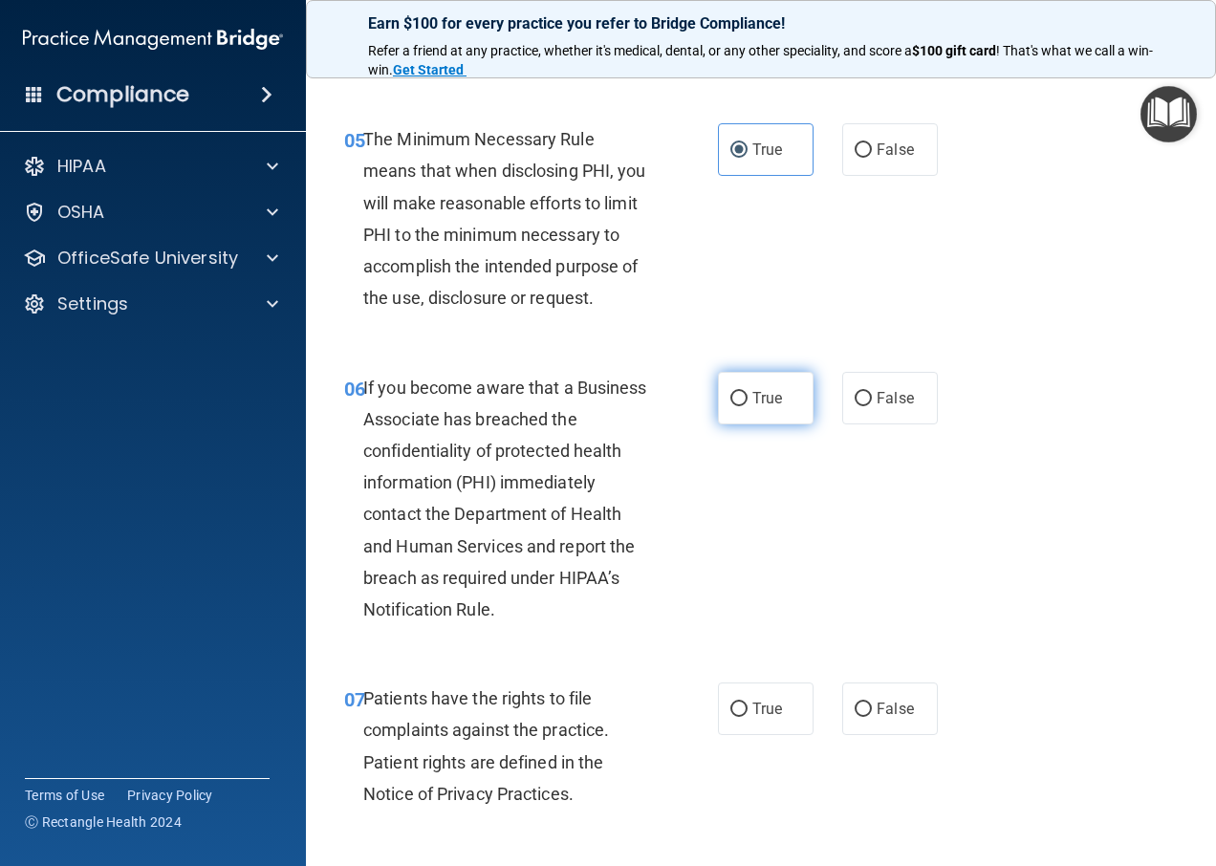
click at [762, 405] on span "True" at bounding box center [768, 398] width 30 height 18
click at [748, 405] on input "True" at bounding box center [739, 399] width 17 height 14
radio input "true"
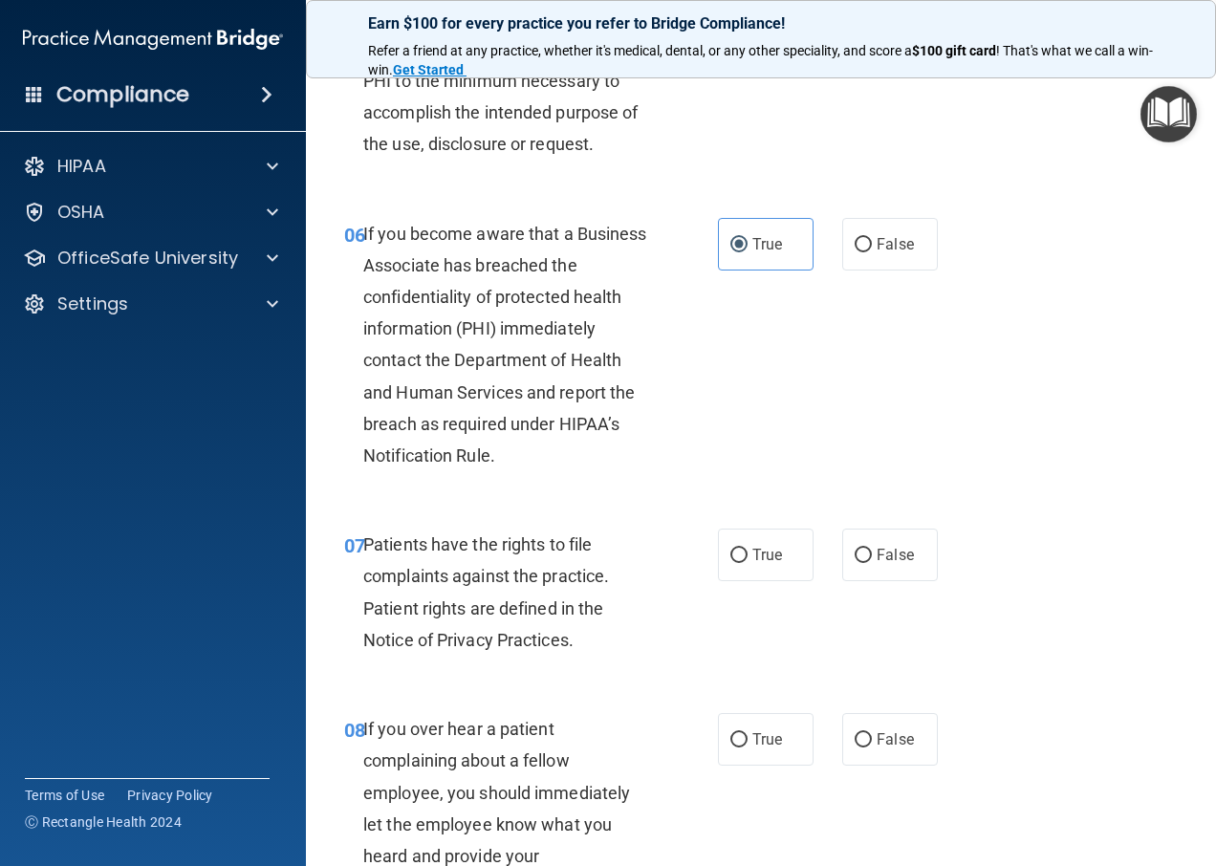
scroll to position [1147, 0]
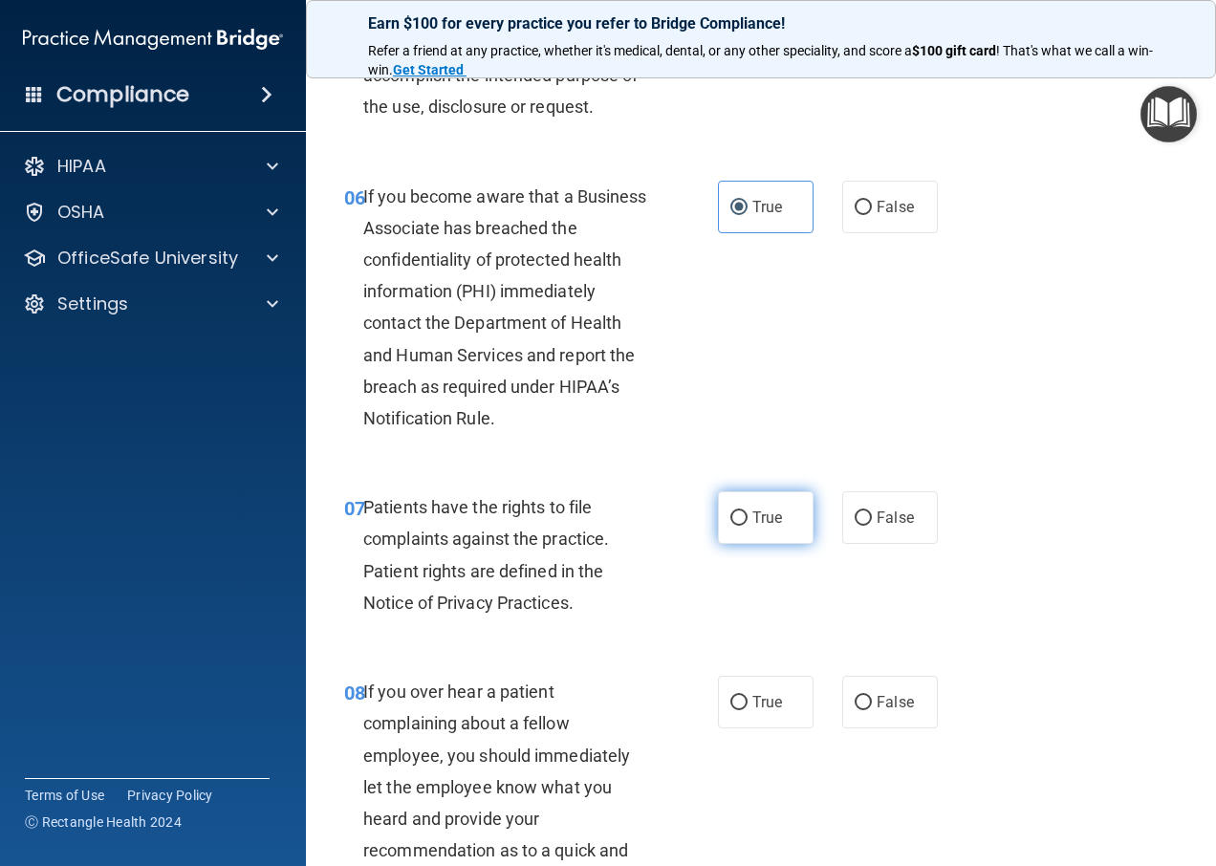
click at [731, 526] on input "True" at bounding box center [739, 519] width 17 height 14
radio input "true"
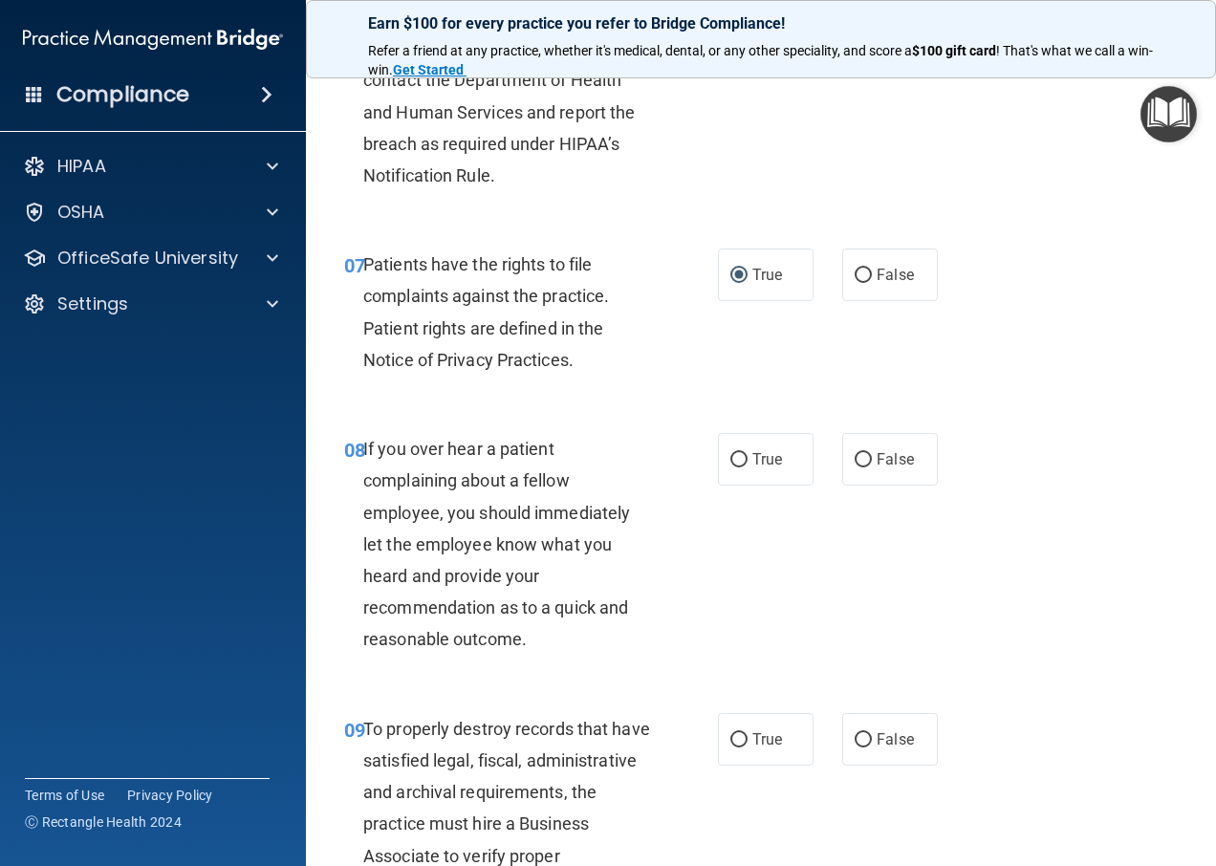
scroll to position [1434, 0]
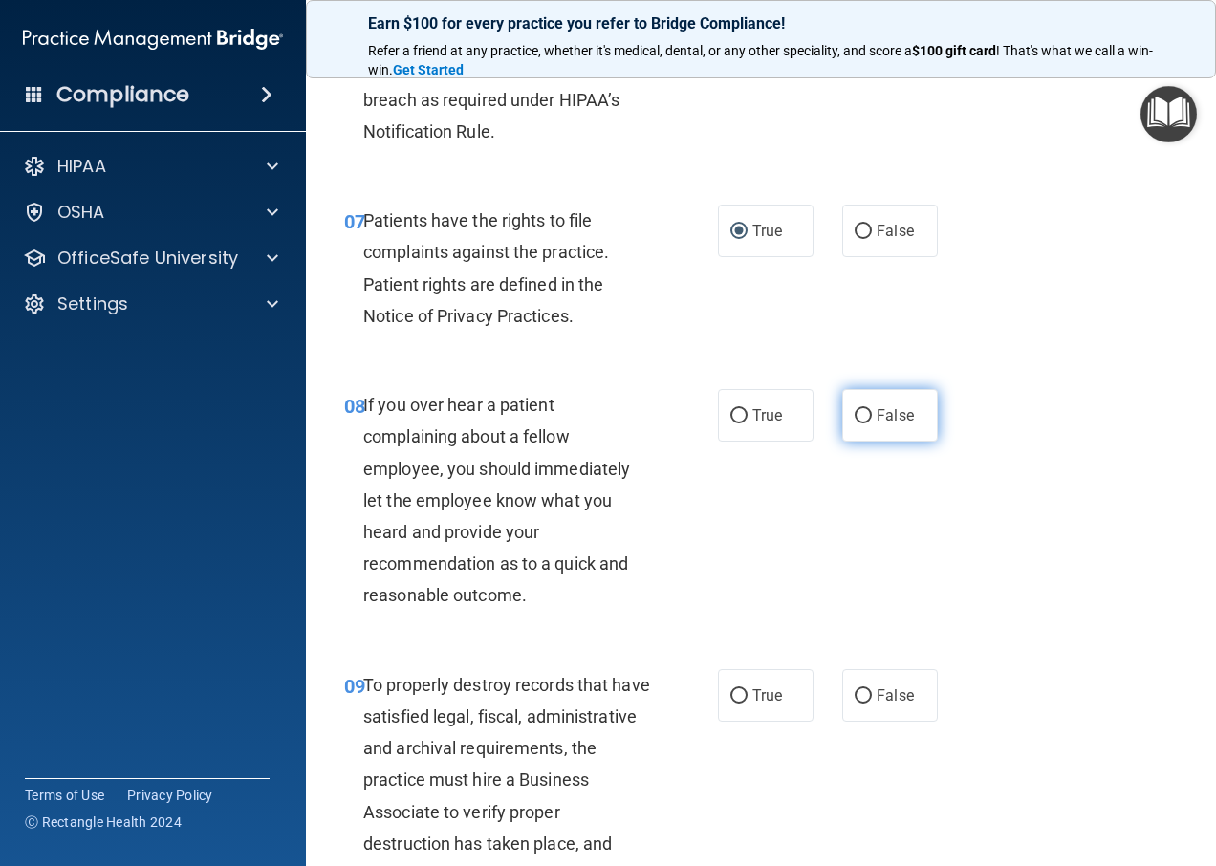
click at [873, 432] on label "False" at bounding box center [890, 415] width 96 height 53
click at [872, 424] on input "False" at bounding box center [863, 416] width 17 height 14
radio input "true"
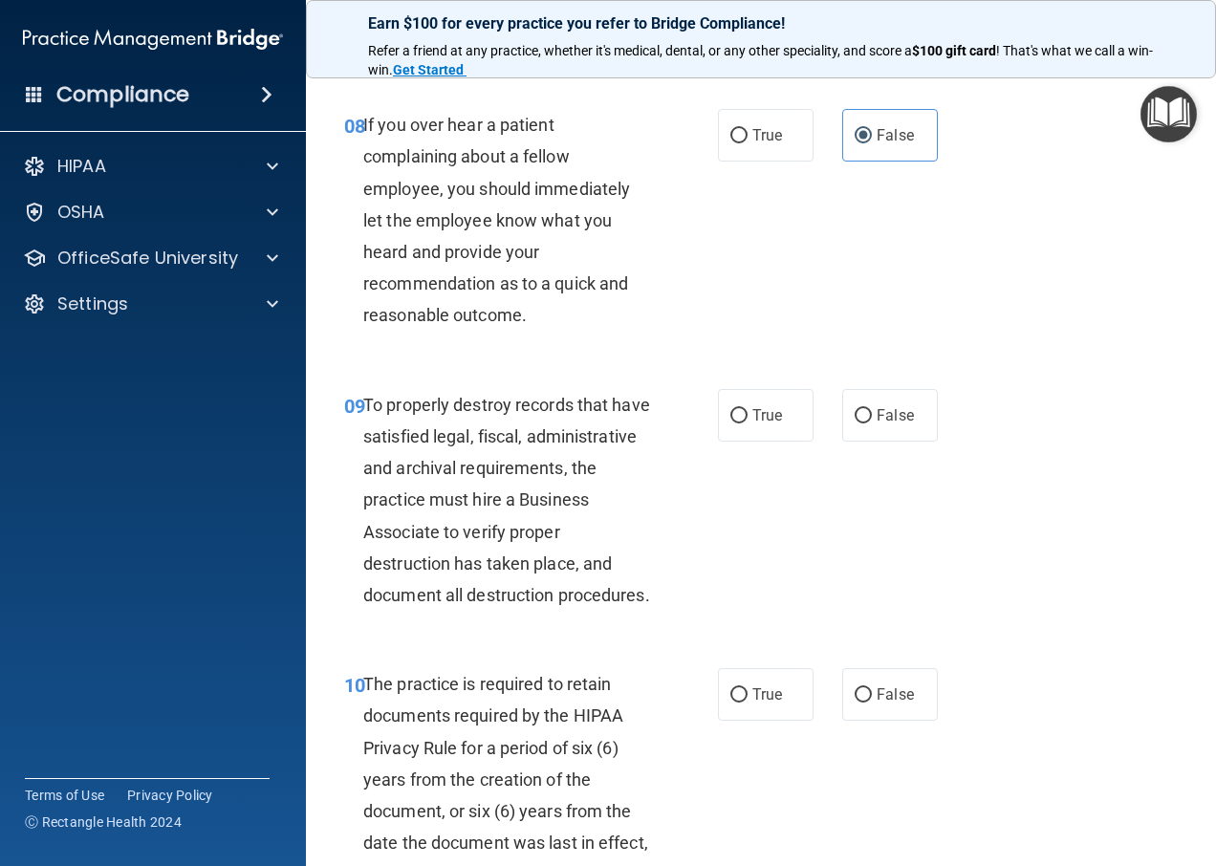
scroll to position [1721, 0]
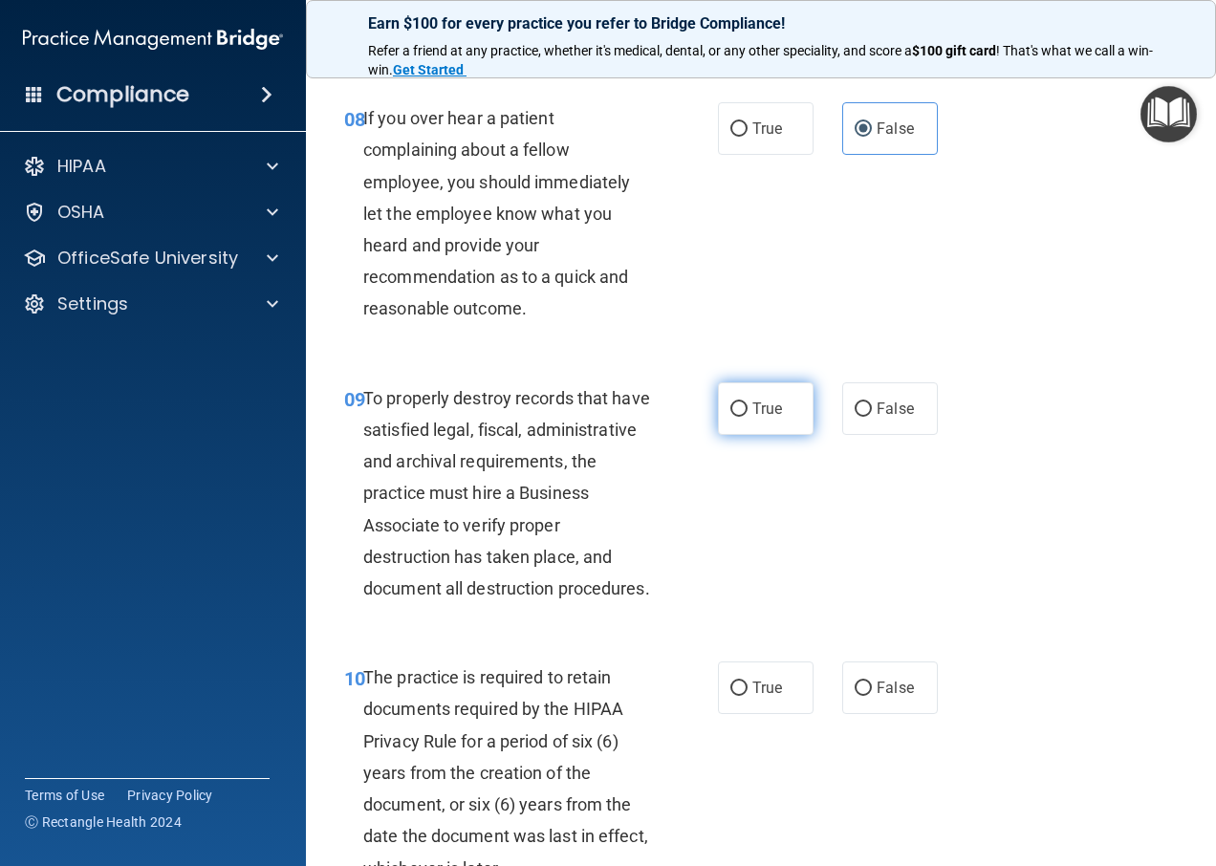
click at [743, 432] on label "True" at bounding box center [766, 408] width 96 height 53
click at [743, 417] on input "True" at bounding box center [739, 410] width 17 height 14
radio input "true"
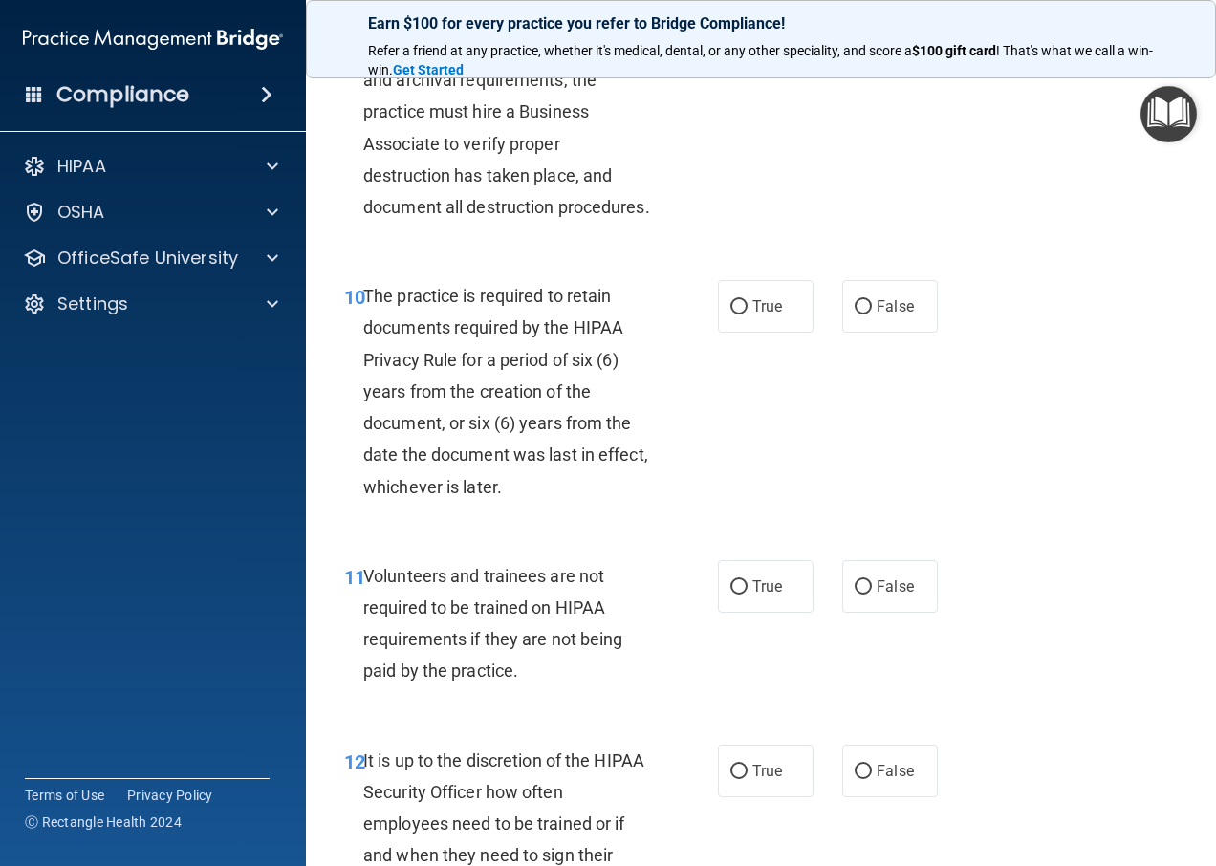
scroll to position [2104, 0]
drag, startPoint x: 728, startPoint y: 361, endPoint x: 724, endPoint y: 459, distance: 97.6
click at [949, 279] on ng-form "10 The practice is required to retain documents required by the HIPAA Privacy R…" at bounding box center [949, 279] width 0 height 0
drag, startPoint x: 744, startPoint y: 367, endPoint x: 744, endPoint y: 383, distance: 16.3
click at [744, 332] on label "True" at bounding box center [766, 305] width 96 height 53
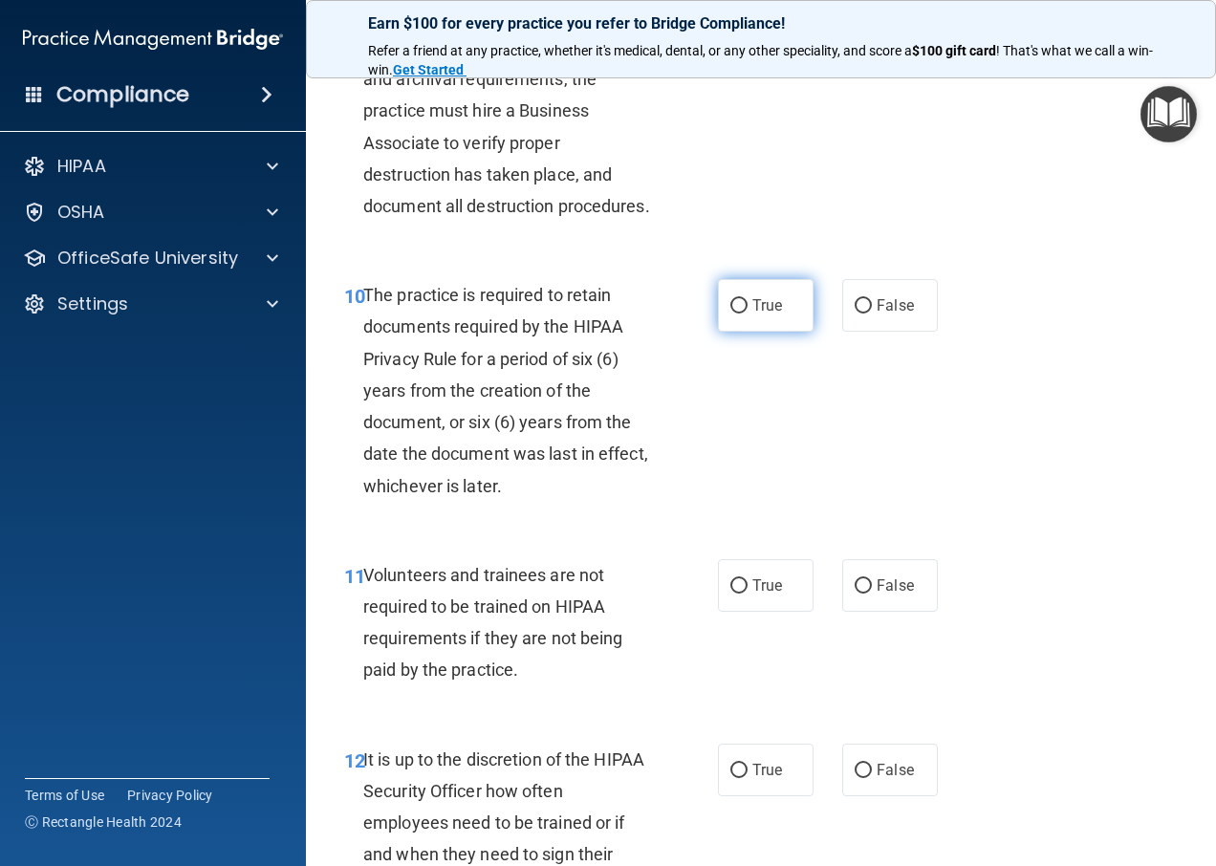
click at [744, 314] on input "True" at bounding box center [739, 306] width 17 height 14
radio input "true"
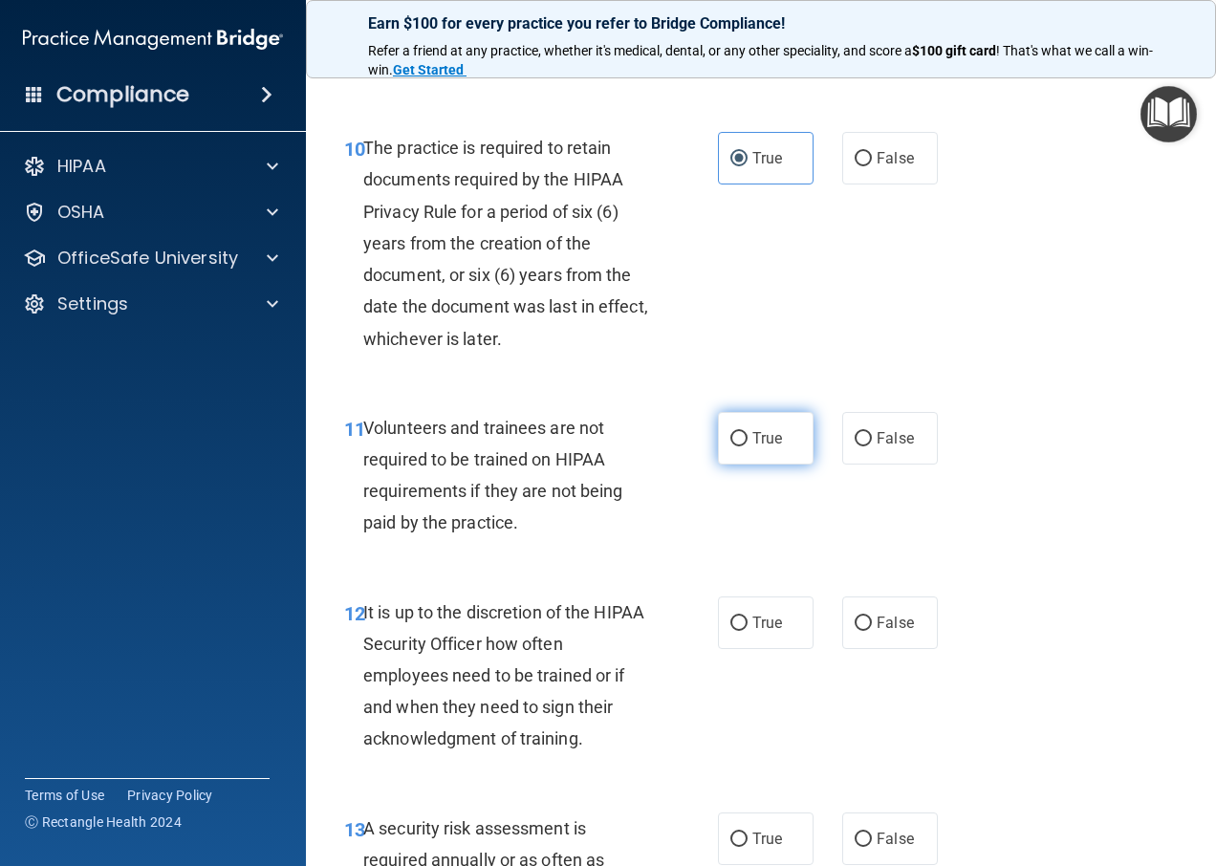
scroll to position [2295, 0]
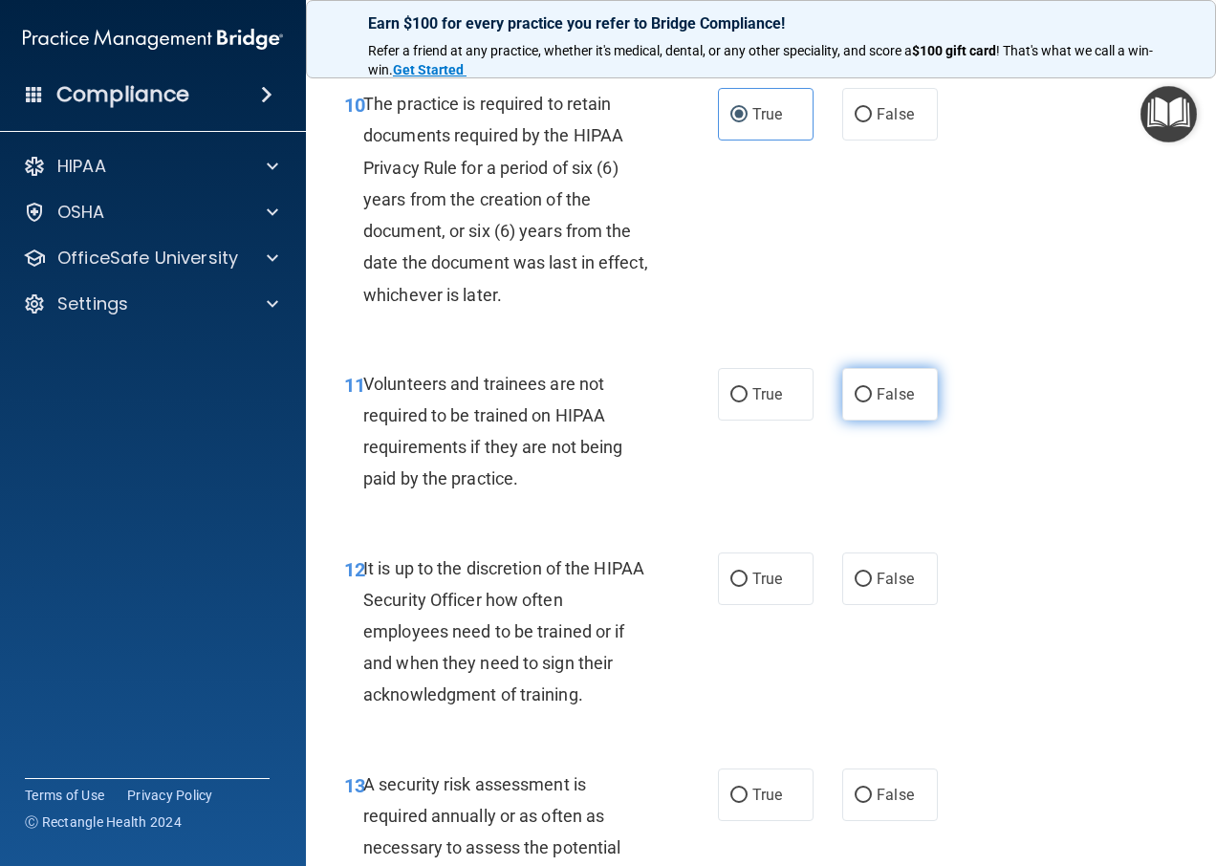
click at [855, 403] on input "False" at bounding box center [863, 395] width 17 height 14
radio input "true"
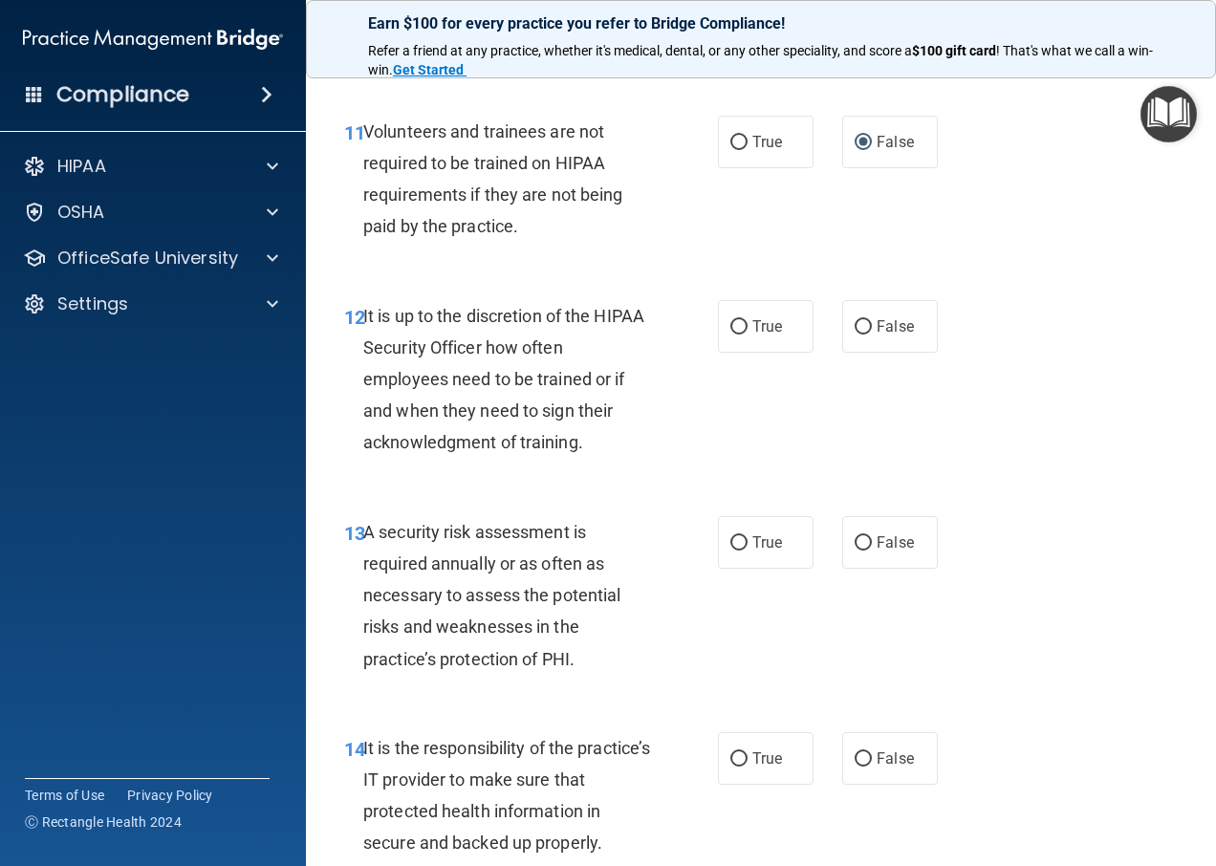
scroll to position [2582, 0]
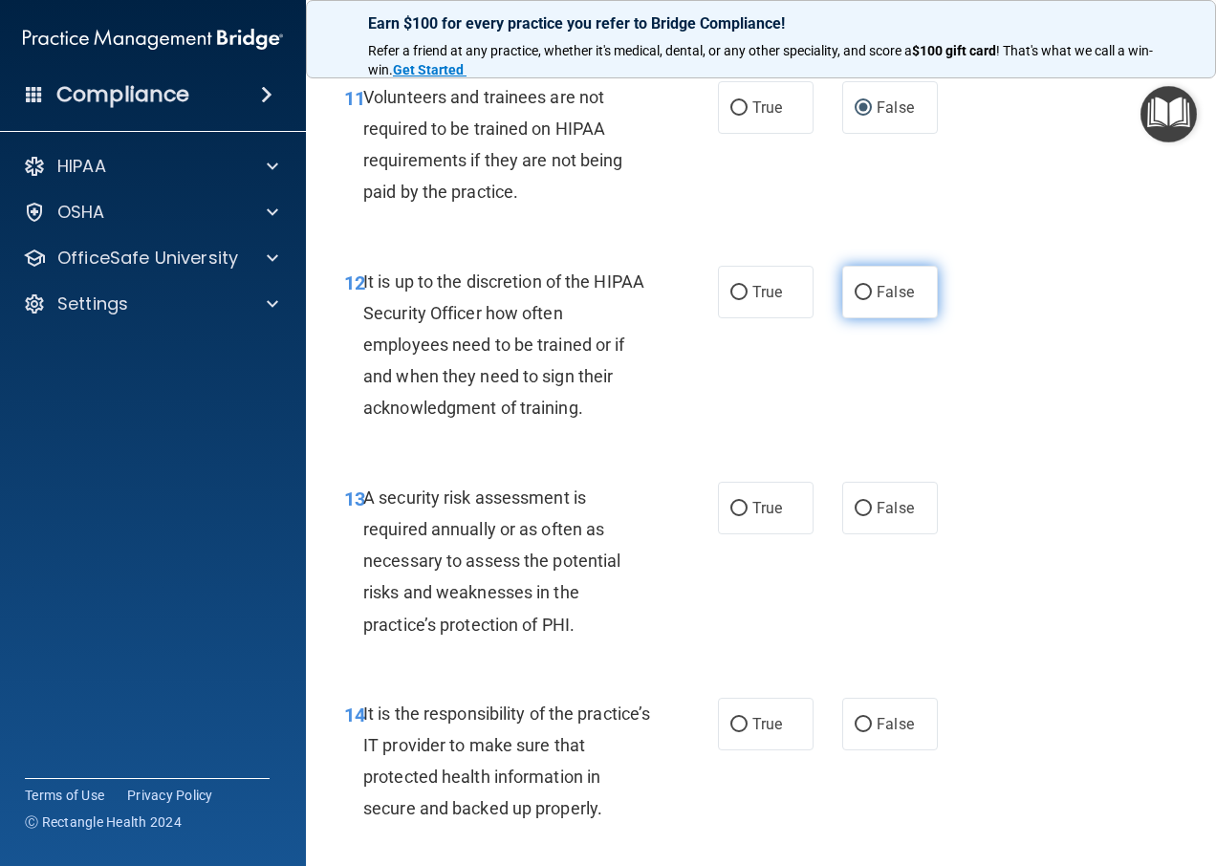
click at [863, 300] on input "False" at bounding box center [863, 293] width 17 height 14
radio input "true"
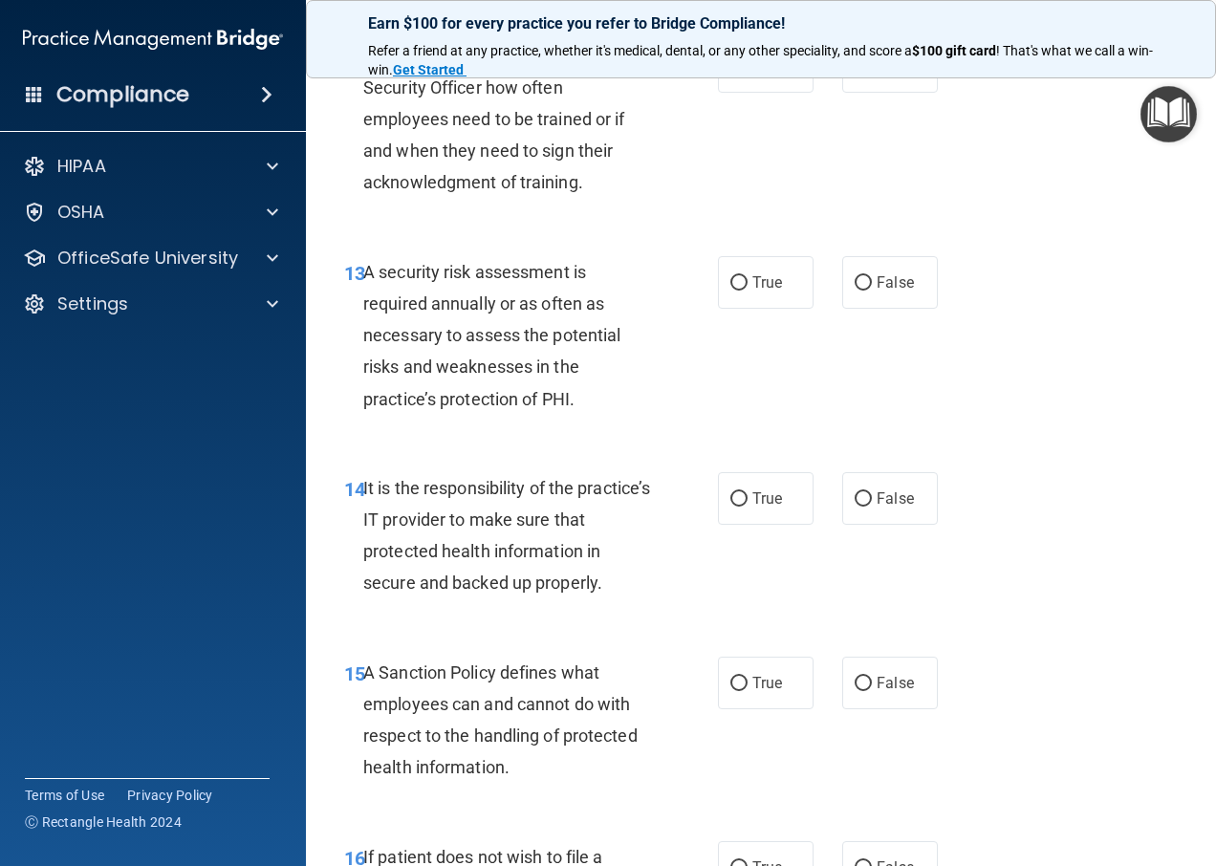
scroll to position [2773, 0]
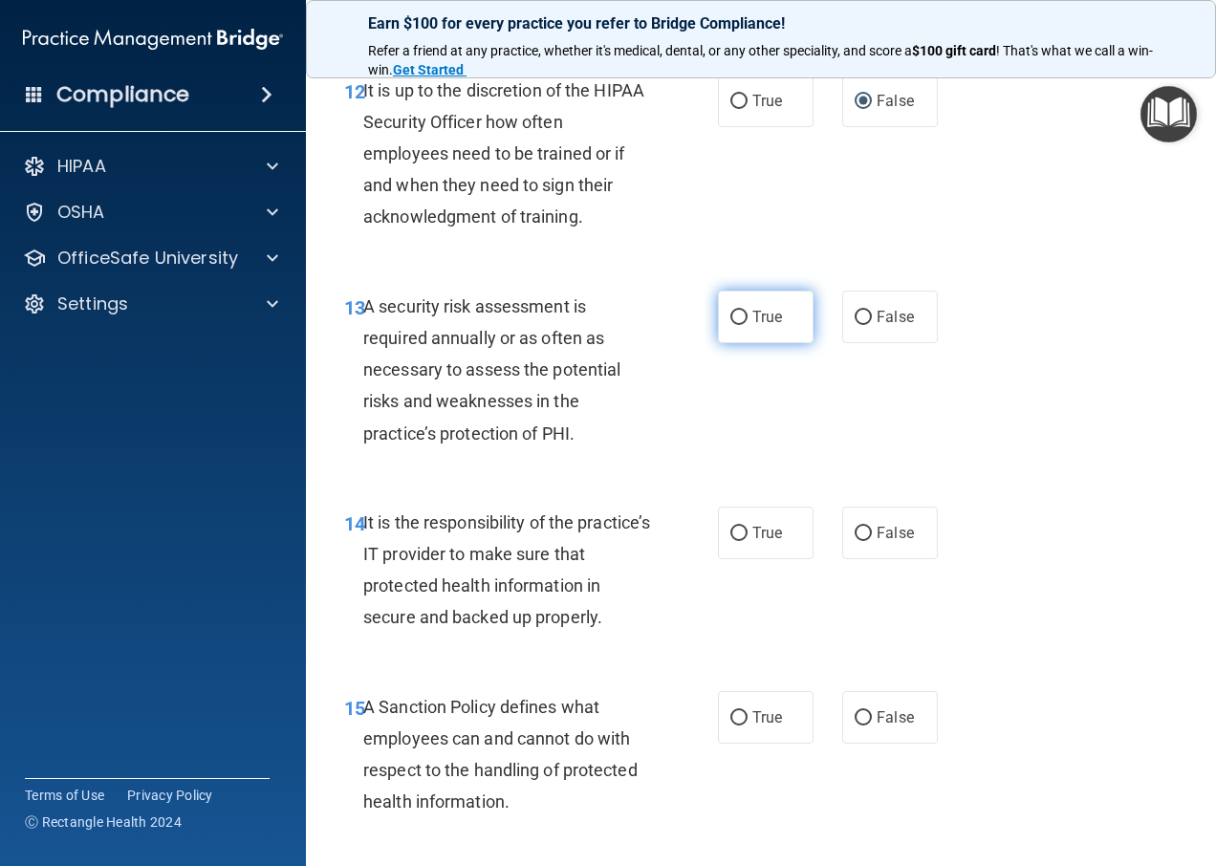
click at [738, 325] on input "True" at bounding box center [739, 318] width 17 height 14
radio input "true"
click at [743, 559] on label "True" at bounding box center [766, 533] width 96 height 53
click at [743, 541] on input "True" at bounding box center [739, 534] width 17 height 14
radio input "true"
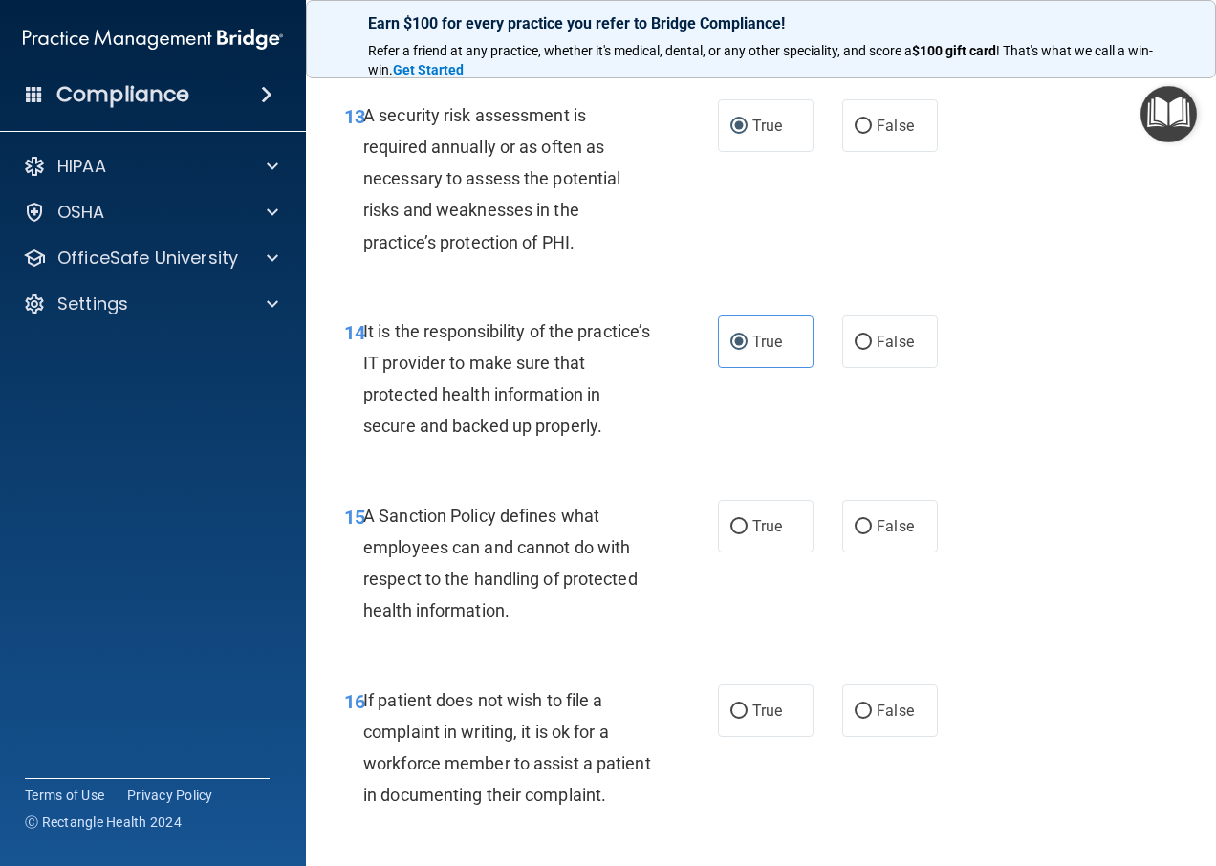
scroll to position [3060, 0]
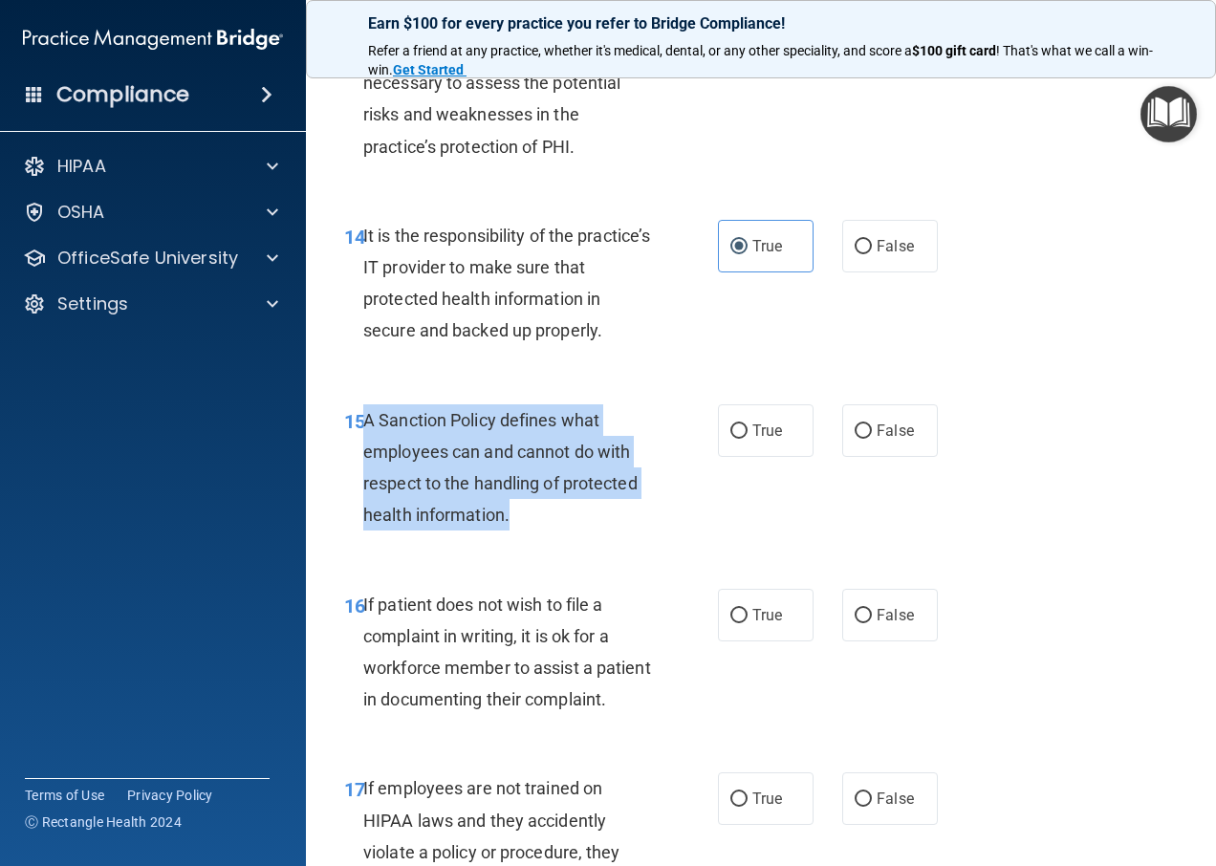
drag, startPoint x: 532, startPoint y: 581, endPoint x: 365, endPoint y: 484, distance: 192.9
click at [365, 484] on div "A Sanction Policy defines what employees can and cannot do with respect to the …" at bounding box center [514, 467] width 302 height 127
copy span "A Sanction Policy defines what employees can and cannot do with respect to the …"
click at [725, 541] on div "15 A Sanction Policy defines what employees can and cannot do with respect to t…" at bounding box center [531, 472] width 431 height 137
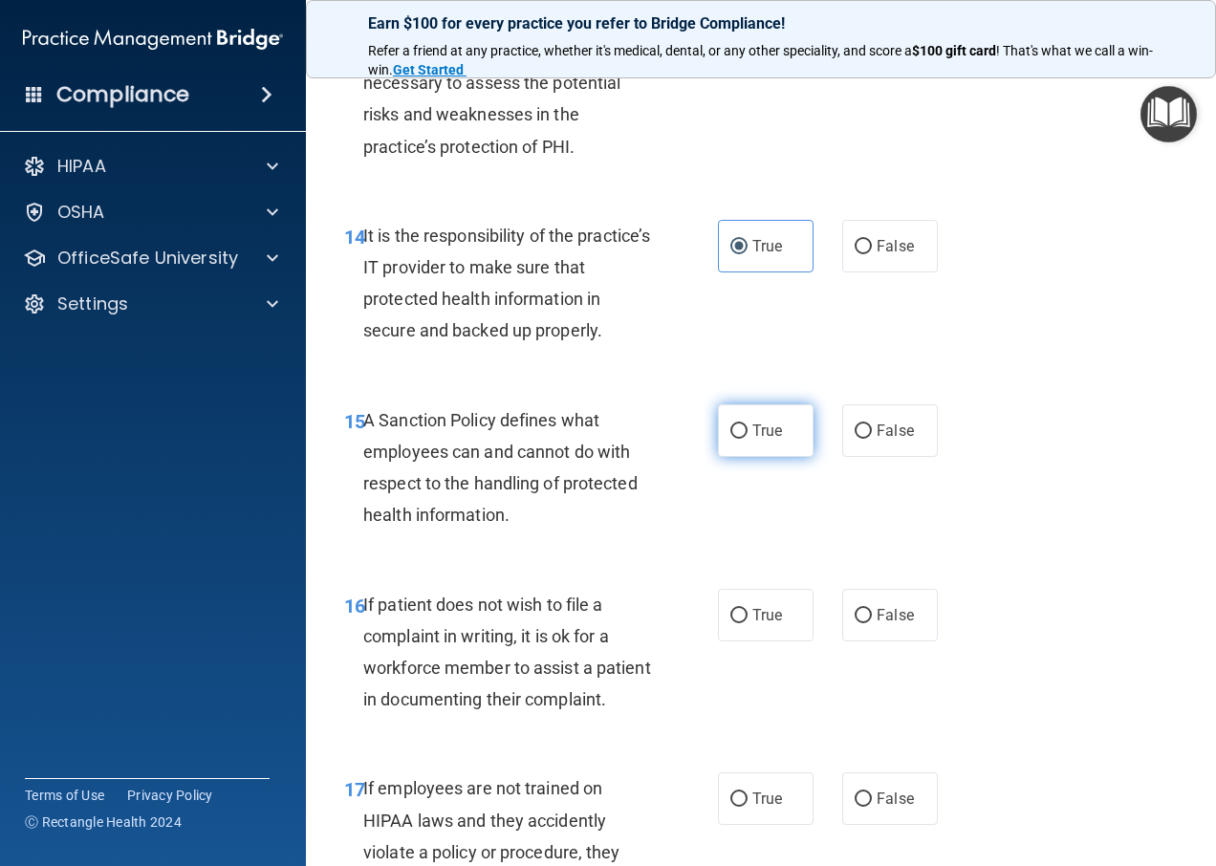
click at [753, 440] on span "True" at bounding box center [768, 431] width 30 height 18
click at [748, 439] on input "True" at bounding box center [739, 432] width 17 height 14
radio input "true"
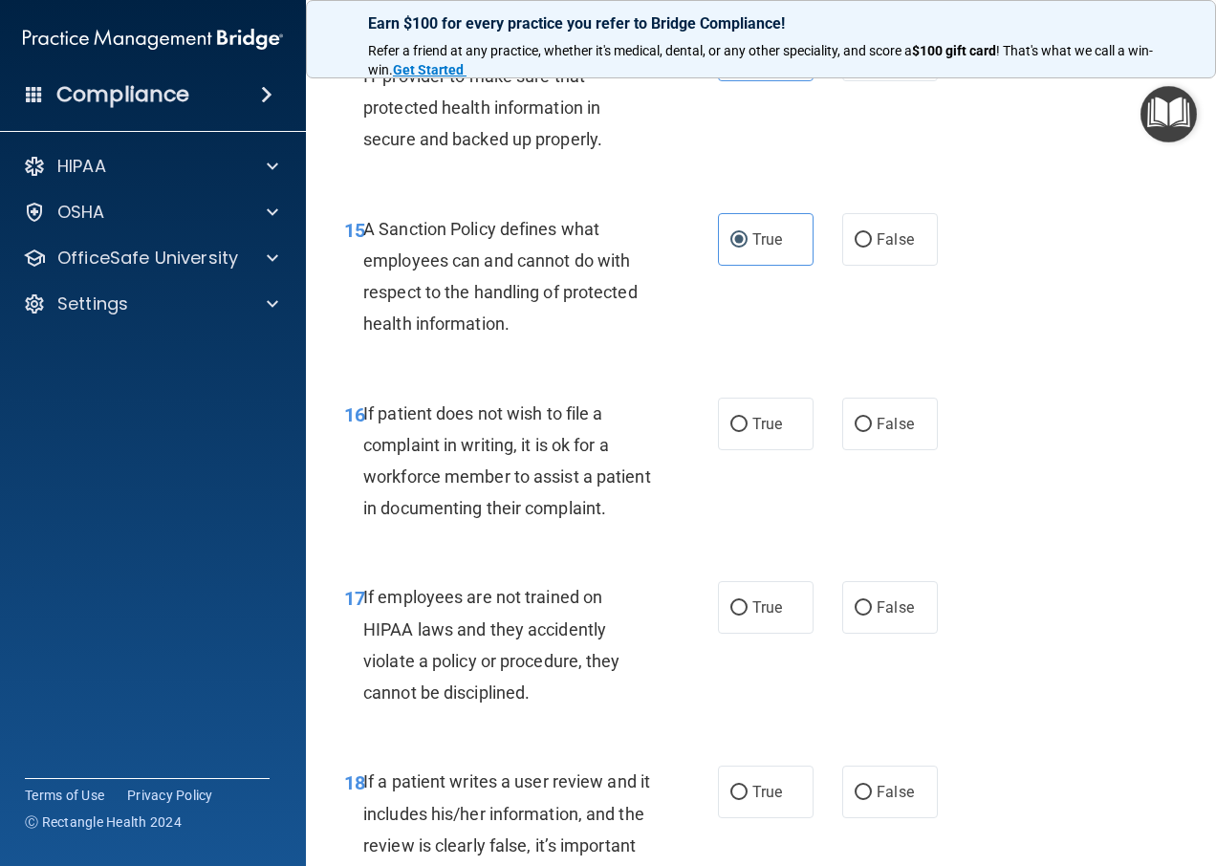
scroll to position [3347, 0]
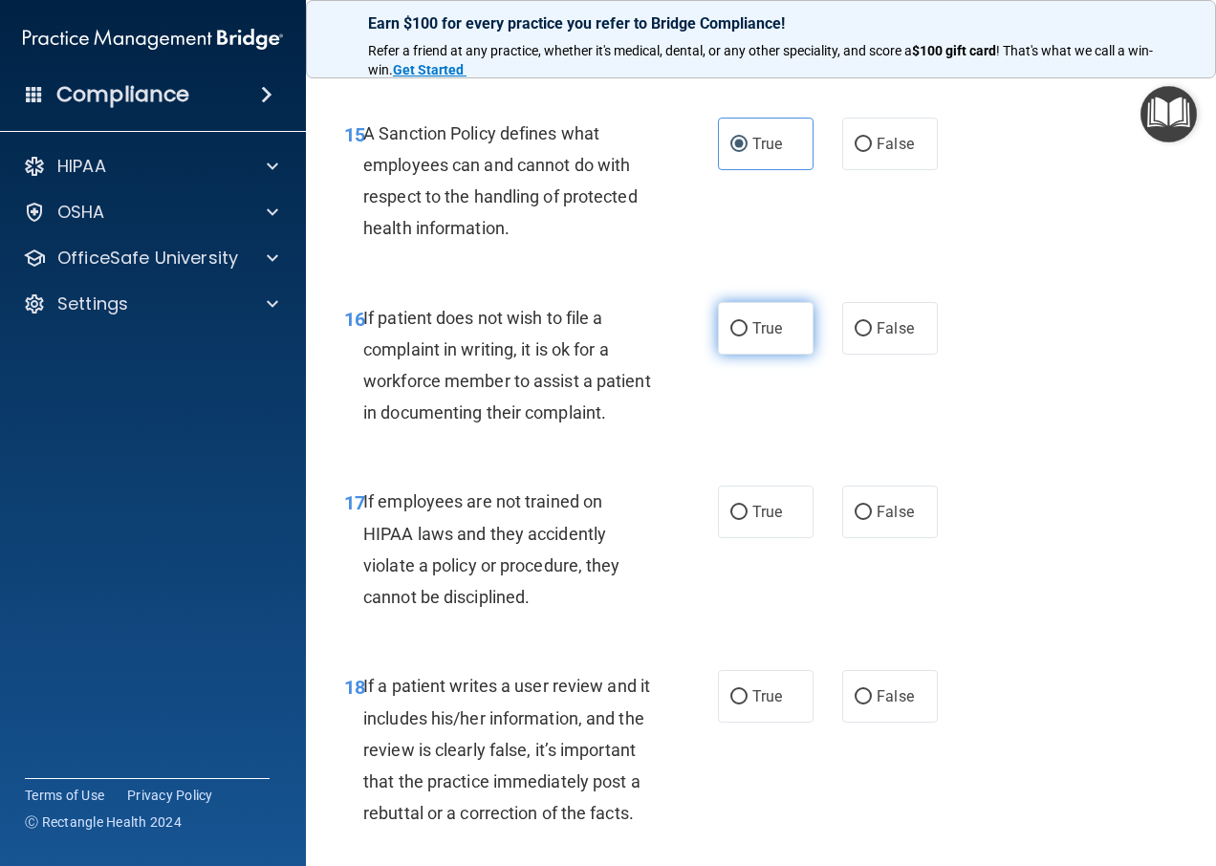
click at [737, 355] on label "True" at bounding box center [766, 328] width 96 height 53
click at [737, 337] on input "True" at bounding box center [739, 329] width 17 height 14
radio input "true"
click at [855, 337] on input "False" at bounding box center [863, 329] width 17 height 14
radio input "true"
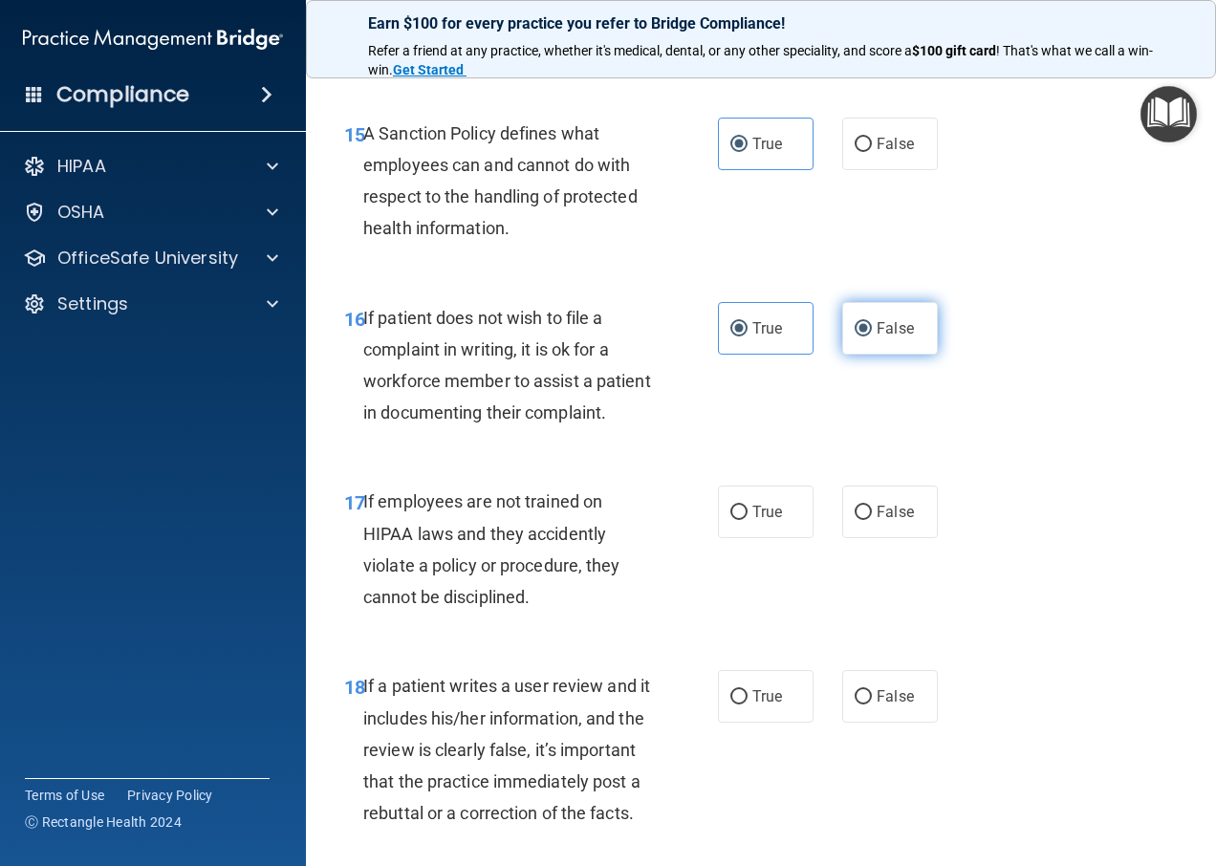
radio input "false"
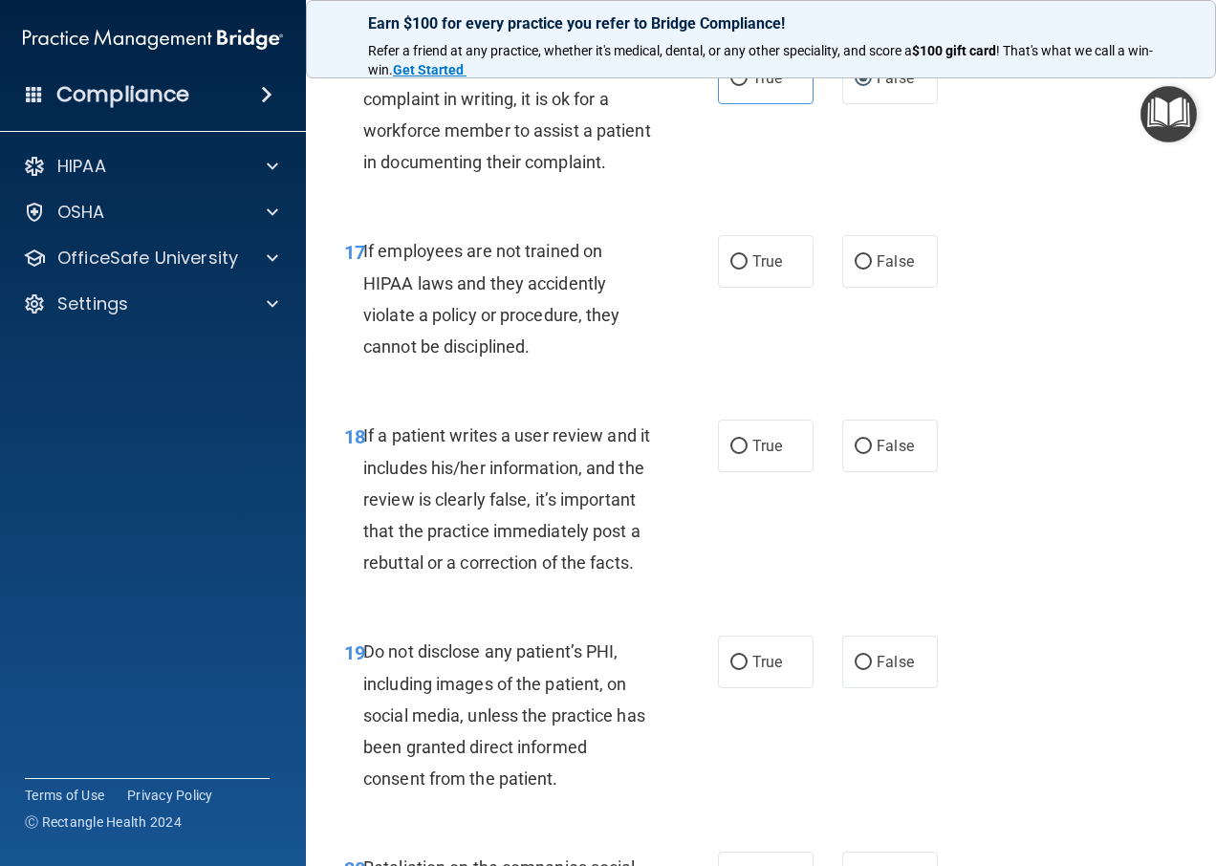
scroll to position [3634, 0]
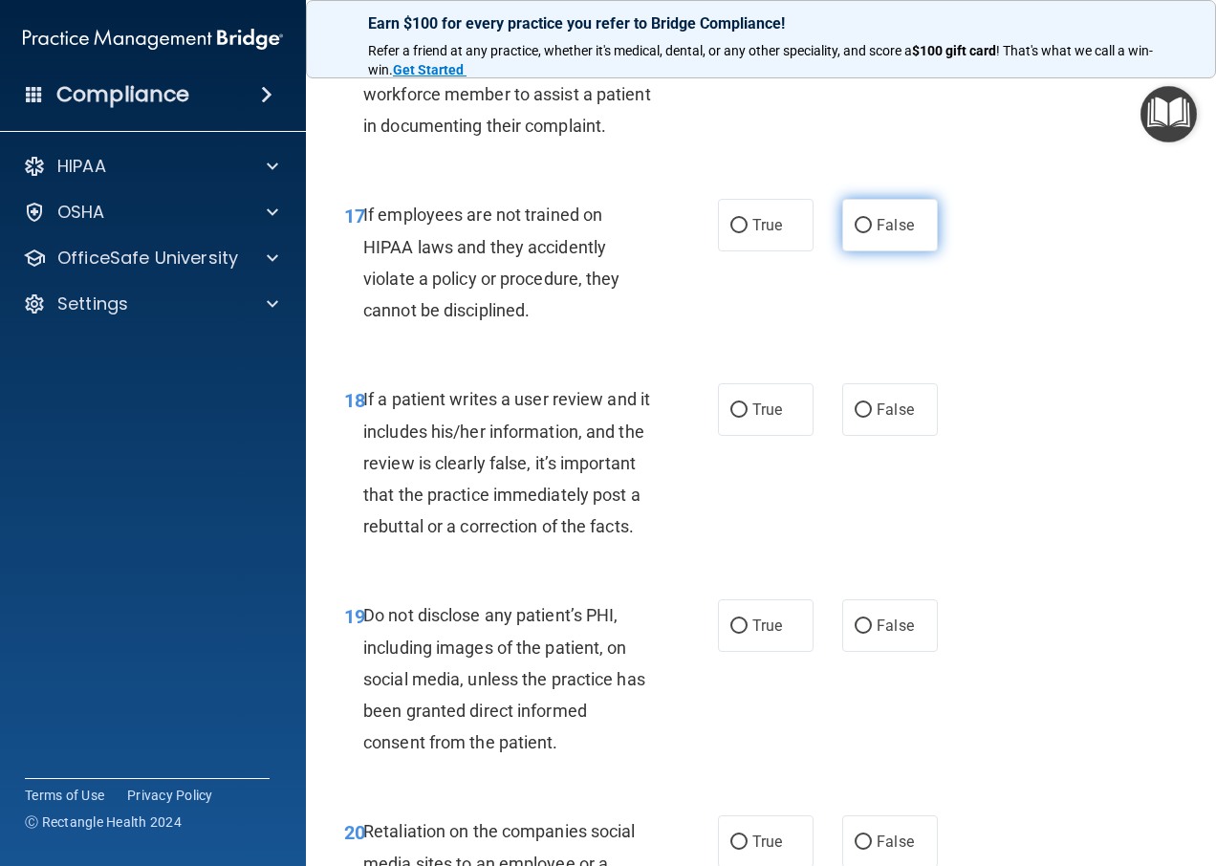
drag, startPoint x: 853, startPoint y: 319, endPoint x: 851, endPoint y: 336, distance: 16.4
click at [855, 233] on input "False" at bounding box center [863, 226] width 17 height 14
radio input "true"
click at [767, 436] on label "True" at bounding box center [766, 409] width 96 height 53
click at [748, 418] on input "True" at bounding box center [739, 411] width 17 height 14
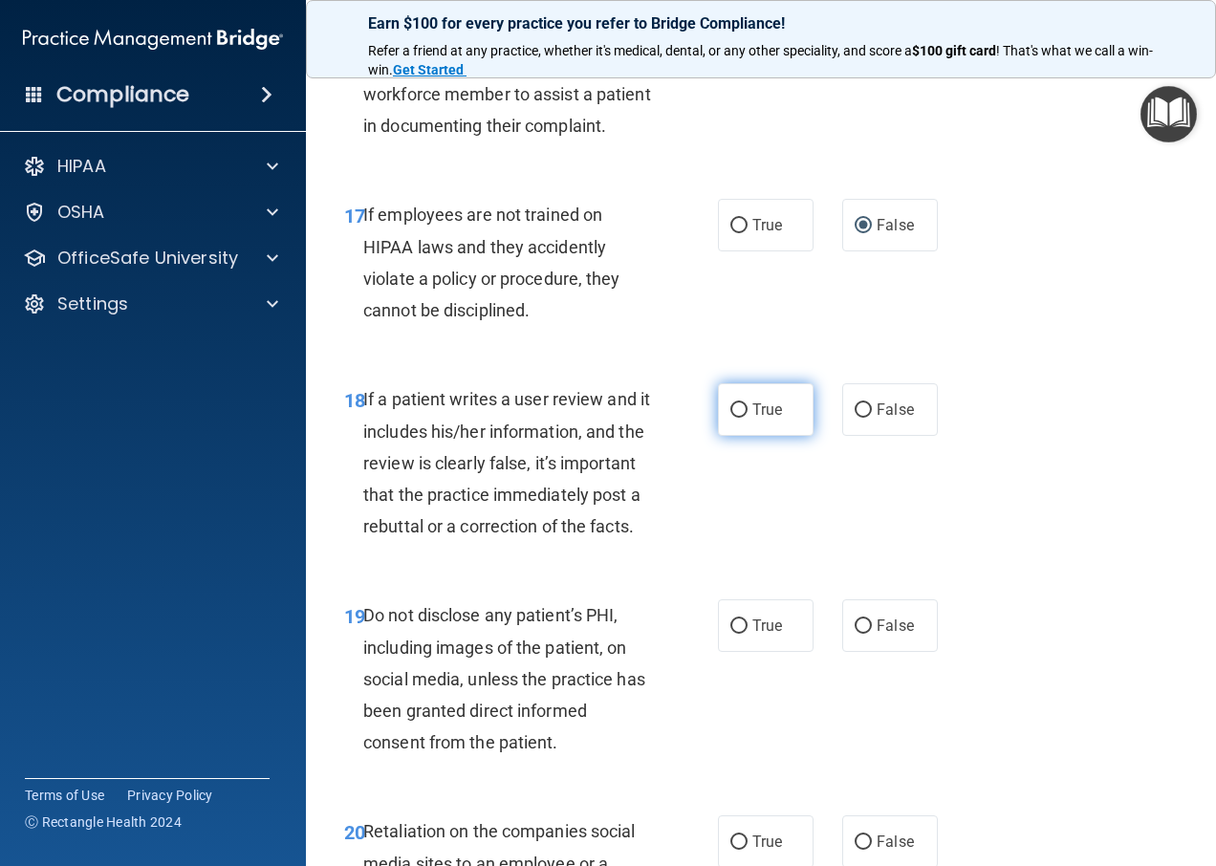
radio input "true"
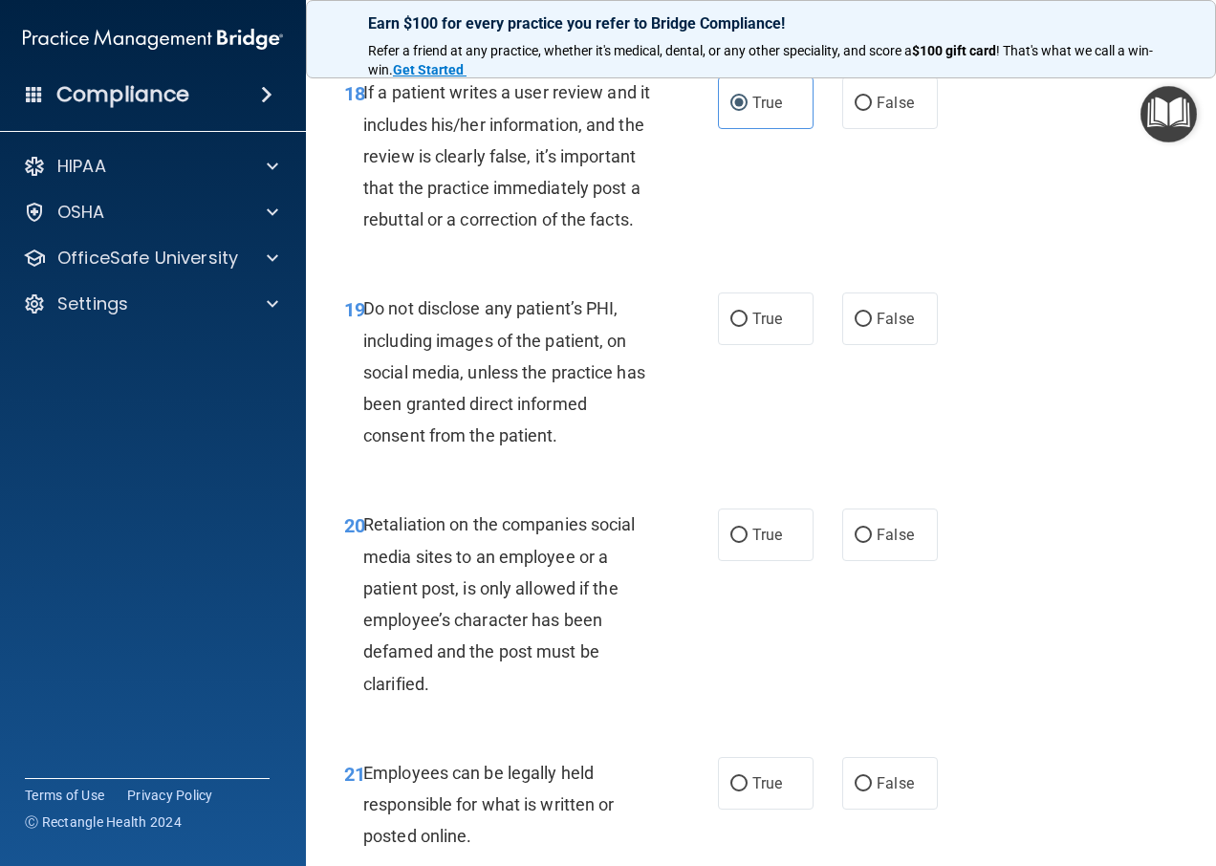
scroll to position [4112, 0]
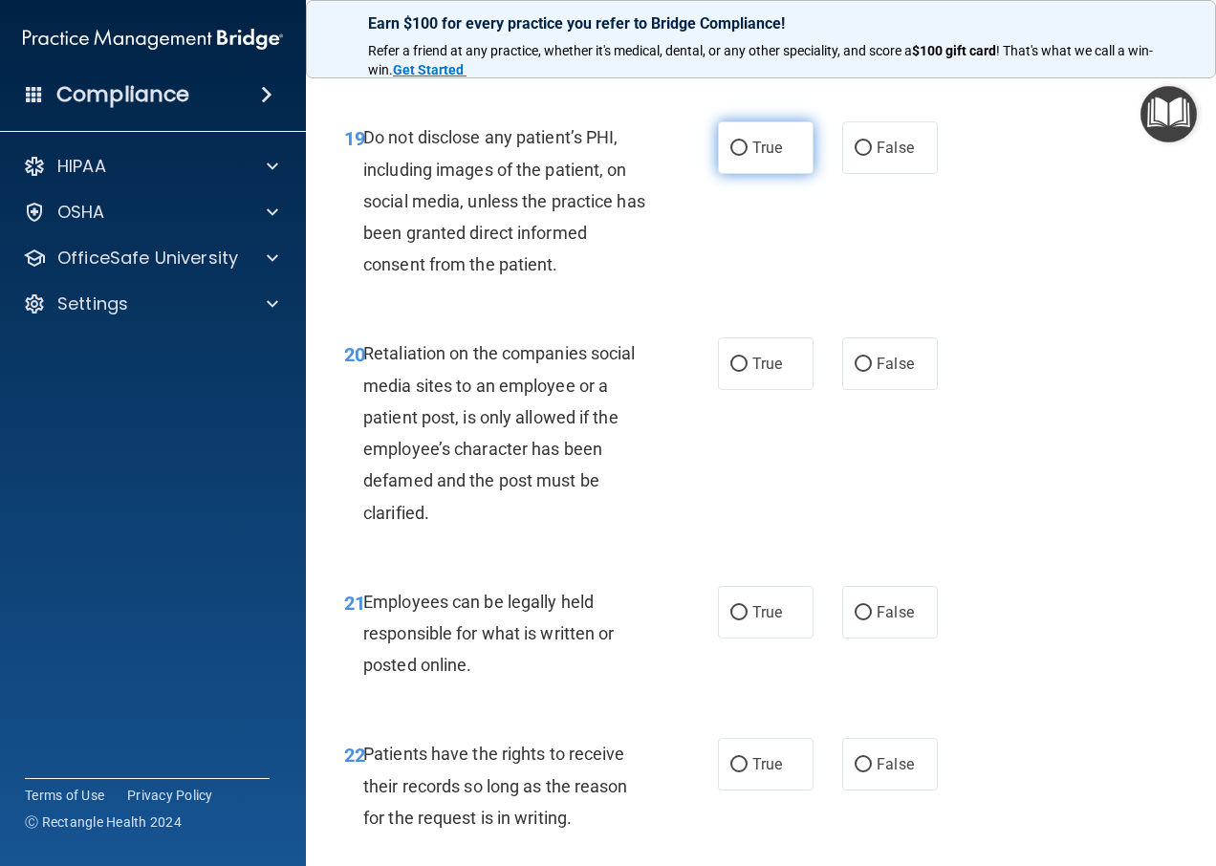
click at [748, 174] on label "True" at bounding box center [766, 147] width 96 height 53
click at [748, 156] on input "True" at bounding box center [739, 149] width 17 height 14
radio input "true"
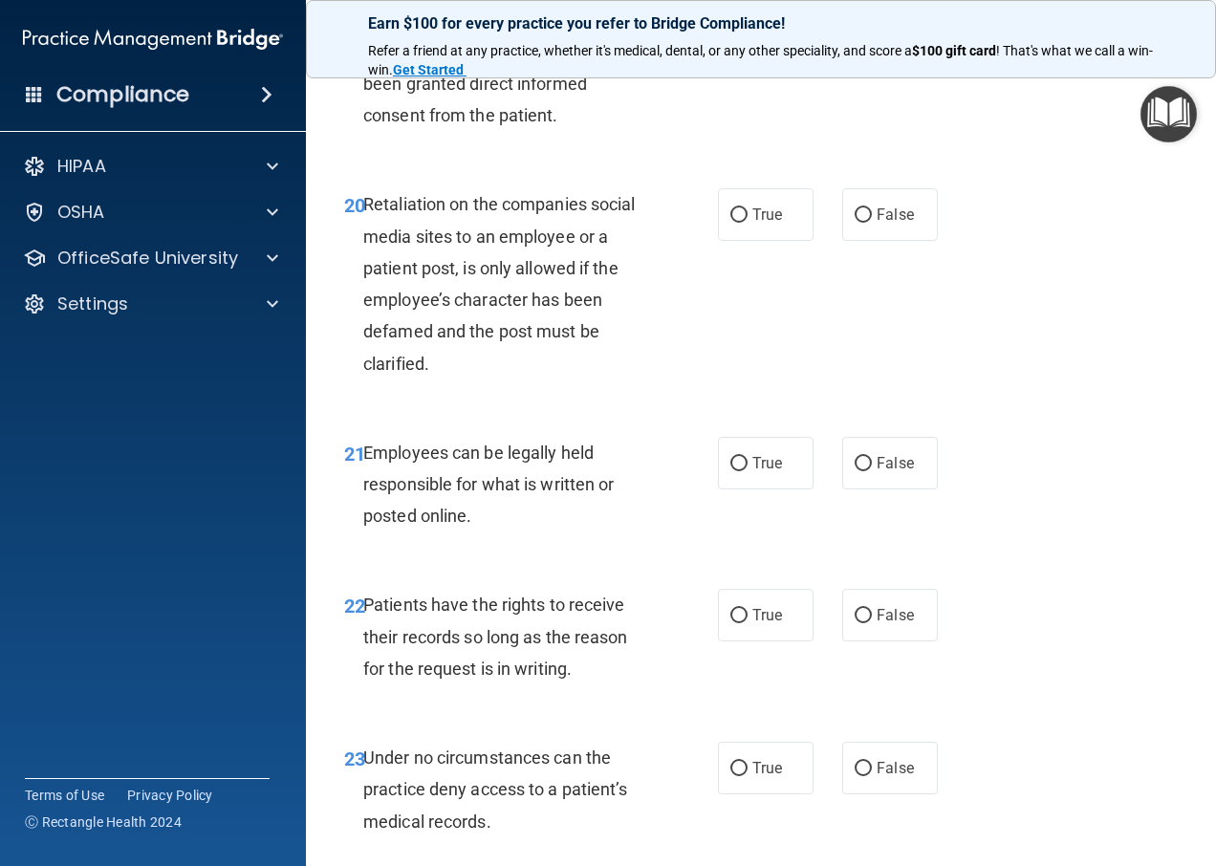
scroll to position [4303, 0]
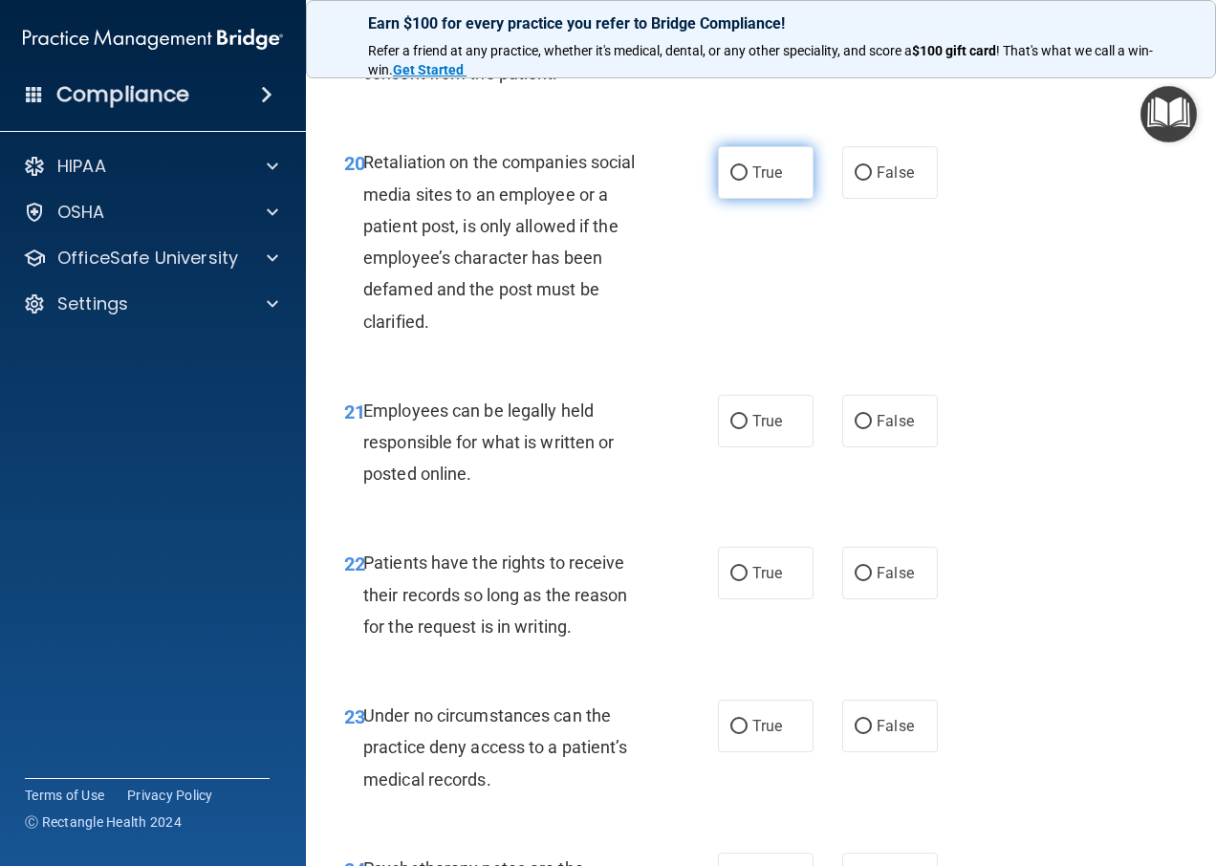
click at [741, 199] on label "True" at bounding box center [766, 172] width 96 height 53
click at [741, 181] on input "True" at bounding box center [739, 173] width 17 height 14
radio input "true"
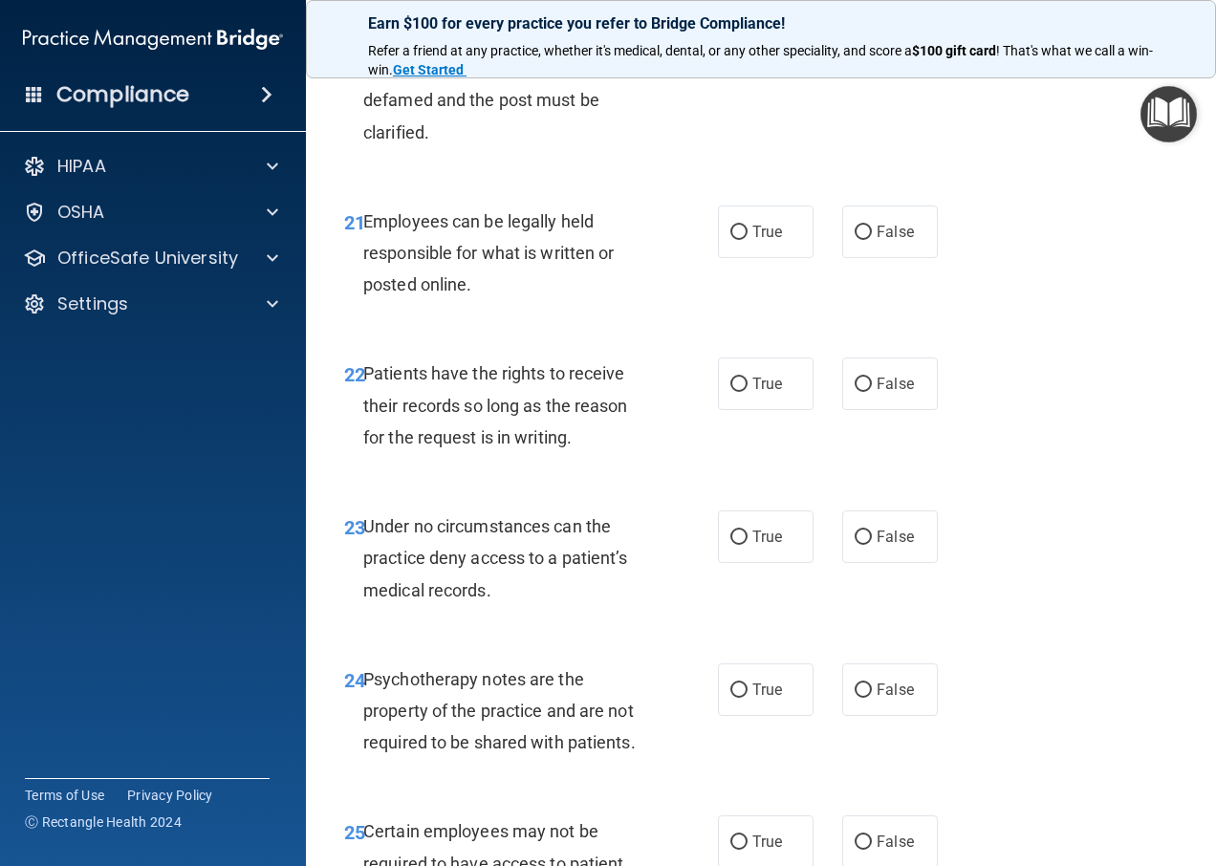
scroll to position [4494, 0]
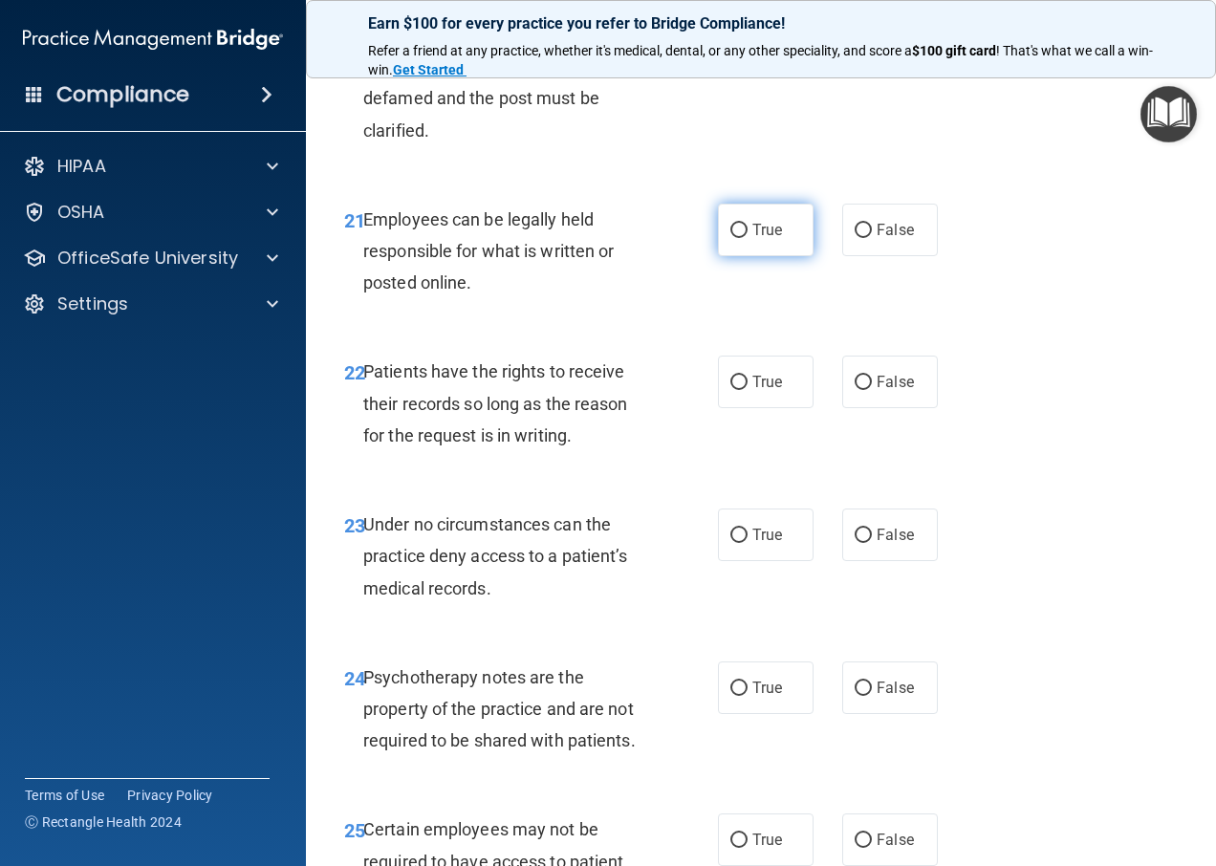
click at [728, 256] on label "True" at bounding box center [766, 230] width 96 height 53
click at [731, 238] on input "True" at bounding box center [739, 231] width 17 height 14
radio input "true"
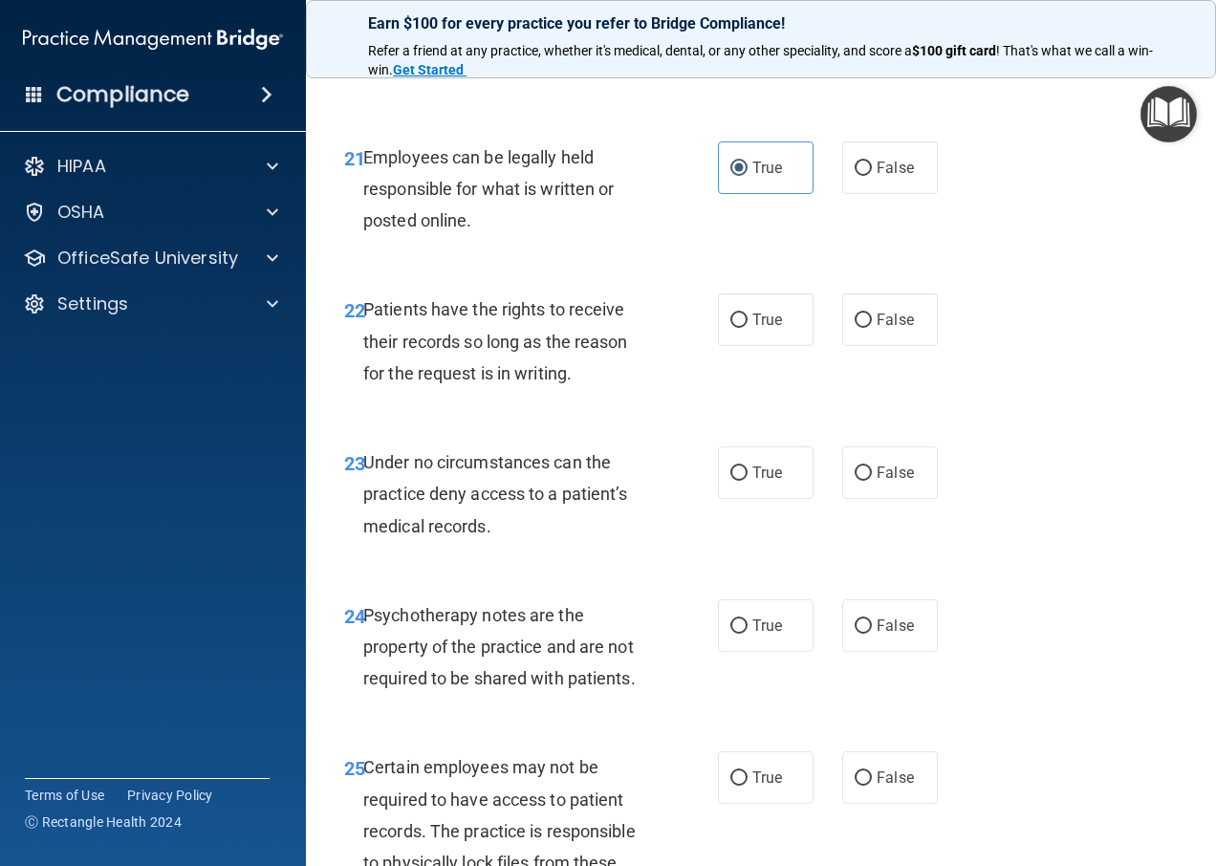
scroll to position [4590, 0]
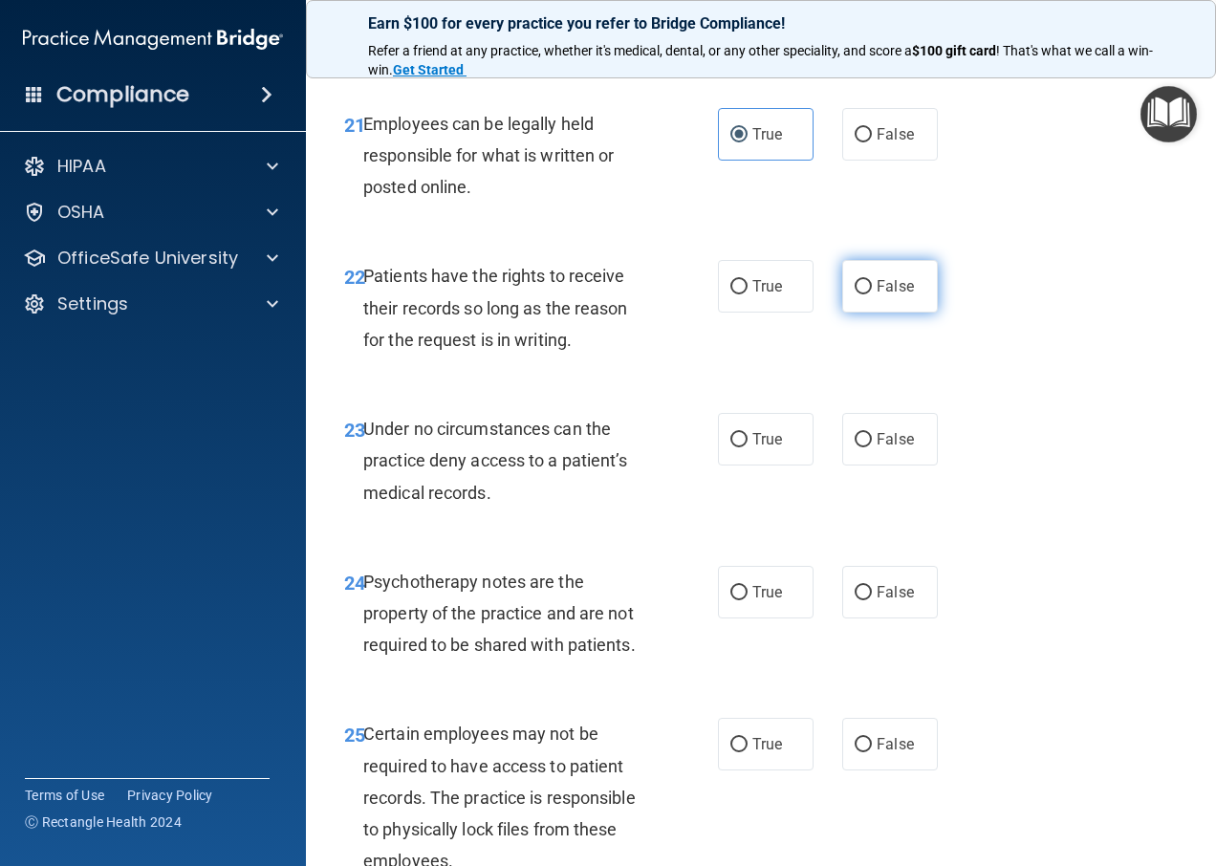
click at [907, 313] on label "False" at bounding box center [890, 286] width 96 height 53
click at [872, 295] on input "False" at bounding box center [863, 287] width 17 height 14
radio input "true"
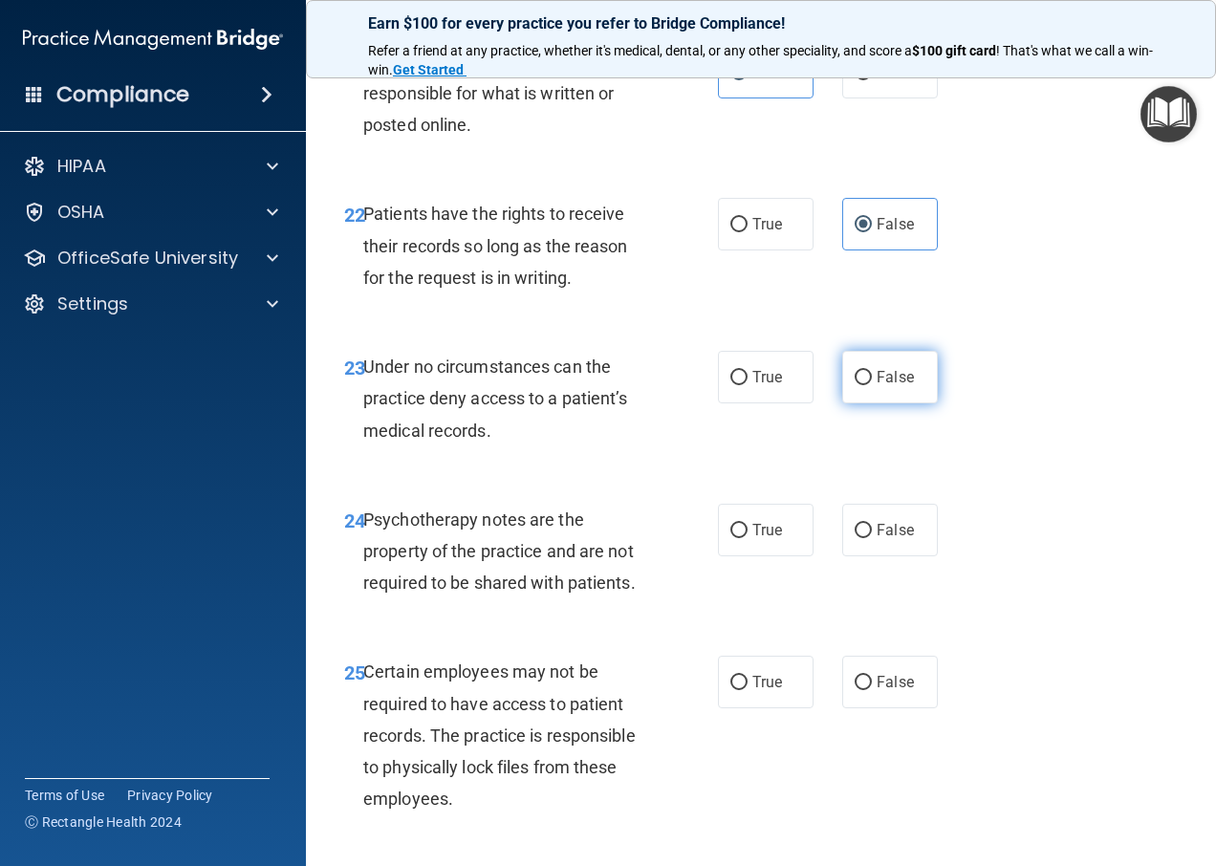
scroll to position [4686, 0]
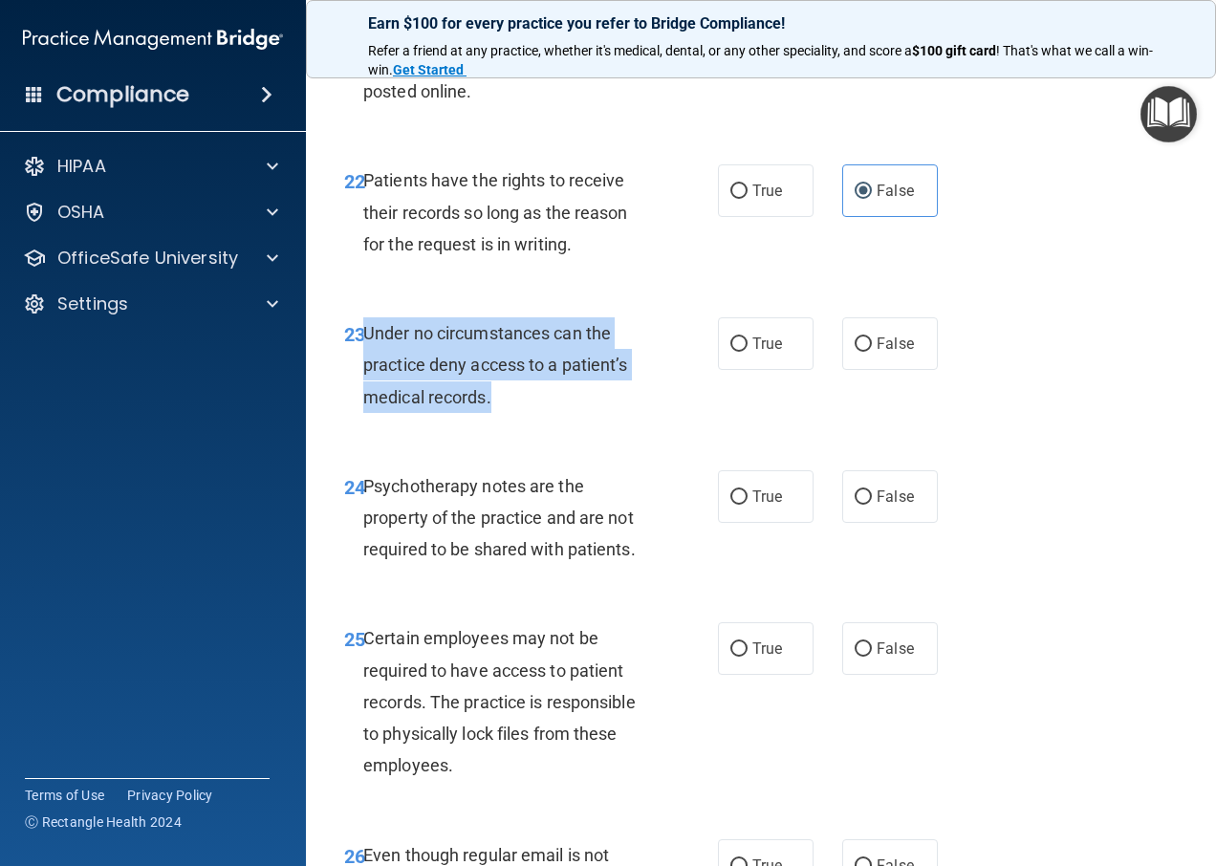
drag, startPoint x: 508, startPoint y: 529, endPoint x: 371, endPoint y: 465, distance: 151.0
click at [371, 413] on div "Under no circumstances can the practice deny access to a patient’s medical reco…" at bounding box center [514, 365] width 302 height 96
copy span "nder no circumstances can the practice deny access to a patient’s medical recor…"
drag, startPoint x: 863, startPoint y: 471, endPoint x: 898, endPoint y: 492, distance: 41.2
click at [889, 370] on label "False" at bounding box center [890, 343] width 96 height 53
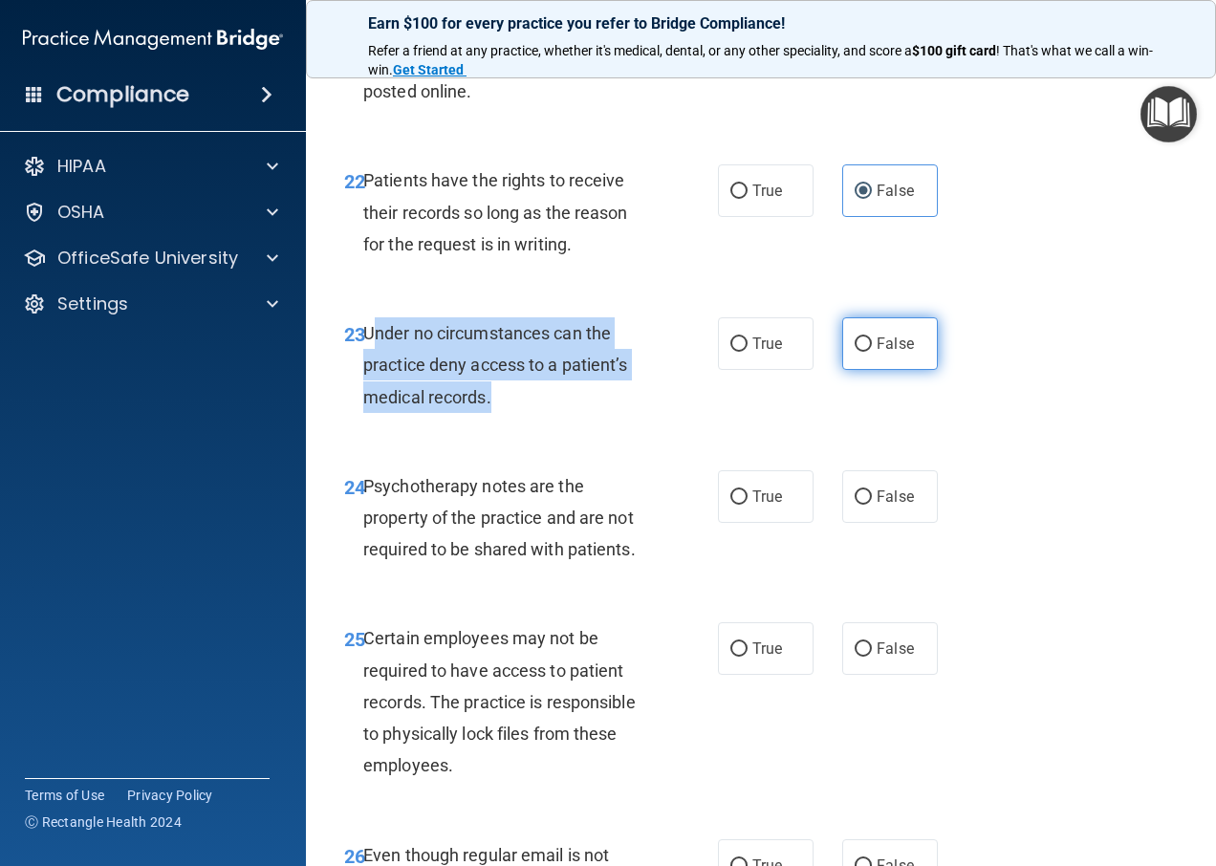
click at [855, 352] on input "False" at bounding box center [863, 345] width 17 height 14
radio input "true"
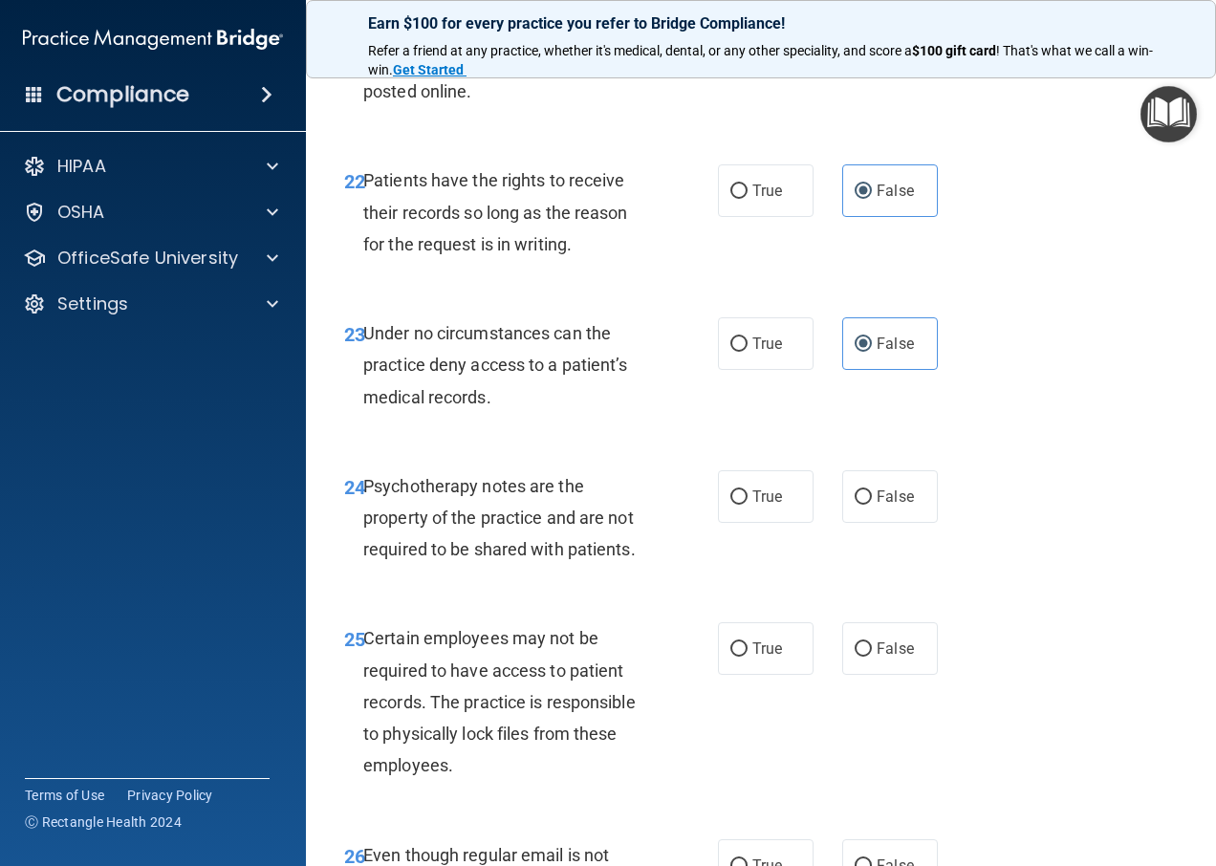
click at [843, 447] on div "23 Under no circumstances can the practice deny access to a patient’s medical r…" at bounding box center [761, 370] width 863 height 153
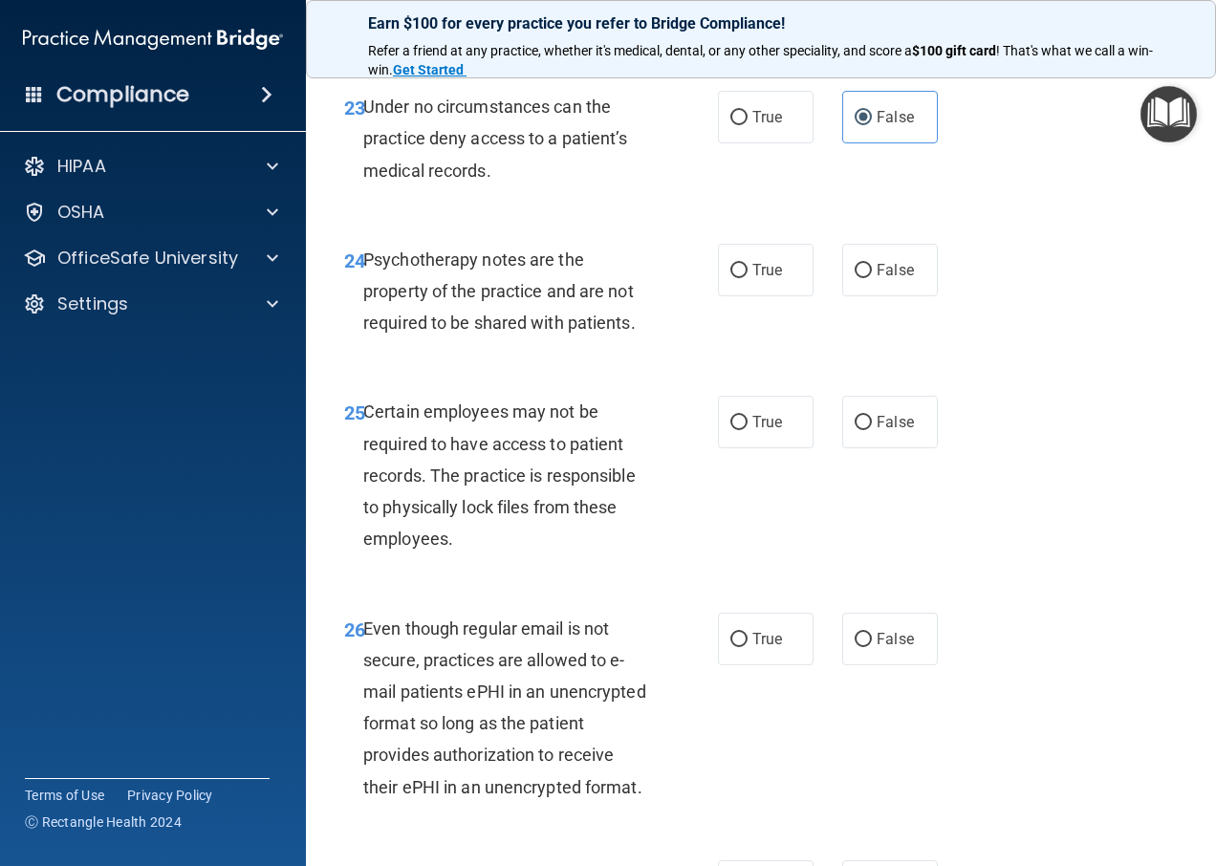
scroll to position [4972, 0]
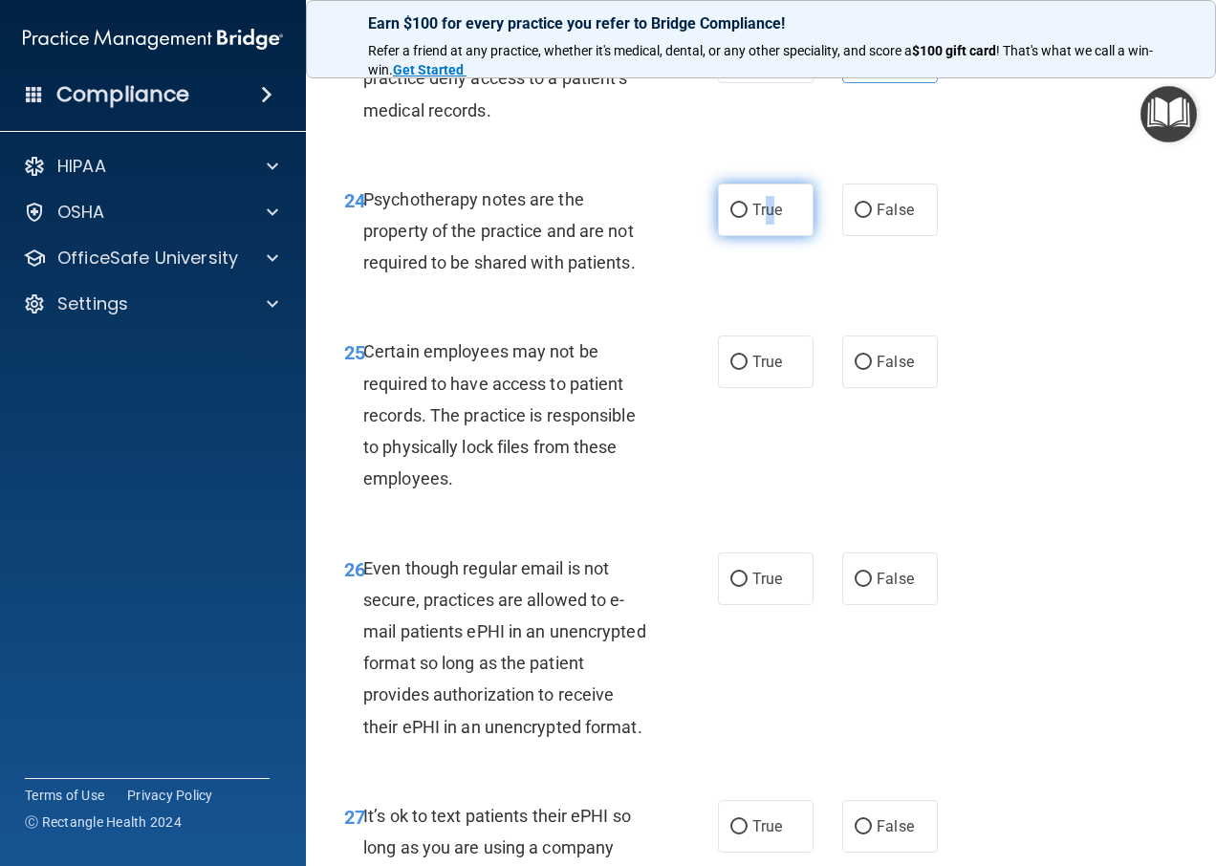
click at [762, 236] on label "True" at bounding box center [766, 210] width 96 height 53
drag, startPoint x: 763, startPoint y: 348, endPoint x: 731, endPoint y: 338, distance: 34.2
click at [731, 218] on input "True" at bounding box center [739, 211] width 17 height 14
radio input "true"
click at [722, 289] on div "24 Psychotherapy notes are the property of the practice and are not required to…" at bounding box center [531, 236] width 431 height 105
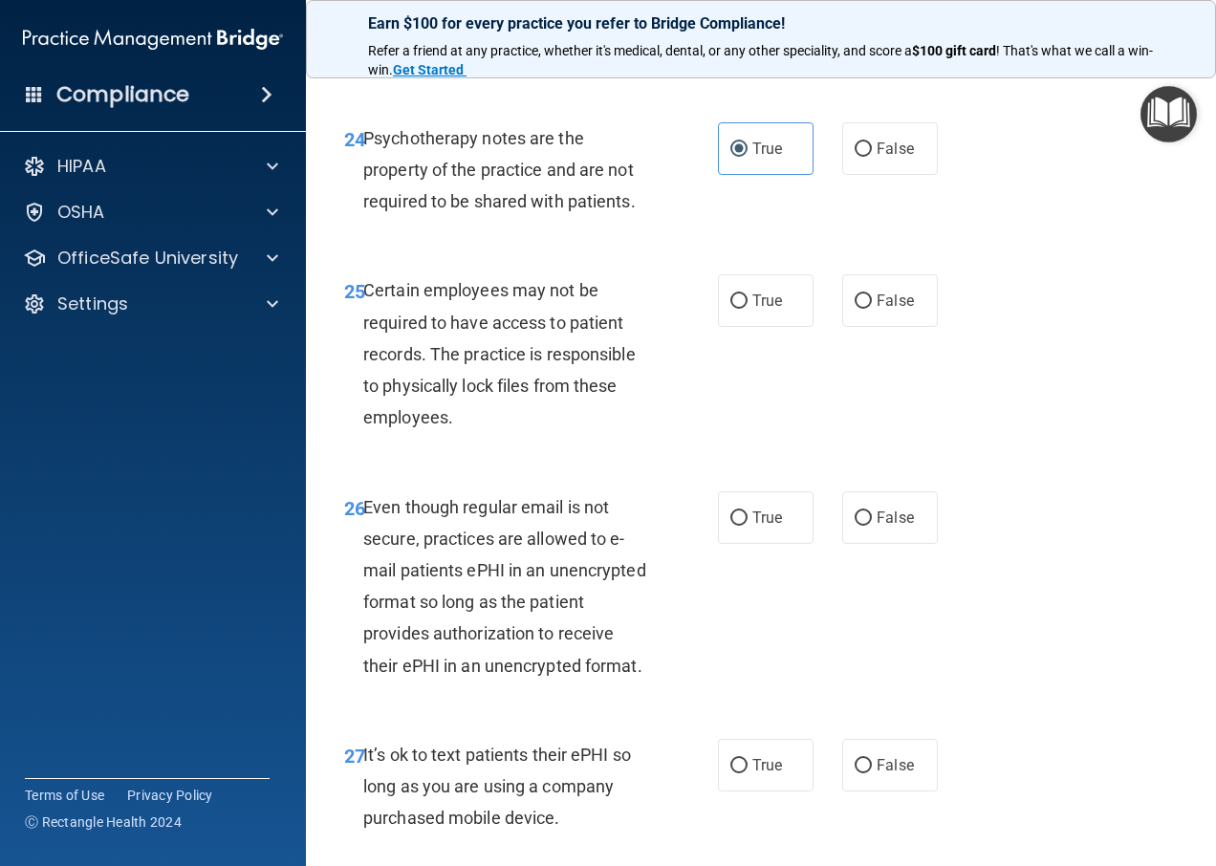
scroll to position [5068, 0]
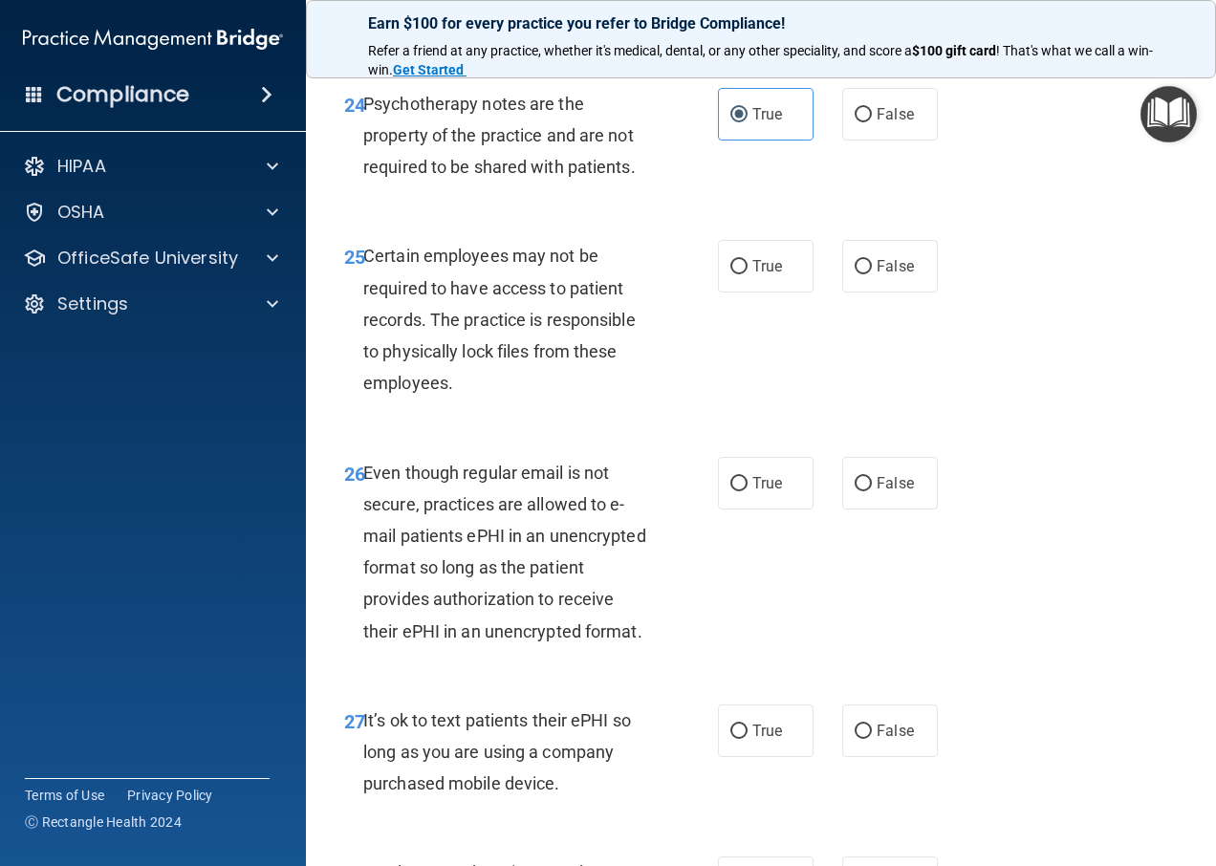
drag, startPoint x: 743, startPoint y: 389, endPoint x: 802, endPoint y: 422, distance: 67.6
click at [745, 293] on label "True" at bounding box center [766, 266] width 96 height 53
click at [745, 274] on input "True" at bounding box center [739, 267] width 17 height 14
radio input "true"
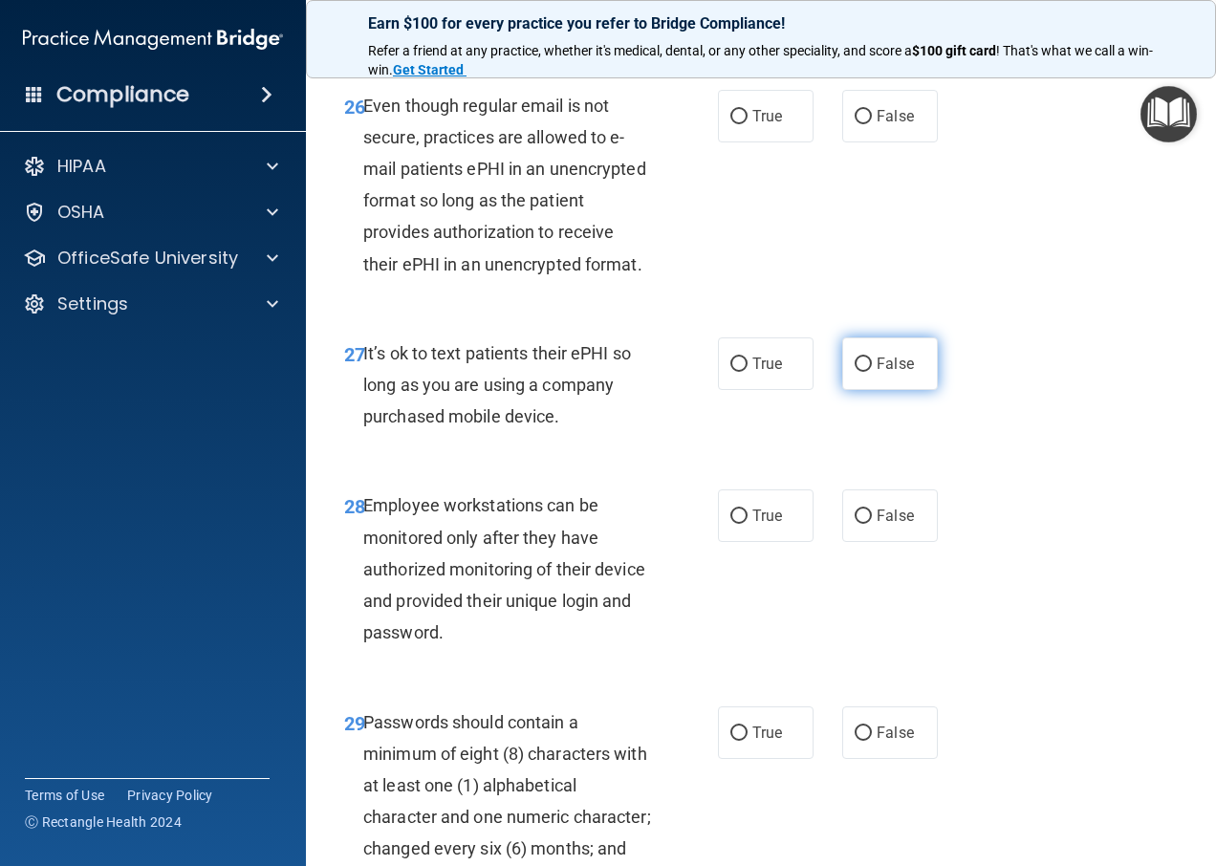
scroll to position [5451, 0]
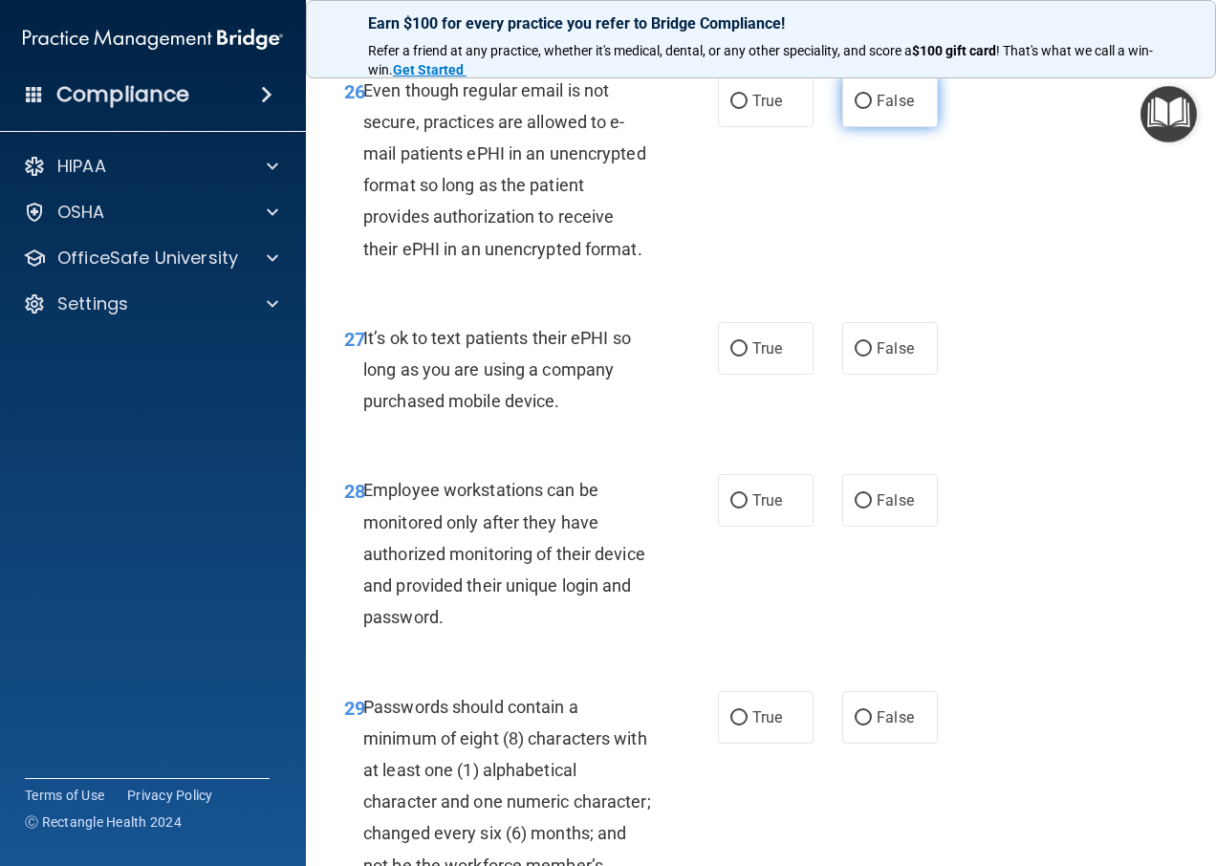
click at [877, 110] on span "False" at bounding box center [895, 101] width 37 height 18
click at [872, 109] on input "False" at bounding box center [863, 102] width 17 height 14
radio input "true"
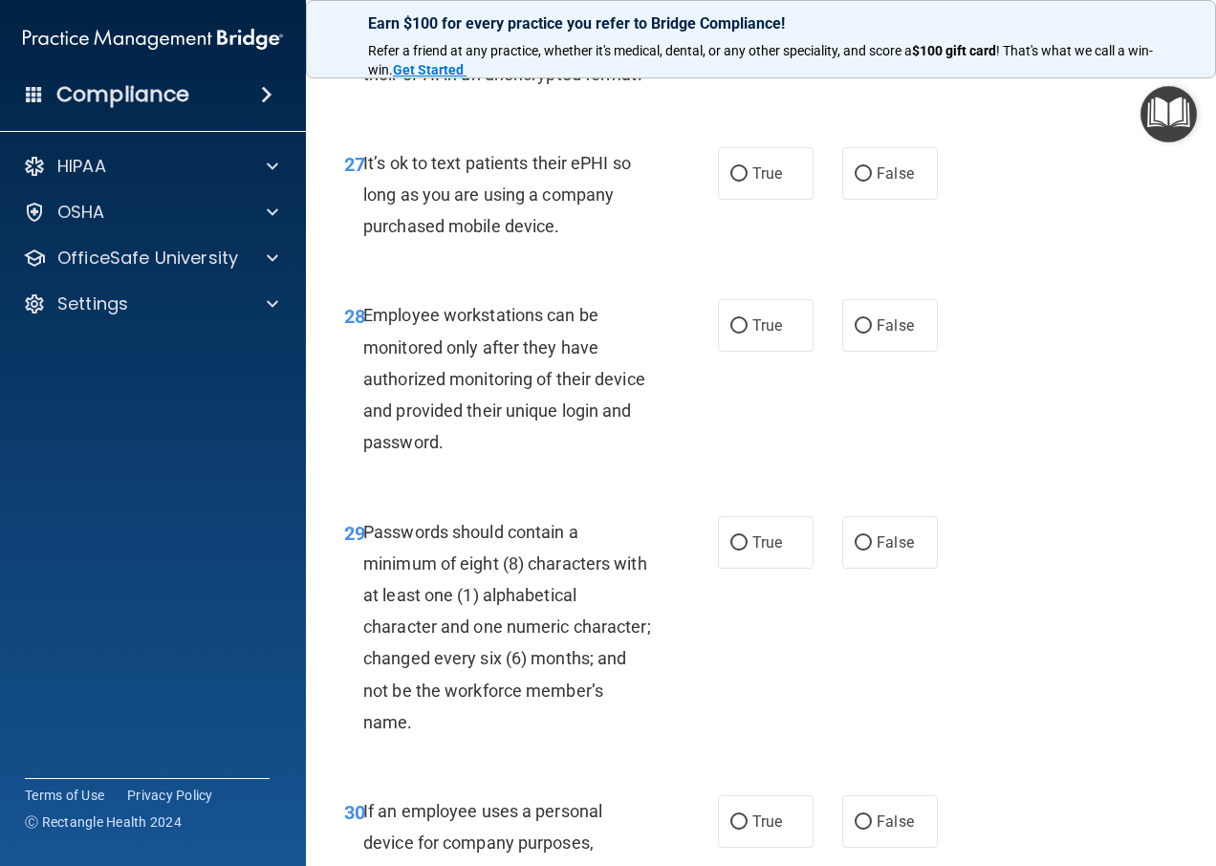
scroll to position [5642, 0]
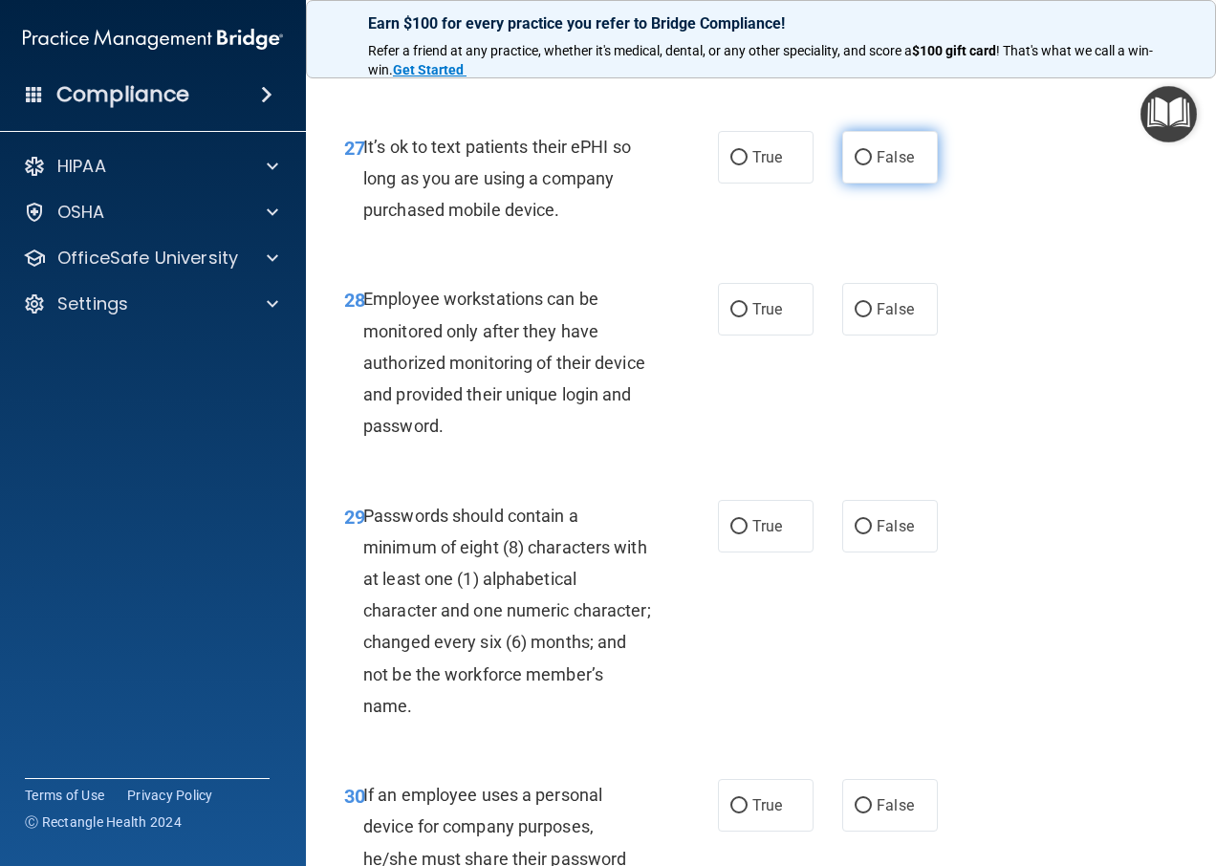
click at [851, 184] on label "False" at bounding box center [890, 157] width 96 height 53
click at [859, 184] on label "False" at bounding box center [890, 157] width 96 height 53
click at [859, 165] on input "False" at bounding box center [863, 158] width 17 height 14
radio input "true"
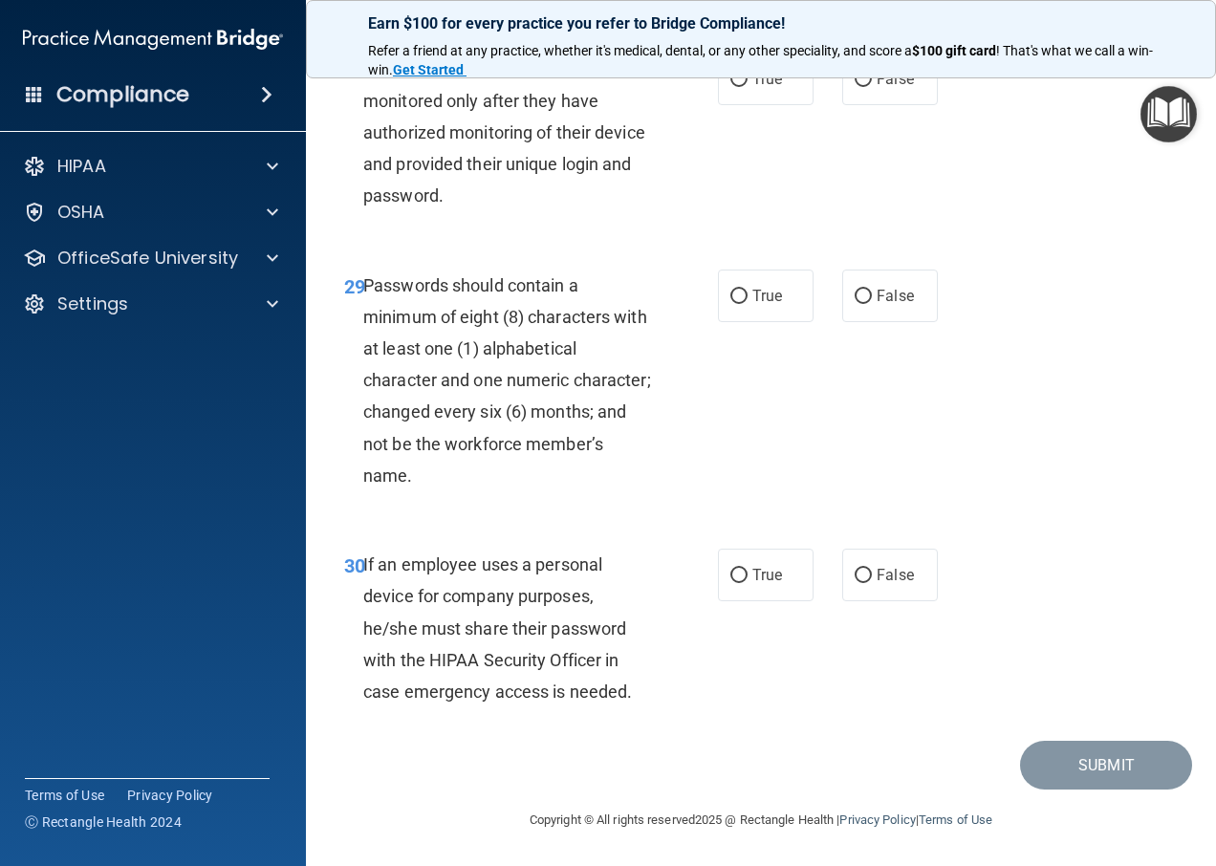
scroll to position [5929, 0]
click at [751, 105] on label "True" at bounding box center [766, 79] width 96 height 53
click at [748, 87] on input "True" at bounding box center [739, 80] width 17 height 14
radio input "true"
click at [740, 322] on label "True" at bounding box center [766, 296] width 96 height 53
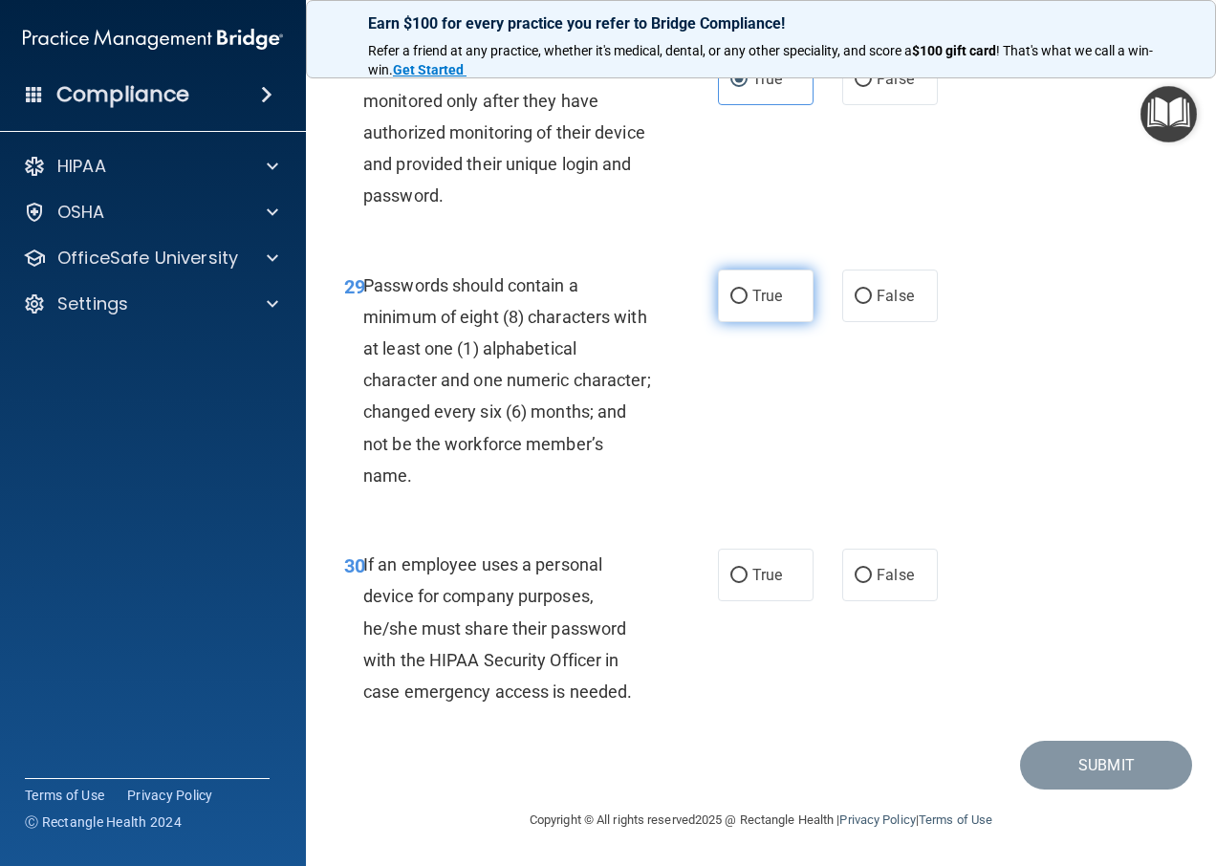
click at [740, 304] on input "True" at bounding box center [739, 297] width 17 height 14
radio input "true"
click at [877, 578] on span "False" at bounding box center [895, 575] width 37 height 18
click at [870, 578] on input "False" at bounding box center [863, 576] width 17 height 14
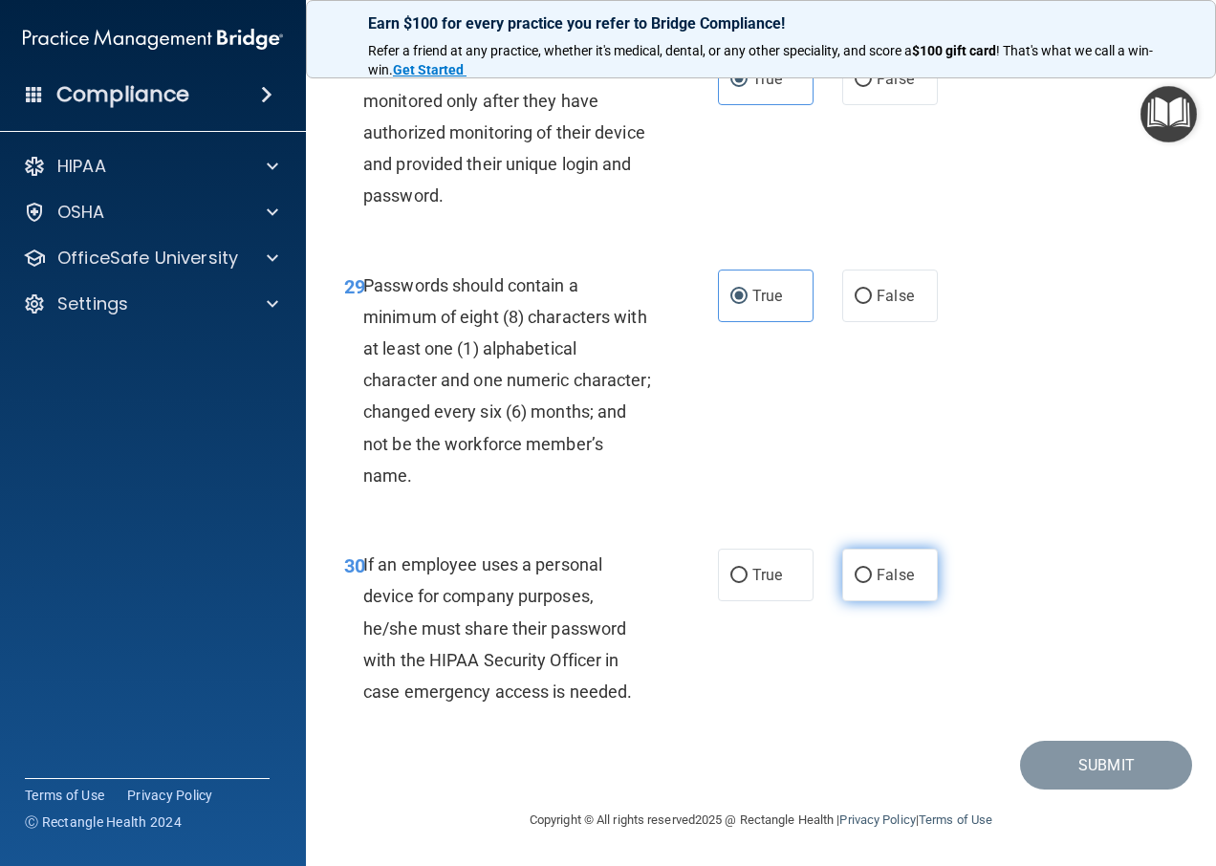
radio input "true"
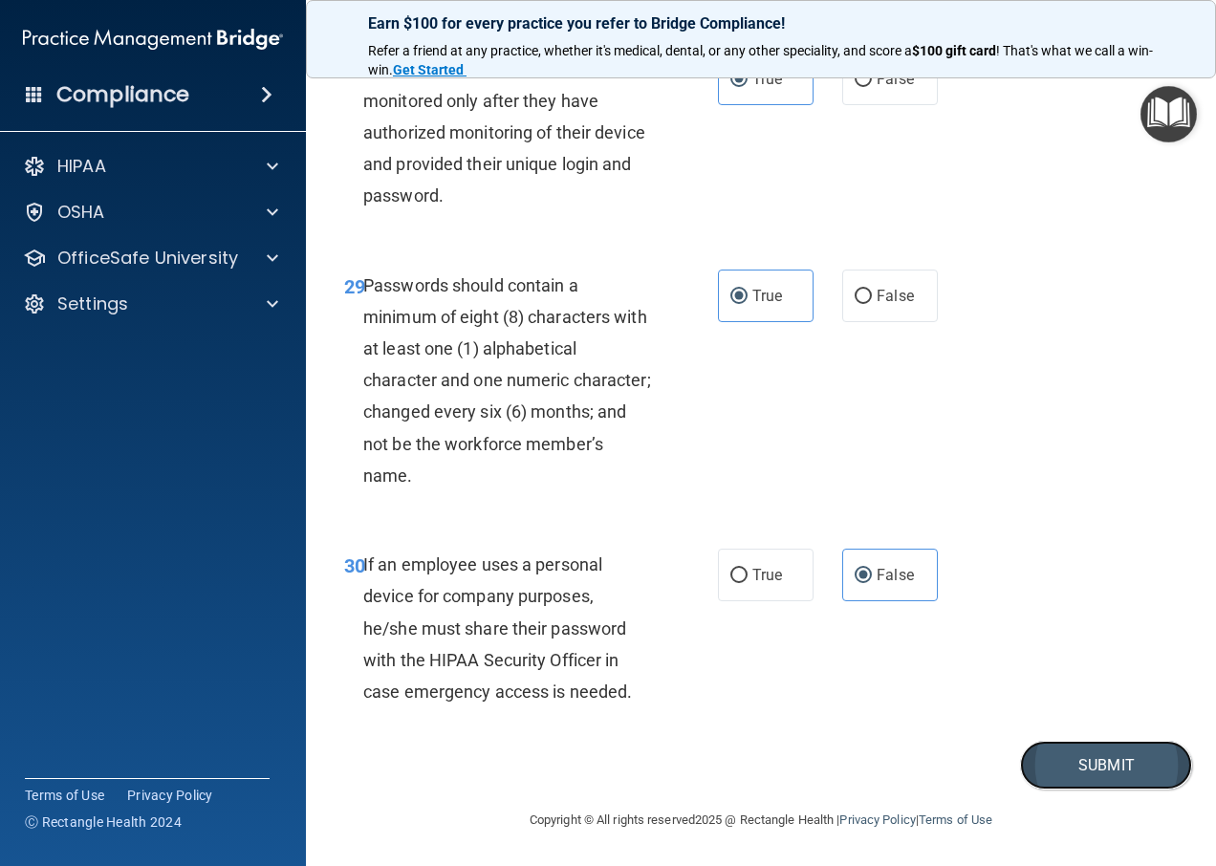
click at [1063, 761] on button "Submit" at bounding box center [1106, 765] width 172 height 49
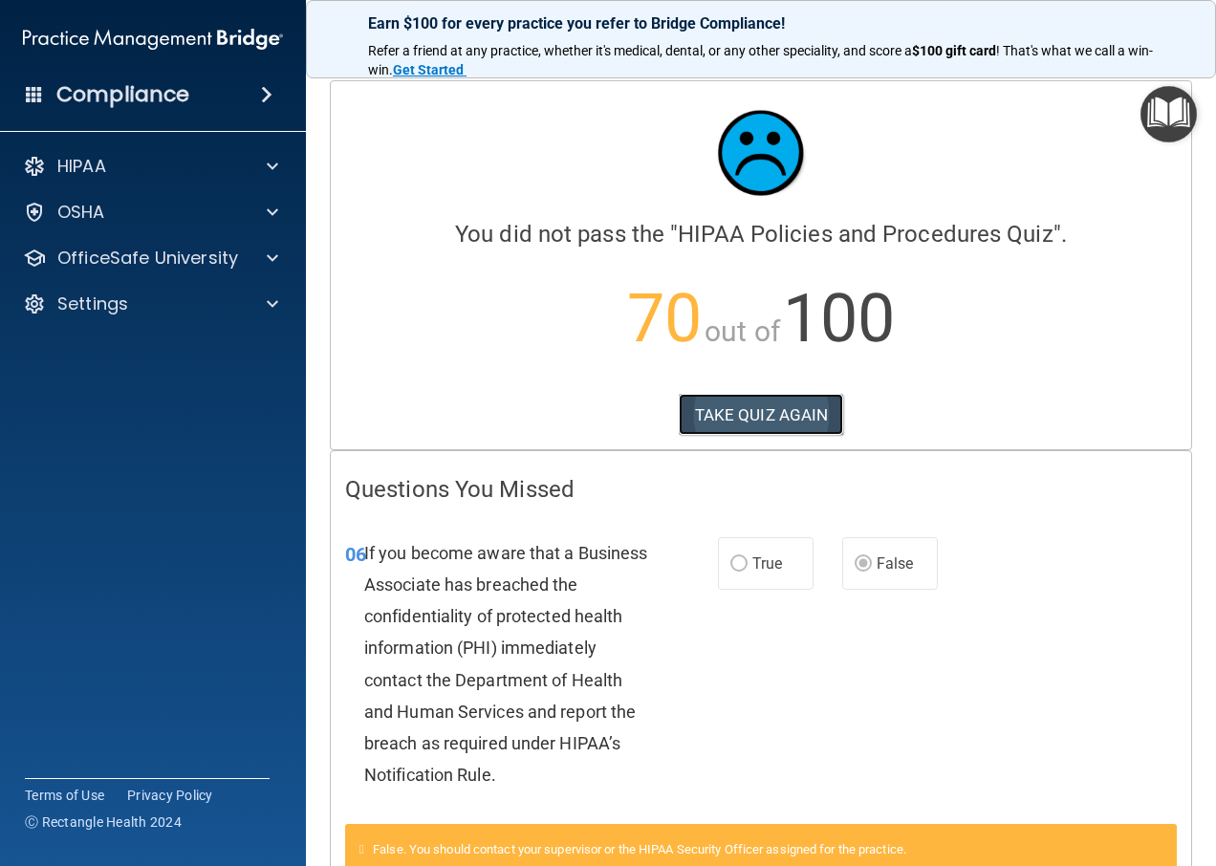
click at [769, 414] on button "TAKE QUIZ AGAIN" at bounding box center [761, 415] width 165 height 42
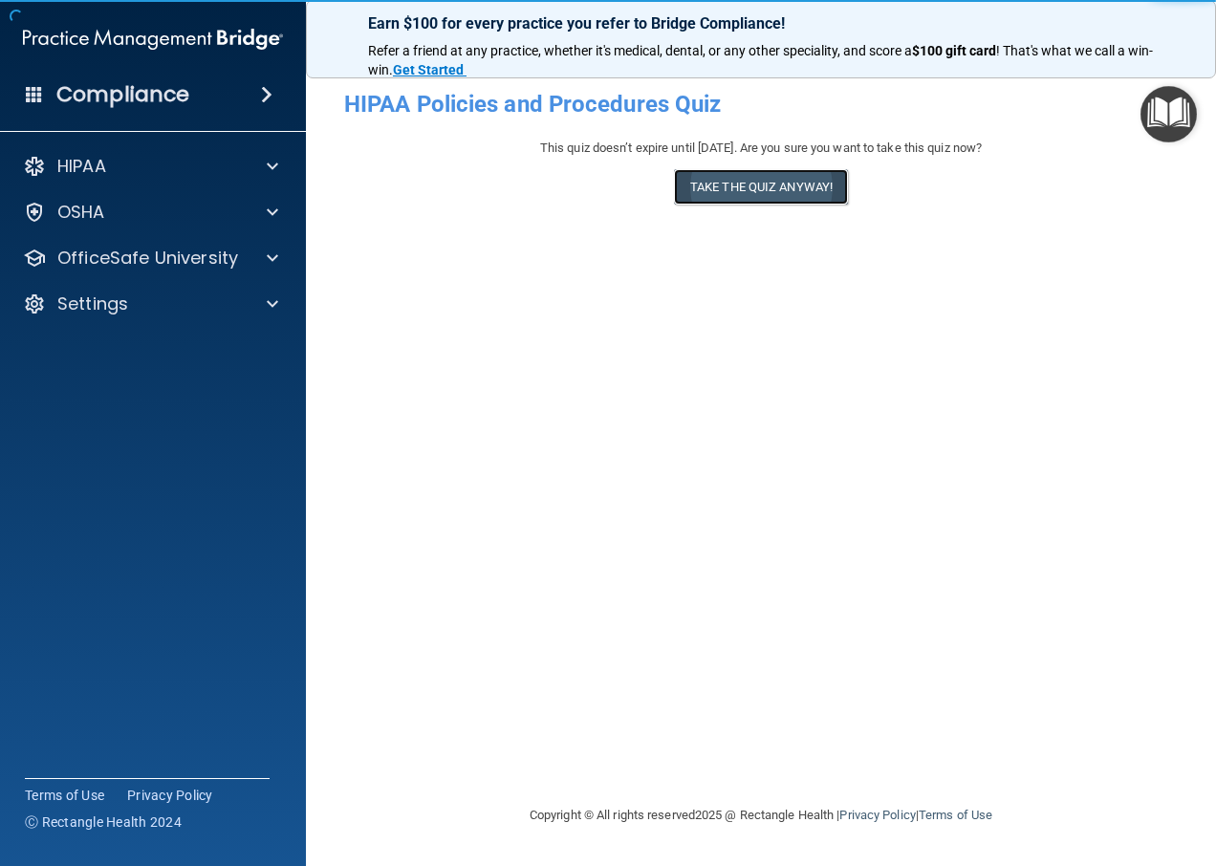
click at [752, 190] on button "Take the quiz anyway!" at bounding box center [761, 186] width 174 height 35
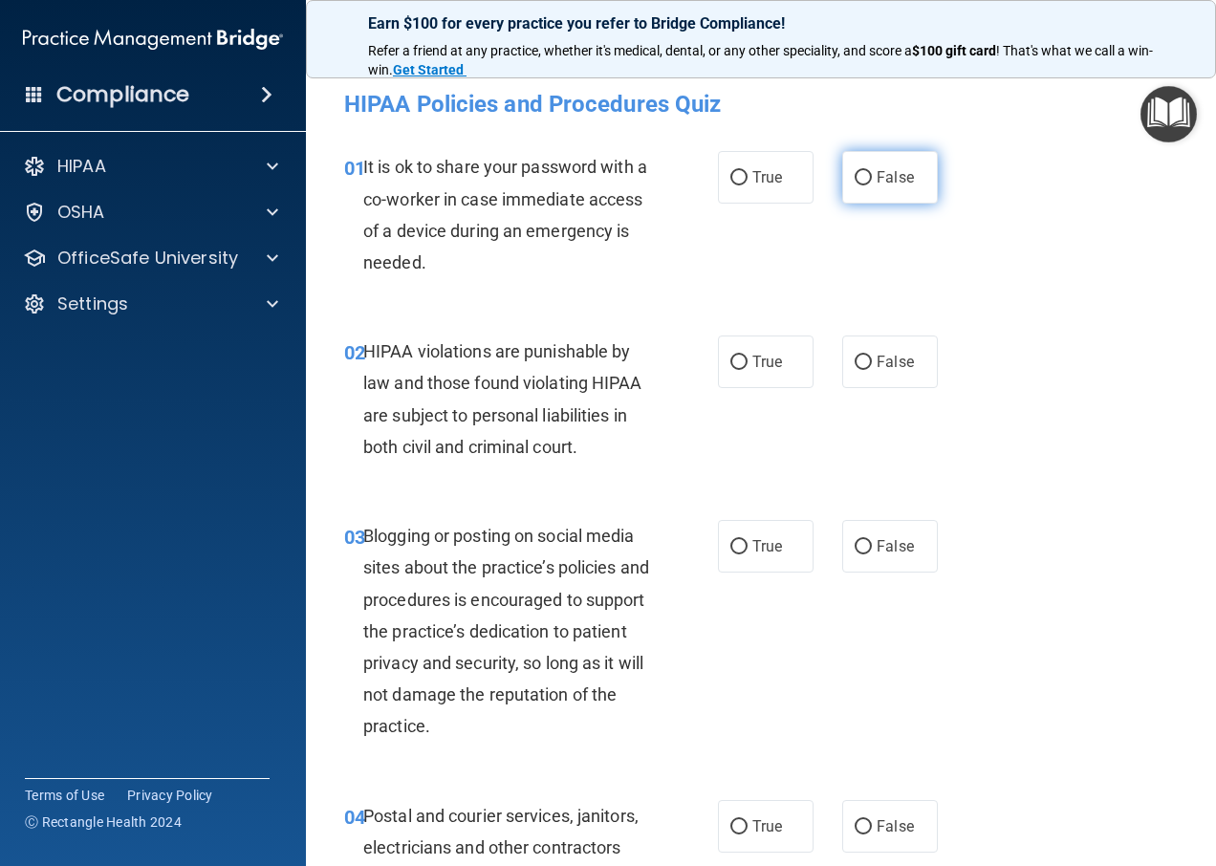
click at [860, 180] on input "False" at bounding box center [863, 178] width 17 height 14
radio input "true"
click at [740, 351] on label "True" at bounding box center [766, 362] width 96 height 53
click at [740, 356] on input "True" at bounding box center [739, 363] width 17 height 14
radio input "true"
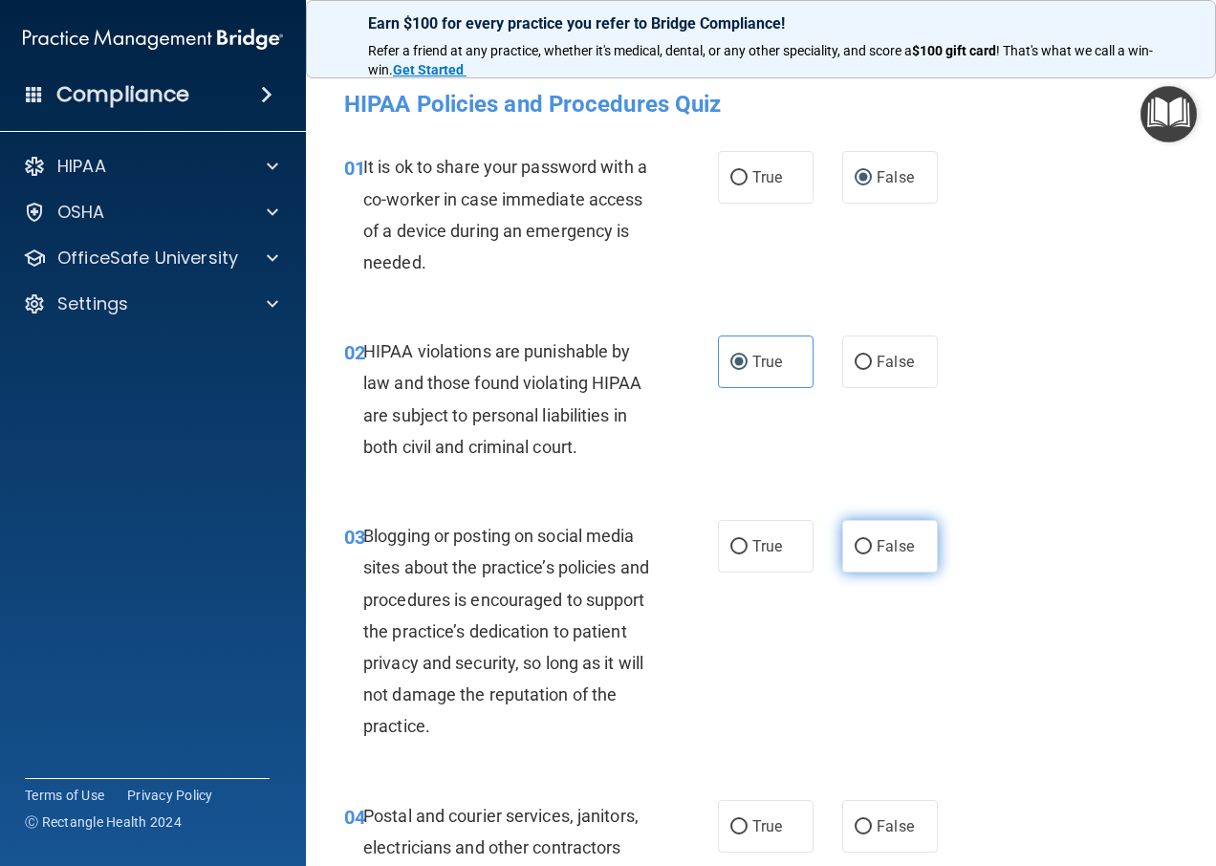
click at [865, 555] on label "False" at bounding box center [890, 546] width 96 height 53
click at [865, 555] on input "False" at bounding box center [863, 547] width 17 height 14
radio input "true"
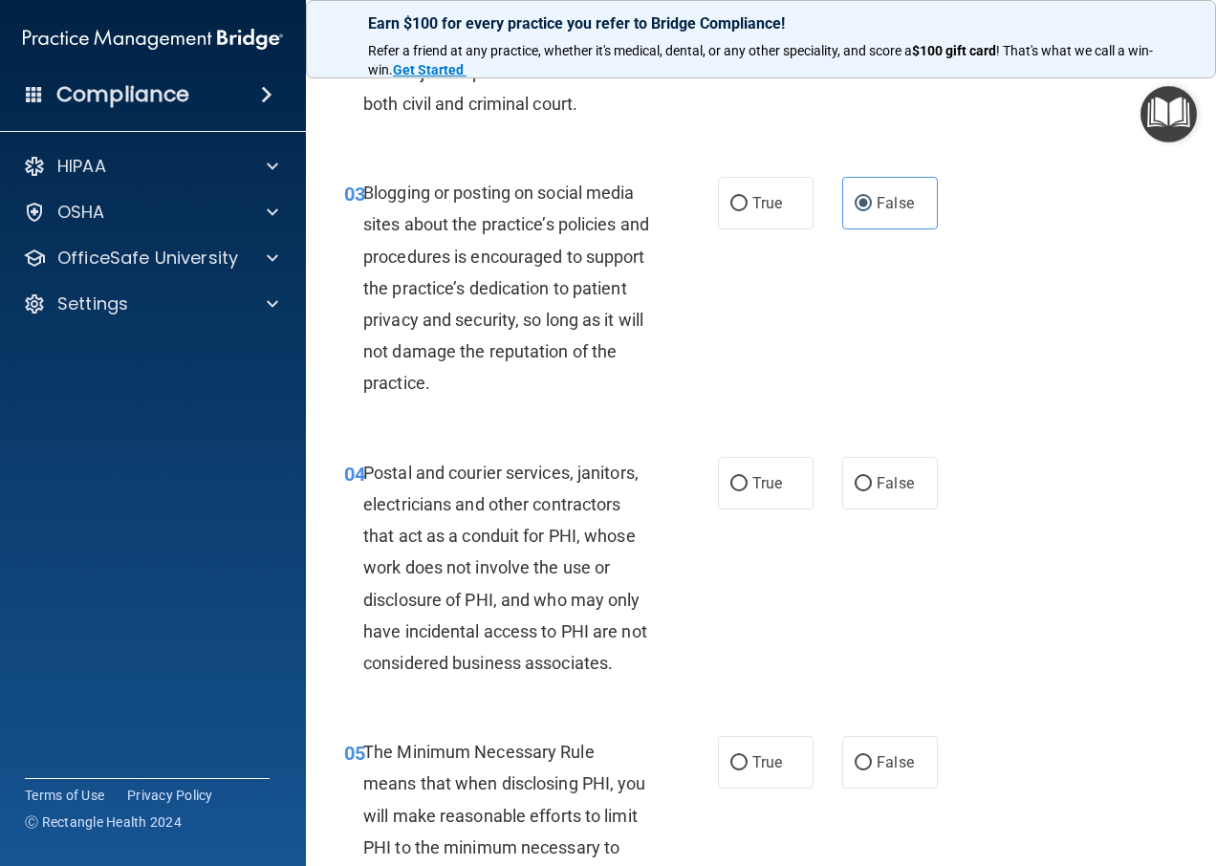
scroll to position [382, 0]
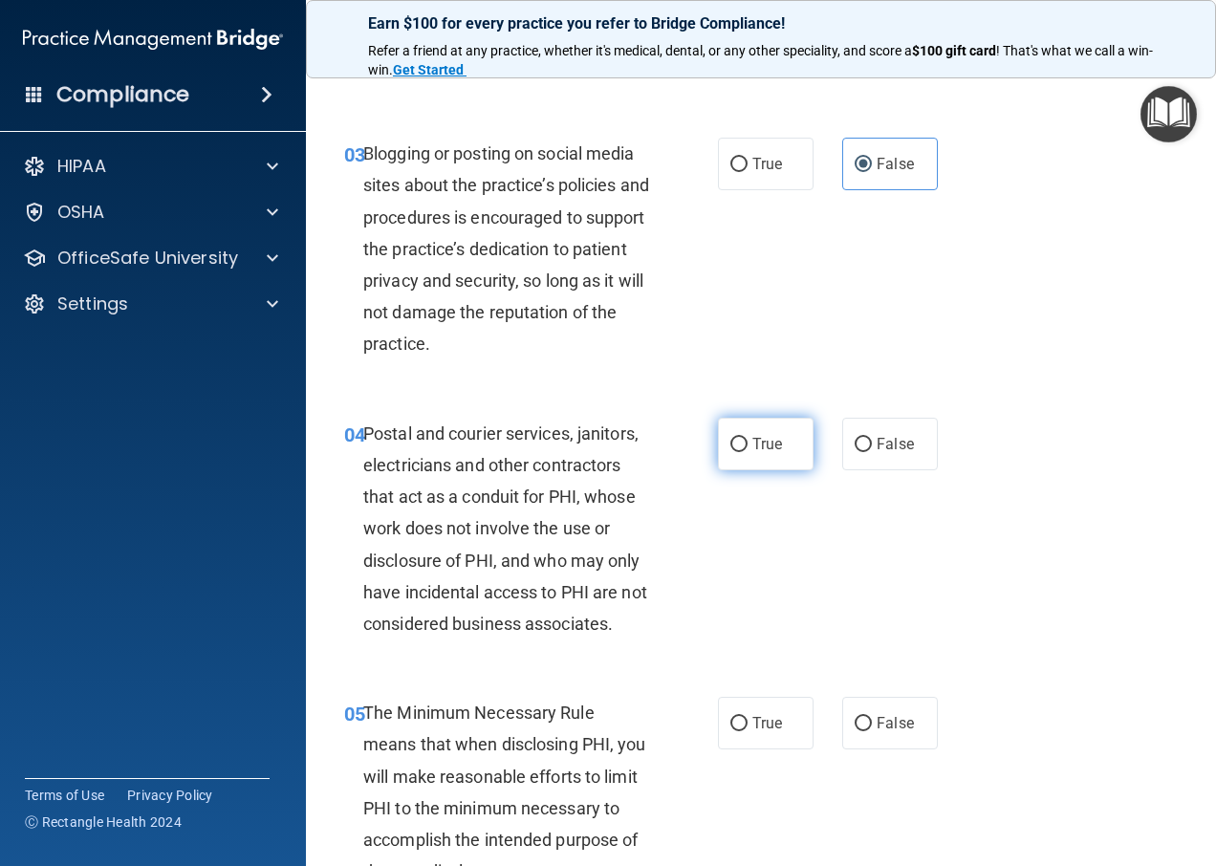
drag, startPoint x: 739, startPoint y: 448, endPoint x: 732, endPoint y: 470, distance: 22.4
click at [735, 453] on label "True" at bounding box center [766, 444] width 96 height 53
click at [735, 452] on input "True" at bounding box center [739, 445] width 17 height 14
radio input "true"
click at [731, 726] on input "True" at bounding box center [739, 724] width 17 height 14
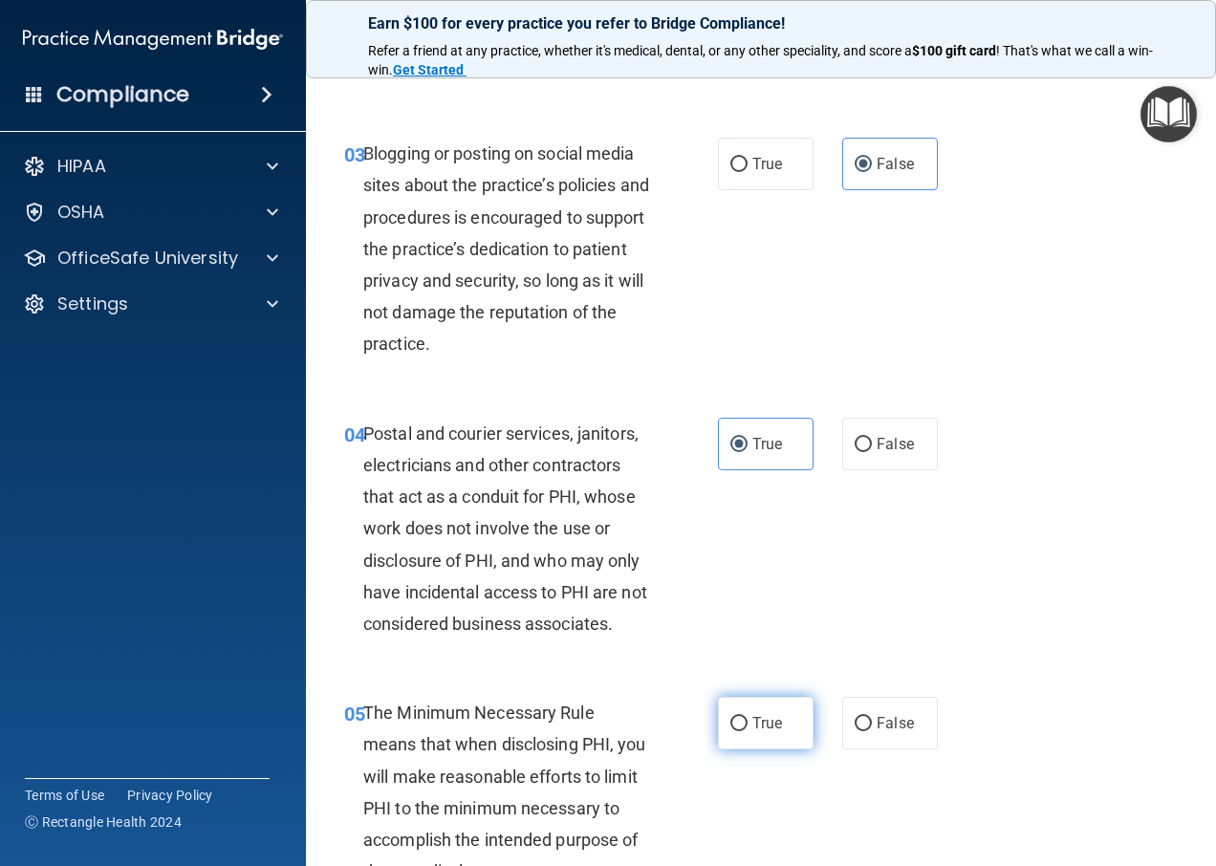
radio input "true"
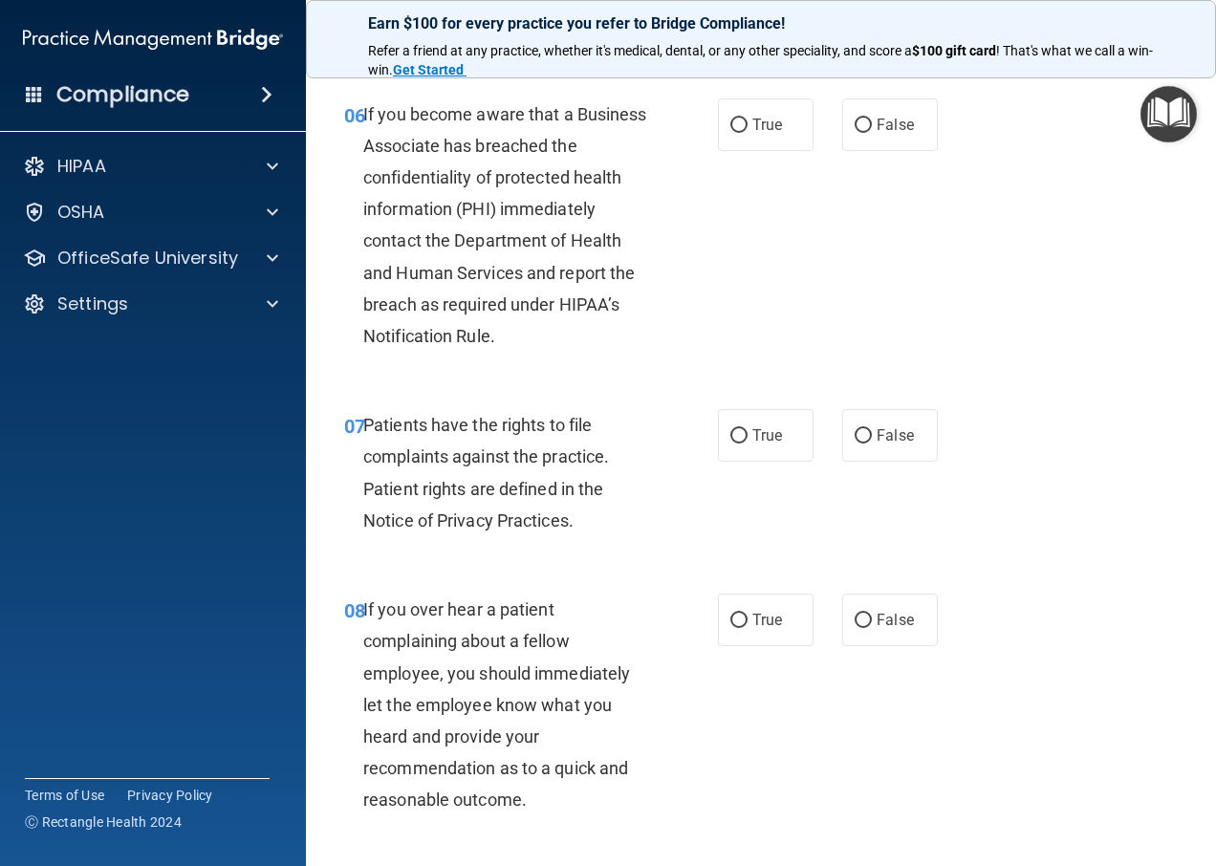
scroll to position [1243, 0]
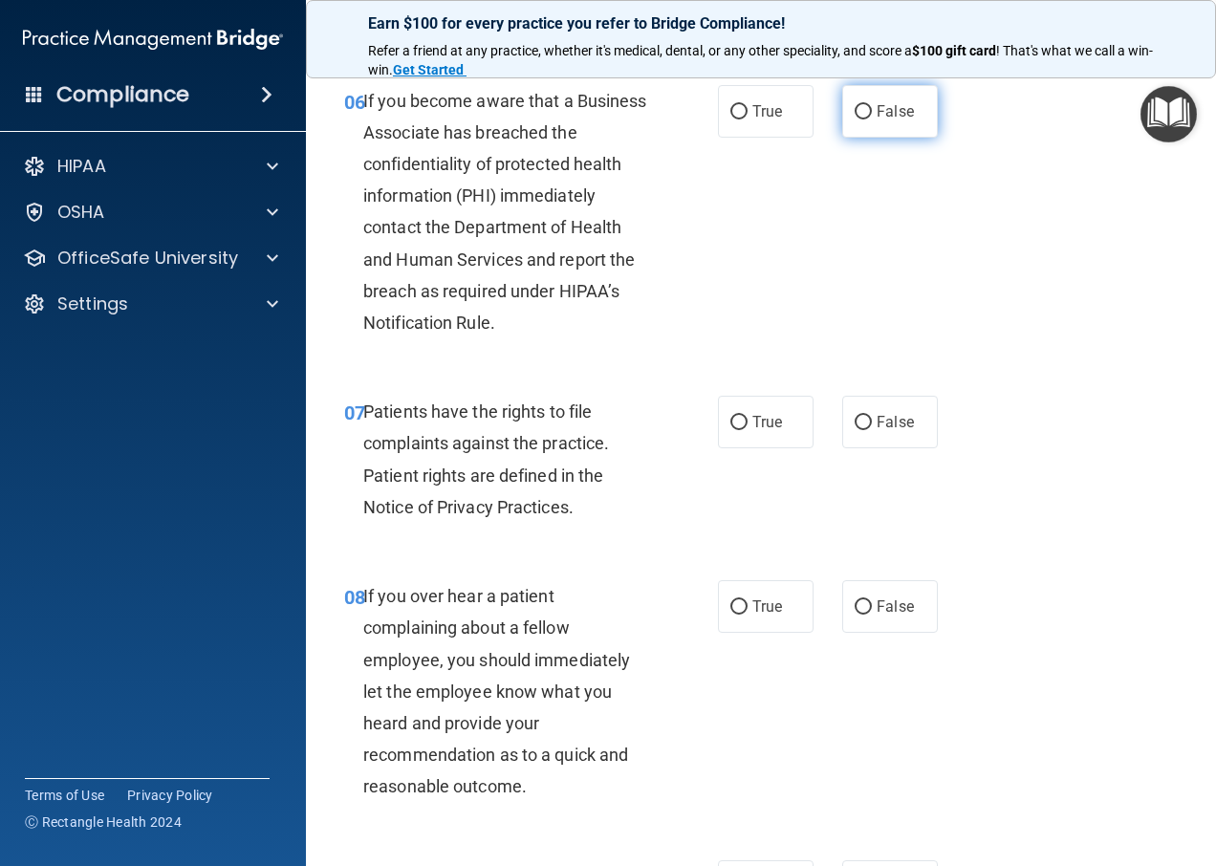
click at [855, 108] on input "False" at bounding box center [863, 112] width 17 height 14
radio input "true"
click at [753, 431] on span "True" at bounding box center [768, 422] width 30 height 18
click at [748, 430] on input "True" at bounding box center [739, 423] width 17 height 14
radio input "true"
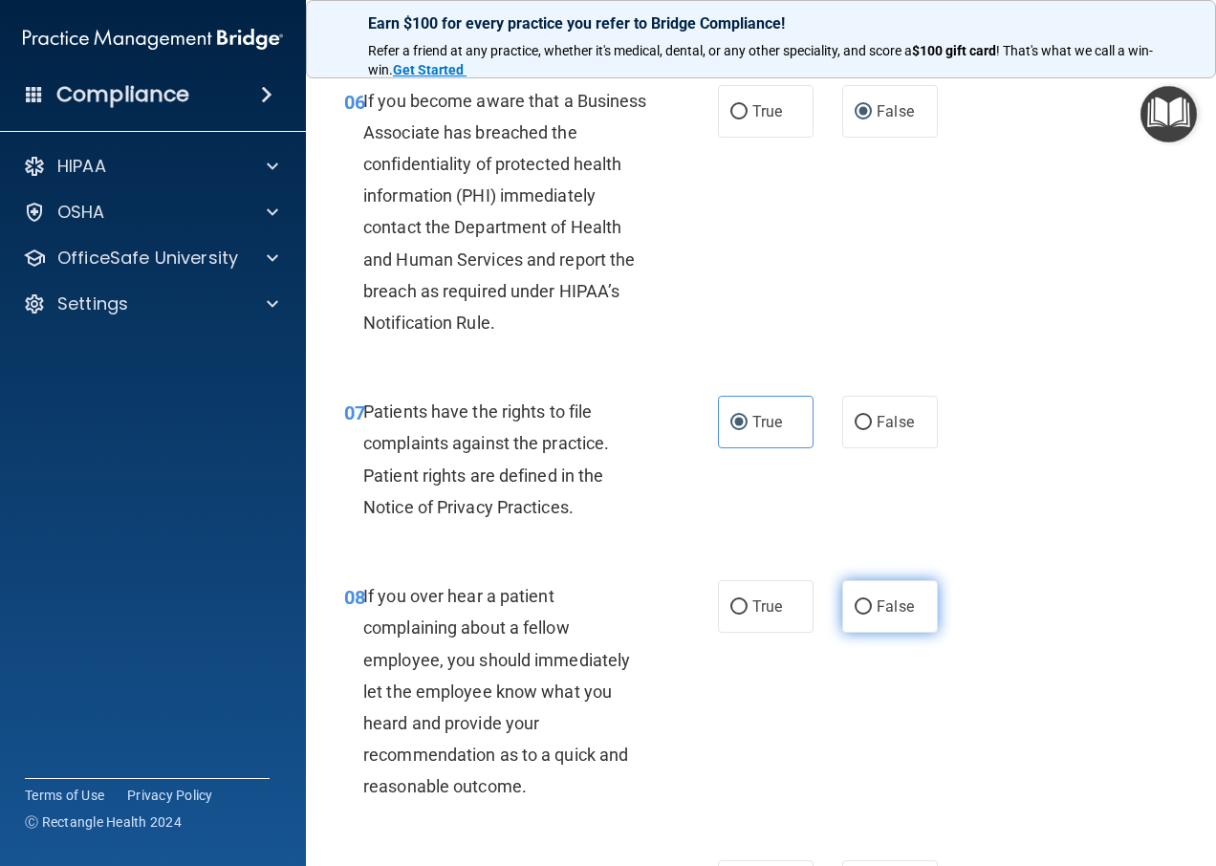
click at [863, 630] on label "False" at bounding box center [890, 606] width 96 height 53
click at [863, 615] on input "False" at bounding box center [863, 608] width 17 height 14
radio input "true"
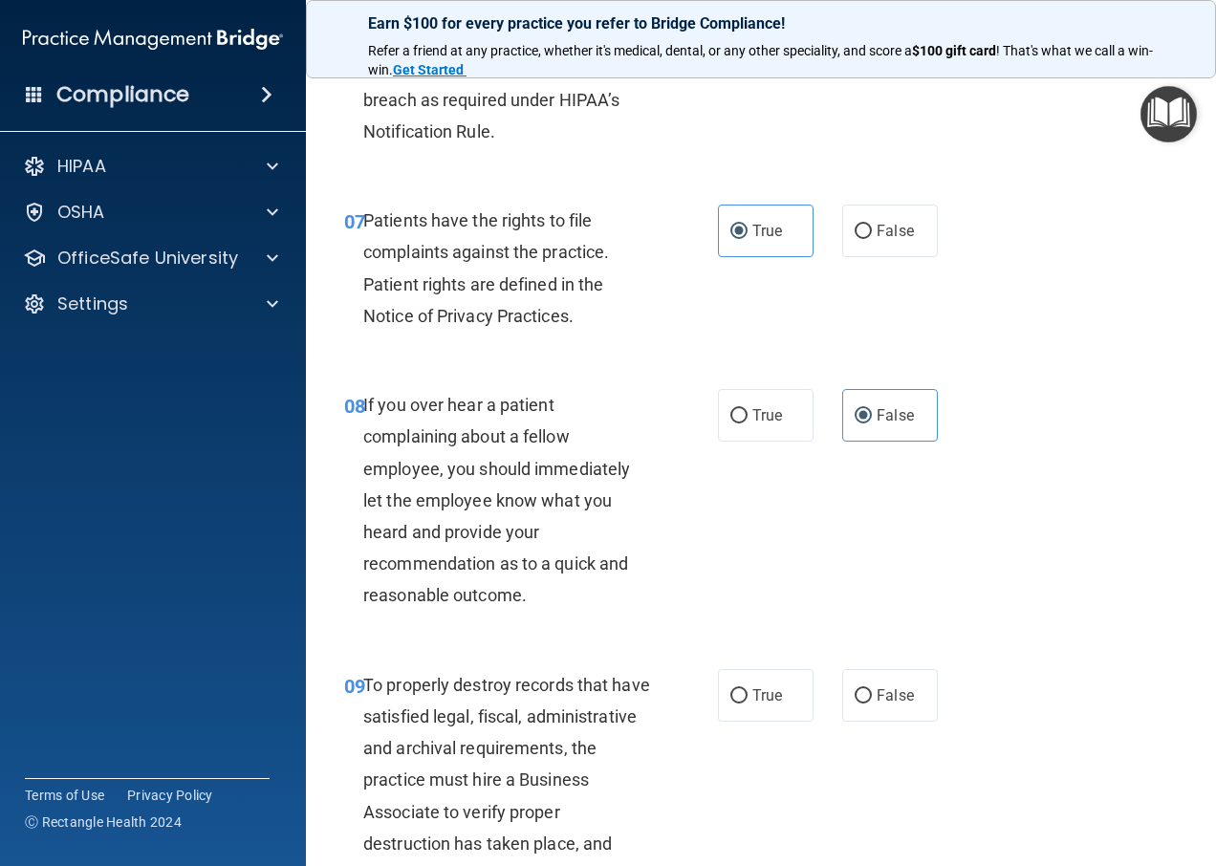
scroll to position [1530, 0]
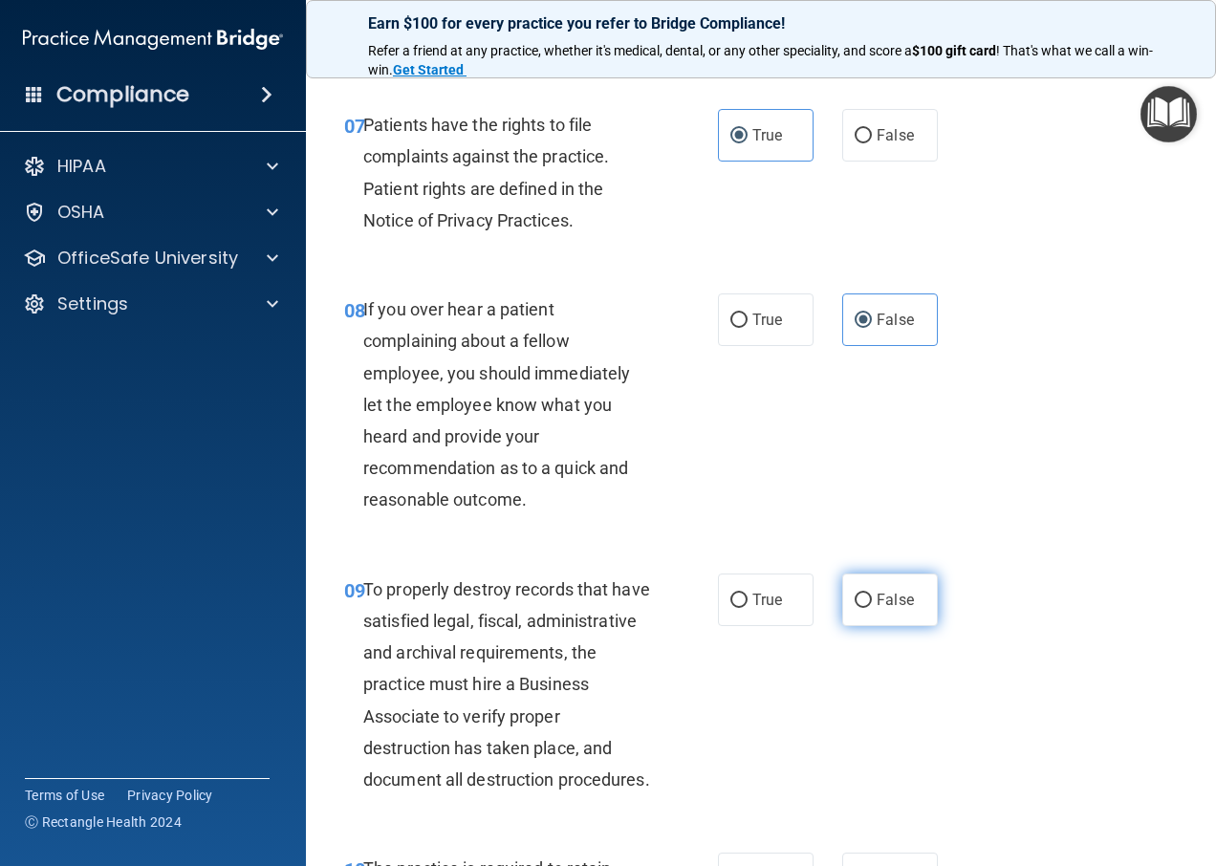
click at [859, 608] on input "False" at bounding box center [863, 601] width 17 height 14
radio input "true"
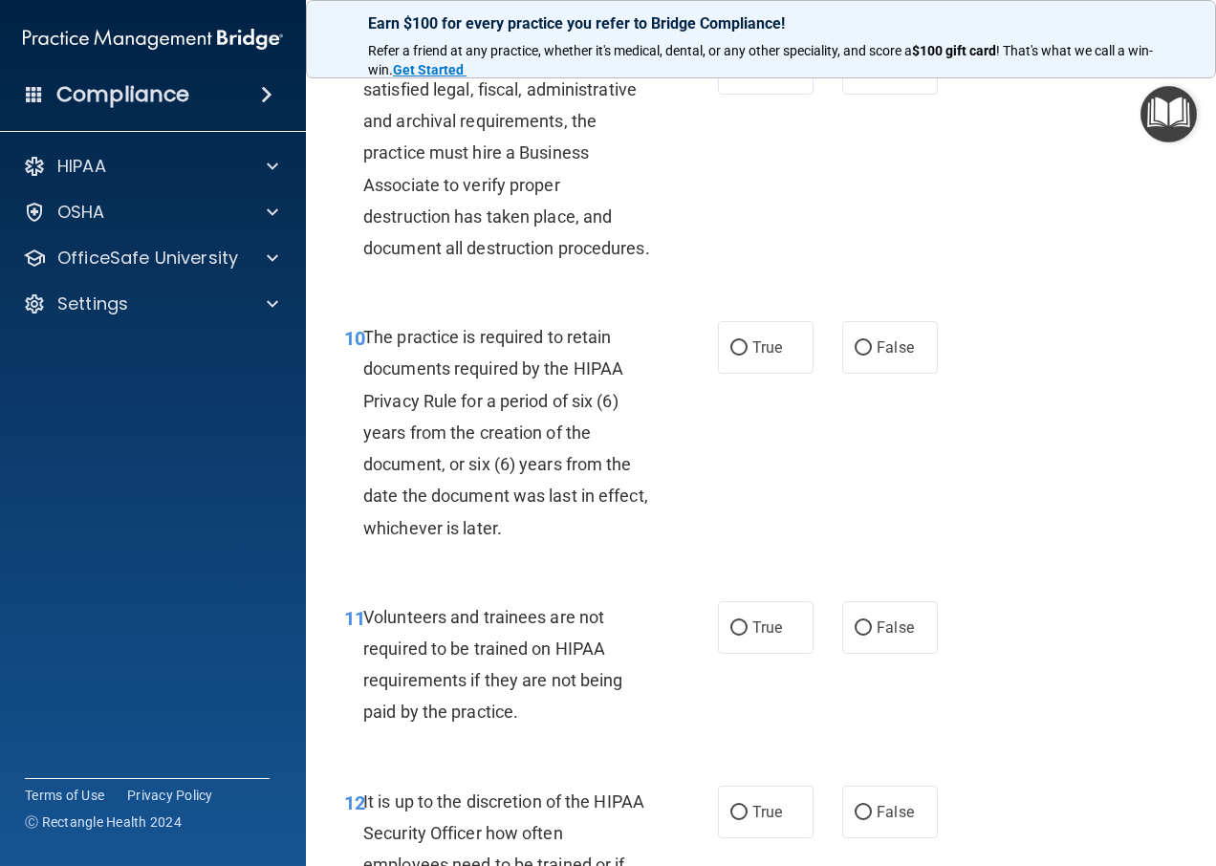
scroll to position [2199, 0]
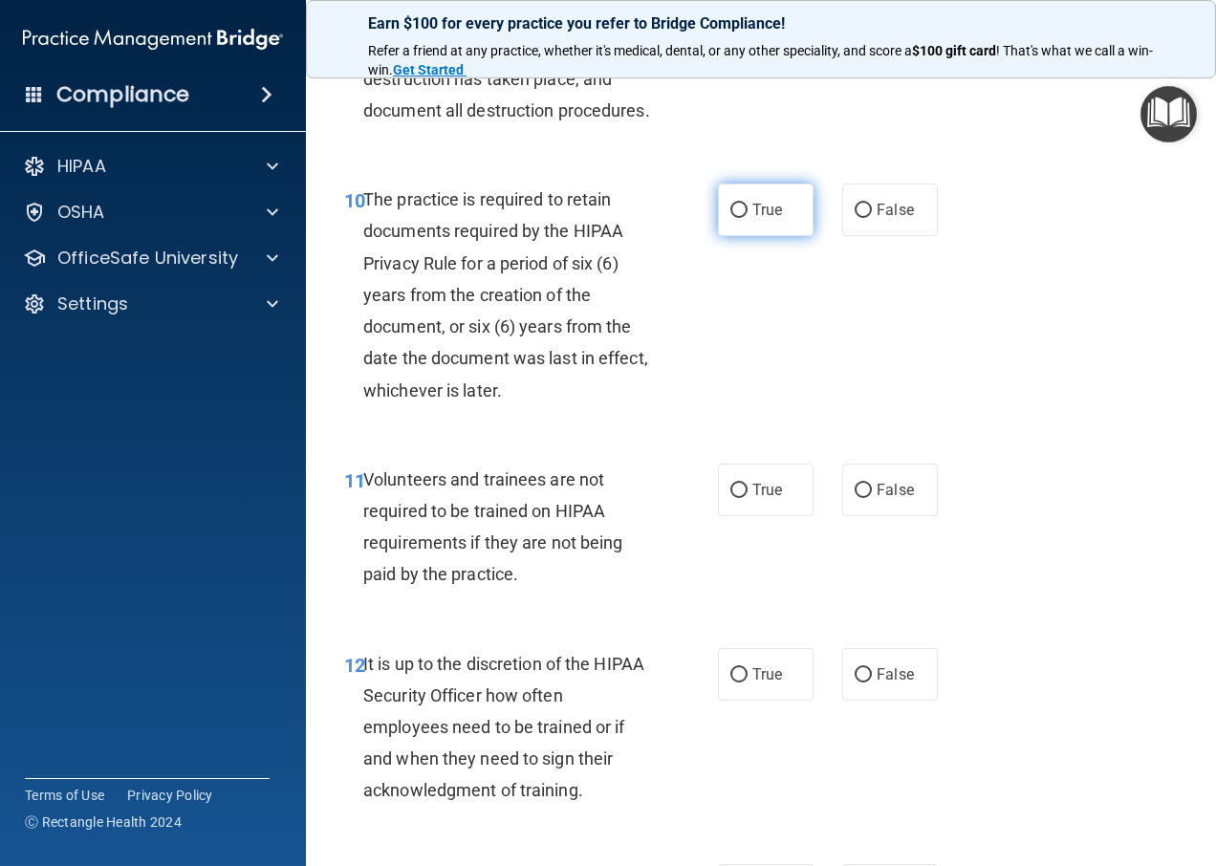
click at [731, 218] on input "True" at bounding box center [739, 211] width 17 height 14
radio input "true"
click at [858, 498] on input "False" at bounding box center [863, 491] width 17 height 14
radio input "true"
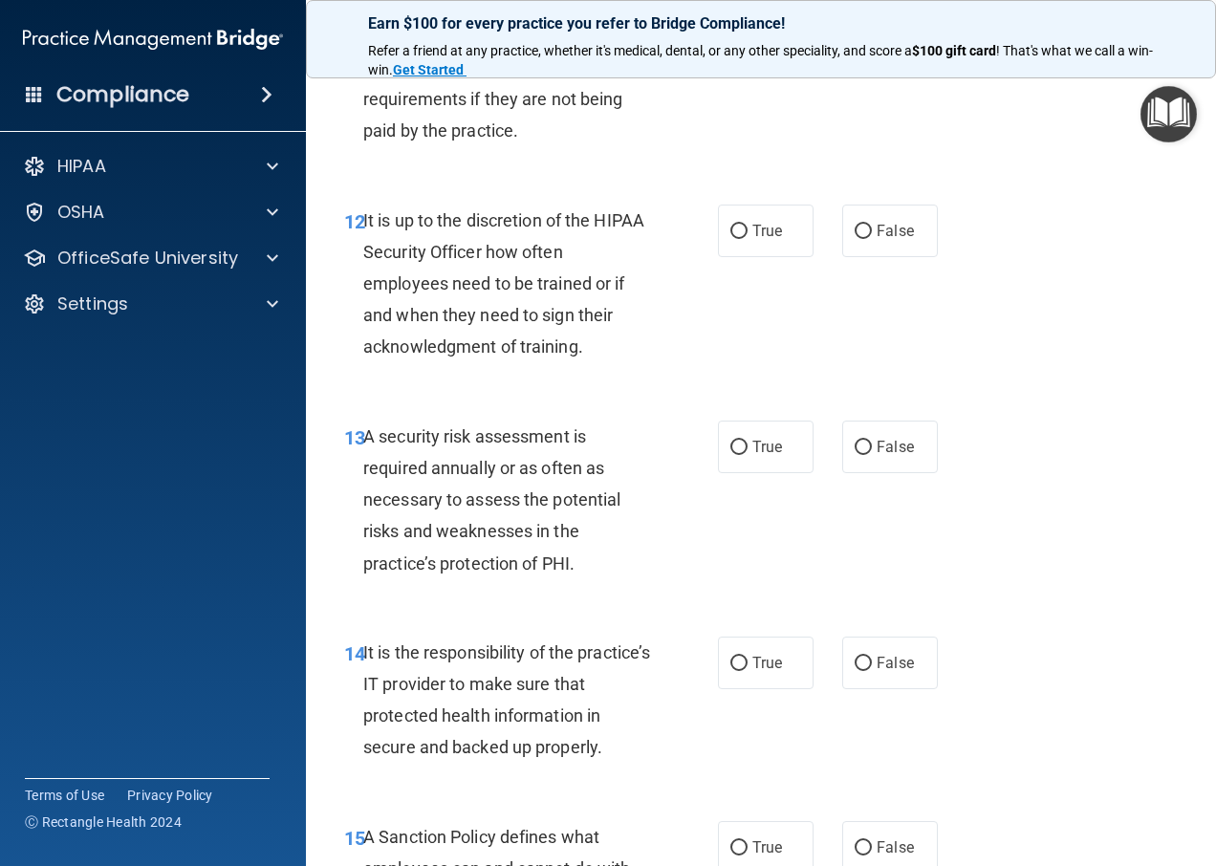
scroll to position [2677, 0]
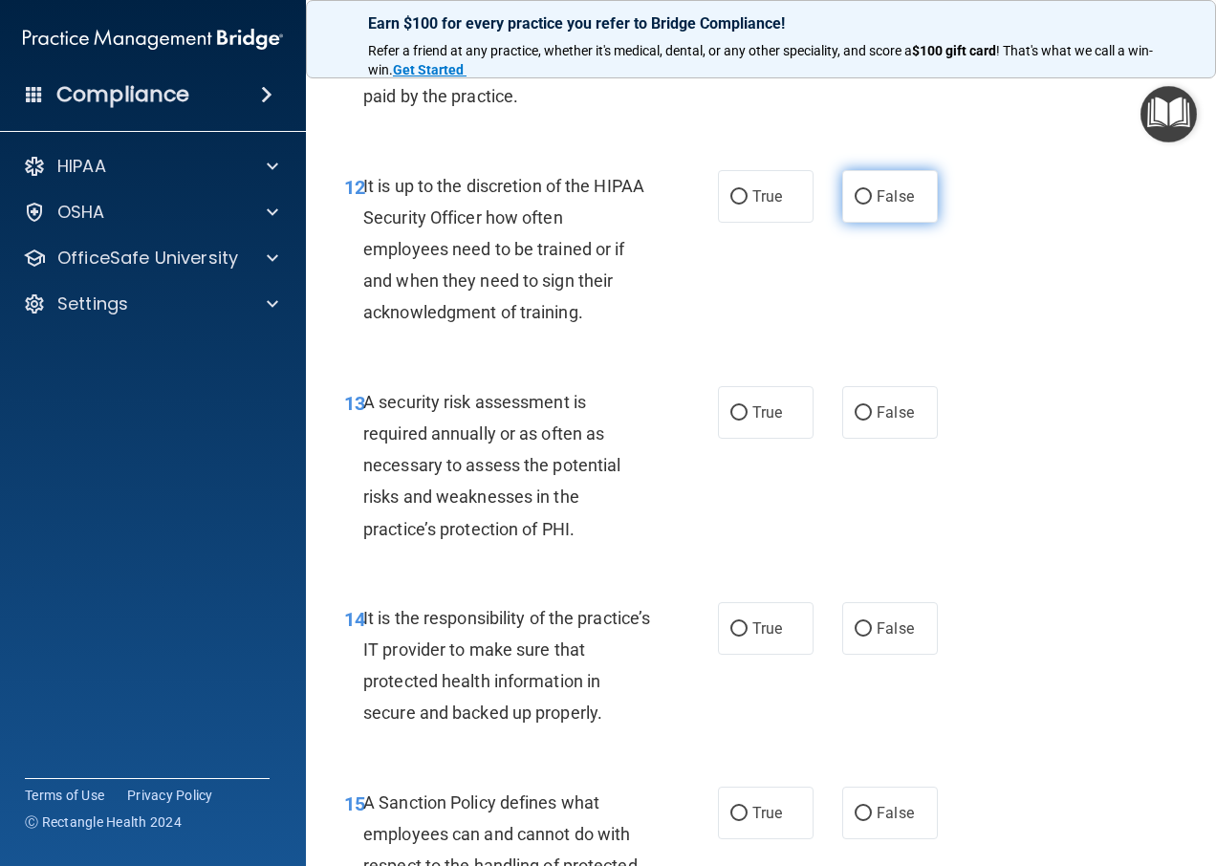
click at [855, 205] on input "False" at bounding box center [863, 197] width 17 height 14
radio input "true"
click at [739, 421] on input "True" at bounding box center [739, 413] width 17 height 14
radio input "true"
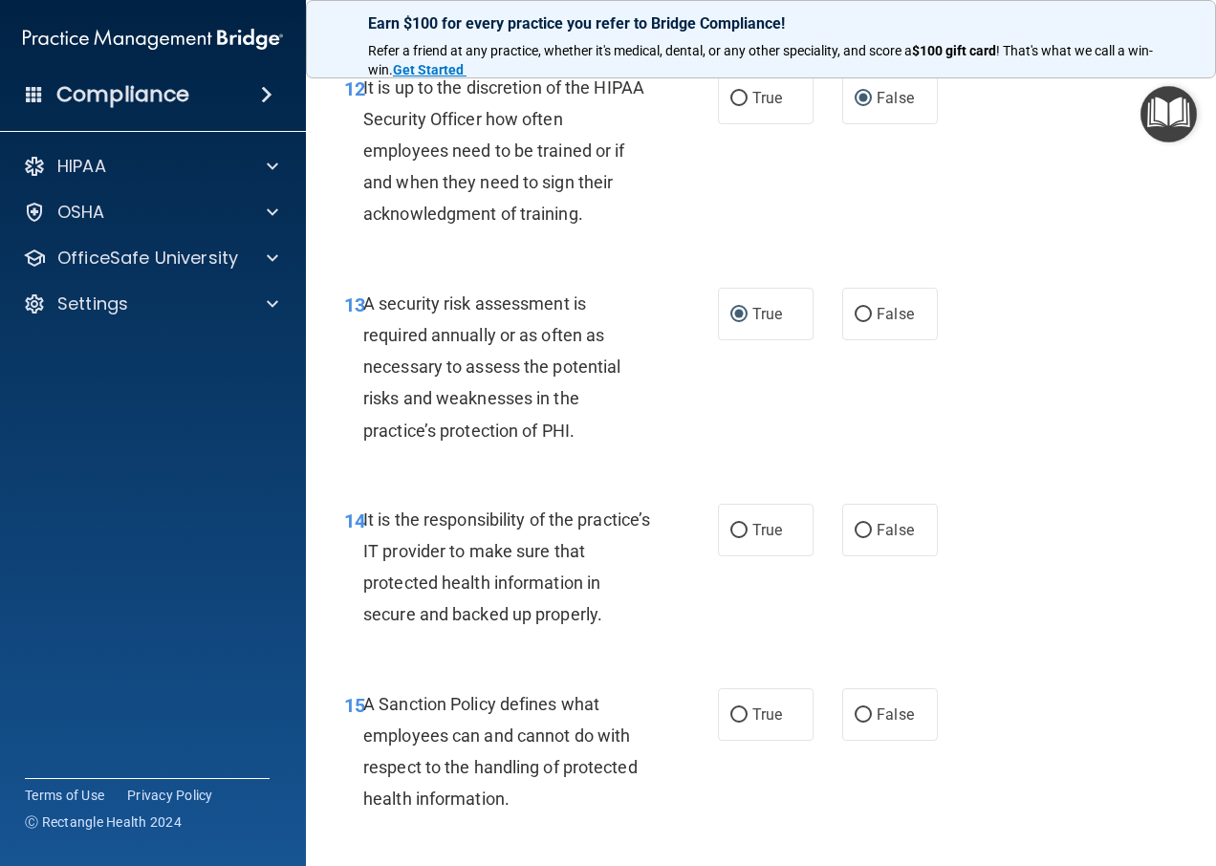
scroll to position [2869, 0]
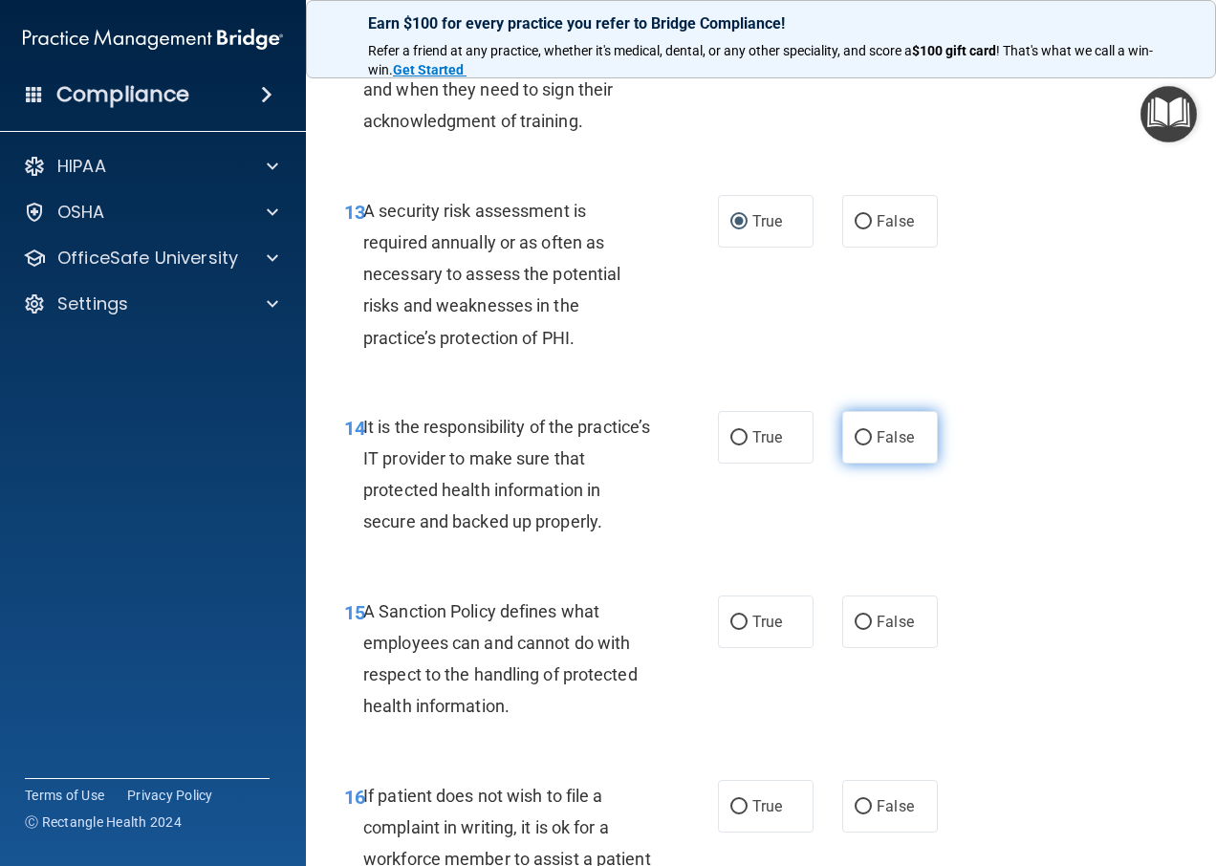
click at [860, 446] on input "False" at bounding box center [863, 438] width 17 height 14
radio input "true"
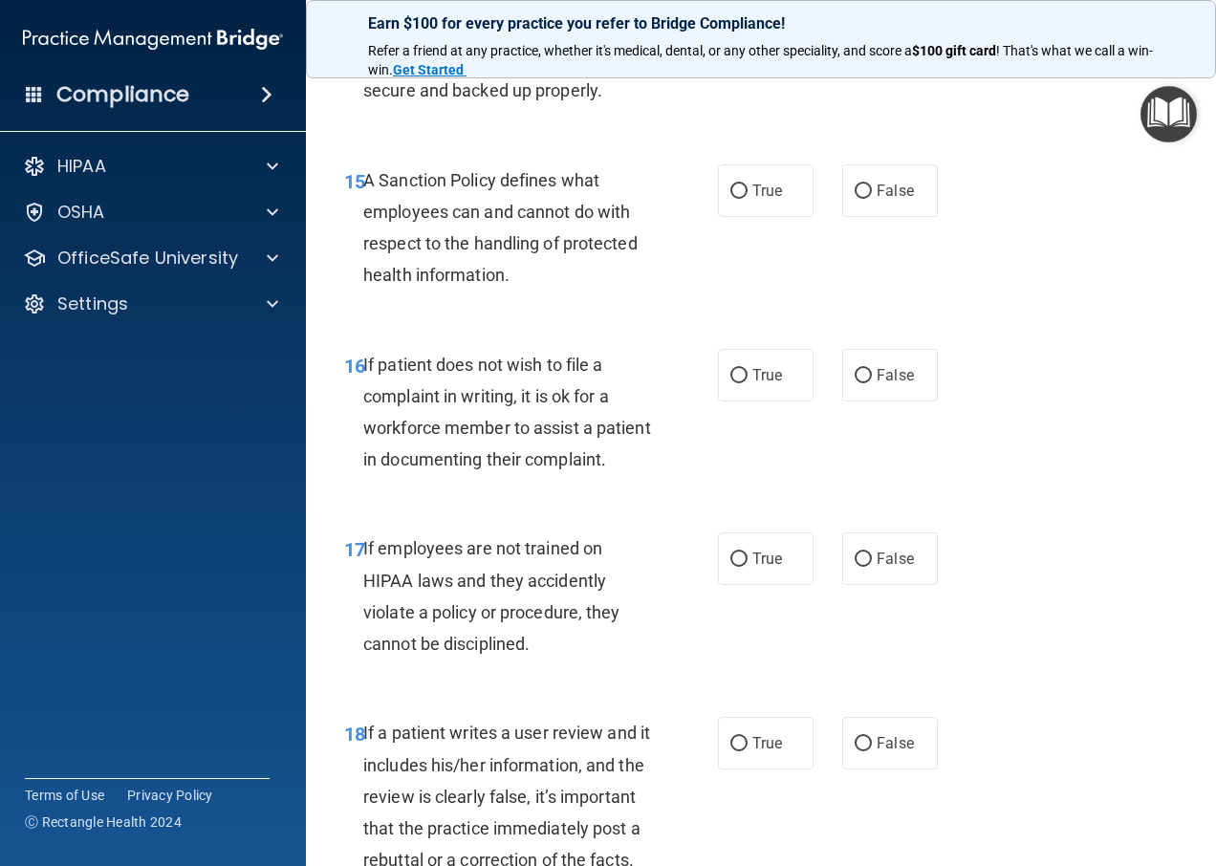
scroll to position [3347, 0]
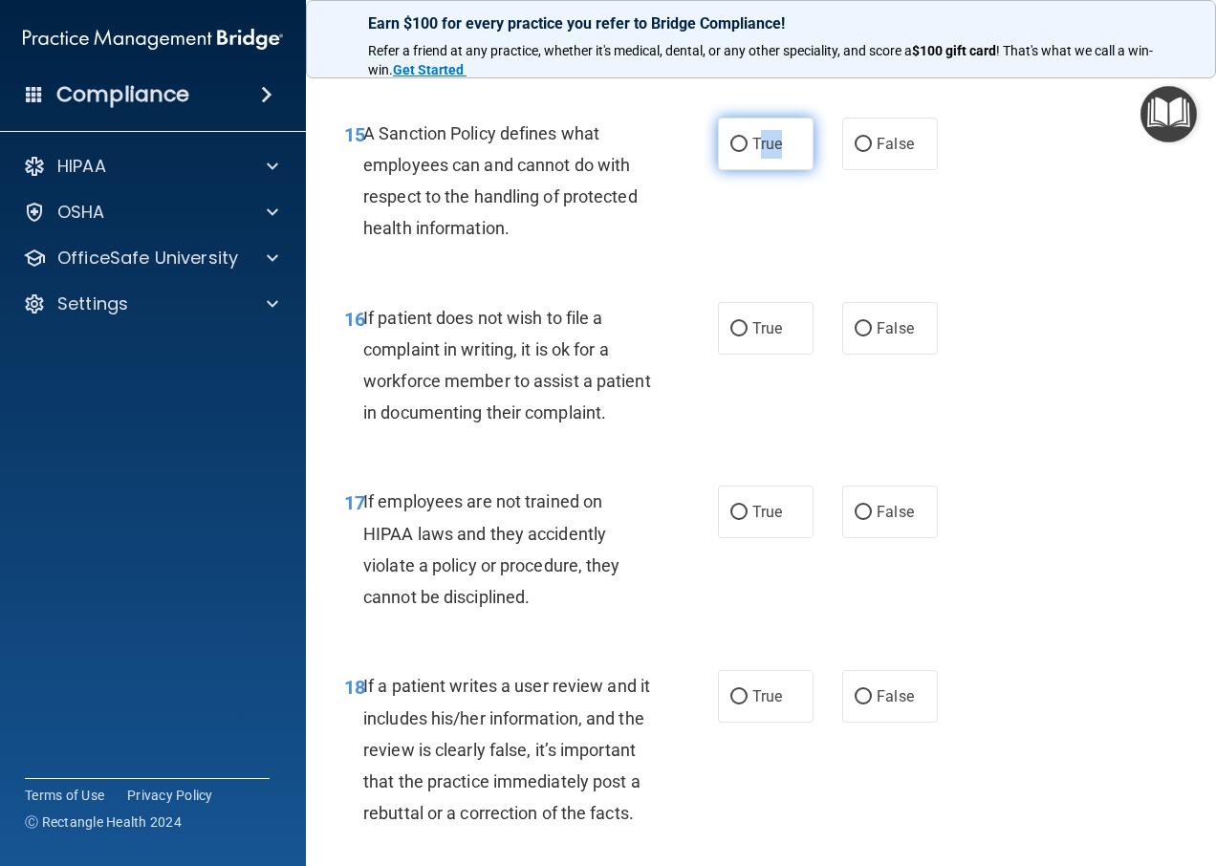
drag, startPoint x: 755, startPoint y: 206, endPoint x: 782, endPoint y: 207, distance: 26.8
click at [782, 170] on label "True" at bounding box center [766, 144] width 96 height 53
drag, startPoint x: 782, startPoint y: 207, endPoint x: 812, endPoint y: 268, distance: 68.0
click at [812, 268] on div "15 A Sanction Policy defines what employees can and cannot do with respect to t…" at bounding box center [761, 186] width 863 height 185
click at [855, 152] on input "False" at bounding box center [863, 145] width 17 height 14
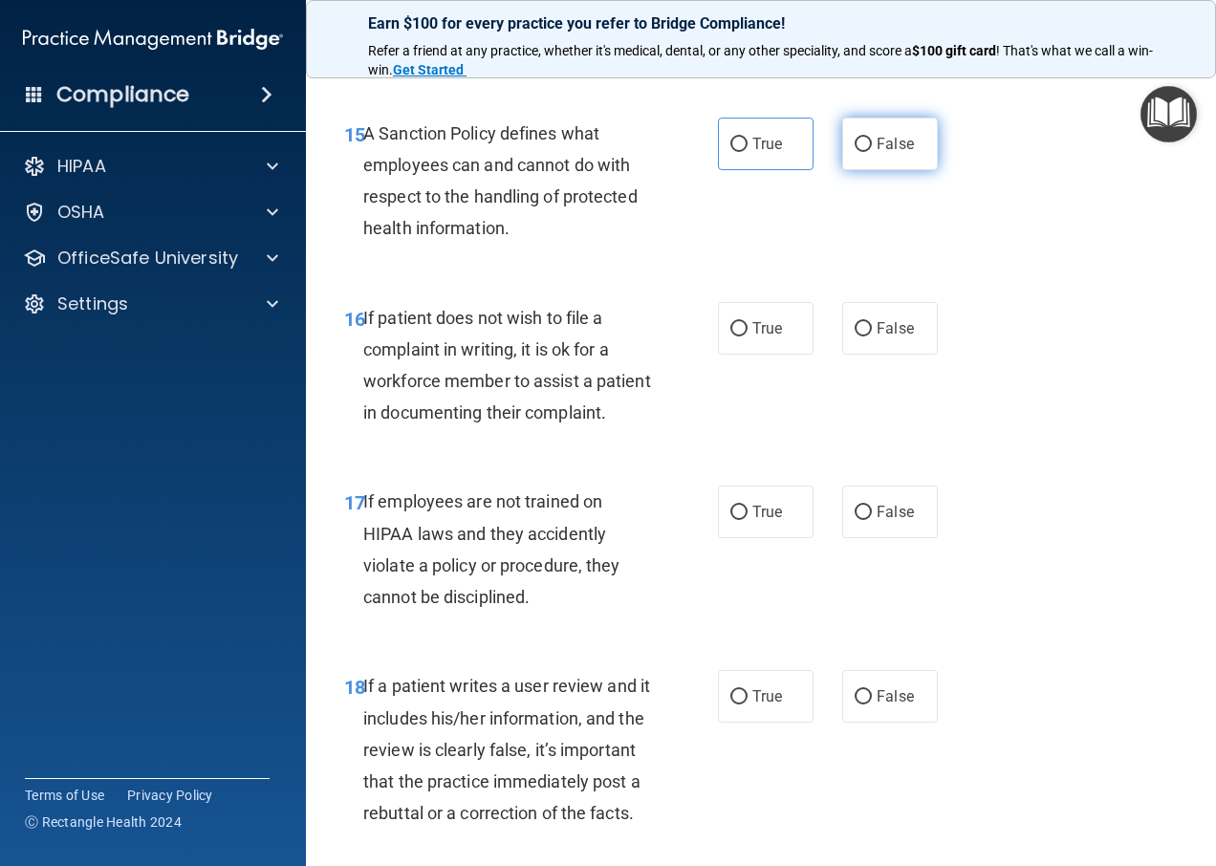
radio input "true"
click at [721, 355] on label "True" at bounding box center [766, 328] width 96 height 53
click at [731, 337] on input "True" at bounding box center [739, 329] width 17 height 14
radio input "true"
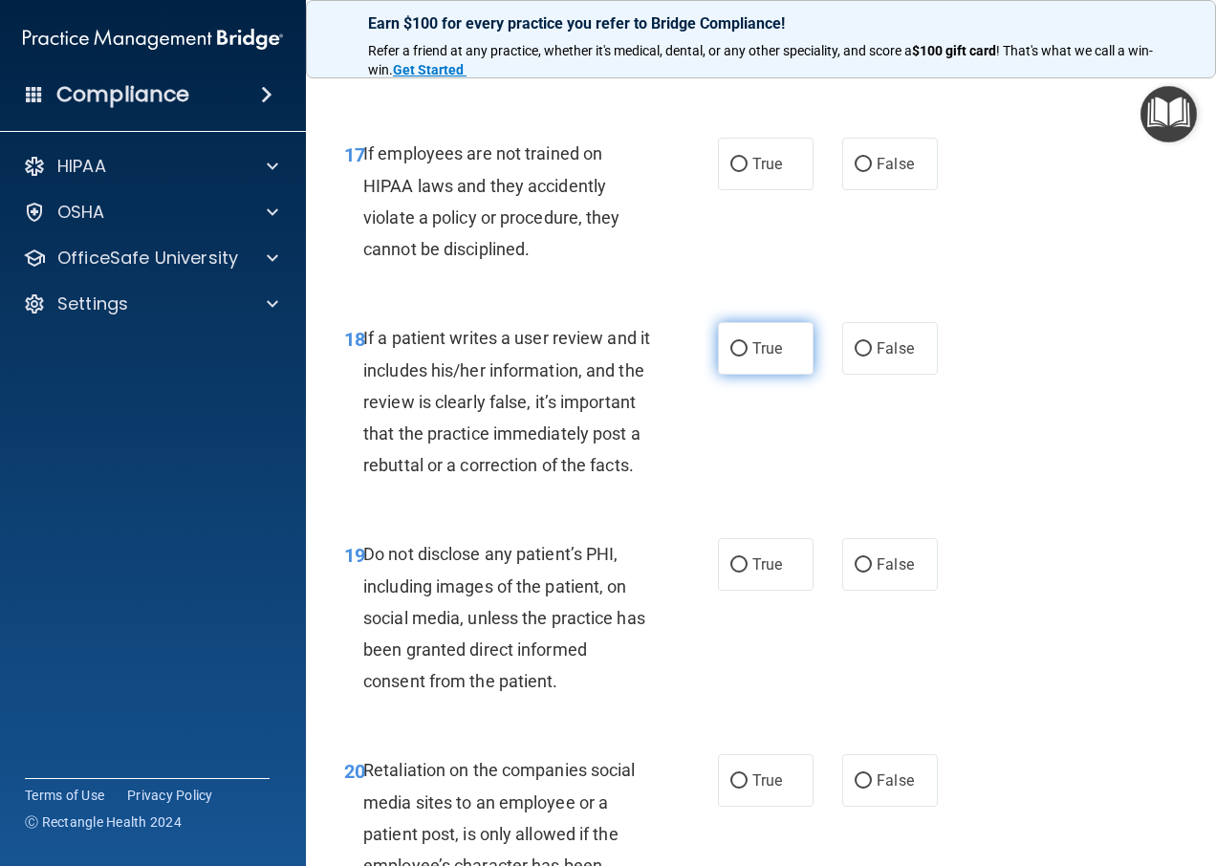
scroll to position [3729, 0]
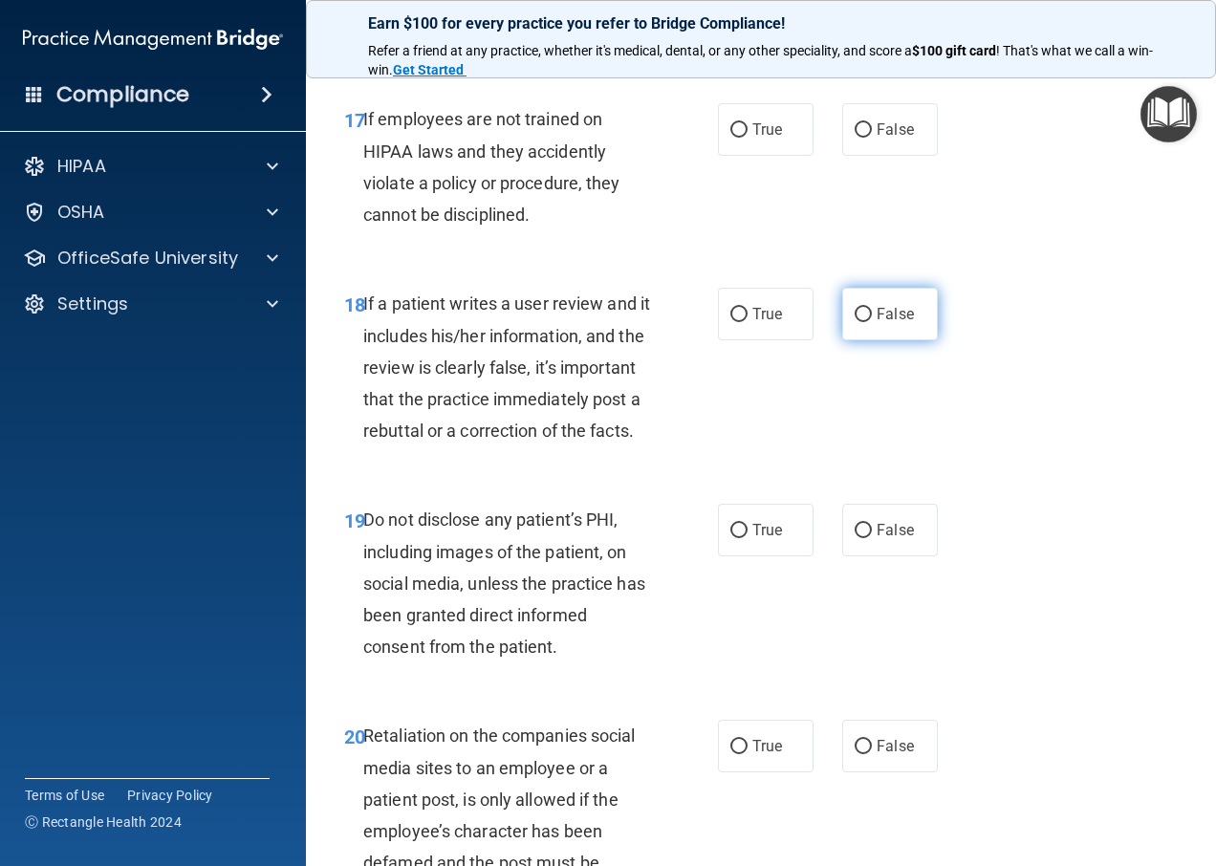
click at [855, 322] on input "False" at bounding box center [863, 315] width 17 height 14
radio input "true"
click at [842, 156] on label "False" at bounding box center [890, 129] width 96 height 53
click at [855, 138] on input "False" at bounding box center [863, 130] width 17 height 14
radio input "true"
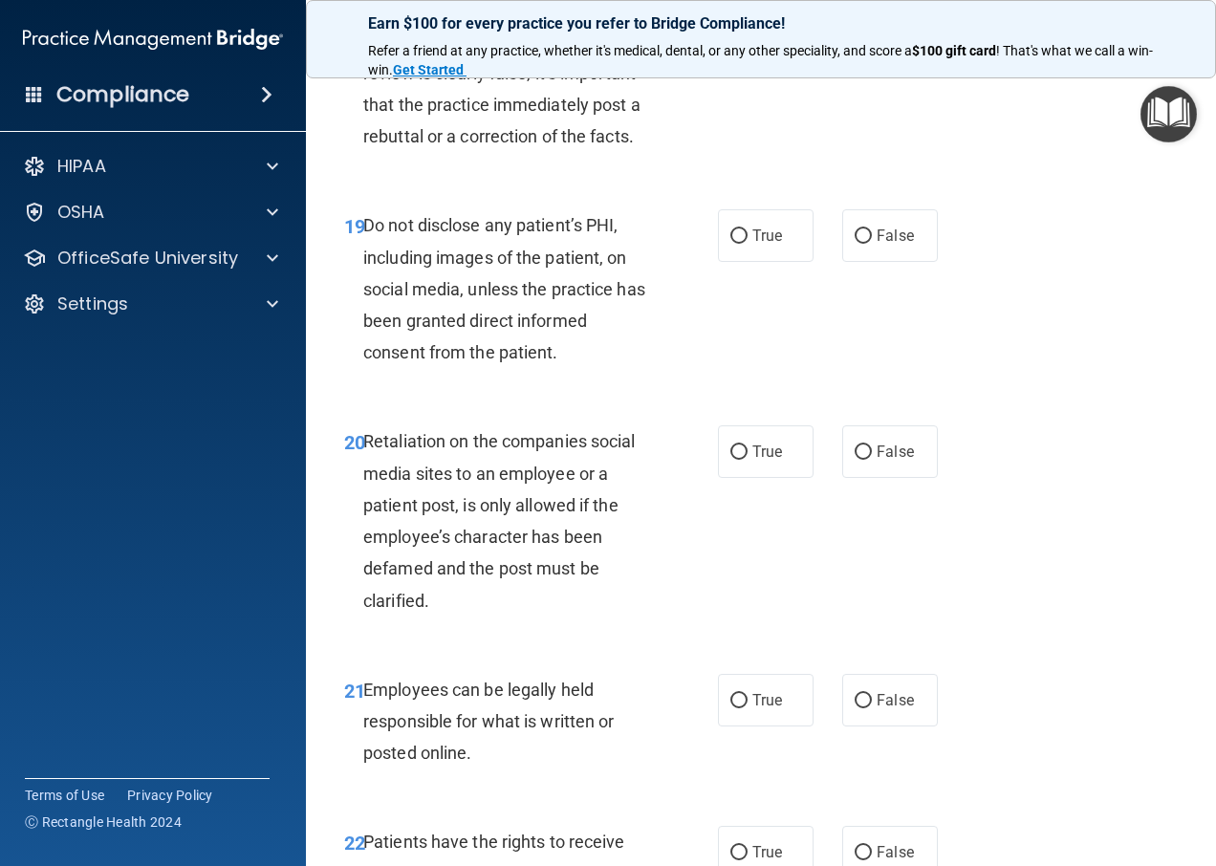
scroll to position [4112, 0]
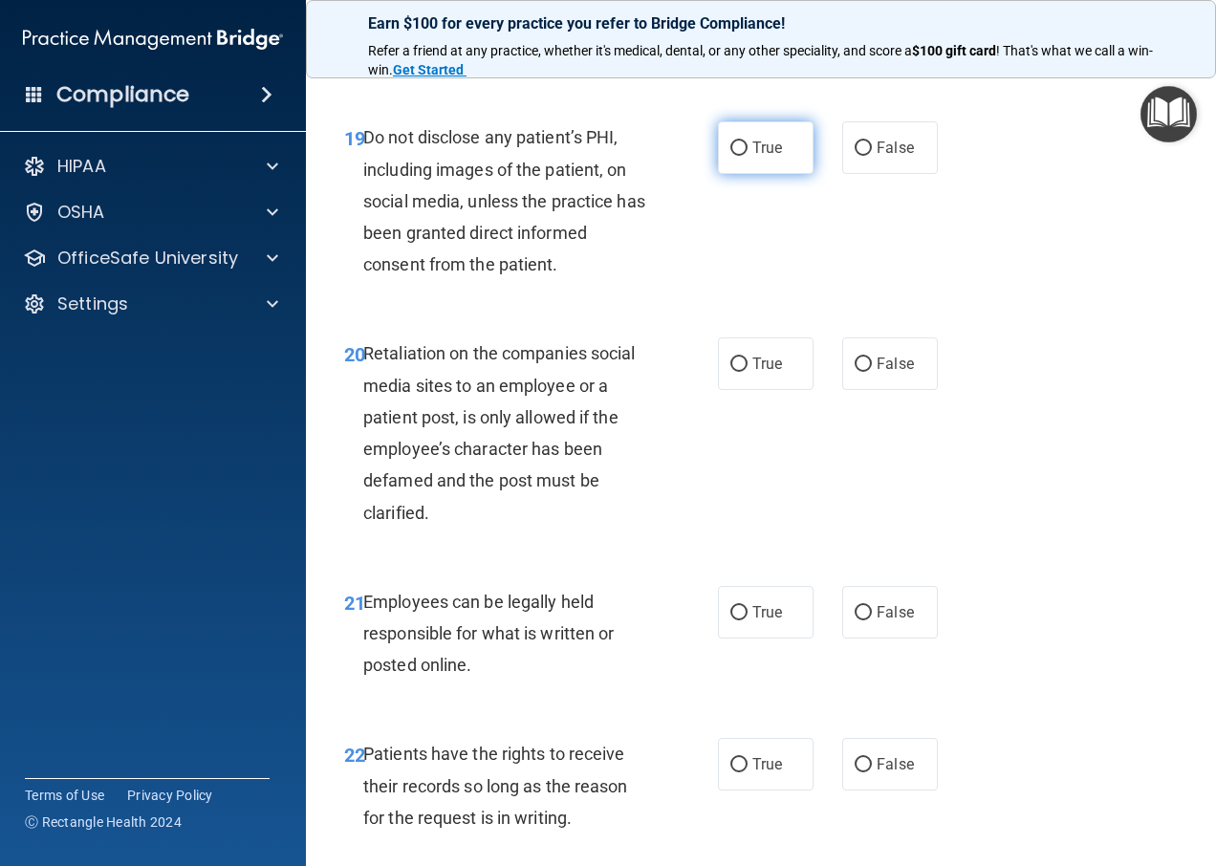
click at [733, 156] on input "True" at bounding box center [739, 149] width 17 height 14
radio input "true"
click at [855, 372] on input "False" at bounding box center [863, 365] width 17 height 14
radio input "true"
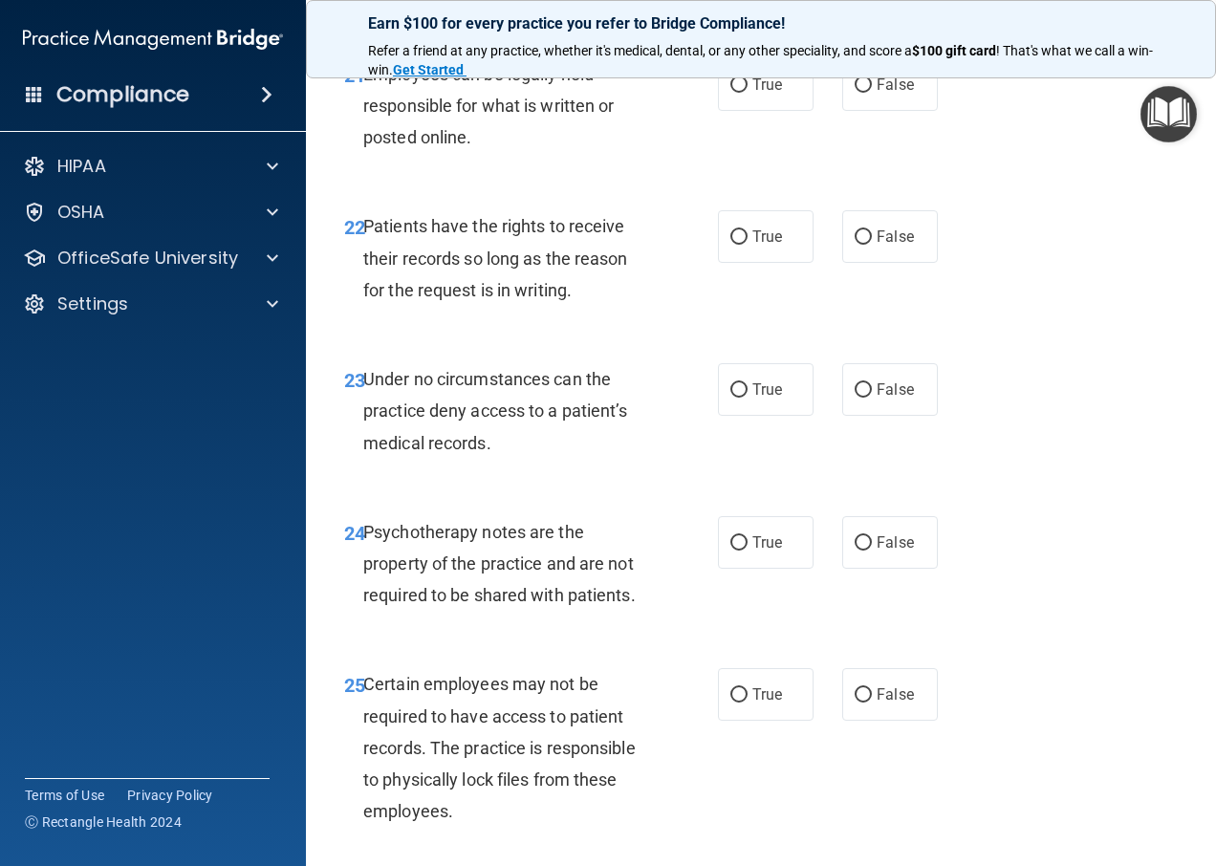
scroll to position [4686, 0]
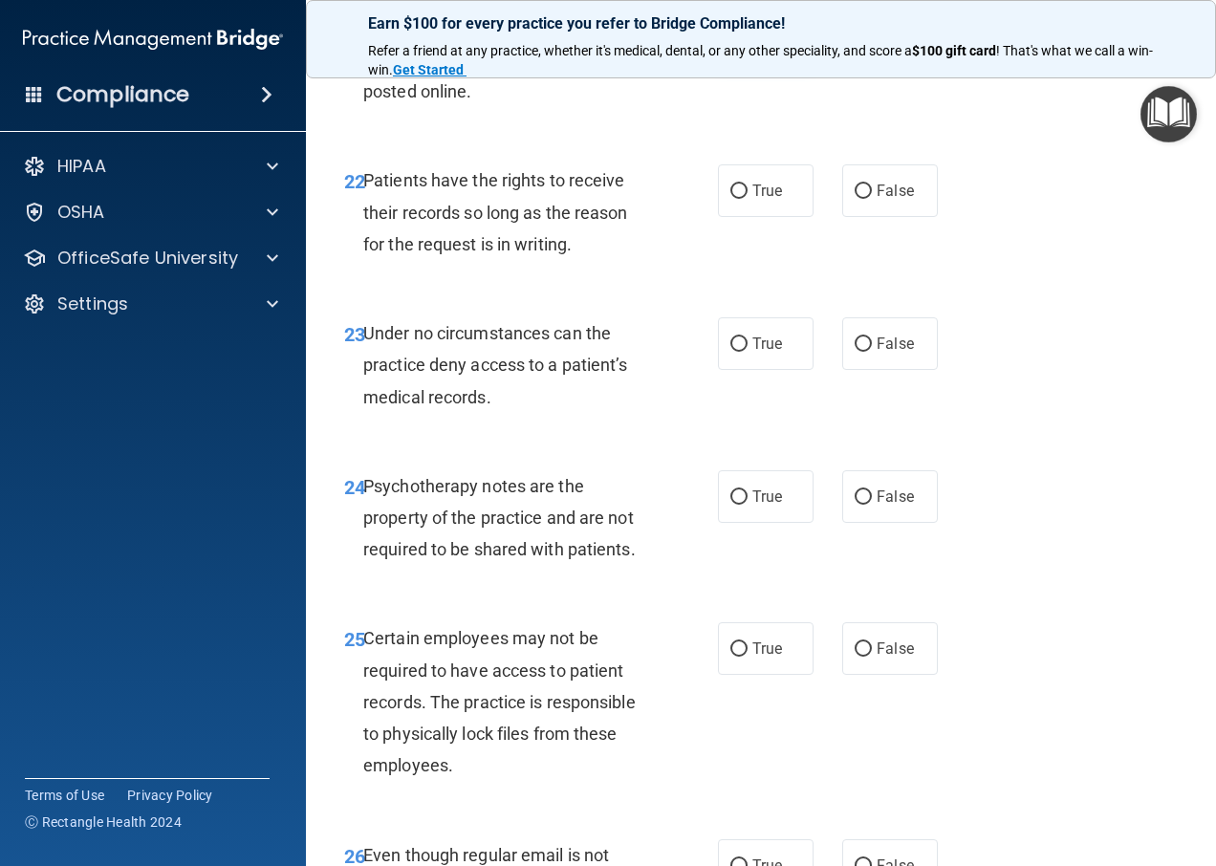
click at [754, 48] on span "True" at bounding box center [768, 39] width 30 height 18
click at [748, 47] on input "True" at bounding box center [739, 40] width 17 height 14
radio input "true"
click at [853, 217] on label "False" at bounding box center [890, 190] width 96 height 53
click at [855, 199] on input "False" at bounding box center [863, 192] width 17 height 14
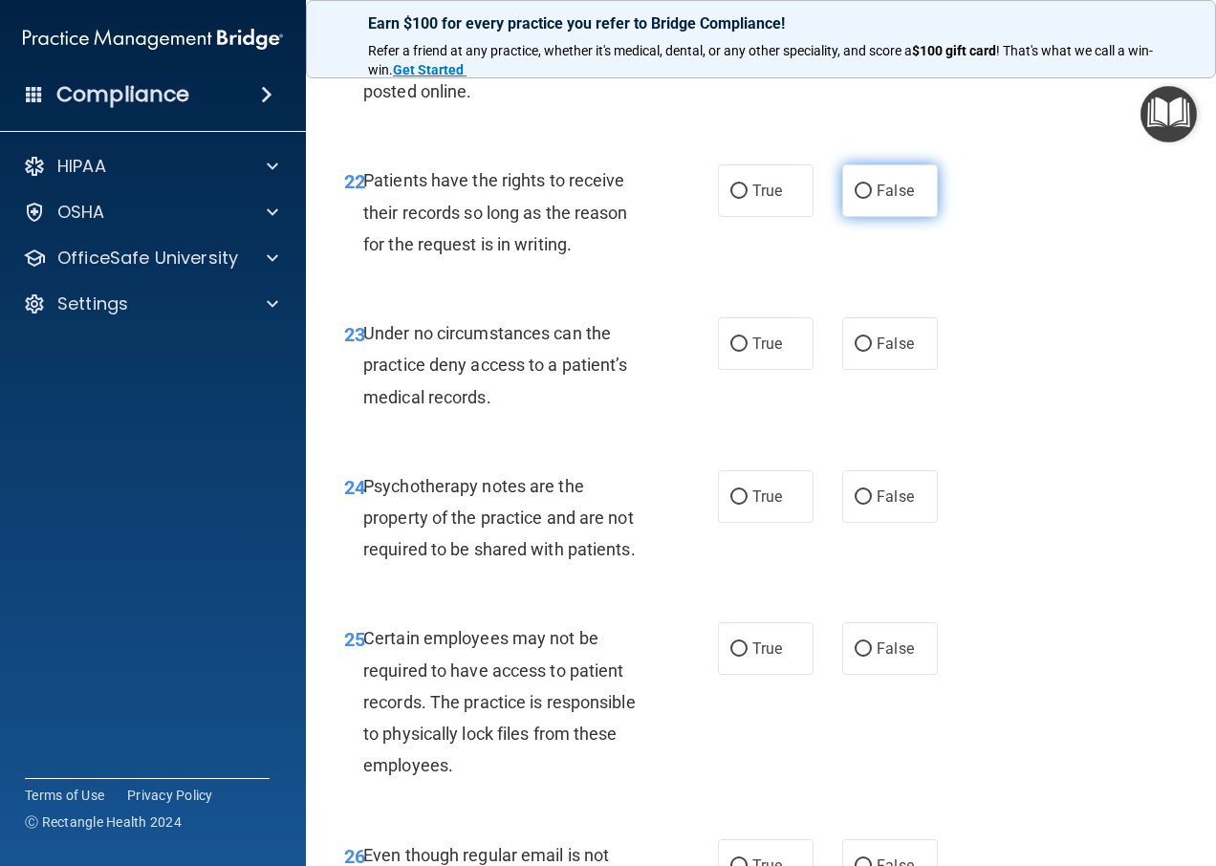
radio input "true"
click at [861, 352] on input "False" at bounding box center [863, 345] width 17 height 14
radio input "true"
drag, startPoint x: 732, startPoint y: 643, endPoint x: 738, endPoint y: 634, distance: 10.3
click at [734, 523] on label "True" at bounding box center [766, 496] width 96 height 53
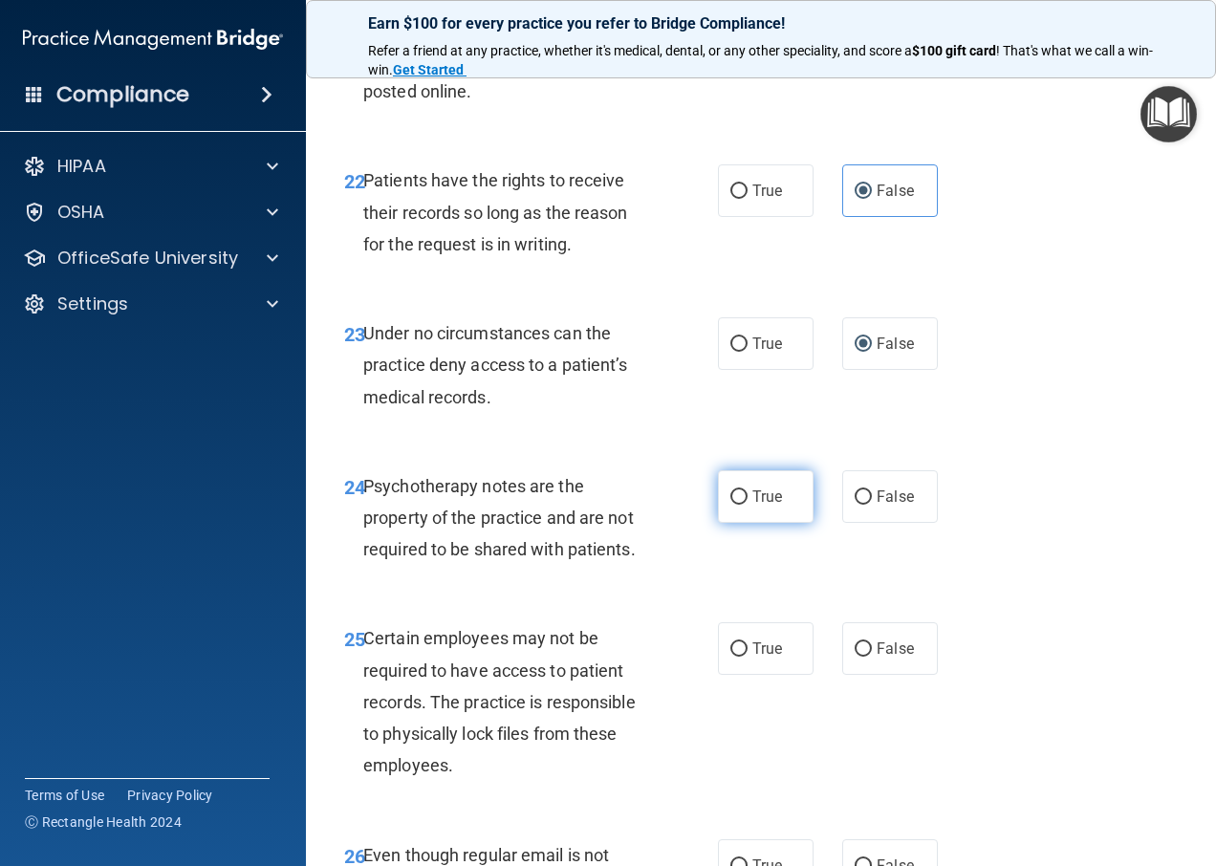
click at [734, 505] on input "True" at bounding box center [739, 498] width 17 height 14
radio input "true"
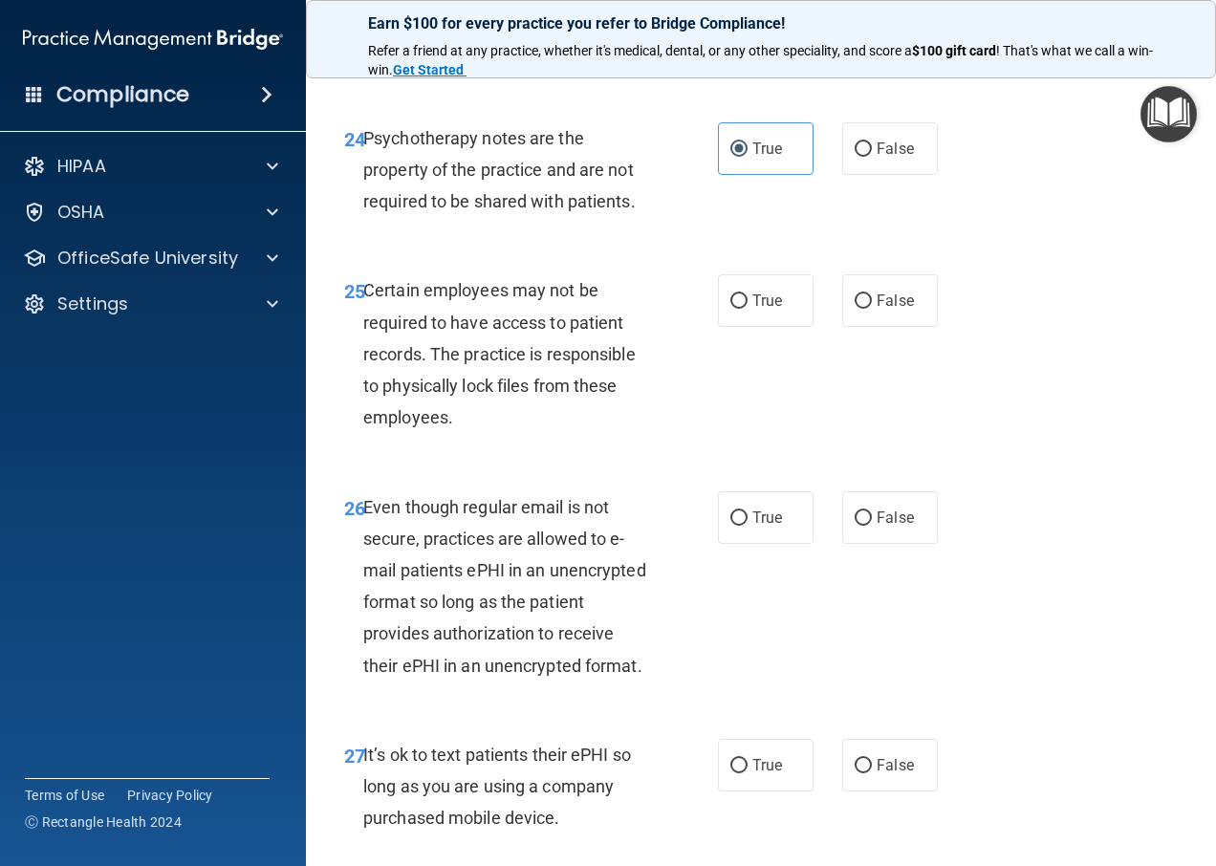
scroll to position [5068, 0]
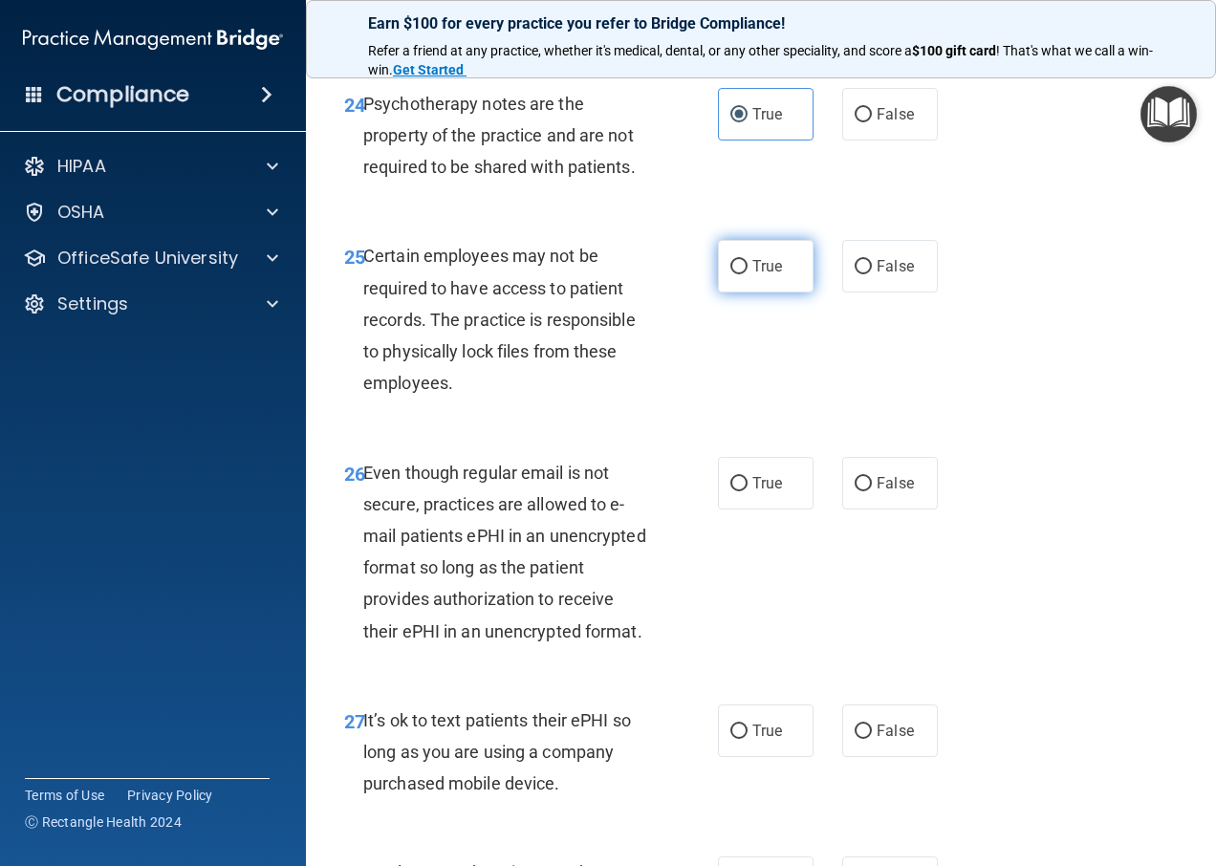
click at [743, 293] on label "True" at bounding box center [766, 266] width 96 height 53
click at [743, 274] on input "True" at bounding box center [739, 267] width 17 height 14
radio input "true"
click at [753, 492] on span "True" at bounding box center [768, 483] width 30 height 18
click at [748, 492] on input "True" at bounding box center [739, 484] width 17 height 14
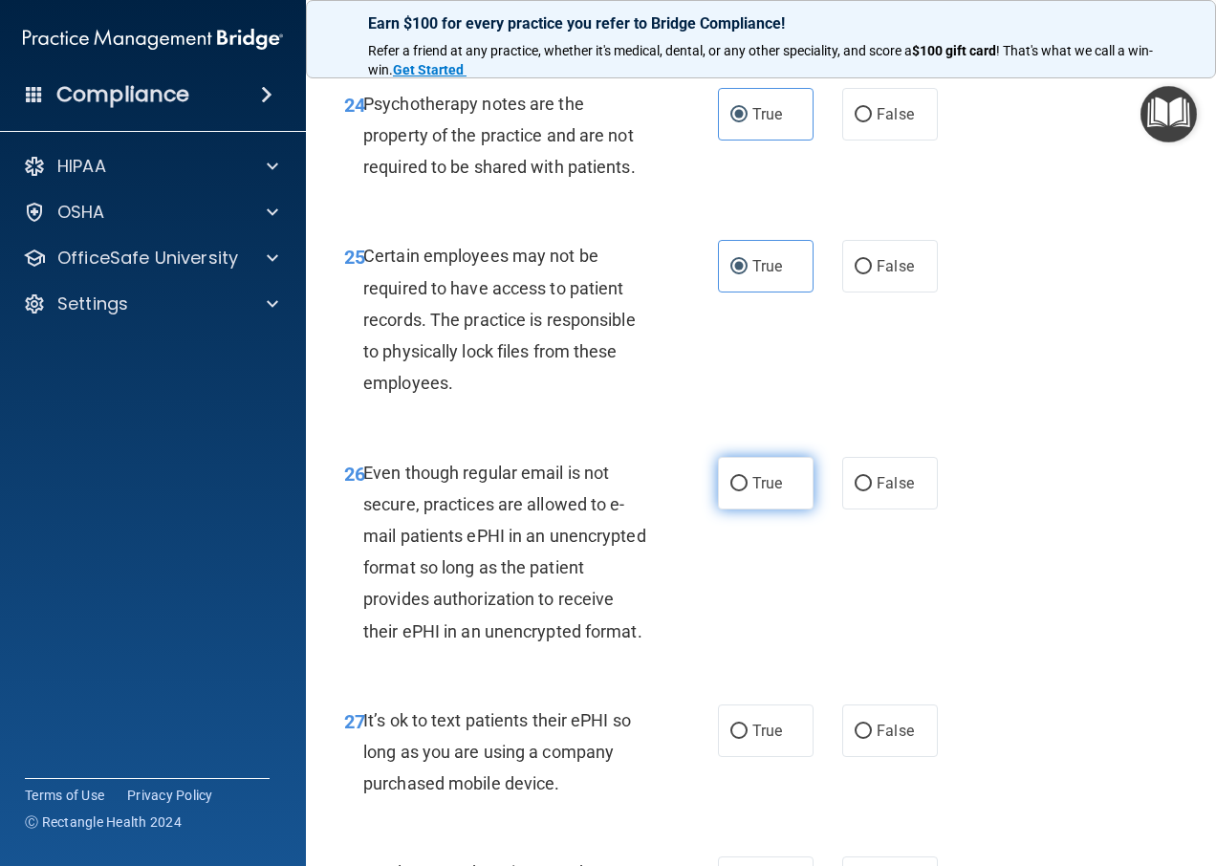
radio input "true"
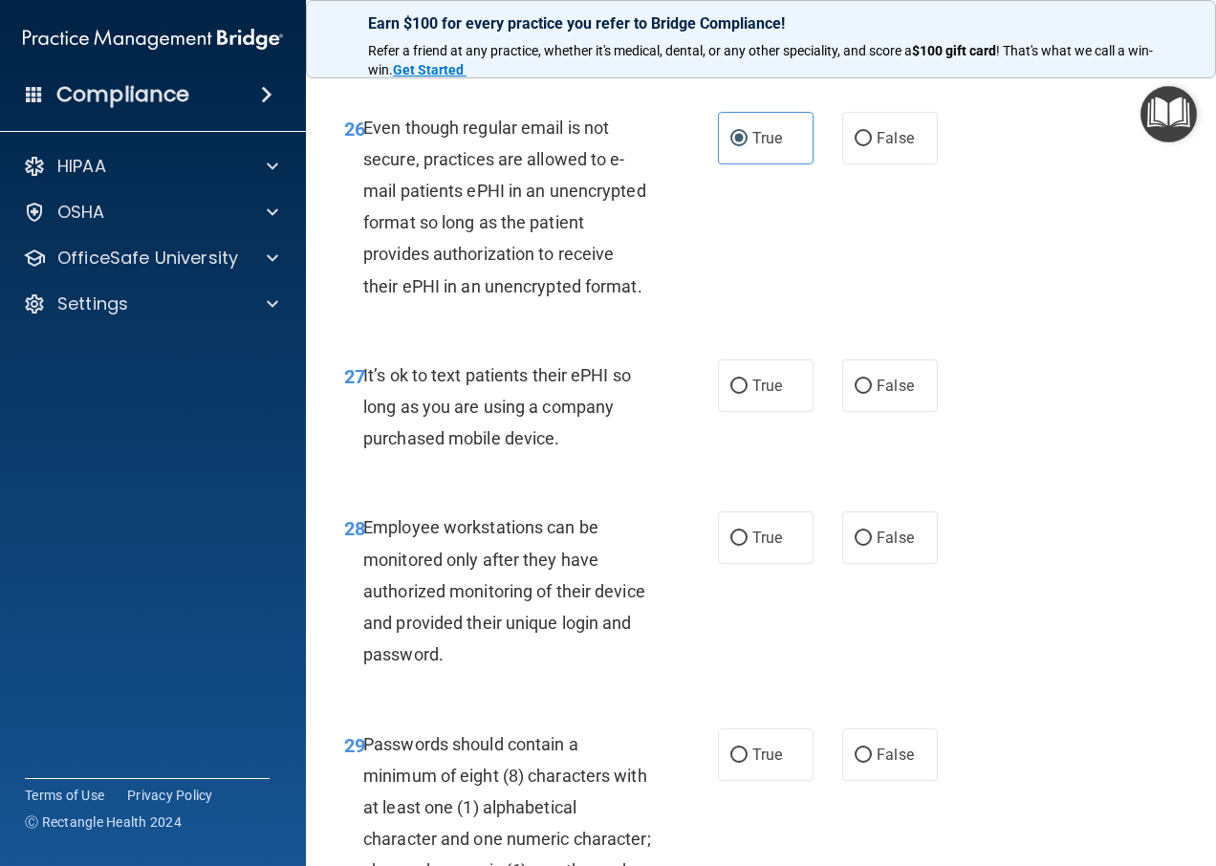
scroll to position [5451, 0]
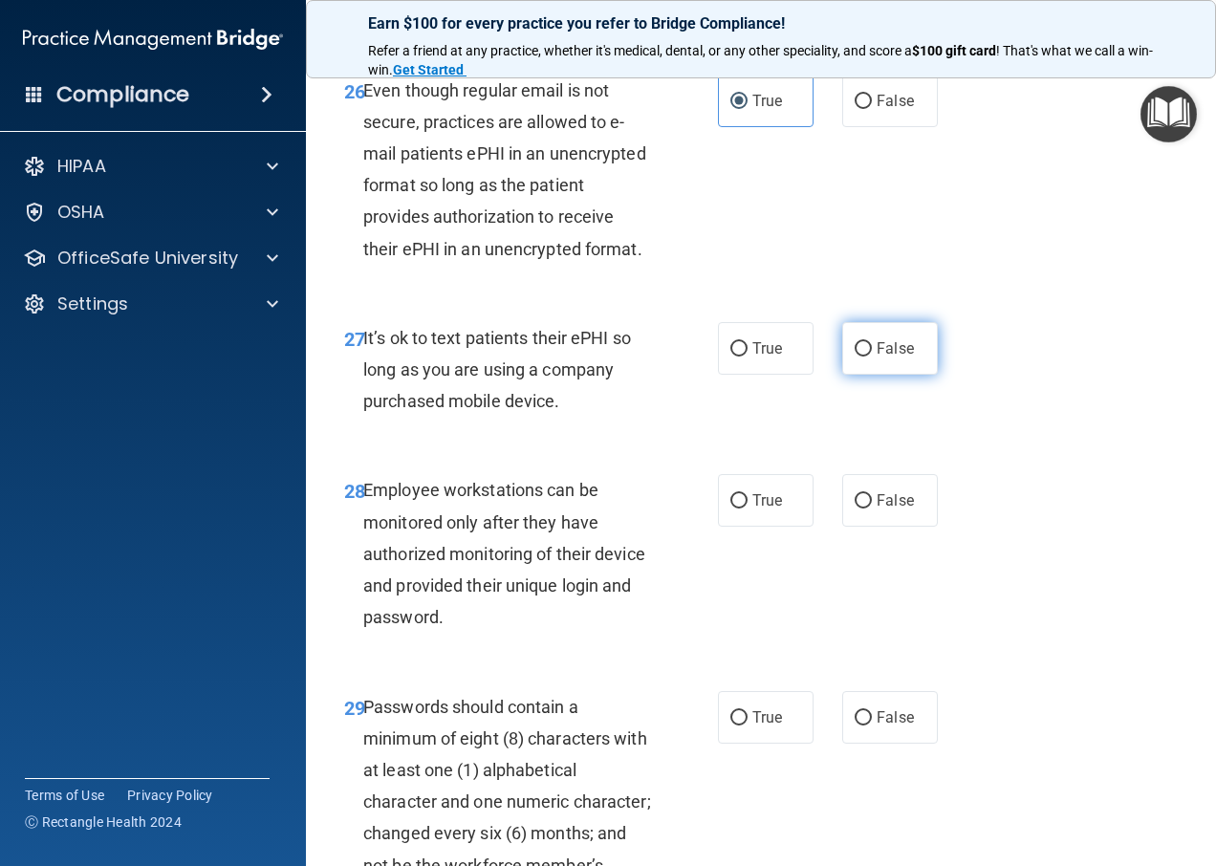
click at [855, 357] on input "False" at bounding box center [863, 349] width 17 height 14
radio input "true"
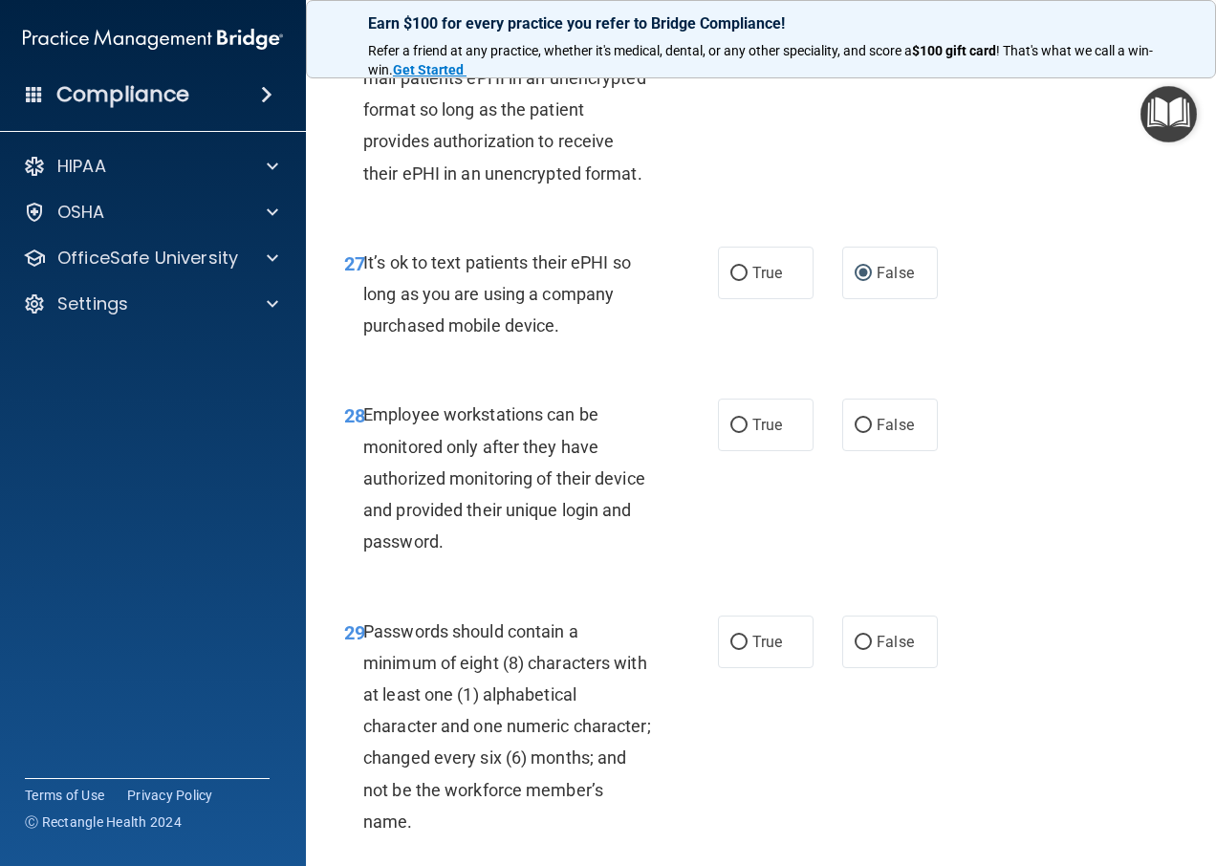
scroll to position [5737, 0]
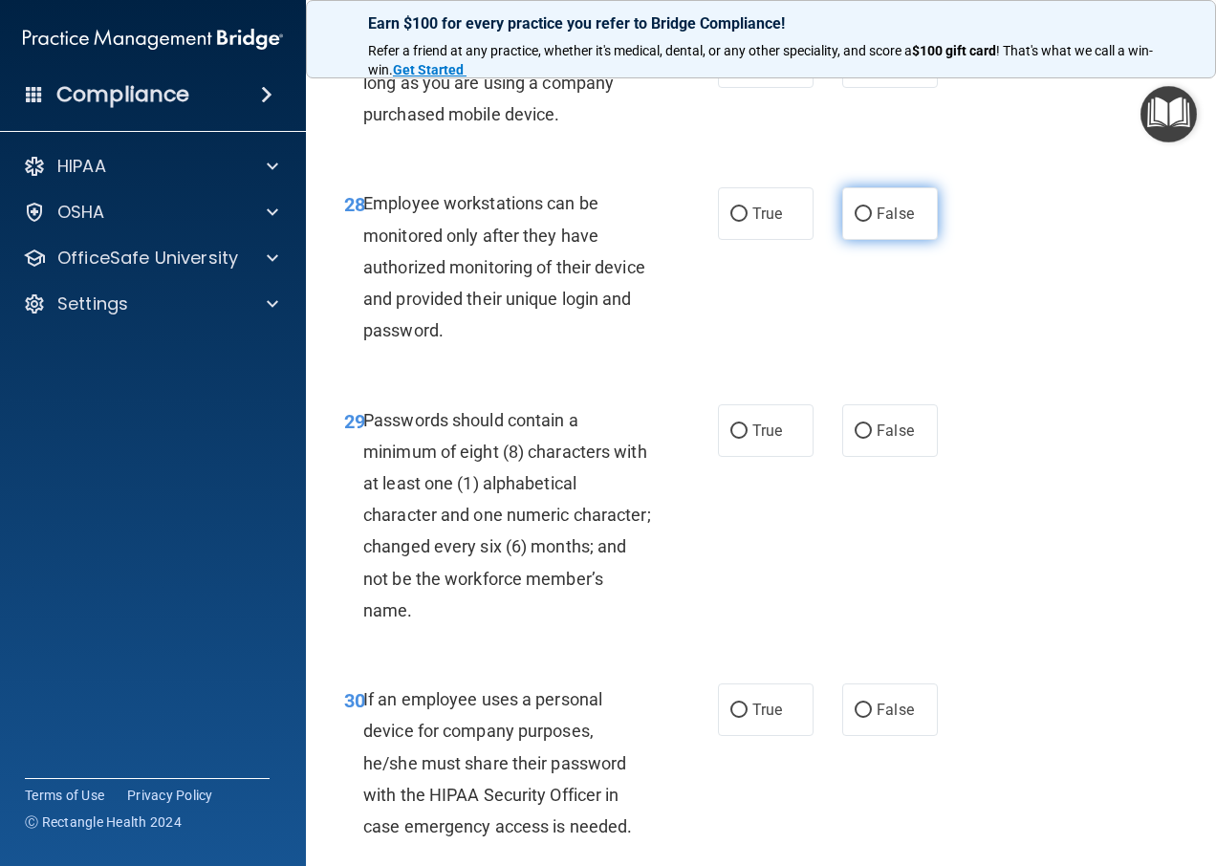
click at [845, 240] on label "False" at bounding box center [890, 213] width 96 height 53
click at [855, 222] on input "False" at bounding box center [863, 215] width 17 height 14
radio input "true"
click at [754, 440] on span "True" at bounding box center [768, 431] width 30 height 18
click at [748, 439] on input "True" at bounding box center [739, 432] width 17 height 14
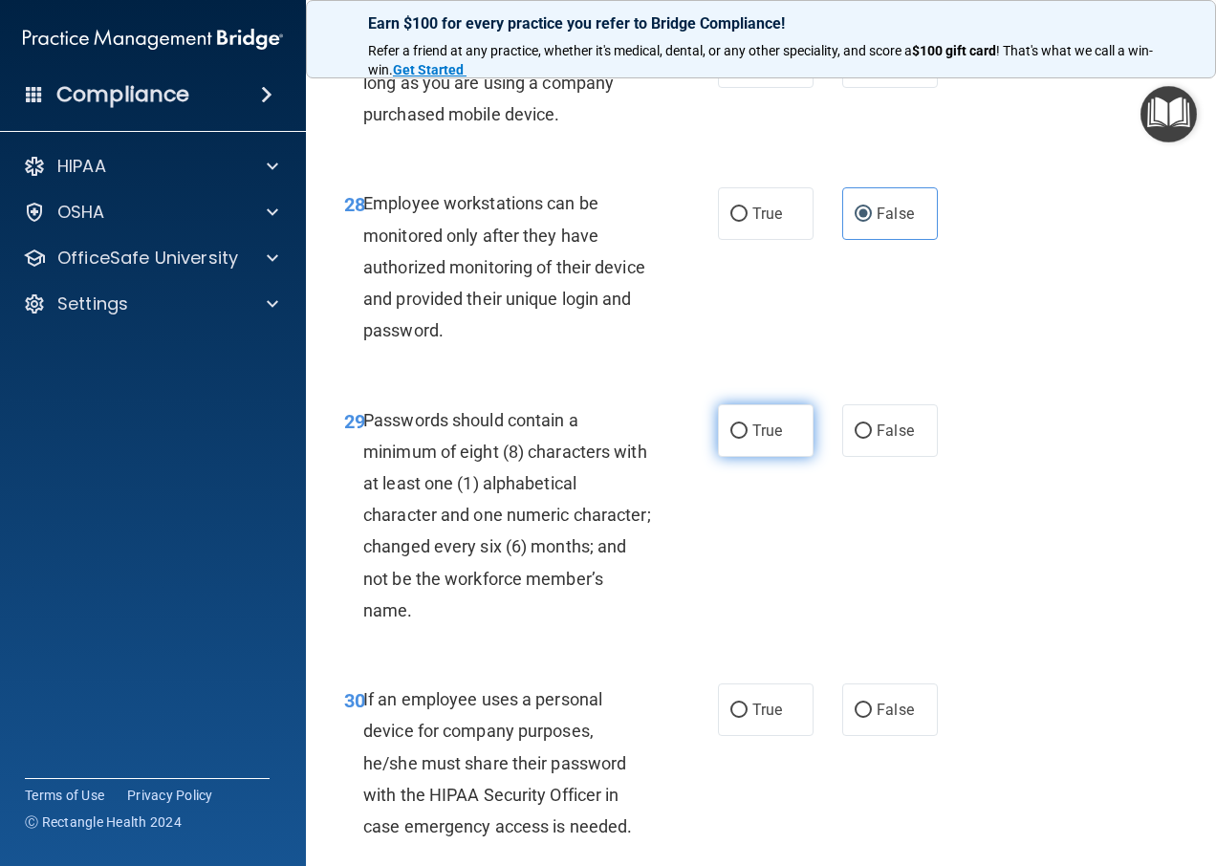
radio input "true"
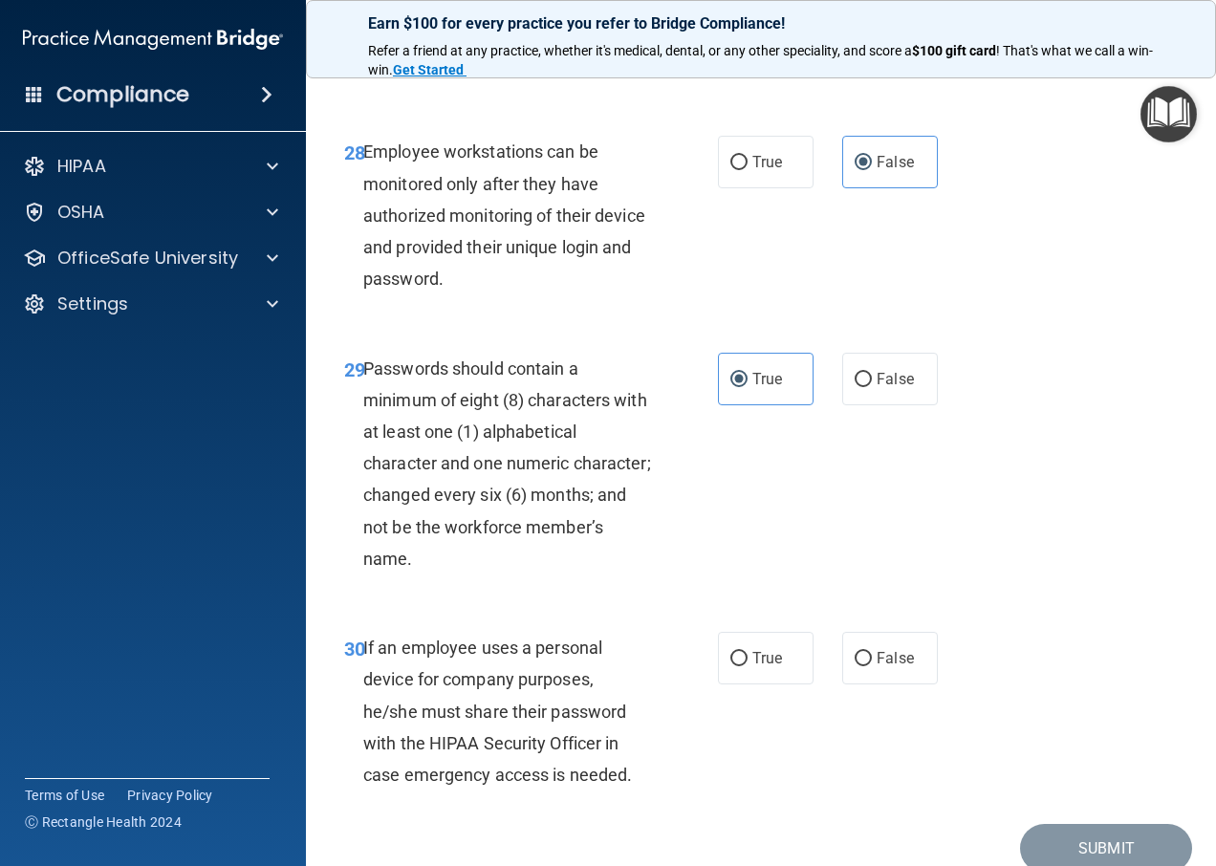
scroll to position [6031, 0]
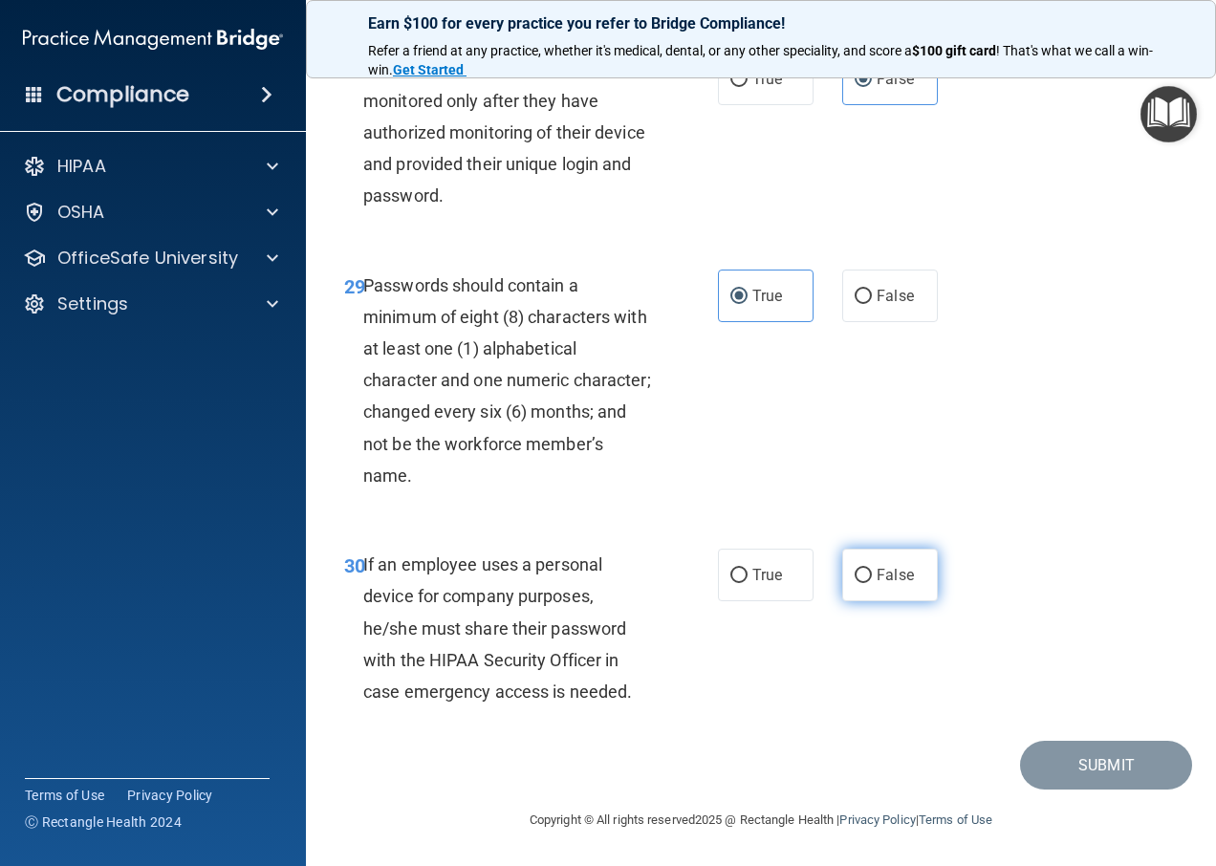
click at [847, 558] on label "False" at bounding box center [890, 575] width 96 height 53
click at [855, 569] on input "False" at bounding box center [863, 576] width 17 height 14
radio input "true"
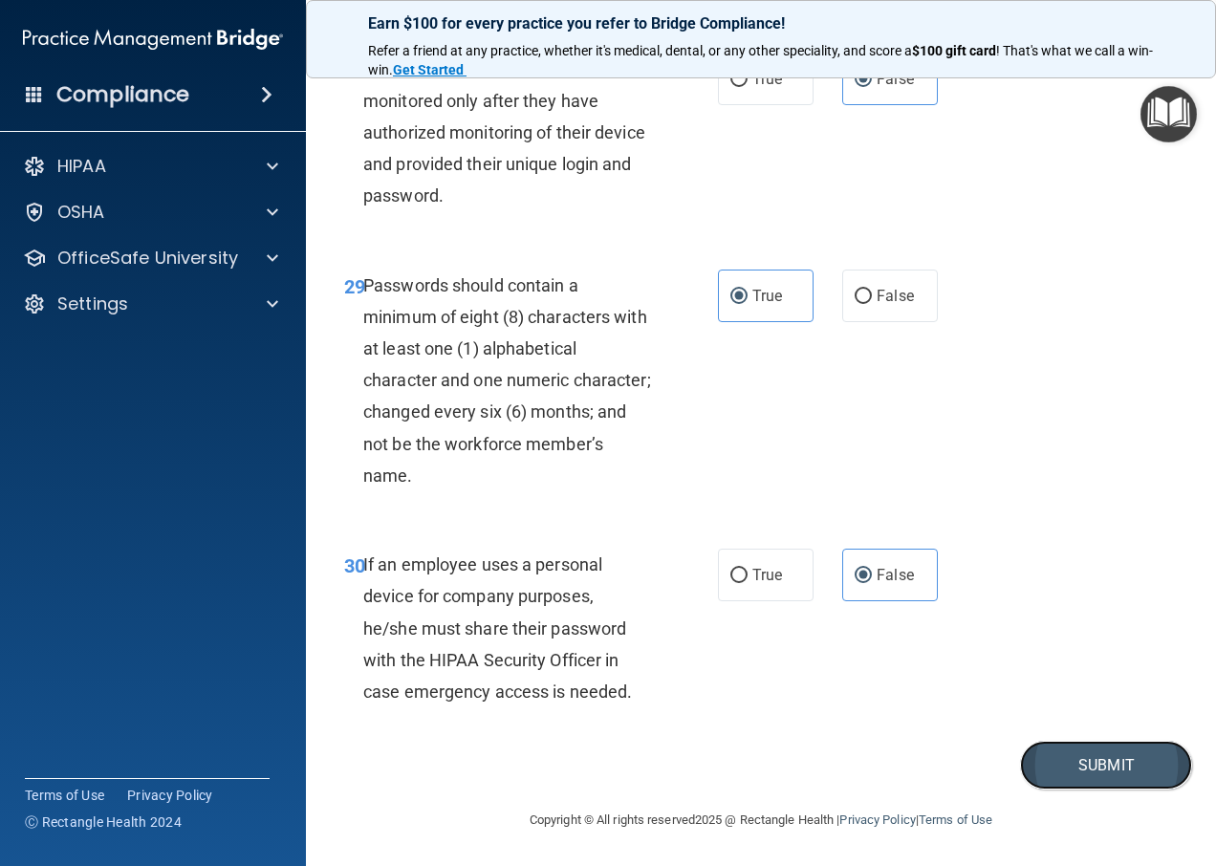
click at [1083, 753] on button "Submit" at bounding box center [1106, 765] width 172 height 49
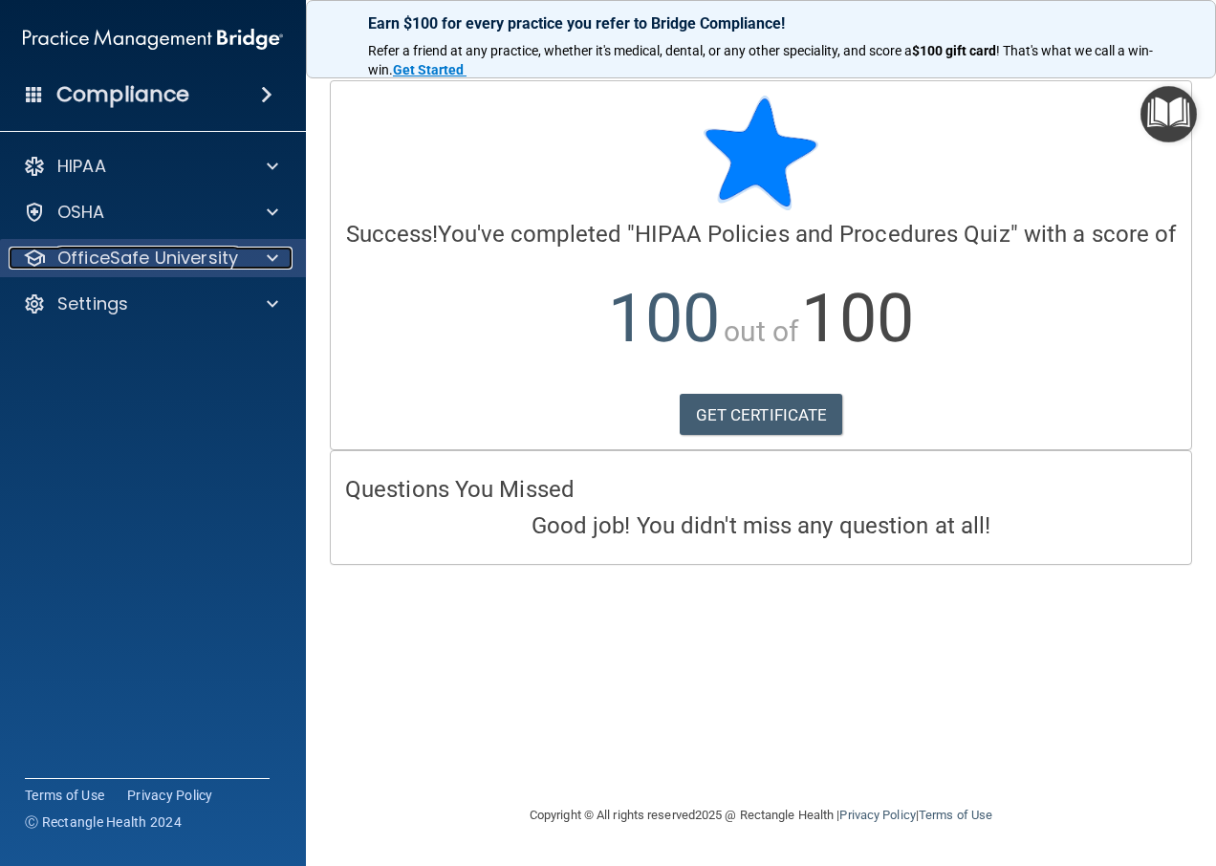
click at [171, 260] on p "OfficeSafe University" at bounding box center [147, 258] width 181 height 23
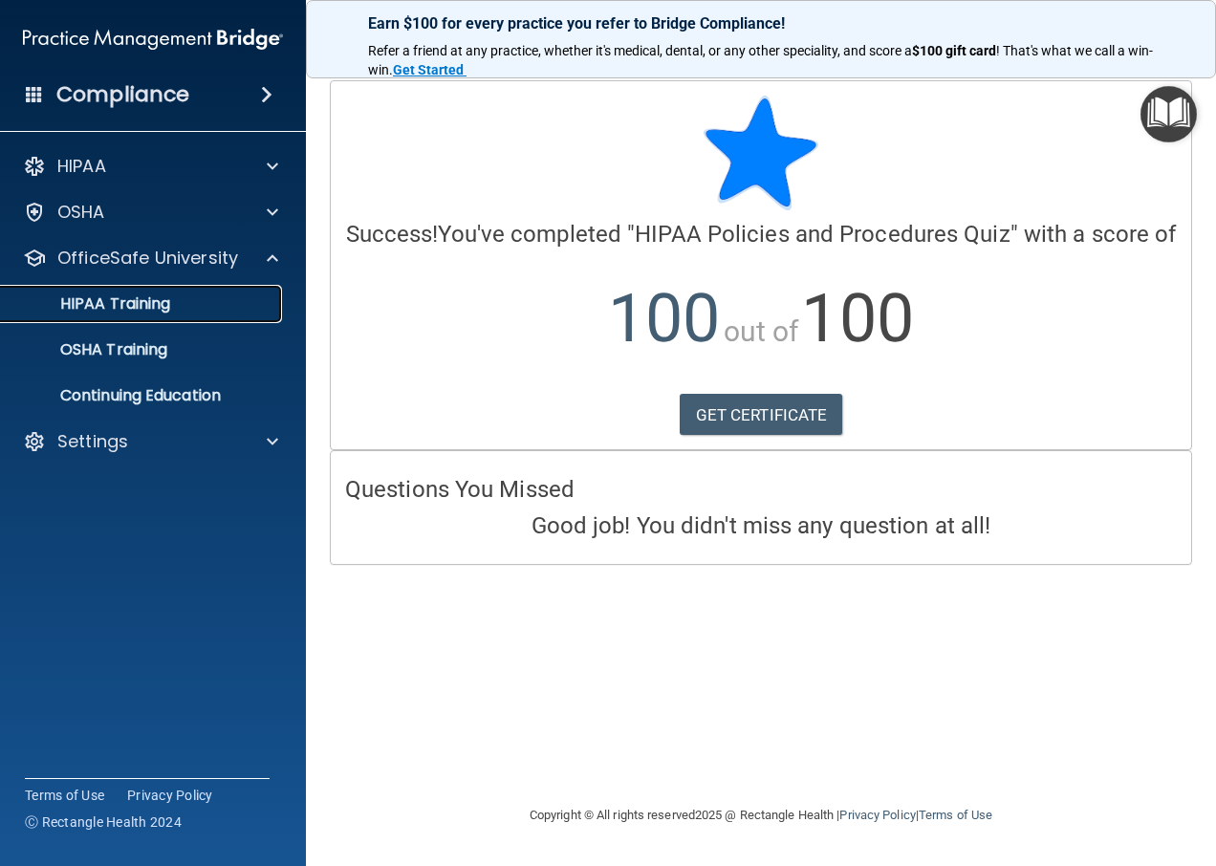
click at [148, 306] on p "HIPAA Training" at bounding box center [91, 304] width 158 height 19
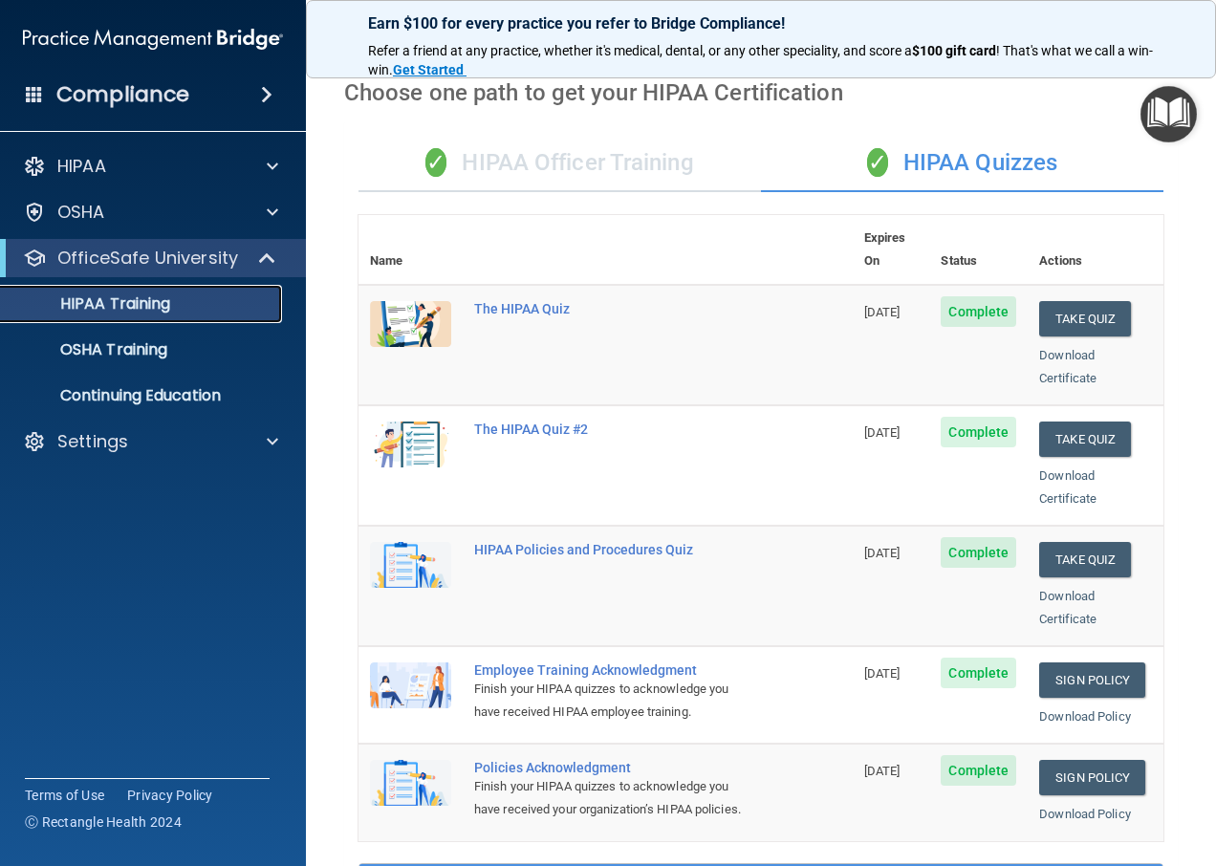
scroll to position [287, 0]
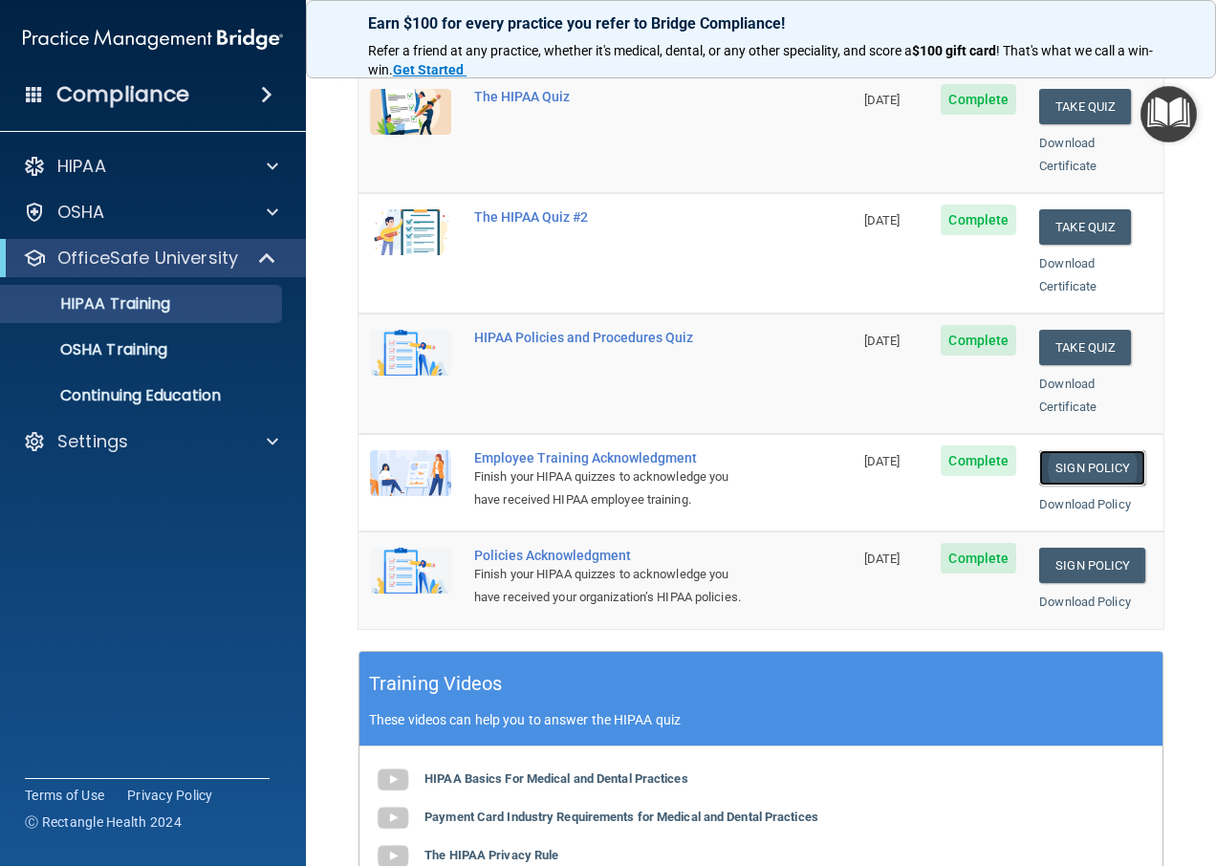
click at [1060, 450] on link "Sign Policy" at bounding box center [1092, 467] width 106 height 35
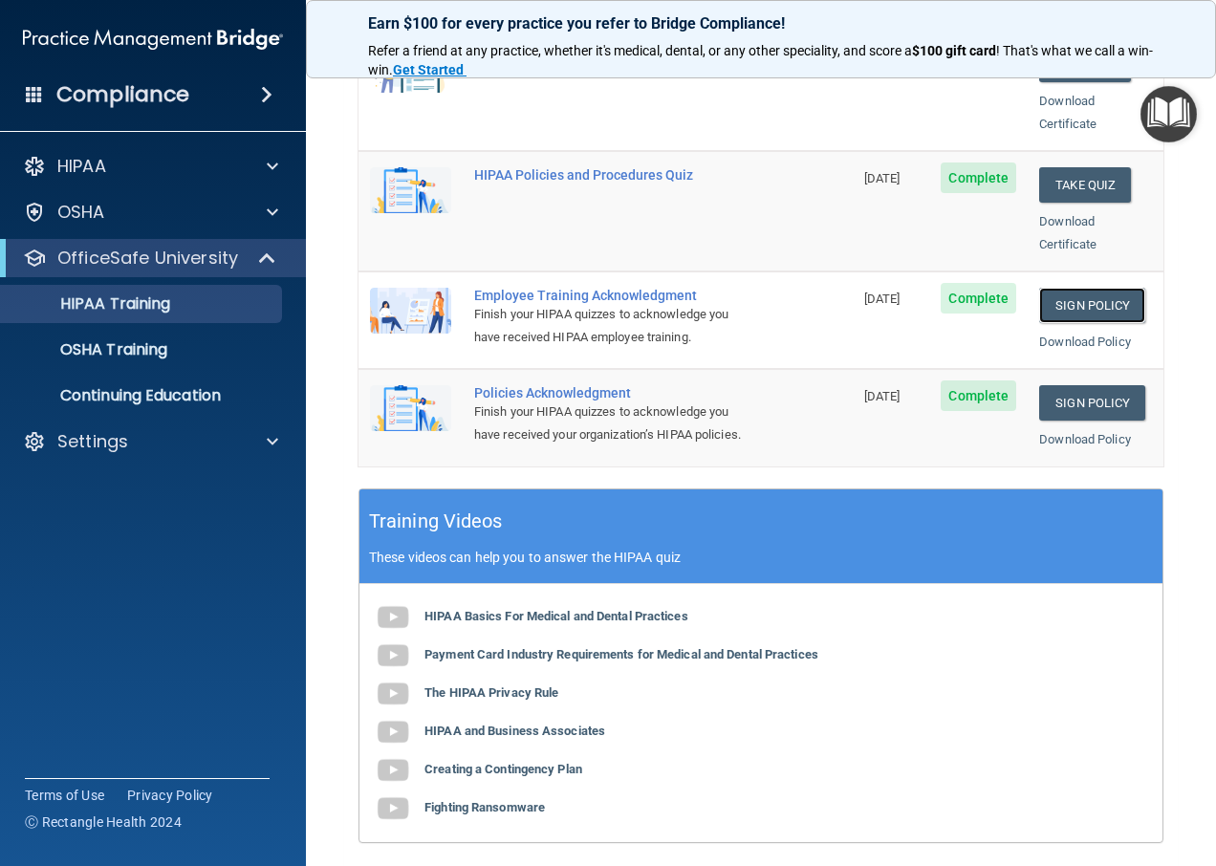
scroll to position [88, 0]
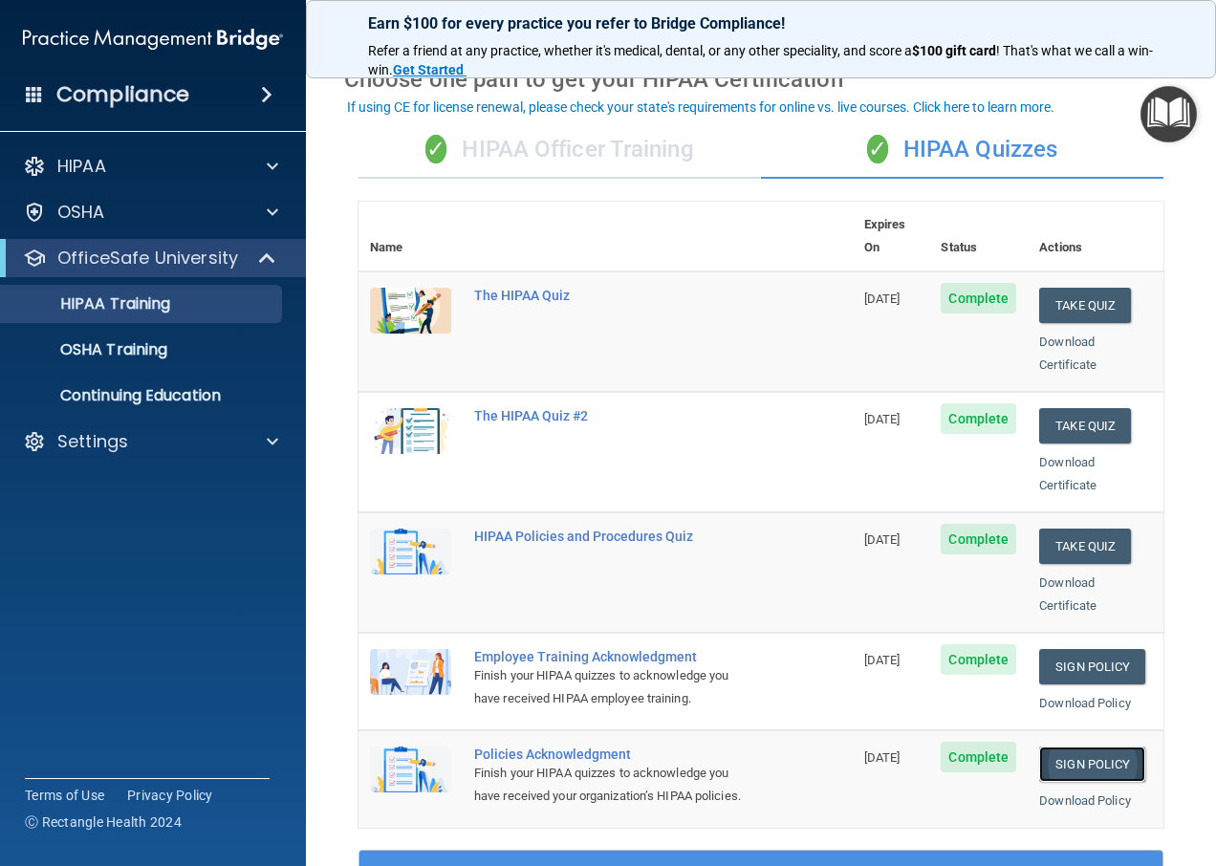
click at [1073, 754] on link "Sign Policy" at bounding box center [1092, 764] width 106 height 35
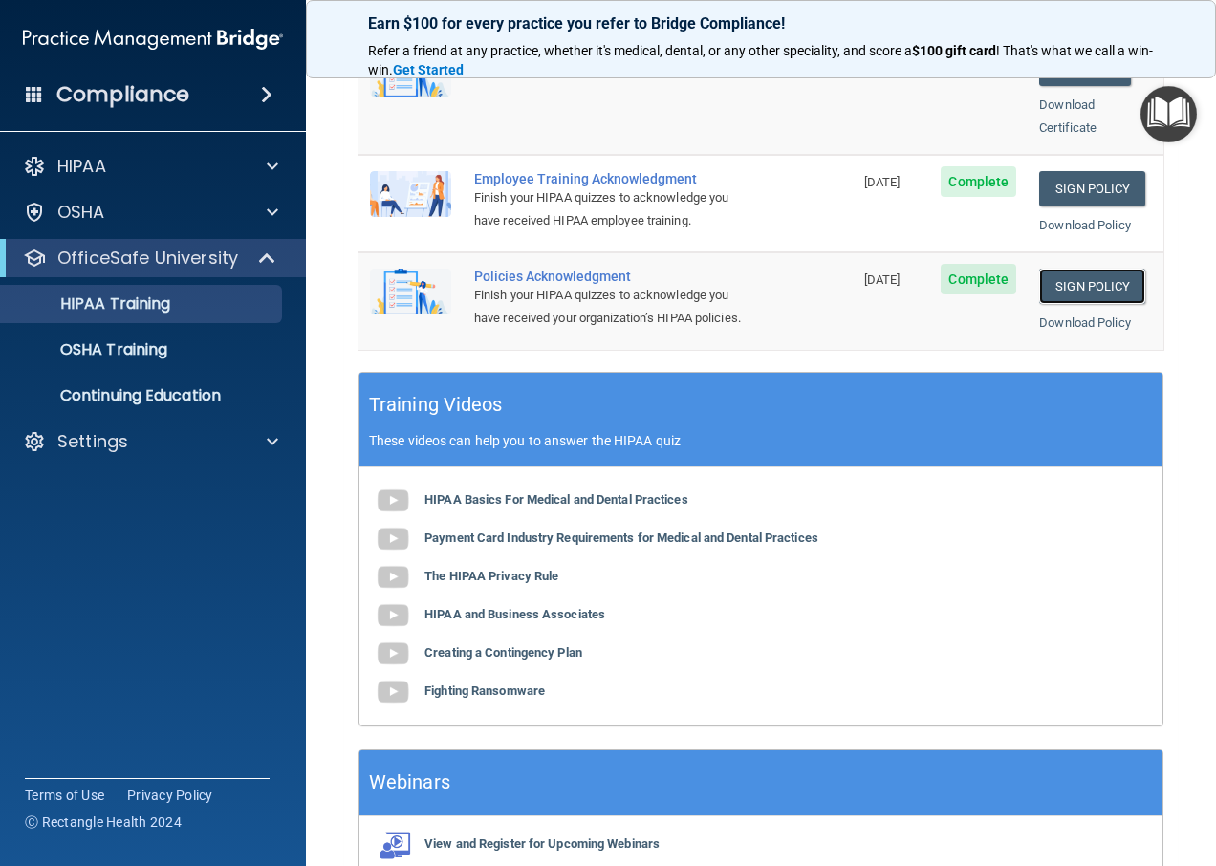
scroll to position [0, 0]
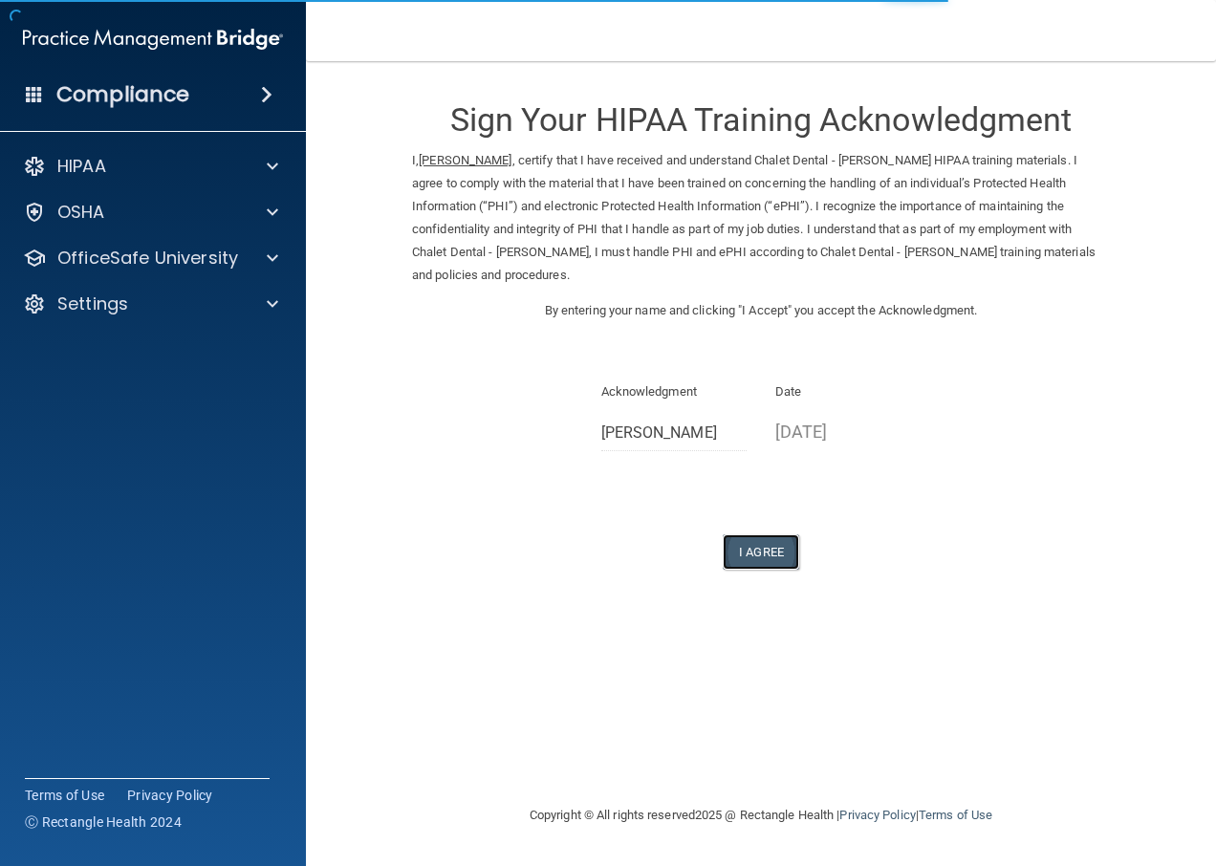
click at [754, 543] on button "I Agree" at bounding box center [761, 552] width 76 height 35
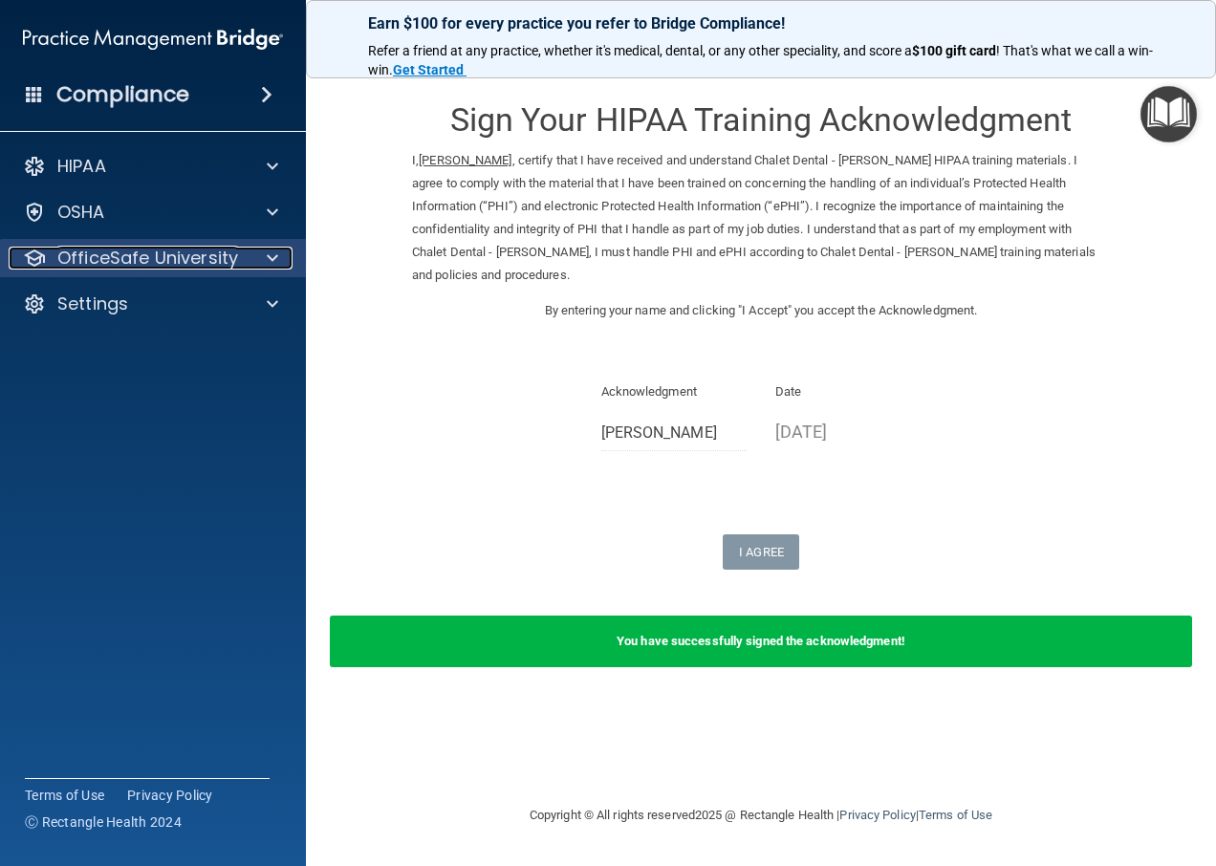
click at [217, 257] on p "OfficeSafe University" at bounding box center [147, 258] width 181 height 23
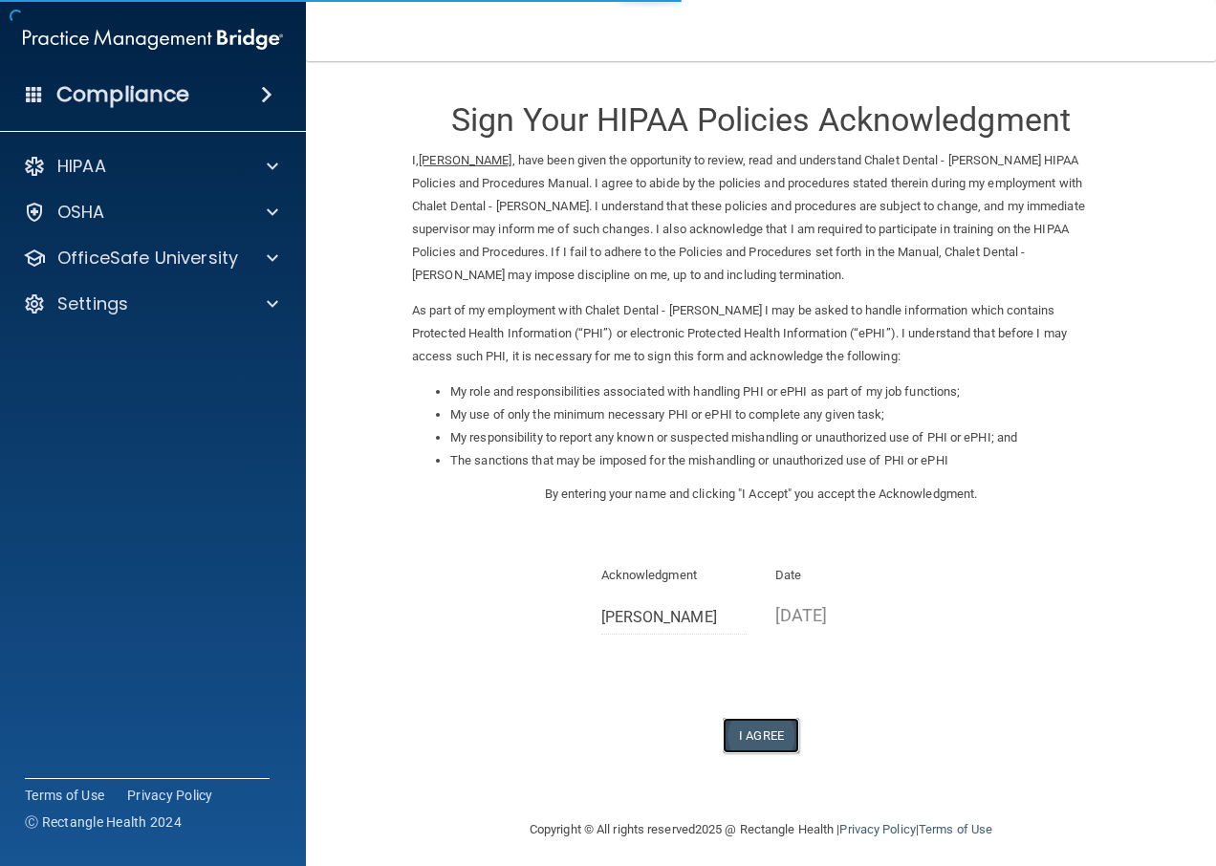
click at [754, 722] on button "I Agree" at bounding box center [761, 735] width 76 height 35
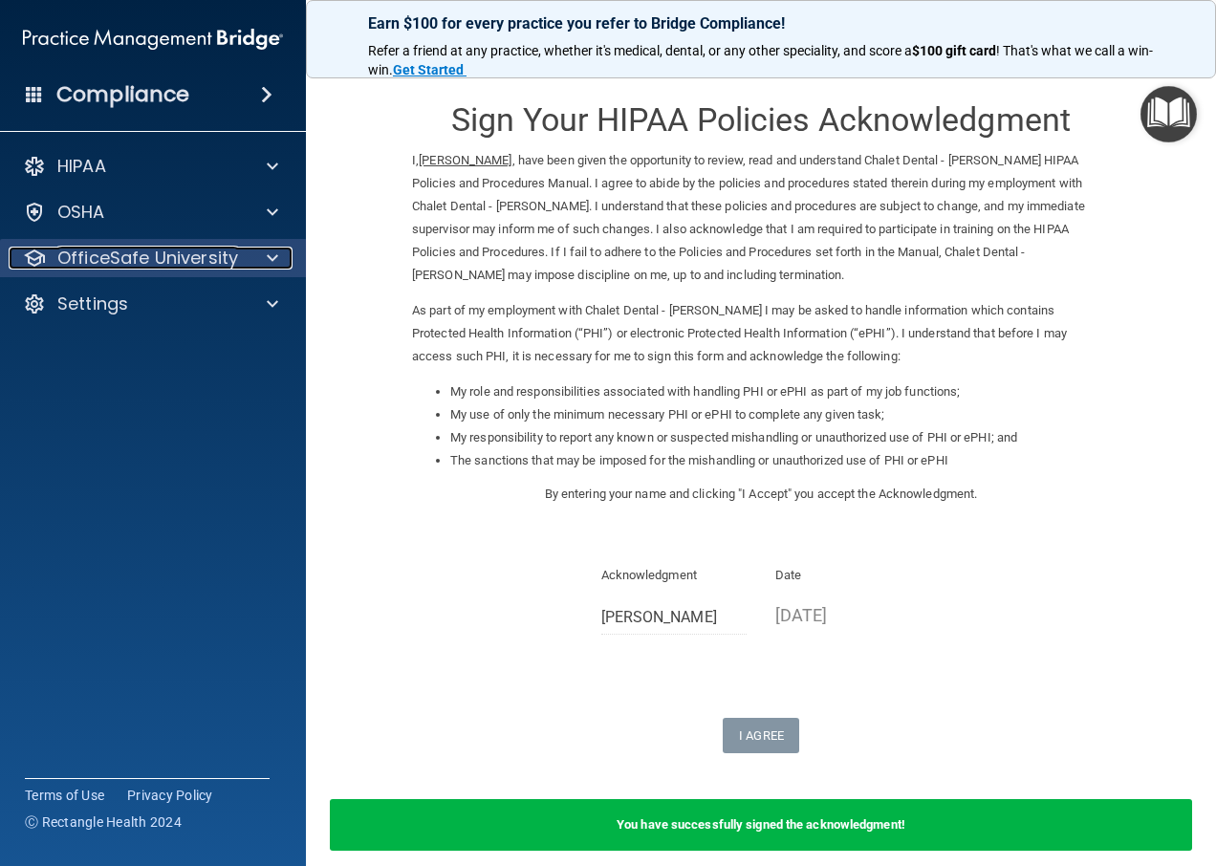
click at [206, 258] on p "OfficeSafe University" at bounding box center [147, 258] width 181 height 23
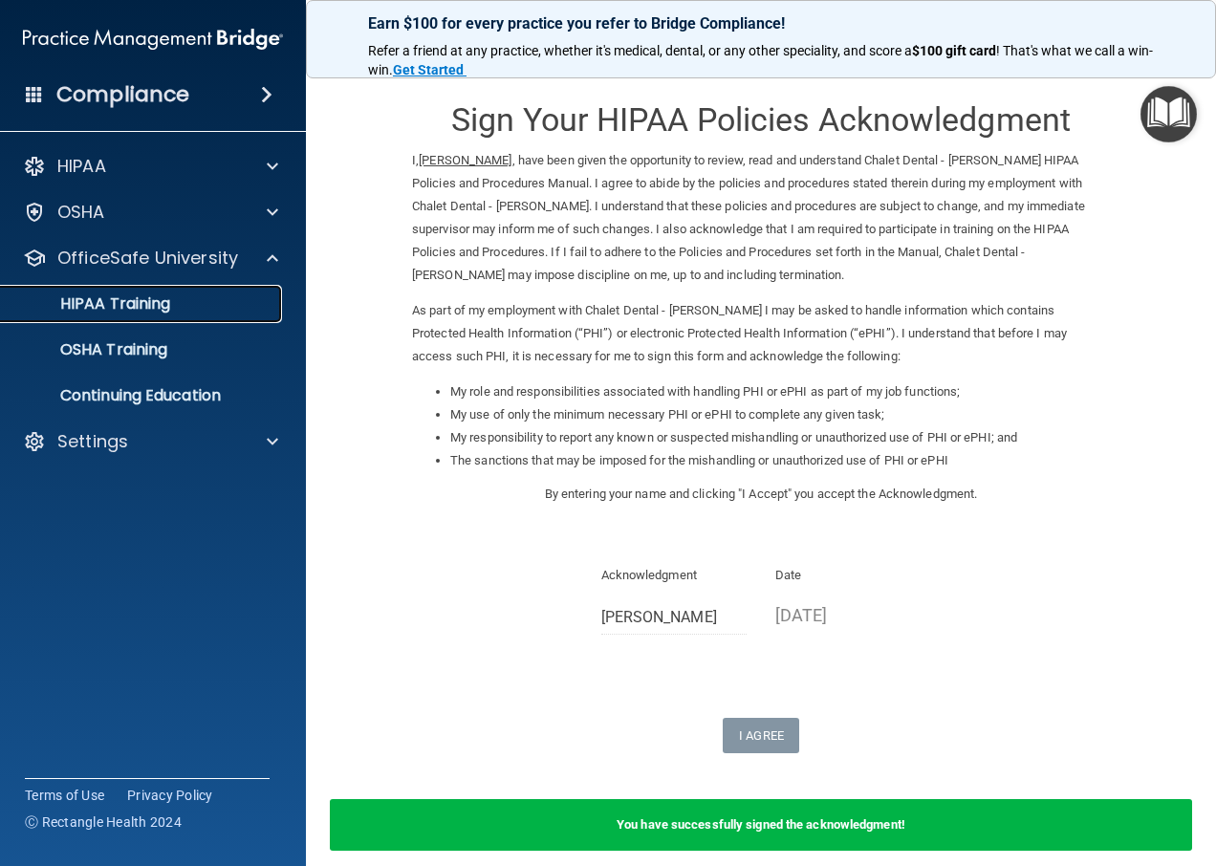
click at [120, 311] on p "HIPAA Training" at bounding box center [91, 304] width 158 height 19
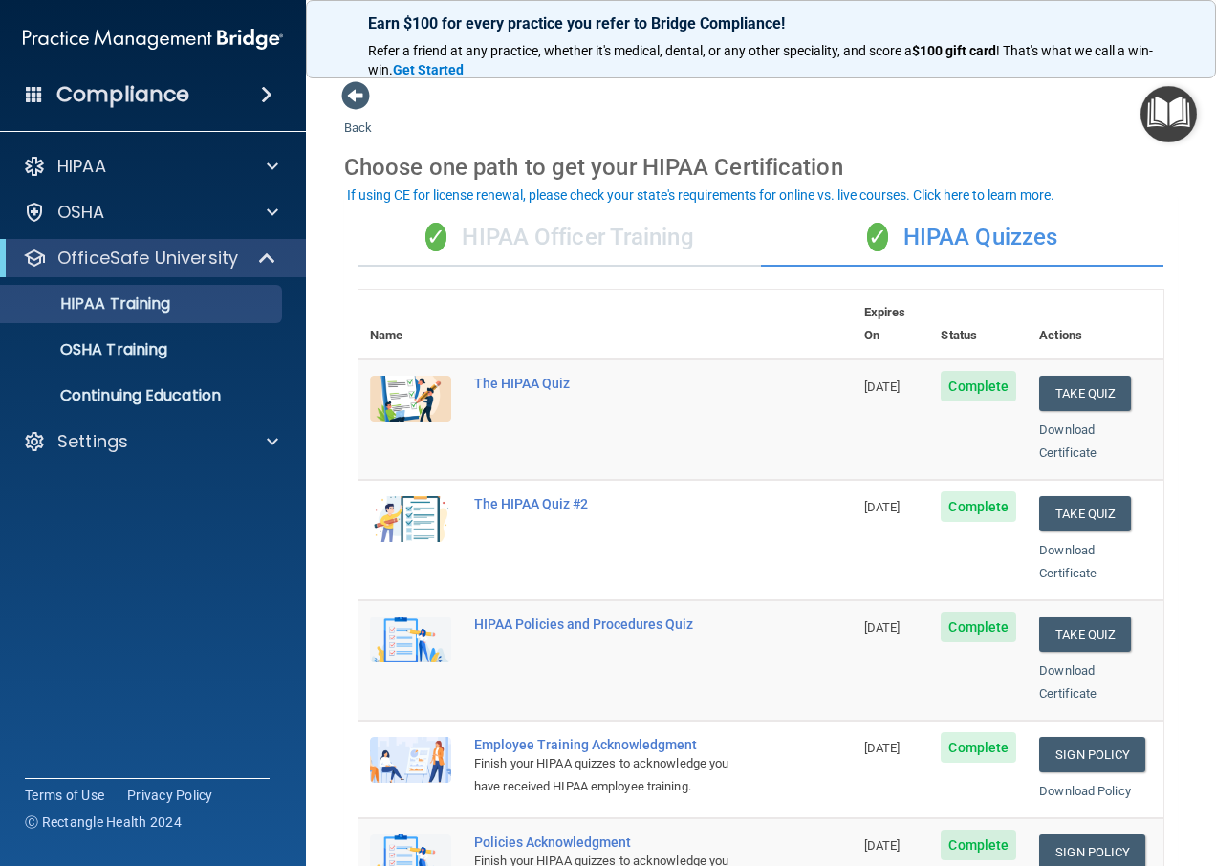
click at [627, 235] on div "✓ HIPAA Officer Training" at bounding box center [560, 237] width 403 height 57
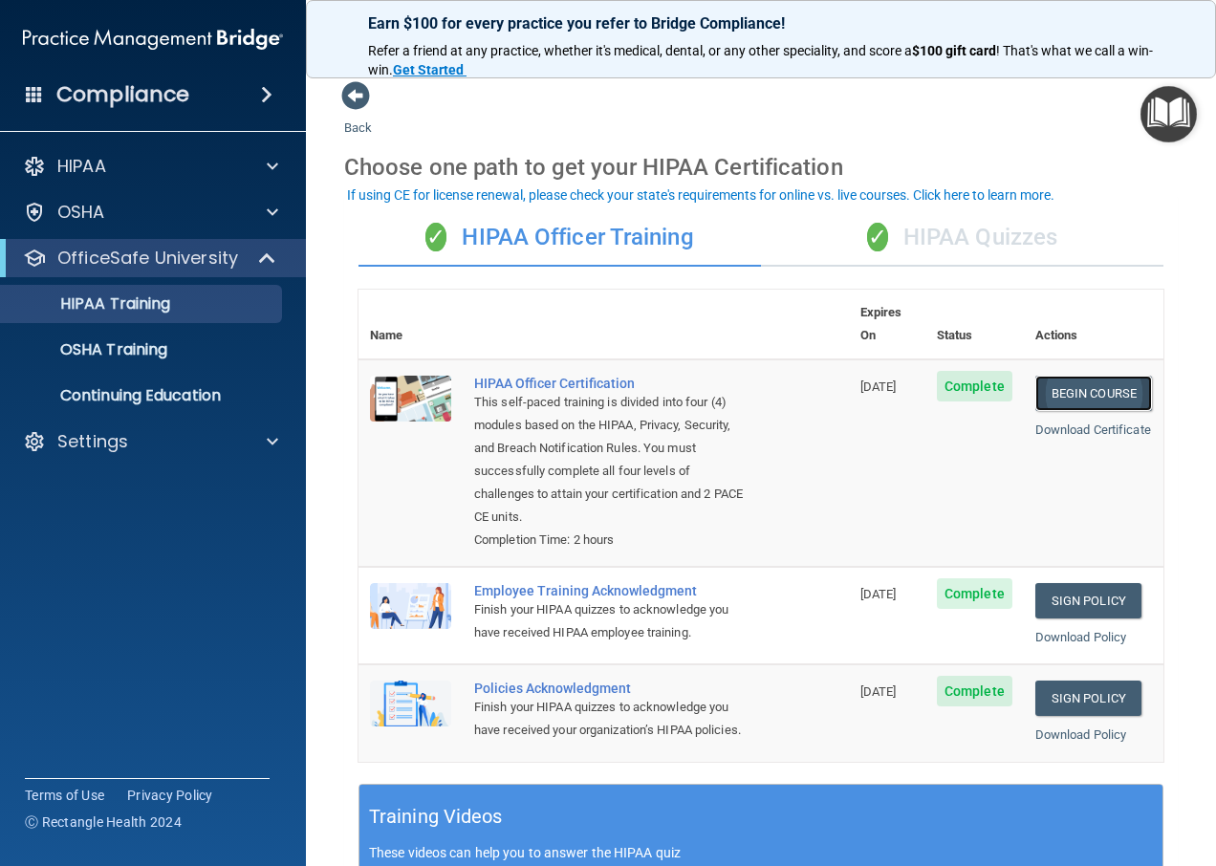
click at [1065, 376] on link "Begin Course" at bounding box center [1094, 393] width 117 height 35
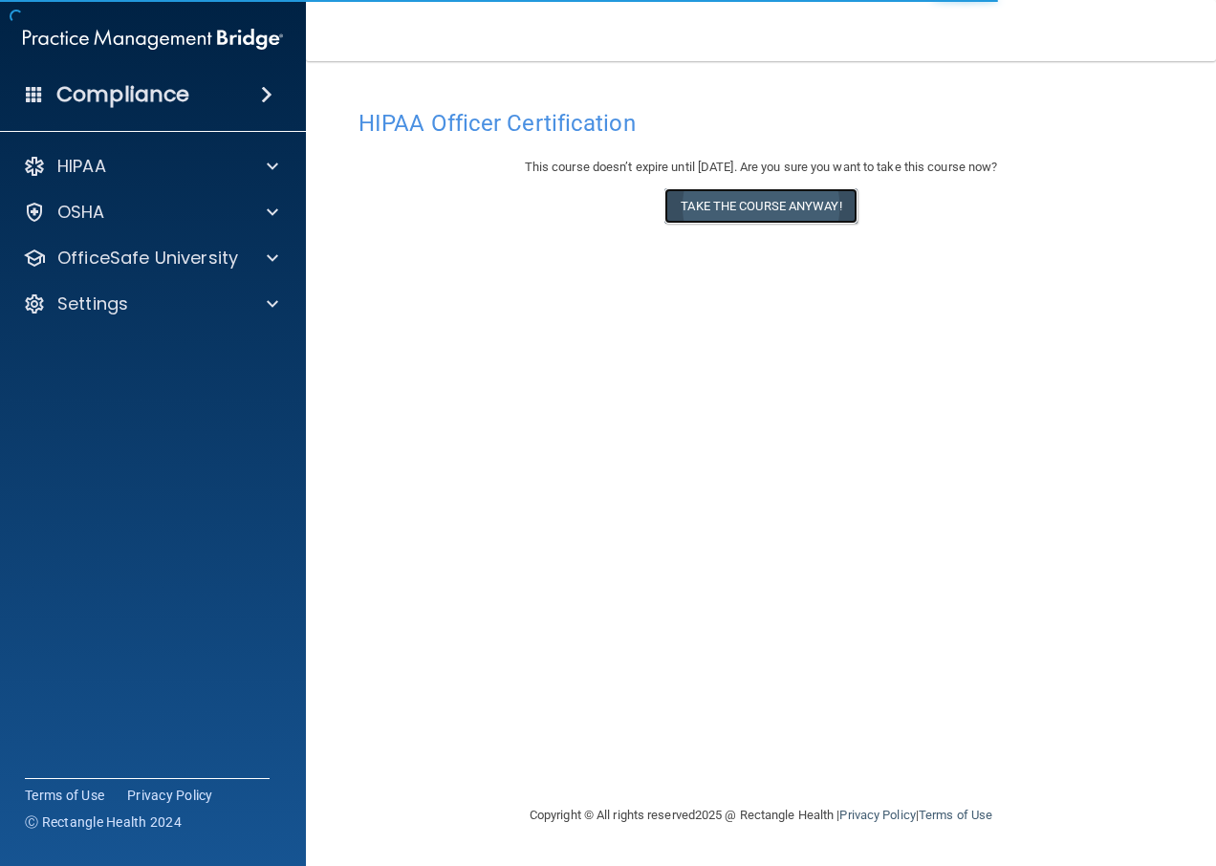
click at [752, 205] on button "Take the course anyway!" at bounding box center [761, 205] width 192 height 35
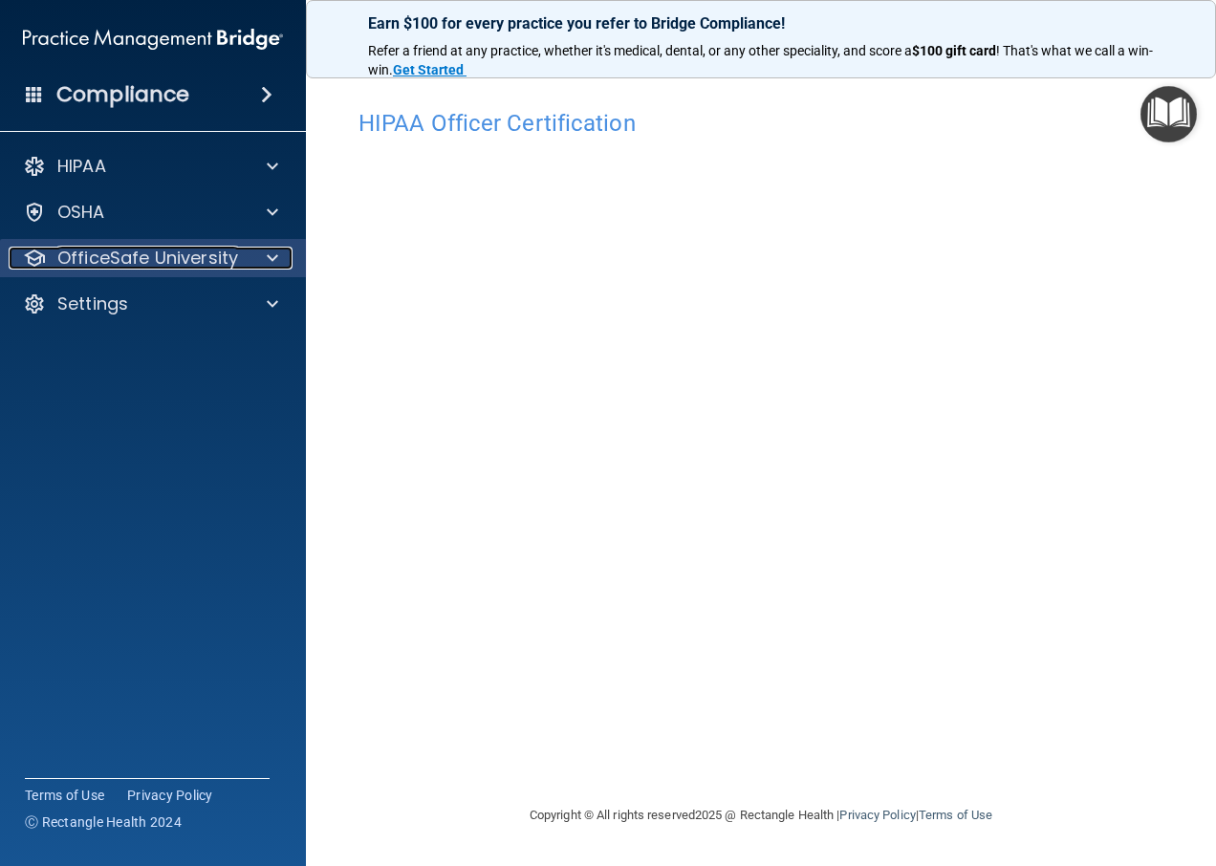
click at [189, 266] on p "OfficeSafe University" at bounding box center [147, 258] width 181 height 23
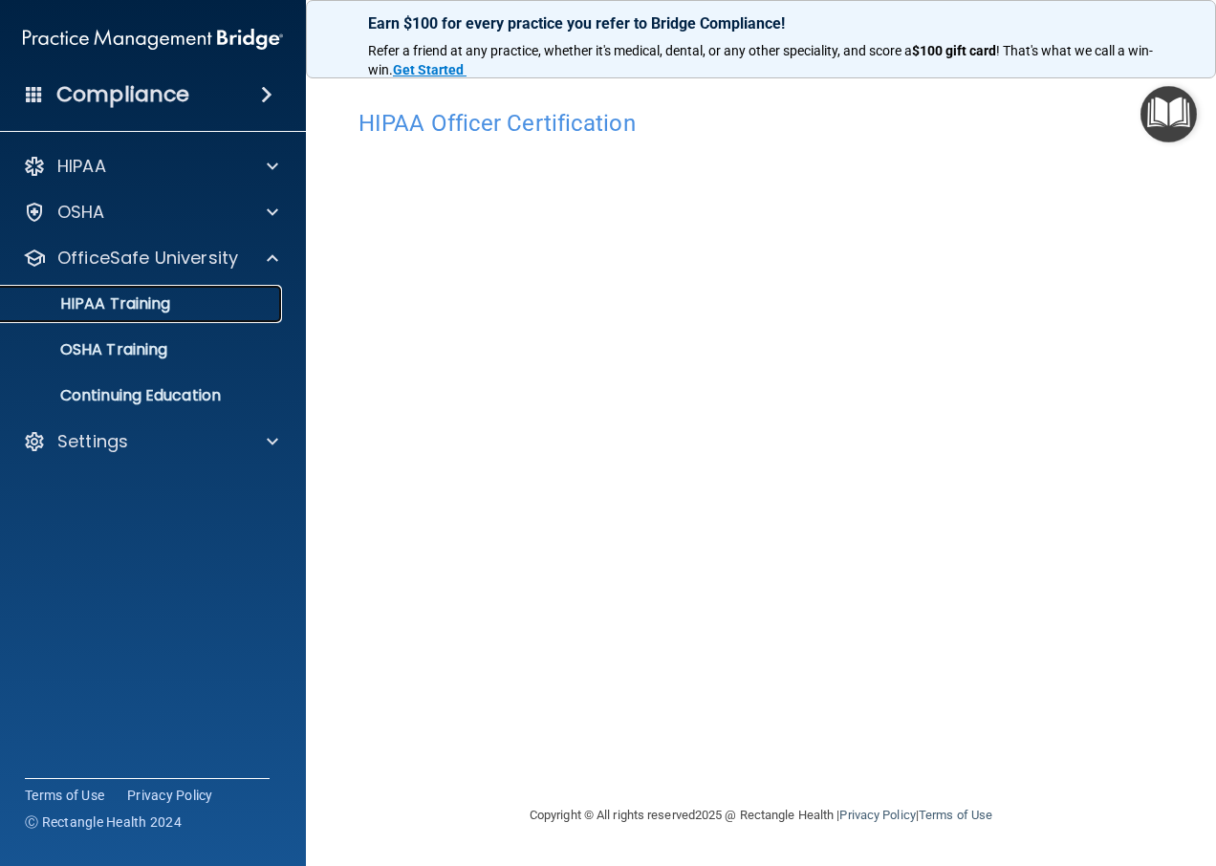
click at [143, 304] on p "HIPAA Training" at bounding box center [91, 304] width 158 height 19
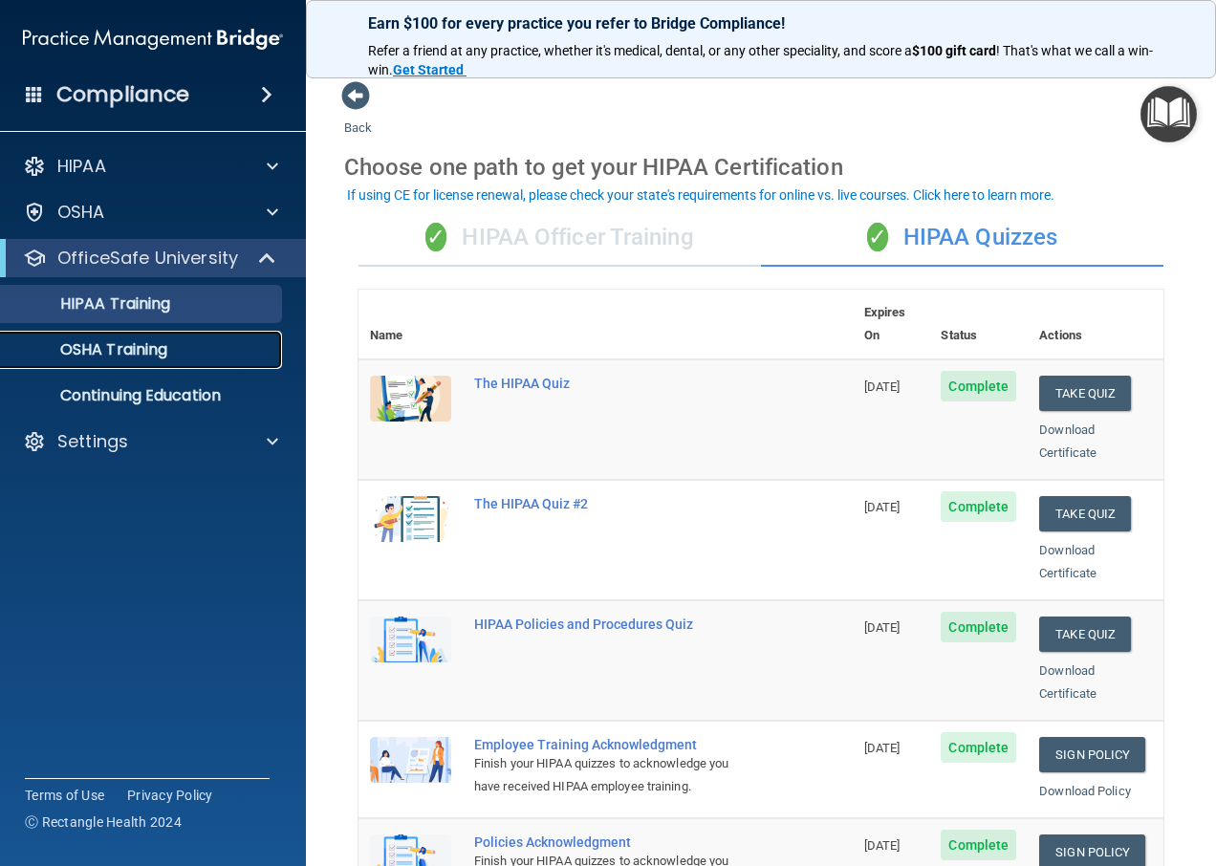
click at [149, 354] on p "OSHA Training" at bounding box center [89, 349] width 155 height 19
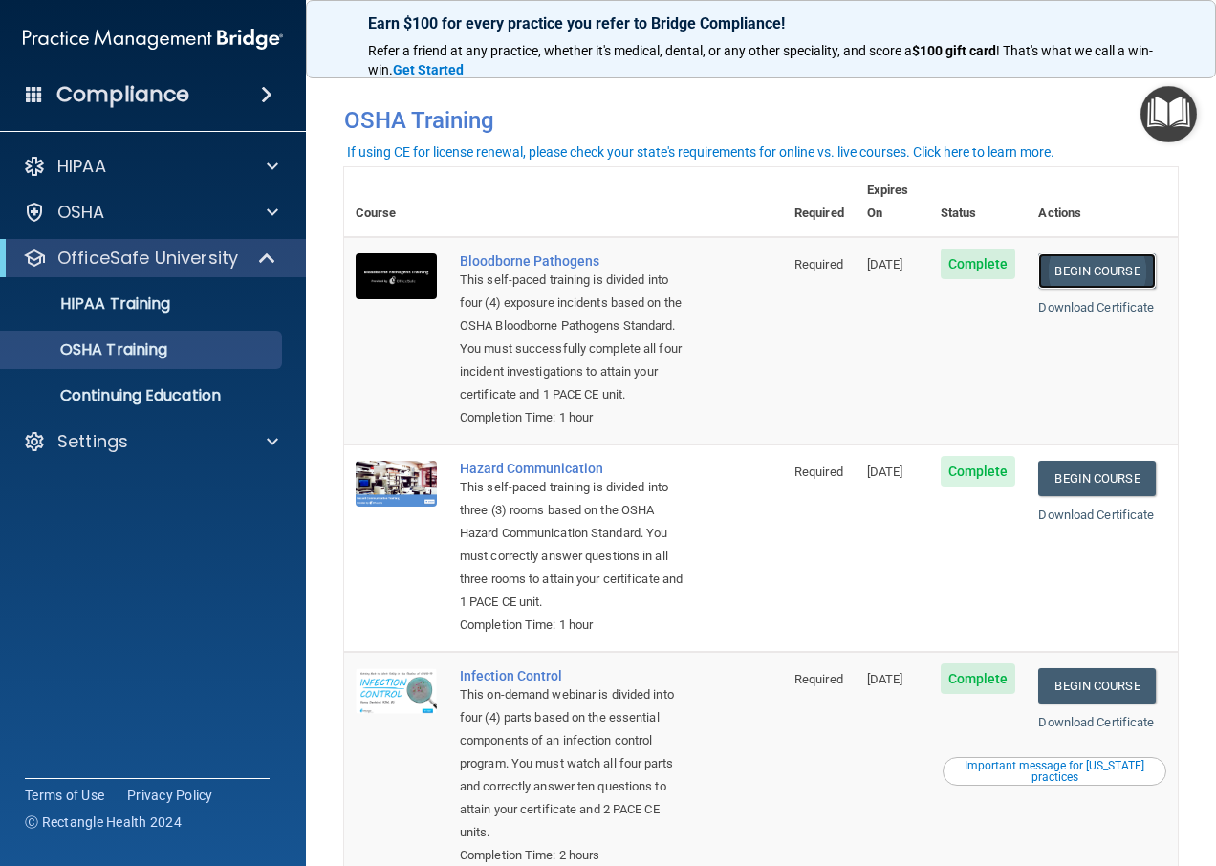
click at [1077, 253] on link "Begin Course" at bounding box center [1096, 270] width 117 height 35
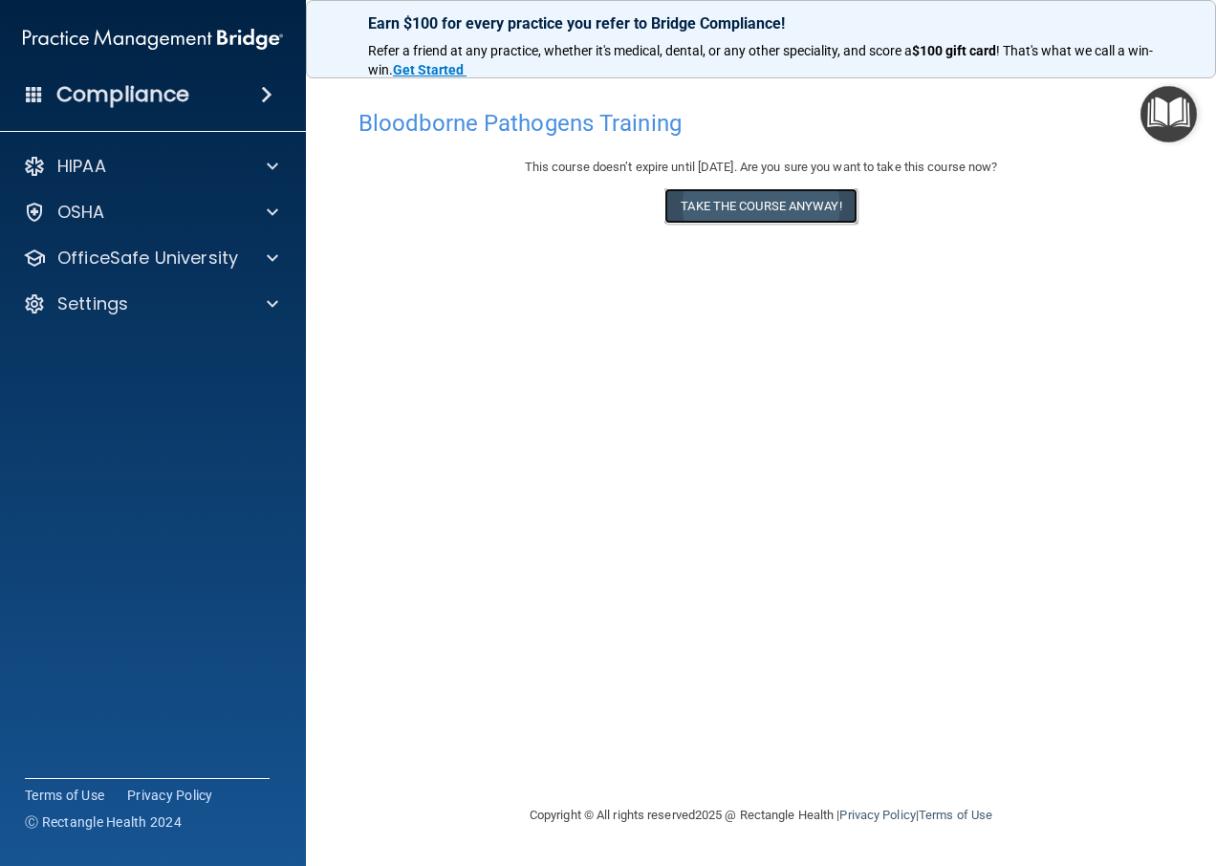
click at [702, 191] on button "Take the course anyway!" at bounding box center [761, 205] width 192 height 35
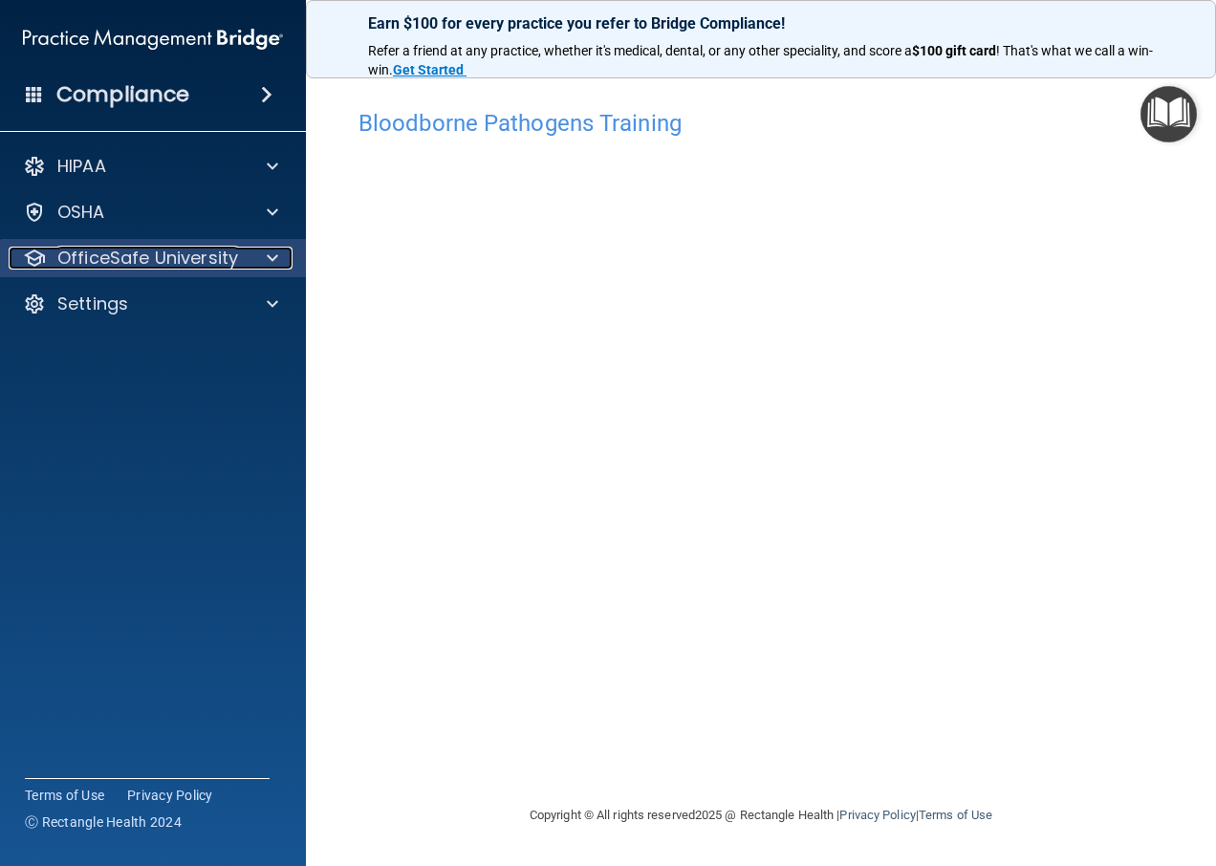
click at [137, 251] on p "OfficeSafe University" at bounding box center [147, 258] width 181 height 23
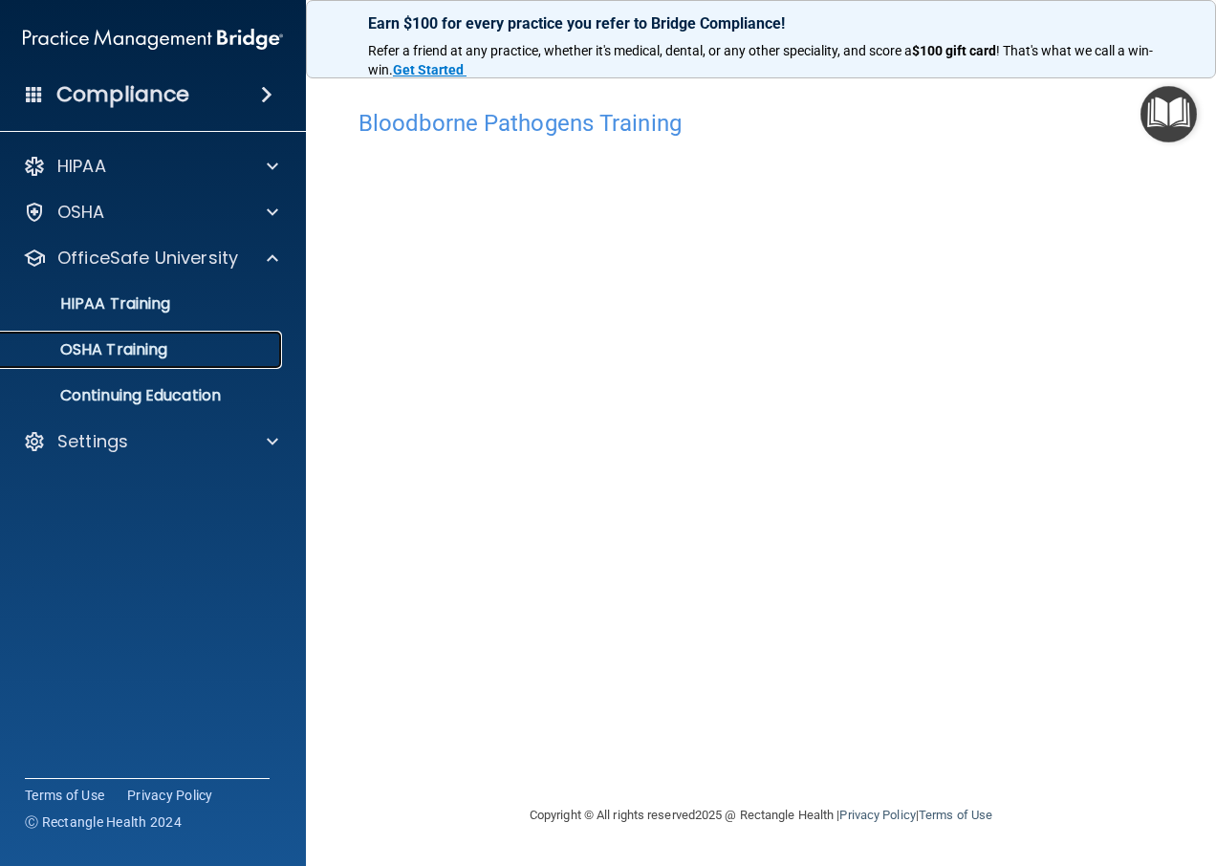
click at [126, 349] on p "OSHA Training" at bounding box center [89, 349] width 155 height 19
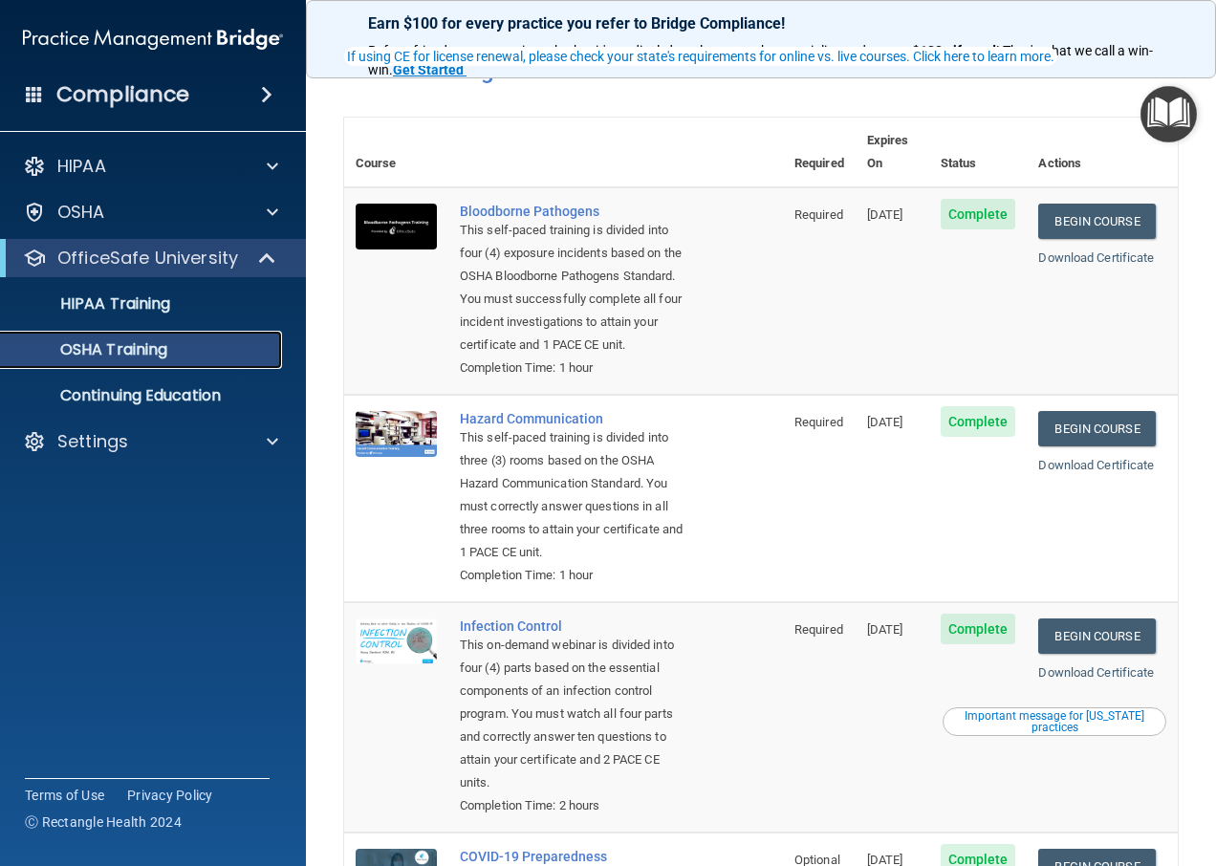
scroll to position [96, 0]
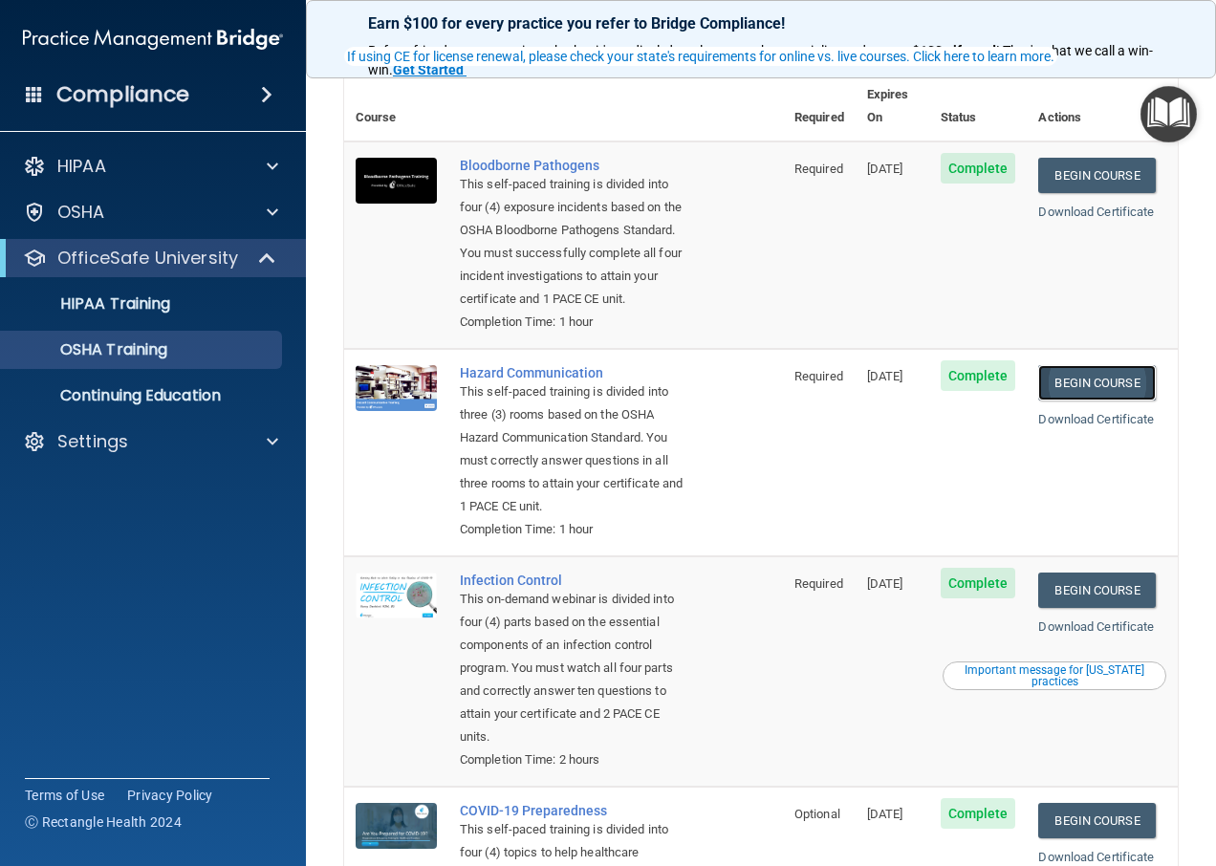
click at [1086, 387] on link "Begin Course" at bounding box center [1096, 382] width 117 height 35
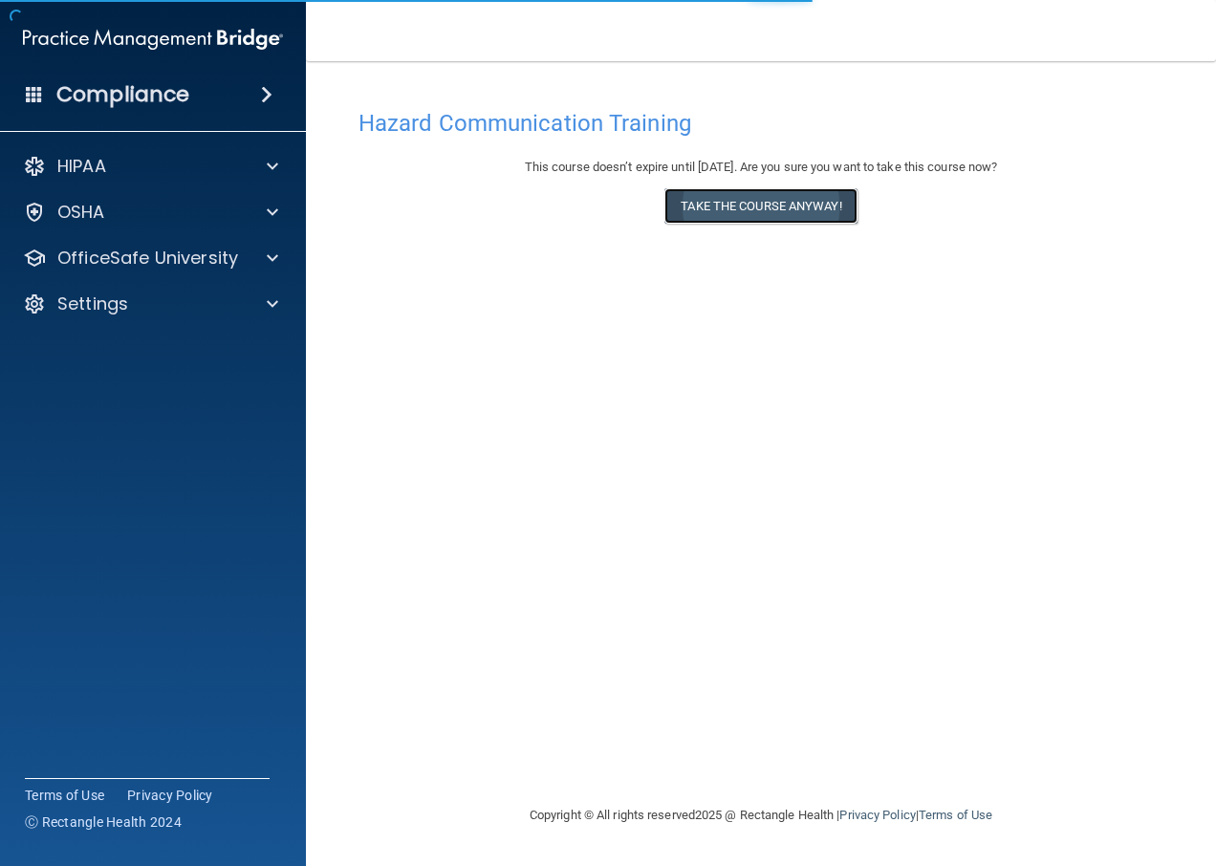
click at [739, 208] on button "Take the course anyway!" at bounding box center [761, 205] width 192 height 35
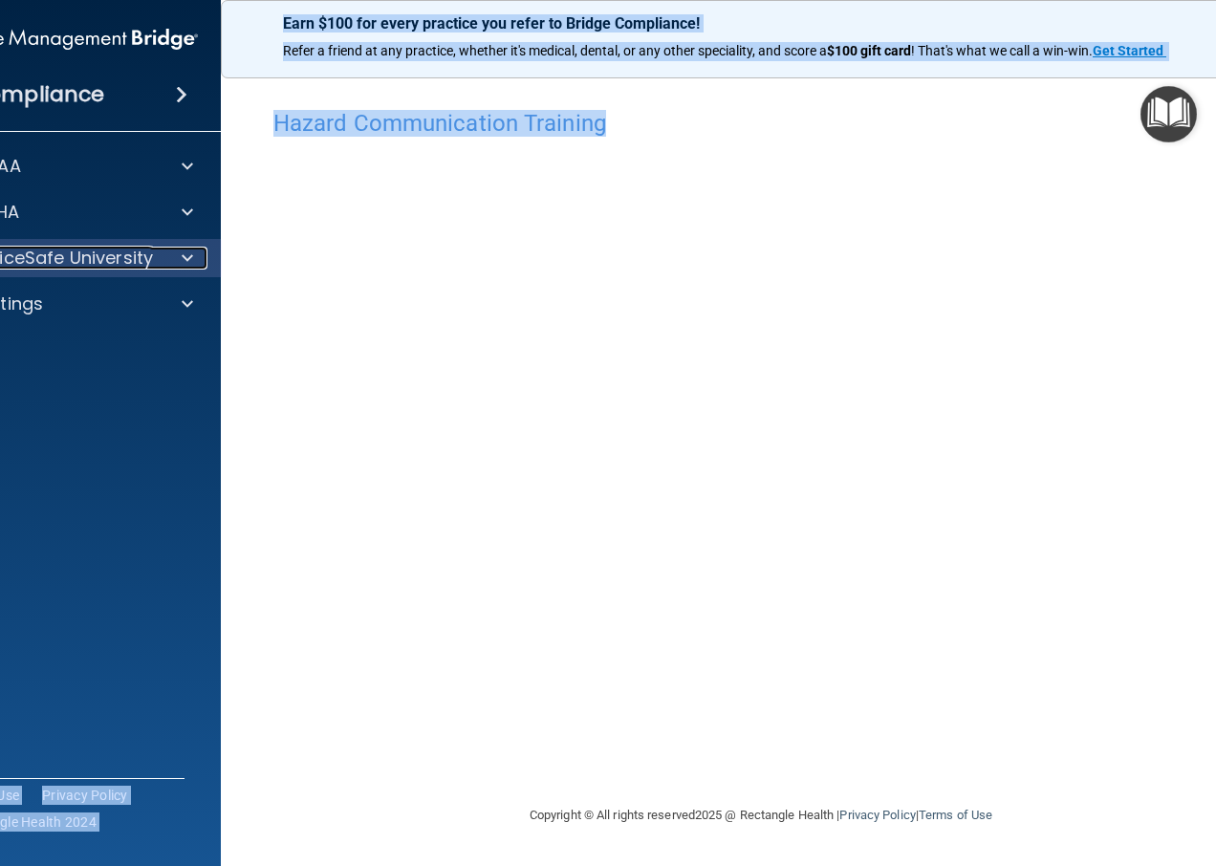
click at [174, 258] on div at bounding box center [185, 258] width 48 height 23
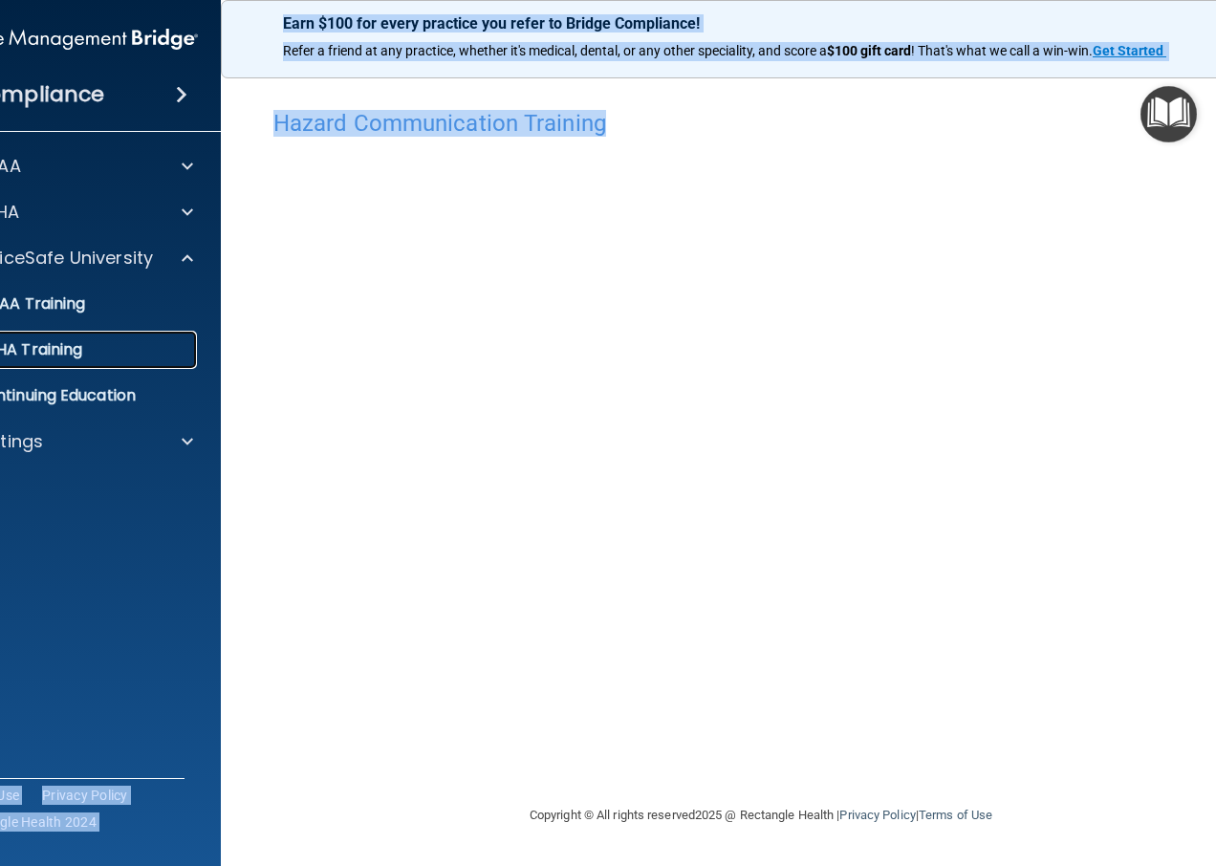
click at [89, 354] on div "OSHA Training" at bounding box center [57, 349] width 261 height 19
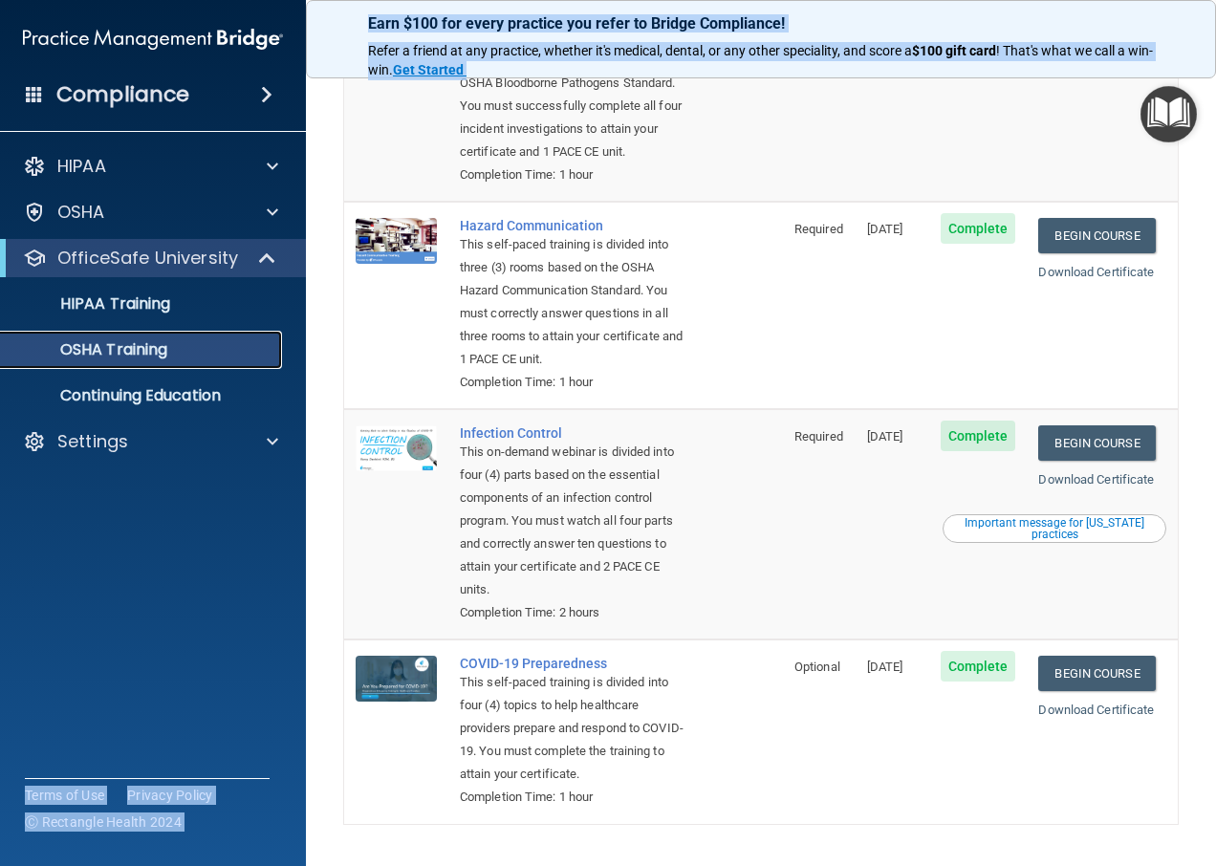
scroll to position [287, 0]
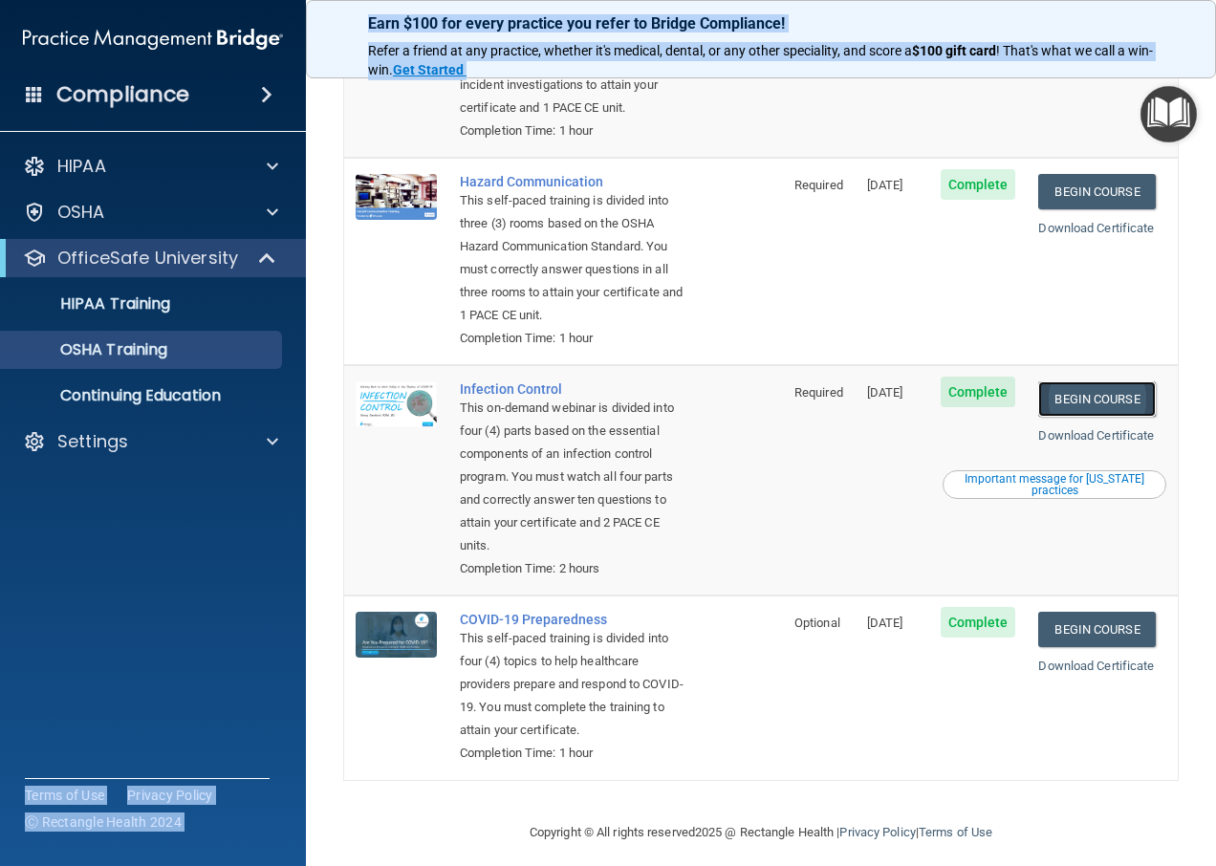
click at [1079, 417] on link "Begin Course" at bounding box center [1096, 399] width 117 height 35
click at [206, 302] on div "HIPAA Training" at bounding box center [142, 304] width 261 height 19
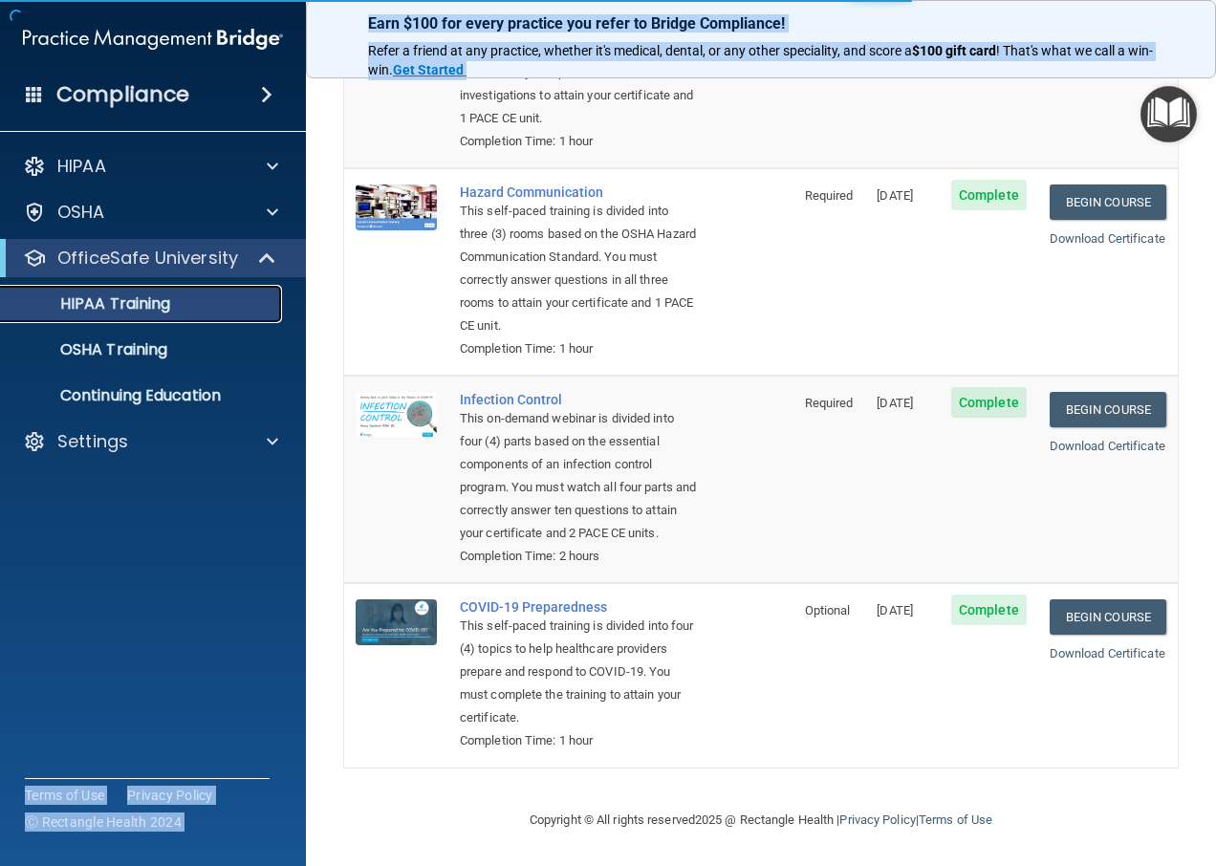
scroll to position [622, 0]
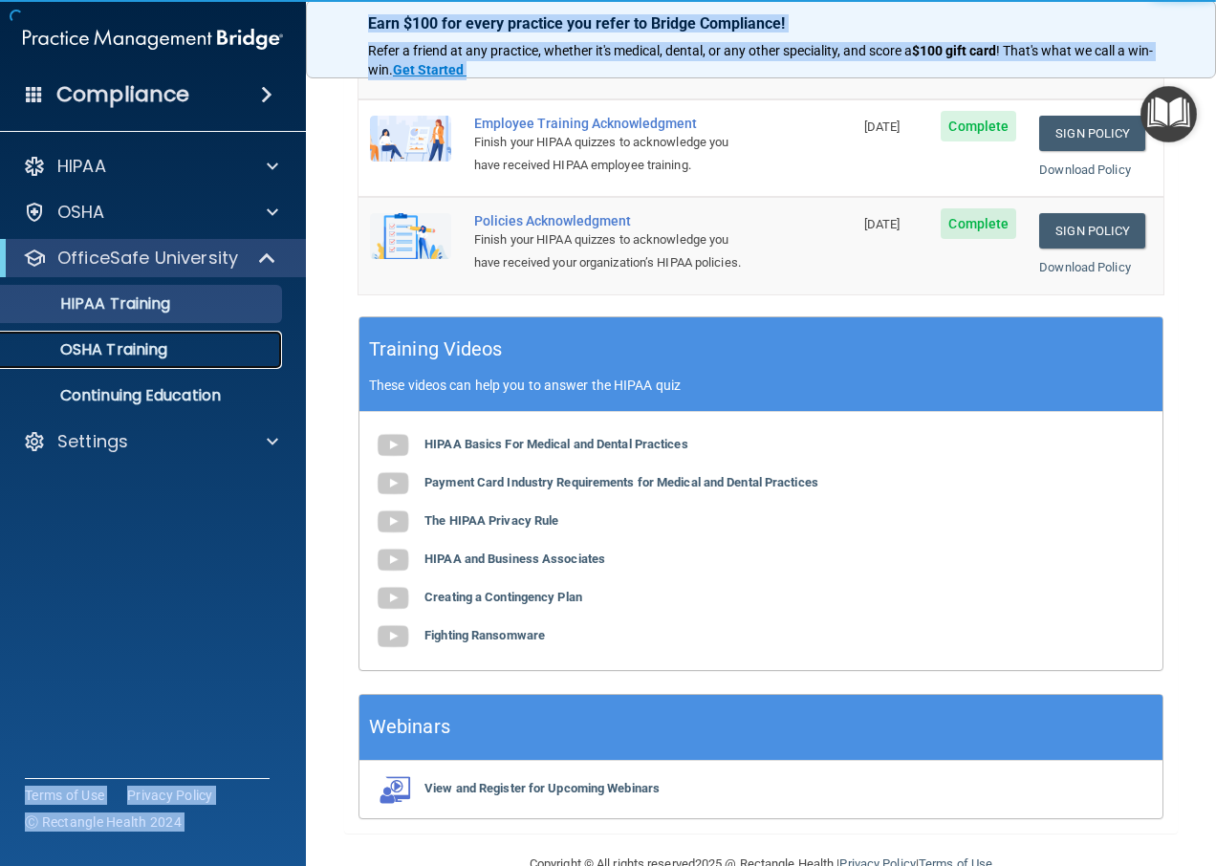
click at [164, 356] on p "OSHA Training" at bounding box center [89, 349] width 155 height 19
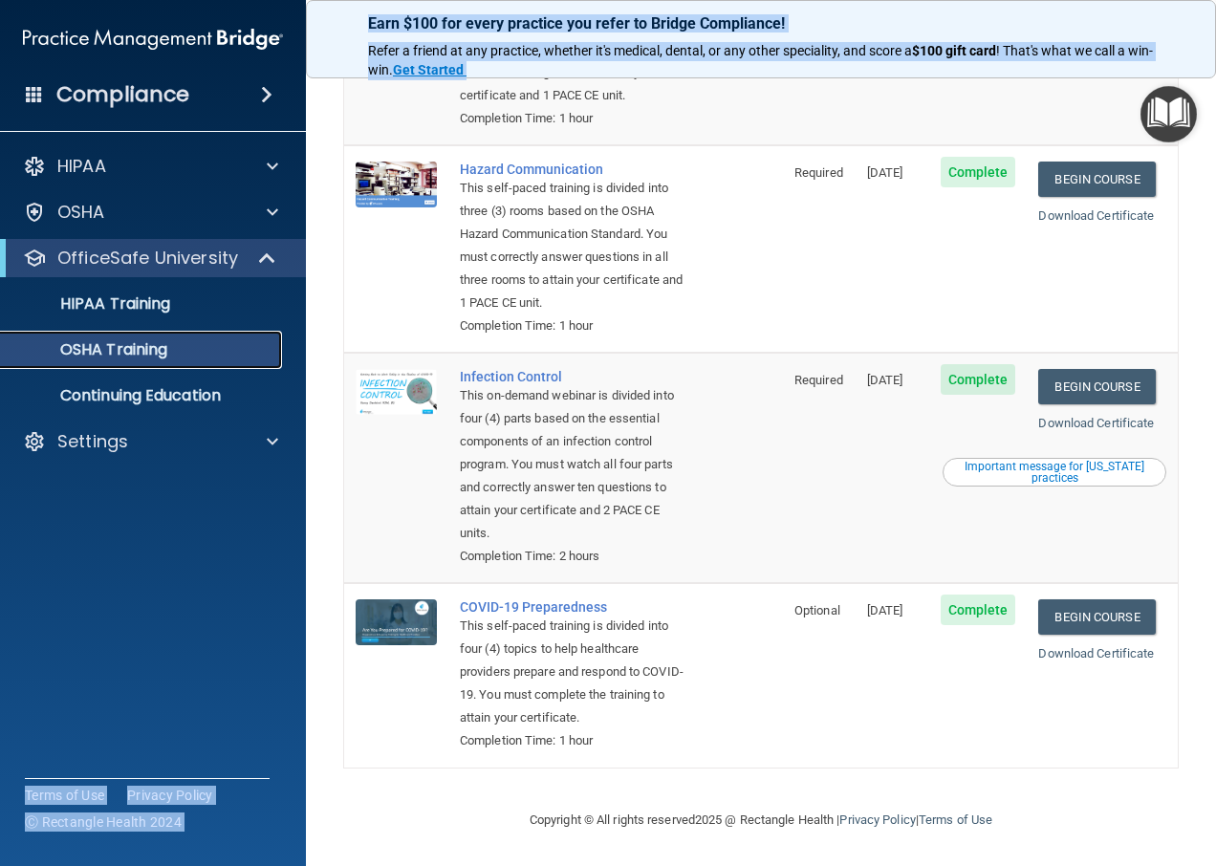
scroll to position [350, 0]
click at [1089, 600] on link "Begin Course" at bounding box center [1096, 617] width 117 height 35
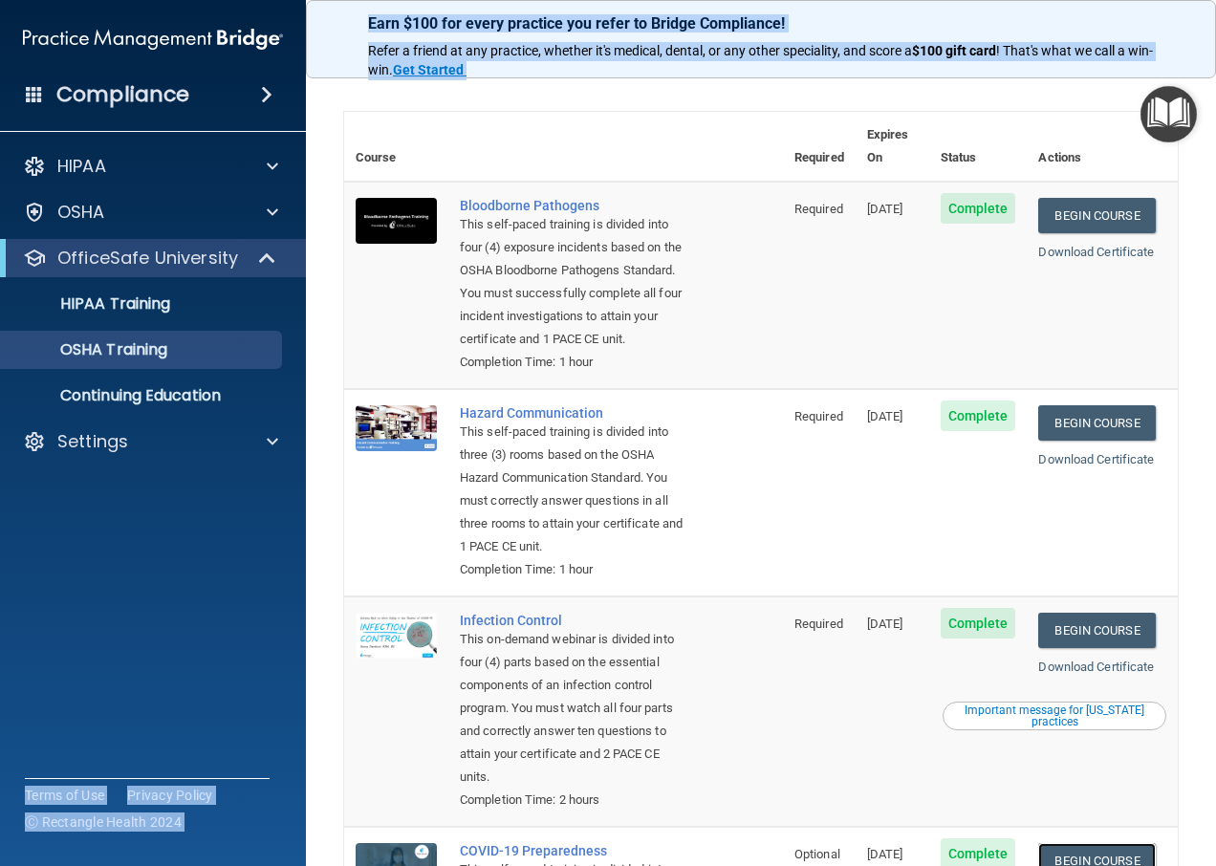
scroll to position [0, 0]
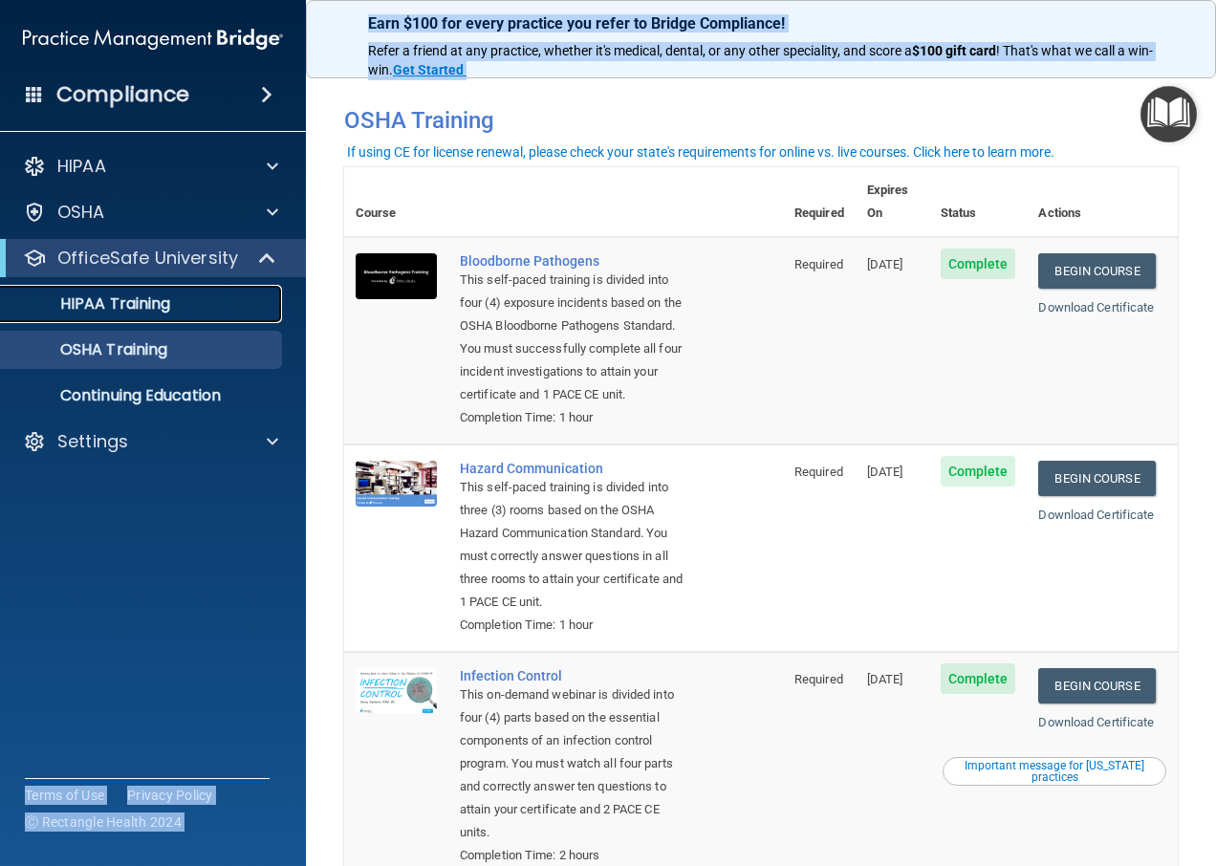
click at [152, 308] on p "HIPAA Training" at bounding box center [91, 304] width 158 height 19
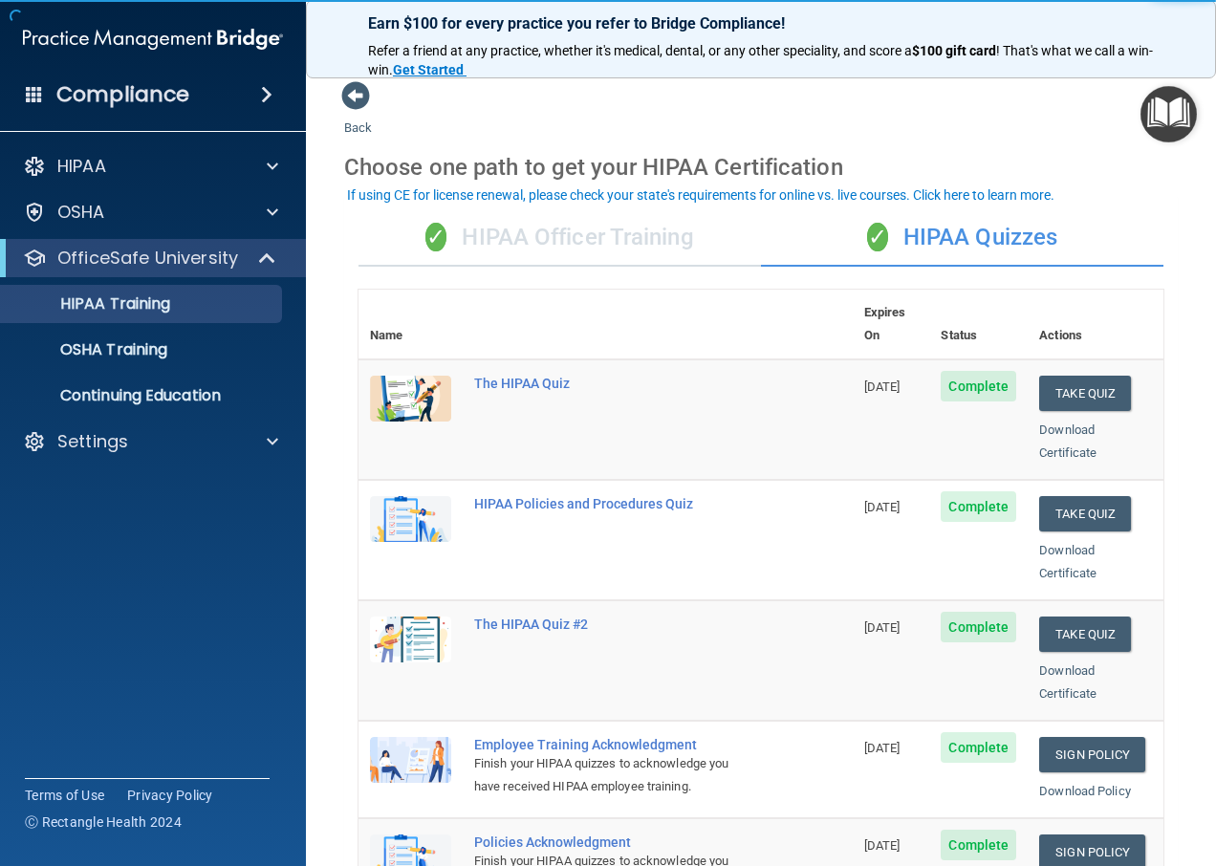
click at [668, 252] on div "✓ HIPAA Officer Training" at bounding box center [560, 237] width 403 height 57
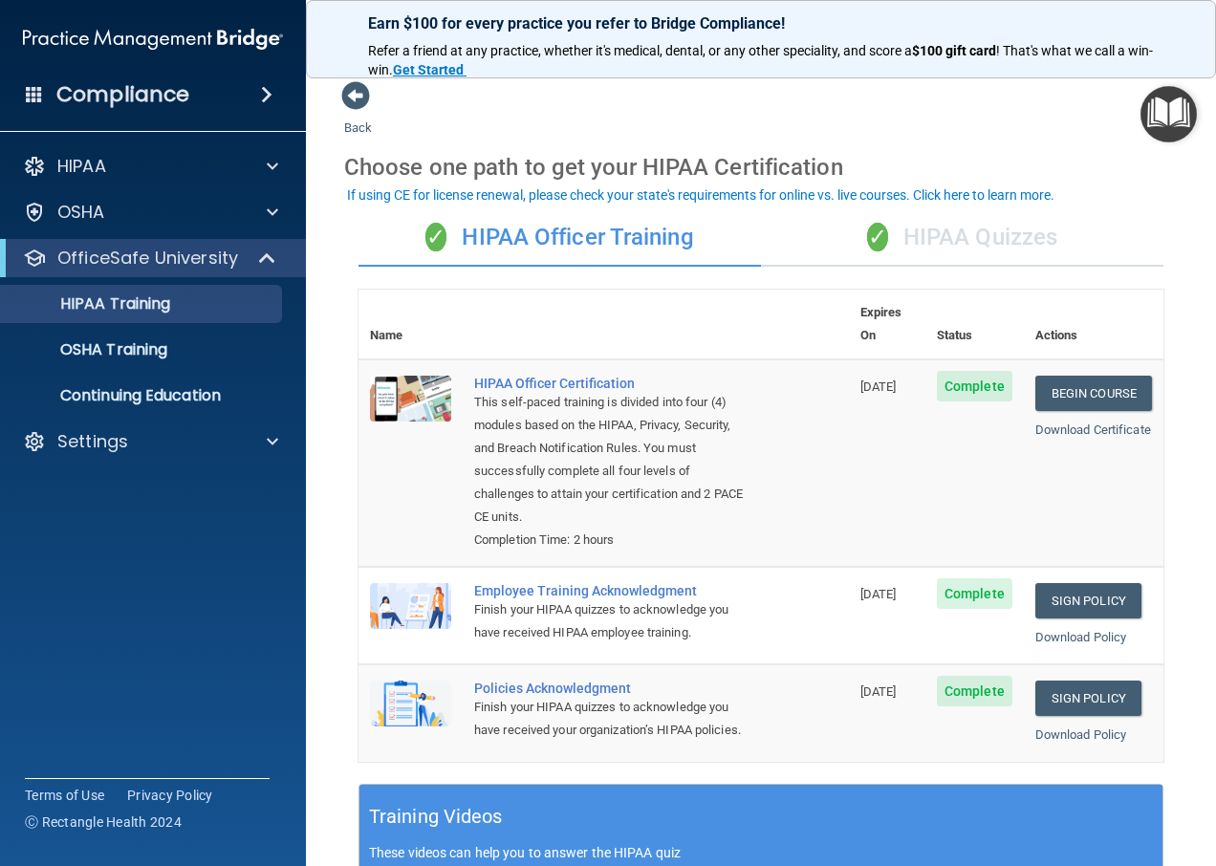
click at [901, 218] on div "✓ HIPAA Quizzes" at bounding box center [962, 237] width 403 height 57
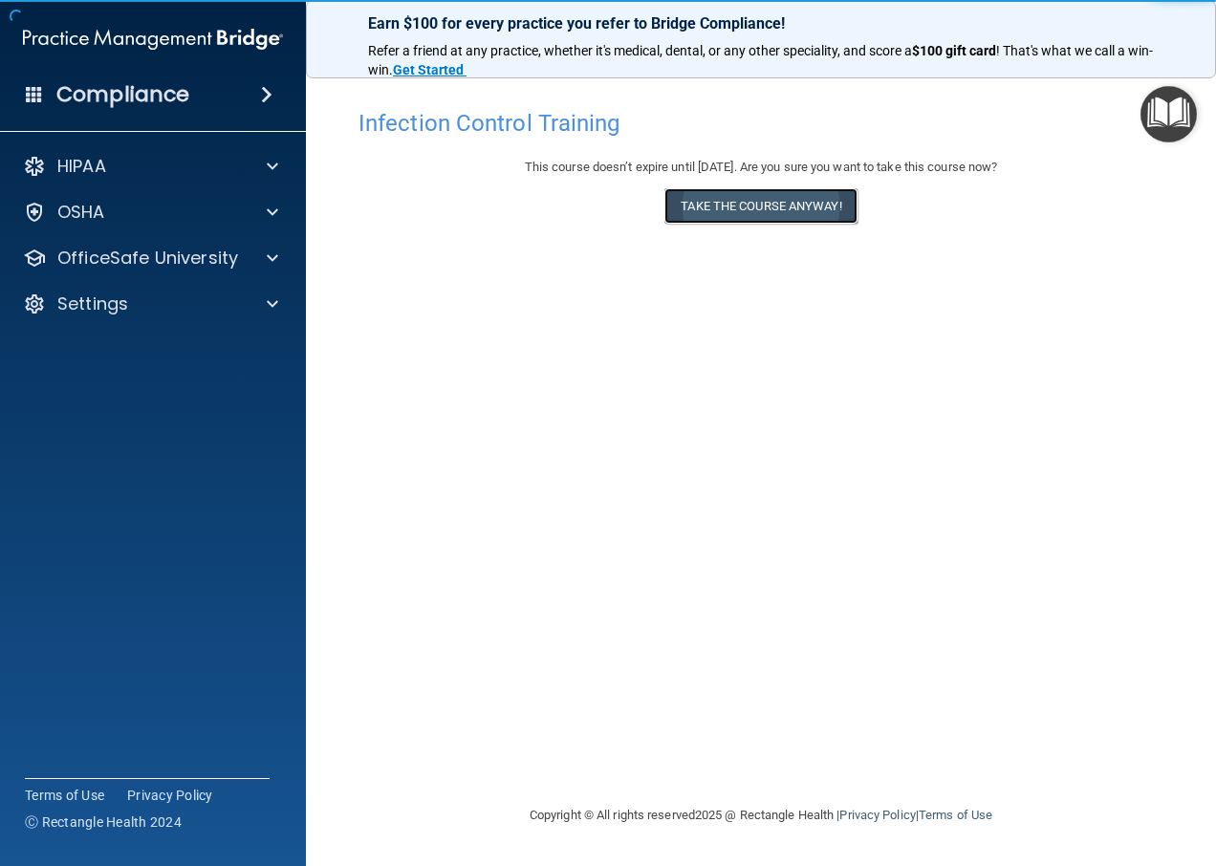
click at [754, 205] on button "Take the course anyway!" at bounding box center [761, 205] width 192 height 35
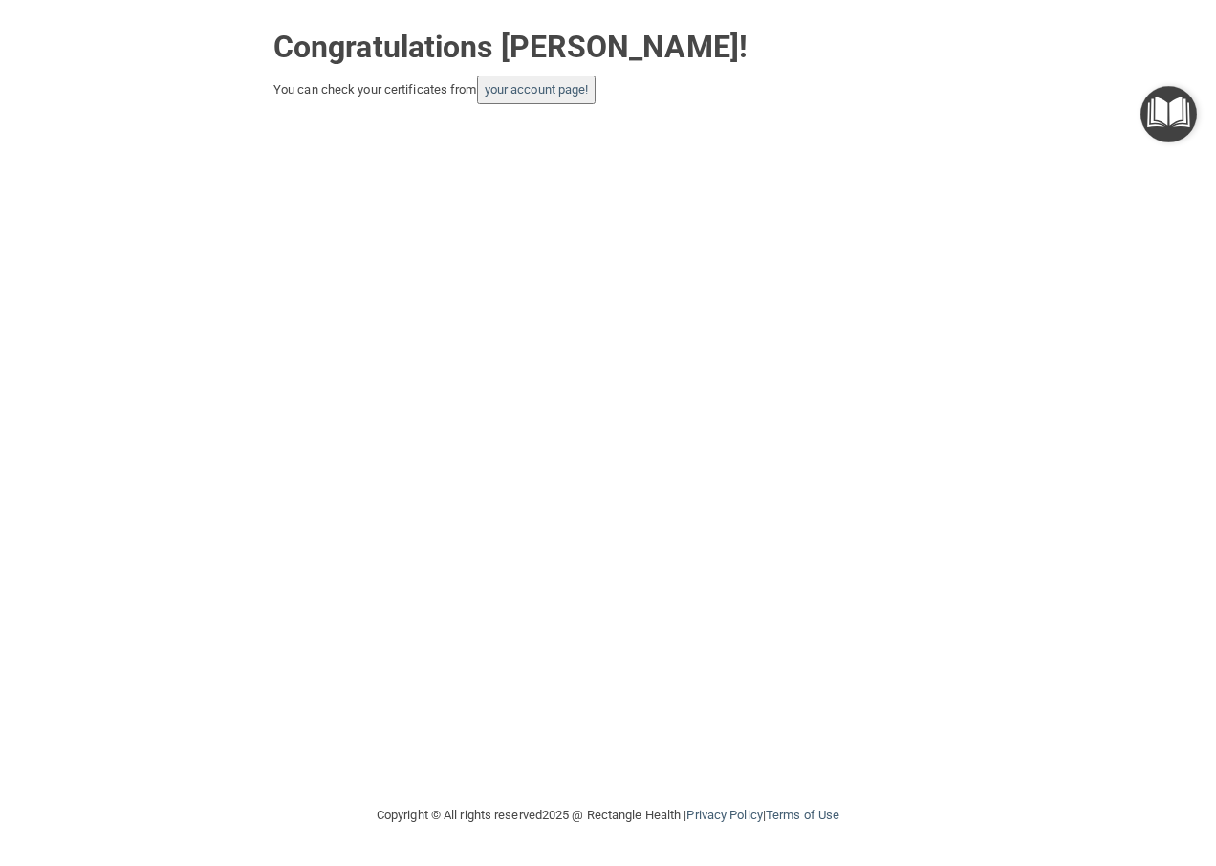
click at [566, 80] on button "your account page!" at bounding box center [537, 90] width 120 height 29
click at [548, 95] on link "your account page!" at bounding box center [537, 89] width 104 height 14
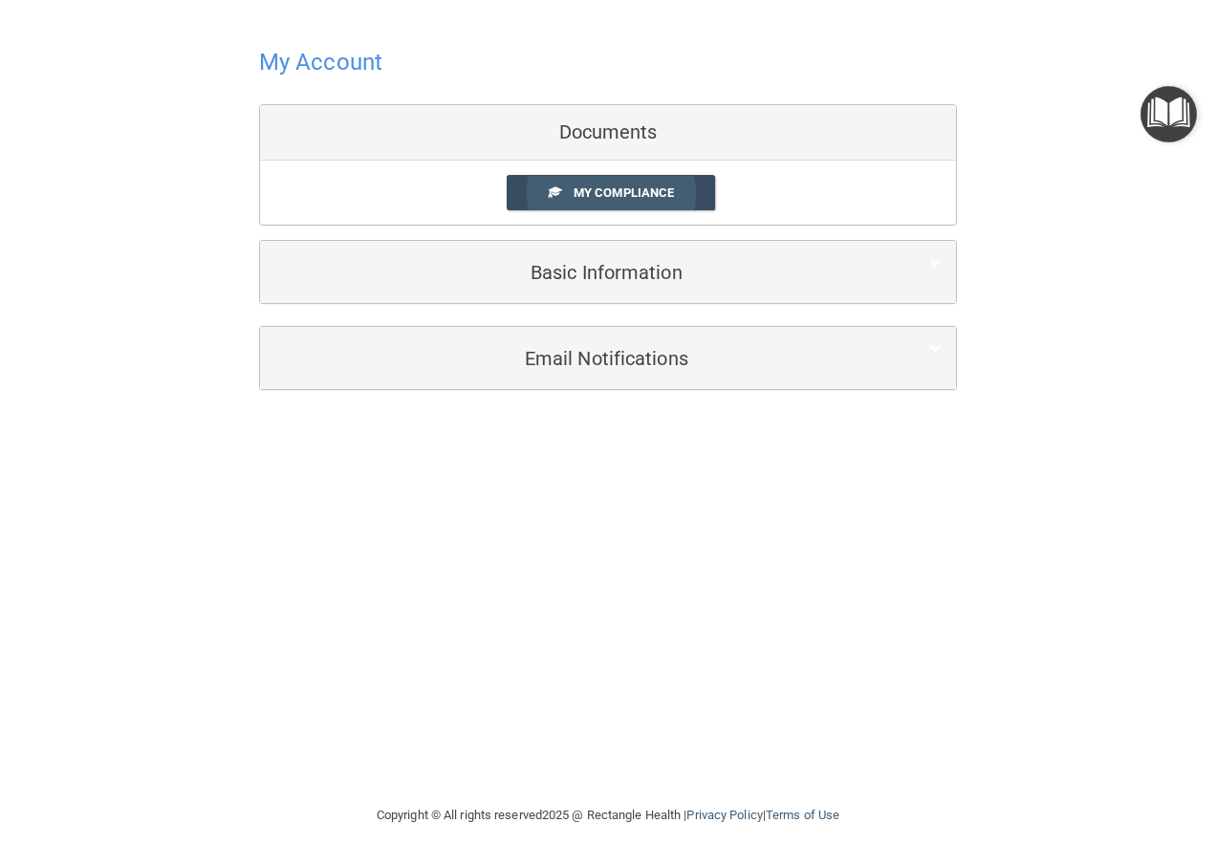
click at [591, 186] on span "My Compliance" at bounding box center [624, 193] width 100 height 14
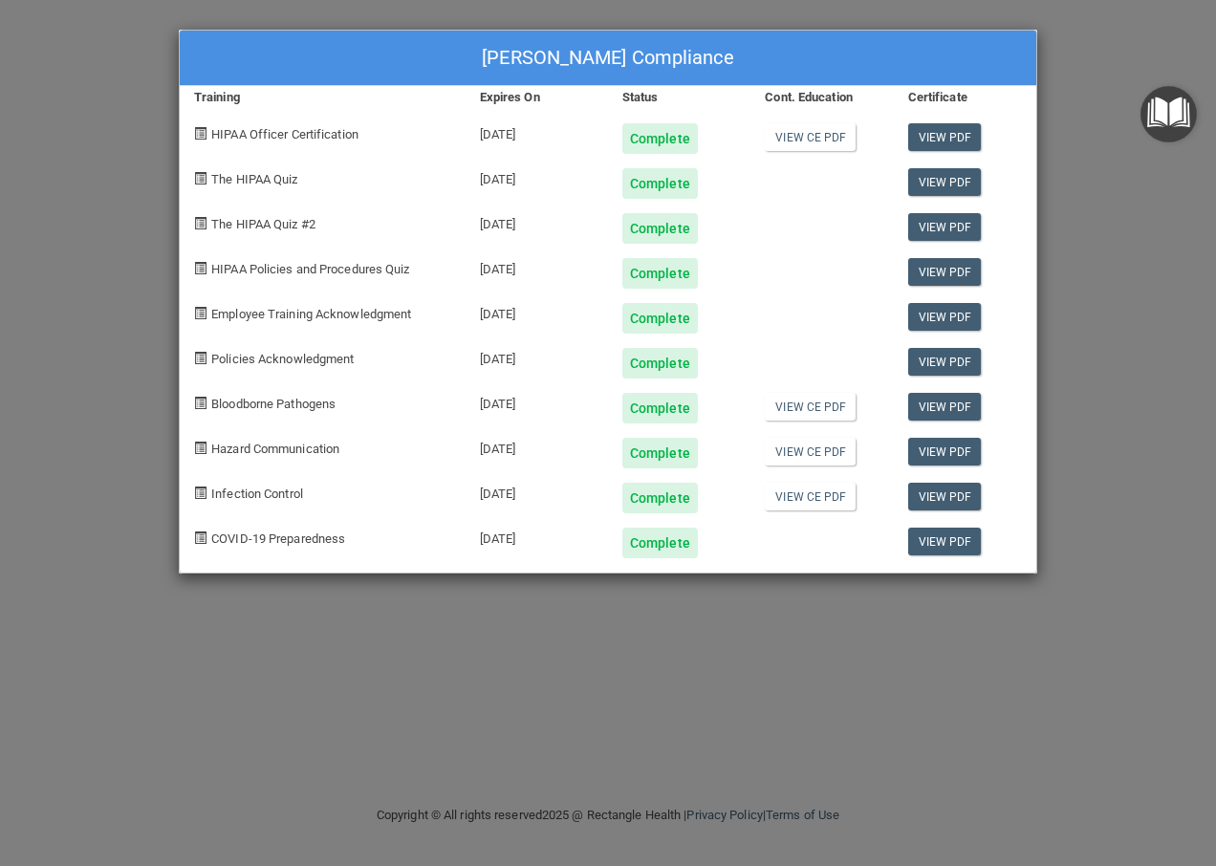
click at [1095, 309] on div "Shandy Castellani's Compliance Training Expires On Status Cont. Education Certi…" at bounding box center [608, 433] width 1216 height 866
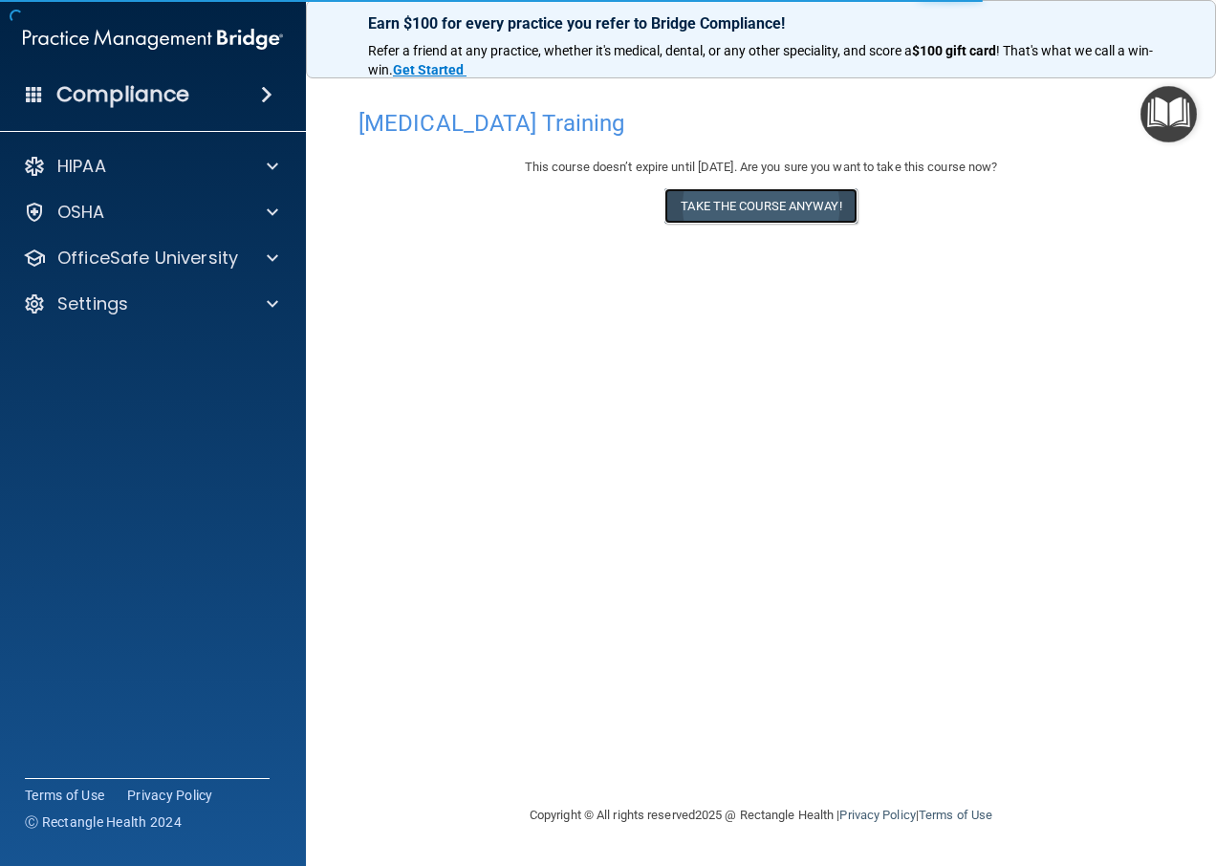
click at [713, 212] on button "Take the course anyway!" at bounding box center [761, 205] width 192 height 35
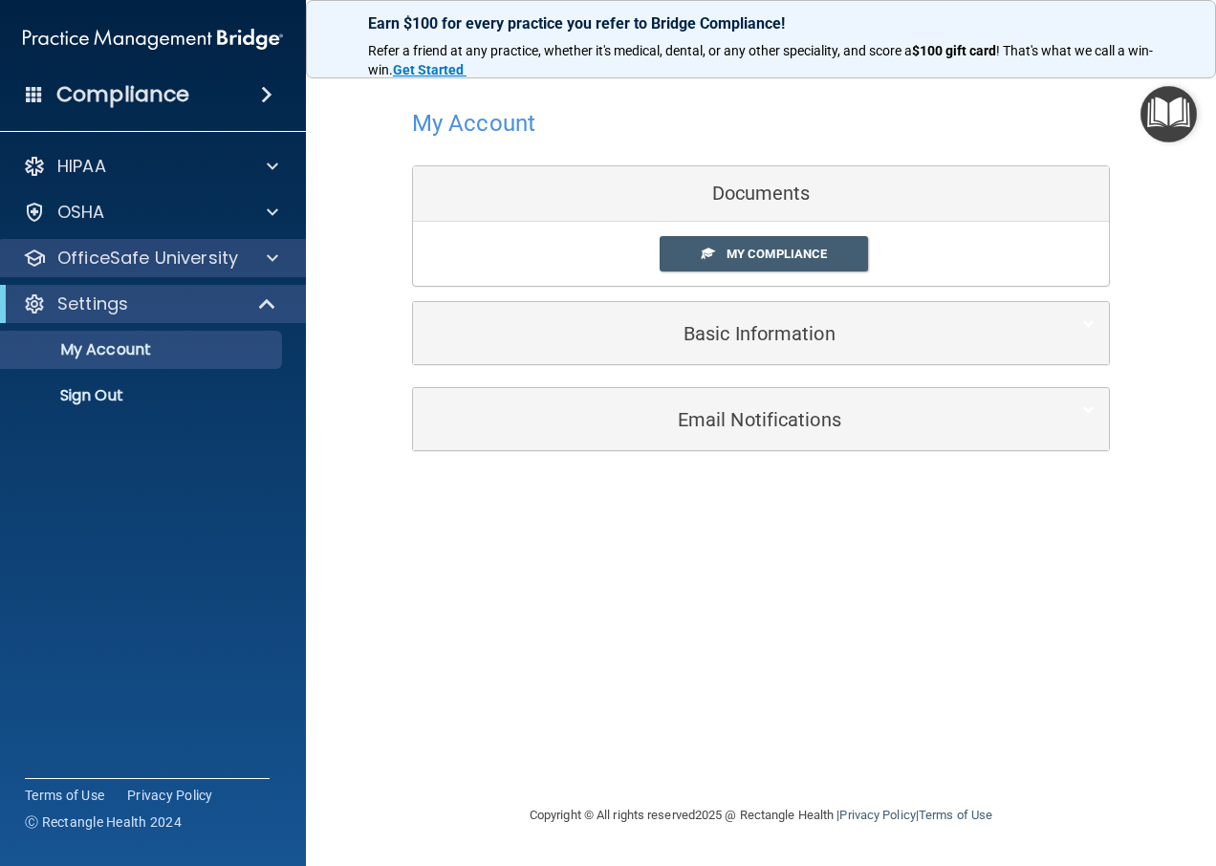
click at [116, 272] on div "OfficeSafe University" at bounding box center [153, 258] width 307 height 38
click at [193, 251] on p "OfficeSafe University" at bounding box center [147, 258] width 181 height 23
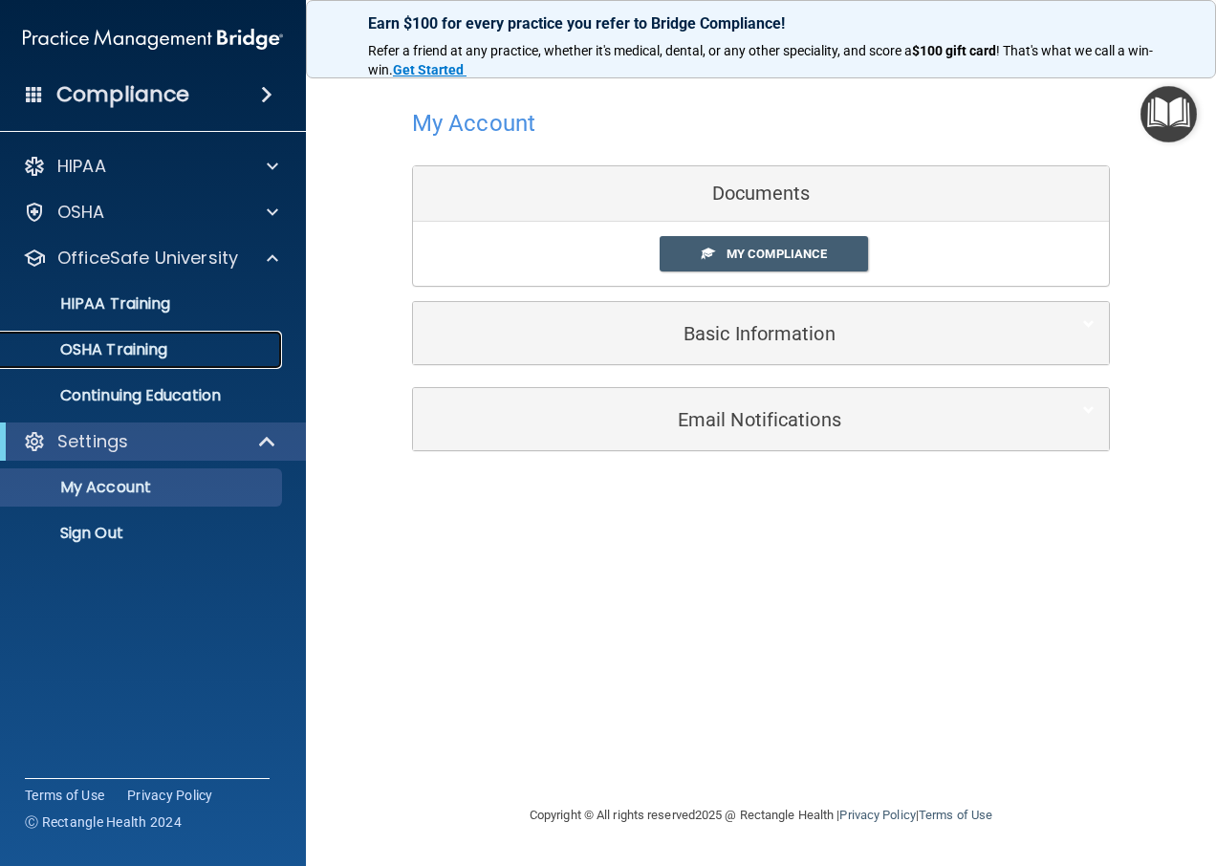
click at [136, 349] on p "OSHA Training" at bounding box center [89, 349] width 155 height 19
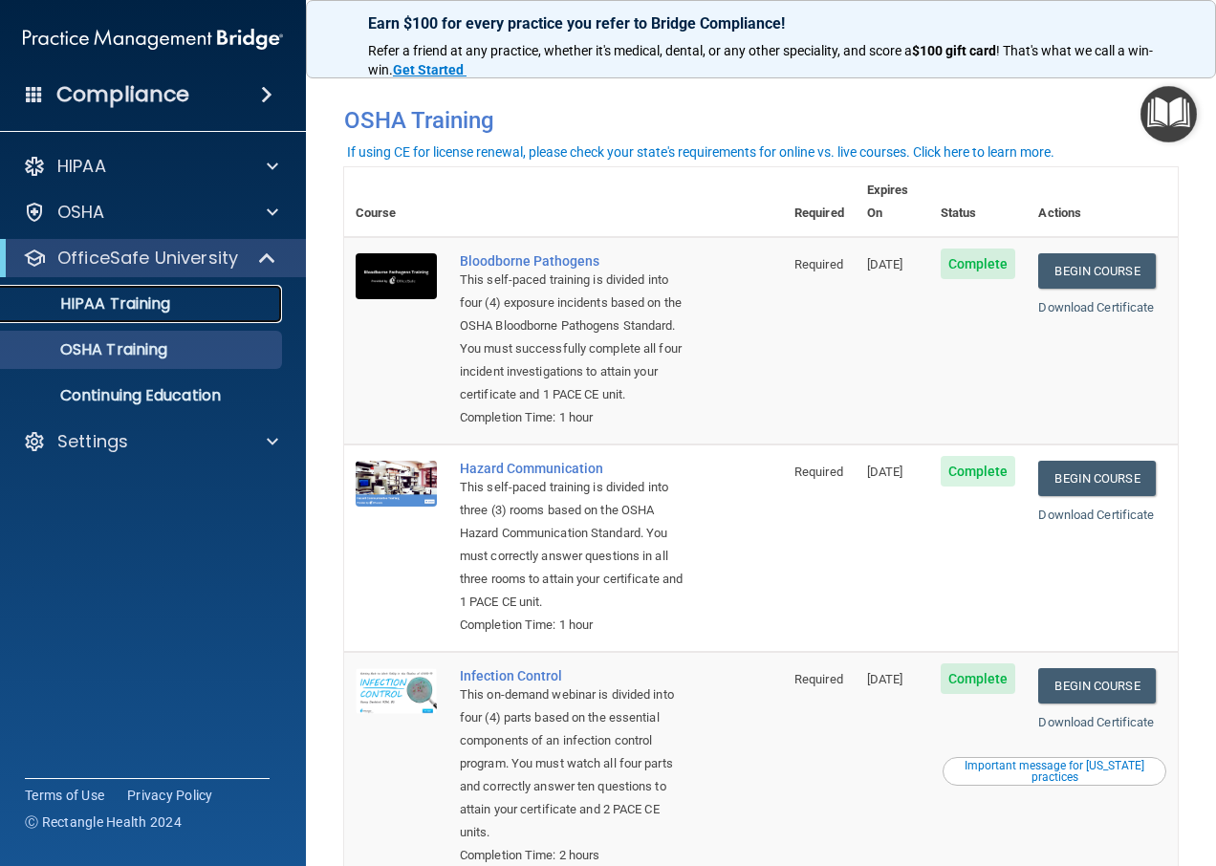
click at [155, 303] on p "HIPAA Training" at bounding box center [91, 304] width 158 height 19
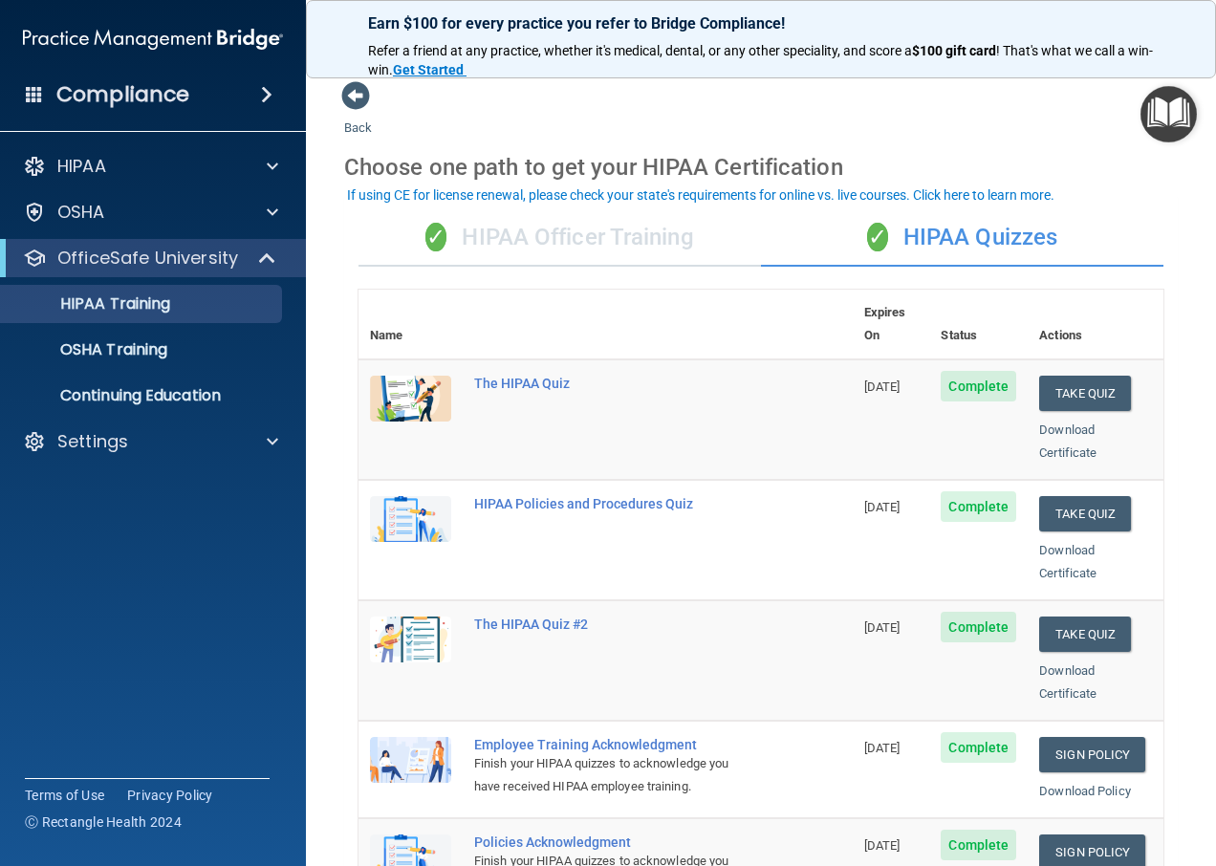
click at [600, 231] on div "✓ HIPAA Officer Training" at bounding box center [560, 237] width 403 height 57
